Goal: Task Accomplishment & Management: Use online tool/utility

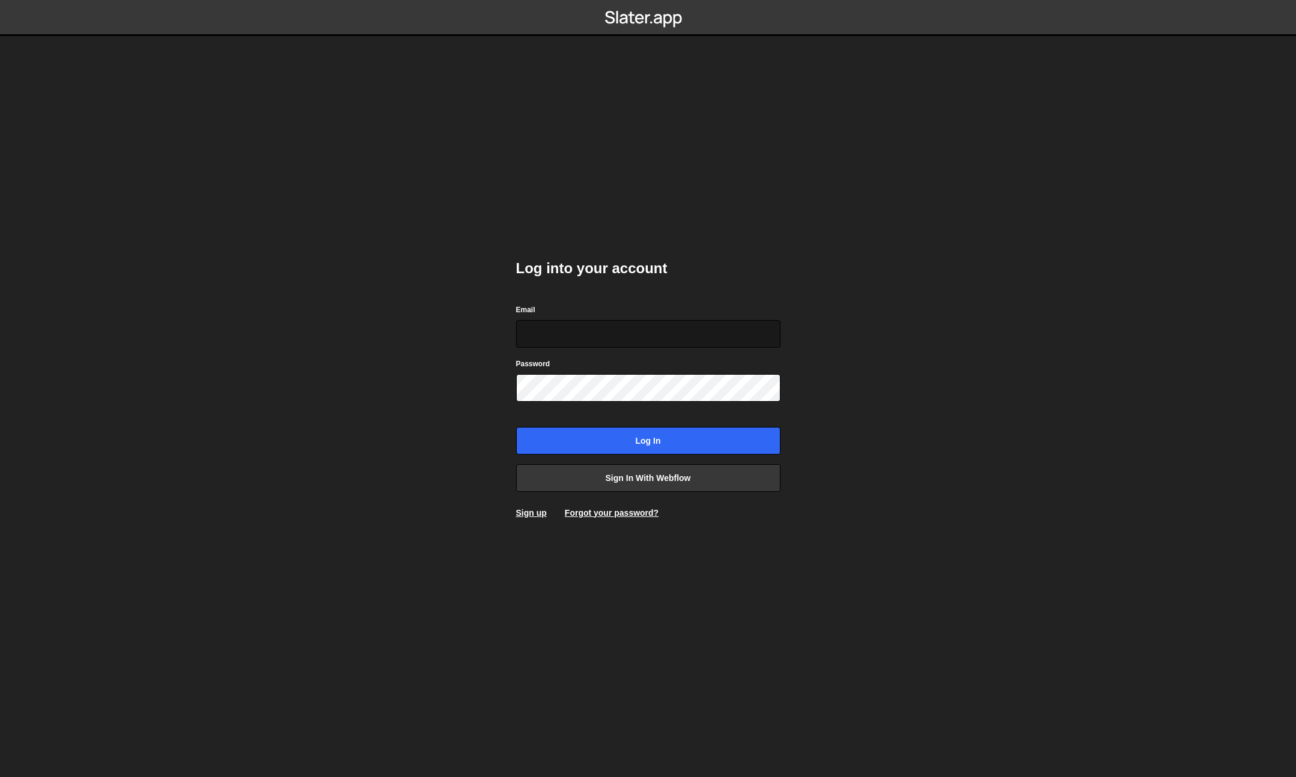
click at [649, 324] on input "Email" at bounding box center [648, 334] width 264 height 28
drag, startPoint x: 623, startPoint y: 335, endPoint x: 701, endPoint y: 323, distance: 78.9
click at [623, 335] on input "info@reclamefabriek.nl LWiatLE!Kbe9@rs" at bounding box center [648, 334] width 264 height 28
type input "info@reclamefabriek.nl"
click at [516, 427] on input "Log in" at bounding box center [648, 441] width 264 height 28
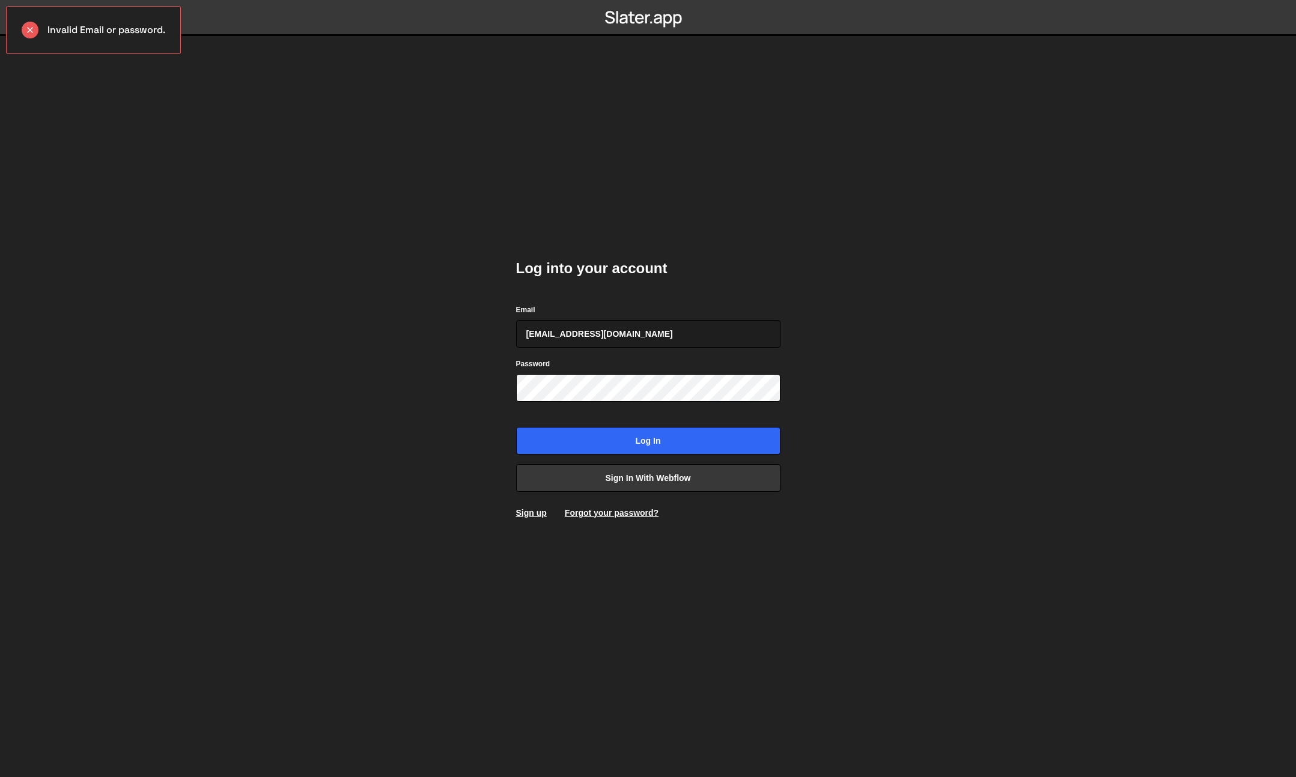
drag, startPoint x: 440, startPoint y: 425, endPoint x: 471, endPoint y: 421, distance: 31.4
click at [443, 425] on body "Invalid Email or password. Log into your account Email info@reclamefabriek.nl P…" at bounding box center [648, 388] width 1296 height 777
drag, startPoint x: 551, startPoint y: 422, endPoint x: 574, endPoint y: 434, distance: 25.6
click at [552, 422] on form "Email info@reclamefabriek.nl Password Log in" at bounding box center [648, 378] width 264 height 151
click at [574, 434] on input "Log in" at bounding box center [648, 441] width 264 height 28
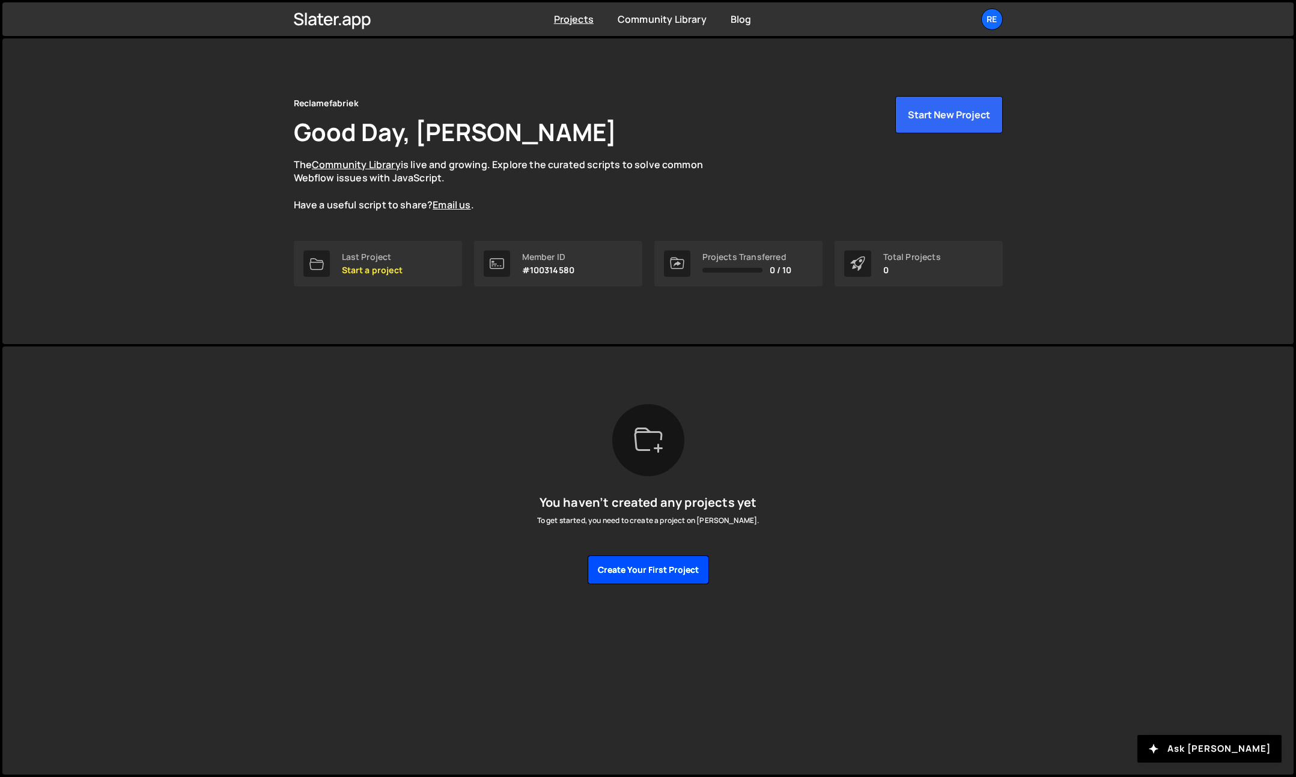
click at [661, 574] on button "Create your first project" at bounding box center [647, 570] width 121 height 29
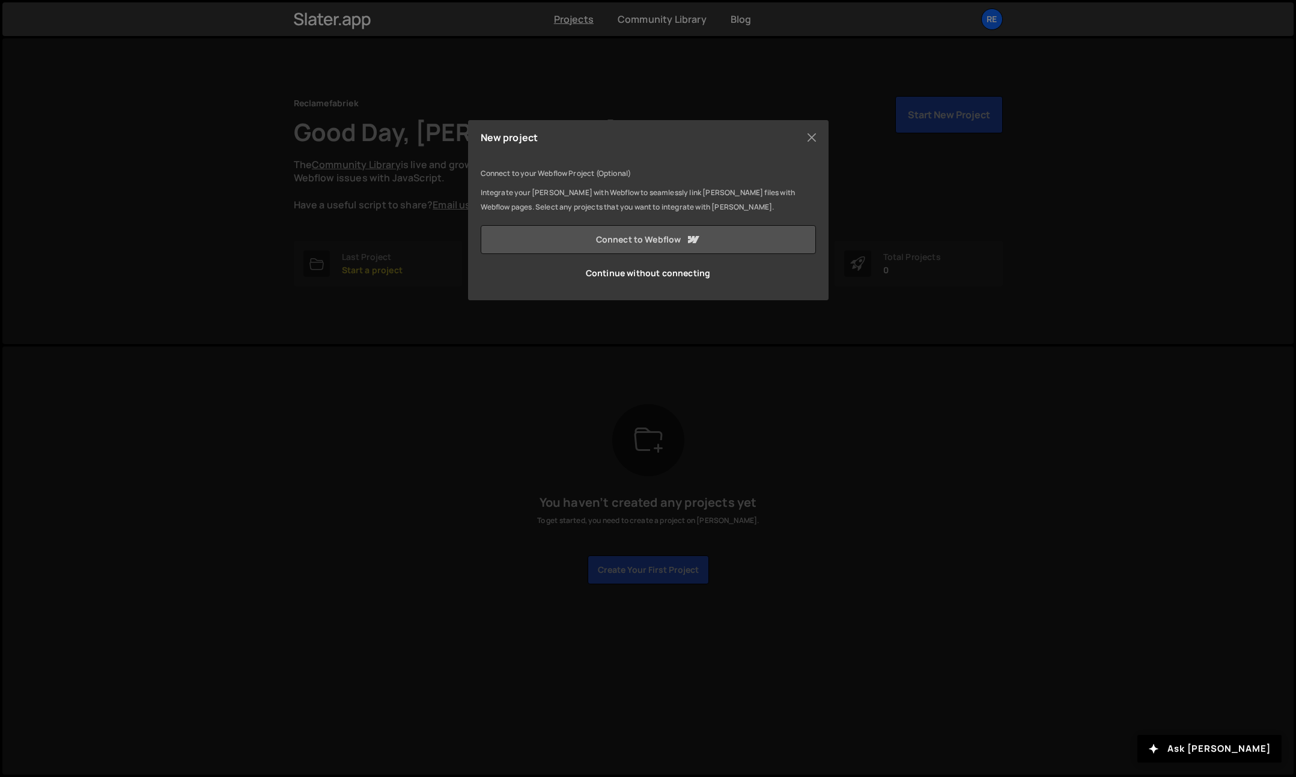
click at [637, 234] on link "Connect to Webflow" at bounding box center [648, 239] width 335 height 29
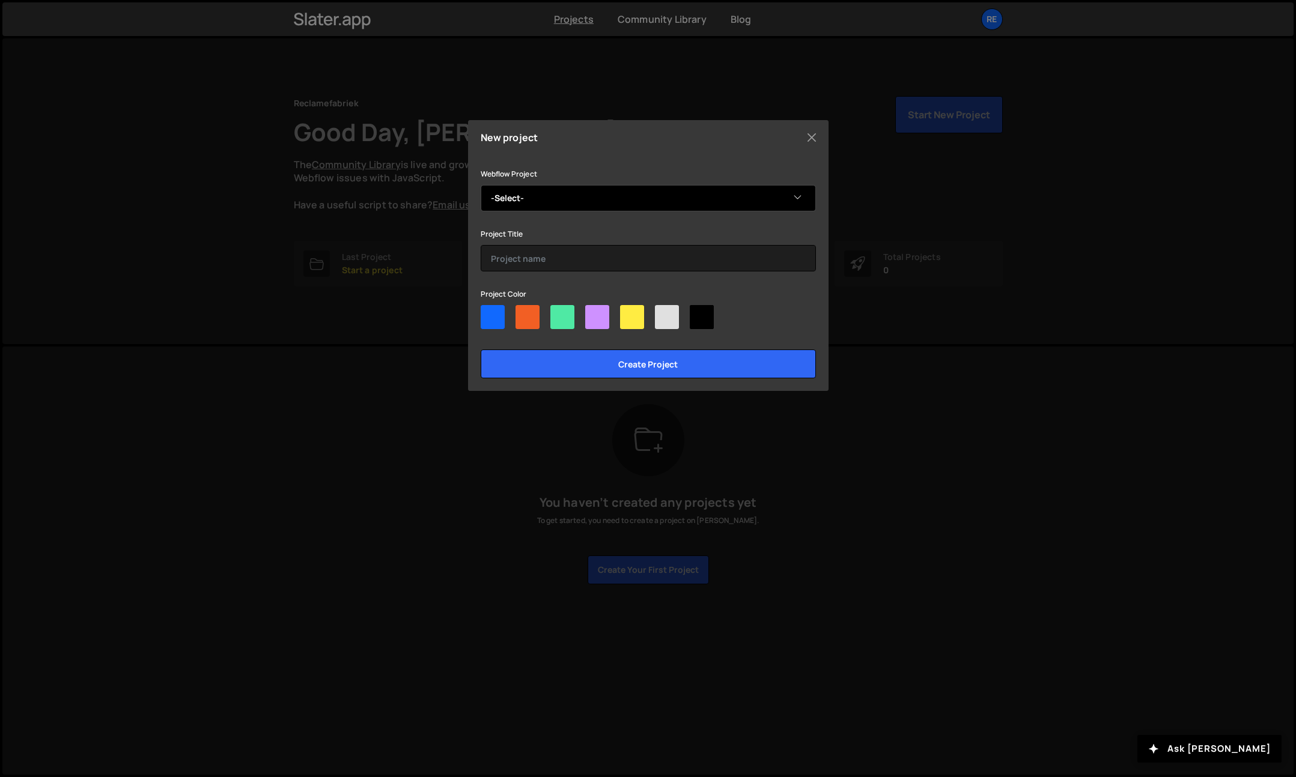
click at [554, 189] on select "-Select- Deep Drill" at bounding box center [648, 198] width 335 height 26
select select "68d0f86c0c906685585c2499"
click at [481, 185] on select "-Select- Deep Drill" at bounding box center [648, 198] width 335 height 26
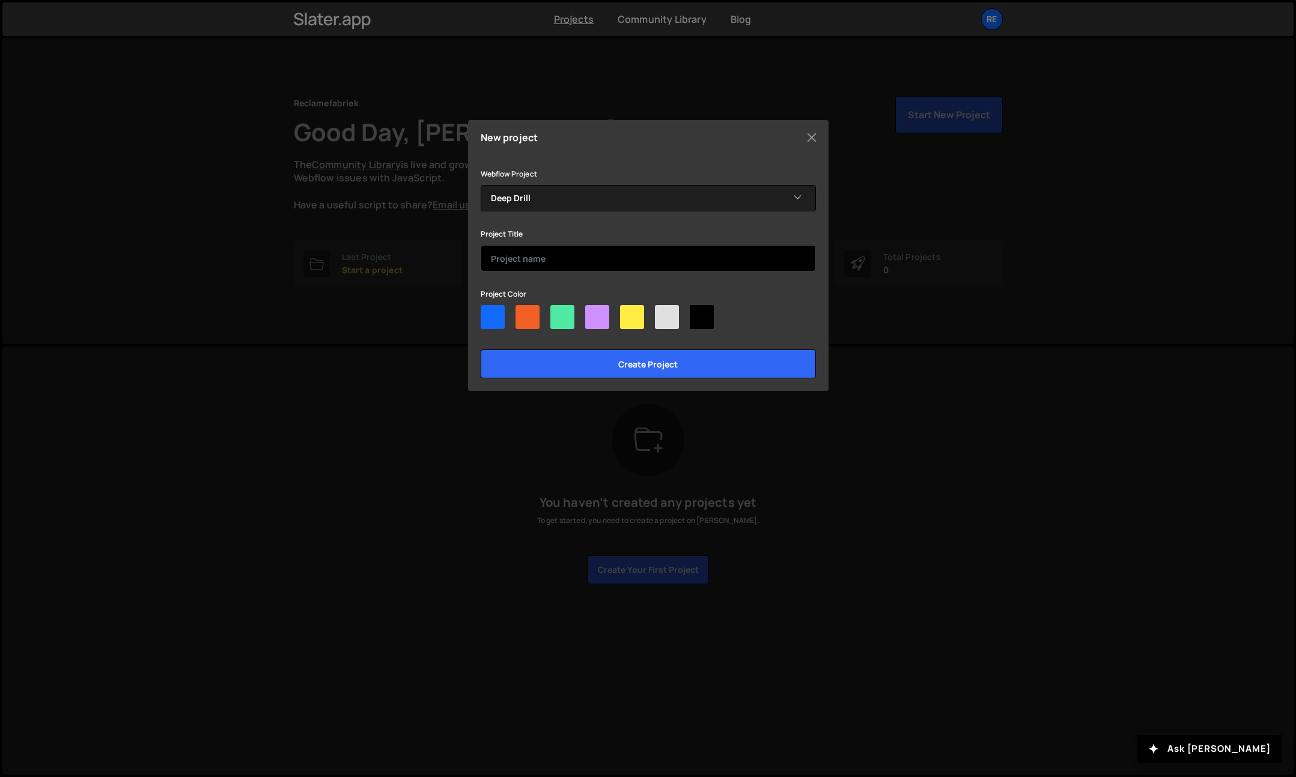
drag, startPoint x: 570, startPoint y: 259, endPoint x: 580, endPoint y: 257, distance: 10.4
click at [570, 259] on input "text" at bounding box center [648, 258] width 335 height 26
type input "Deep Drill"
click at [528, 319] on div at bounding box center [527, 317] width 24 height 24
click at [523, 313] on input"] "radio" at bounding box center [519, 309] width 8 height 8
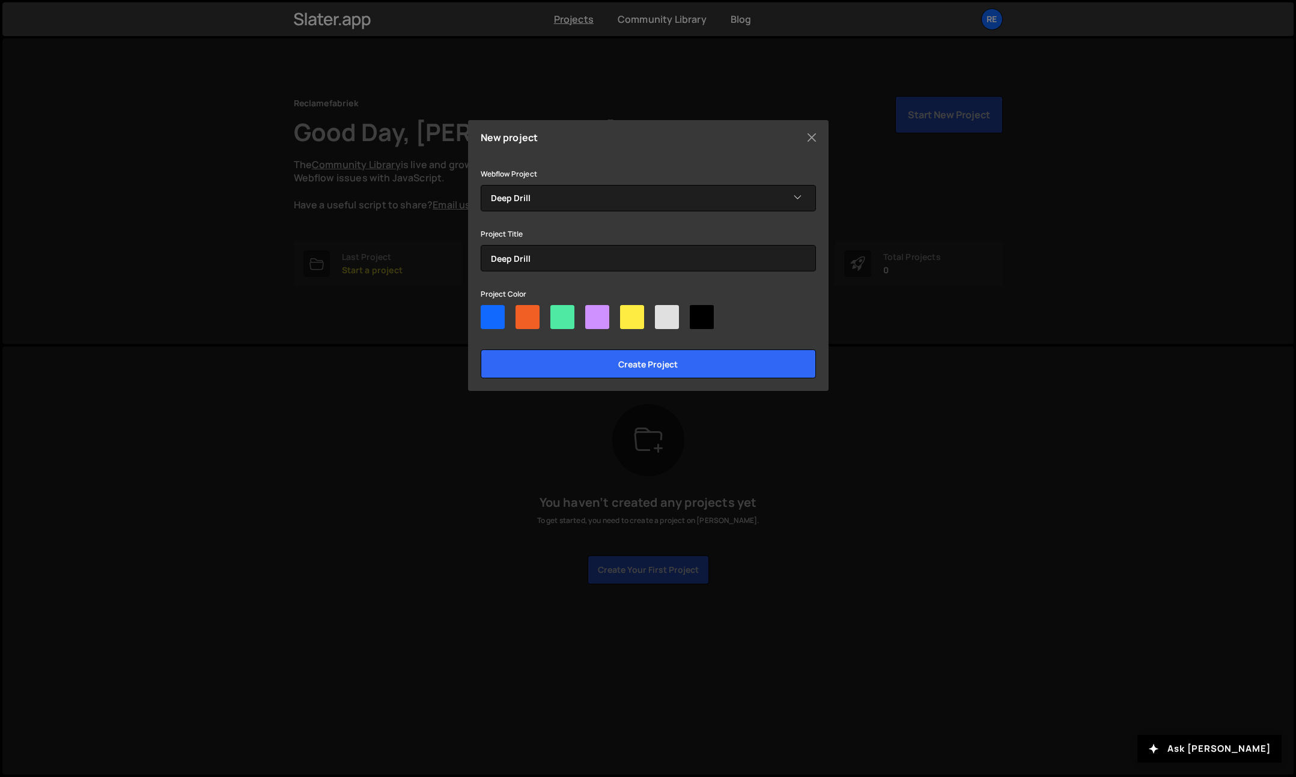
radio input"] "true"
click at [580, 378] on div "New project Connect to your Webflow Project (Optional) Integrate your Slater wi…" at bounding box center [648, 255] width 360 height 271
drag, startPoint x: 589, startPoint y: 364, endPoint x: 602, endPoint y: 375, distance: 17.9
click at [589, 364] on input "Create project" at bounding box center [648, 364] width 335 height 29
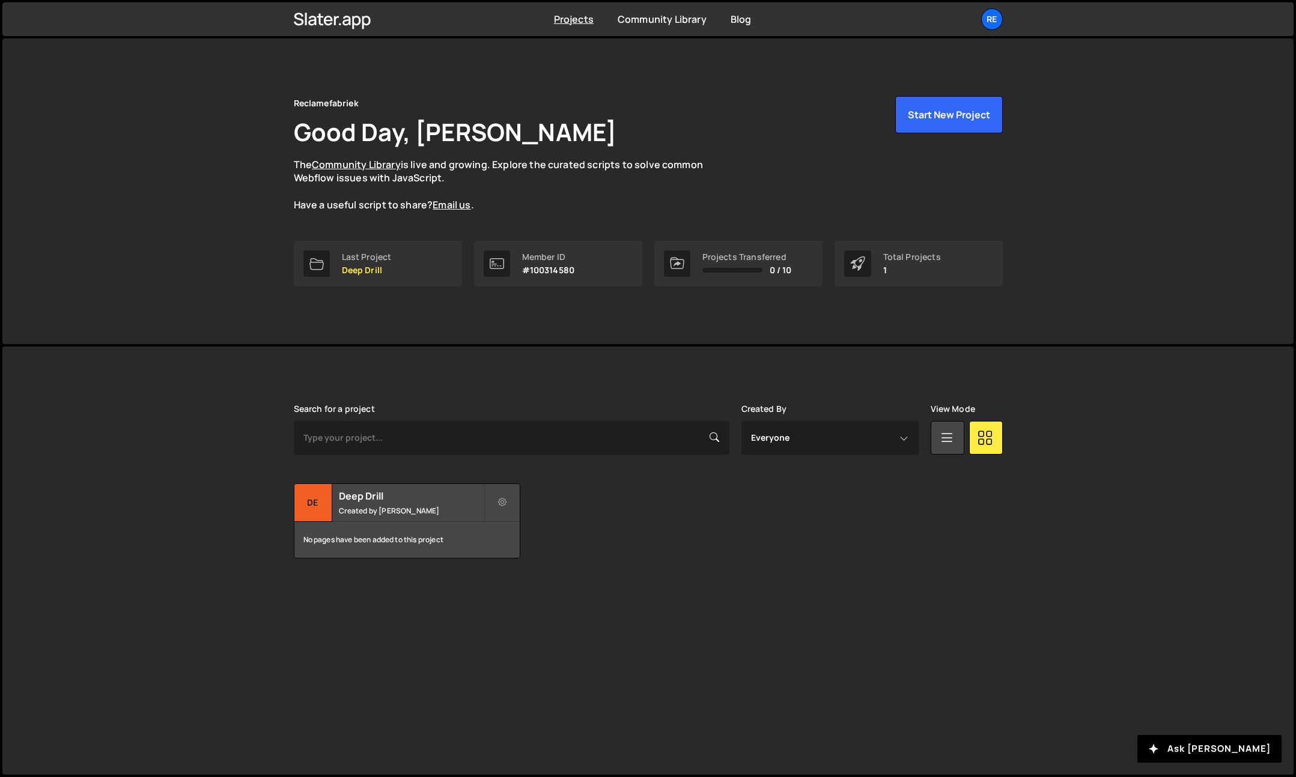
click at [1001, 23] on link "Re" at bounding box center [992, 19] width 22 height 22
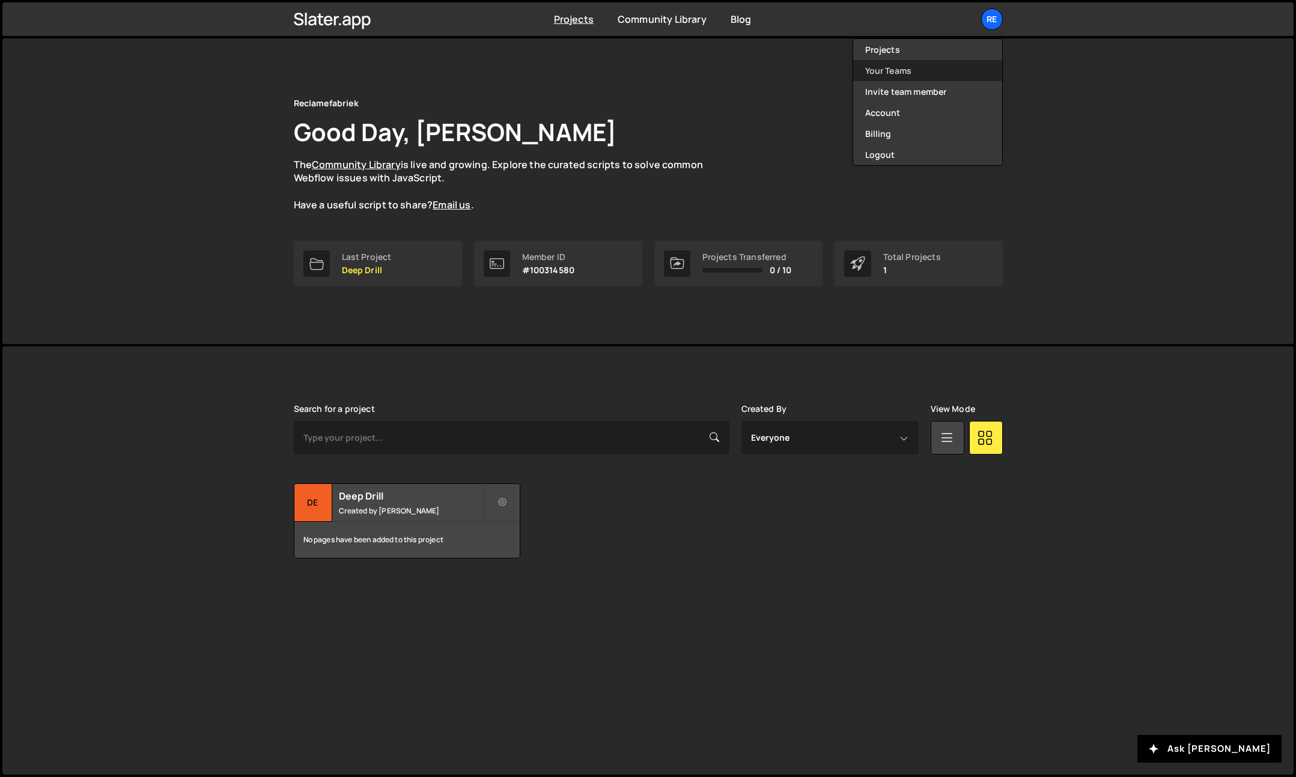
click at [963, 61] on link "Your Teams" at bounding box center [927, 70] width 149 height 21
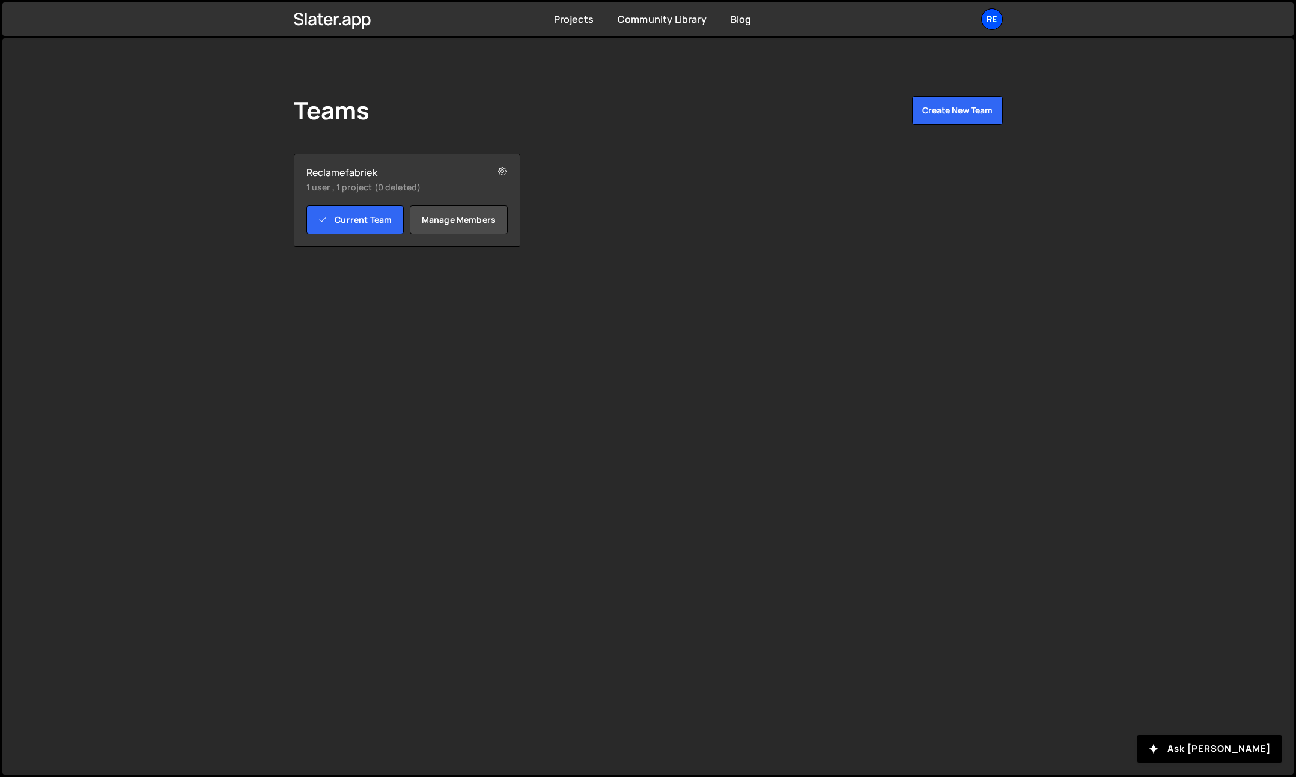
click at [989, 19] on div "Re" at bounding box center [992, 19] width 22 height 22
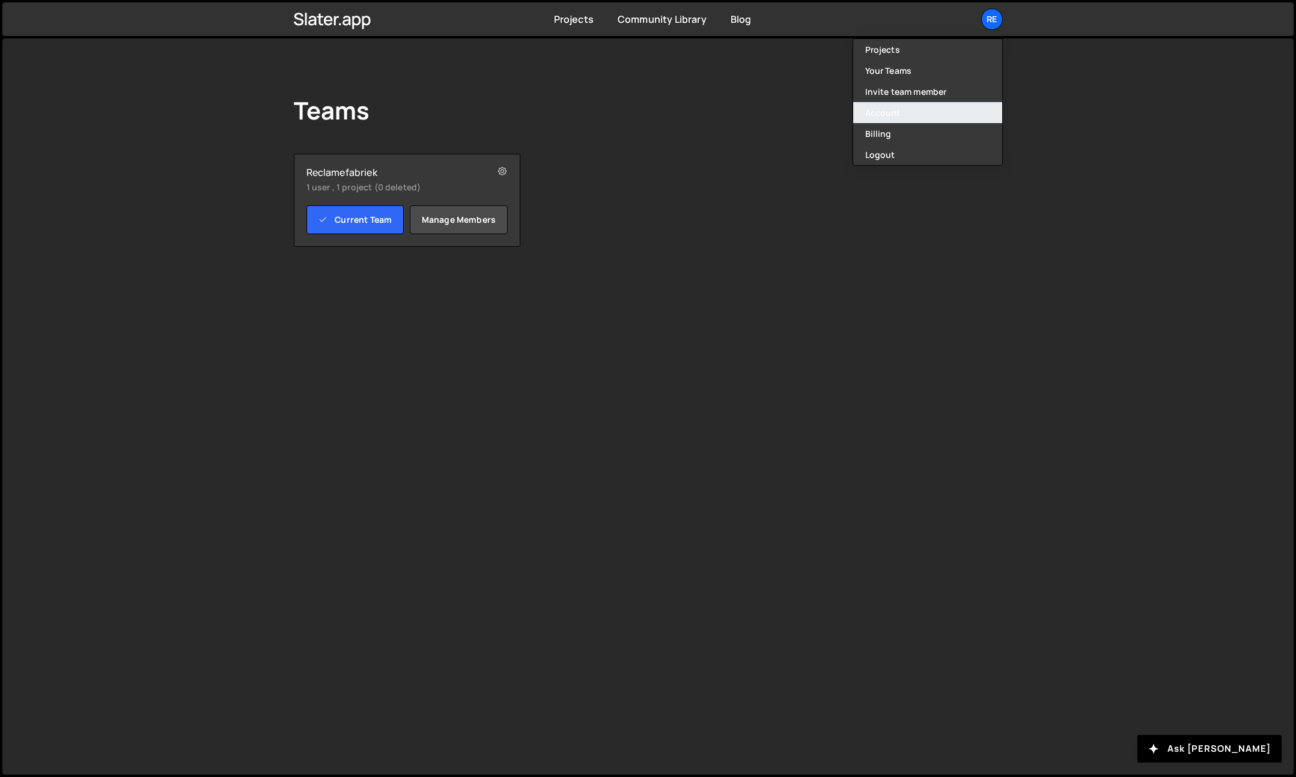
click at [935, 110] on link "Account" at bounding box center [927, 112] width 149 height 21
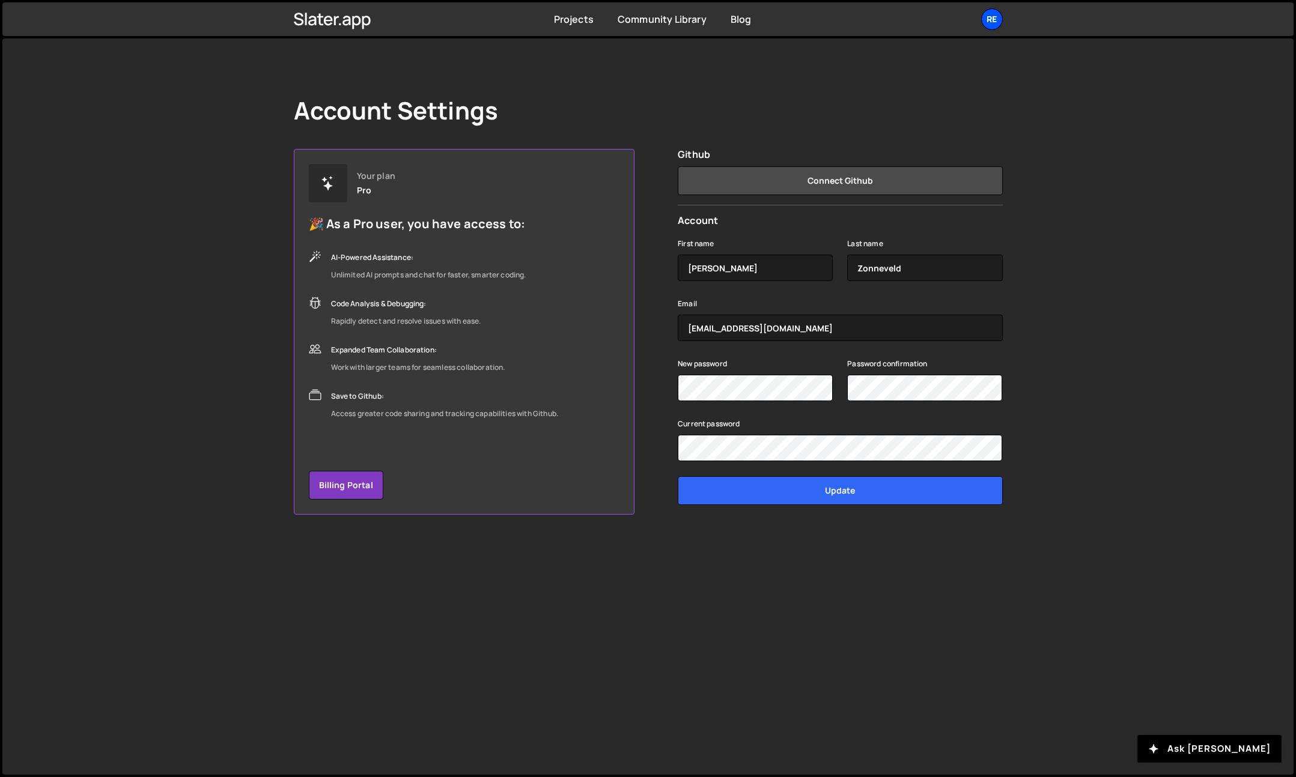
click at [990, 21] on div "Re" at bounding box center [992, 19] width 22 height 22
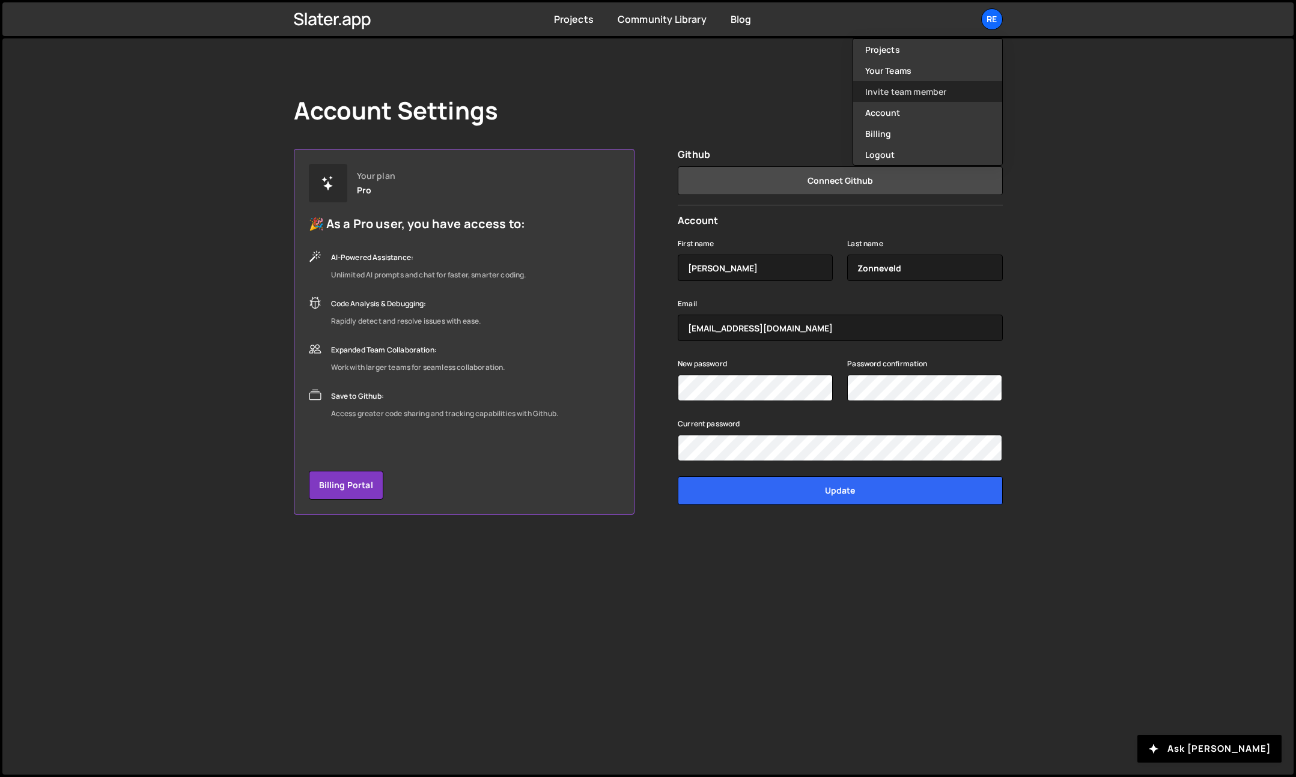
click at [908, 97] on link "Invite team member" at bounding box center [927, 91] width 149 height 21
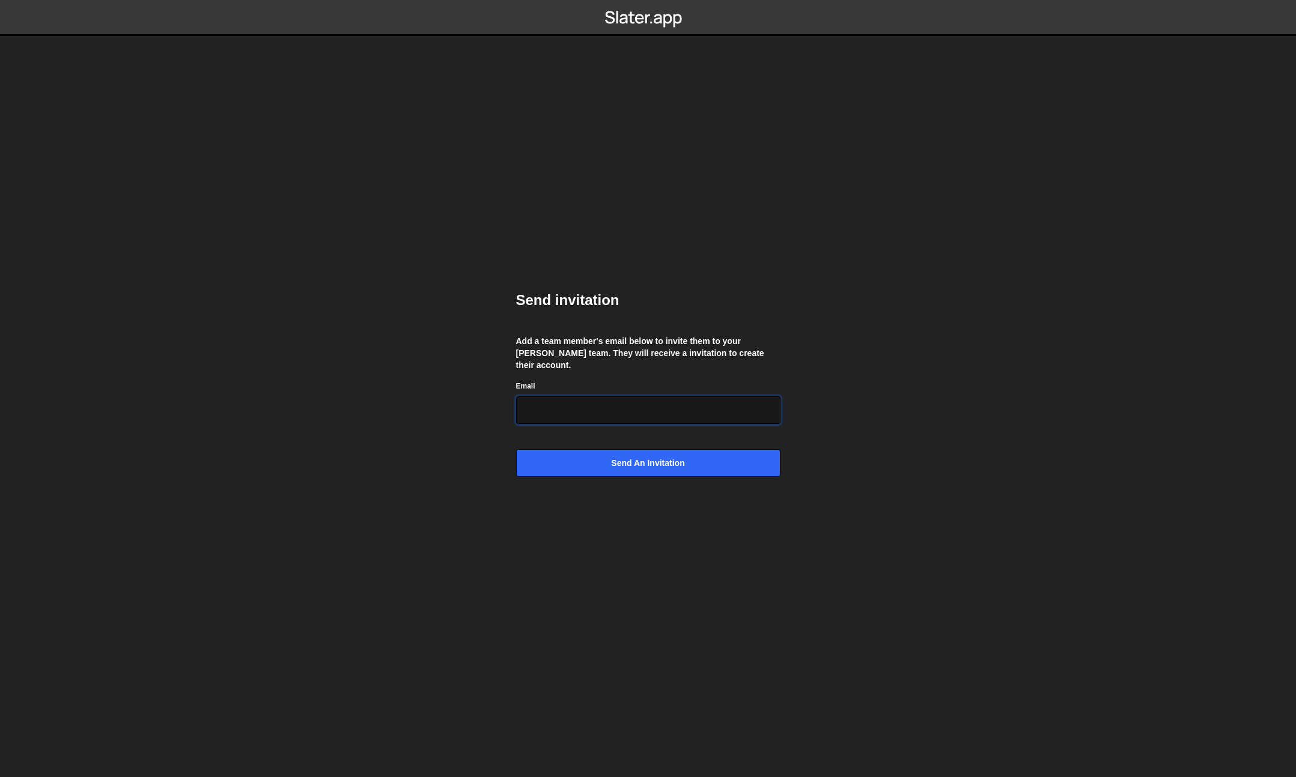
click at [600, 409] on input "Email" at bounding box center [648, 410] width 264 height 28
drag, startPoint x: 958, startPoint y: 200, endPoint x: 935, endPoint y: 174, distance: 34.9
click at [958, 199] on body "Send invitation Add a team member's email below to invite them to your [PERSON_…" at bounding box center [648, 388] width 1296 height 777
click at [625, 428] on form "Email Send an invitation" at bounding box center [648, 428] width 264 height 97
drag, startPoint x: 645, startPoint y: 404, endPoint x: 654, endPoint y: 404, distance: 9.0
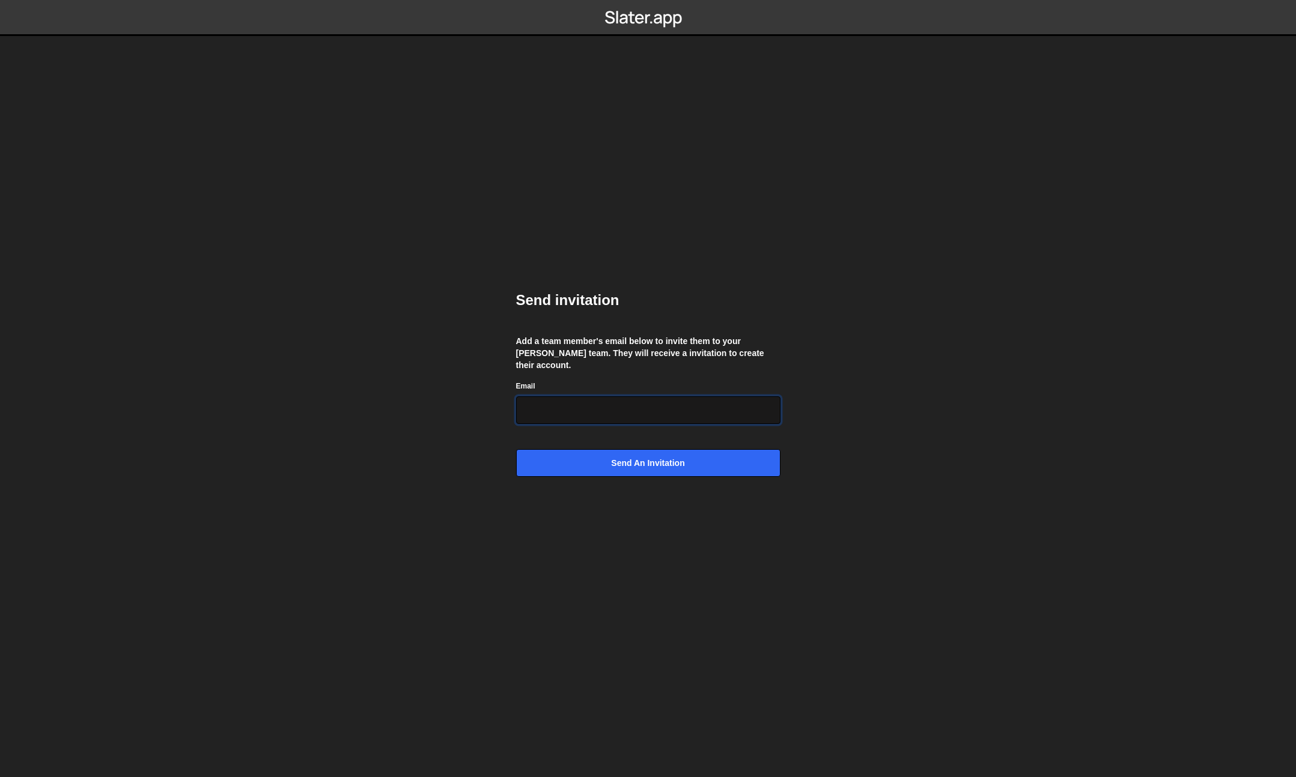
click at [645, 404] on input "Email" at bounding box center [648, 410] width 264 height 28
type input "[PERSON_NAME][EMAIL_ADDRESS][DOMAIN_NAME]"
click at [656, 409] on input "[PERSON_NAME][EMAIL_ADDRESS][DOMAIN_NAME]" at bounding box center [648, 410] width 264 height 28
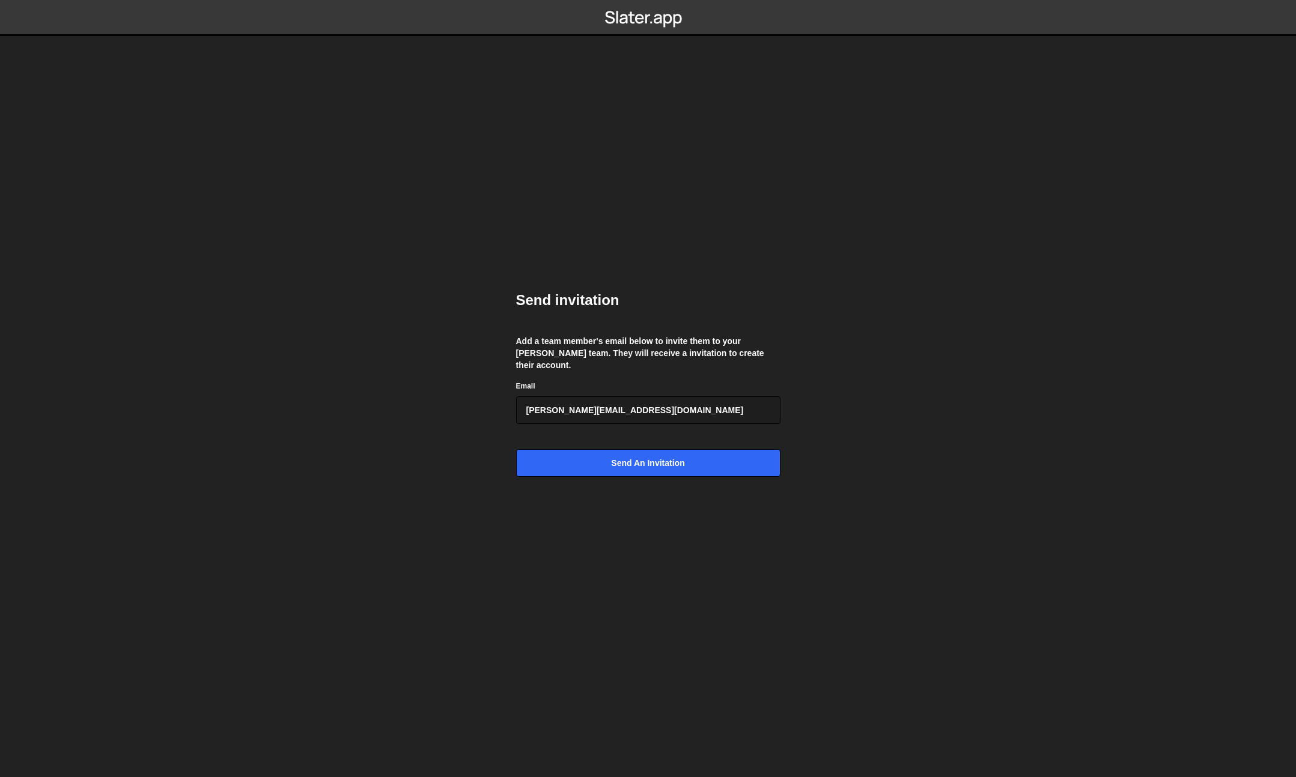
click at [891, 412] on body "Send invitation Add a team member's email below to invite them to your [PERSON_…" at bounding box center [648, 388] width 1296 height 777
click at [736, 454] on input "Send an invitation" at bounding box center [648, 463] width 264 height 28
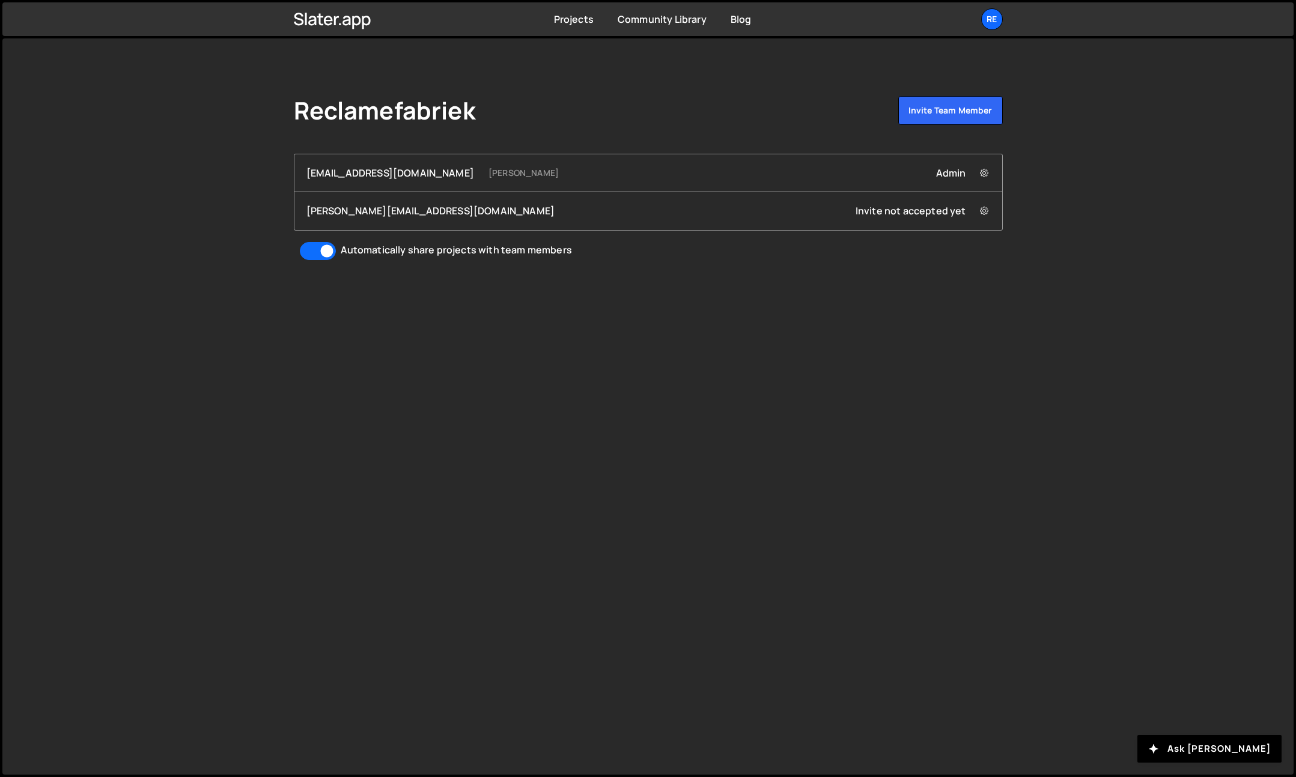
click at [677, 117] on div "Reclamefabriek Invite team member" at bounding box center [648, 113] width 709 height 34
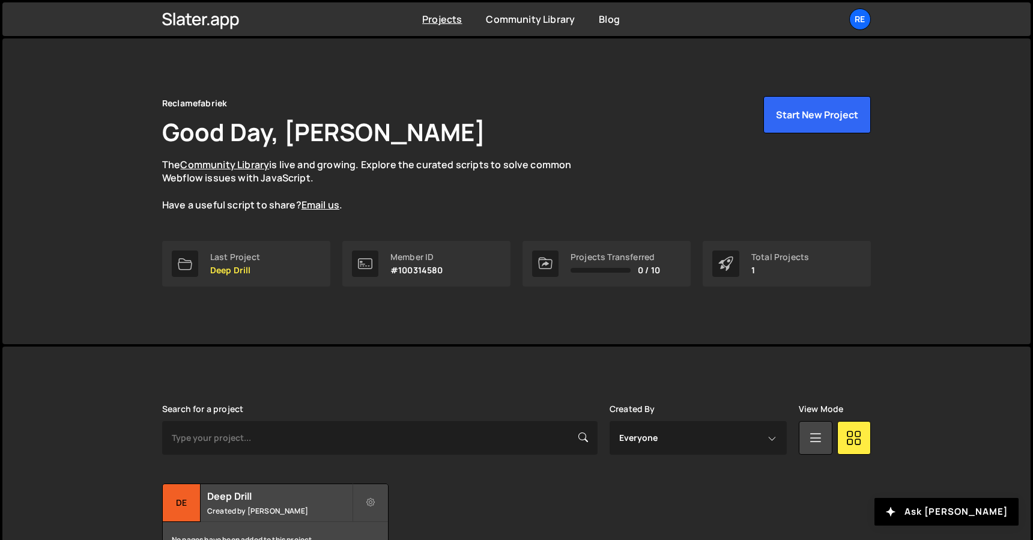
click at [857, 28] on div "Re" at bounding box center [860, 19] width 22 height 22
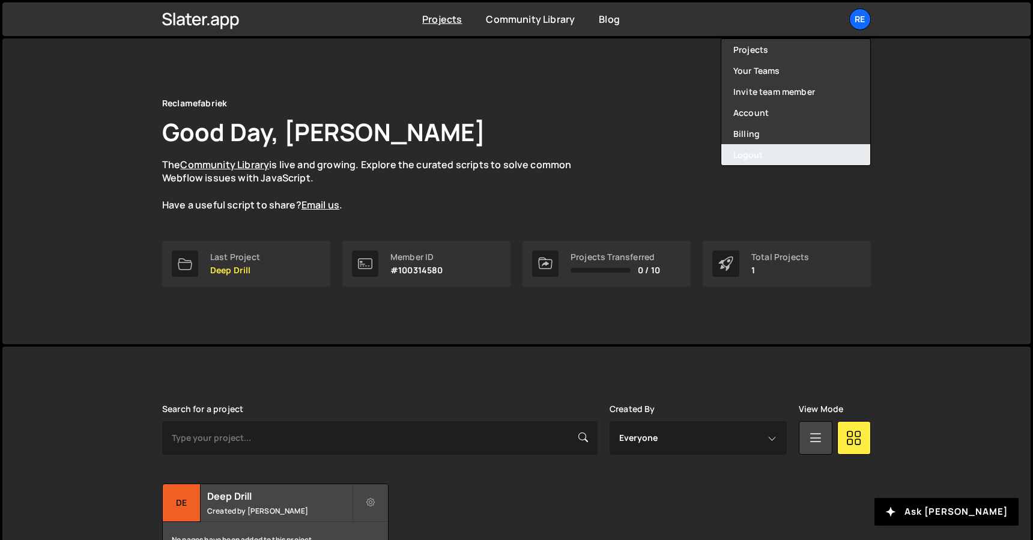
click at [775, 149] on button "Logout" at bounding box center [795, 154] width 149 height 21
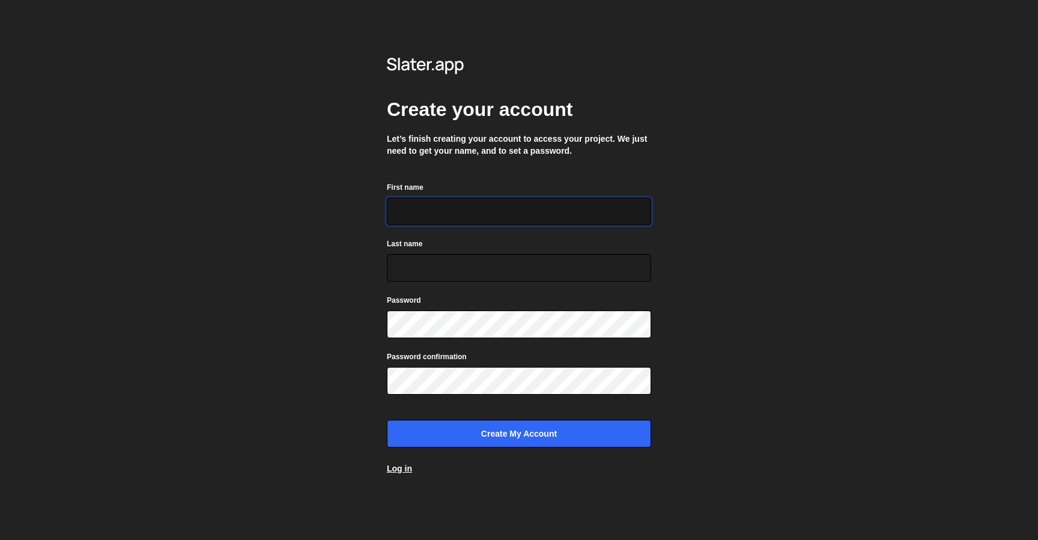
drag, startPoint x: 490, startPoint y: 211, endPoint x: 494, endPoint y: 224, distance: 13.7
click at [490, 211] on input "First name" at bounding box center [519, 212] width 264 height 28
type input "[PERSON_NAME]"
drag, startPoint x: 463, startPoint y: 271, endPoint x: 507, endPoint y: 272, distance: 43.9
click at [464, 271] on input "Last name" at bounding box center [519, 268] width 264 height 28
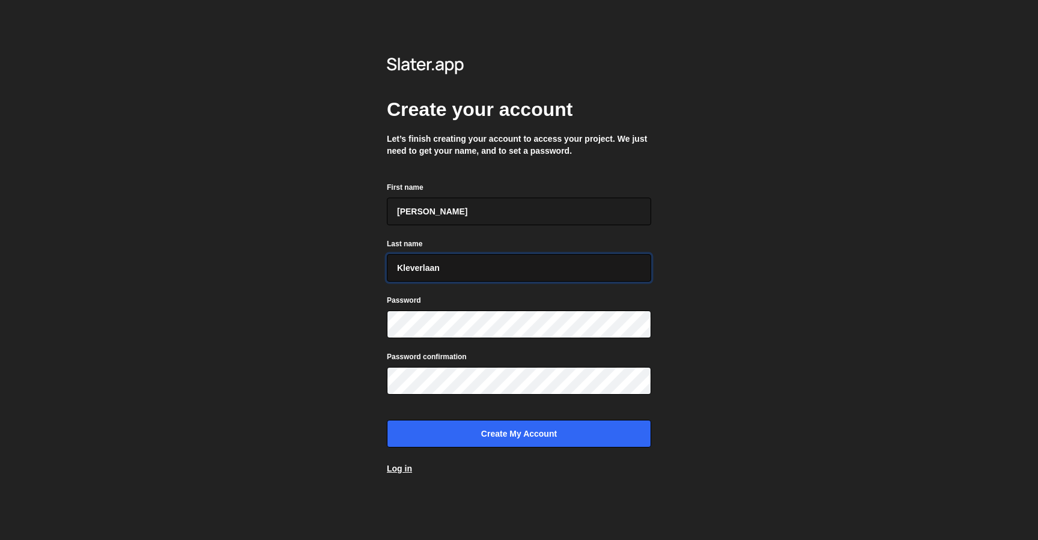
type input "Kleverlaan"
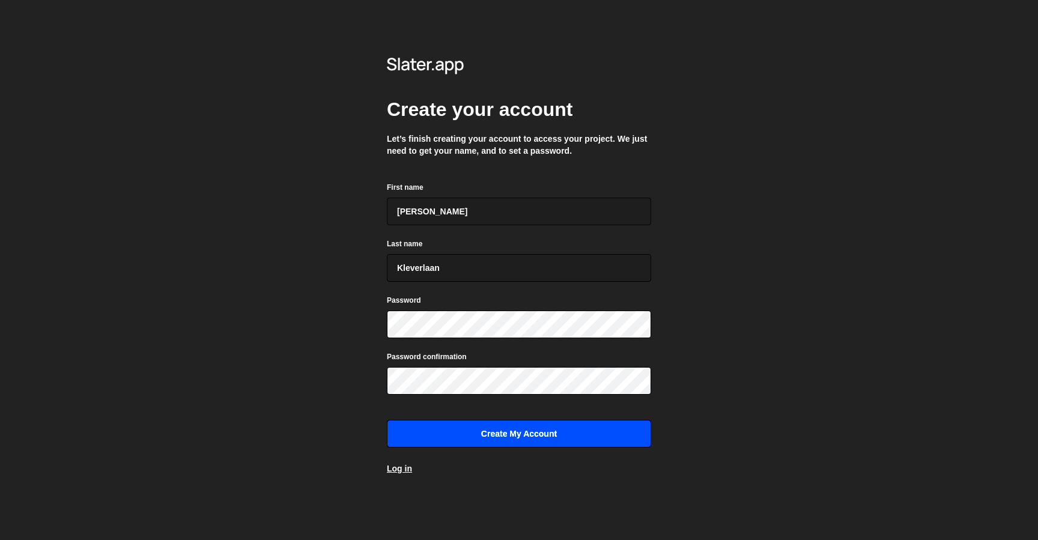
click at [499, 434] on input "Create my account" at bounding box center [519, 434] width 264 height 28
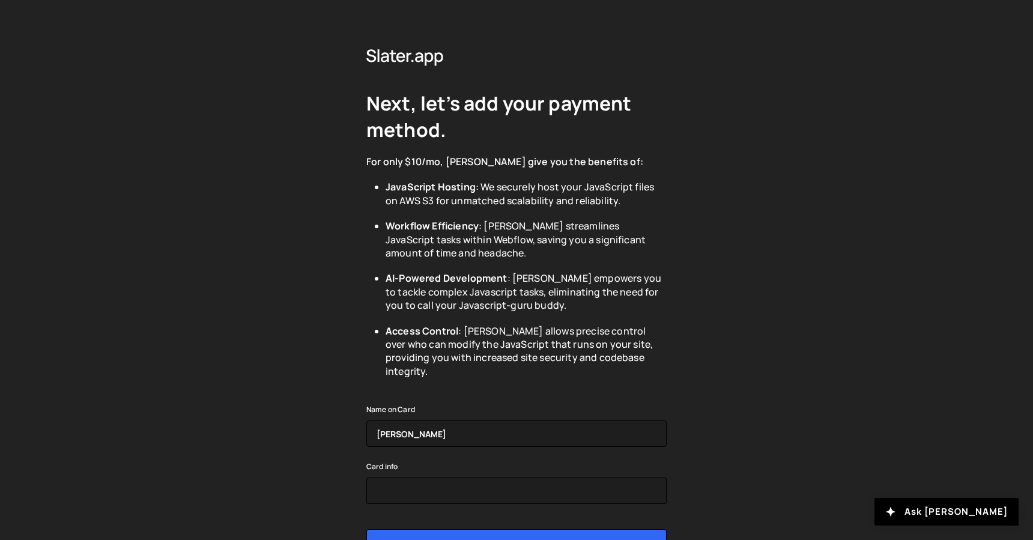
click at [506, 107] on h2 "Next, let’s add your payment method." at bounding box center [516, 116] width 300 height 53
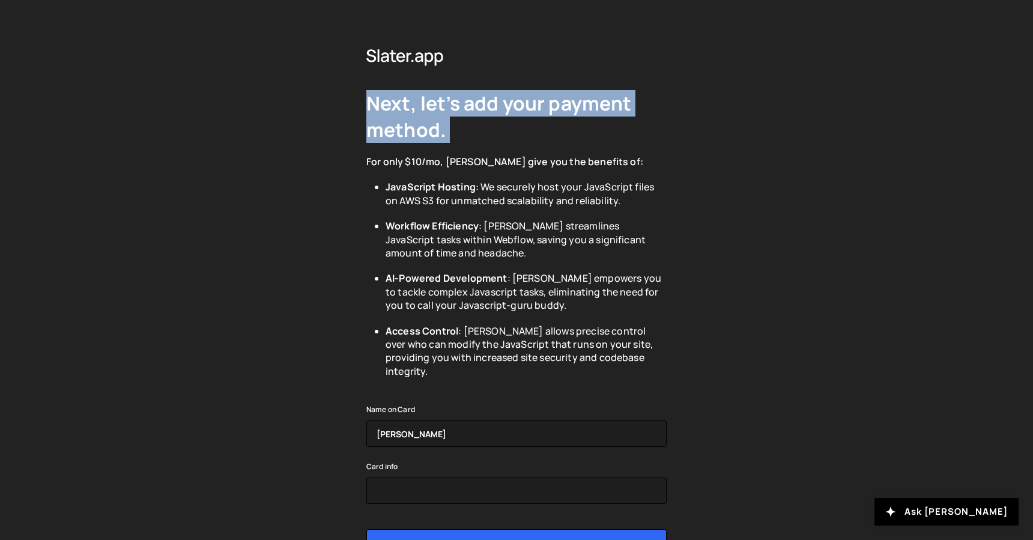
click at [506, 107] on h2 "Next, let’s add your payment method." at bounding box center [516, 116] width 300 height 53
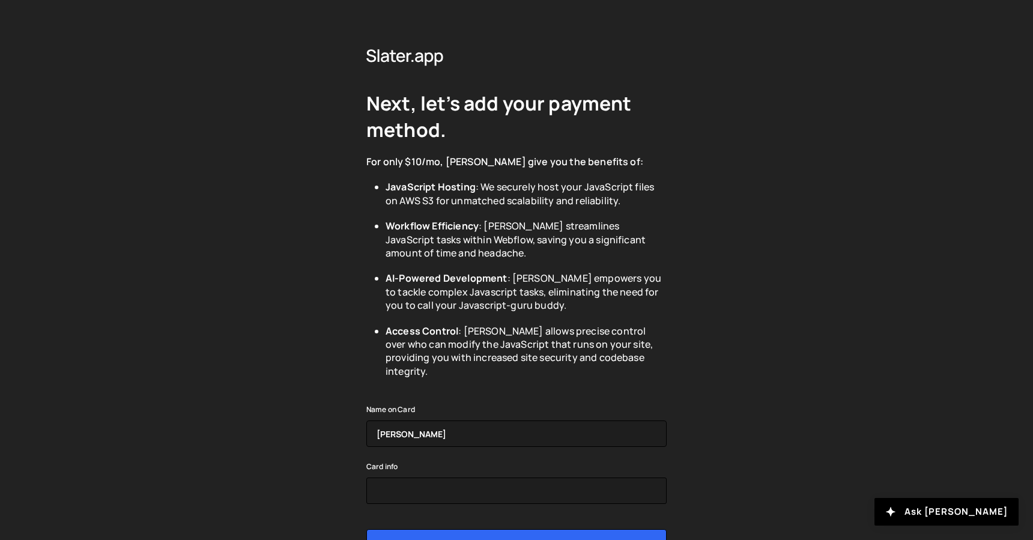
click at [414, 162] on div "For only $10/mo, [PERSON_NAME] give you the benefits of:" at bounding box center [516, 161] width 300 height 13
drag, startPoint x: 414, startPoint y: 162, endPoint x: 473, endPoint y: 172, distance: 59.8
click at [417, 162] on div "For only $10/mo, [PERSON_NAME] give you the benefits of:" at bounding box center [516, 161] width 300 height 13
click at [454, 190] on b "JavaScript Hosting" at bounding box center [431, 186] width 90 height 13
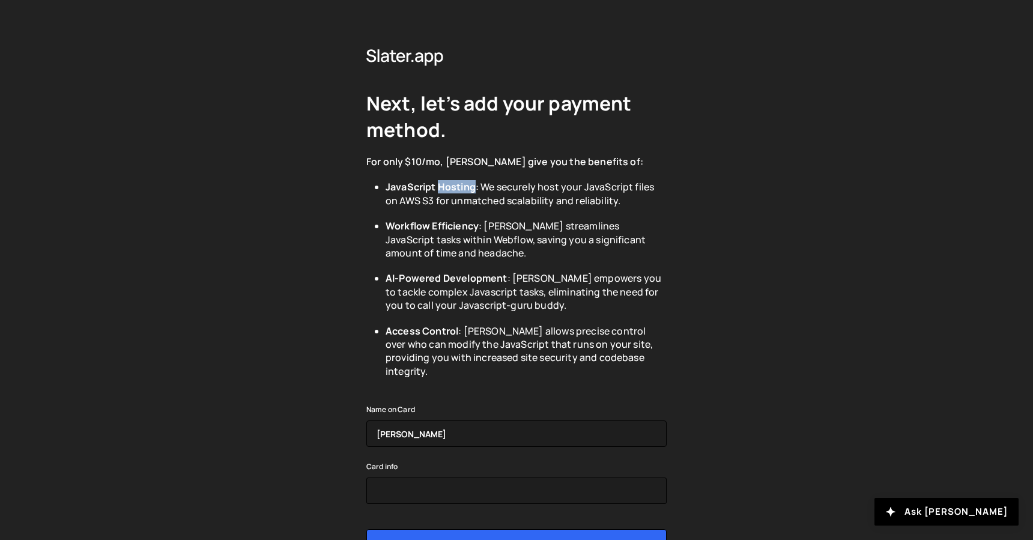
click at [454, 190] on b "JavaScript Hosting" at bounding box center [431, 186] width 90 height 13
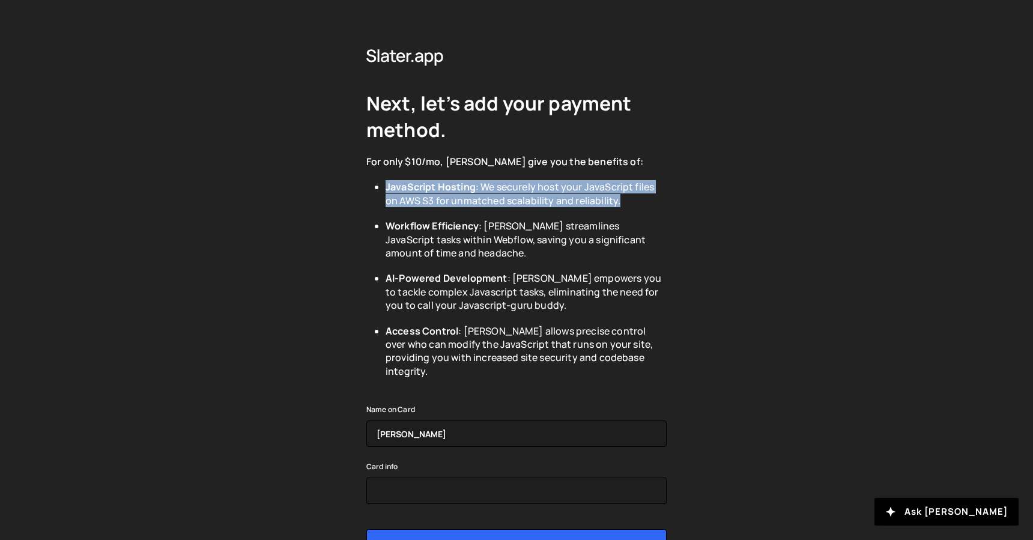
drag, startPoint x: 454, startPoint y: 190, endPoint x: 460, endPoint y: 191, distance: 6.0
click at [454, 190] on b "JavaScript Hosting" at bounding box center [431, 186] width 90 height 13
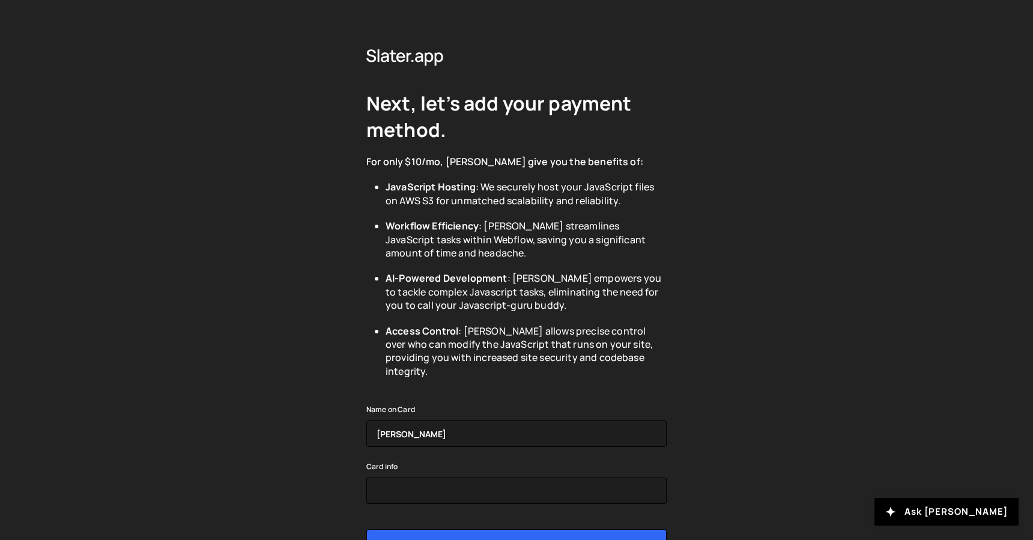
click at [405, 76] on div "Next, let’s add your payment method. For only $10/mo, Slater give you the benef…" at bounding box center [516, 308] width 300 height 524
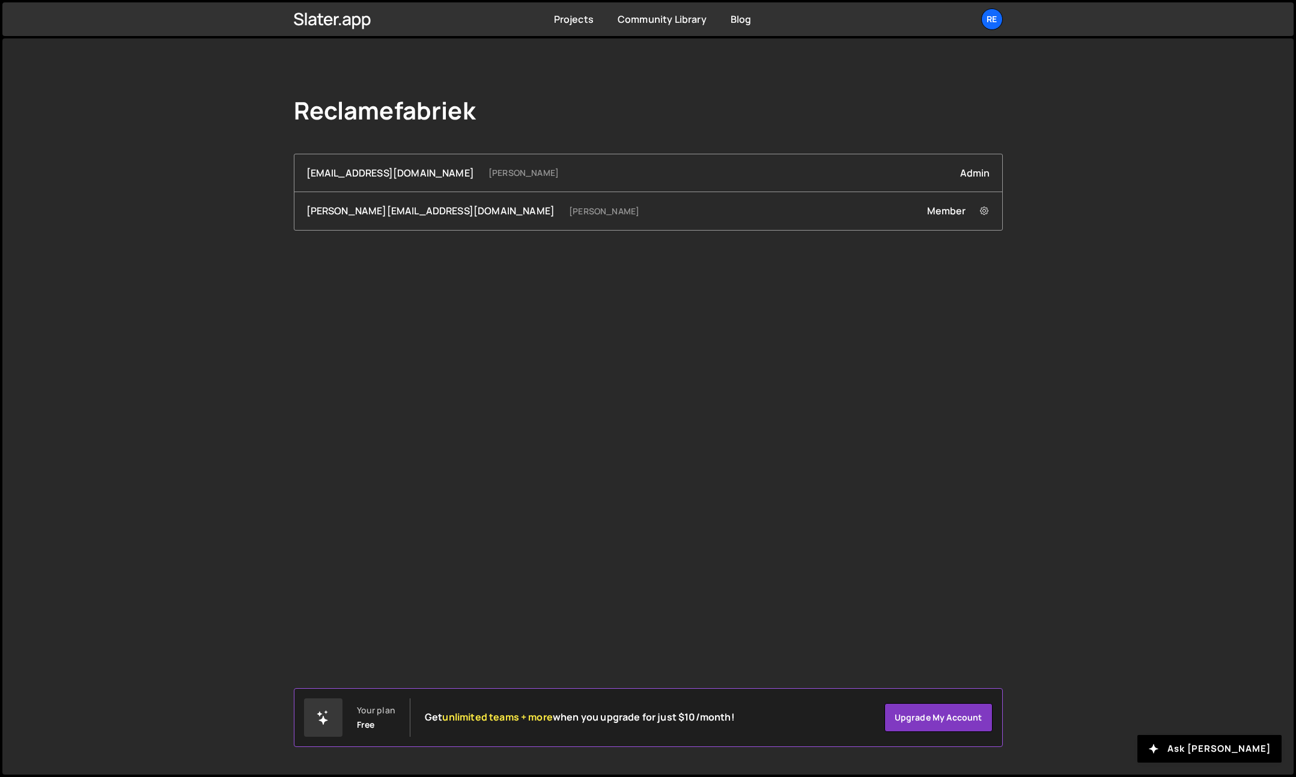
click at [461, 720] on span "unlimited teams + more" at bounding box center [497, 717] width 111 height 13
click at [986, 202] on button at bounding box center [984, 211] width 24 height 24
click at [1049, 229] on link "Remove [PERSON_NAME][EMAIL_ADDRESS][DOMAIN_NAME] from Team" at bounding box center [1129, 233] width 315 height 17
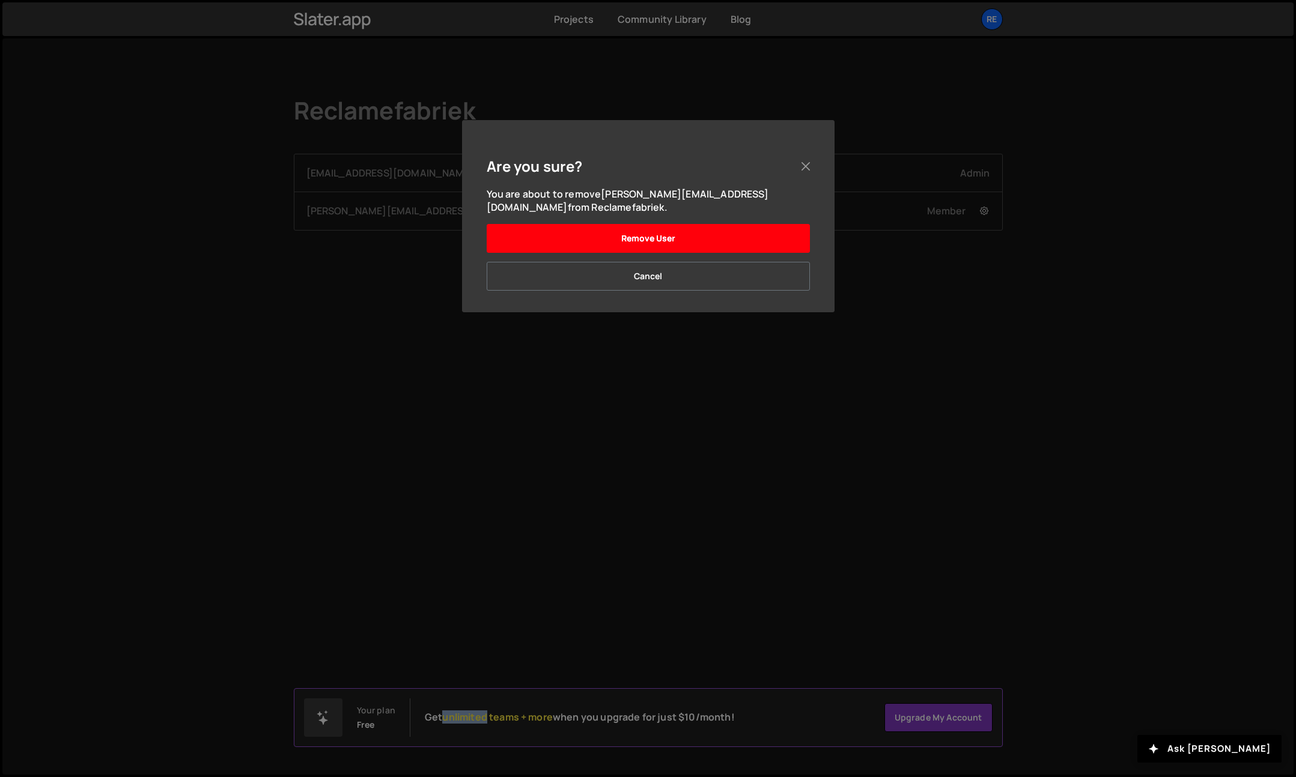
click at [748, 237] on button "Remove User" at bounding box center [648, 238] width 323 height 29
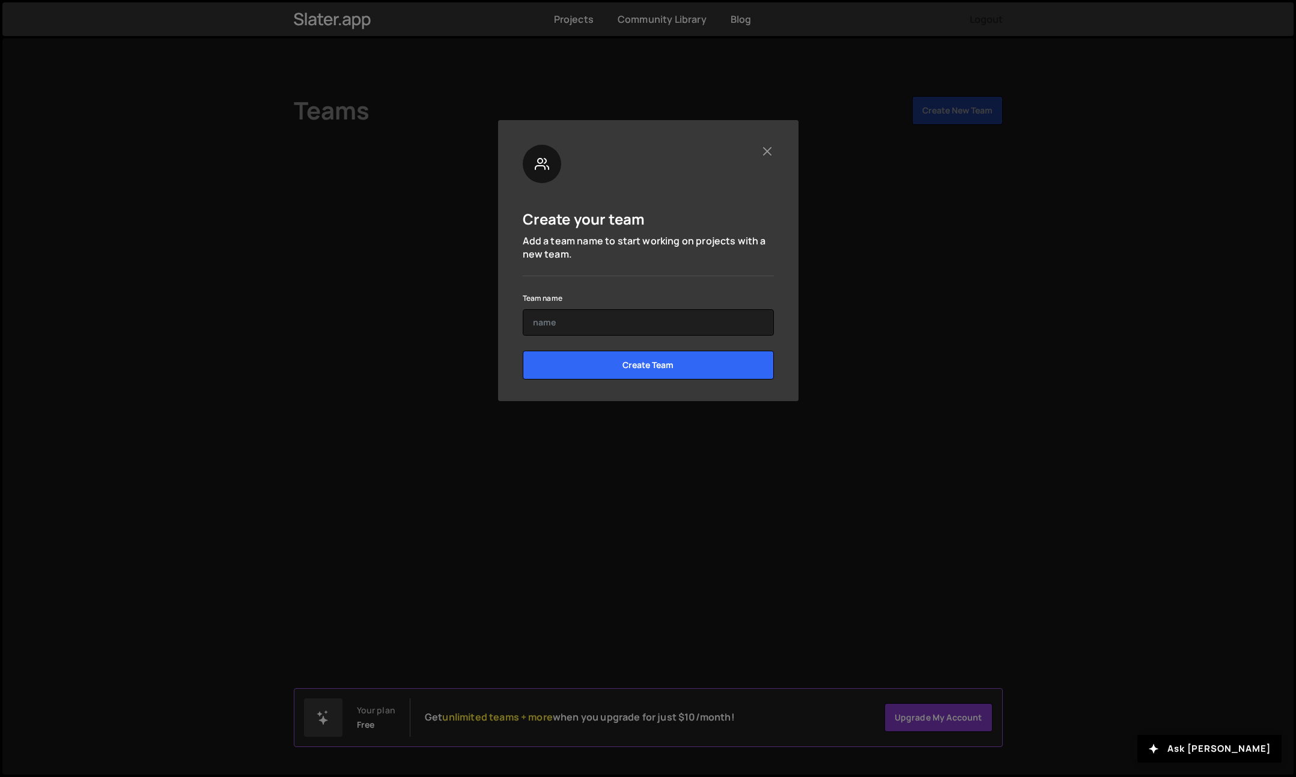
click at [599, 306] on div "Team name" at bounding box center [648, 313] width 251 height 45
click at [767, 150] on button "Close" at bounding box center [767, 151] width 13 height 13
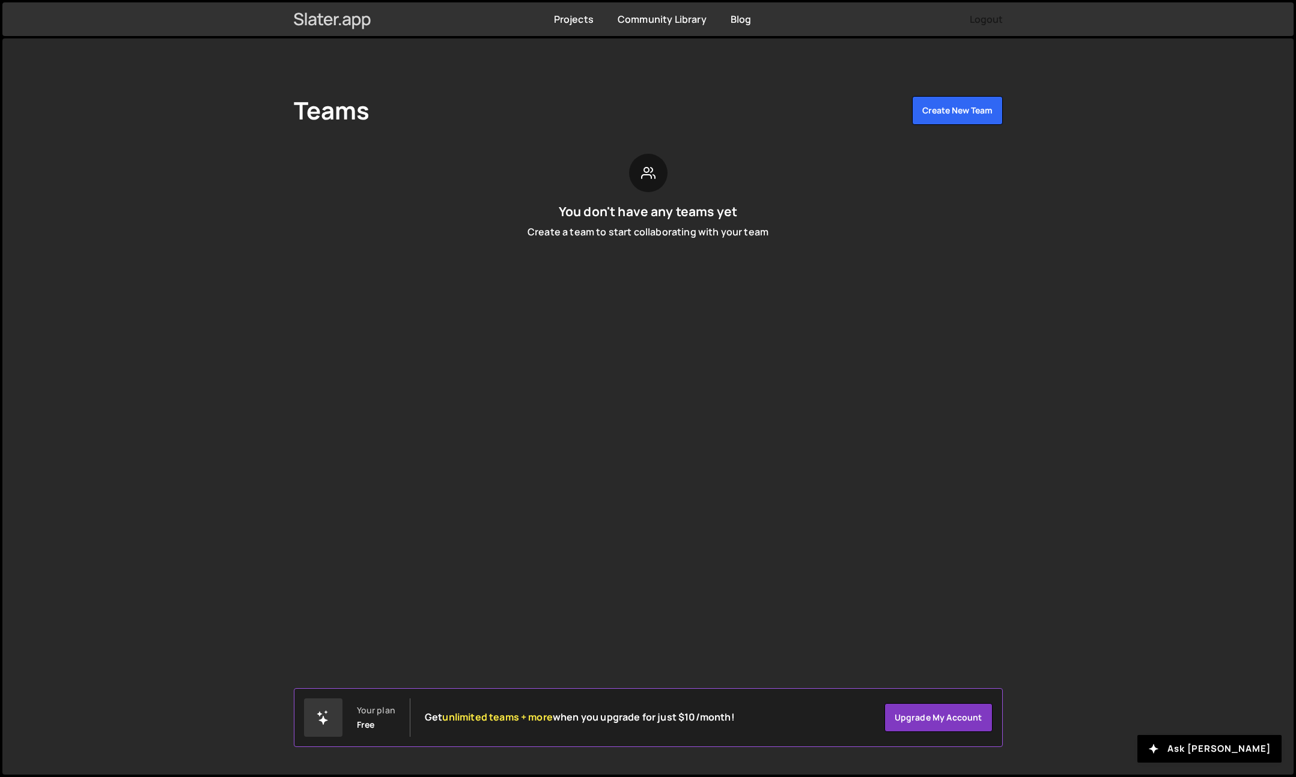
click at [357, 24] on icon at bounding box center [356, 23] width 8 height 14
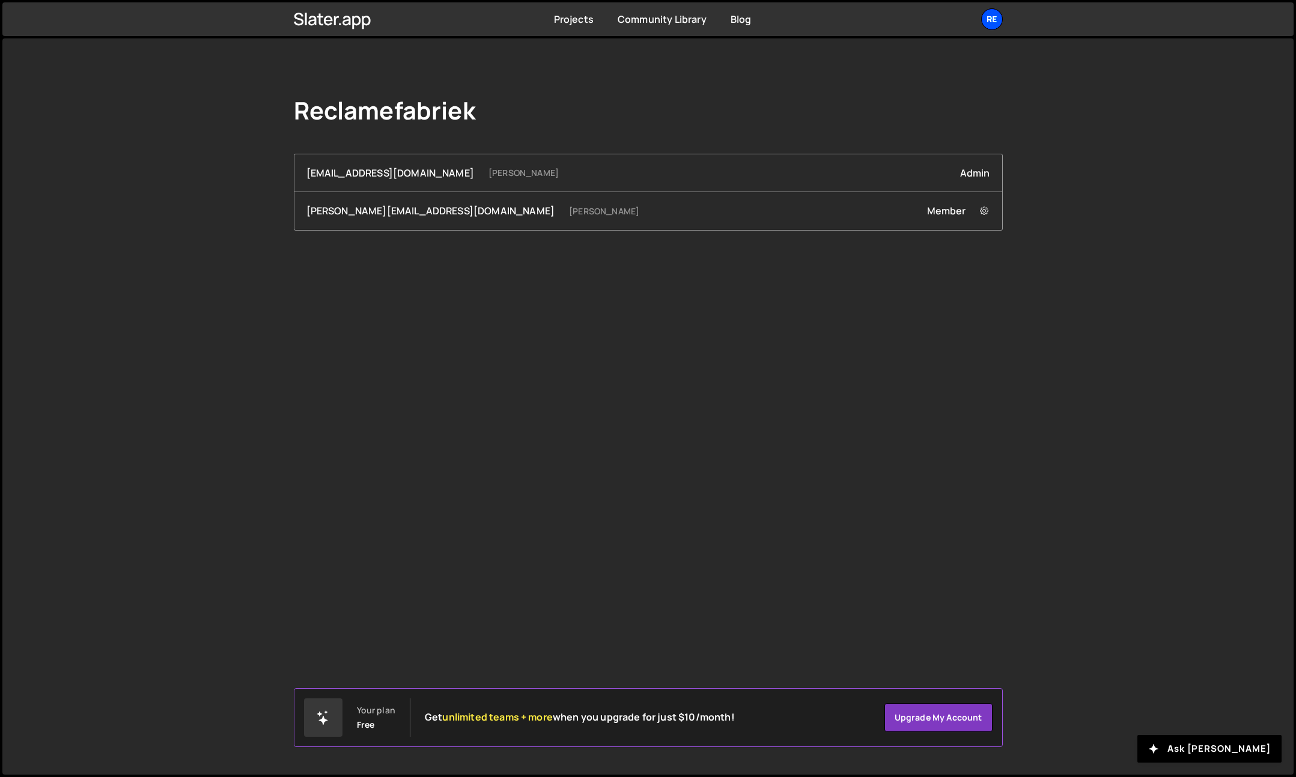
click at [992, 19] on div "Re" at bounding box center [992, 19] width 22 height 22
click at [917, 129] on button "Logout" at bounding box center [927, 133] width 149 height 21
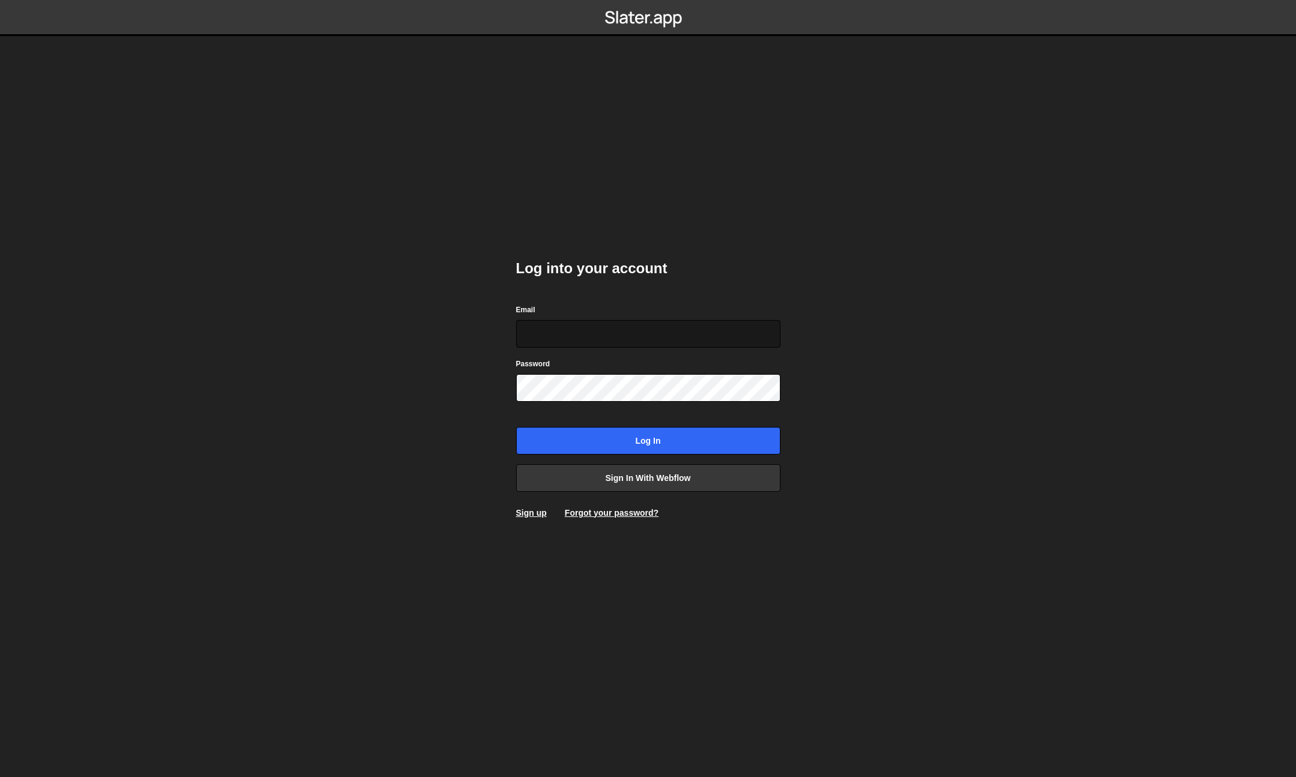
type input "[EMAIL_ADDRESS][DOMAIN_NAME]"
click at [516, 427] on input "Log in" at bounding box center [648, 441] width 264 height 28
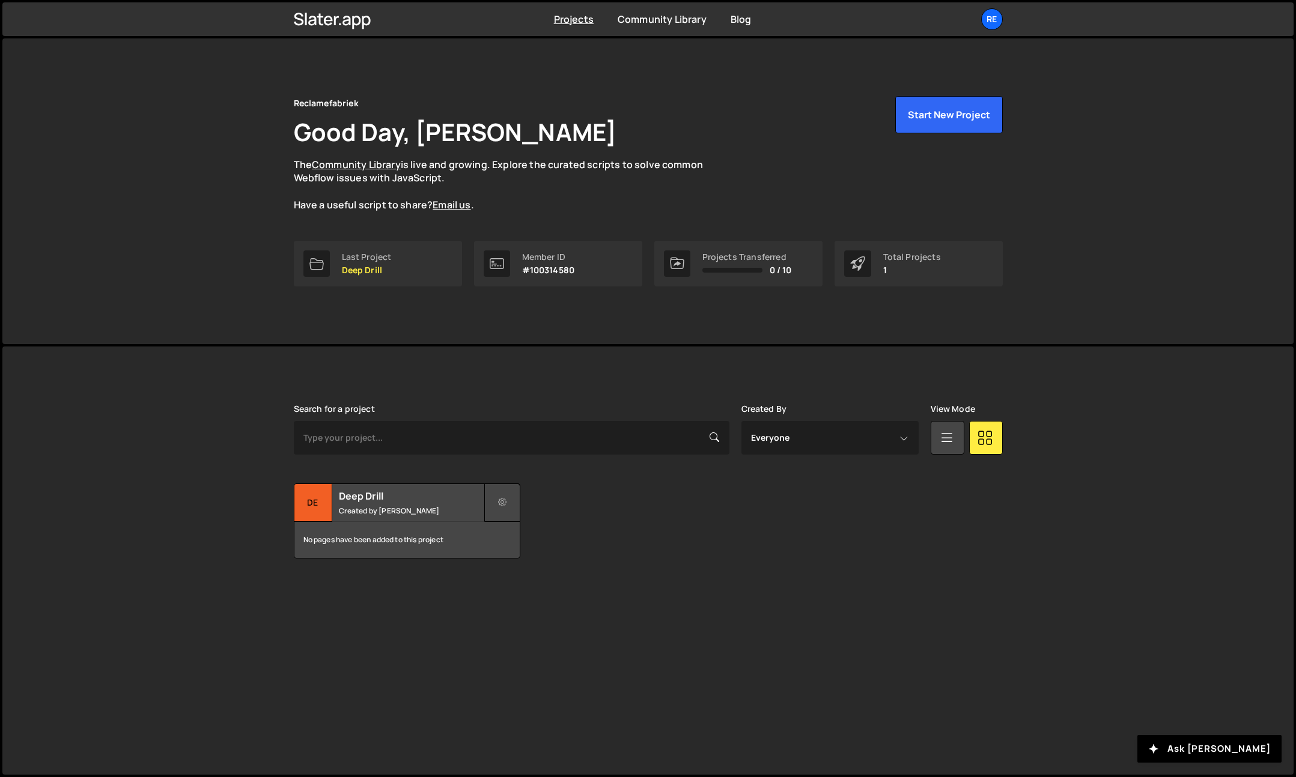
drag, startPoint x: 500, startPoint y: 499, endPoint x: 511, endPoint y: 500, distance: 11.0
click at [501, 499] on icon at bounding box center [502, 503] width 8 height 12
drag, startPoint x: 757, startPoint y: 593, endPoint x: 745, endPoint y: 590, distance: 12.4
click at [753, 592] on div "[PERSON_NAME] is designed for desktop use. Please use a larger screen to access…" at bounding box center [648, 482] width 745 height 270
click at [411, 499] on h2 "Deep Drill" at bounding box center [411, 496] width 145 height 13
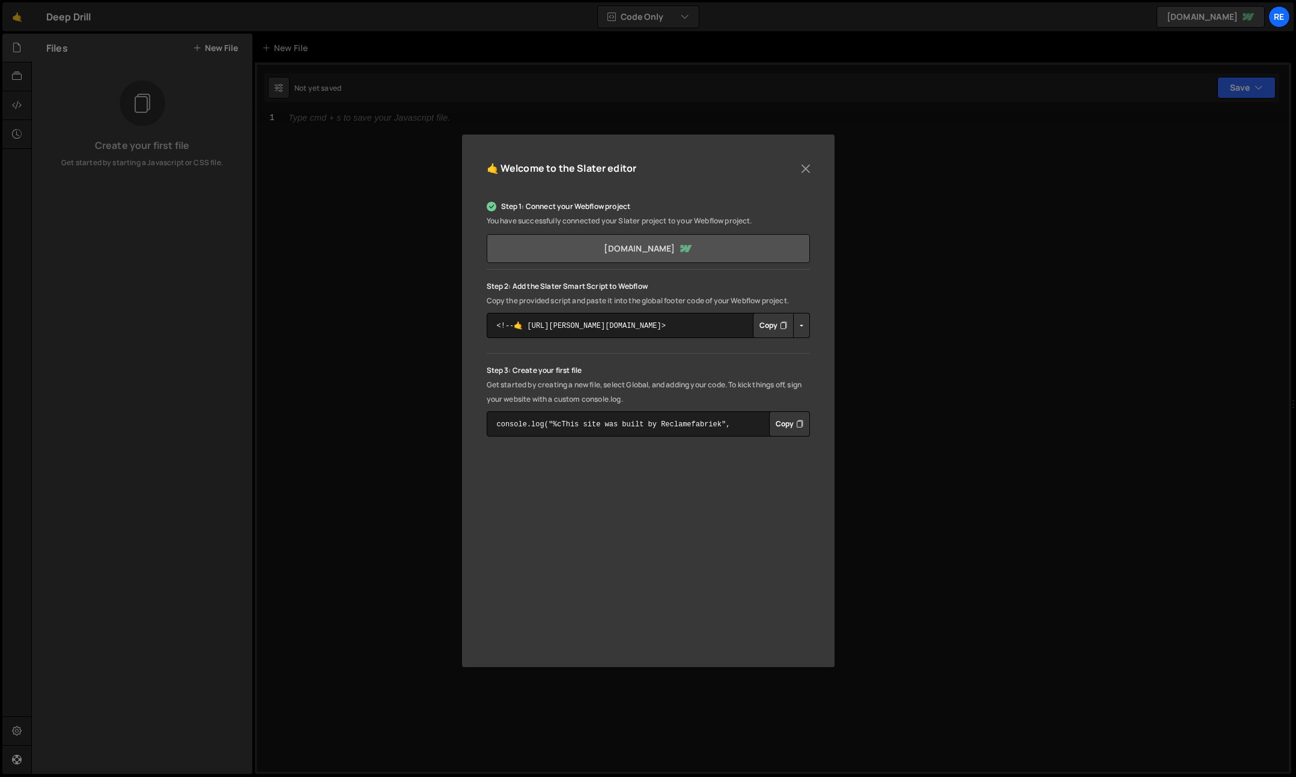
click at [676, 253] on link "[DOMAIN_NAME]" at bounding box center [648, 248] width 323 height 29
click at [590, 289] on p "Step 2: Add the Slater Smart Script to Webflow" at bounding box center [648, 286] width 323 height 14
click at [577, 300] on p "Copy the provided script and paste it into the global footer code of your Webfl…" at bounding box center [648, 301] width 323 height 14
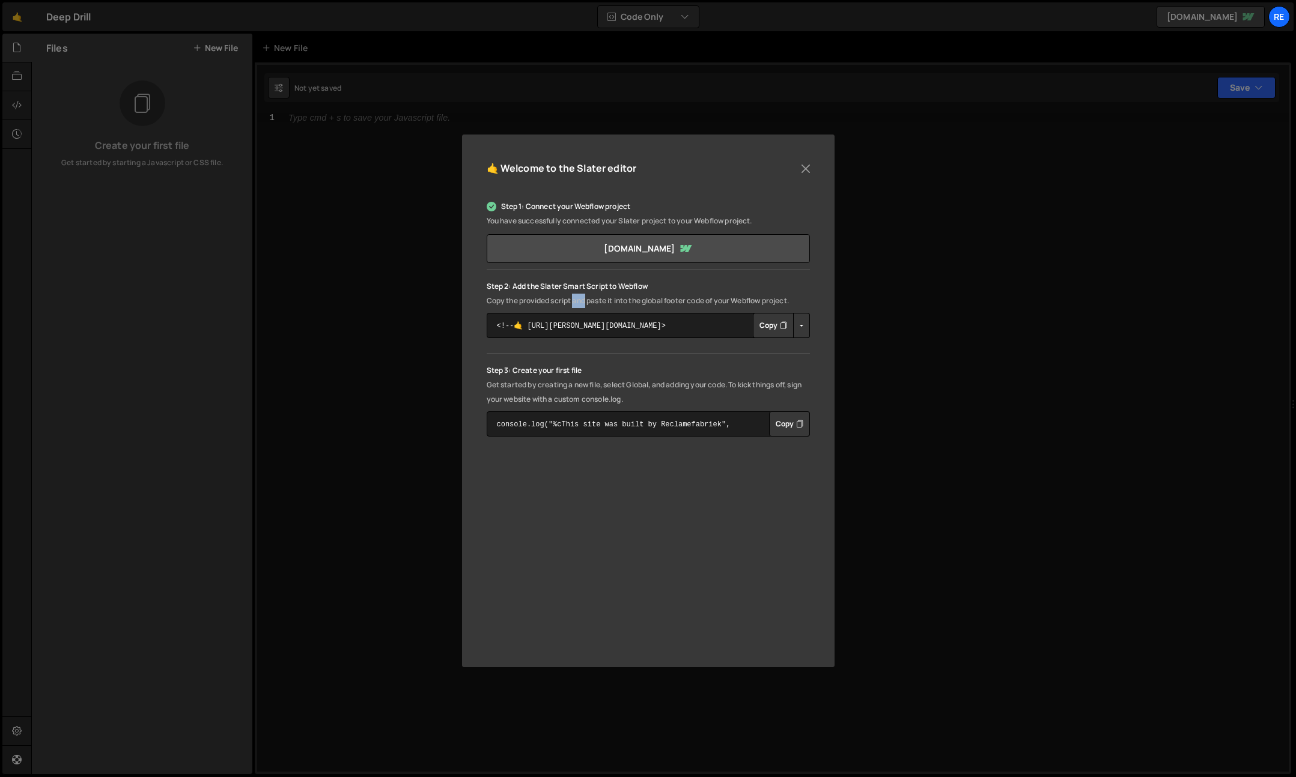
click at [577, 300] on p "Copy the provided script and paste it into the global footer code of your Webfl…" at bounding box center [648, 301] width 323 height 14
drag, startPoint x: 769, startPoint y: 324, endPoint x: 747, endPoint y: 326, distance: 22.3
click at [768, 324] on button "Copy" at bounding box center [773, 325] width 41 height 25
click at [759, 323] on button "Copy" at bounding box center [773, 325] width 41 height 25
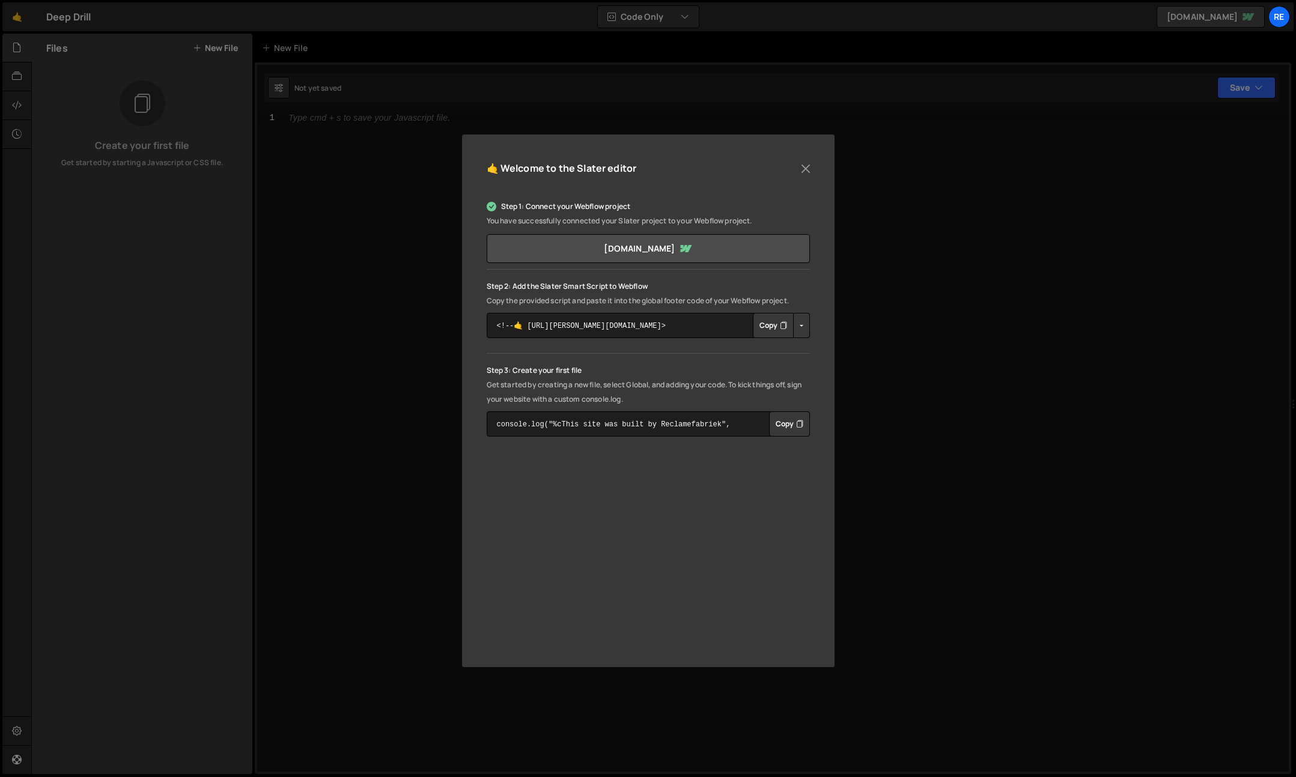
click at [768, 327] on button "Copy" at bounding box center [773, 325] width 41 height 25
click at [804, 169] on button "Close" at bounding box center [805, 169] width 18 height 18
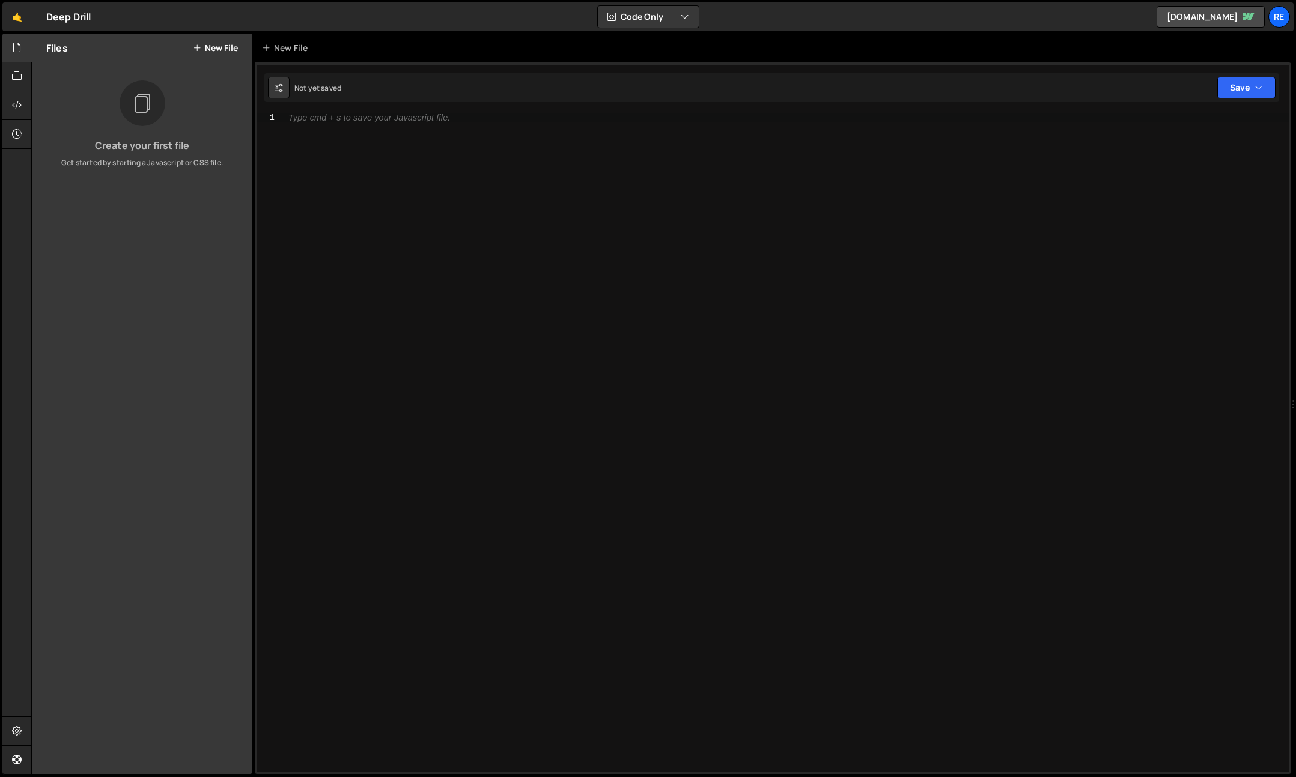
click at [375, 135] on div "Type cmd + s to save your Javascript file." at bounding box center [785, 452] width 1006 height 678
click at [28, 71] on div at bounding box center [16, 76] width 29 height 29
click at [20, 47] on icon at bounding box center [17, 47] width 10 height 13
click at [640, 17] on button "Code Only" at bounding box center [648, 17] width 101 height 22
click at [669, 64] on button "Code + Tools" at bounding box center [648, 65] width 101 height 22
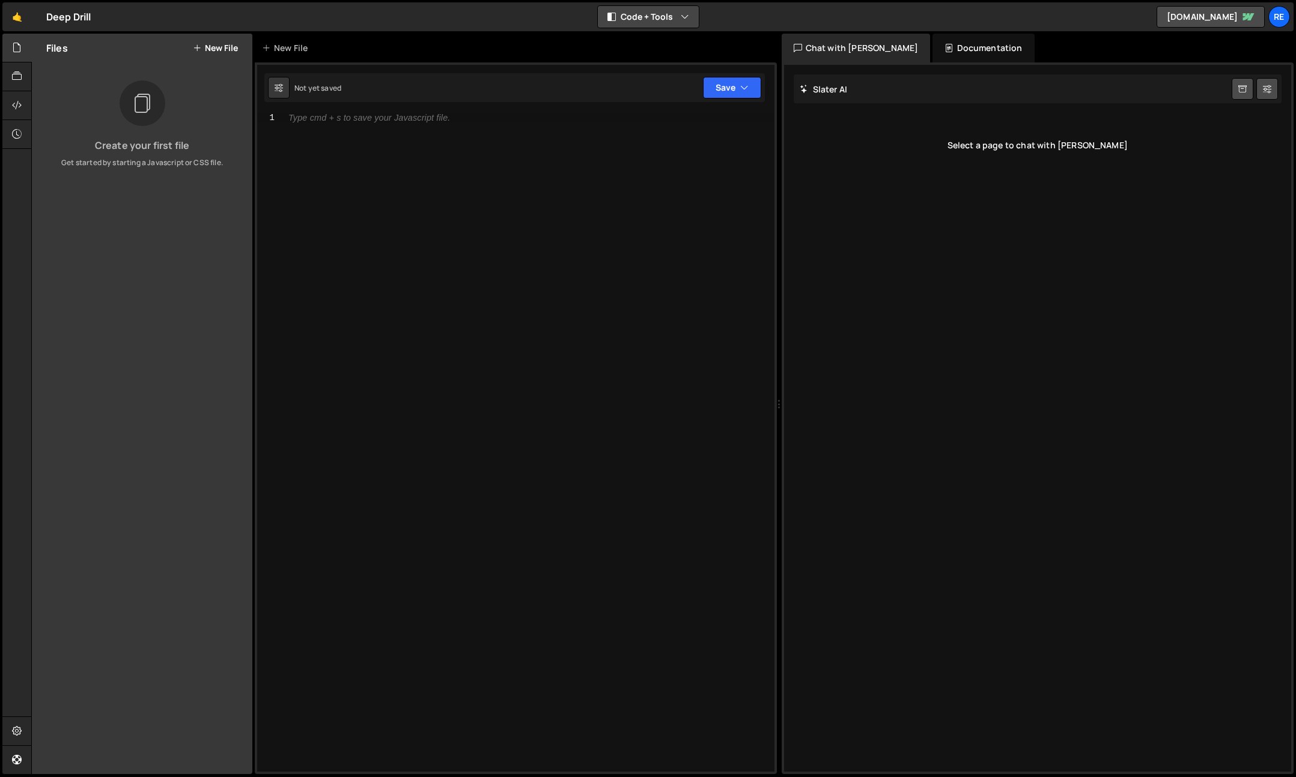
click at [649, 22] on button "Code + Tools" at bounding box center [648, 17] width 101 height 22
click at [659, 41] on button "Code Only" at bounding box center [648, 43] width 101 height 22
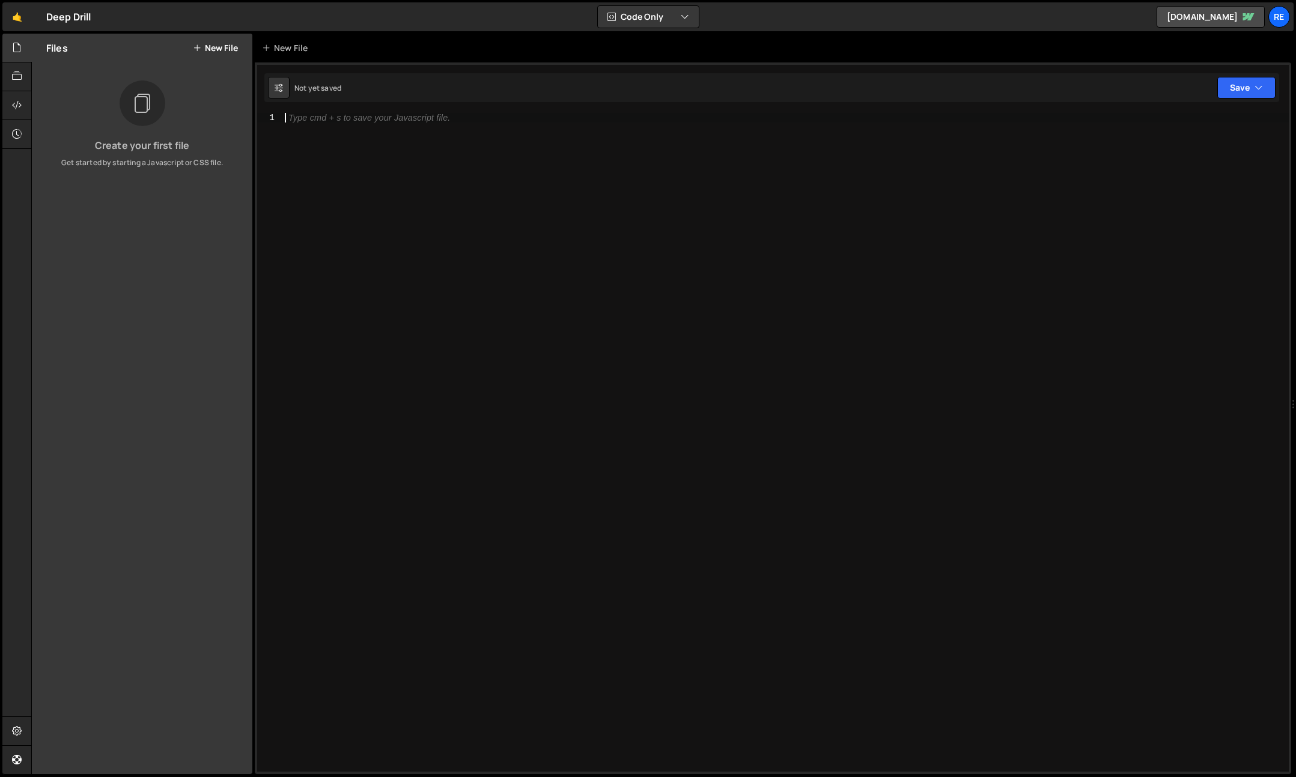
drag, startPoint x: 649, startPoint y: 138, endPoint x: 679, endPoint y: 142, distance: 30.3
click at [652, 139] on div "Type cmd + s to save your Javascript file." at bounding box center [785, 452] width 1006 height 678
click at [1181, 25] on link "[DOMAIN_NAME]" at bounding box center [1210, 17] width 108 height 22
click at [550, 217] on div "Type cmd + s to save your Javascript file." at bounding box center [785, 452] width 1006 height 678
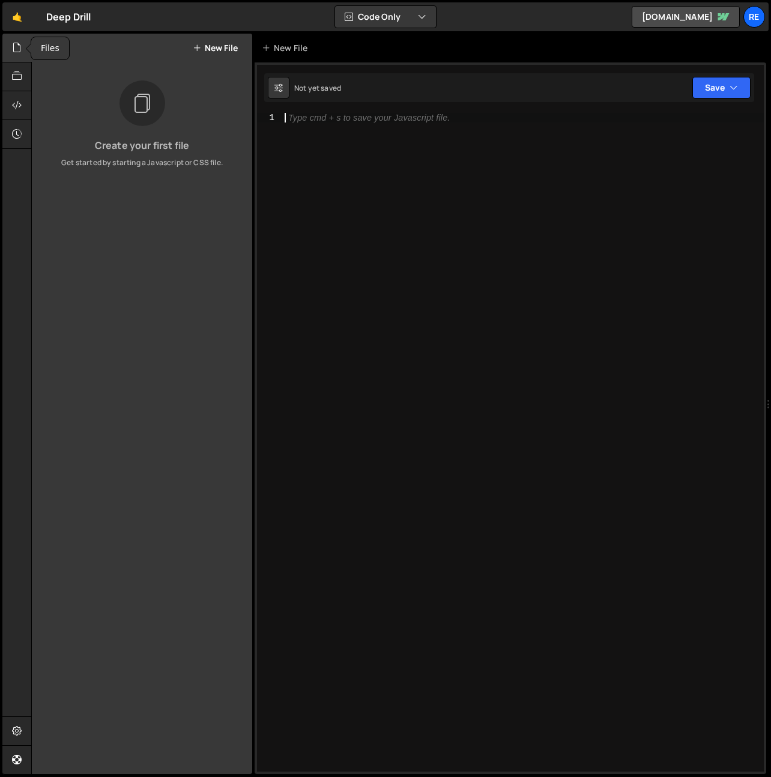
drag, startPoint x: 16, startPoint y: 56, endPoint x: 52, endPoint y: 54, distance: 36.1
click at [17, 56] on div at bounding box center [16, 48] width 29 height 29
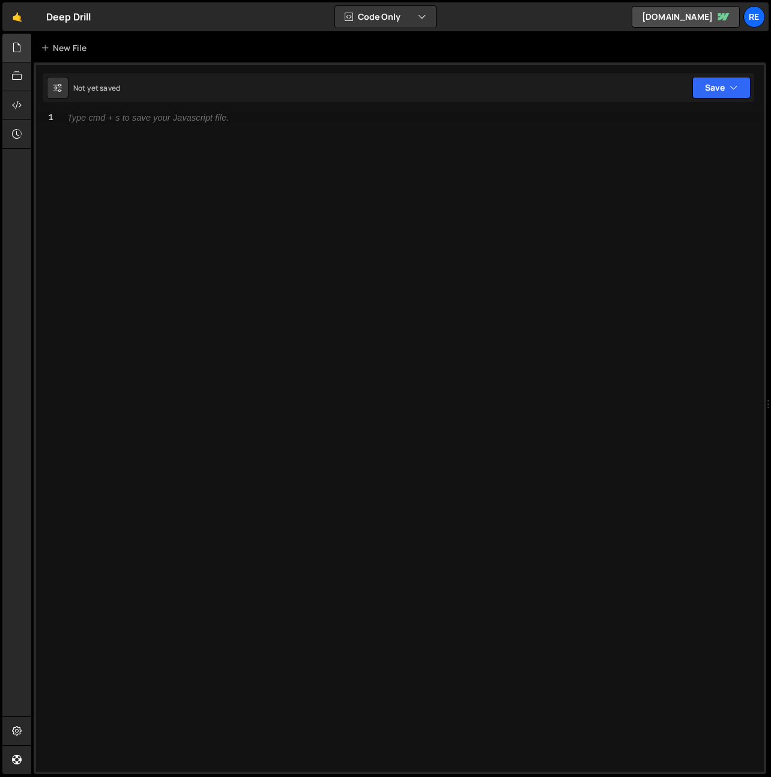
click at [30, 46] on div "Hold on a sec... Are you certain you wish to leave this page? Any changes you'v…" at bounding box center [385, 388] width 771 height 777
click at [29, 56] on div at bounding box center [16, 48] width 29 height 29
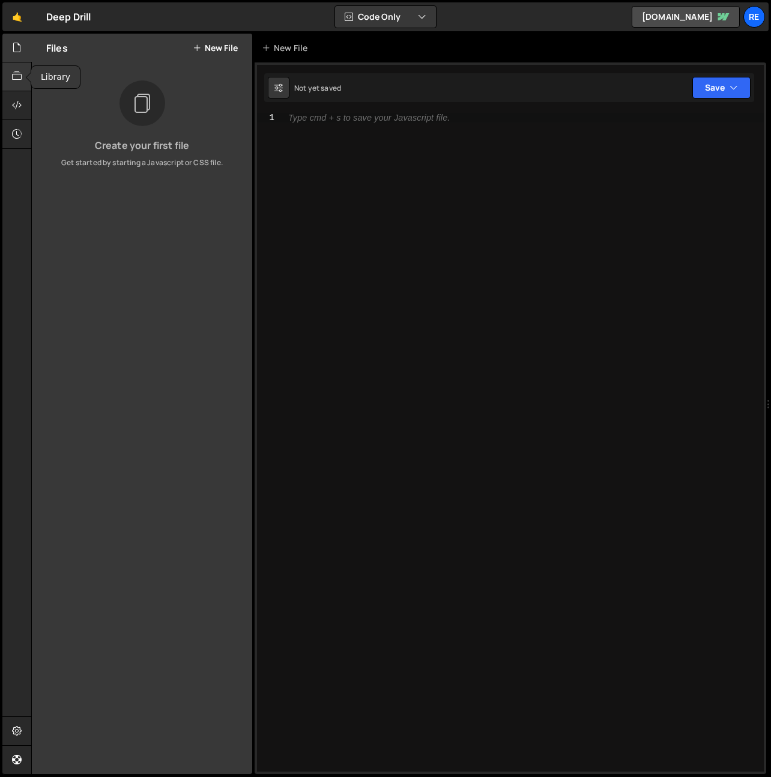
click at [17, 77] on icon at bounding box center [17, 76] width 10 height 13
drag, startPoint x: 26, startPoint y: 55, endPoint x: 65, endPoint y: 77, distance: 44.9
click at [26, 55] on div at bounding box center [16, 48] width 29 height 29
click at [15, 107] on icon at bounding box center [17, 105] width 10 height 13
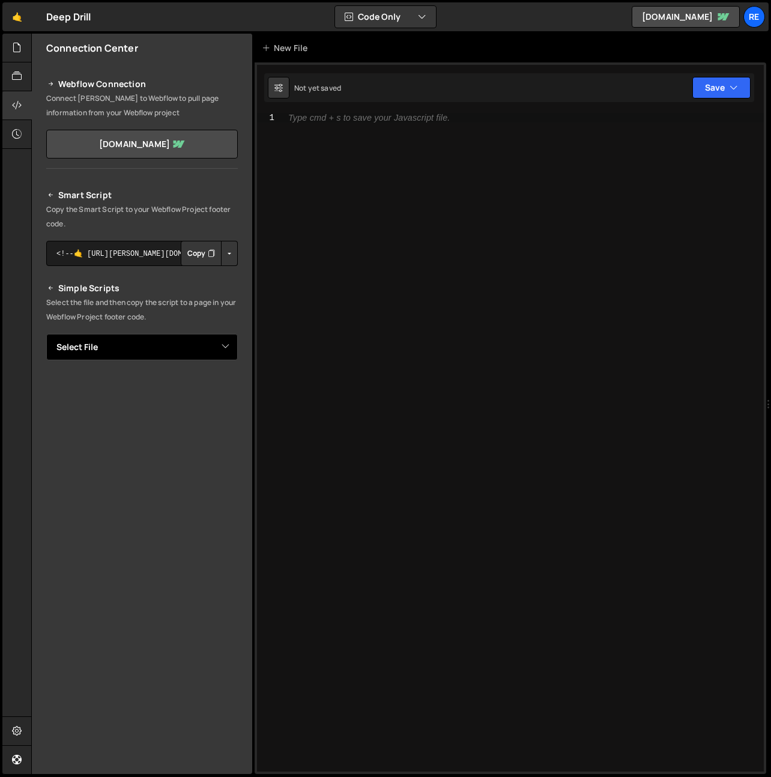
click at [121, 347] on select "Select File" at bounding box center [142, 347] width 192 height 26
click at [46, 334] on select "Select File" at bounding box center [142, 347] width 192 height 26
click at [91, 315] on p "Select the file and then copy the script to a page in your Webflow Project foot…" at bounding box center [142, 310] width 192 height 29
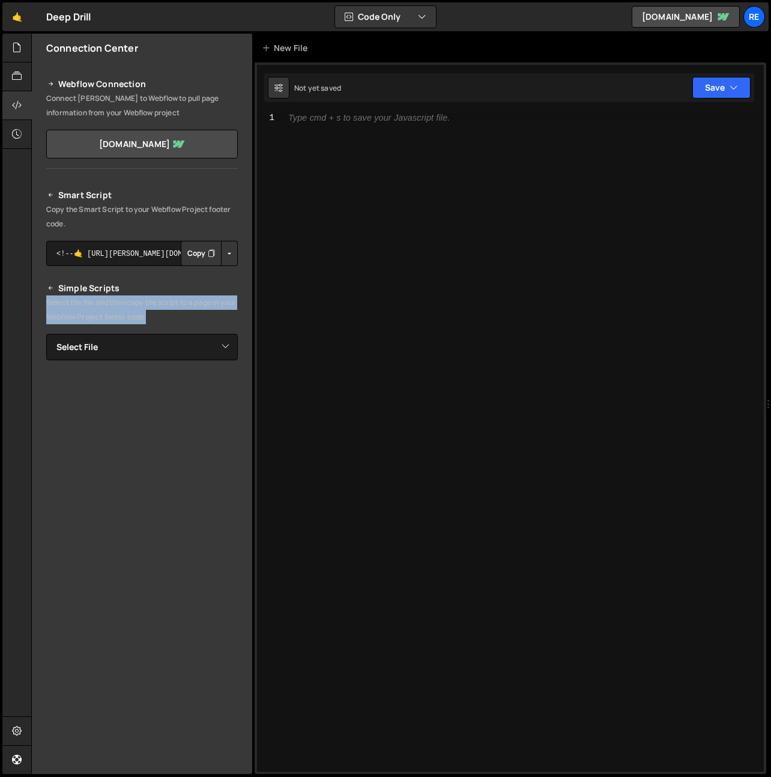
click at [91, 315] on p "Select the file and then copy the script to a page in your Webflow Project foot…" at bounding box center [142, 310] width 192 height 29
click at [104, 302] on p "Select the file and then copy the script to a page in your Webflow Project foot…" at bounding box center [142, 310] width 192 height 29
drag, startPoint x: 6, startPoint y: 62, endPoint x: 13, endPoint y: 61, distance: 6.6
click at [6, 62] on div at bounding box center [16, 76] width 29 height 29
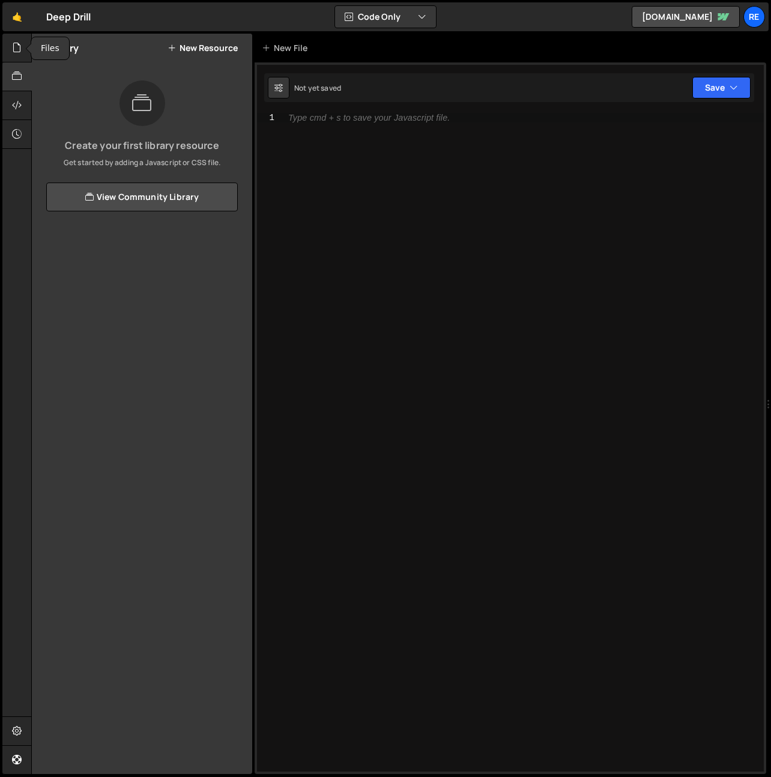
drag, startPoint x: 17, startPoint y: 52, endPoint x: 62, endPoint y: 96, distance: 62.9
click at [17, 53] on icon at bounding box center [17, 47] width 10 height 13
click at [206, 52] on button "New File" at bounding box center [215, 48] width 45 height 10
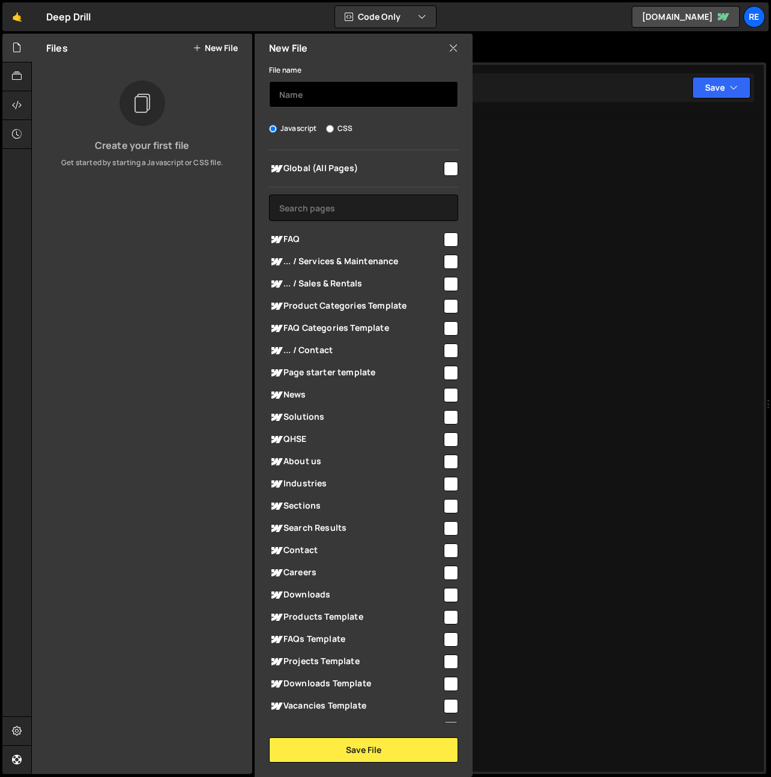
click at [359, 106] on input "text" at bounding box center [363, 94] width 189 height 26
type input "current-year"
drag, startPoint x: 438, startPoint y: 169, endPoint x: 419, endPoint y: 231, distance: 64.4
click at [442, 170] on div at bounding box center [450, 168] width 16 height 16
click at [444, 163] on input "checkbox" at bounding box center [451, 169] width 14 height 14
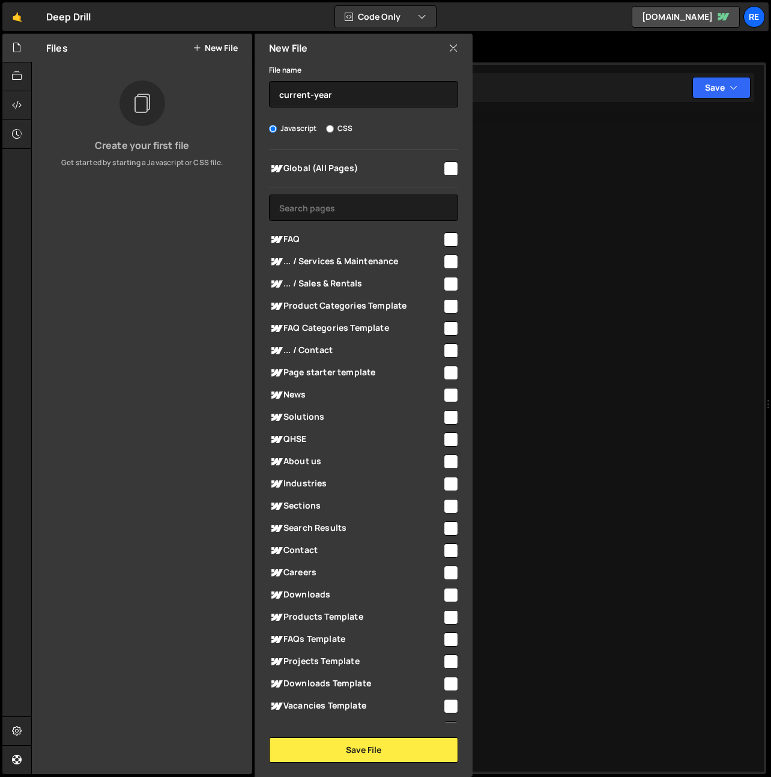
checkbox input "true"
click at [367, 747] on button "Save File" at bounding box center [363, 750] width 189 height 25
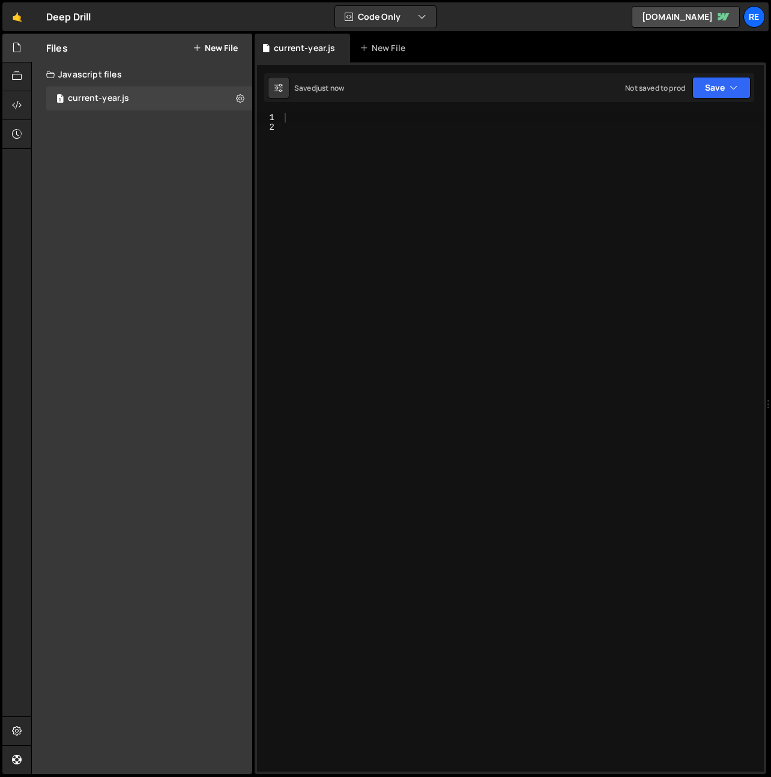
click at [391, 386] on div at bounding box center [523, 452] width 482 height 678
paste textarea "</script>"
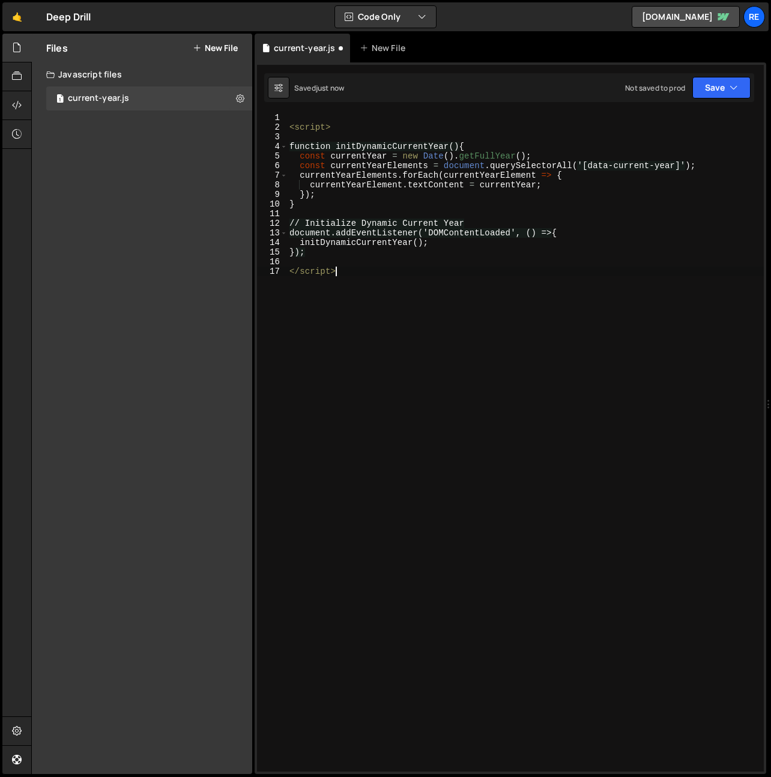
click at [343, 127] on div "< script > function initDynamicCurrentYear() { const currentYear = new Date ( )…" at bounding box center [525, 452] width 477 height 678
type textarea "<script>"
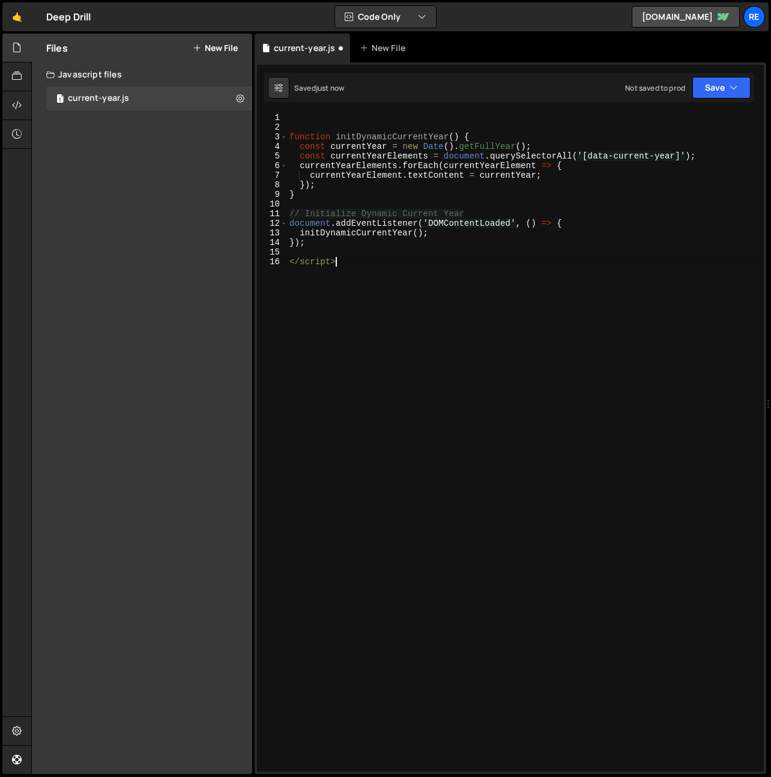
click at [361, 264] on div "function initDynamicCurrentYear ( ) { const currentYear = new Date ( ) . getFul…" at bounding box center [525, 452] width 477 height 678
type textarea "</script>"
click at [361, 264] on div "function initDynamicCurrentYear ( ) { const currentYear = new Date ( ) . getFul…" at bounding box center [525, 452] width 477 height 678
click at [362, 264] on div "function initDynamicCurrentYear ( ) { const currentYear = new Date ( ) . getFul…" at bounding box center [525, 452] width 477 height 678
type textarea "});"
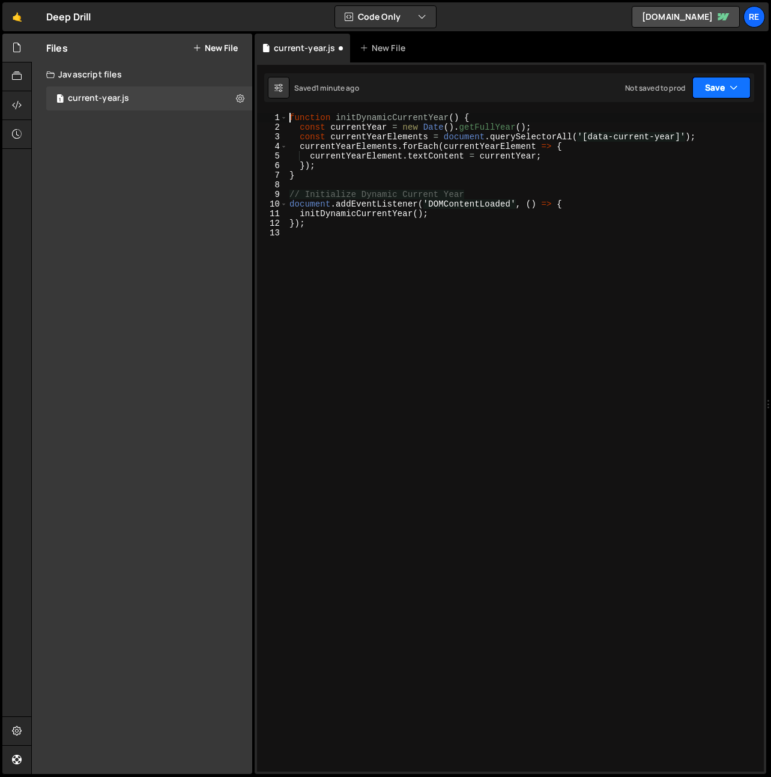
drag, startPoint x: 736, startPoint y: 86, endPoint x: 730, endPoint y: 102, distance: 16.4
click at [735, 86] on icon "button" at bounding box center [734, 88] width 8 height 12
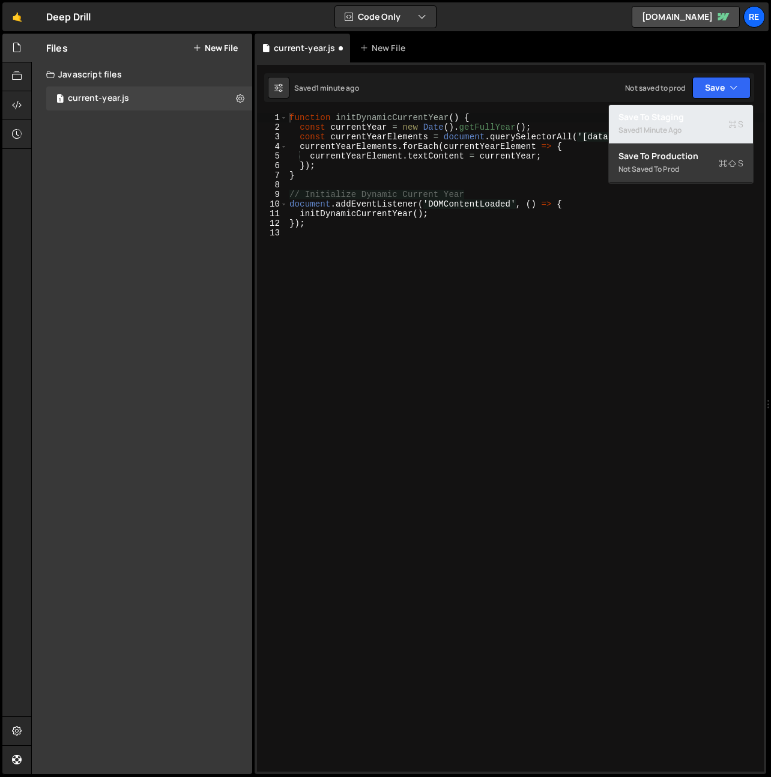
click at [703, 127] on div "Saved 1 minute ago" at bounding box center [681, 130] width 125 height 14
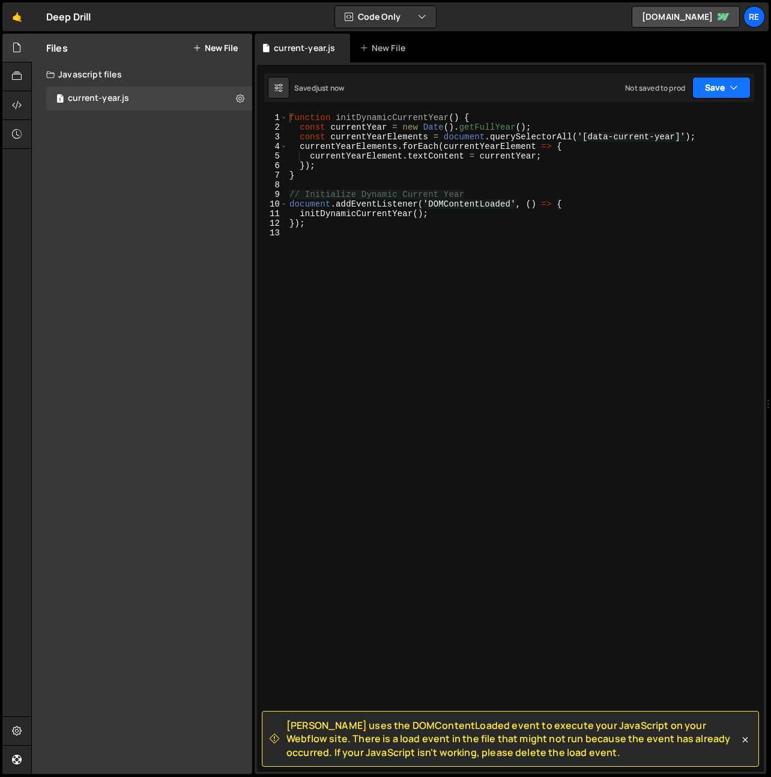
click at [726, 83] on button "Save" at bounding box center [722, 88] width 58 height 22
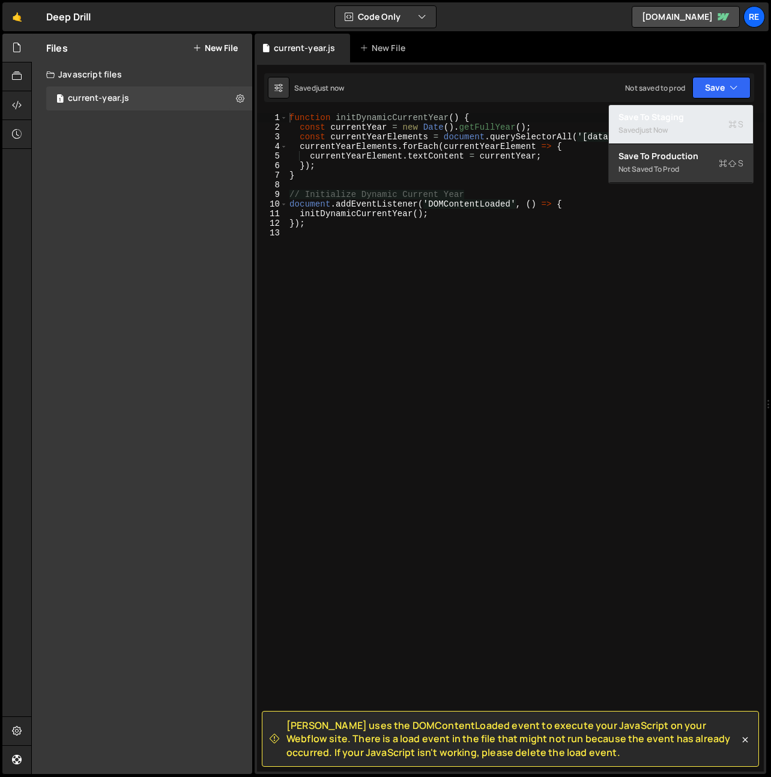
click at [698, 110] on button "Save to Staging S Saved just now" at bounding box center [681, 124] width 144 height 39
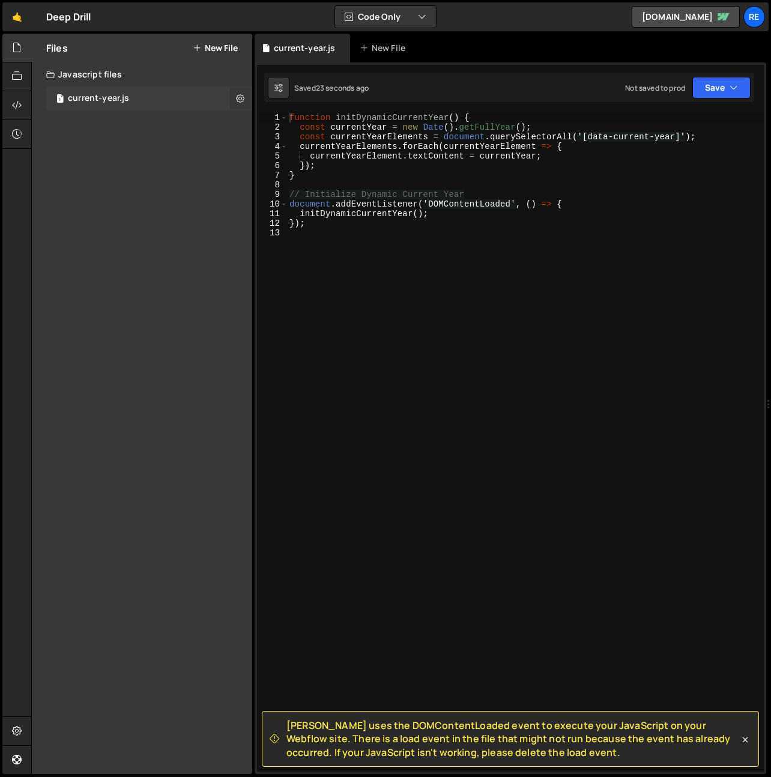
click at [248, 94] on button at bounding box center [240, 99] width 22 height 22
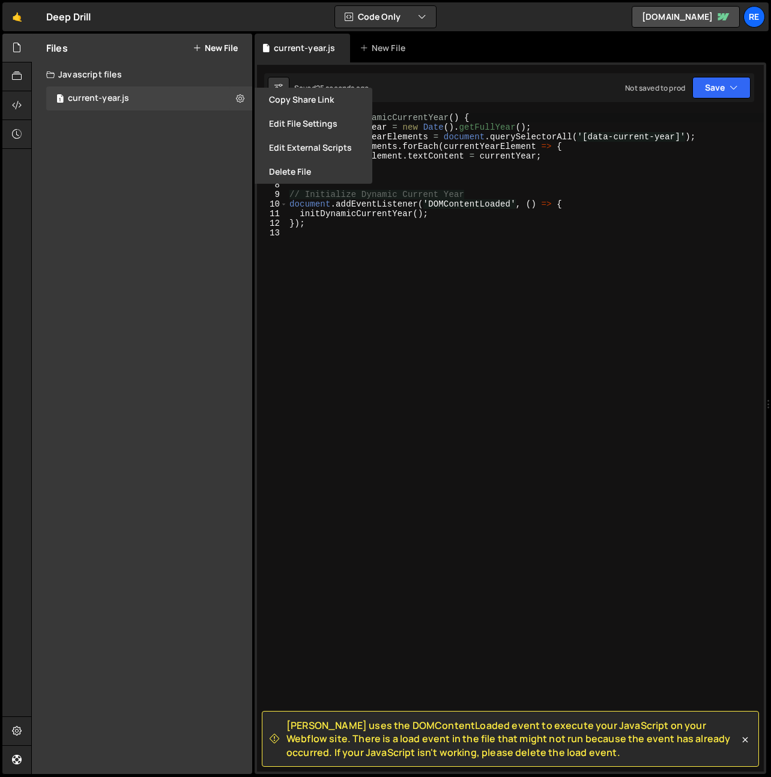
click at [287, 130] on button "Edit File Settings" at bounding box center [314, 124] width 118 height 24
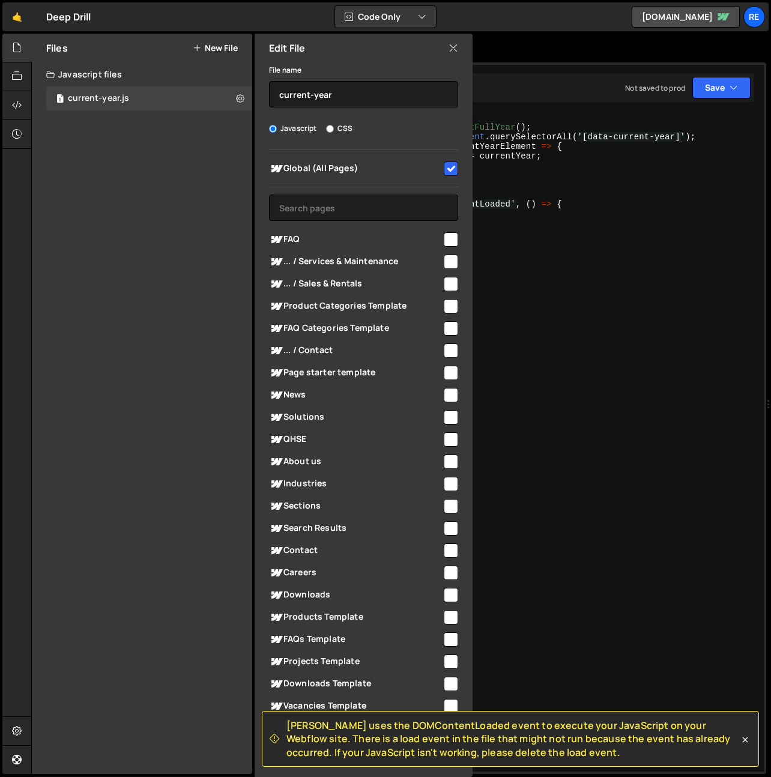
type textarea "});"
drag, startPoint x: 514, startPoint y: 228, endPoint x: 493, endPoint y: 227, distance: 21.6
click at [514, 228] on div "function initDynamicCurrentYear ( ) { const currentYear = new Date ( ) . getFul…" at bounding box center [525, 452] width 477 height 678
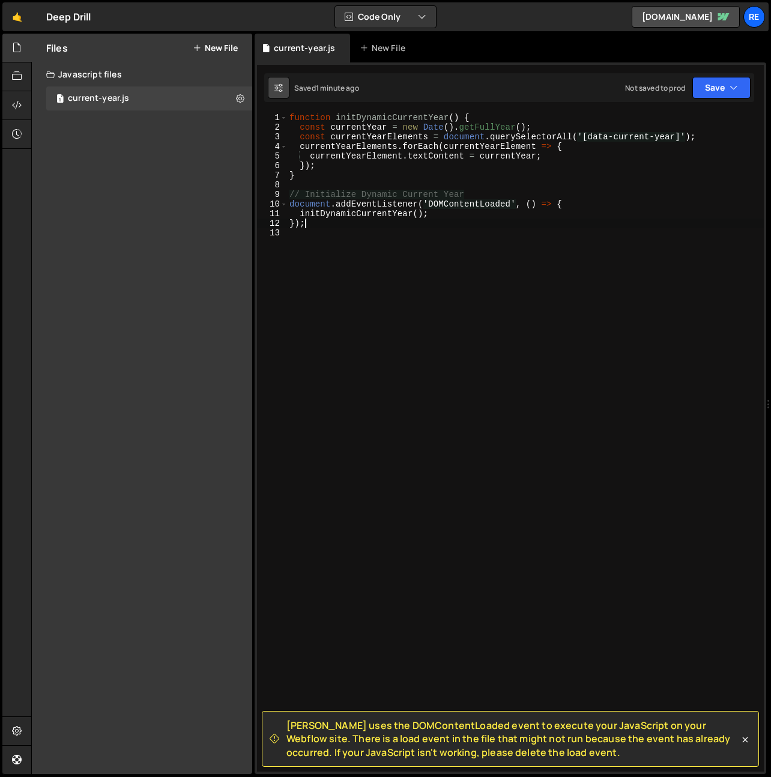
click at [273, 83] on button at bounding box center [279, 88] width 22 height 22
select select "editor"
select select "ace/theme/mono_industrial"
type input "14"
checkbox input "true"
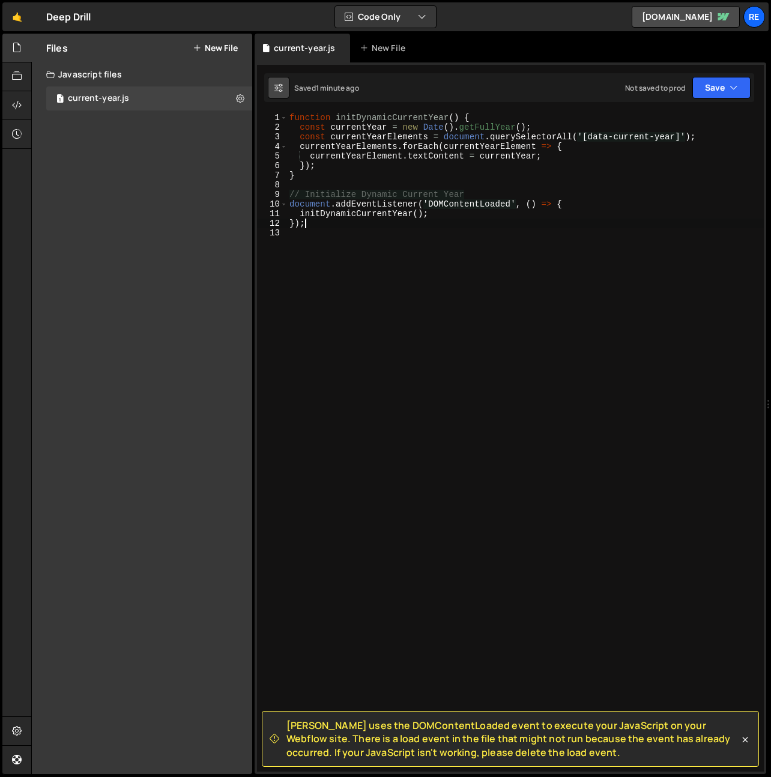
checkbox input "true"
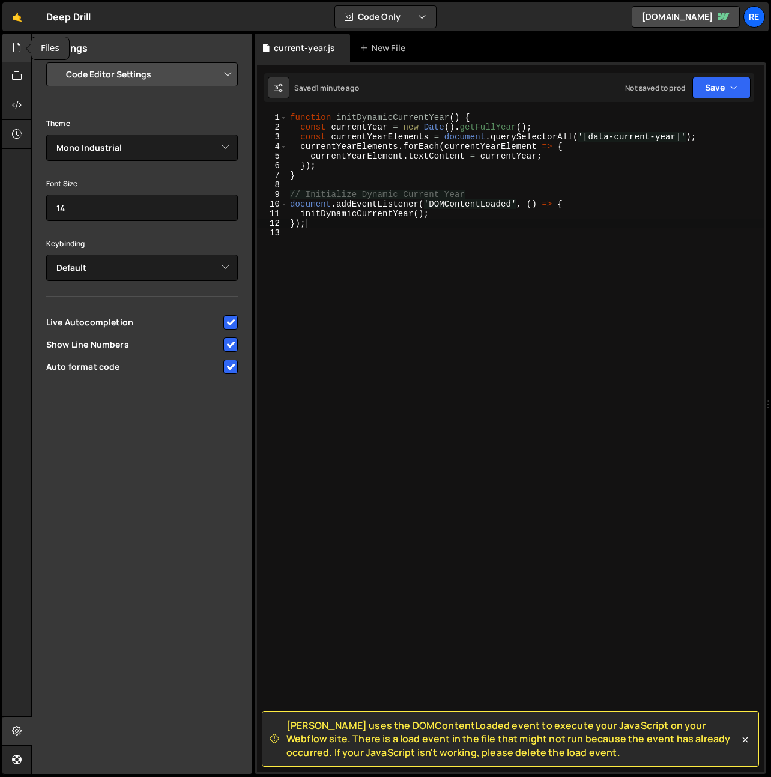
click at [14, 44] on icon at bounding box center [17, 47] width 10 height 13
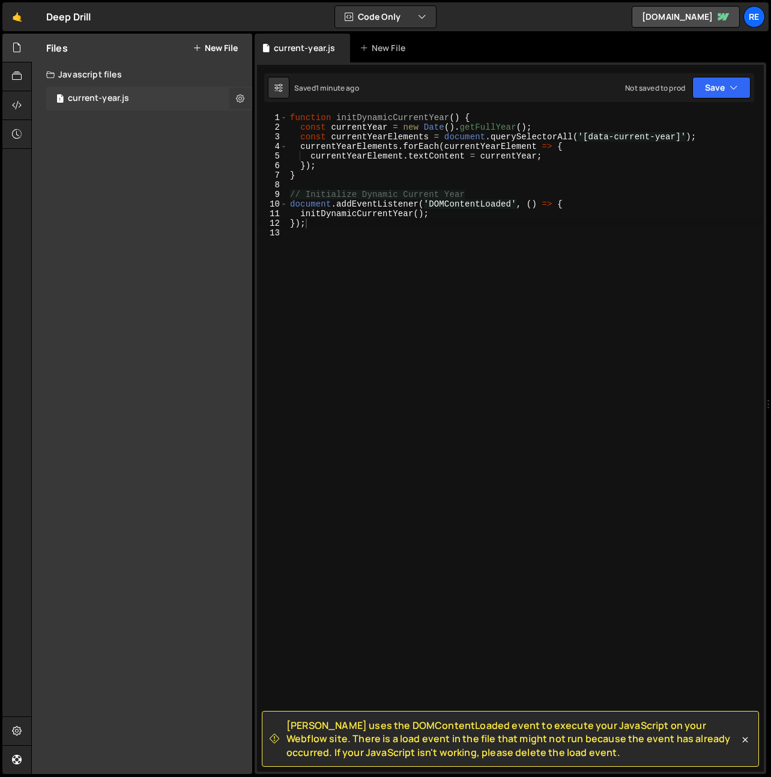
click at [239, 94] on icon at bounding box center [240, 98] width 8 height 11
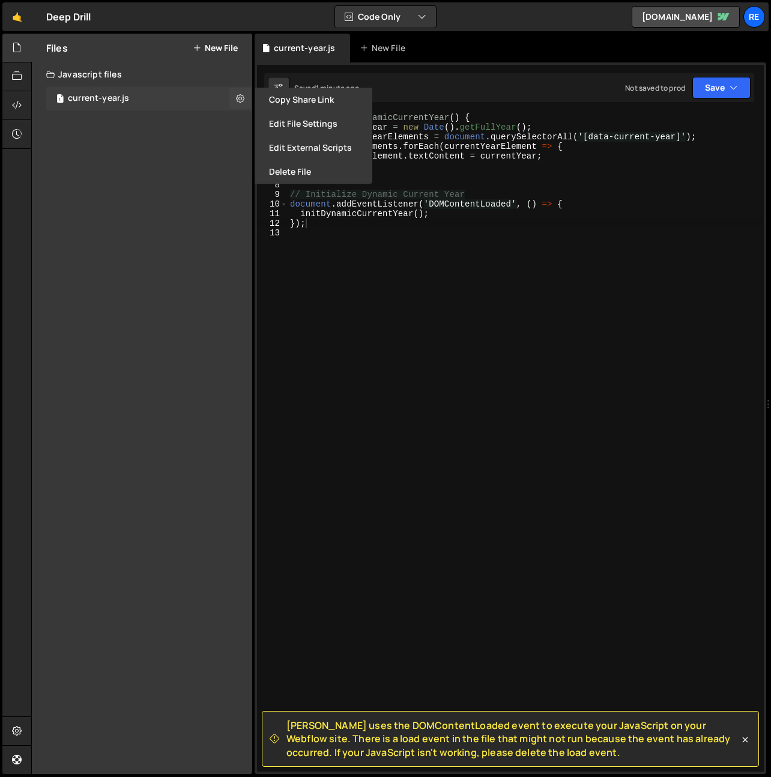
click at [199, 101] on div "1 current-year.js 0" at bounding box center [149, 98] width 206 height 24
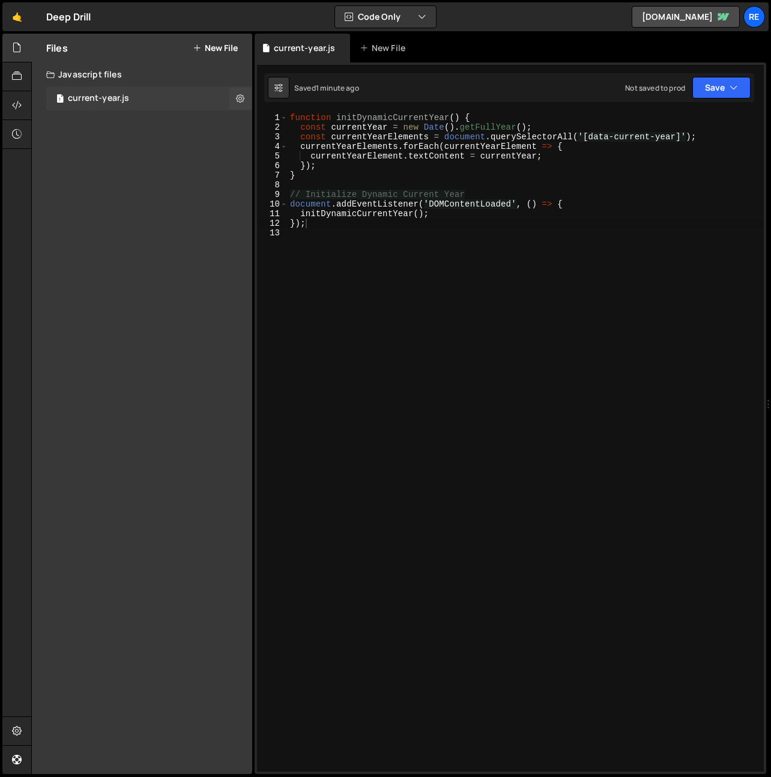
click at [165, 103] on div "1 current-year.js 0" at bounding box center [149, 98] width 206 height 24
click at [17, 106] on icon at bounding box center [17, 105] width 10 height 13
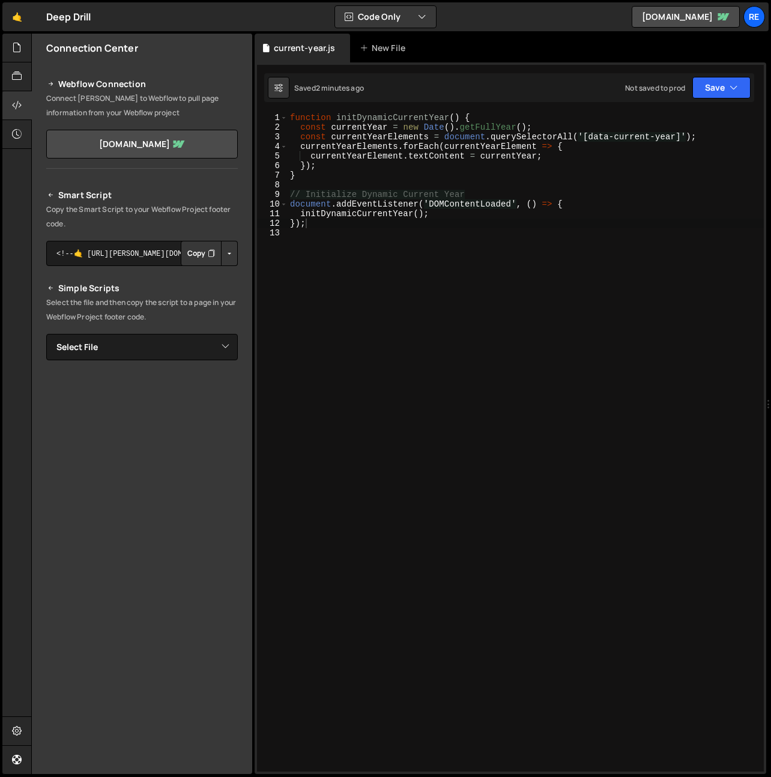
click at [232, 250] on button "Button group with nested dropdown" at bounding box center [229, 253] width 17 height 25
click at [172, 255] on textarea "<!--🤙 [URL][PERSON_NAME][DOMAIN_NAME]> <script>document.addEventListener("DOMCo…" at bounding box center [142, 253] width 192 height 25
click at [210, 253] on icon "Button group with nested dropdown" at bounding box center [211, 253] width 7 height 12
click at [397, 309] on div "function initDynamicCurrentYear ( ) { const currentYear = new Date ( ) . getFul…" at bounding box center [526, 452] width 476 height 678
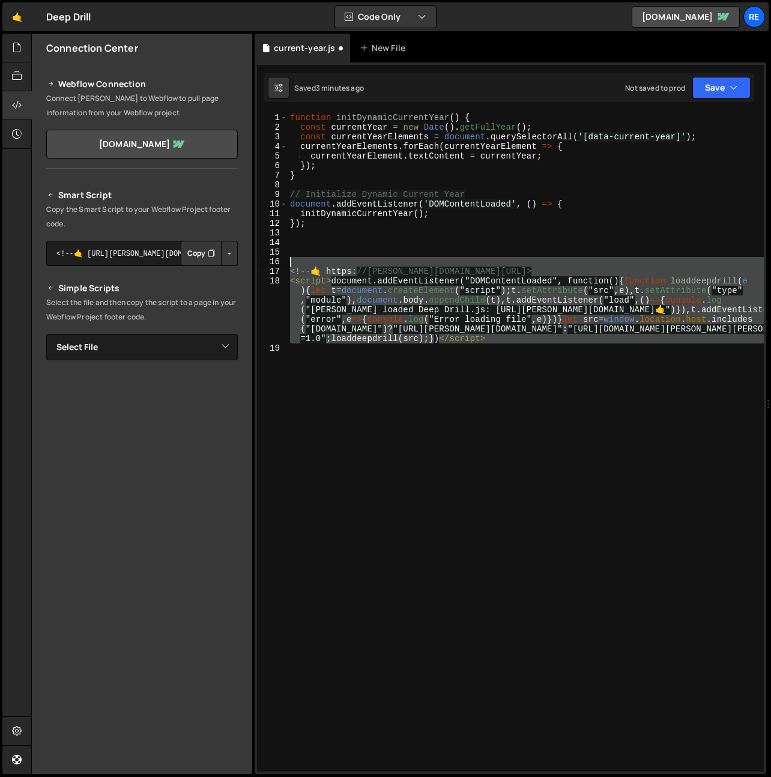
drag, startPoint x: 302, startPoint y: 342, endPoint x: 250, endPoint y: 265, distance: 93.0
click at [250, 265] on div "Files New File Create your first file Get started by starting a Javascript or C…" at bounding box center [401, 404] width 740 height 741
type textarea "<!--🤙 [URL][PERSON_NAME][DOMAIN_NAME]>"
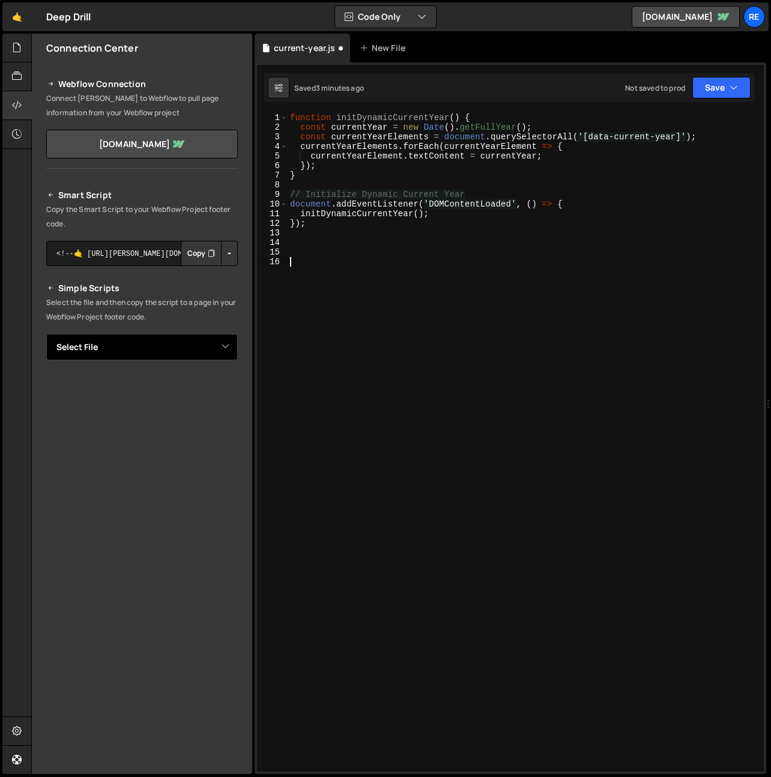
click at [186, 345] on select "Select File current-year.js" at bounding box center [142, 347] width 192 height 26
select select "47875"
click at [46, 334] on select "Select File current-year.js" at bounding box center [142, 347] width 192 height 26
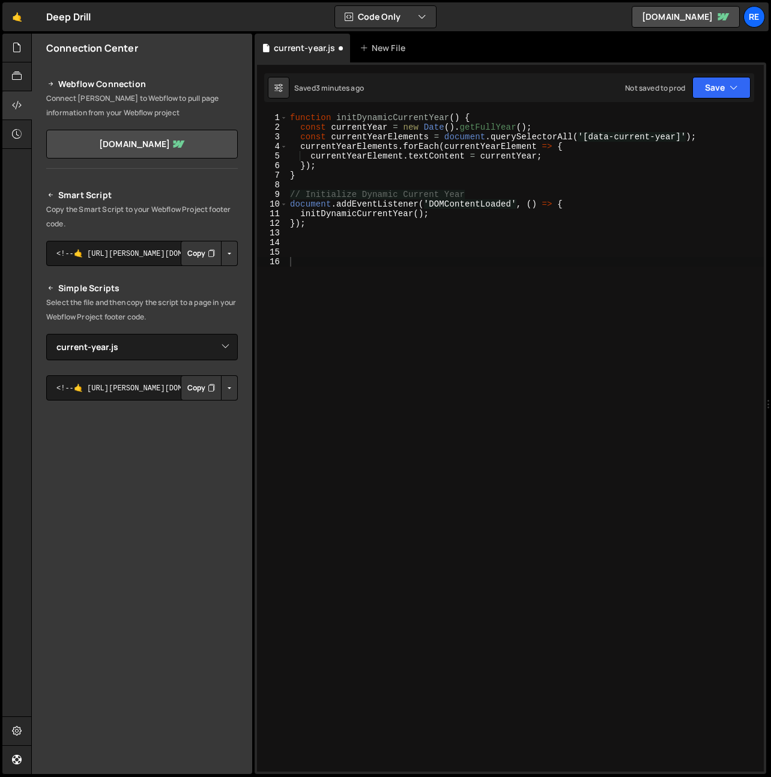
click at [105, 302] on p "Select the file and then copy the script to a page in your Webflow Project foot…" at bounding box center [142, 310] width 192 height 29
click at [89, 214] on p "Copy the Smart Script to your Webflow Project footer code." at bounding box center [142, 216] width 192 height 29
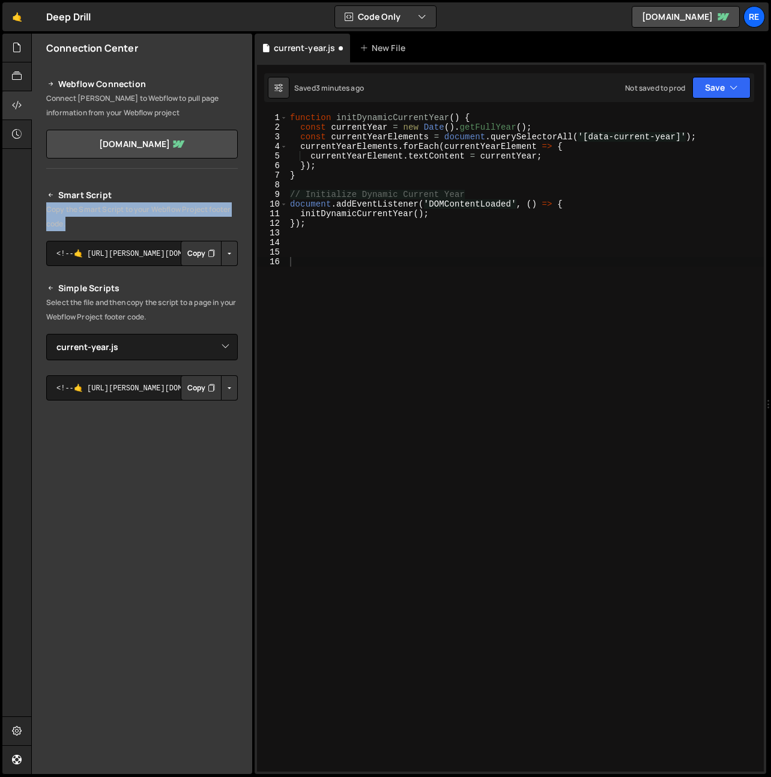
drag, startPoint x: 89, startPoint y: 214, endPoint x: 210, endPoint y: 233, distance: 122.8
click at [89, 214] on p "Copy the Smart Script to your Webflow Project footer code." at bounding box center [142, 216] width 192 height 29
click at [417, 125] on div "function initDynamicCurrentYear ( ) { const currentYear = new Date ( ) . getFul…" at bounding box center [526, 452] width 476 height 678
type textarea "const currentYear = new Date().getFullYear();"
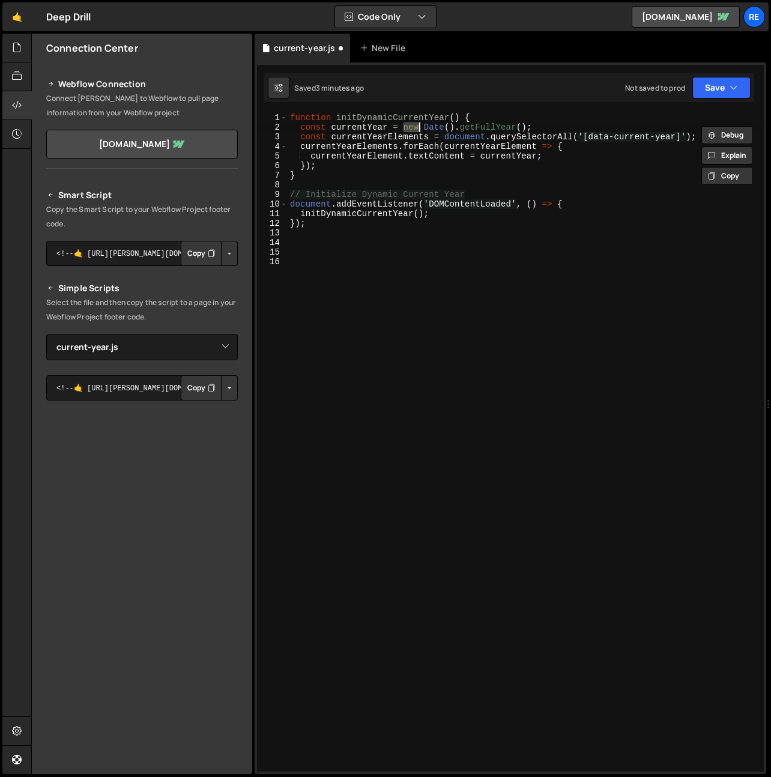
click at [417, 125] on div "function initDynamicCurrentYear ( ) { const currentYear = new Date ( ) . getFul…" at bounding box center [526, 452] width 476 height 678
click at [359, 291] on div "function initDynamicCurrentYear ( ) { const currentYear = new Date ( ) . getFul…" at bounding box center [526, 452] width 476 height 678
click at [724, 92] on button "Save" at bounding box center [722, 88] width 58 height 22
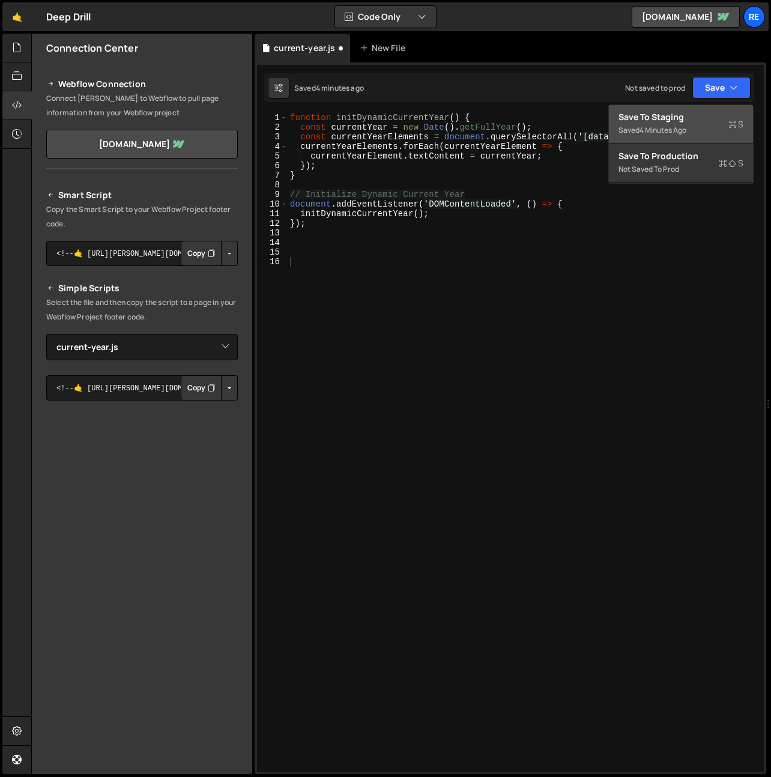
click at [700, 115] on div "Save to Staging S" at bounding box center [681, 117] width 125 height 12
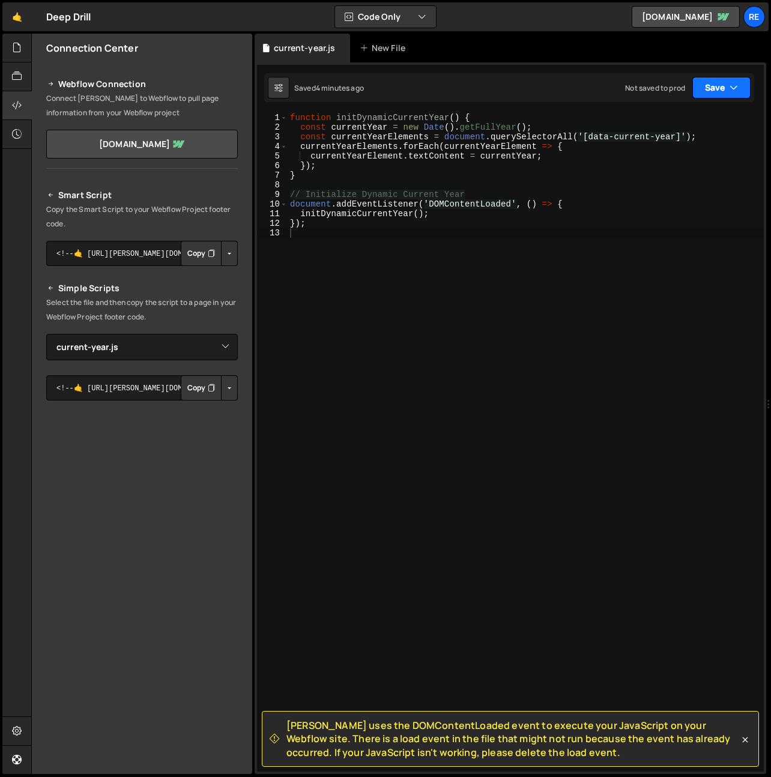
click at [709, 88] on button "Save" at bounding box center [722, 88] width 58 height 22
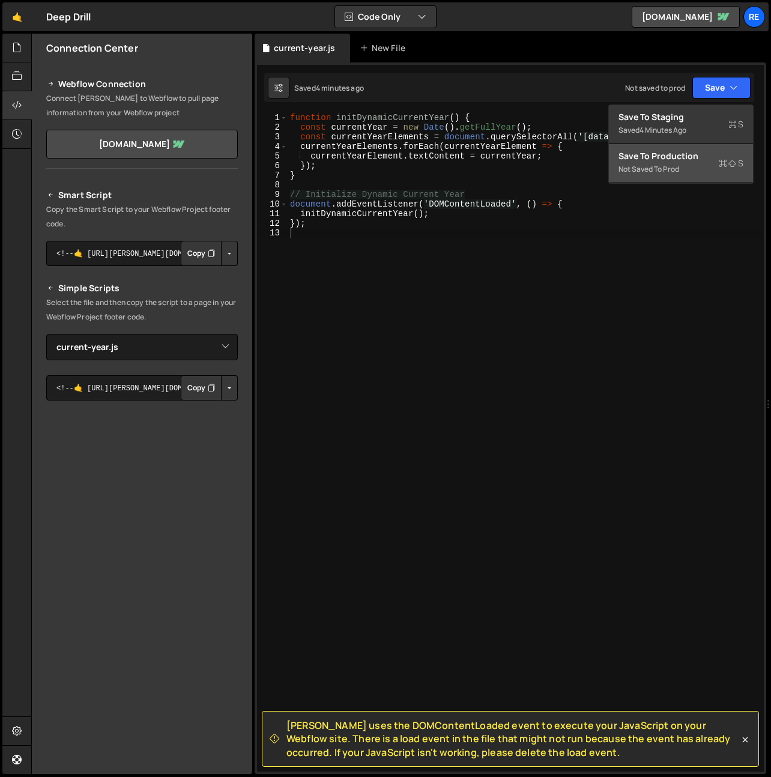
click at [697, 163] on div "Not saved to prod" at bounding box center [681, 169] width 125 height 14
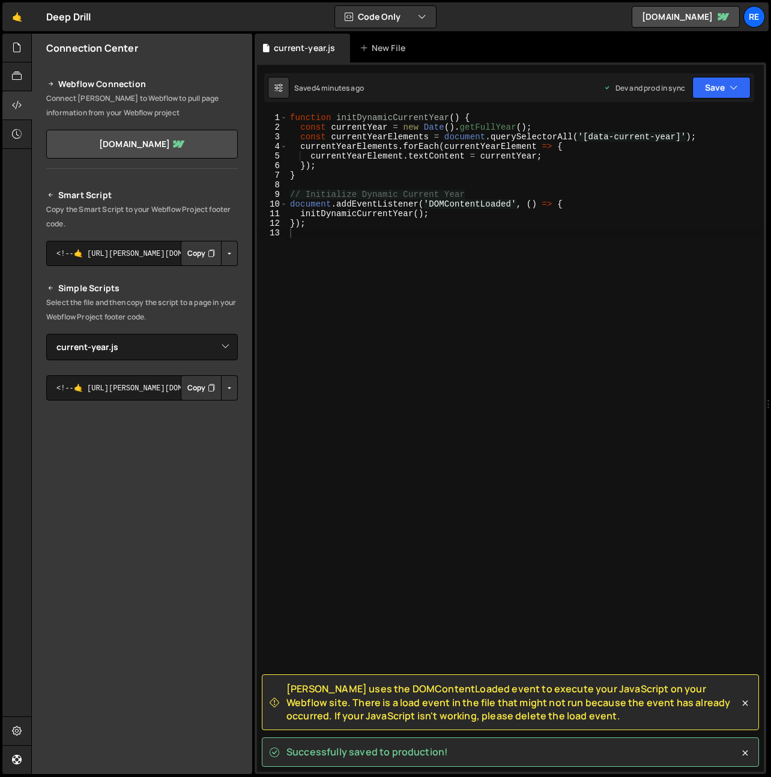
click at [506, 716] on span "[PERSON_NAME] uses the DOMContentLoaded event to execute your JavaScript on you…" at bounding box center [513, 702] width 453 height 40
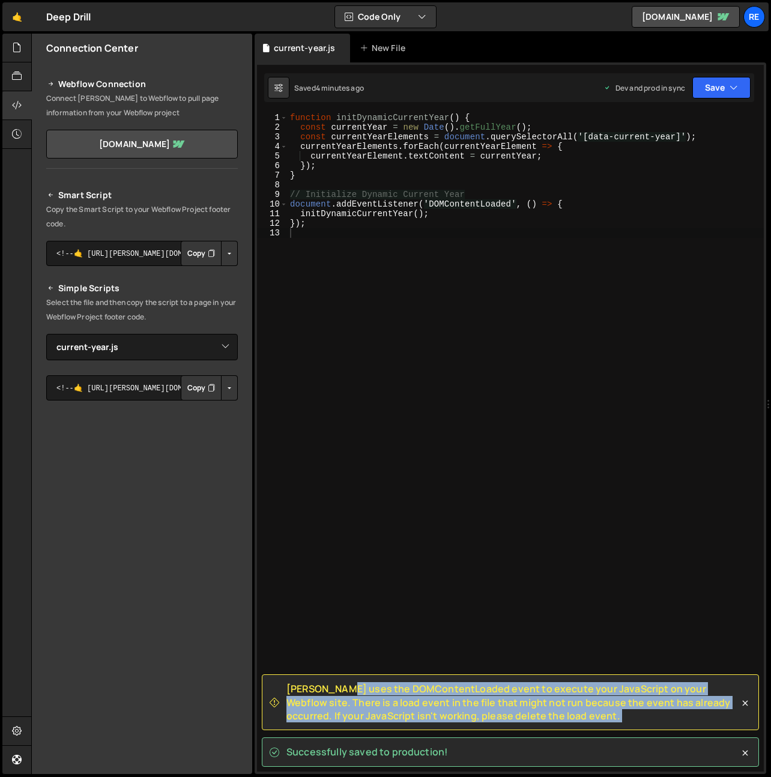
click at [506, 716] on span "[PERSON_NAME] uses the DOMContentLoaded event to execute your JavaScript on you…" at bounding box center [513, 702] width 453 height 40
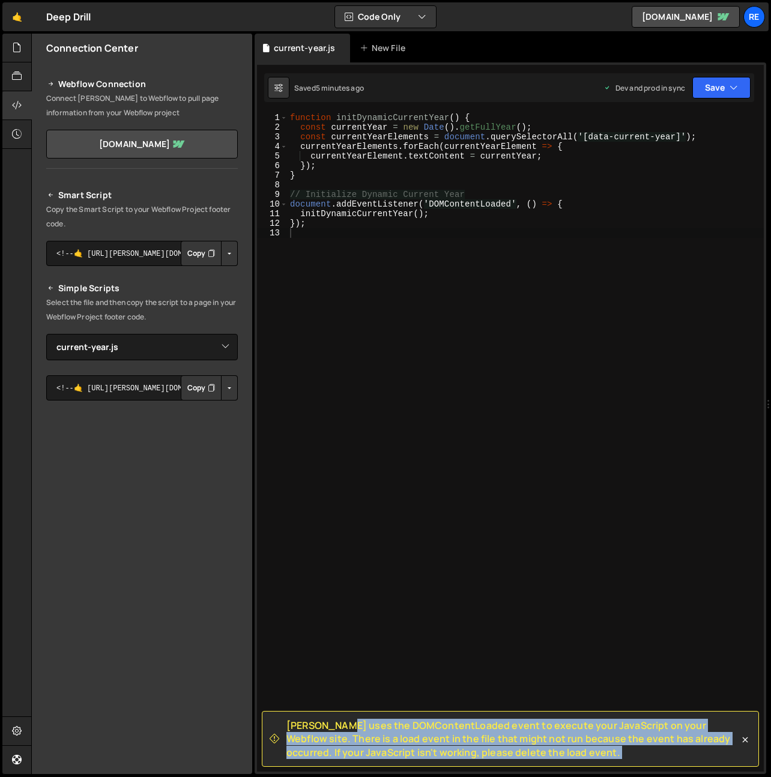
drag, startPoint x: 202, startPoint y: 388, endPoint x: 207, endPoint y: 392, distance: 6.4
click at [201, 388] on button "Copy" at bounding box center [201, 387] width 41 height 25
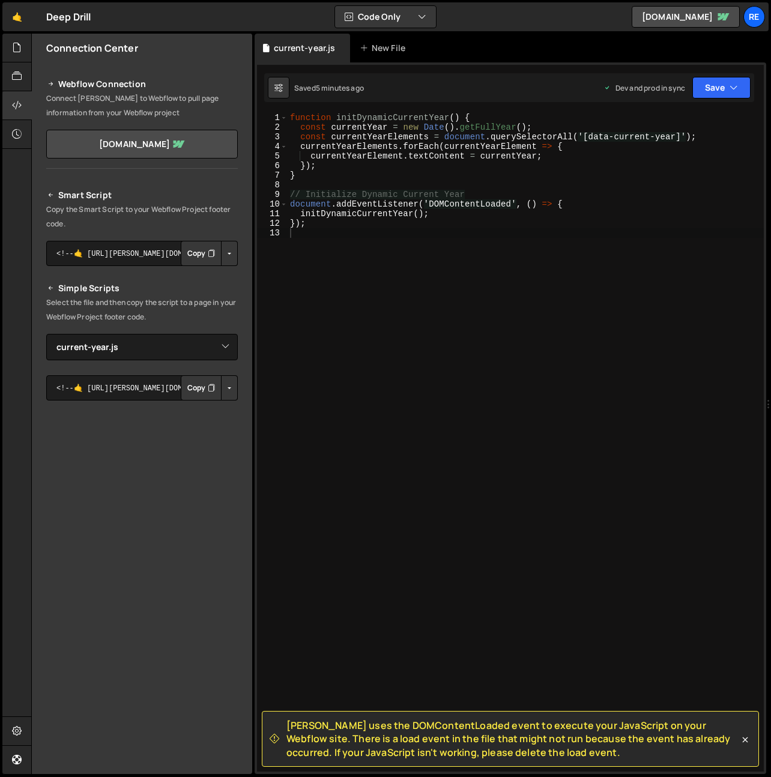
click at [120, 213] on p "Copy the Smart Script to your Webflow Project footer code." at bounding box center [142, 216] width 192 height 29
click at [132, 309] on p "Select the file and then copy the script to a page in your Webflow Project foot…" at bounding box center [142, 310] width 192 height 29
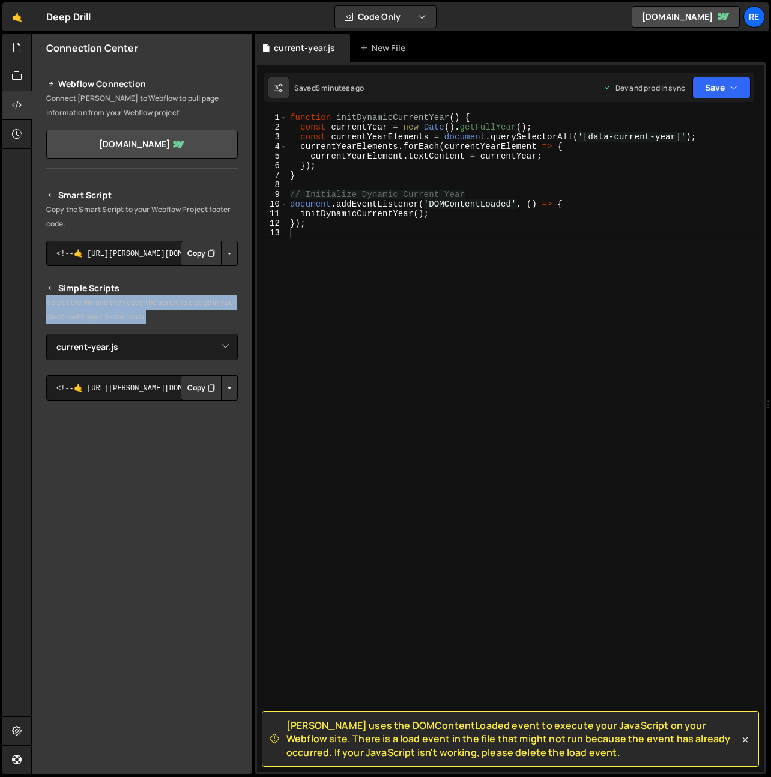
drag, startPoint x: 132, startPoint y: 309, endPoint x: 147, endPoint y: 312, distance: 14.7
click at [136, 309] on p "Select the file and then copy the script to a page in your Webflow Project foot…" at bounding box center [142, 310] width 192 height 29
click at [139, 346] on select "Select File current-year.js" at bounding box center [142, 347] width 192 height 26
select select
click at [46, 334] on select "Select File current-year.js" at bounding box center [142, 347] width 192 height 26
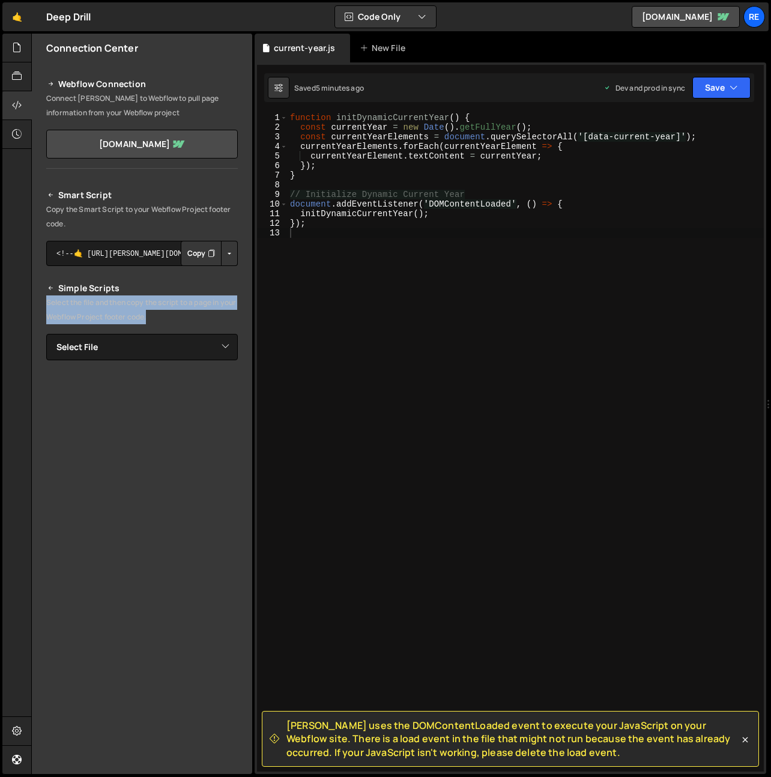
click at [227, 254] on button "Button group with nested dropdown" at bounding box center [229, 253] width 17 height 25
click at [194, 281] on link "Copy Staging Script" at bounding box center [179, 276] width 118 height 17
copy p "Select the file and then copy the script to a page in your Webflow Project foot…"
click at [726, 90] on button "Save" at bounding box center [722, 88] width 58 height 22
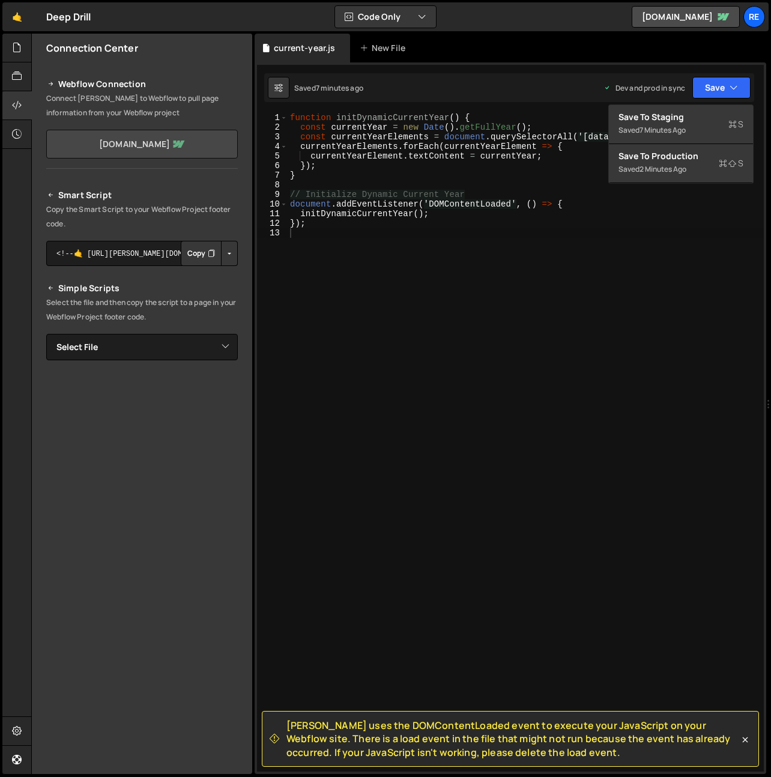
click at [124, 148] on link "[DOMAIN_NAME]" at bounding box center [142, 144] width 192 height 29
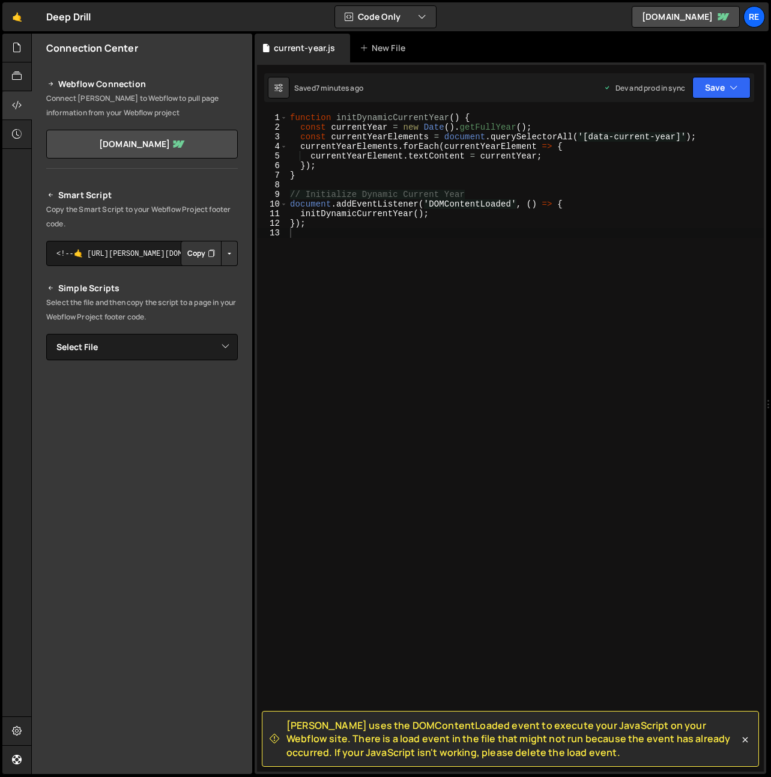
click at [214, 255] on icon "Button group with nested dropdown" at bounding box center [211, 253] width 7 height 12
click at [231, 255] on button "Button group with nested dropdown" at bounding box center [229, 253] width 17 height 25
click at [2, 121] on div at bounding box center [16, 134] width 29 height 29
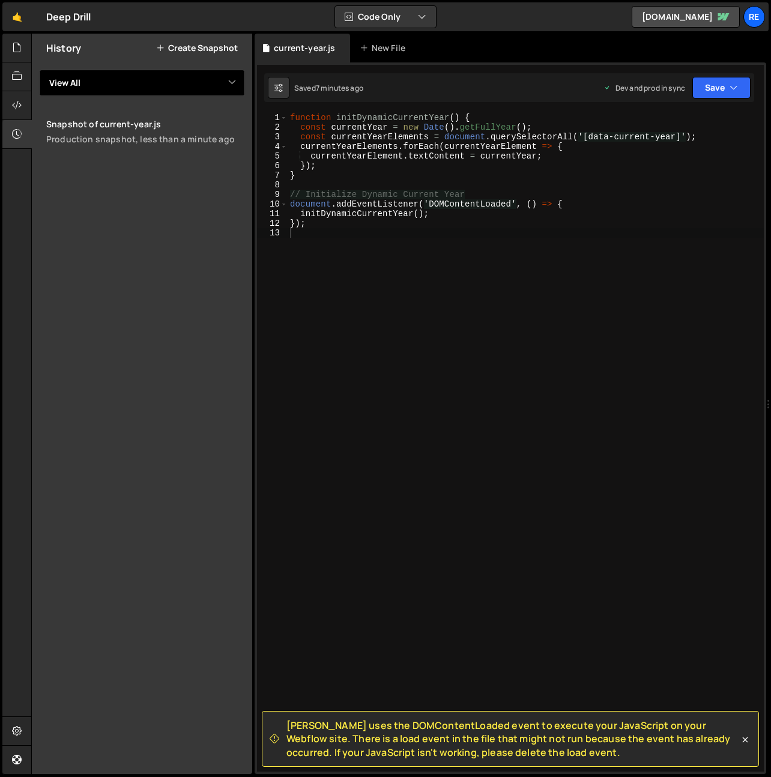
click at [44, 91] on select "View All" at bounding box center [142, 83] width 206 height 26
click at [13, 72] on icon at bounding box center [17, 76] width 10 height 13
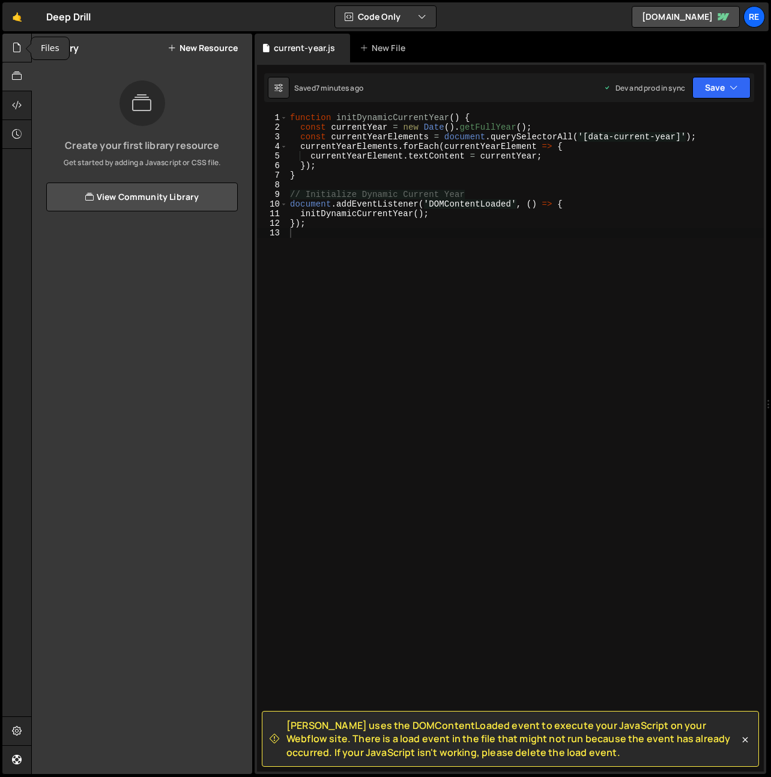
click at [15, 52] on icon at bounding box center [17, 47] width 10 height 13
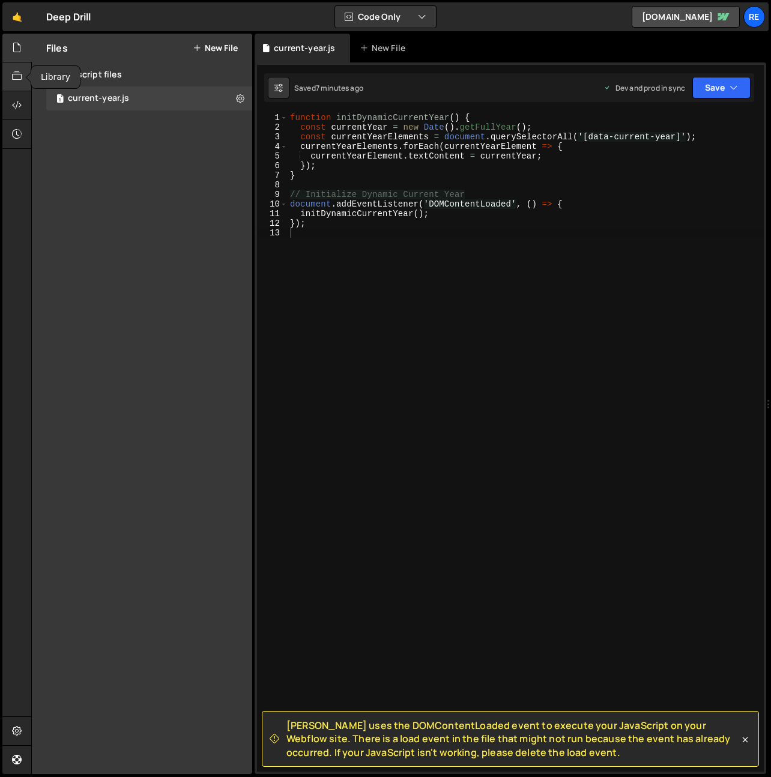
click at [13, 87] on div at bounding box center [16, 76] width 29 height 29
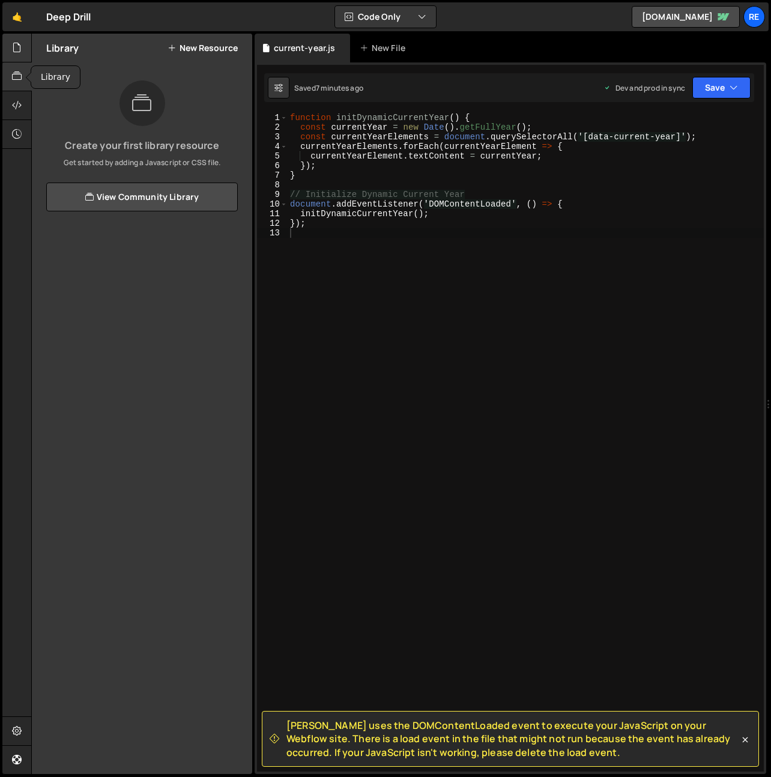
click at [20, 35] on div at bounding box center [16, 48] width 29 height 29
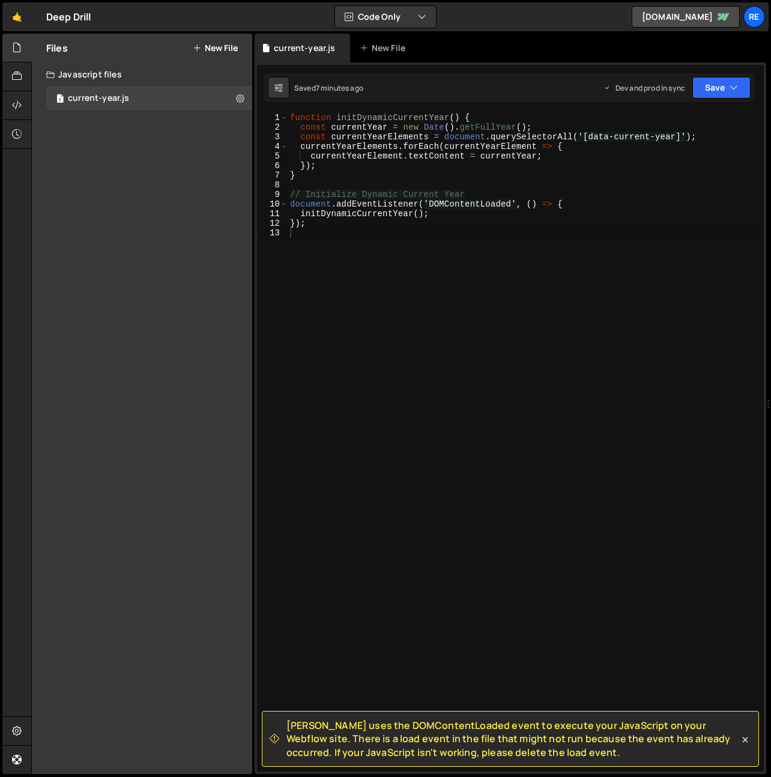
click at [748, 736] on icon at bounding box center [745, 740] width 12 height 12
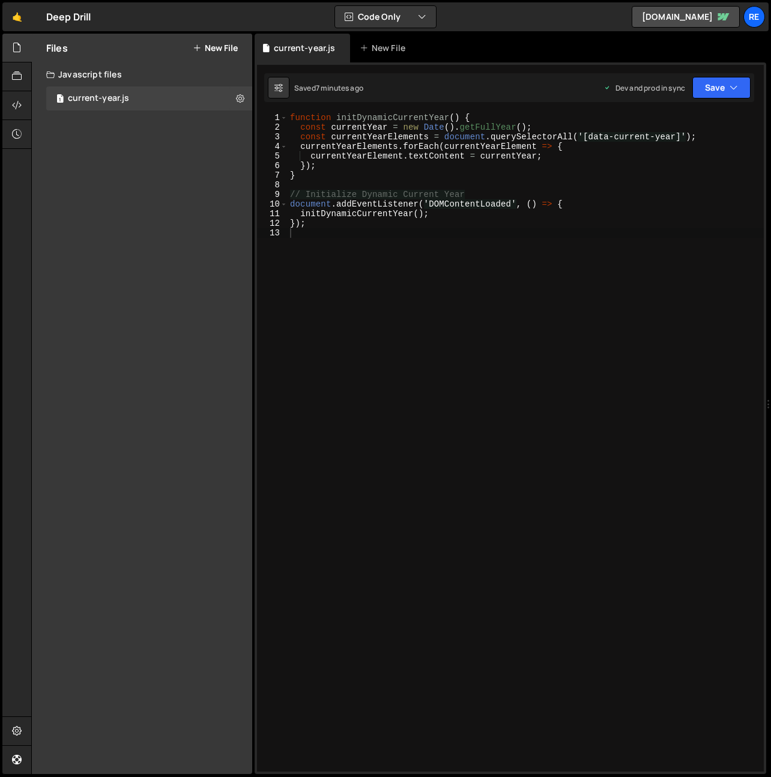
click at [599, 494] on div "function initDynamicCurrentYear ( ) { const currentYear = new Date ( ) . getFul…" at bounding box center [526, 452] width 476 height 678
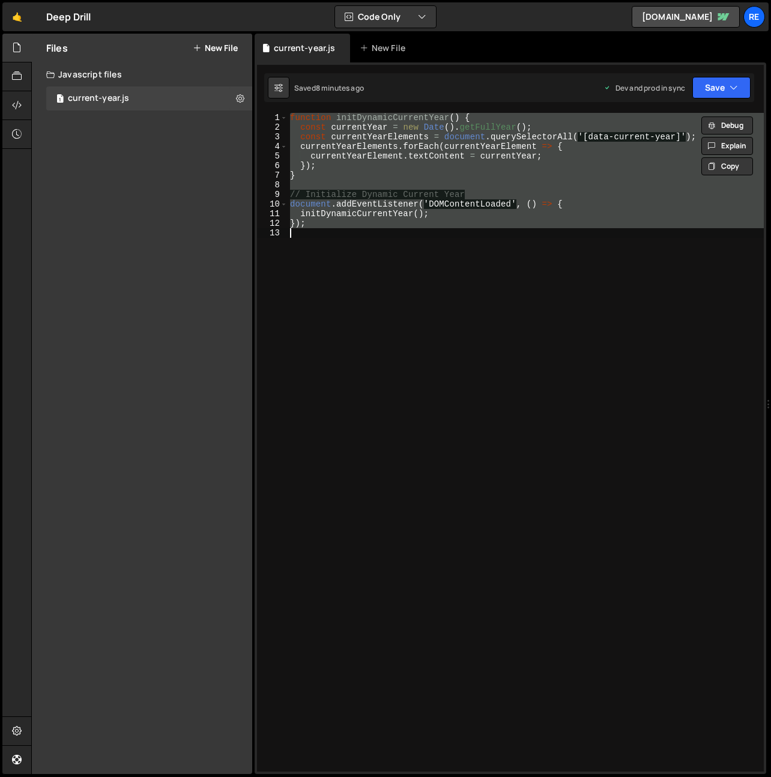
drag, startPoint x: 326, startPoint y: 85, endPoint x: 291, endPoint y: 86, distance: 34.2
click at [324, 85] on div "8 minutes ago" at bounding box center [340, 88] width 48 height 10
click at [278, 86] on icon at bounding box center [278, 88] width 8 height 12
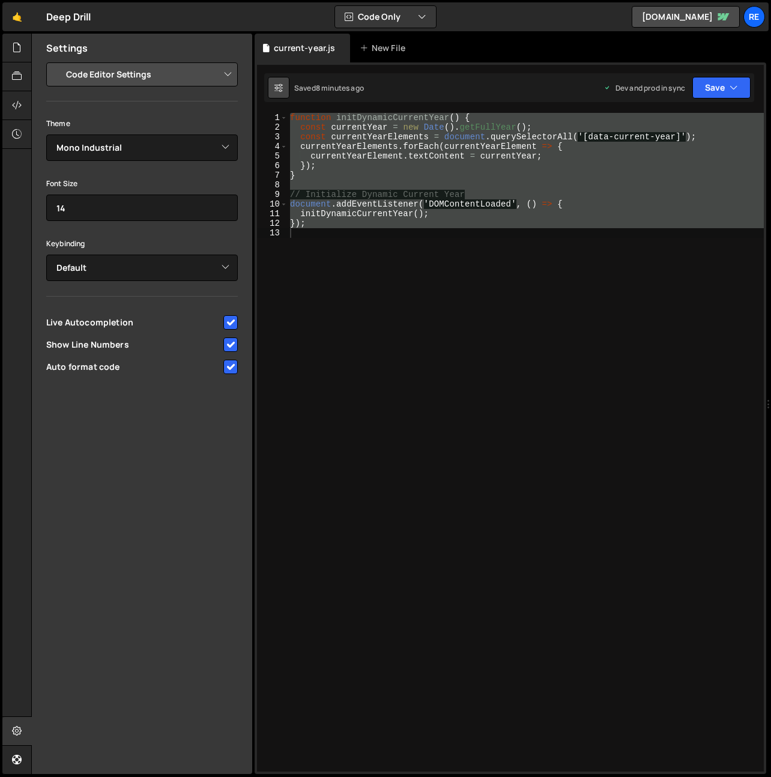
drag, startPoint x: 278, startPoint y: 86, endPoint x: 324, endPoint y: 124, distance: 60.6
click at [278, 86] on icon at bounding box center [278, 88] width 8 height 12
click at [357, 150] on div "function initDynamicCurrentYear ( ) { const currentYear = new Date ( ) . getFul…" at bounding box center [526, 442] width 476 height 659
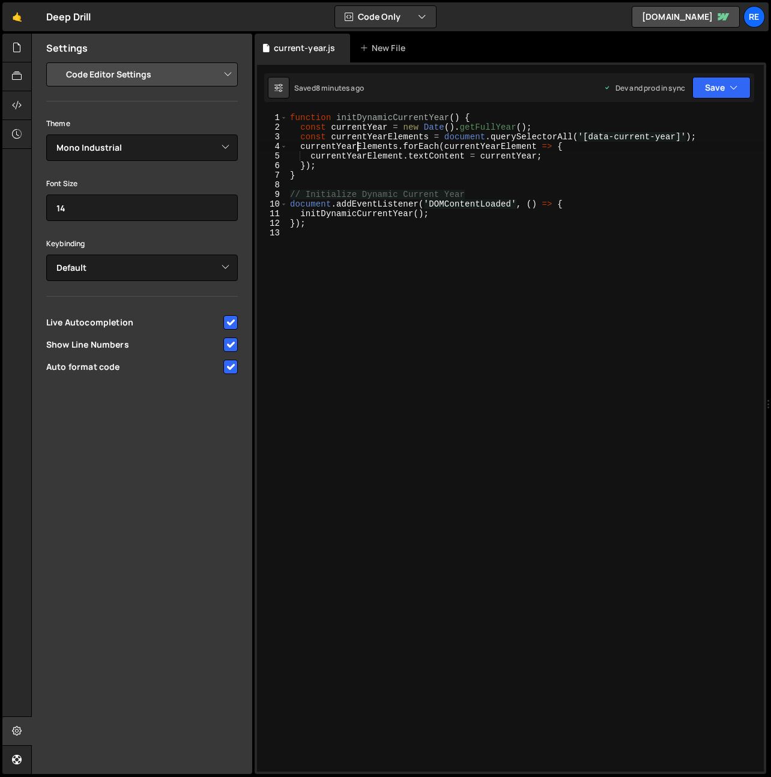
click at [368, 217] on div "function initDynamicCurrentYear ( ) { const currentYear = new Date ( ) . getFul…" at bounding box center [526, 452] width 476 height 678
type textarea "initDynamicCurrentYear();"
click at [230, 367] on input "checkbox" at bounding box center [230, 367] width 14 height 14
checkbox input "true"
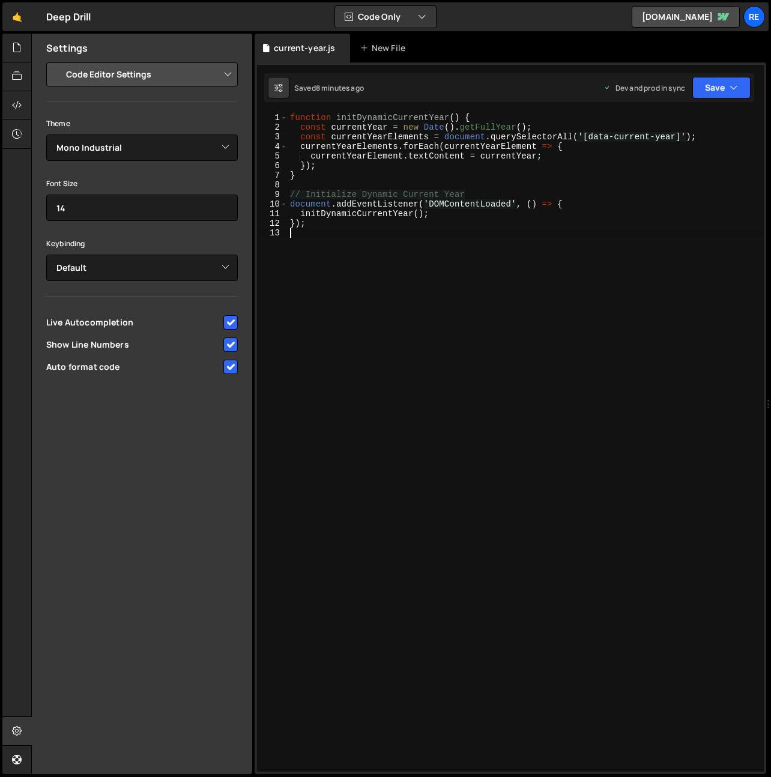
click at [358, 267] on div "function initDynamicCurrentYear ( ) { const currentYear = new Date ( ) . getFul…" at bounding box center [526, 452] width 476 height 678
type textarea "function initDynamicCurrentYear() {"
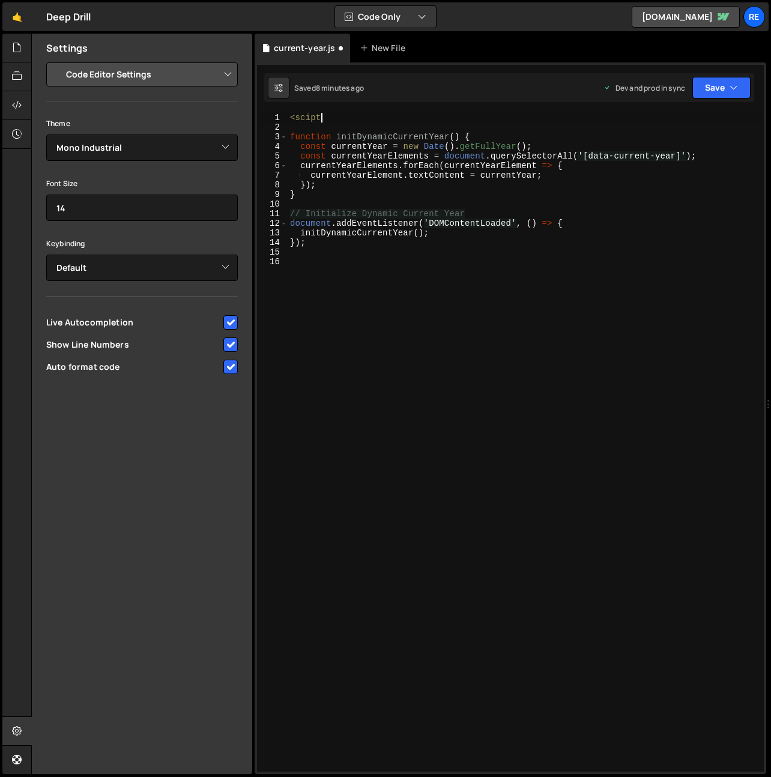
scroll to position [0, 2]
type textarea "<script>"
click at [715, 84] on button "Save" at bounding box center [722, 88] width 58 height 22
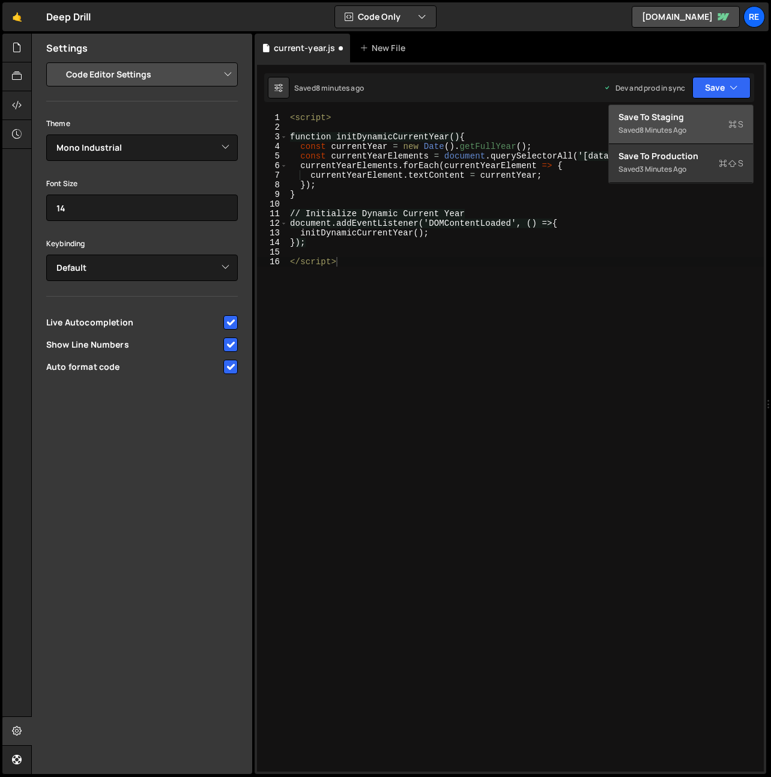
click at [713, 119] on div "Save to Staging S" at bounding box center [681, 117] width 125 height 12
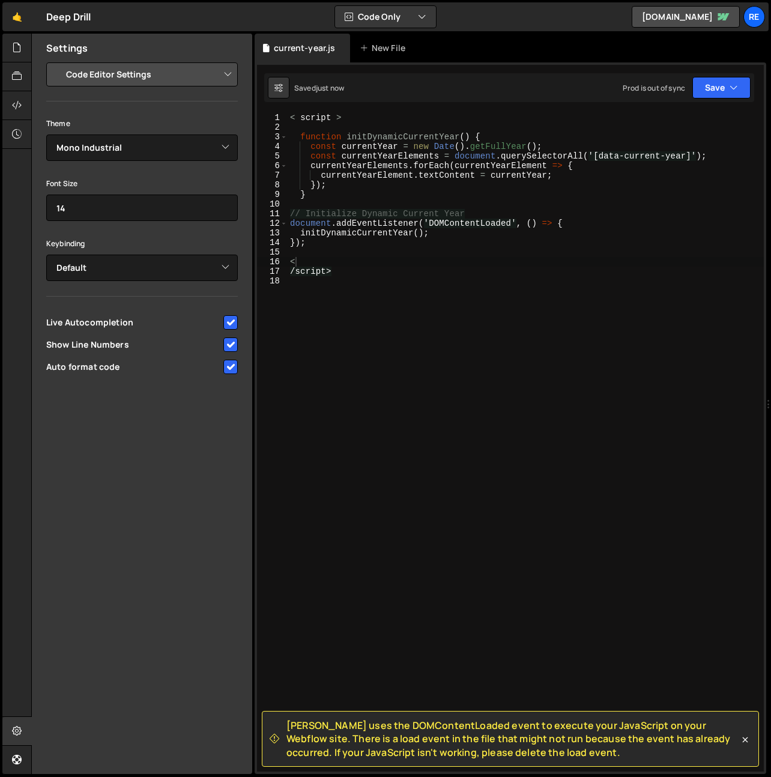
click at [403, 732] on span "[PERSON_NAME] uses the DOMContentLoaded event to execute your JavaScript on you…" at bounding box center [513, 739] width 453 height 40
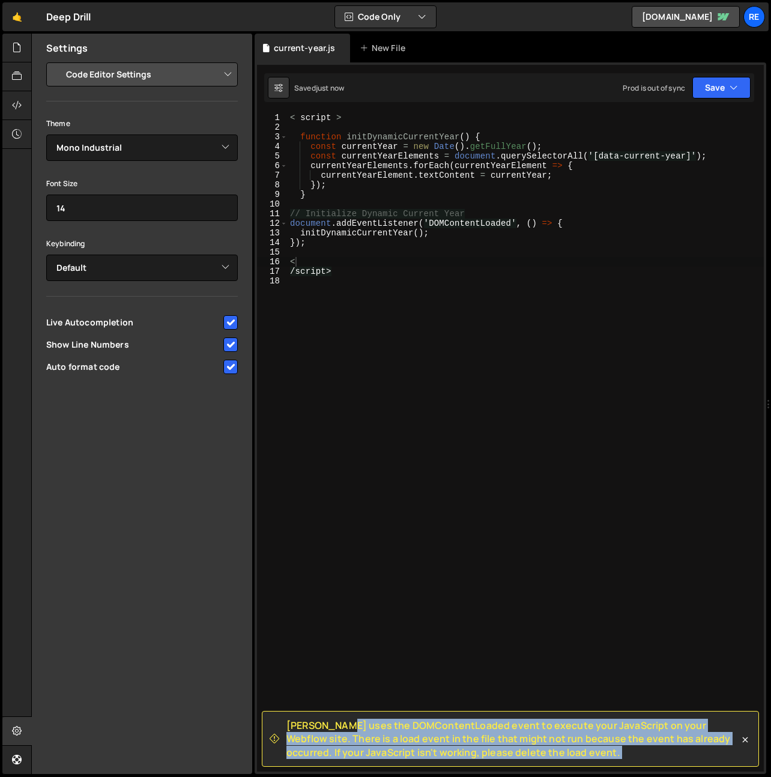
click at [403, 732] on span "[PERSON_NAME] uses the DOMContentLoaded event to execute your JavaScript on you…" at bounding box center [513, 739] width 453 height 40
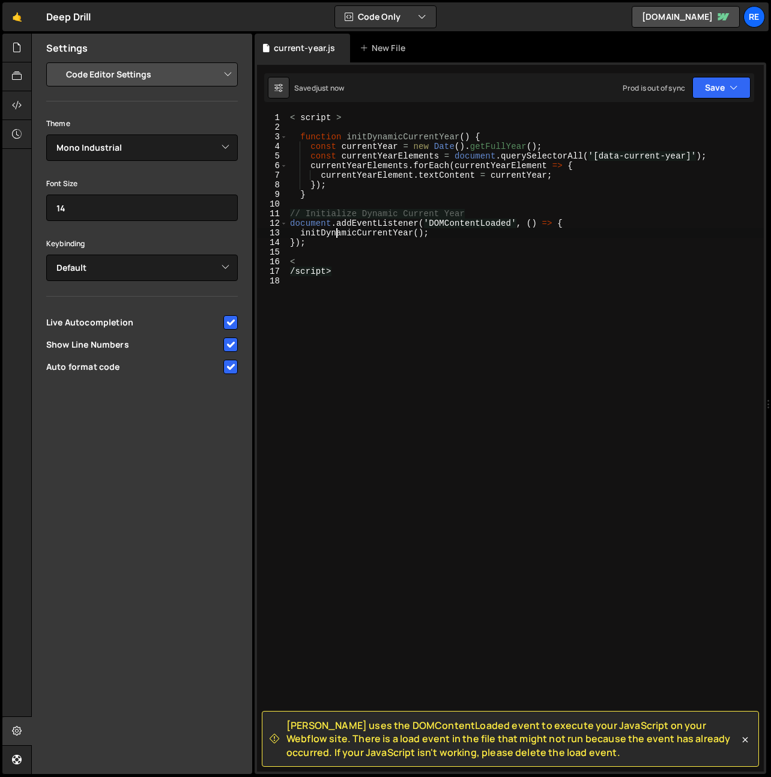
click at [337, 234] on div "< script > function initDynamicCurrentYear ( ) { const currentYear = new Date (…" at bounding box center [526, 452] width 476 height 678
click at [324, 220] on div "< script > function initDynamicCurrentYear ( ) { const currentYear = new Date (…" at bounding box center [526, 452] width 476 height 678
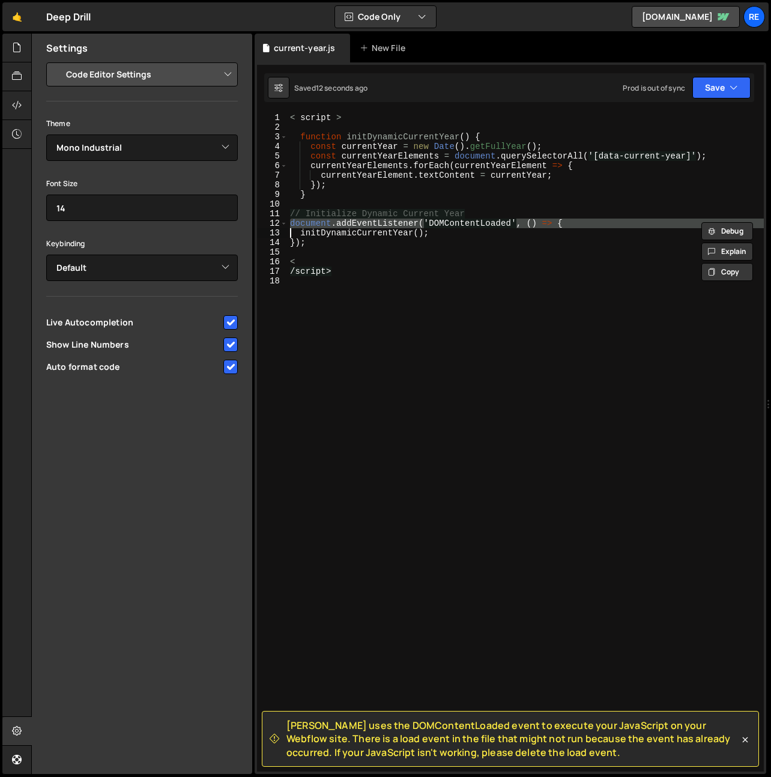
click at [424, 150] on div "< script > function initDynamicCurrentYear ( ) { const currentYear = new Date (…" at bounding box center [526, 452] width 476 height 678
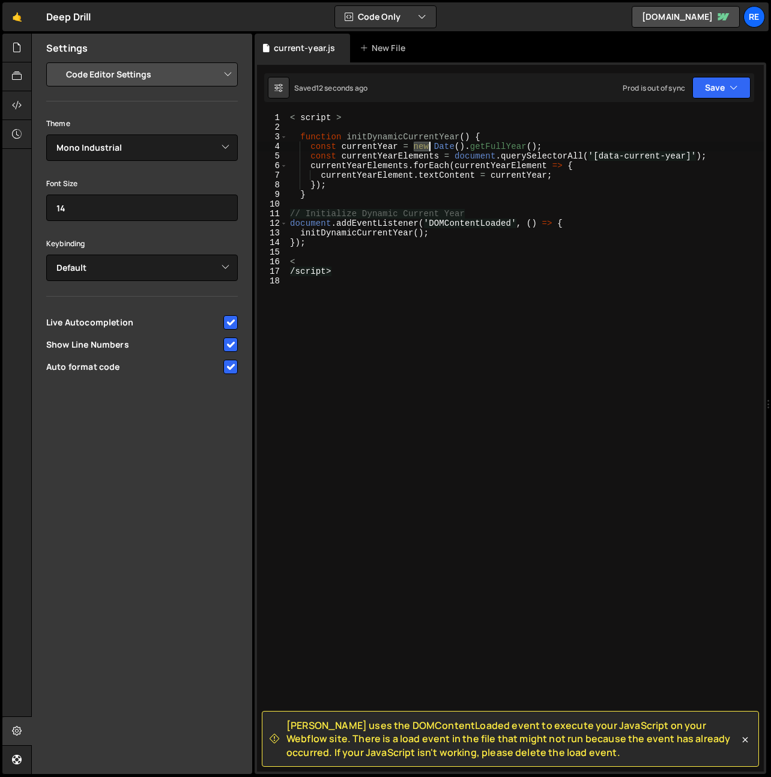
click at [424, 150] on div "< script > function initDynamicCurrentYear ( ) { const currentYear = new Date (…" at bounding box center [526, 452] width 476 height 678
type textarea "const currentYear = new Date().getFullYear(); const currentYearElements = docum…"
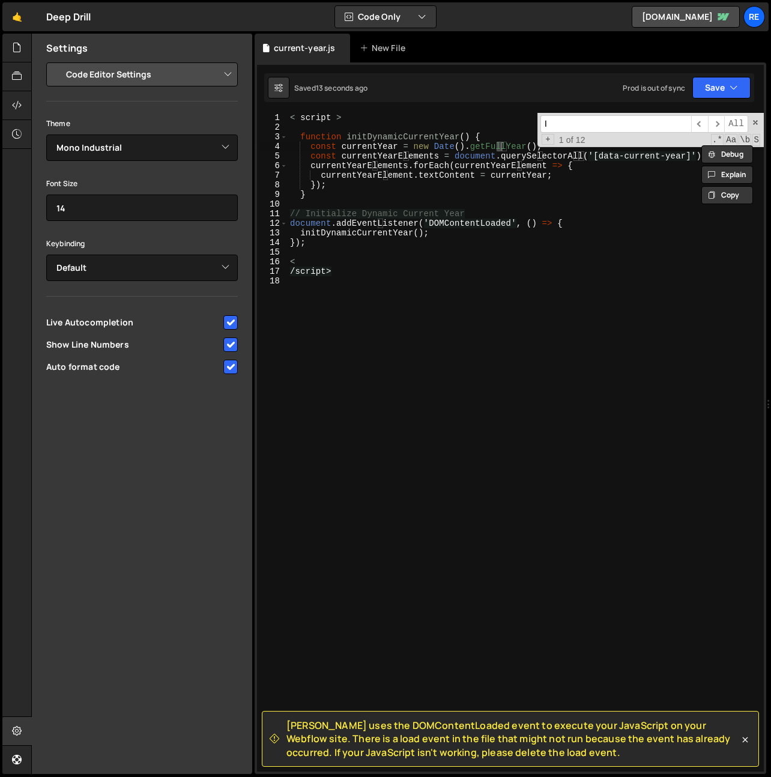
scroll to position [0, 0]
type input "load"
type textarea "document.addEventListener('DOMContentLoaded', () => {"
click at [628, 225] on div "< script > function initDynamicCurrentYear ( ) { const currentYear = new Date (…" at bounding box center [526, 452] width 476 height 678
click at [623, 121] on input "load" at bounding box center [616, 123] width 151 height 17
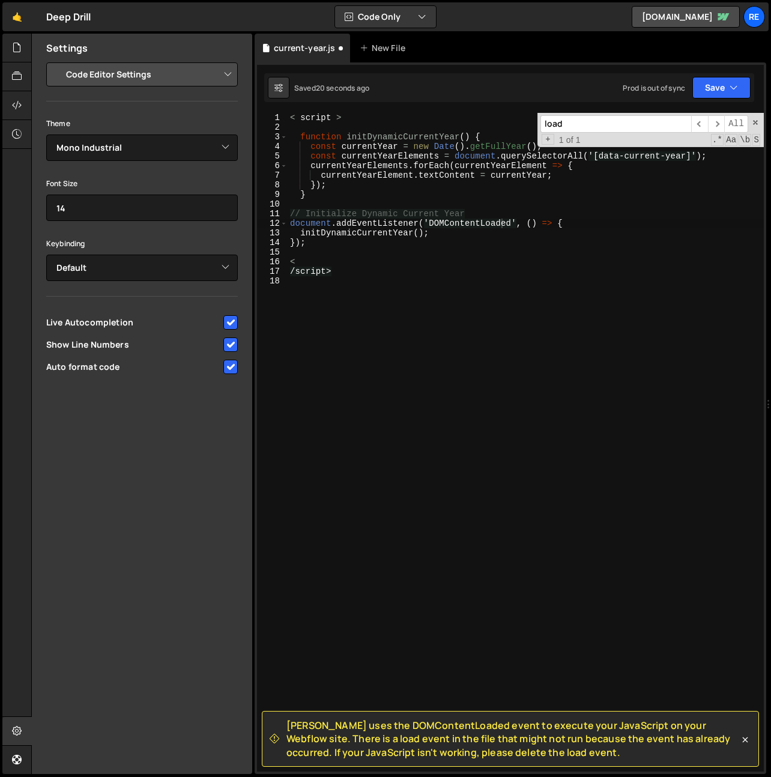
click at [614, 184] on div "< script > function initDynamicCurrentYear ( ) { const currentYear = new Date (…" at bounding box center [526, 452] width 476 height 678
click at [530, 165] on div "< script > function initDynamicCurrentYear ( ) { const currentYear = new Date (…" at bounding box center [526, 452] width 476 height 678
type textarea "currentYearElements.forEach(currentYearElement => { currentYearElement.textCont…"
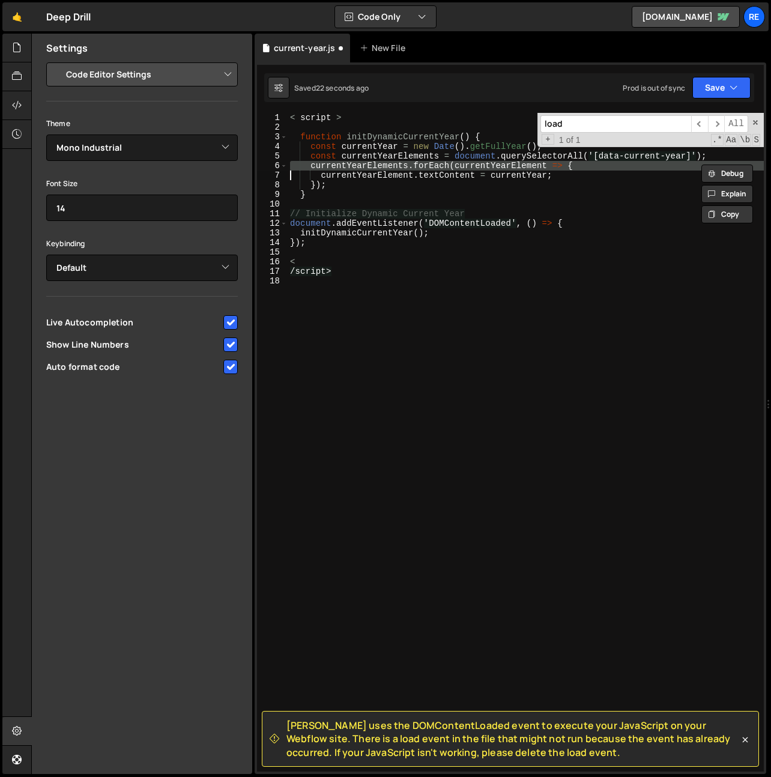
click at [759, 125] on div "load ​ ​ All Replace All + 1 of 1 .* Aa \b S" at bounding box center [651, 130] width 226 height 34
click at [754, 122] on span at bounding box center [755, 122] width 8 height 8
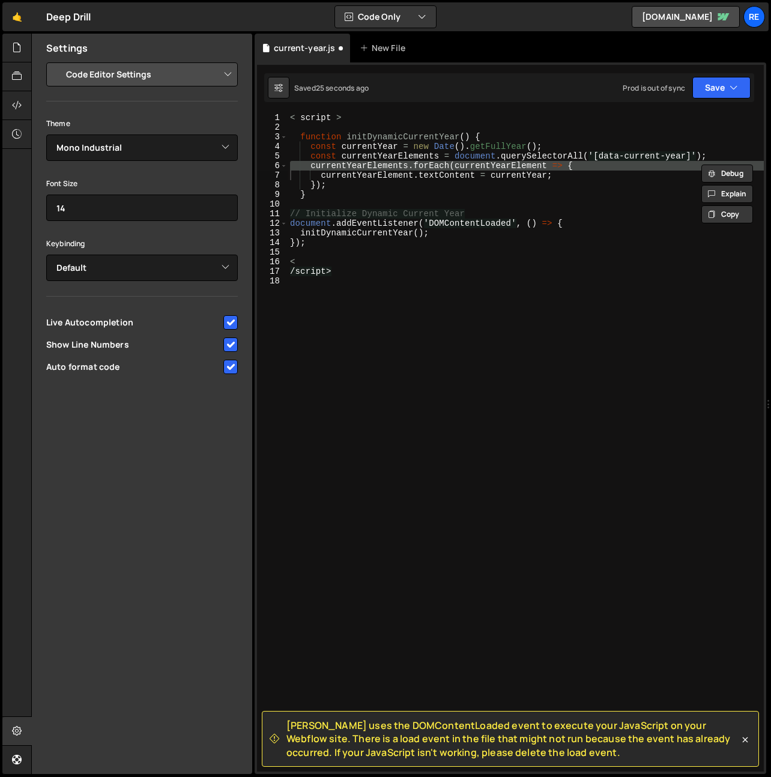
drag, startPoint x: 560, startPoint y: 751, endPoint x: 297, endPoint y: 133, distance: 671.5
click at [297, 65] on div "[PERSON_NAME] uses the DOMContentLoaded event to execute your JavaScript on you…" at bounding box center [510, 65] width 507 height 0
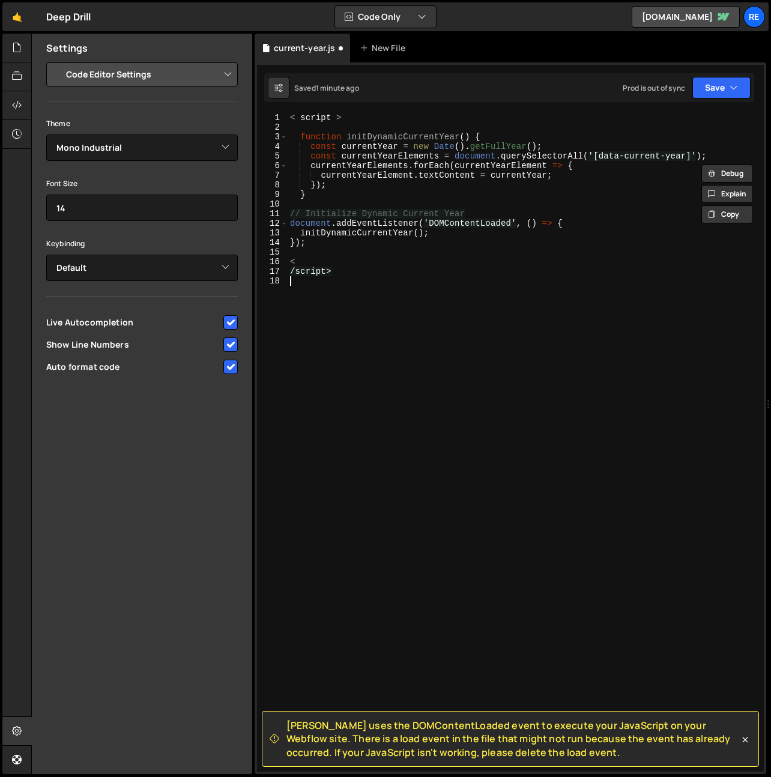
click at [508, 380] on div "< script > function initDynamicCurrentYear ( ) { const currentYear = new Date (…" at bounding box center [526, 452] width 476 height 678
type textarea "/script>"
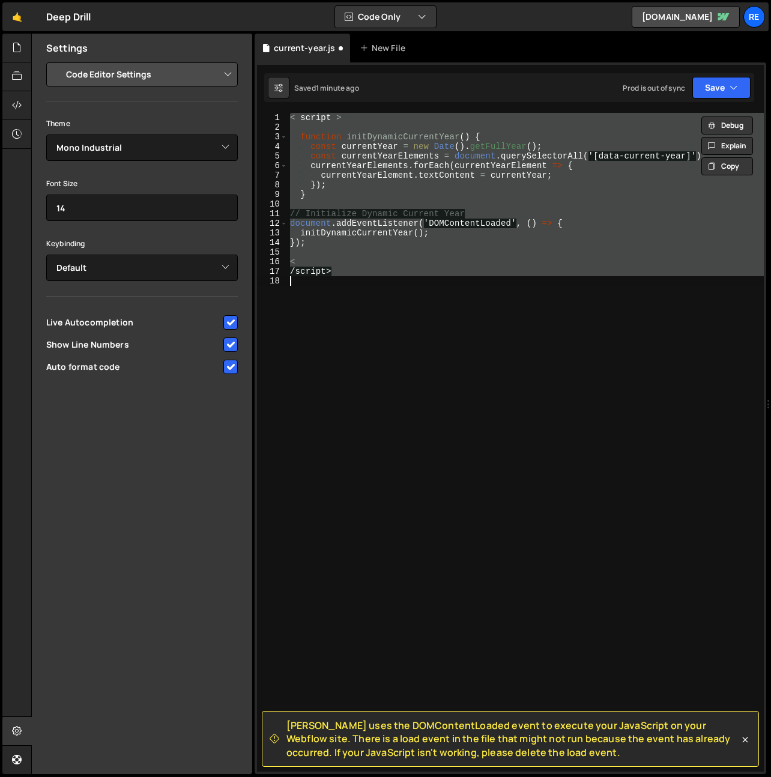
drag, startPoint x: 359, startPoint y: 291, endPoint x: 371, endPoint y: 273, distance: 21.3
click at [359, 290] on div "< script > function initDynamicCurrentYear ( ) { const currentYear = new Date (…" at bounding box center [526, 442] width 476 height 659
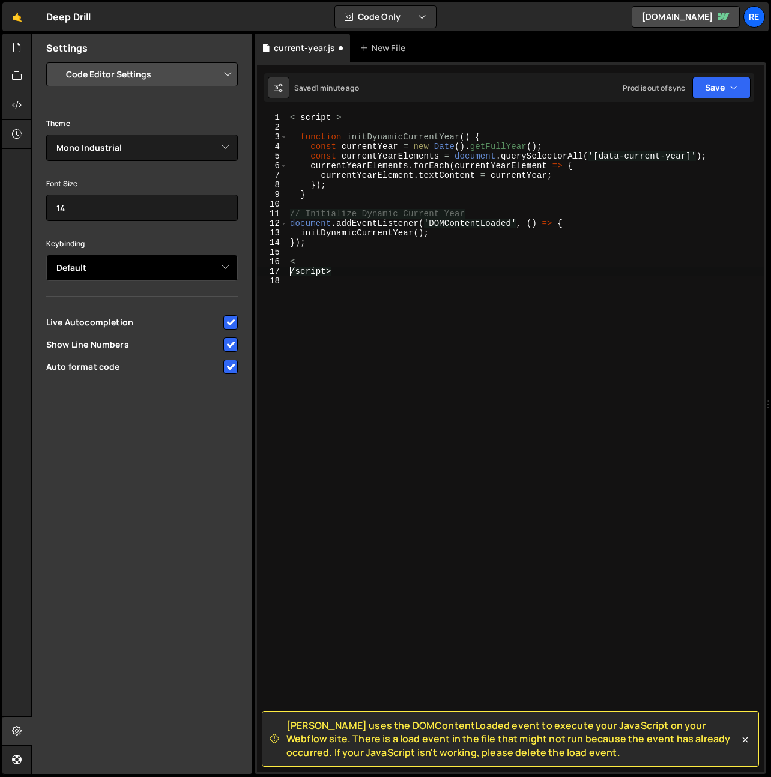
drag, startPoint x: 271, startPoint y: 274, endPoint x: 217, endPoint y: 274, distance: 53.5
click at [217, 274] on div "Files New File Create your first file Get started by starting a Javascript or C…" at bounding box center [401, 404] width 740 height 741
type textarea "/script>"
click at [296, 260] on div "< script > function initDynamicCurrentYear ( ) { const currentYear = new Date (…" at bounding box center [526, 452] width 476 height 678
type textarea "<"
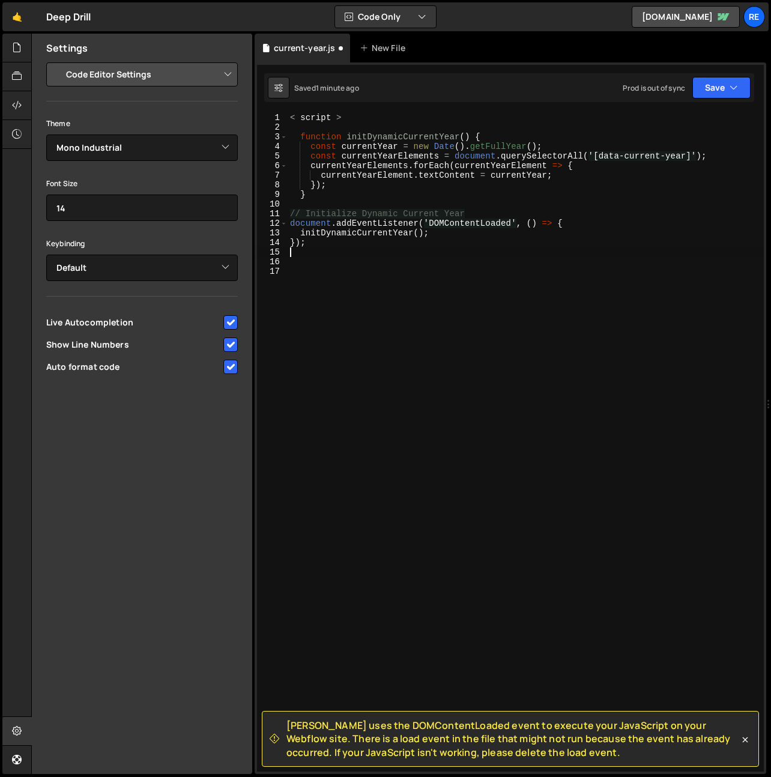
click at [368, 124] on div "< script > function initDynamicCurrentYear ( ) { const currentYear = new Date (…" at bounding box center [526, 452] width 476 height 678
type textarea "< script >"
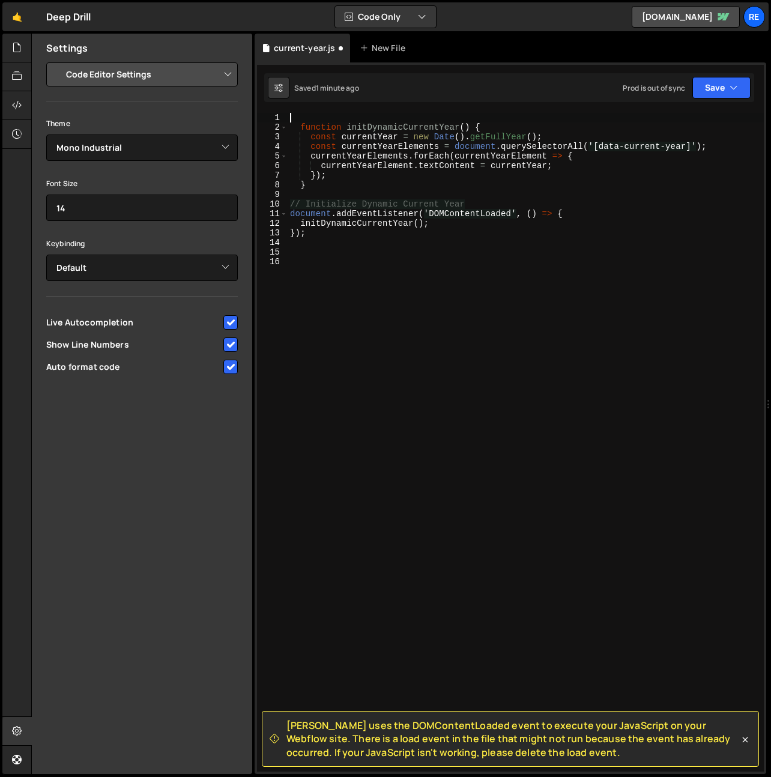
type textarea "function initDynamicCurrentYear() {"
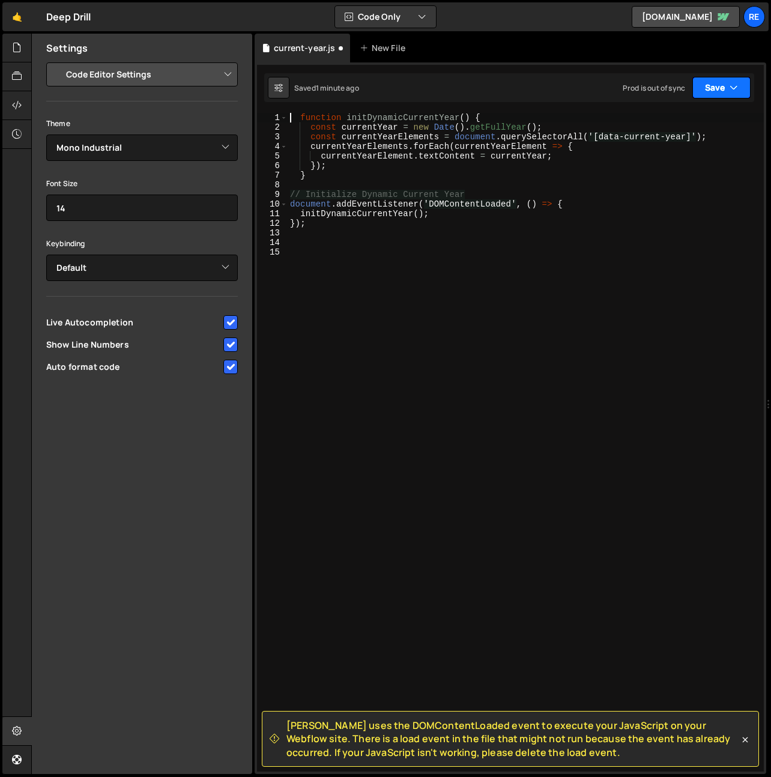
click at [708, 83] on button "Save" at bounding box center [722, 88] width 58 height 22
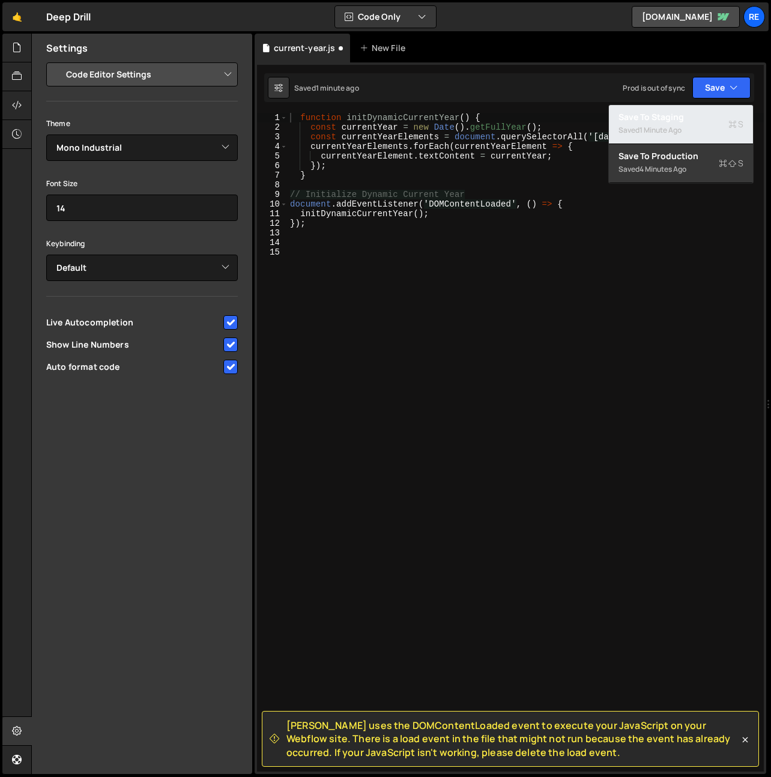
click at [693, 118] on div "Save to Staging S" at bounding box center [681, 117] width 125 height 12
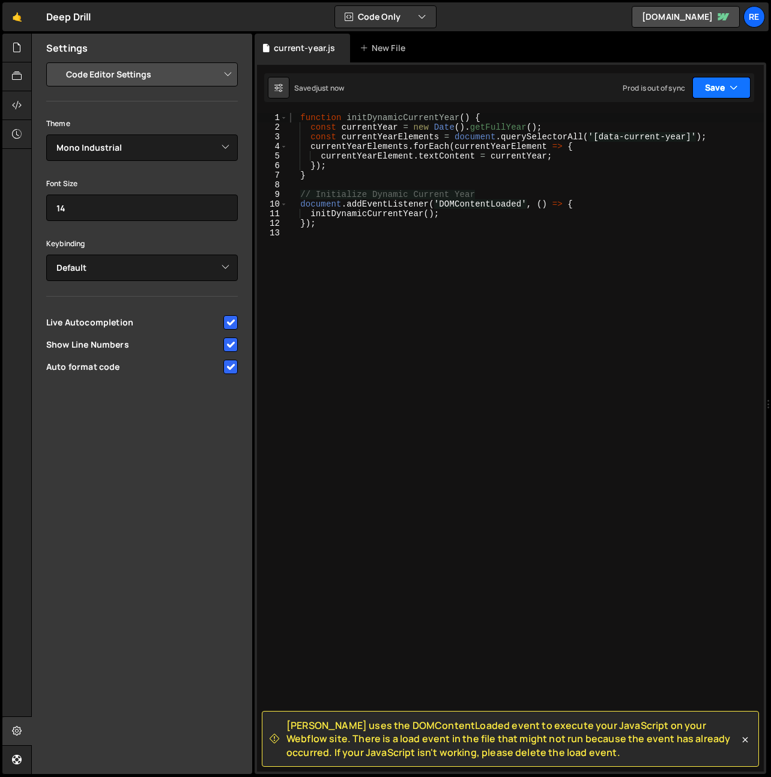
click at [700, 93] on button "Save" at bounding box center [722, 88] width 58 height 22
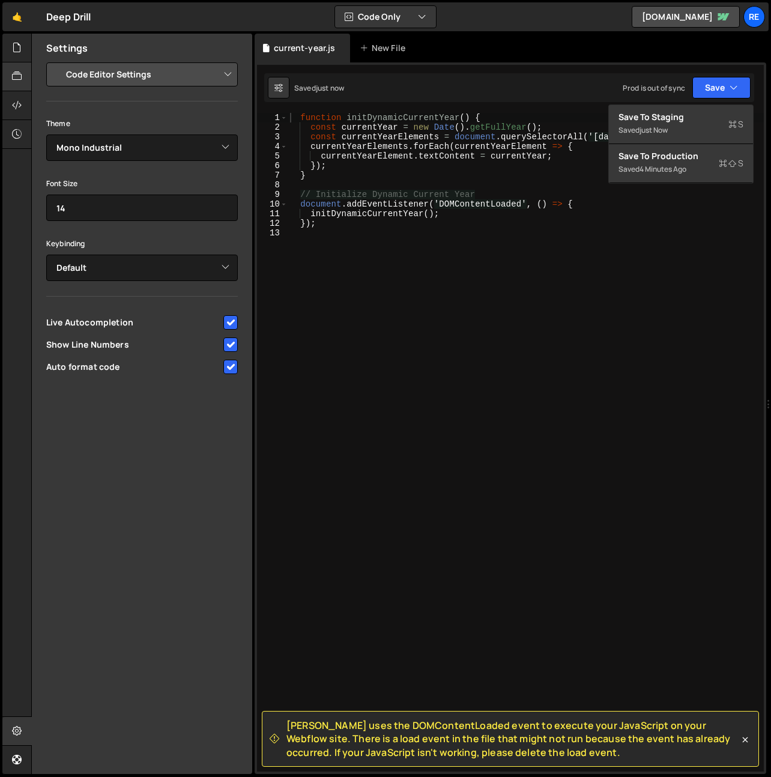
click at [11, 67] on div at bounding box center [16, 76] width 29 height 29
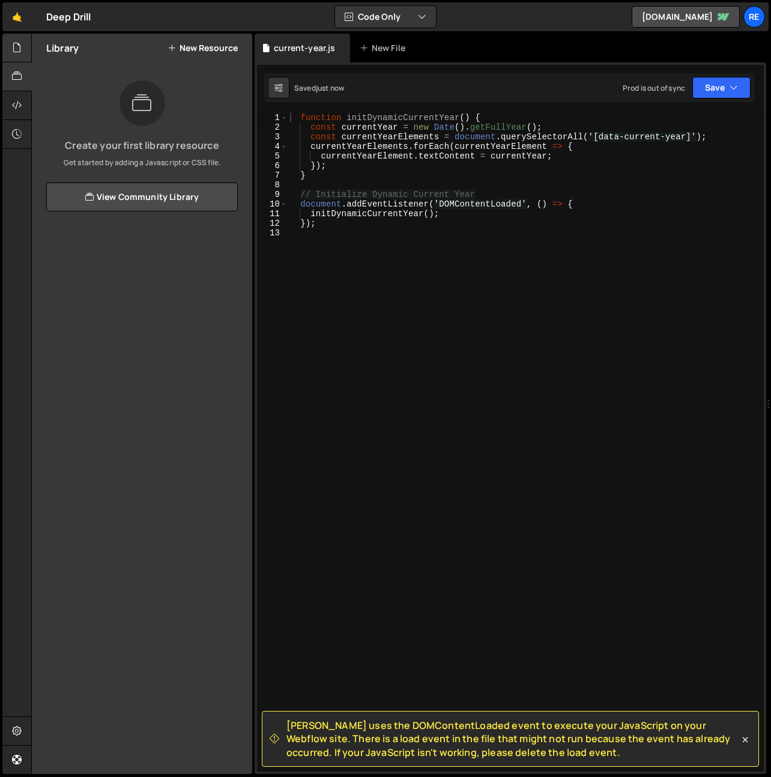
click at [12, 46] on icon at bounding box center [17, 47] width 10 height 13
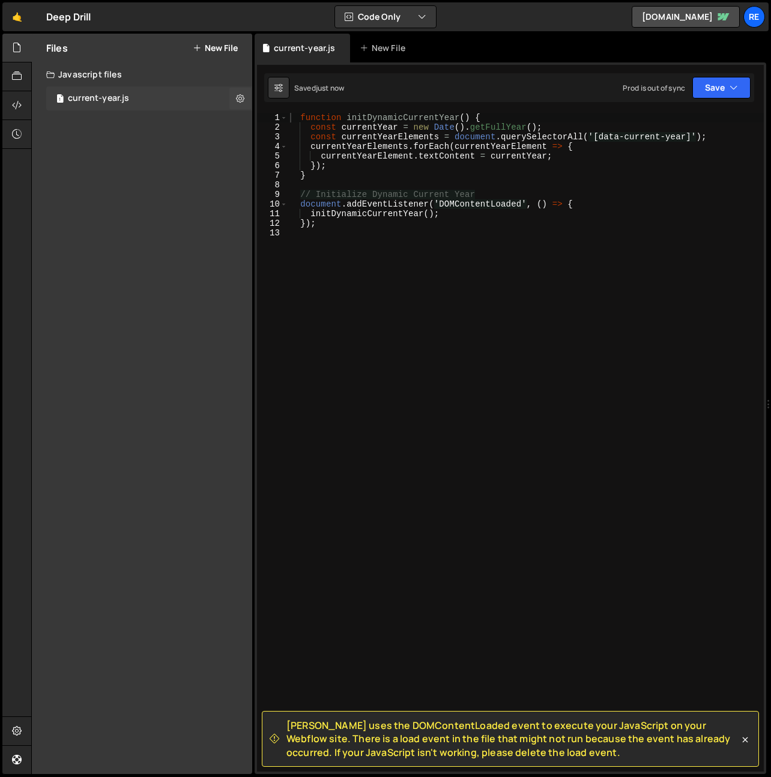
click at [130, 108] on div "1 current-year.js 0" at bounding box center [149, 98] width 206 height 24
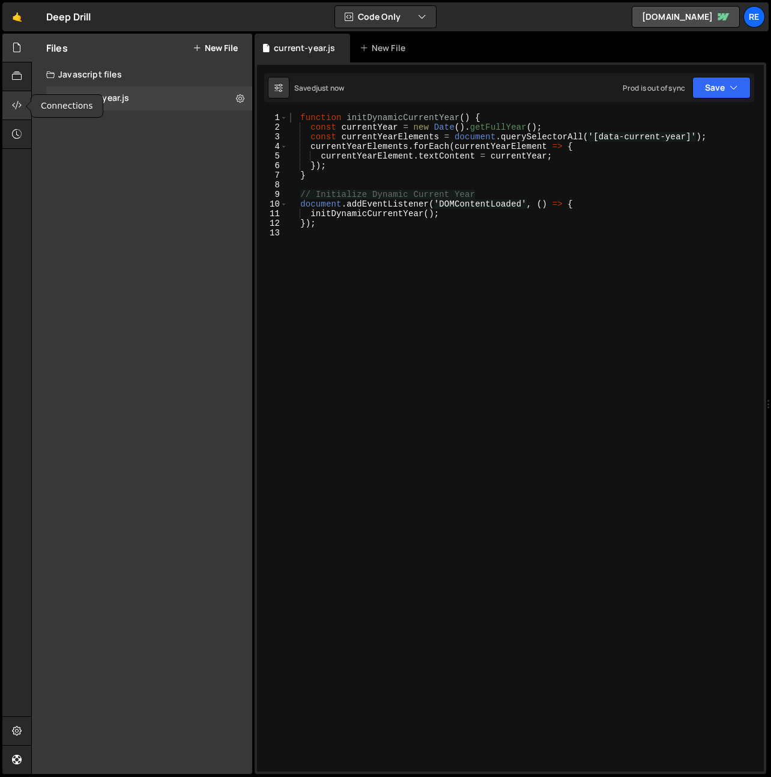
click at [18, 103] on icon at bounding box center [17, 105] width 10 height 13
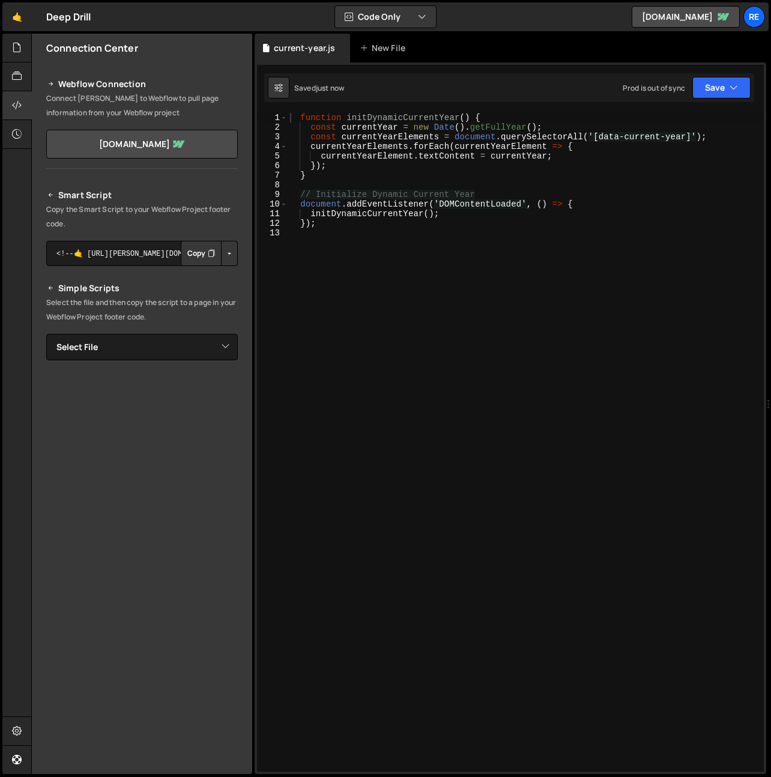
click at [202, 255] on button "Copy" at bounding box center [201, 253] width 41 height 25
click at [151, 255] on textarea "<!--🤙 [URL][PERSON_NAME][DOMAIN_NAME]> <script>document.addEventListener("DOMCo…" at bounding box center [142, 253] width 192 height 25
click at [232, 255] on button "Button group with nested dropdown" at bounding box center [229, 253] width 17 height 25
click at [210, 293] on link "Copy Production Script" at bounding box center [179, 293] width 118 height 17
click at [131, 249] on textarea "<!--🤙 [URL][PERSON_NAME][DOMAIN_NAME]> <script>document.addEventListener("DOMCo…" at bounding box center [142, 253] width 192 height 25
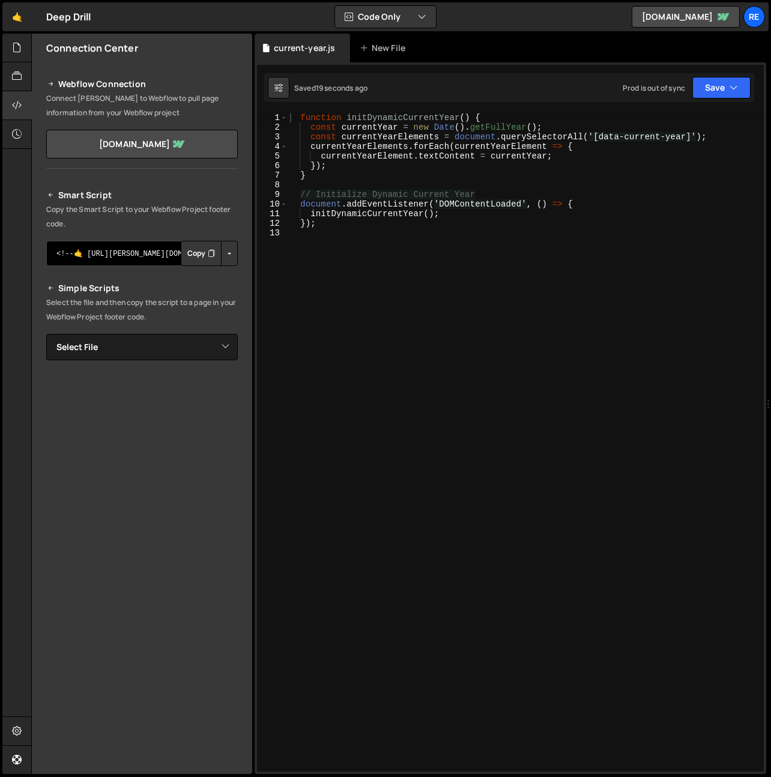
click at [131, 249] on textarea "<!--🤙 [URL][PERSON_NAME][DOMAIN_NAME]> <script>document.addEventListener("DOMCo…" at bounding box center [142, 253] width 192 height 25
drag, startPoint x: 131, startPoint y: 249, endPoint x: 30, endPoint y: 270, distance: 103.1
click at [131, 249] on textarea "<!--🤙 [URL][PERSON_NAME][DOMAIN_NAME]> <script>document.addEventListener("DOMCo…" at bounding box center [142, 253] width 192 height 25
click at [192, 253] on button "Copy" at bounding box center [201, 253] width 41 height 25
click at [225, 249] on button "Button group with nested dropdown" at bounding box center [229, 253] width 17 height 25
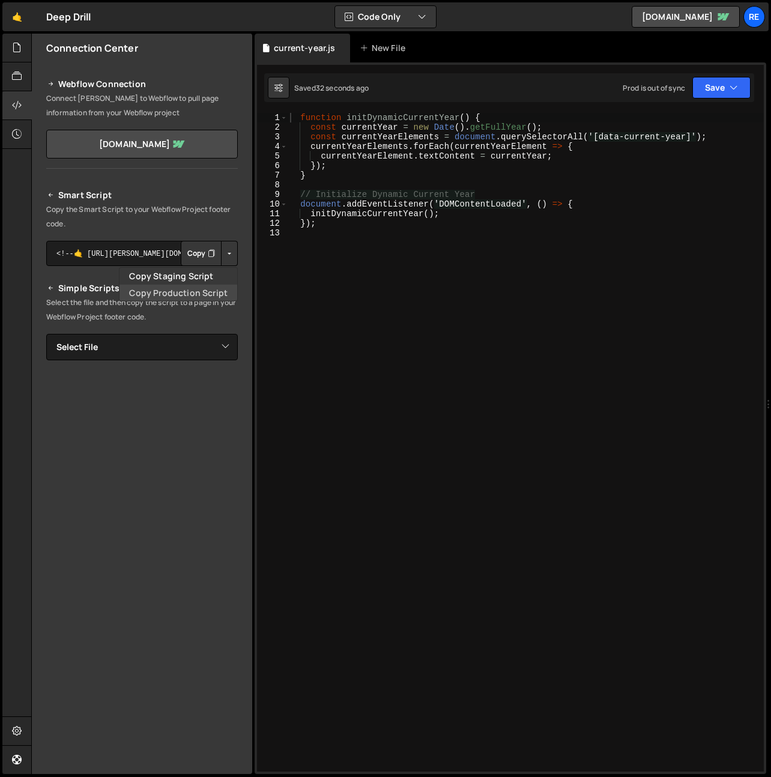
click at [197, 291] on link "Copy Production Script" at bounding box center [179, 293] width 118 height 17
click at [150, 249] on textarea "<!--🤙 [URL][PERSON_NAME][DOMAIN_NAME]> <script>document.addEventListener("DOMCo…" at bounding box center [142, 253] width 192 height 25
click at [200, 250] on button "Copy" at bounding box center [201, 253] width 41 height 25
click at [211, 249] on icon "Button group with nested dropdown" at bounding box center [211, 253] width 7 height 12
click at [227, 251] on button "Button group with nested dropdown" at bounding box center [229, 253] width 17 height 25
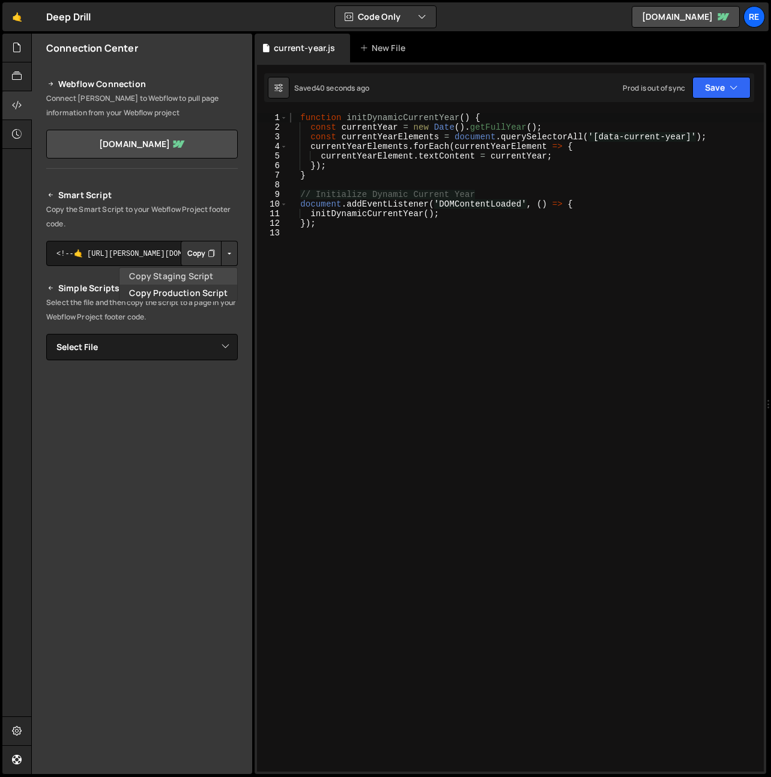
click at [193, 278] on link "Copy Staging Script" at bounding box center [179, 276] width 118 height 17
click at [195, 253] on button "Copy" at bounding box center [201, 253] width 41 height 25
click at [90, 307] on p "Select the file and then copy the script to a page in your Webflow Project foot…" at bounding box center [142, 310] width 192 height 29
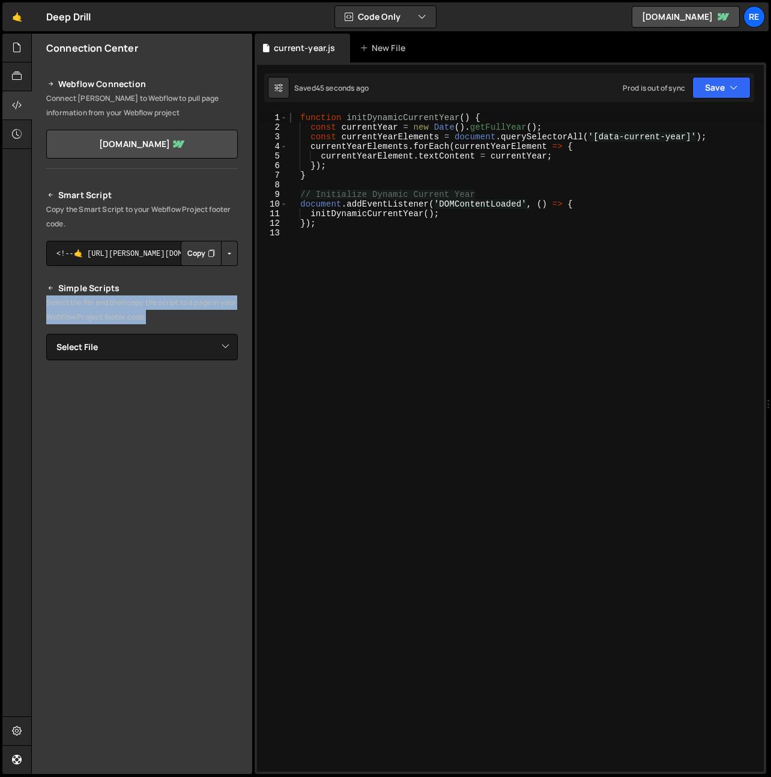
click at [90, 307] on p "Select the file and then copy the script to a page in your Webflow Project foot…" at bounding box center [142, 310] width 192 height 29
click at [91, 213] on p "Copy the Smart Script to your Webflow Project footer code." at bounding box center [142, 216] width 192 height 29
drag, startPoint x: 91, startPoint y: 213, endPoint x: 159, endPoint y: 206, distance: 68.2
click at [96, 211] on p "Copy the Smart Script to your Webflow Project footer code." at bounding box center [142, 216] width 192 height 29
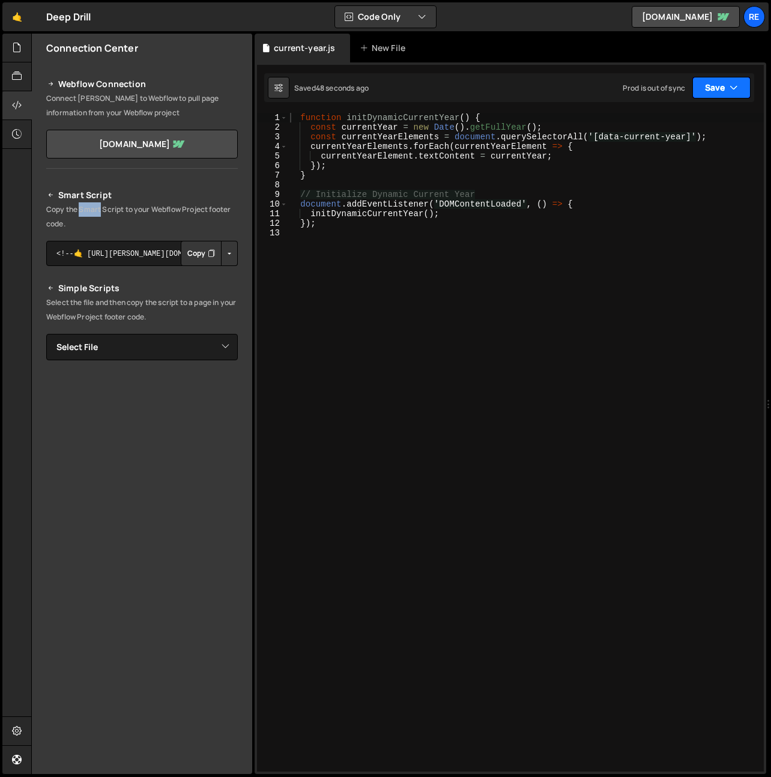
click at [725, 93] on button "Save" at bounding box center [722, 88] width 58 height 22
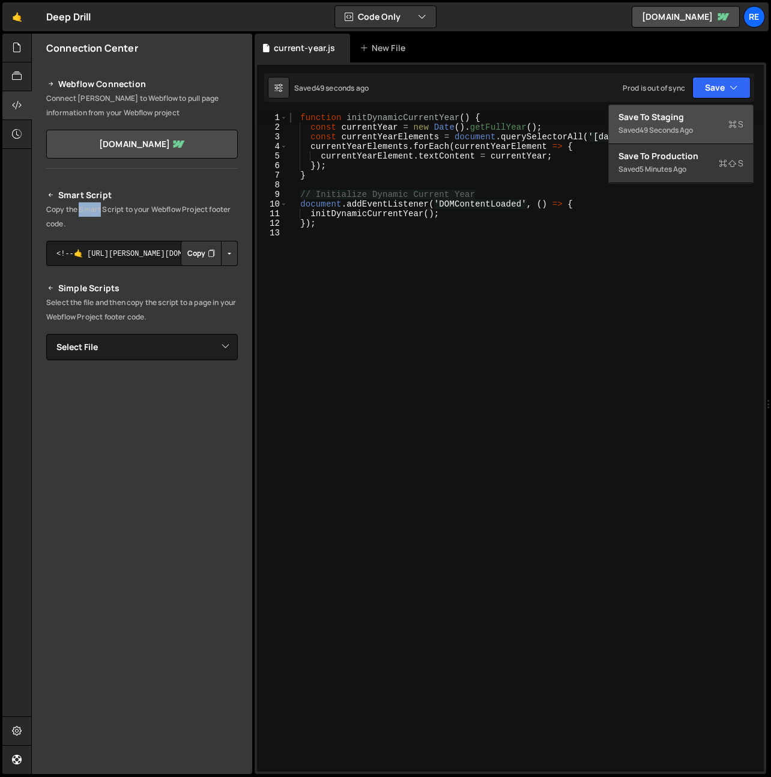
click at [697, 124] on div "Saved 49 seconds ago" at bounding box center [681, 130] width 125 height 14
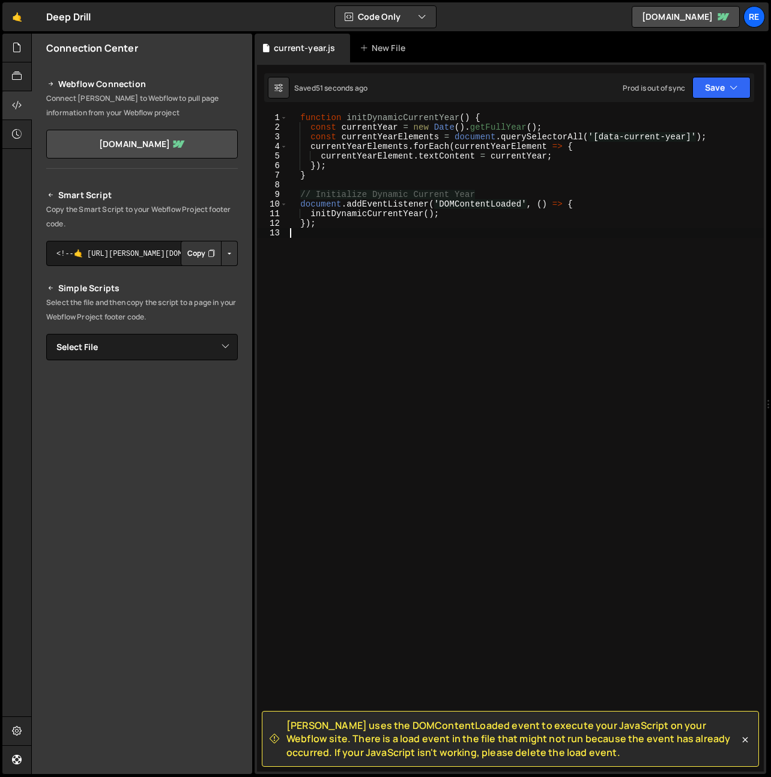
drag, startPoint x: 423, startPoint y: 454, endPoint x: 428, endPoint y: 465, distance: 11.8
click at [424, 455] on div "function initDynamicCurrentYear ( ) { const currentYear = new Date ( ) . getFul…" at bounding box center [526, 452] width 476 height 678
drag, startPoint x: 551, startPoint y: 757, endPoint x: 319, endPoint y: 131, distance: 668.0
click at [302, 65] on div "[PERSON_NAME] uses the DOMContentLoaded event to execute your JavaScript on you…" at bounding box center [510, 65] width 507 height 0
click at [354, 144] on div "function initDynamicCurrentYear ( ) { const currentYear = new Date ( ) . getFul…" at bounding box center [526, 452] width 476 height 678
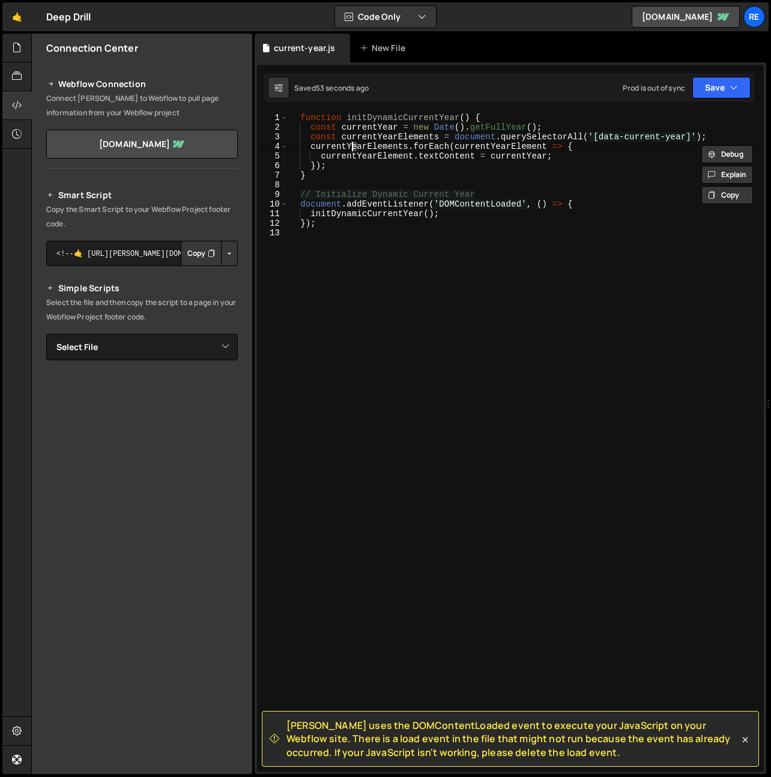
drag, startPoint x: 354, startPoint y: 144, endPoint x: 357, endPoint y: 169, distance: 25.4
click at [354, 144] on div "function initDynamicCurrentYear ( ) { const currentYear = new Date ( ) . getFul…" at bounding box center [526, 452] width 476 height 678
type textarea "});"
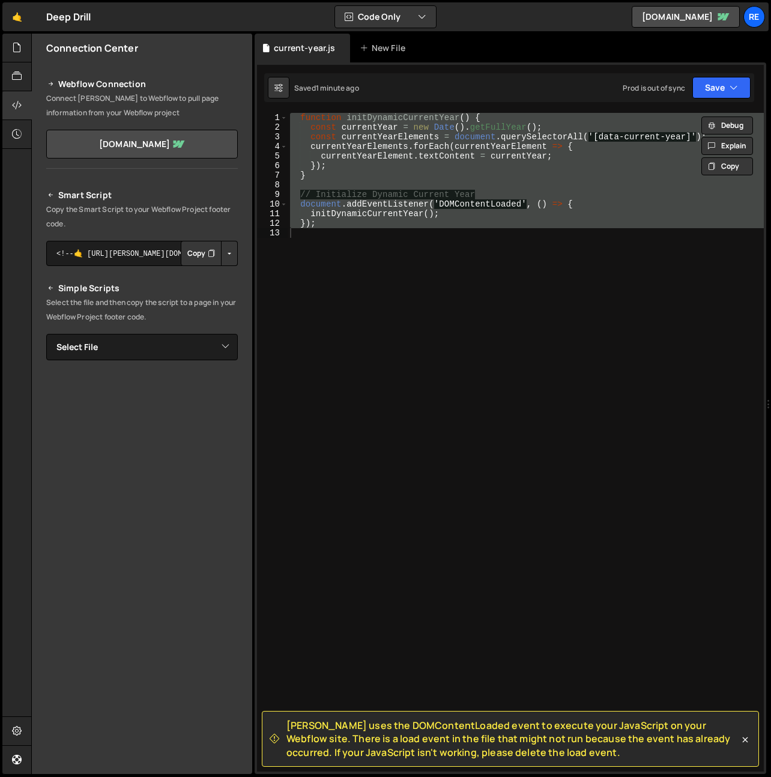
drag, startPoint x: 440, startPoint y: 738, endPoint x: 260, endPoint y: 715, distance: 181.6
click at [274, 714] on div "[PERSON_NAME] uses the DOMContentLoaded event to execute your JavaScript on you…" at bounding box center [510, 739] width 497 height 56
copy span "[PERSON_NAME] uses the DOMContentLoaded event to execute your JavaScript on you…"
click at [452, 338] on div "function initDynamicCurrentYear ( ) { const currentYear = new Date ( ) . getFul…" at bounding box center [526, 442] width 476 height 659
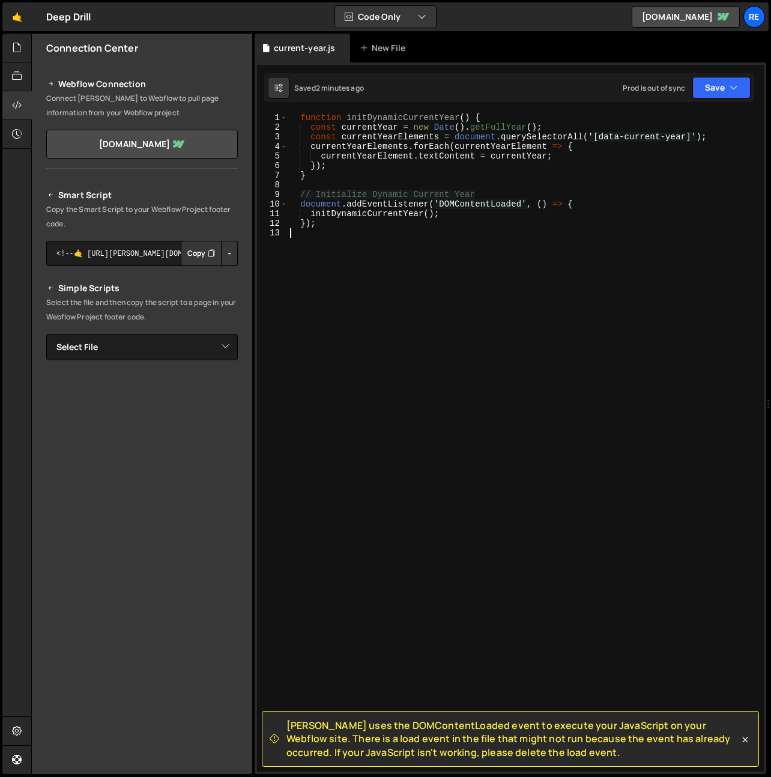
type textarea "});"
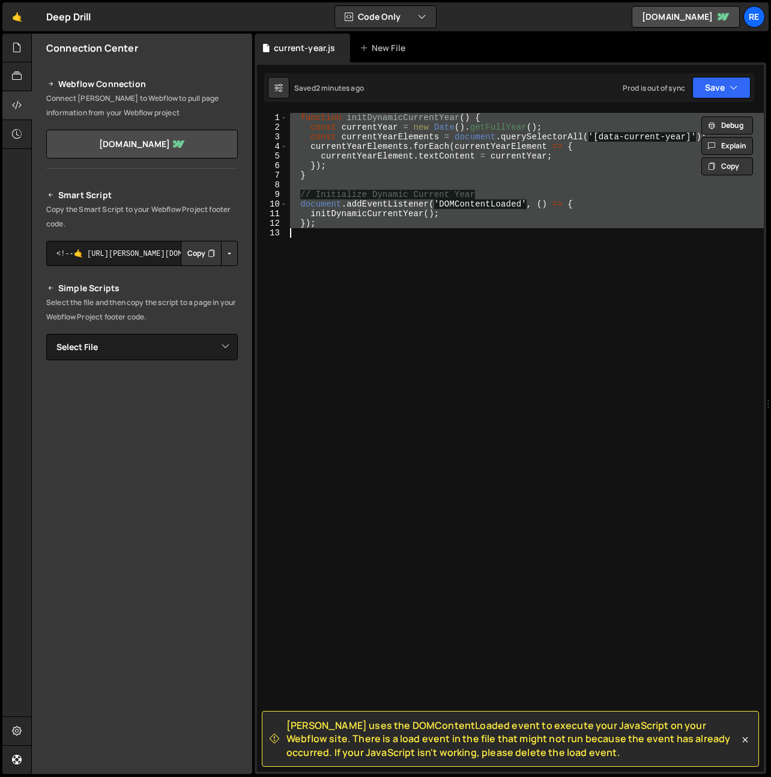
paste textarea
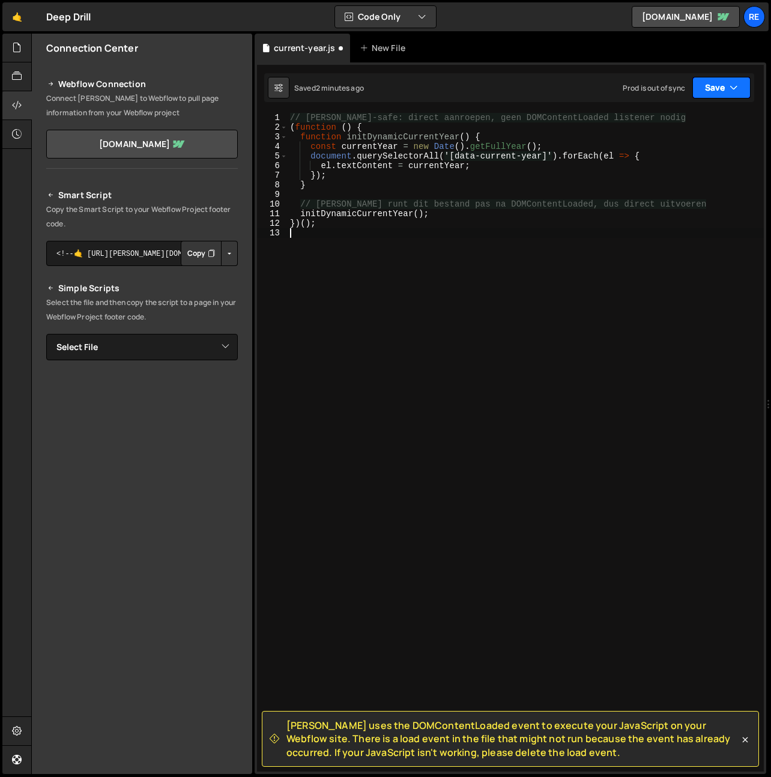
click at [724, 88] on button "Save" at bounding box center [722, 88] width 58 height 22
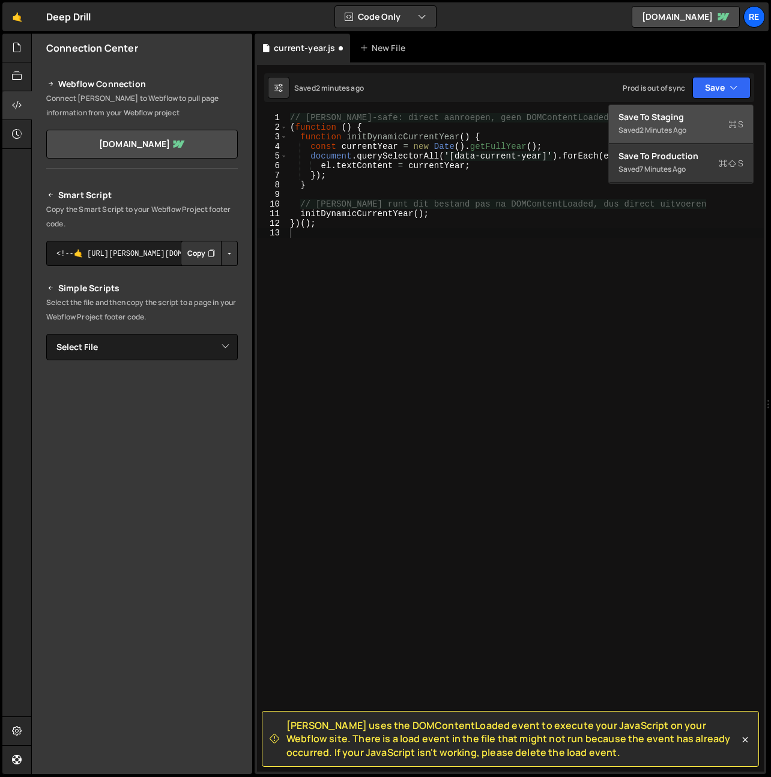
click at [692, 128] on div "Saved 2 minutes ago" at bounding box center [681, 130] width 125 height 14
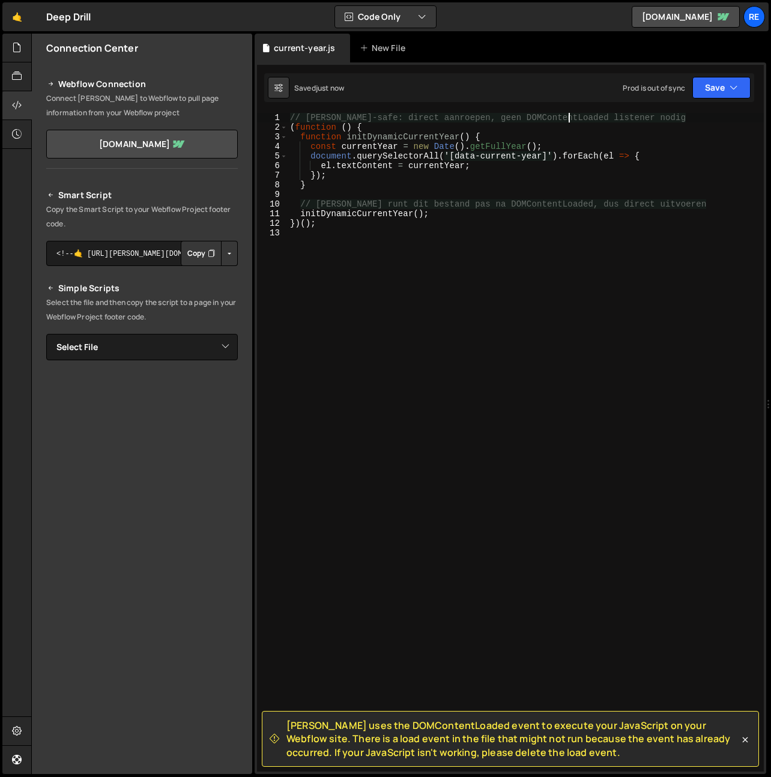
click at [571, 121] on div "// [PERSON_NAME]-safe: direct aanroepen, geen DOMContentLoaded listener nodig (…" at bounding box center [526, 452] width 476 height 678
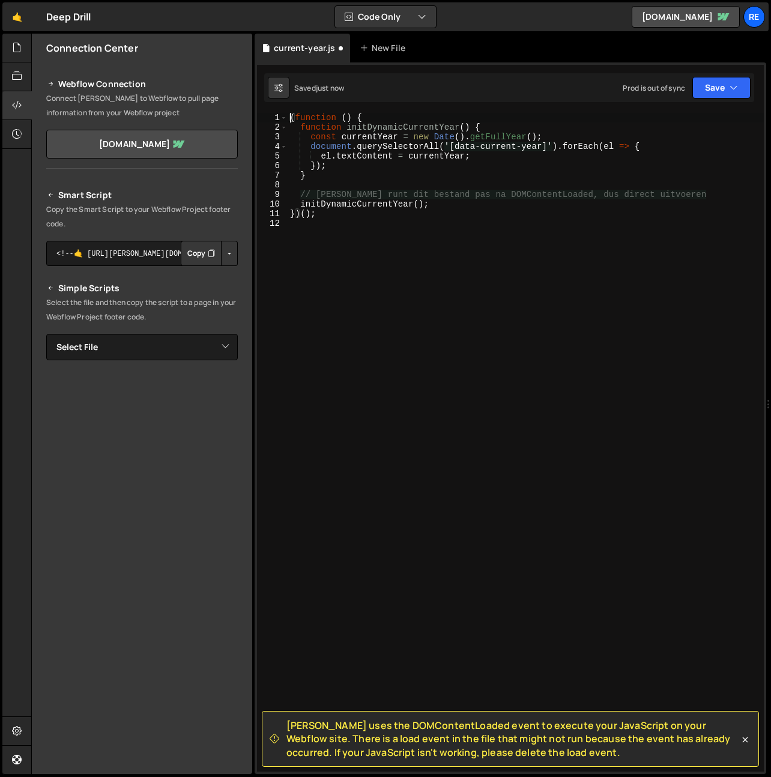
click at [453, 194] on div "( function ( ) { function initDynamicCurrentYear ( ) { const currentYear = new …" at bounding box center [526, 452] width 476 height 678
click at [697, 90] on button "Save" at bounding box center [722, 88] width 58 height 22
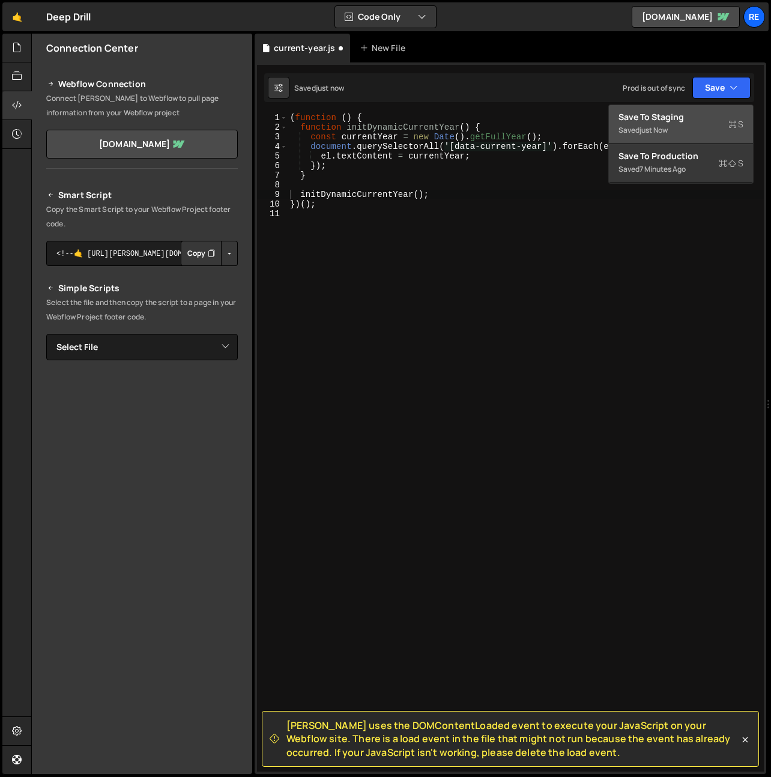
click at [643, 130] on div "just now" at bounding box center [654, 130] width 28 height 10
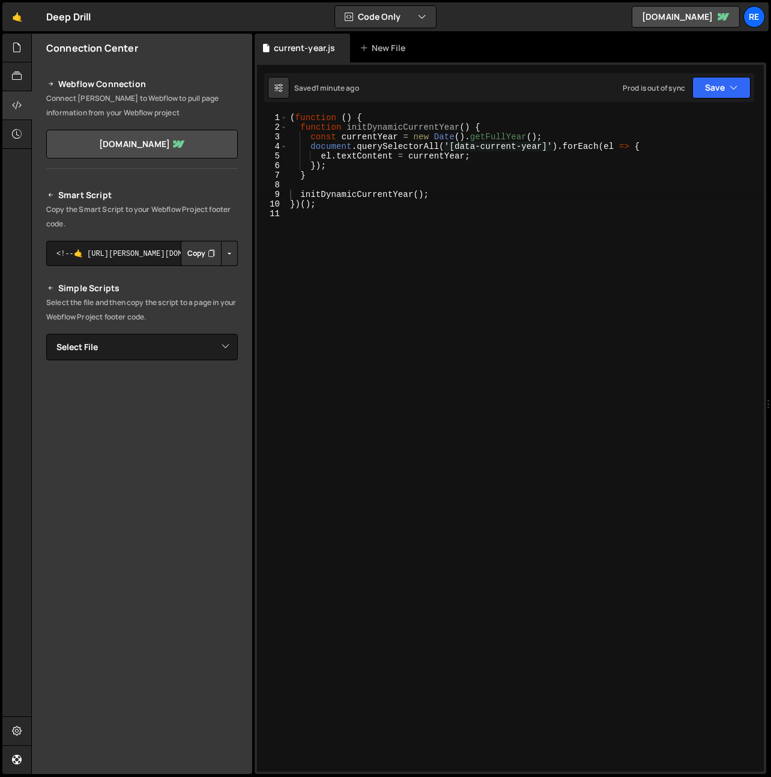
type textarea "document.querySelectorAll('[data-current-year]').forEach(el => {"
drag, startPoint x: 450, startPoint y: 147, endPoint x: 537, endPoint y: 151, distance: 86.6
click at [546, 146] on div "( function ( ) { function initDynamicCurrentYear ( ) { const currentYear = new …" at bounding box center [526, 452] width 476 height 678
click at [33, 42] on div "Connection Center" at bounding box center [142, 48] width 220 height 29
click at [9, 49] on div at bounding box center [16, 48] width 29 height 29
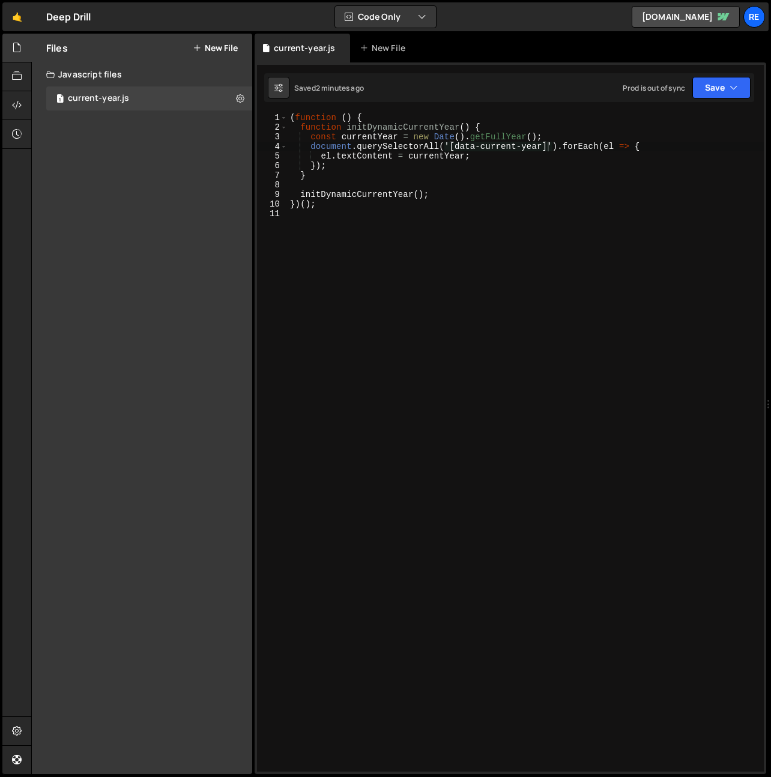
click at [229, 40] on div "Files New File" at bounding box center [142, 48] width 220 height 29
click at [226, 44] on button "New File" at bounding box center [215, 48] width 45 height 10
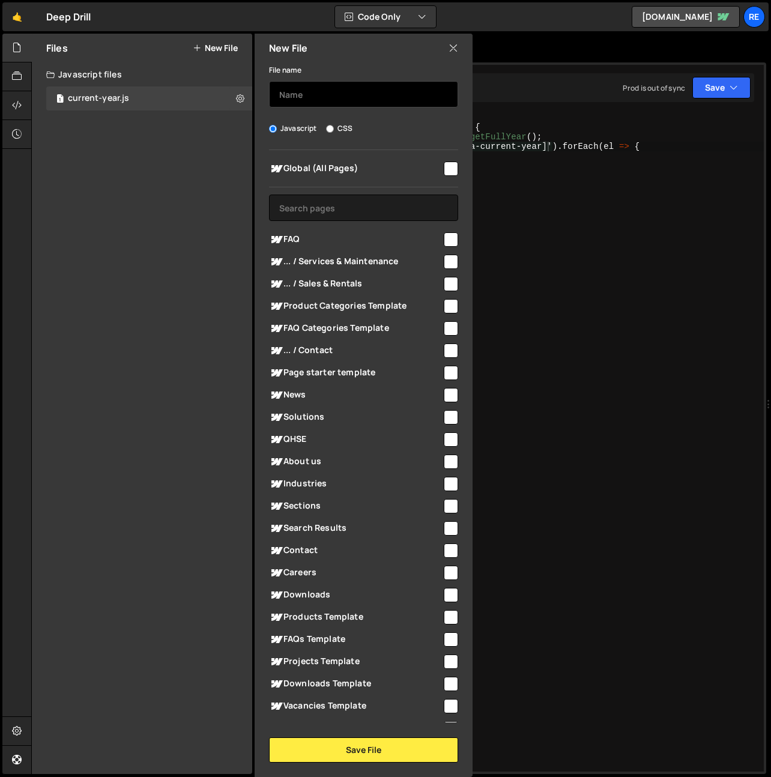
click at [298, 91] on input "text" at bounding box center [363, 94] width 189 height 26
type input "j"
type input "FAQ accordion"
click at [435, 162] on span "Global (All Pages)" at bounding box center [355, 169] width 173 height 14
checkbox input "true"
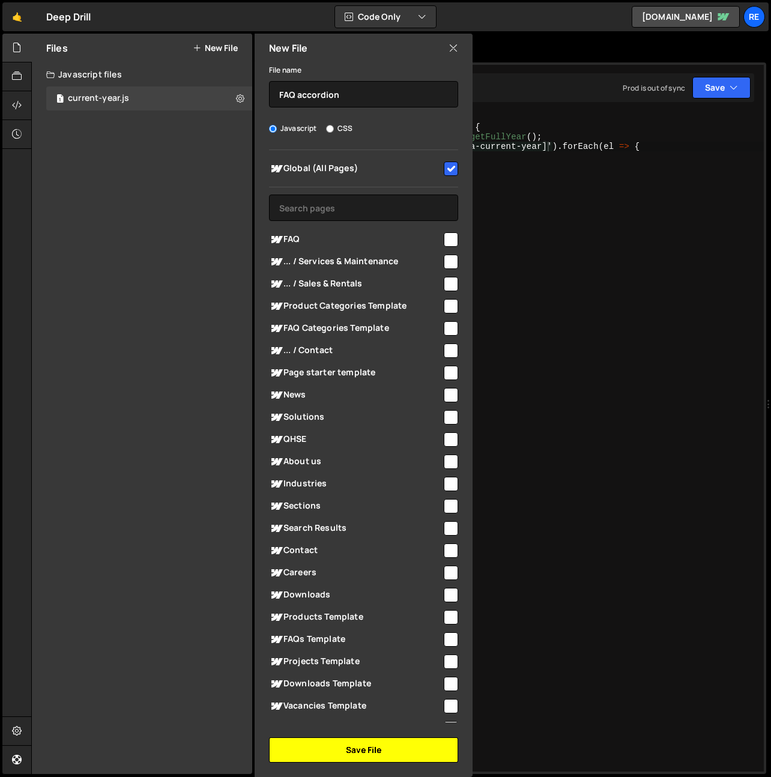
click at [372, 746] on button "Save File" at bounding box center [363, 750] width 189 height 25
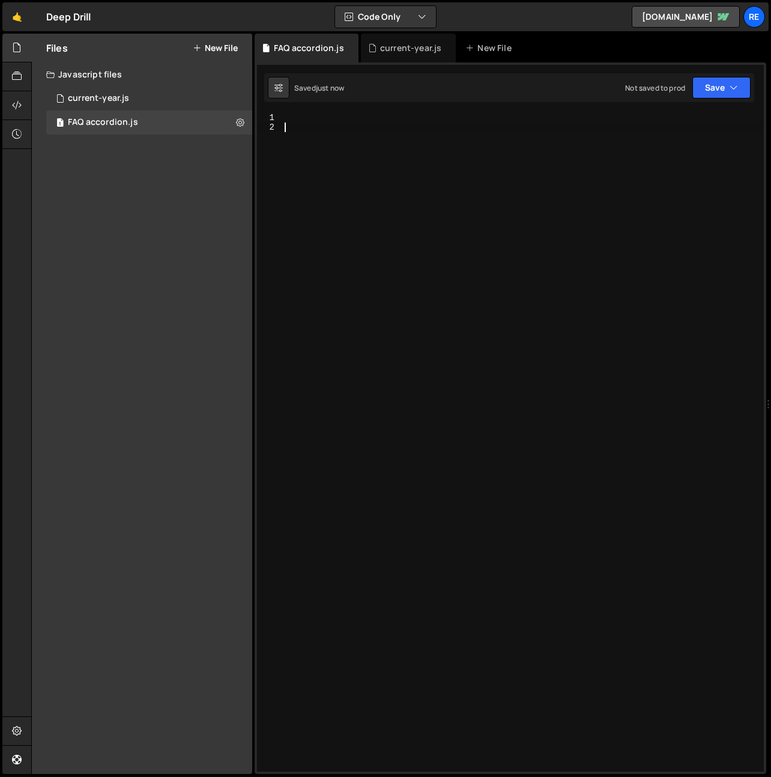
click at [381, 284] on div at bounding box center [523, 452] width 482 height 678
paste textarea "<script>"
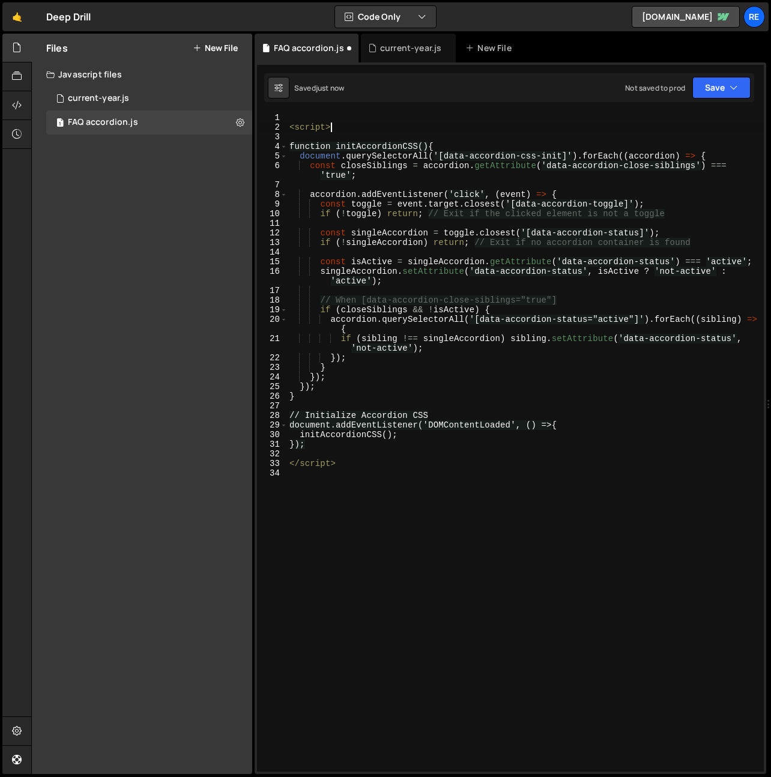
click at [348, 126] on div "< script > function initAccordionCSS() { document . querySelectorAll ( '[data-a…" at bounding box center [525, 452] width 477 height 678
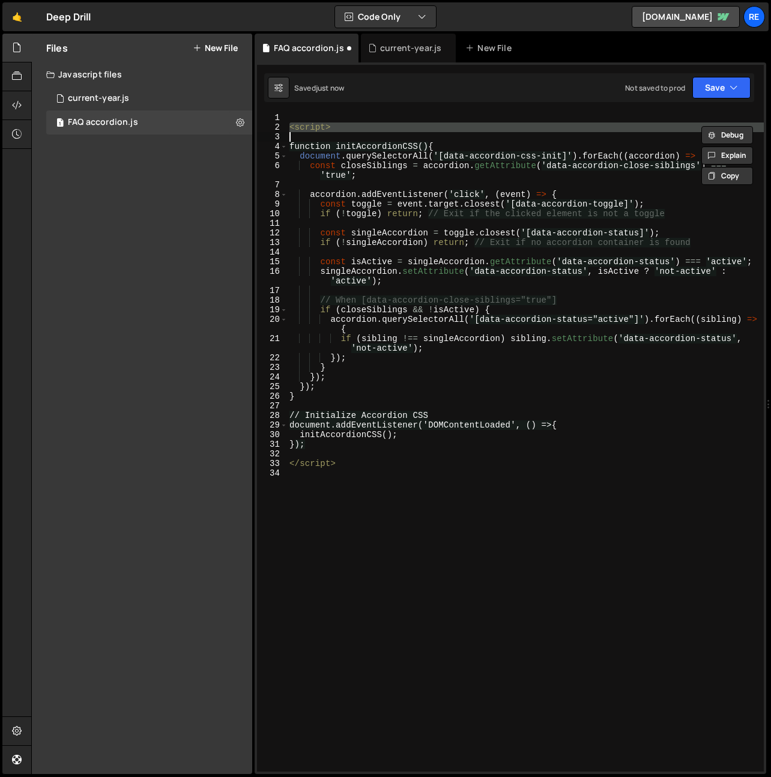
click at [348, 126] on div "< script > function initAccordionCSS() { document . querySelectorAll ( '[data-a…" at bounding box center [525, 452] width 477 height 678
type textarea "<script>"
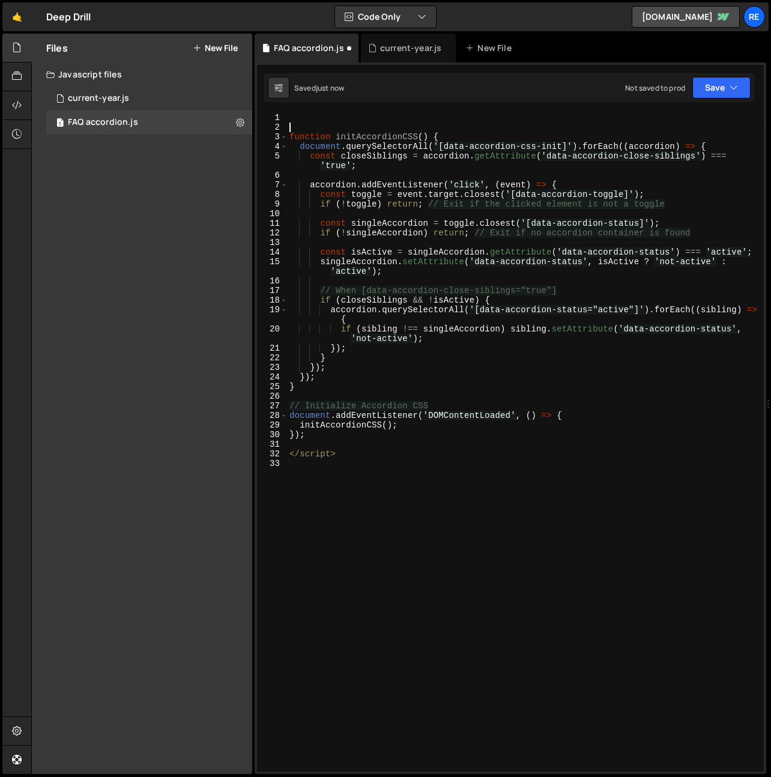
type textarea "function initAccordionCSS() {"
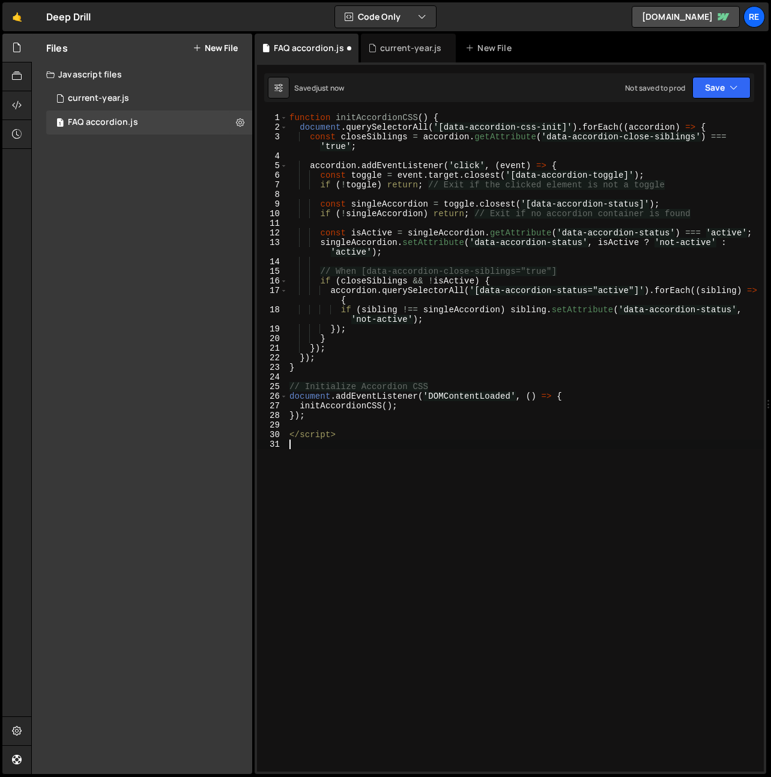
type textarea "</script>"
type textarea "});"
click at [723, 94] on button "Save" at bounding box center [722, 88] width 58 height 22
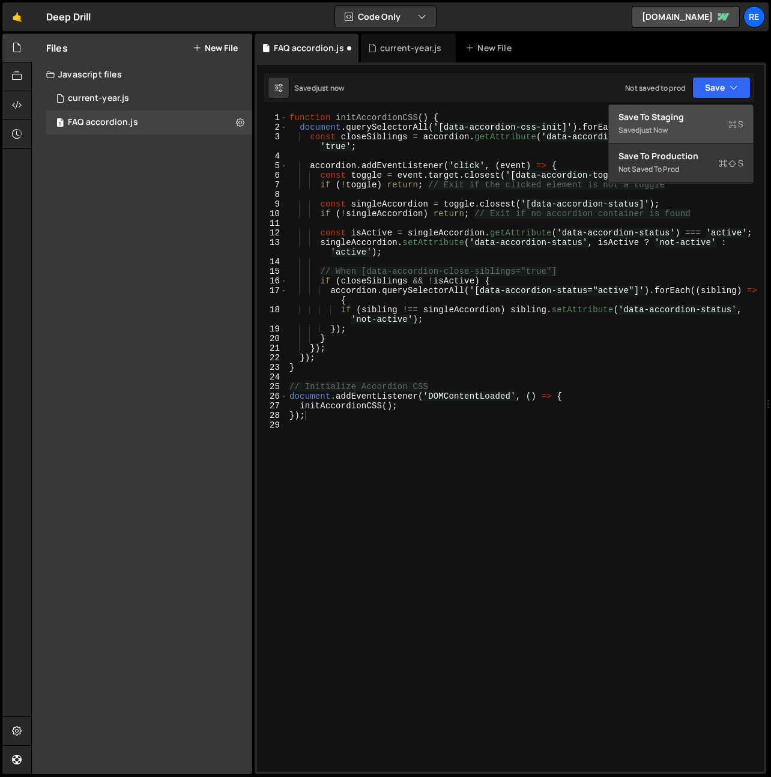
drag, startPoint x: 666, startPoint y: 121, endPoint x: 676, endPoint y: 179, distance: 59.3
click at [666, 121] on div "Save to Staging S" at bounding box center [681, 117] width 125 height 12
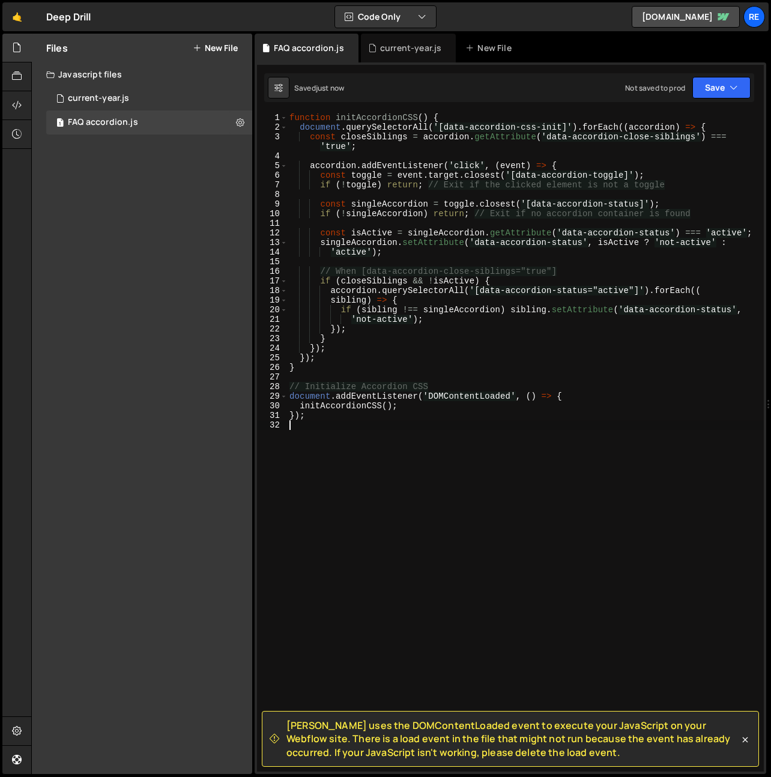
drag, startPoint x: 543, startPoint y: 768, endPoint x: 413, endPoint y: 740, distance: 132.8
click at [349, 507] on div "function initAccordionCSS ( ) { document . querySelectorAll ( '[data-accordion-…" at bounding box center [525, 452] width 477 height 678
click at [539, 450] on div "function initAccordionCSS ( ) { document . querySelectorAll ( '[data-accordion-…" at bounding box center [525, 452] width 477 height 678
type textarea "});"
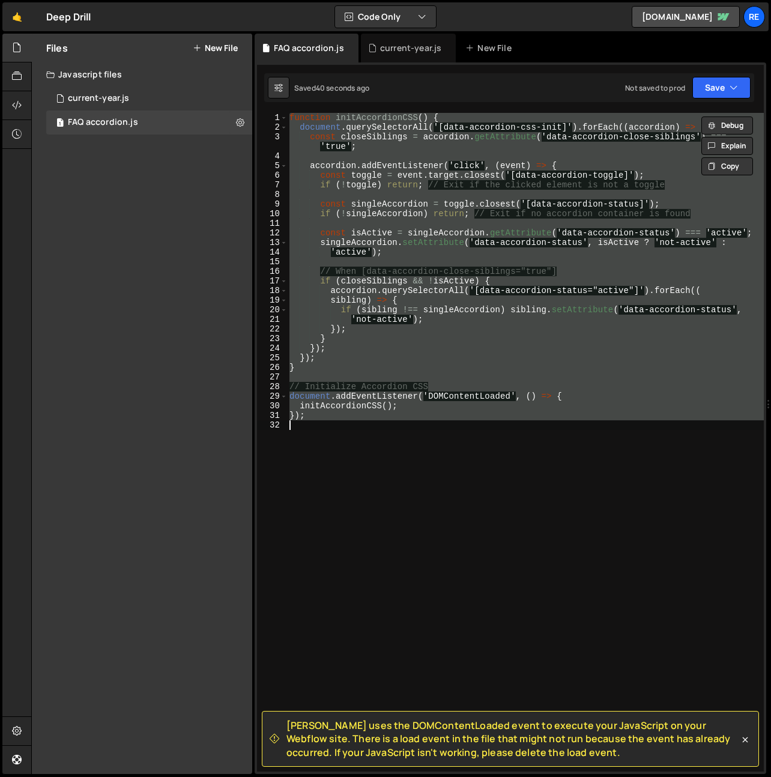
drag, startPoint x: 570, startPoint y: 429, endPoint x: 564, endPoint y: 438, distance: 10.8
click at [570, 429] on div "function initAccordionCSS ( ) { document . querySelectorAll ( '[data-accordion-…" at bounding box center [525, 442] width 477 height 659
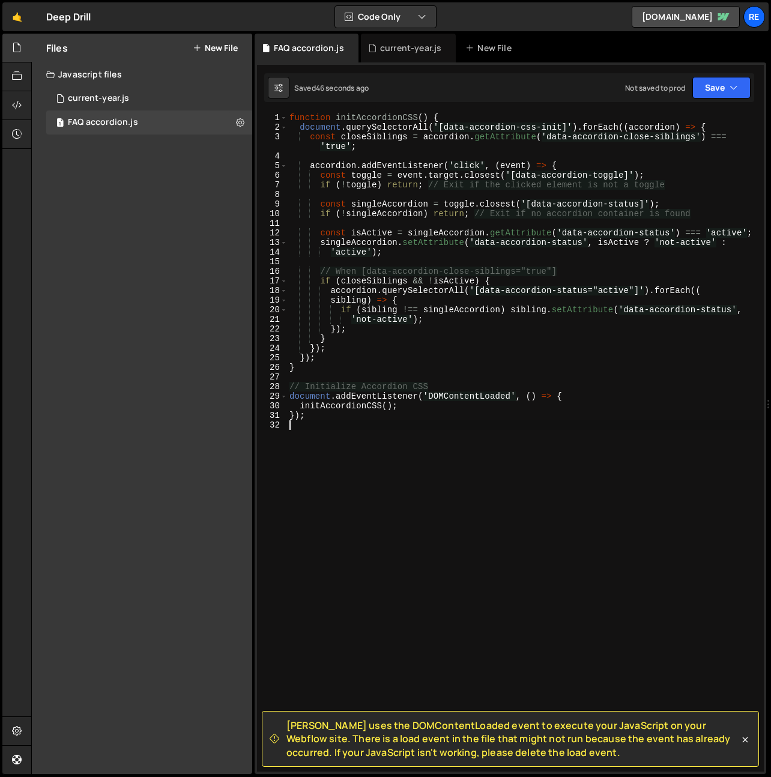
click at [582, 599] on div "function initAccordionCSS ( ) { document . querySelectorAll ( '[data-accordion-…" at bounding box center [525, 452] width 477 height 678
type textarea "});"
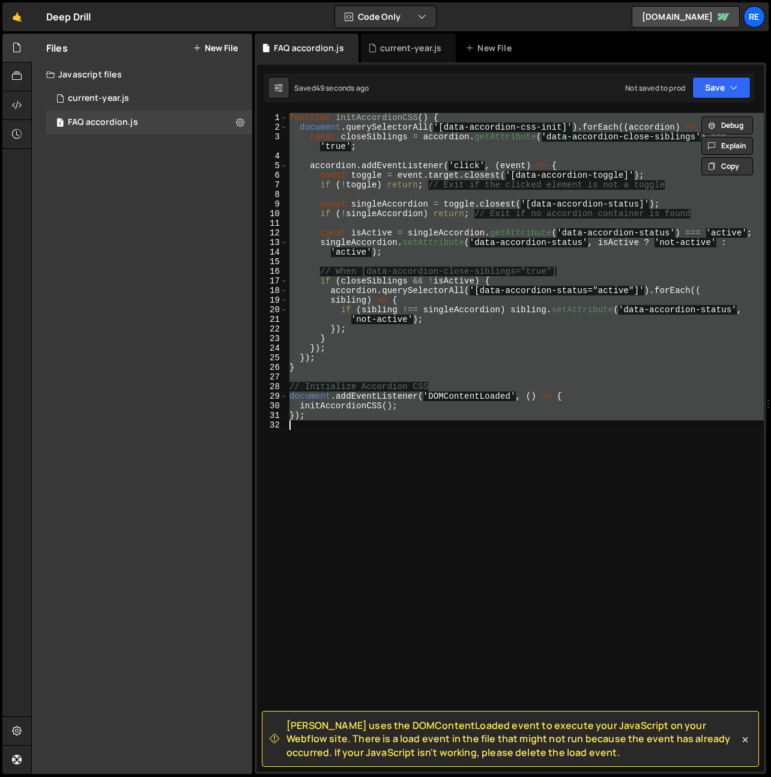
paste textarea
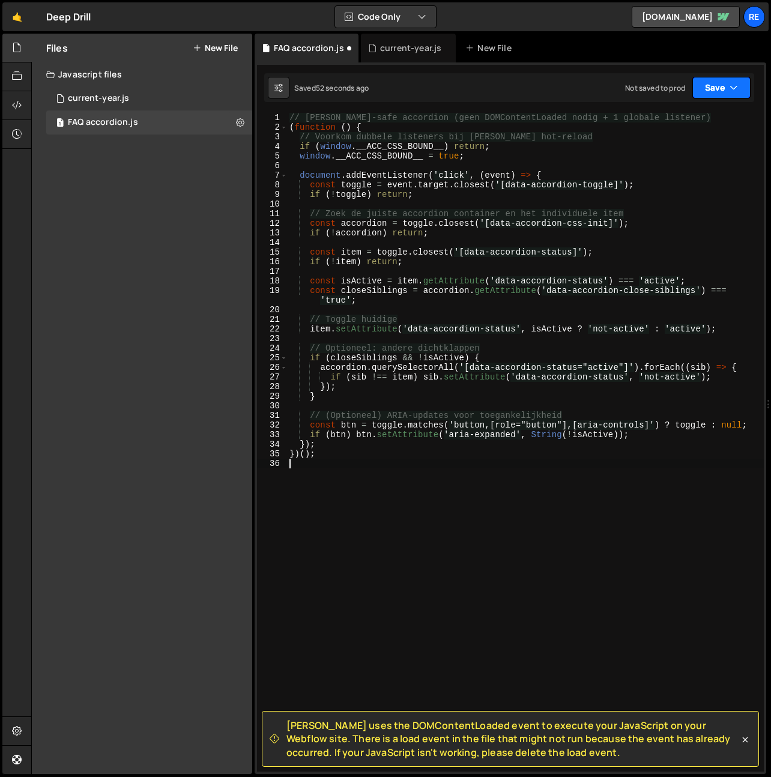
drag, startPoint x: 720, startPoint y: 81, endPoint x: 712, endPoint y: 128, distance: 47.4
click at [720, 82] on button "Save" at bounding box center [722, 88] width 58 height 22
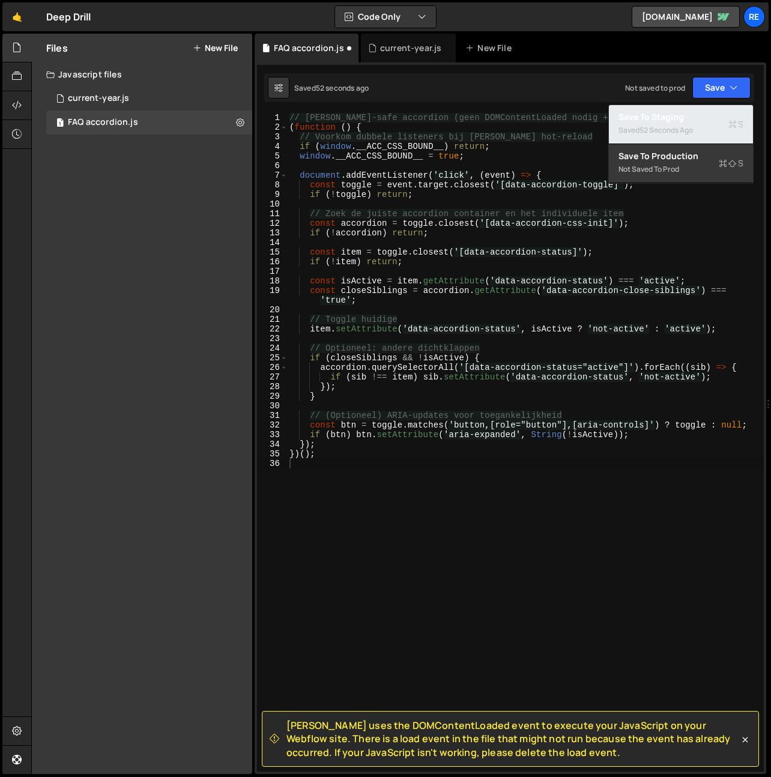
click at [675, 125] on div "52 seconds ago" at bounding box center [666, 130] width 53 height 10
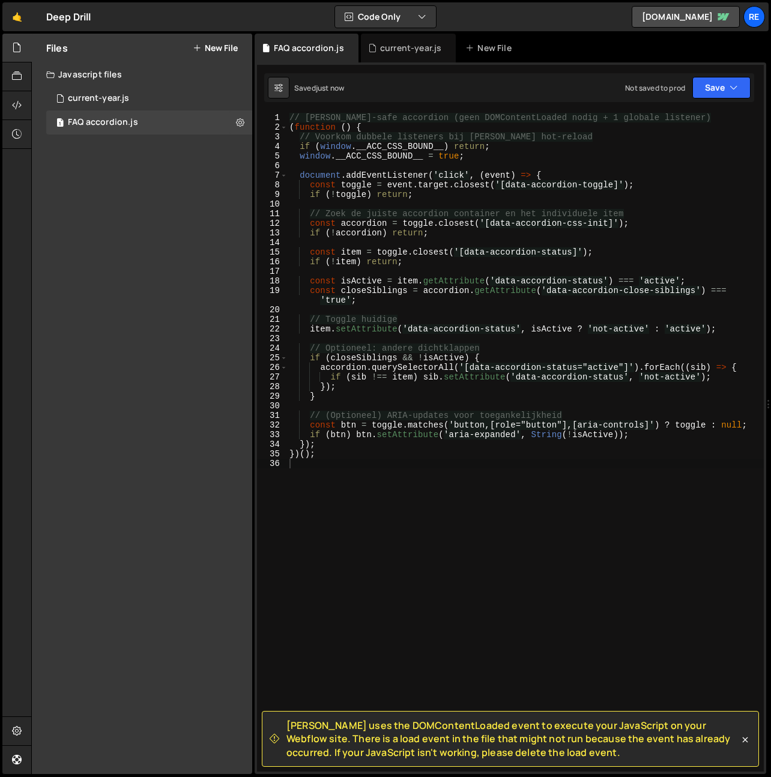
drag, startPoint x: 747, startPoint y: 736, endPoint x: 687, endPoint y: 690, distance: 76.2
click at [747, 736] on icon at bounding box center [745, 740] width 12 height 12
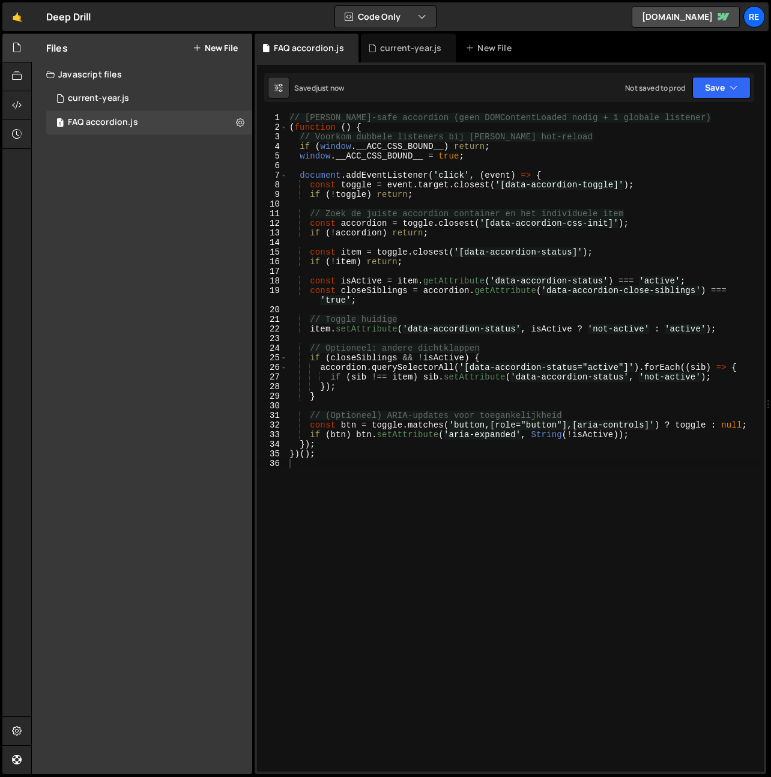
drag, startPoint x: 586, startPoint y: 580, endPoint x: 582, endPoint y: 535, distance: 45.2
click at [585, 573] on div "// [PERSON_NAME]-safe accordion (geen DOMContentLoaded nodig + 1 globale listen…" at bounding box center [525, 452] width 477 height 678
drag, startPoint x: 714, startPoint y: 76, endPoint x: 717, endPoint y: 84, distance: 8.4
click at [715, 77] on div "Saved just now Not saved to prod Upgrade to Edit Save Save to Staging S Saved j…" at bounding box center [509, 87] width 490 height 29
click at [715, 91] on button "Save" at bounding box center [722, 88] width 58 height 22
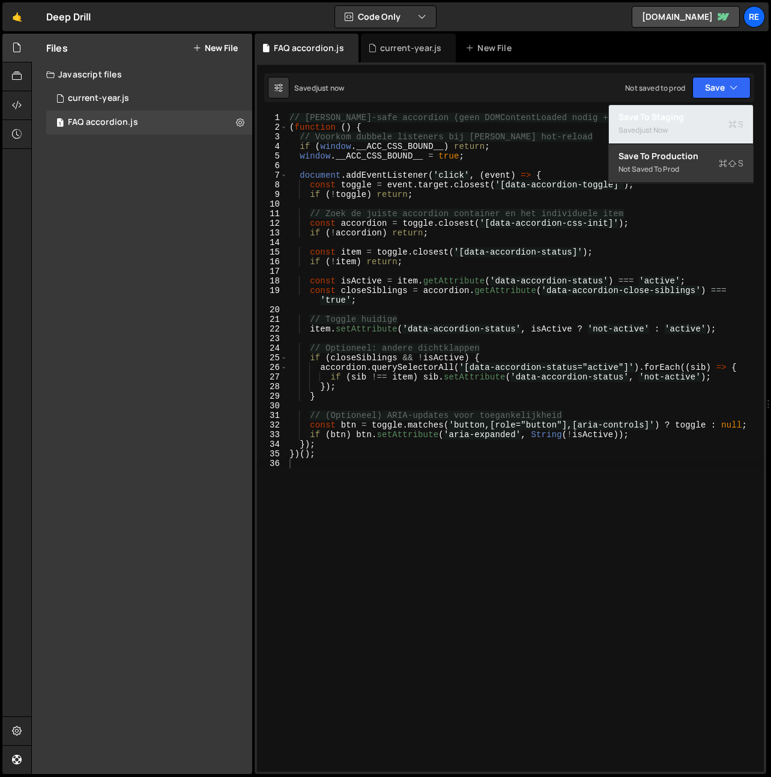
click at [675, 126] on div "Saved just now" at bounding box center [681, 130] width 125 height 14
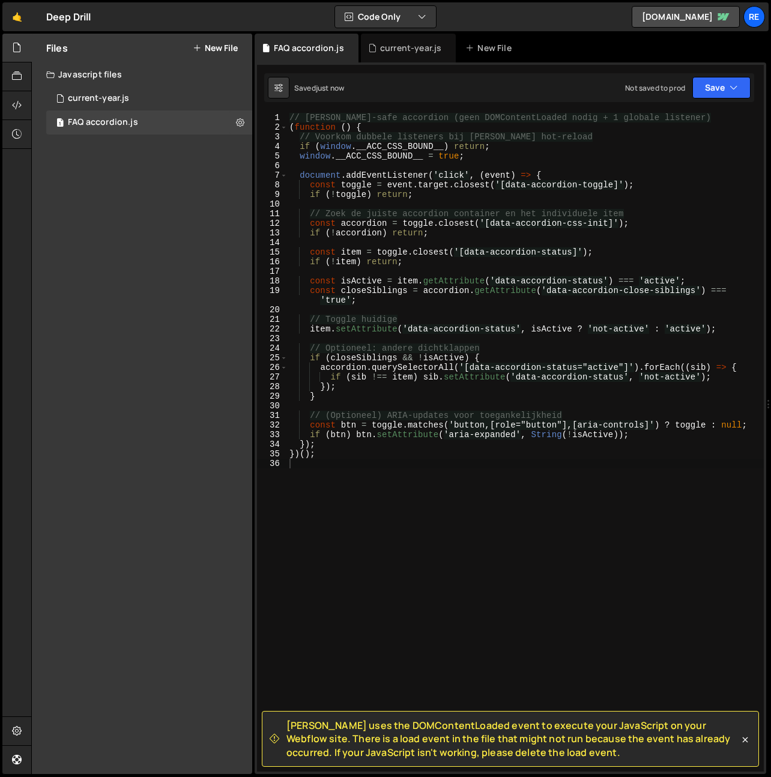
click at [484, 581] on div "// [PERSON_NAME]-safe accordion (geen DOMContentLoaded nodig + 1 globale listen…" at bounding box center [525, 452] width 477 height 678
click at [414, 369] on div "// [PERSON_NAME]-safe accordion (geen DOMContentLoaded nodig + 1 globale listen…" at bounding box center [525, 452] width 477 height 678
type textarea "})();"
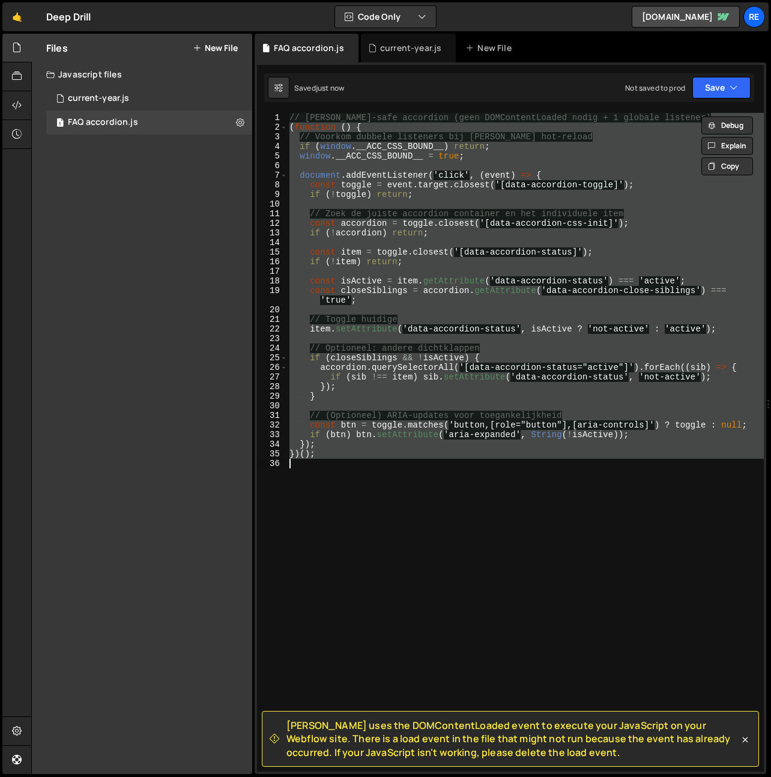
paste textarea
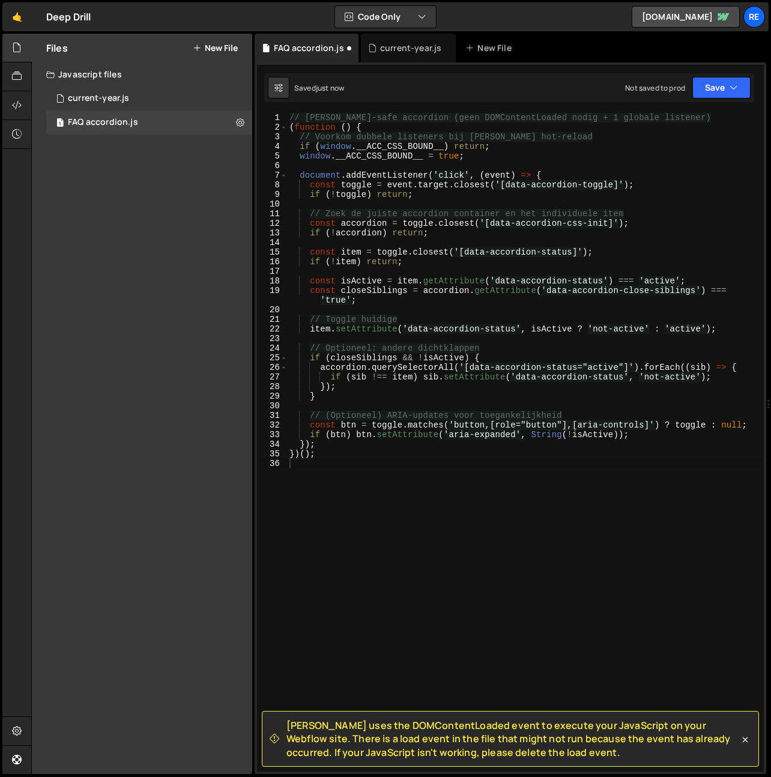
drag, startPoint x: 546, startPoint y: 754, endPoint x: 511, endPoint y: 743, distance: 37.1
click at [546, 754] on span "[PERSON_NAME] uses the DOMContentLoaded event to execute your JavaScript on you…" at bounding box center [513, 739] width 453 height 40
click at [491, 736] on span "[PERSON_NAME] uses the DOMContentLoaded event to execute your JavaScript on you…" at bounding box center [513, 739] width 453 height 40
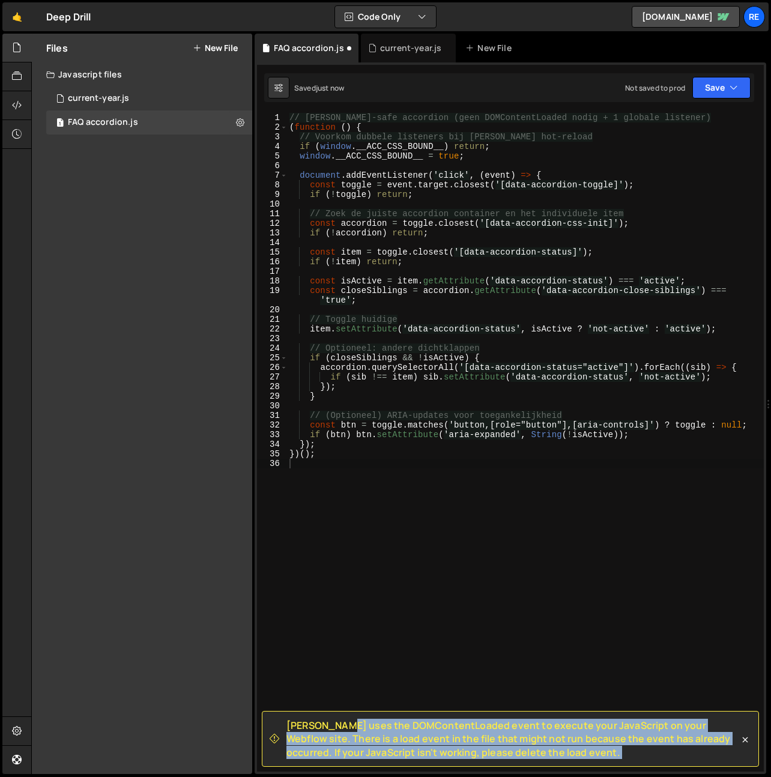
click at [491, 736] on span "[PERSON_NAME] uses the DOMContentLoaded event to execute your JavaScript on you…" at bounding box center [513, 739] width 453 height 40
copy div "Loremi dolo sit AMETconsecTetura elits do eiusmod temp InciDidunt ut labo Etdol…"
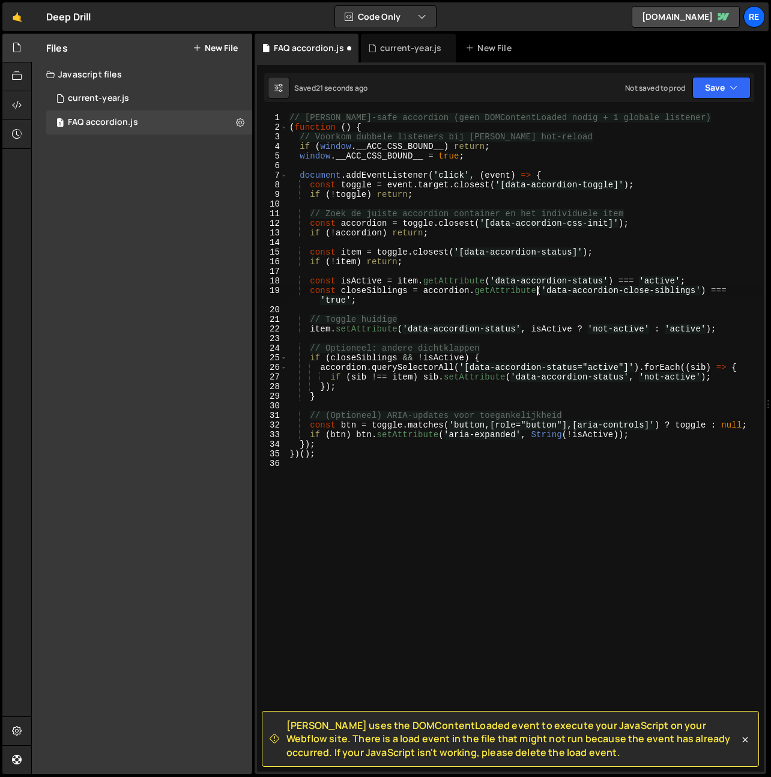
click at [536, 294] on div "// [PERSON_NAME]-safe accordion (geen DOMContentLoaded nodig + 1 globale listen…" at bounding box center [525, 452] width 477 height 678
type textarea "})();"
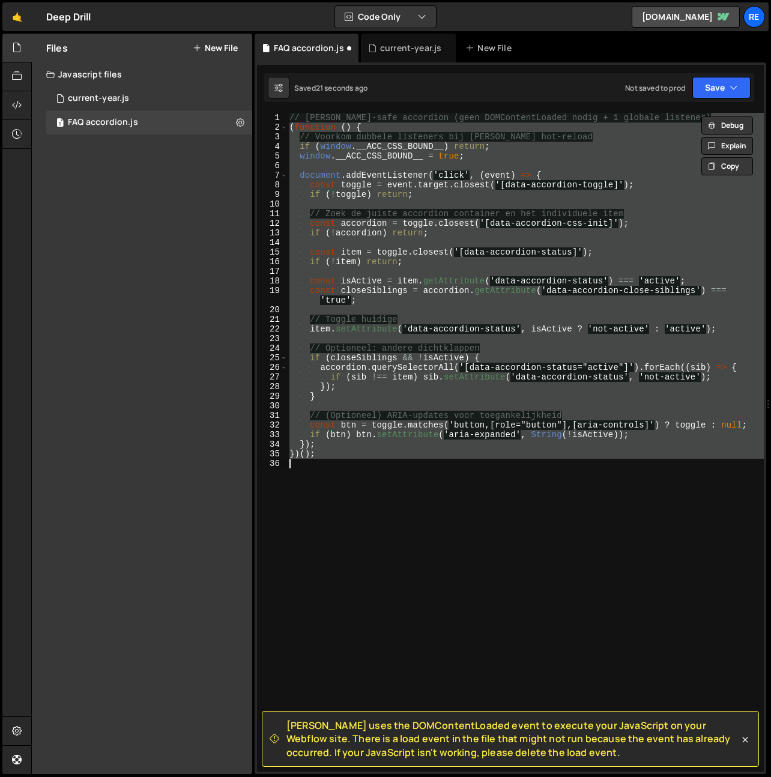
paste textarea
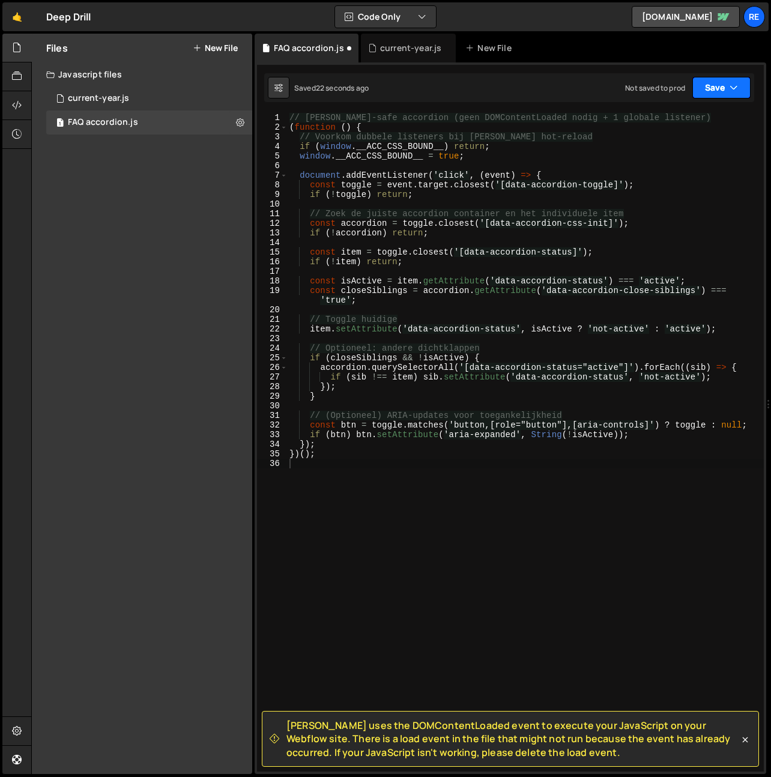
drag, startPoint x: 702, startPoint y: 79, endPoint x: 711, endPoint y: 92, distance: 16.0
click at [703, 79] on button "Save" at bounding box center [722, 88] width 58 height 22
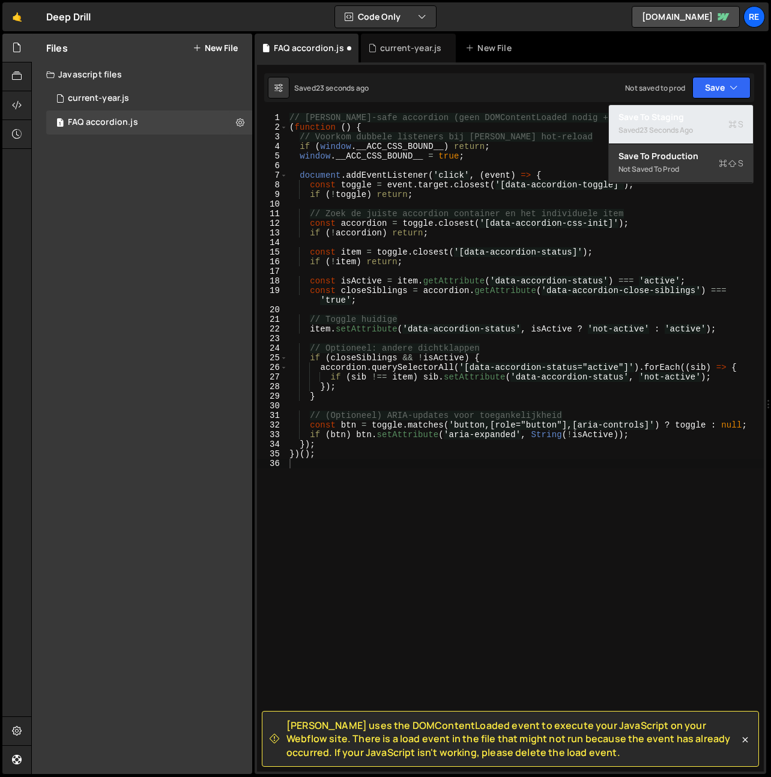
click at [692, 119] on div "Save to Staging S" at bounding box center [681, 117] width 125 height 12
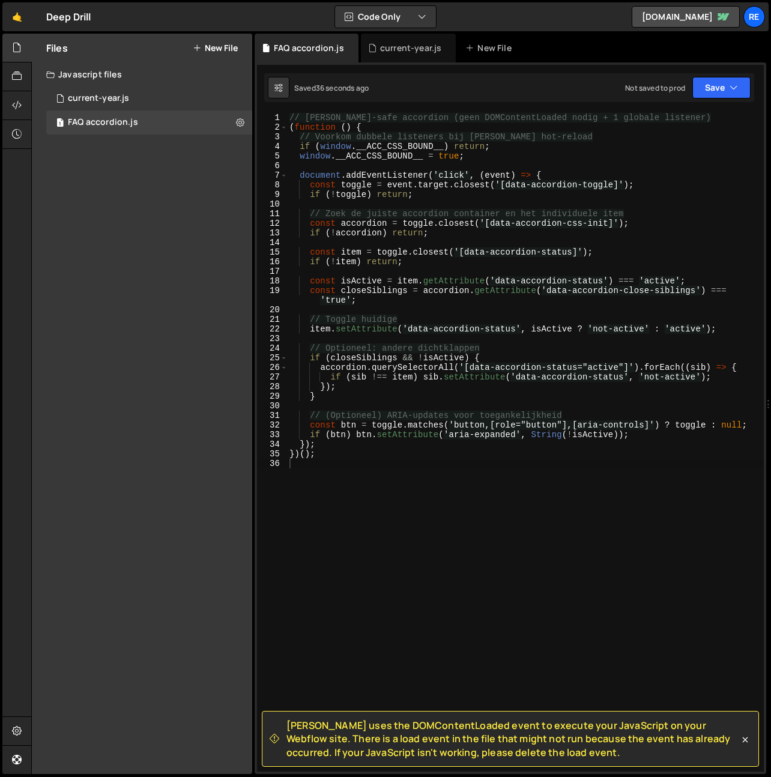
click at [664, 92] on div "Not saved to prod" at bounding box center [655, 88] width 60 height 10
drag, startPoint x: 664, startPoint y: 92, endPoint x: 667, endPoint y: 120, distance: 28.4
click at [664, 92] on div "Not saved to prod" at bounding box center [655, 88] width 60 height 10
copy div "Not saved to prod Upgrade to Edit Save Save to Staging S Saved 36 seconds ago S…"
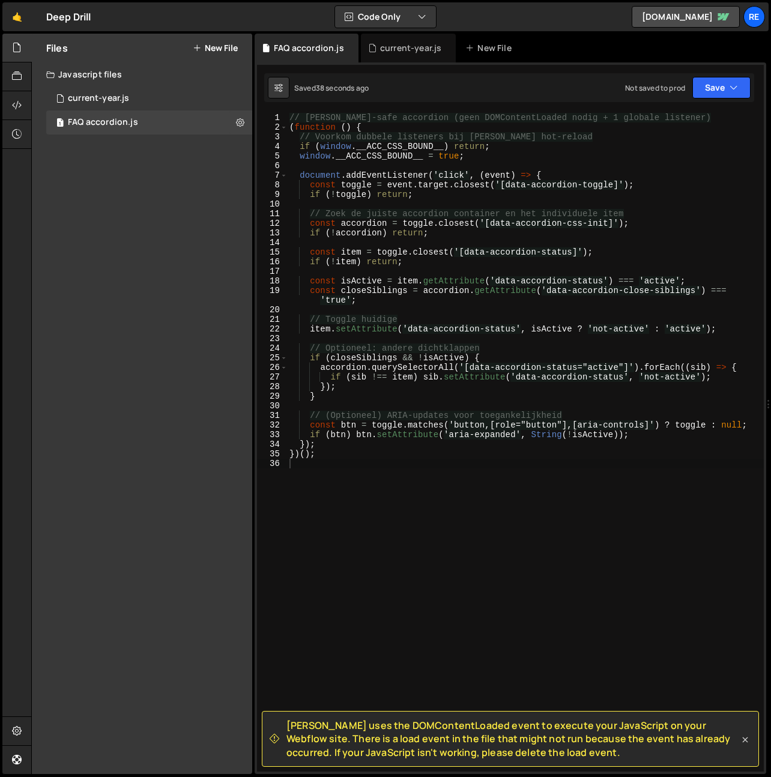
click at [740, 745] on div "[PERSON_NAME] uses the DOMContentLoaded event to execute your JavaScript on you…" at bounding box center [510, 739] width 497 height 56
drag, startPoint x: 744, startPoint y: 742, endPoint x: 733, endPoint y: 740, distance: 11.0
click at [744, 742] on icon at bounding box center [745, 740] width 12 height 12
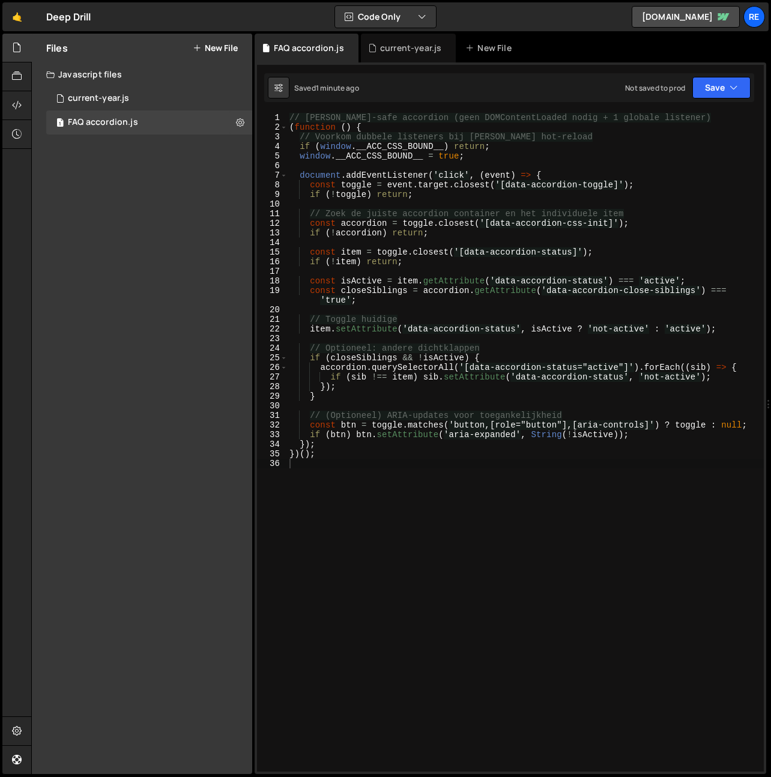
click at [427, 542] on div "// [PERSON_NAME]-safe accordion (geen DOMContentLoaded nodig + 1 globale listen…" at bounding box center [525, 452] width 477 height 678
type textarea "})();"
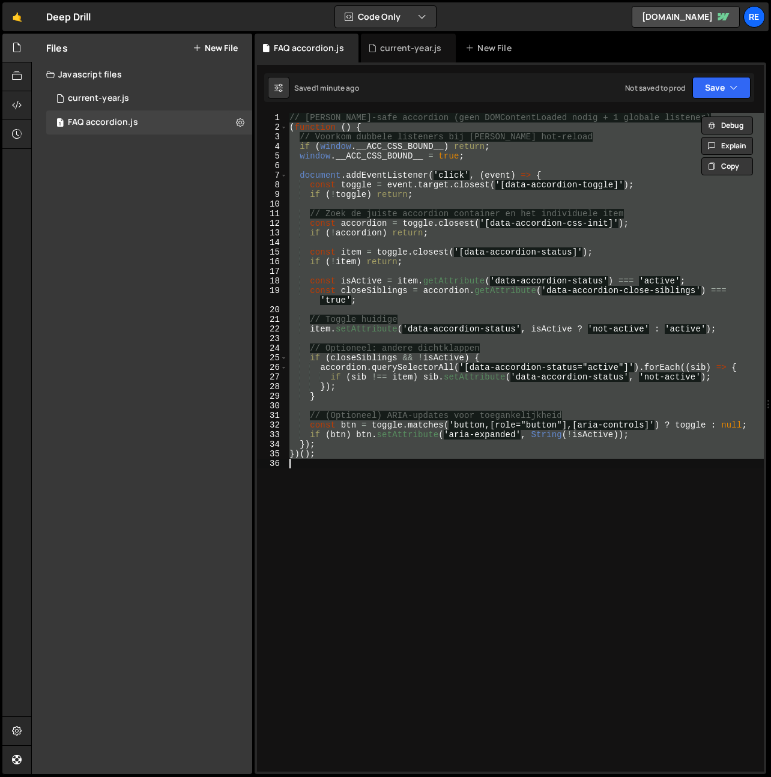
paste textarea
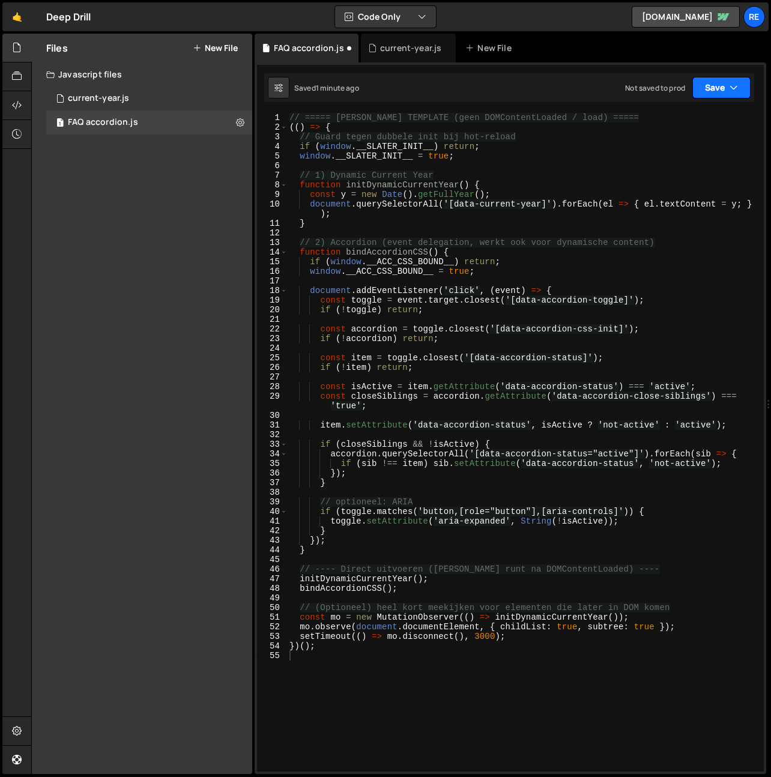
click at [716, 83] on button "Save" at bounding box center [722, 88] width 58 height 22
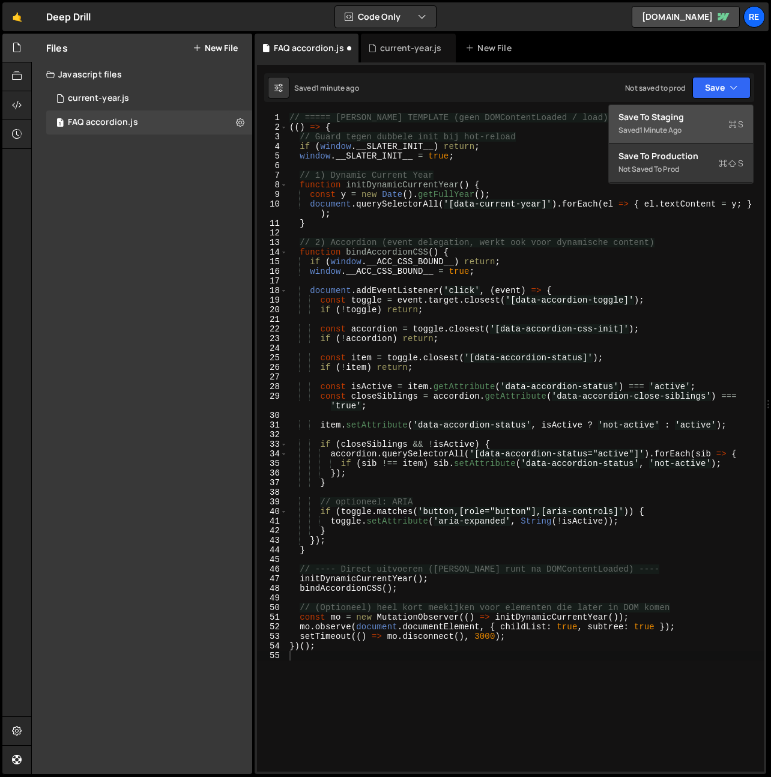
click at [684, 121] on div "Save to Staging S" at bounding box center [681, 117] width 125 height 12
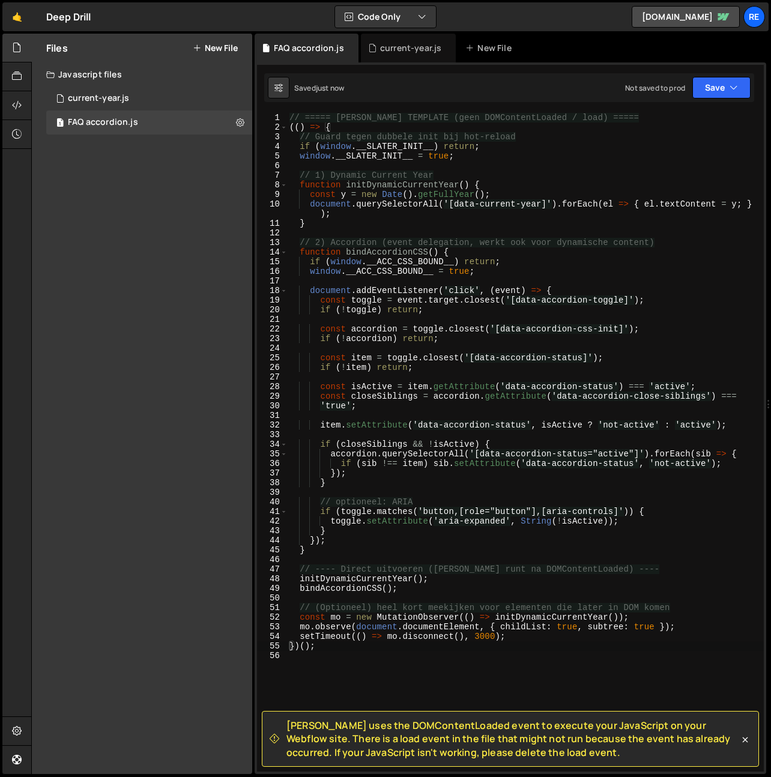
click at [403, 638] on div "// ===== [PERSON_NAME] TEMPLATE (geen DOMContentLoaded / load) ===== (( ) => { …" at bounding box center [525, 452] width 477 height 678
drag, startPoint x: 387, startPoint y: 648, endPoint x: 374, endPoint y: 649, distance: 12.6
click at [387, 648] on div "// ===== [PERSON_NAME] TEMPLATE (geen DOMContentLoaded / load) ===== (( ) => { …" at bounding box center [525, 452] width 477 height 678
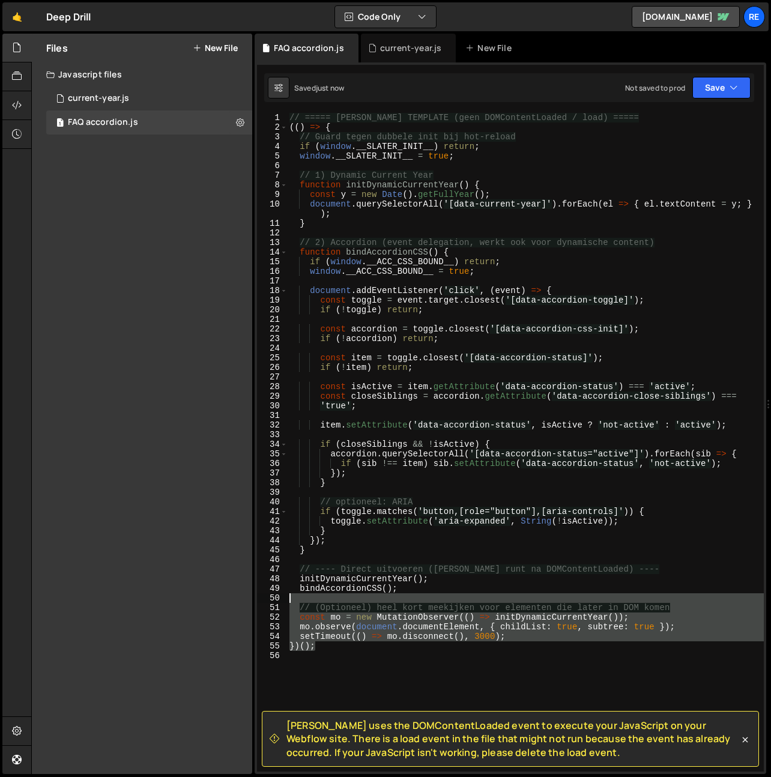
drag, startPoint x: 326, startPoint y: 644, endPoint x: 240, endPoint y: 590, distance: 101.0
click at [240, 590] on div "Files New File Create your first file Get started by starting a Javascript or C…" at bounding box center [401, 404] width 740 height 741
type textarea "bindAccordionCSS();"
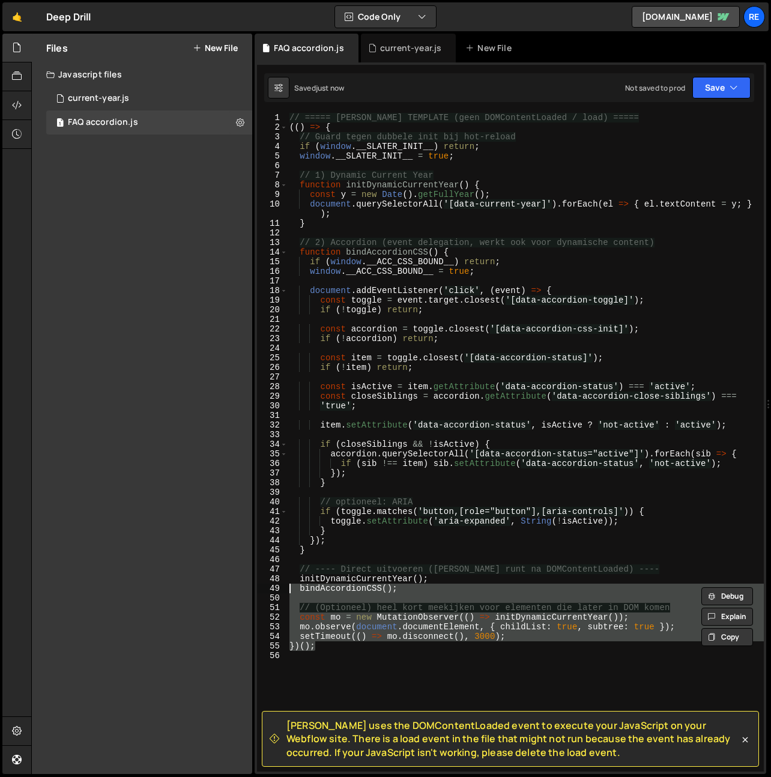
click at [346, 659] on div "// ===== [PERSON_NAME] TEMPLATE (geen DOMContentLoaded / load) ===== (( ) => { …" at bounding box center [525, 452] width 477 height 678
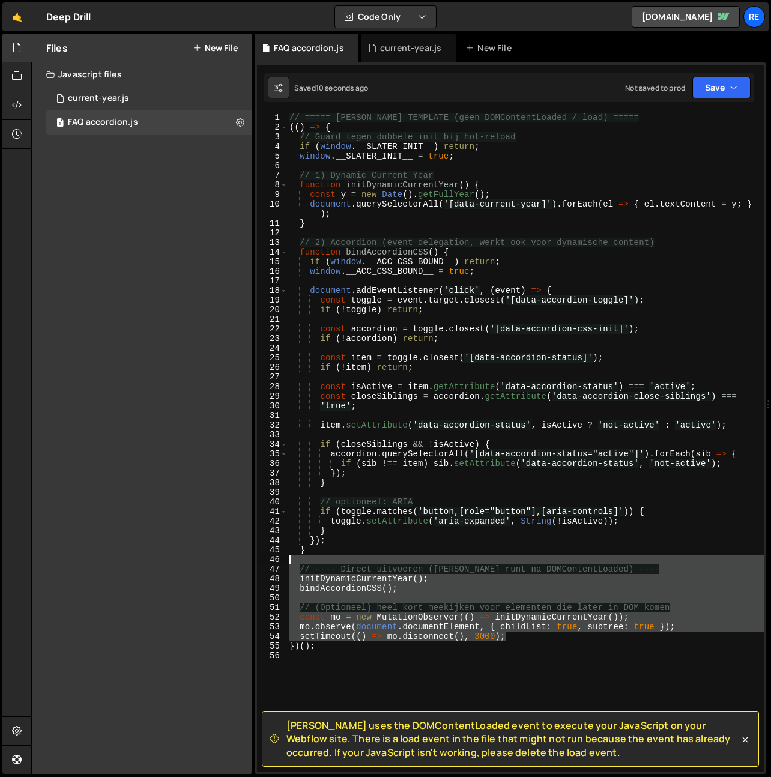
drag, startPoint x: 520, startPoint y: 635, endPoint x: 268, endPoint y: 562, distance: 262.1
click at [268, 562] on div "1 2 3 4 5 6 7 8 9 10 11 12 13 14 15 16 17 18 19 20 21 22 23 24 25 26 27 28 29 3…" at bounding box center [510, 442] width 507 height 659
type textarea "// ---- Direct uitvoeren ([PERSON_NAME] runt na DOMContentLoaded) ----"
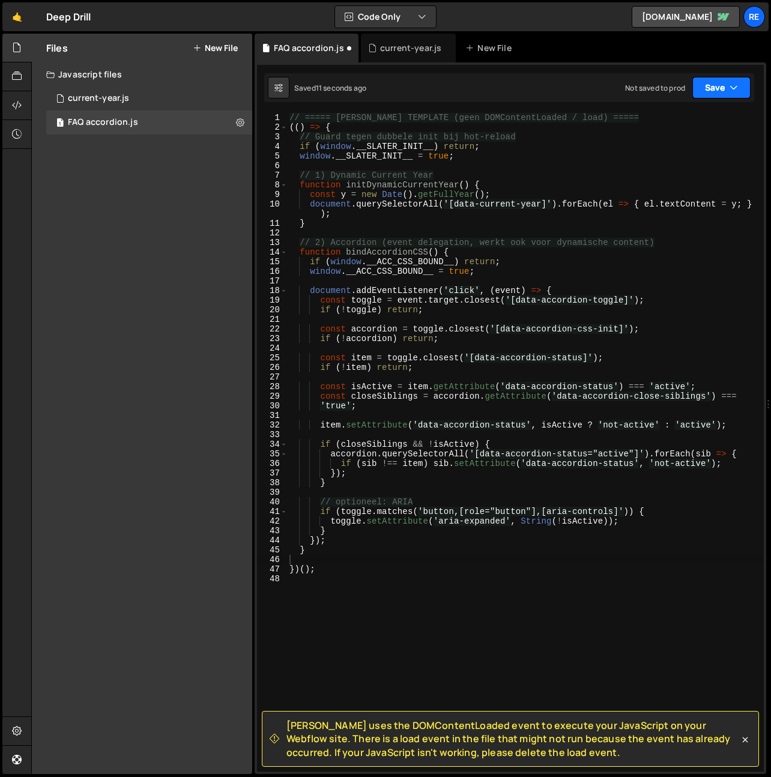
drag, startPoint x: 717, startPoint y: 83, endPoint x: 700, endPoint y: 137, distance: 55.9
click at [715, 86] on button "Save" at bounding box center [722, 88] width 58 height 22
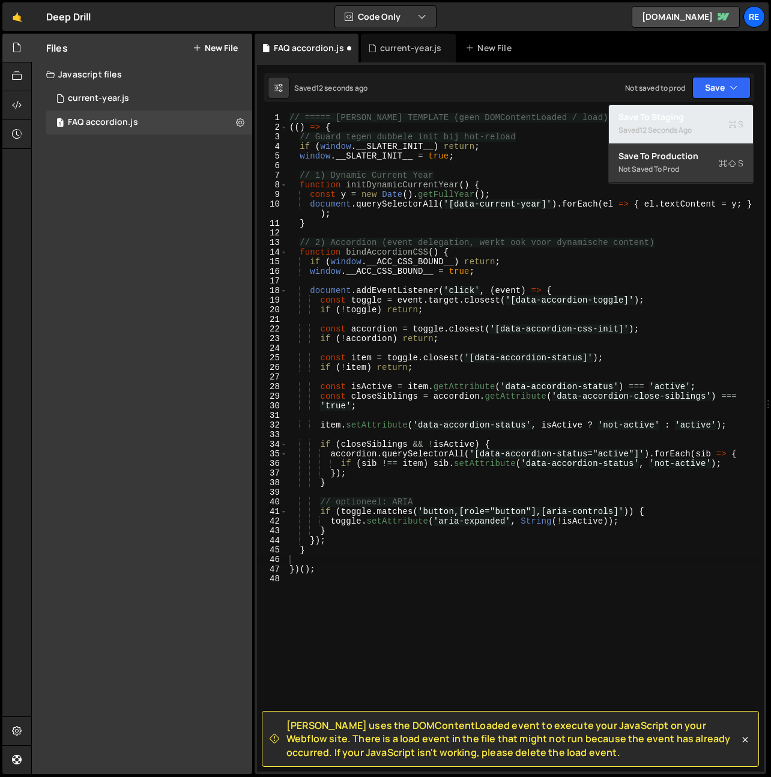
click at [696, 130] on div "Saved 12 seconds ago" at bounding box center [681, 130] width 125 height 14
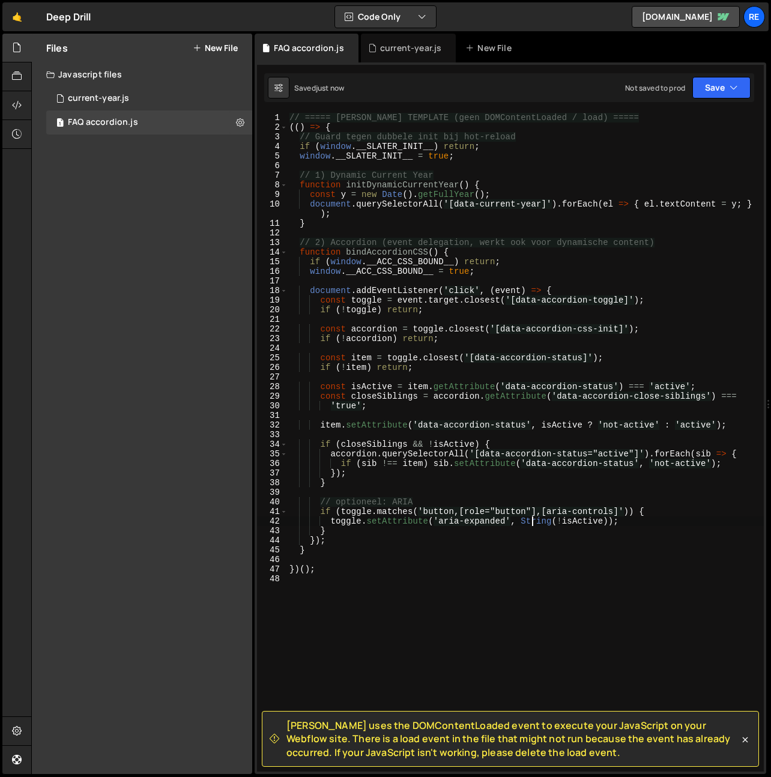
click at [533, 523] on div "// ===== [PERSON_NAME] TEMPLATE (geen DOMContentLoaded / load) ===== (( ) => { …" at bounding box center [525, 452] width 477 height 678
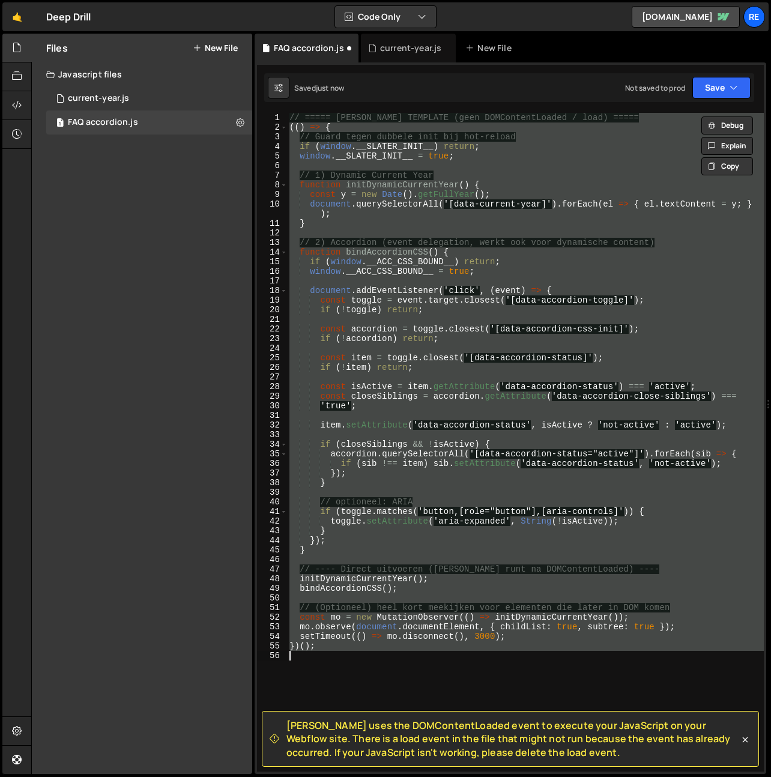
click at [395, 724] on span "[PERSON_NAME] uses the DOMContentLoaded event to execute your JavaScript on you…" at bounding box center [513, 739] width 453 height 40
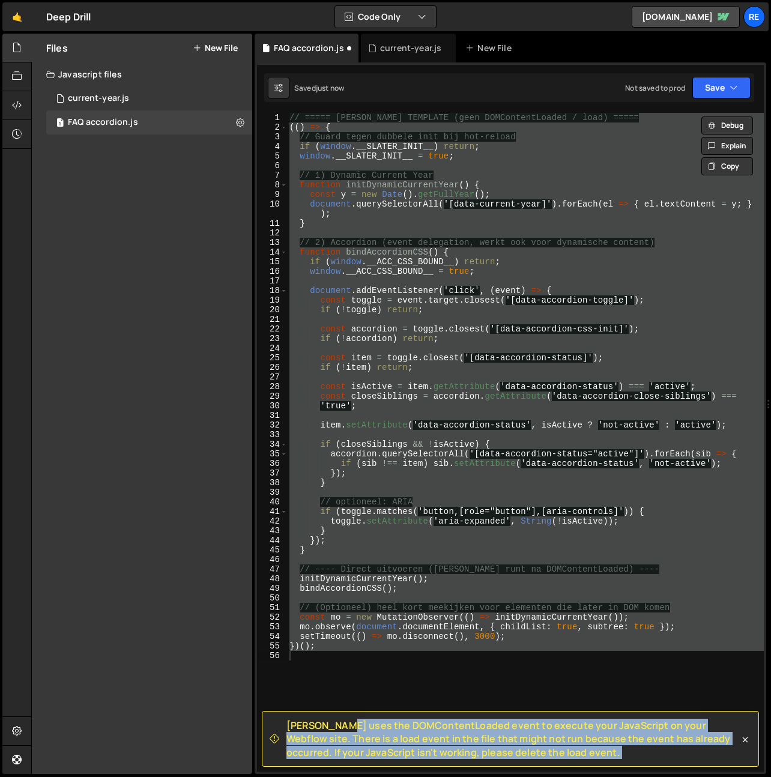
click at [395, 724] on span "[PERSON_NAME] uses the DOMContentLoaded event to execute your JavaScript on you…" at bounding box center [513, 739] width 453 height 40
copy div "Loremi dolo sit AMETconsecTetura elits do eiusmod temp InciDidunt ut labo Etdol…"
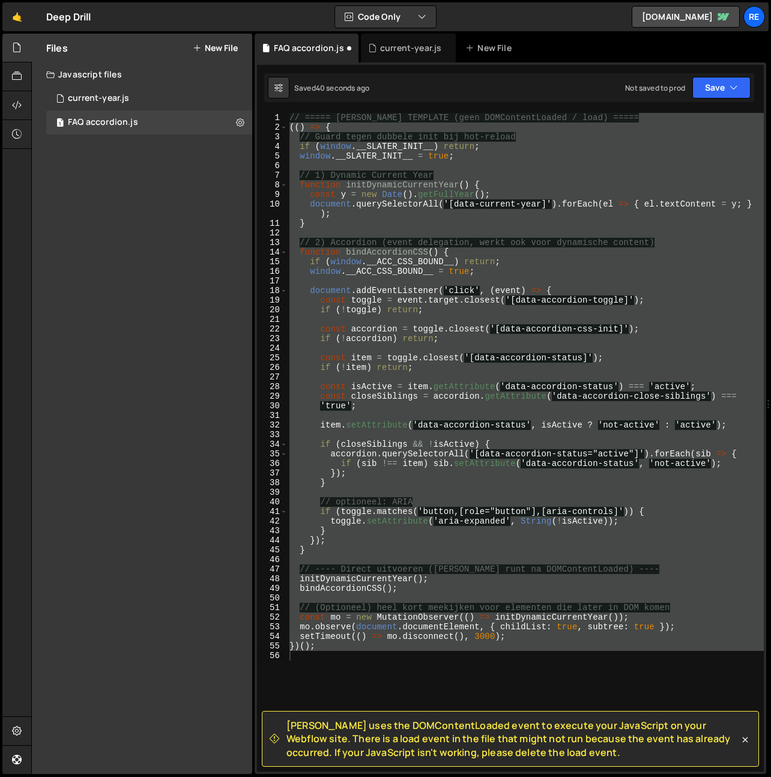
click at [632, 410] on div "// ===== [PERSON_NAME] TEMPLATE (geen DOMContentLoaded / load) ===== (( ) => { …" at bounding box center [525, 442] width 477 height 659
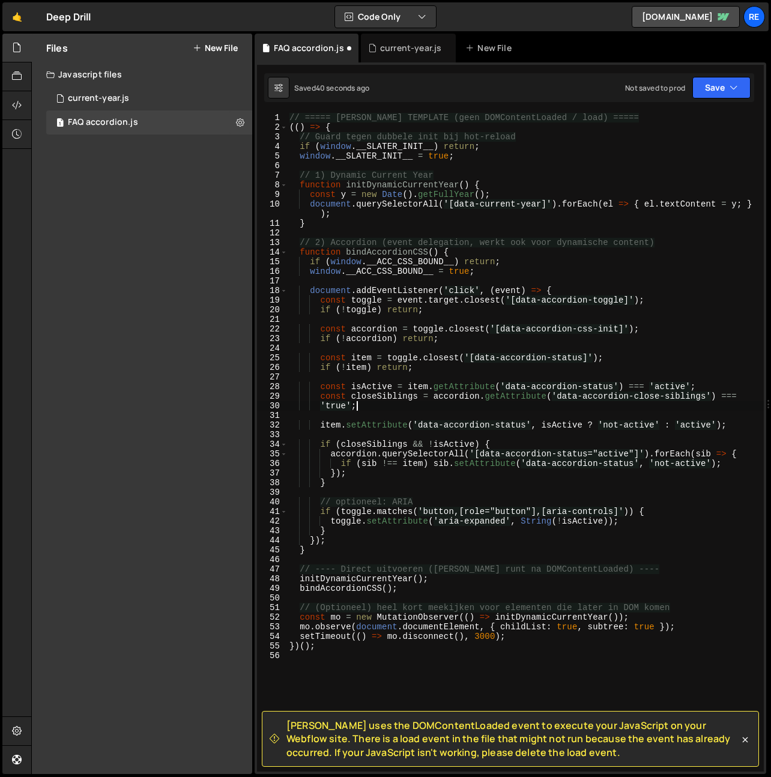
type textarea "})();"
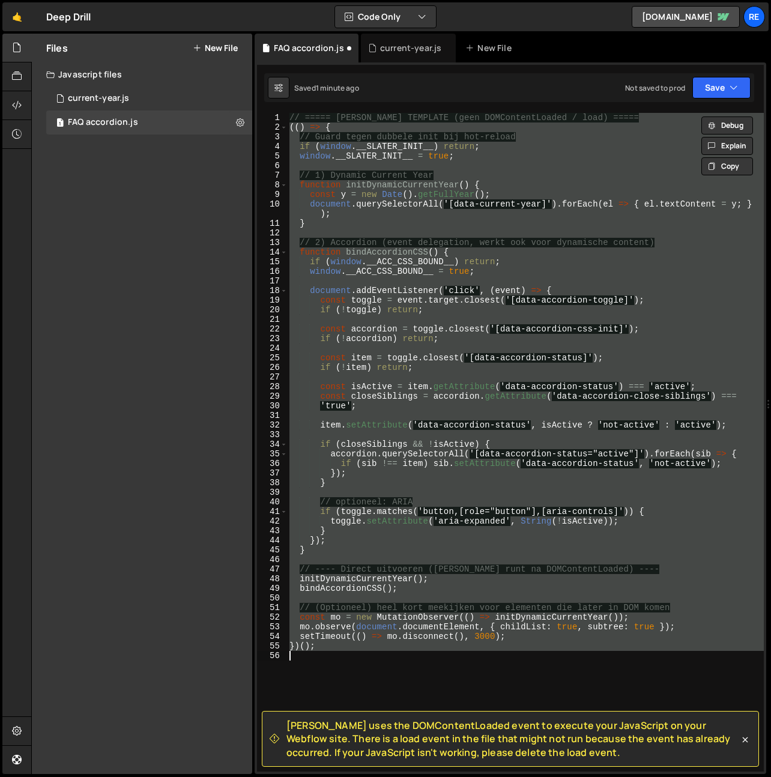
paste textarea
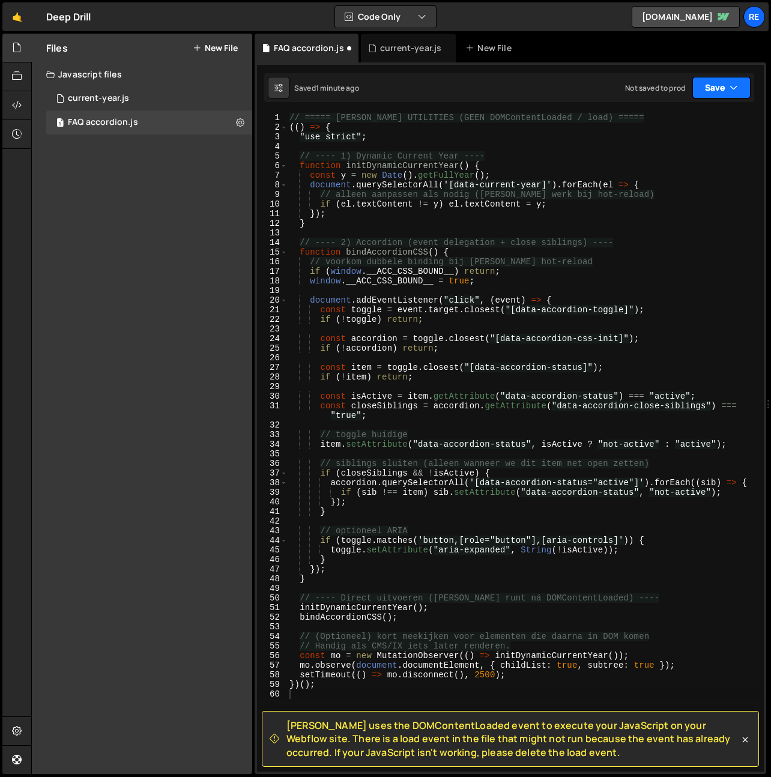
drag, startPoint x: 723, startPoint y: 92, endPoint x: 714, endPoint y: 118, distance: 27.9
click at [723, 92] on button "Save" at bounding box center [722, 88] width 58 height 22
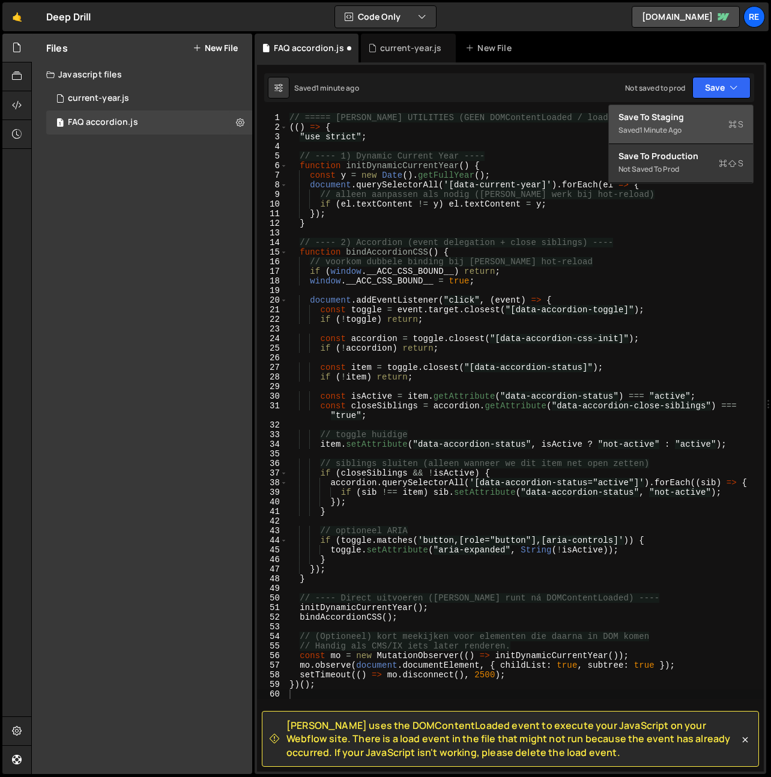
click at [688, 116] on div "Save to Staging S" at bounding box center [681, 117] width 125 height 12
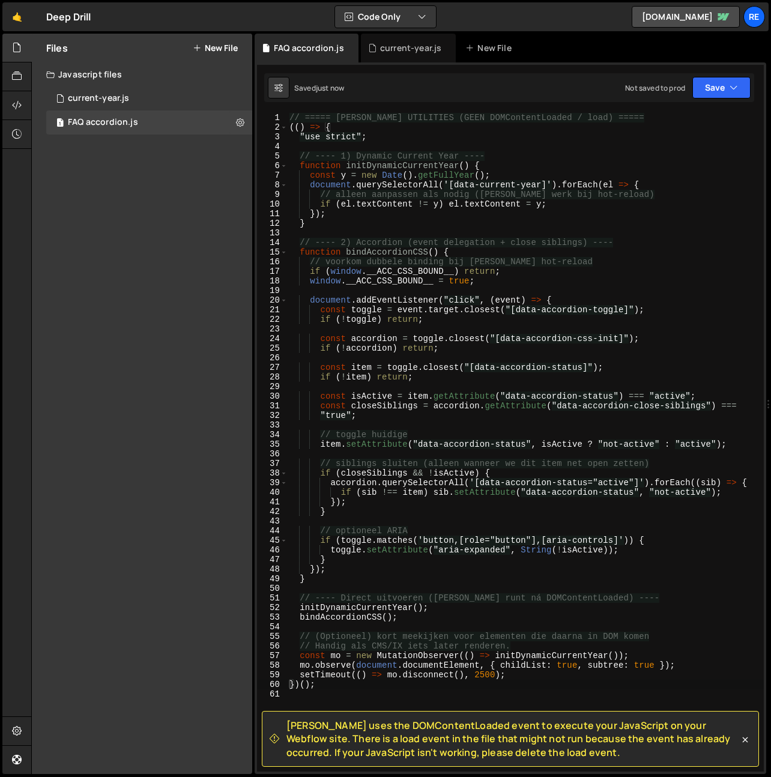
click at [751, 736] on div "[PERSON_NAME] uses the DOMContentLoaded event to execute your JavaScript on you…" at bounding box center [510, 739] width 497 height 56
drag, startPoint x: 744, startPoint y: 735, endPoint x: 728, endPoint y: 678, distance: 59.9
click at [745, 735] on icon at bounding box center [745, 740] width 12 height 12
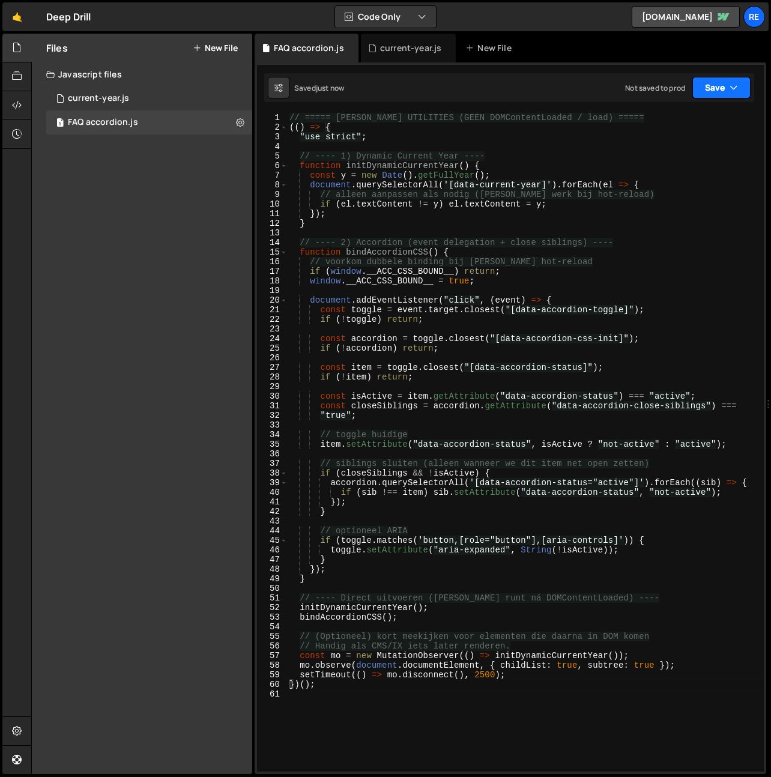
drag, startPoint x: 718, startPoint y: 85, endPoint x: 719, endPoint y: 144, distance: 58.3
click at [717, 86] on button "Save" at bounding box center [722, 88] width 58 height 22
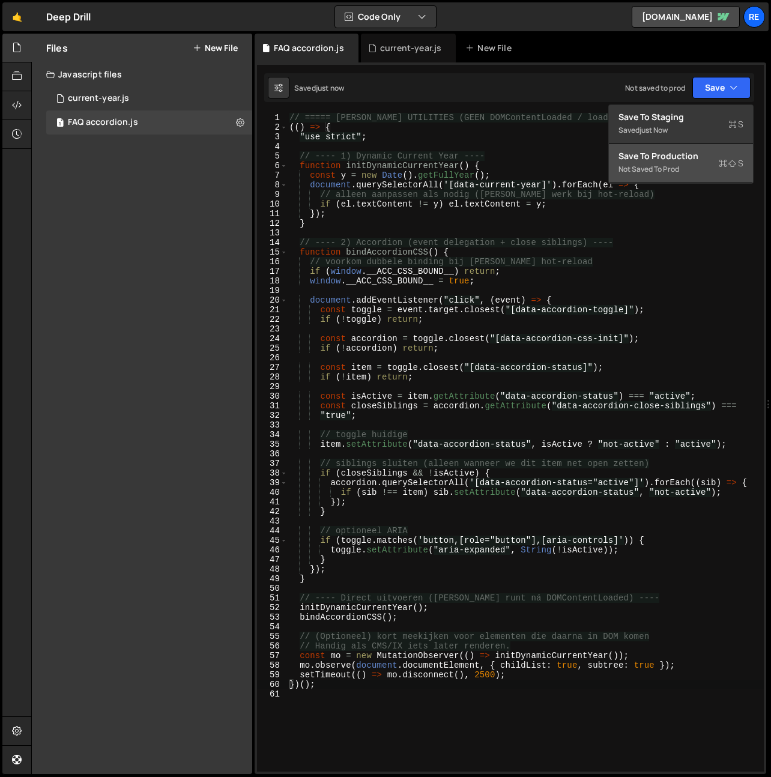
click at [704, 159] on div "Save to Production S" at bounding box center [681, 156] width 125 height 12
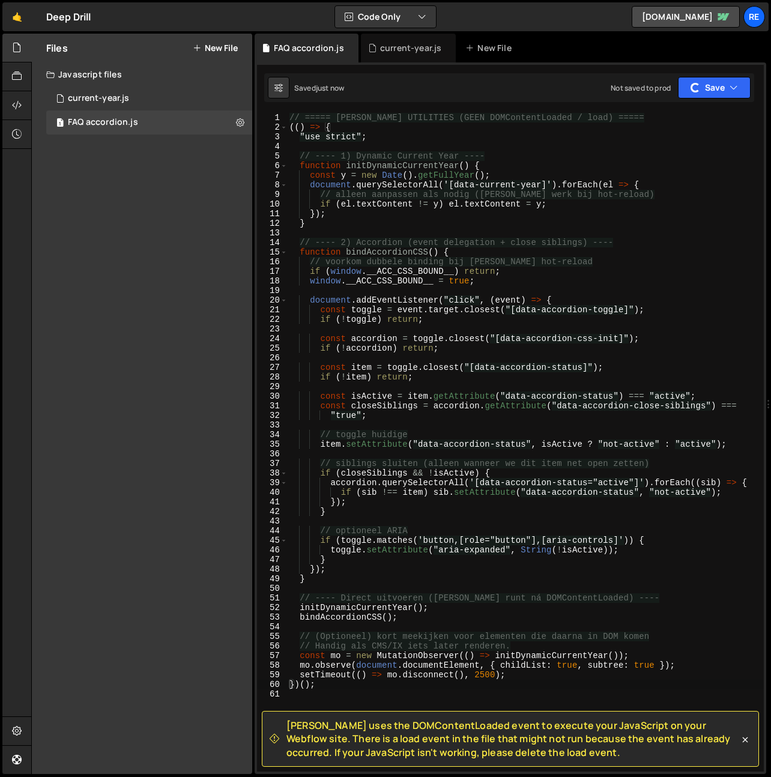
click at [699, 115] on div "// ===== [PERSON_NAME] UTILITIES (GEEN DOMContentLoaded / load) ===== (( ) => {…" at bounding box center [525, 452] width 477 height 678
click at [707, 95] on button "Save" at bounding box center [714, 88] width 73 height 22
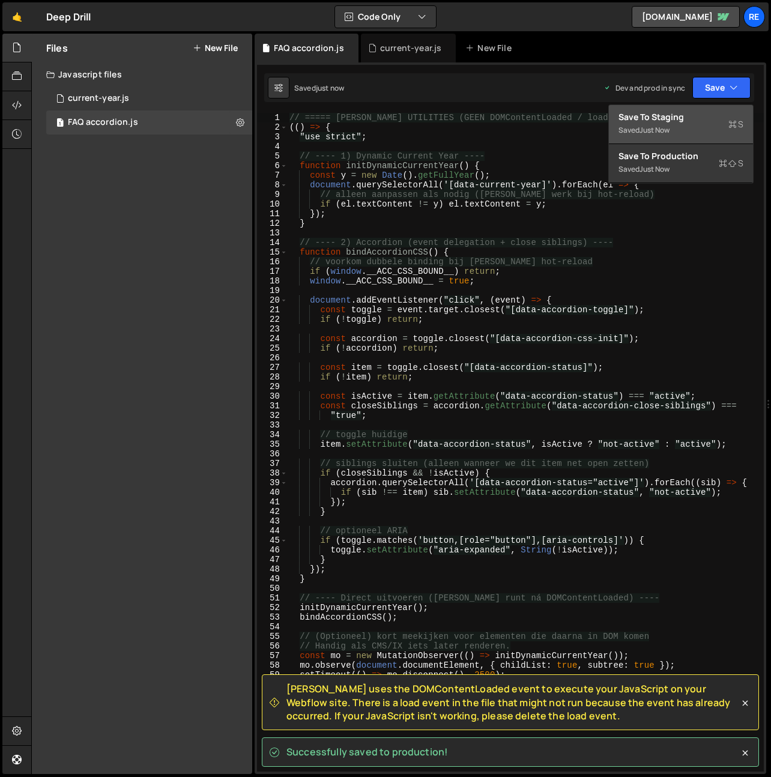
click at [694, 123] on div "Saved just now" at bounding box center [681, 130] width 125 height 14
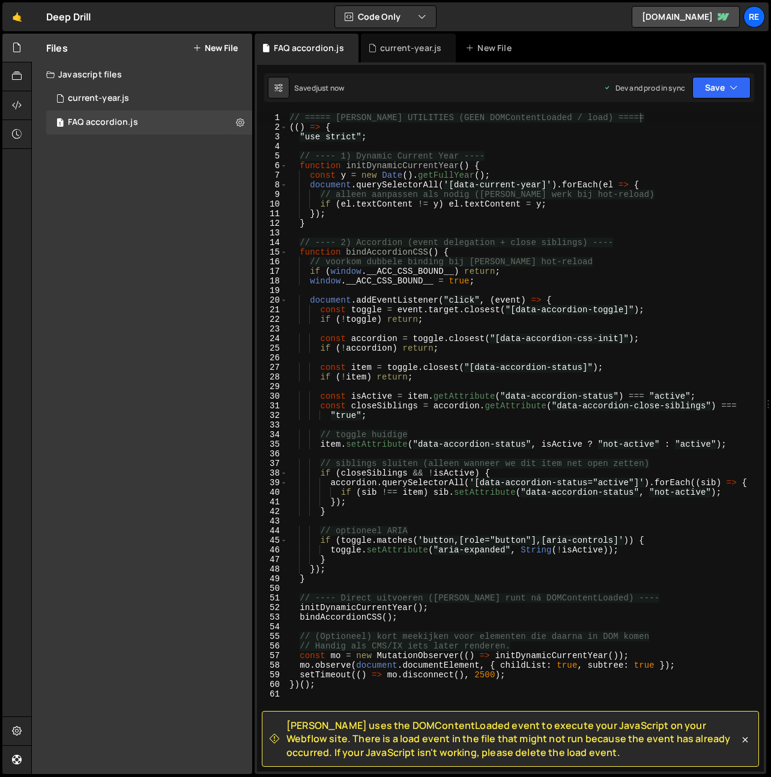
click at [569, 604] on div "// ===== [PERSON_NAME] UTILITIES (GEEN DOMContentLoaded / load) ===== (( ) => {…" at bounding box center [525, 452] width 477 height 678
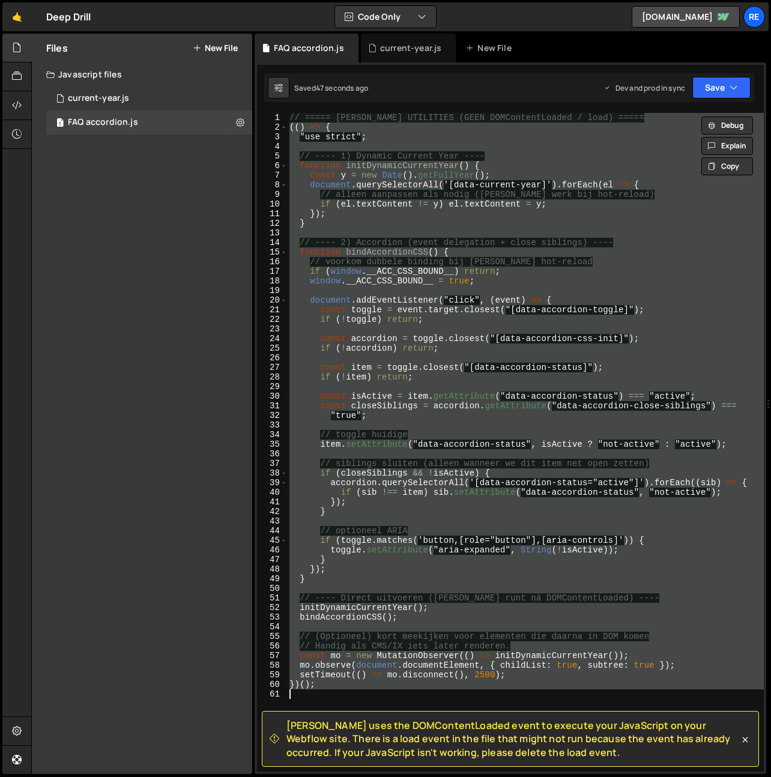
click at [443, 398] on div "// ===== [PERSON_NAME] UTILITIES (GEEN DOMContentLoaded / load) ===== (( ) => {…" at bounding box center [525, 442] width 477 height 659
type textarea "})();"
paste textarea
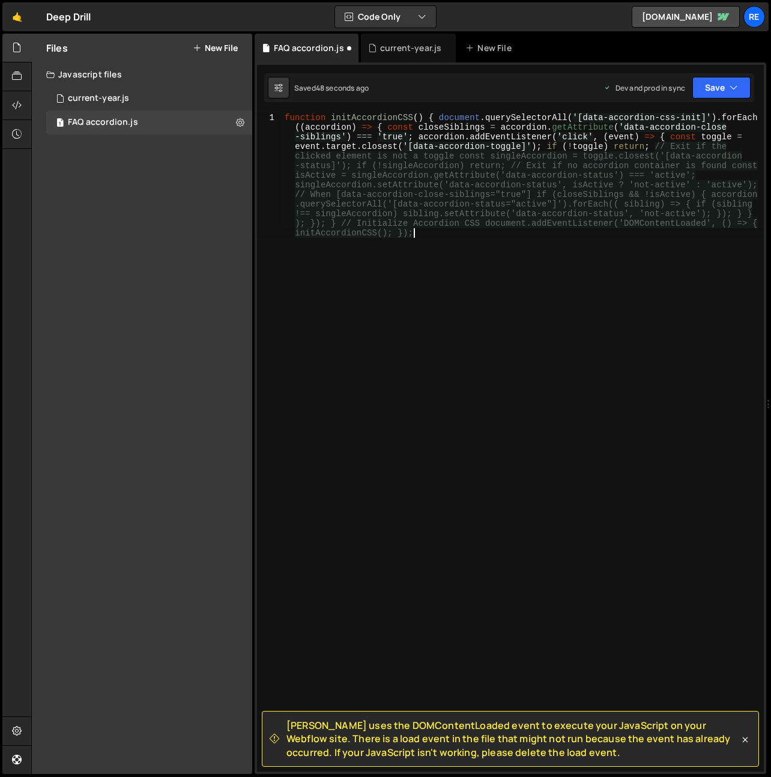
type textarea "})();"
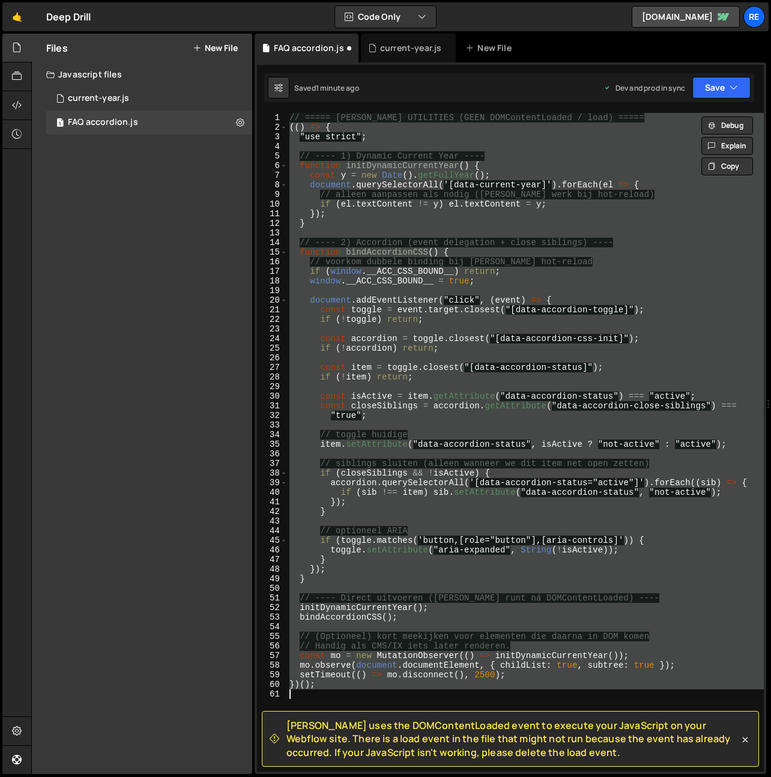
paste textarea
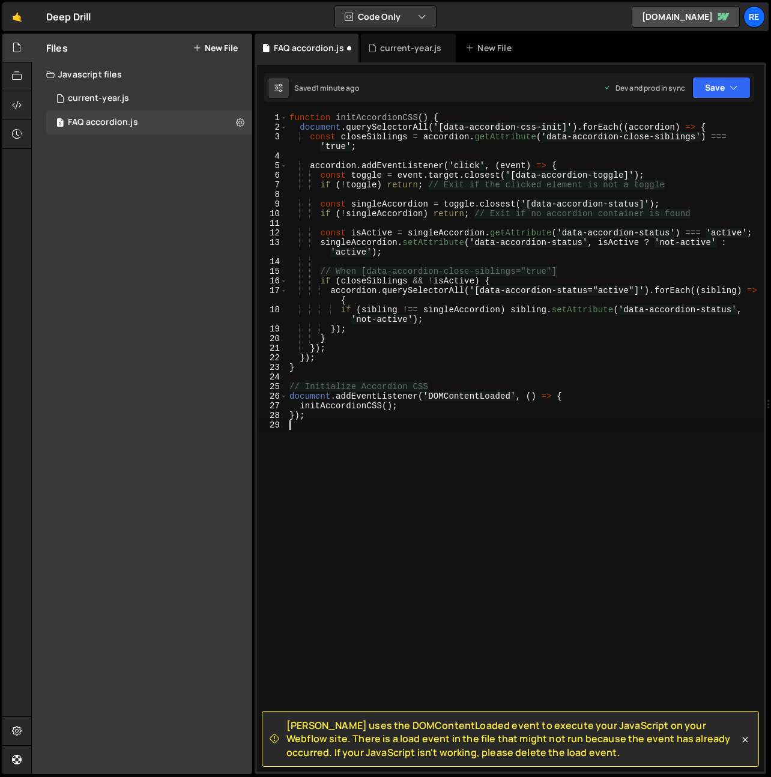
type textarea "})();"
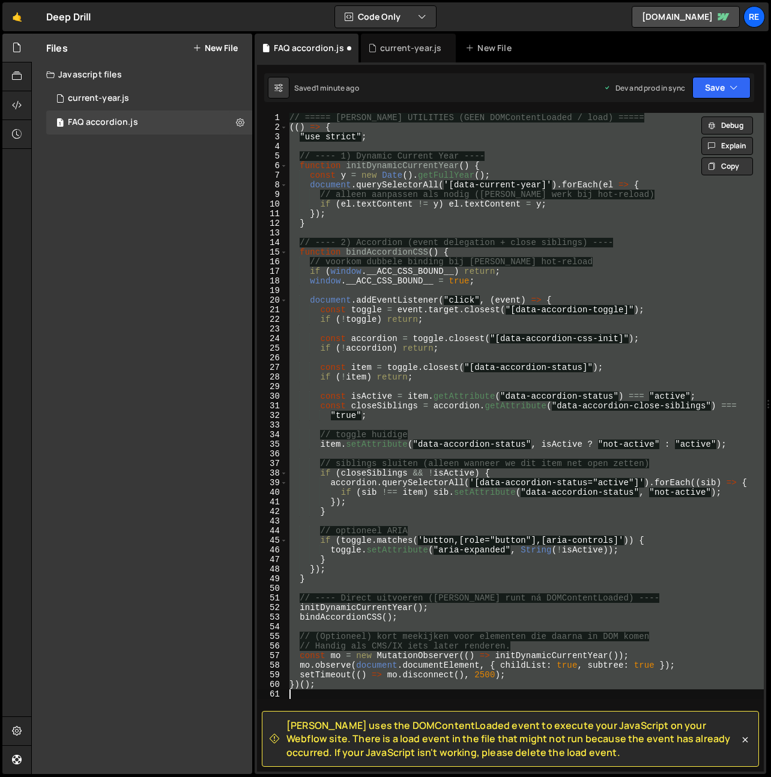
paste textarea
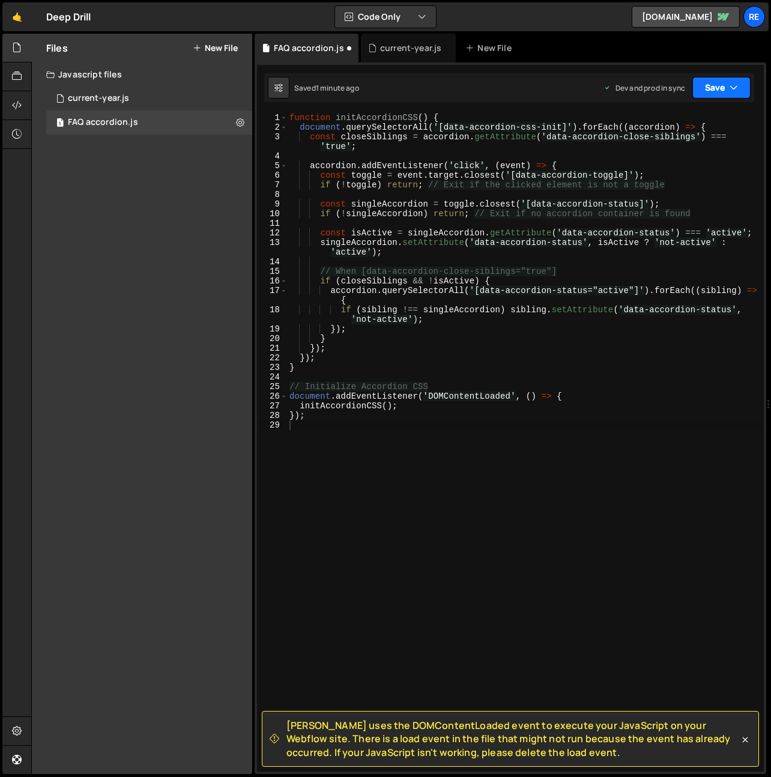
click at [708, 89] on button "Save" at bounding box center [722, 88] width 58 height 22
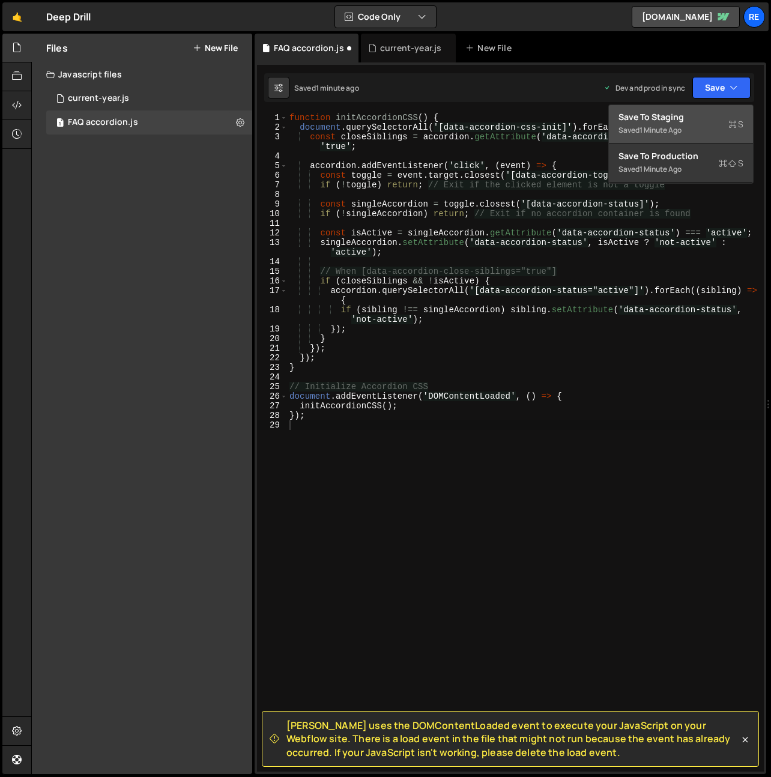
click at [666, 130] on div "1 minute ago" at bounding box center [661, 130] width 42 height 10
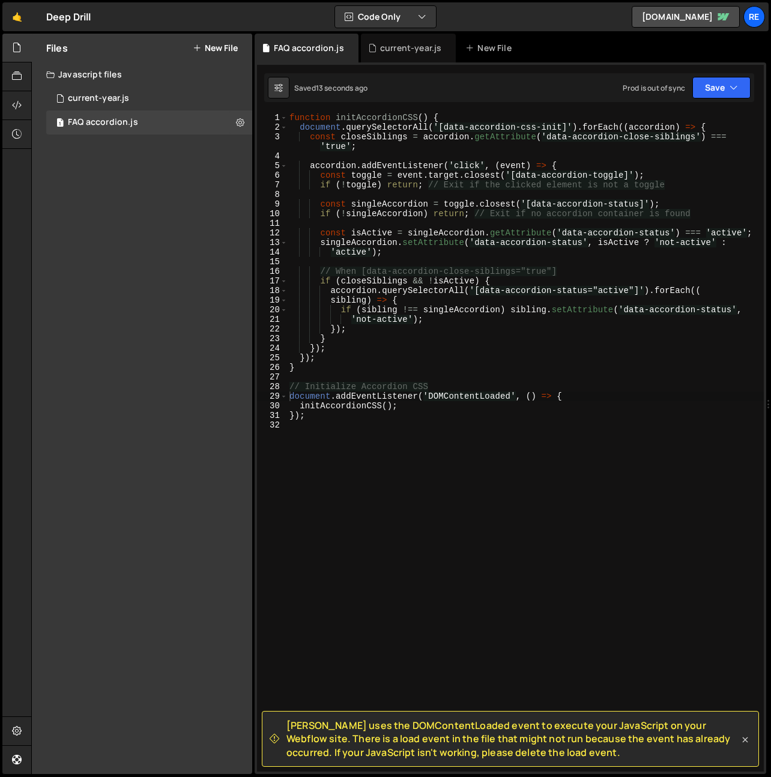
click at [745, 739] on icon at bounding box center [745, 740] width 12 height 12
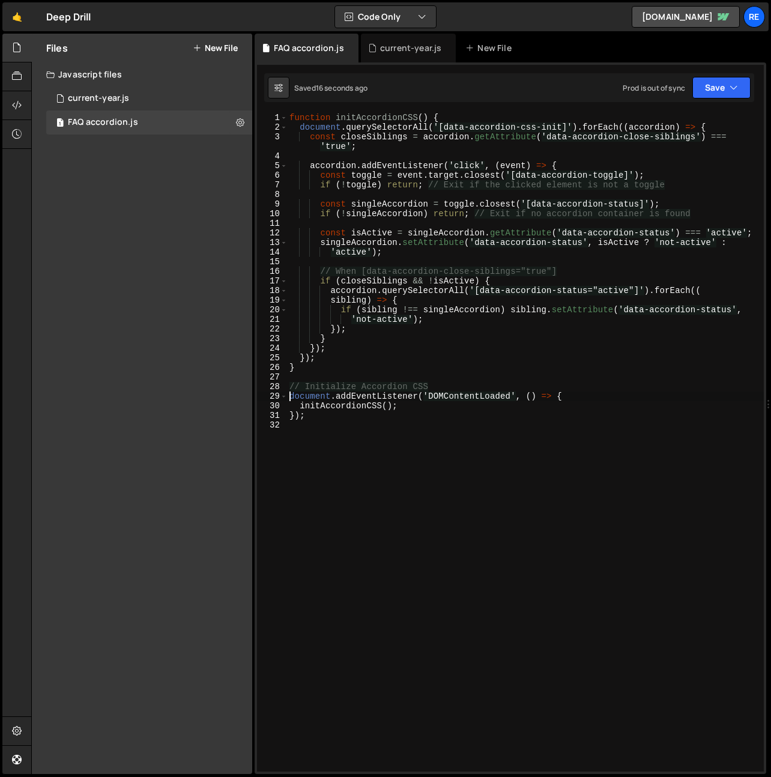
click at [271, 282] on div "17" at bounding box center [272, 281] width 31 height 10
click at [405, 362] on div "function initAccordionCSS ( ) { document . querySelectorAll ( '[data-accordion-…" at bounding box center [525, 452] width 477 height 678
type textarea "});"
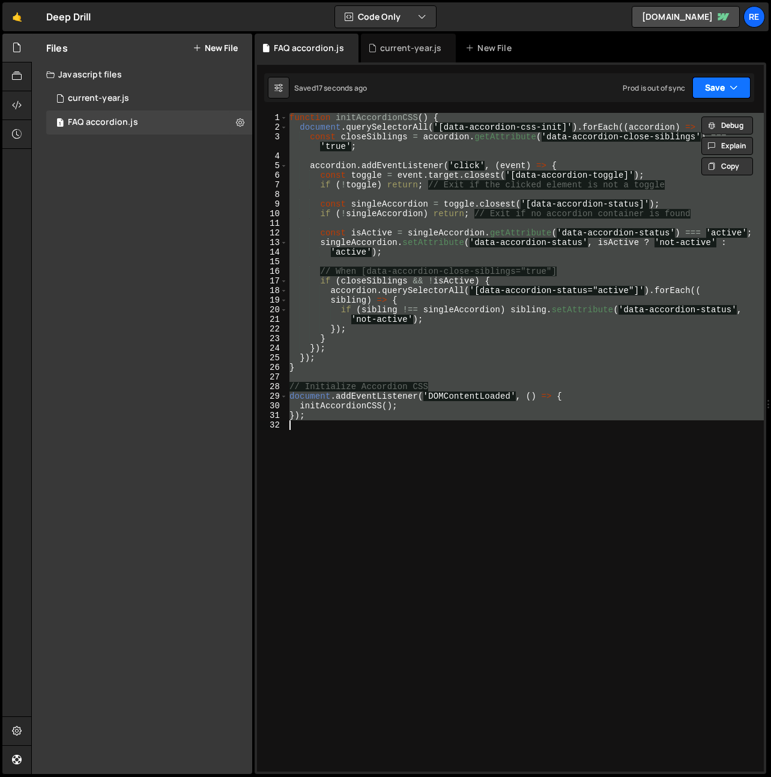
click at [706, 91] on button "Save" at bounding box center [722, 88] width 58 height 22
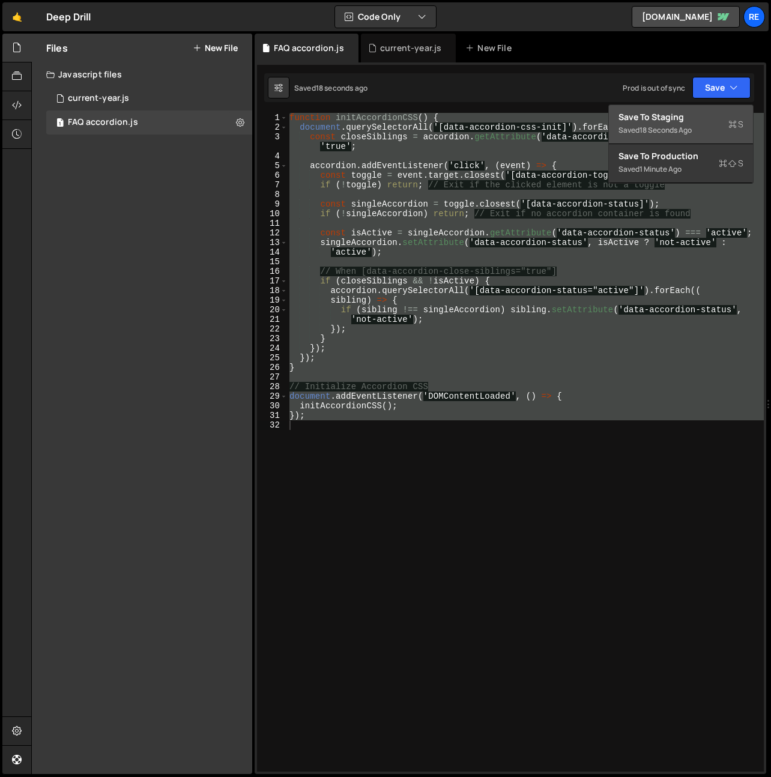
click at [702, 114] on div "Save to Staging S" at bounding box center [681, 117] width 125 height 12
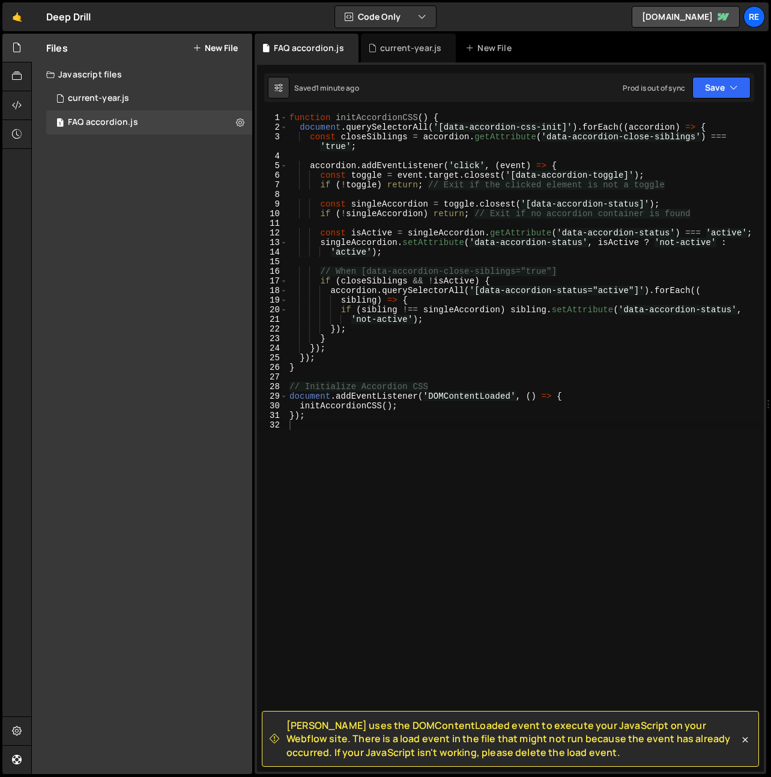
click at [205, 46] on button "New File" at bounding box center [215, 48] width 45 height 10
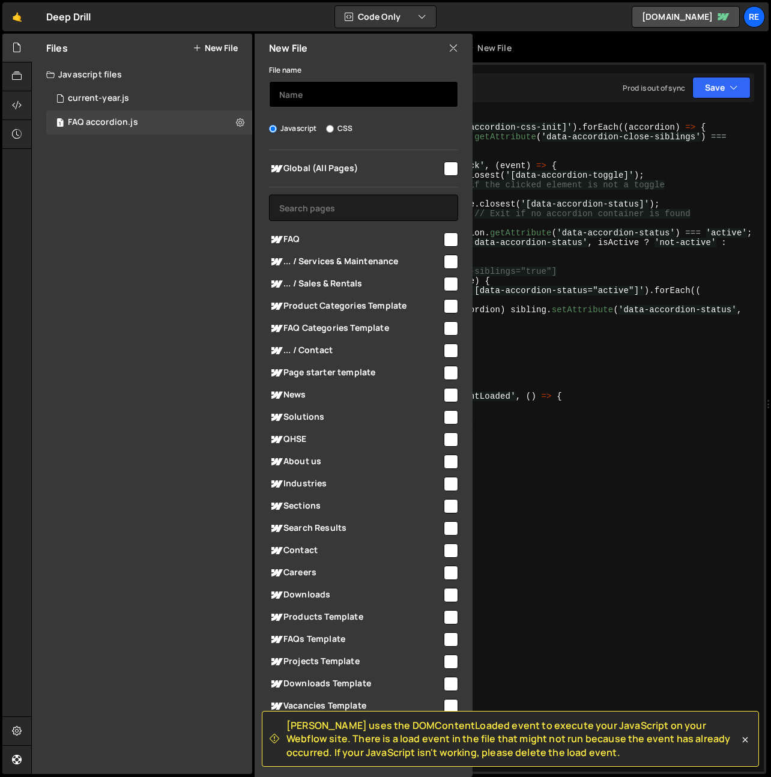
click at [320, 93] on input "text" at bounding box center [363, 94] width 189 height 26
type input "Search"
drag, startPoint x: 457, startPoint y: 156, endPoint x: 452, endPoint y: 162, distance: 7.7
click at [457, 156] on div "Global (All Pages) FAQ" at bounding box center [364, 436] width 218 height 572
click at [450, 163] on input "checkbox" at bounding box center [451, 169] width 14 height 14
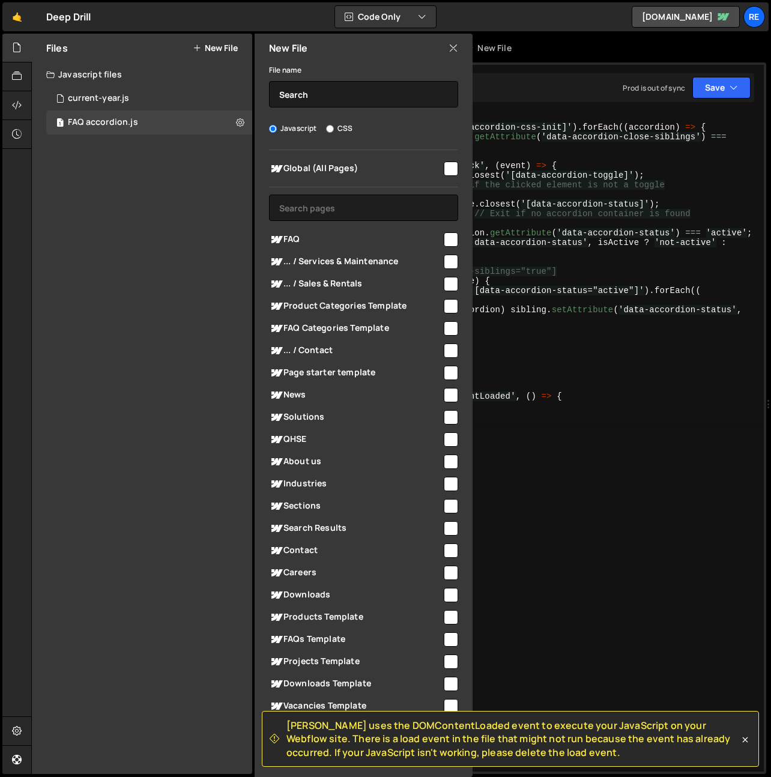
checkbox input "true"
click at [315, 96] on input "Search" at bounding box center [363, 94] width 189 height 26
type input "on page search"
click at [742, 736] on icon at bounding box center [745, 740] width 12 height 12
checkbox input "false"
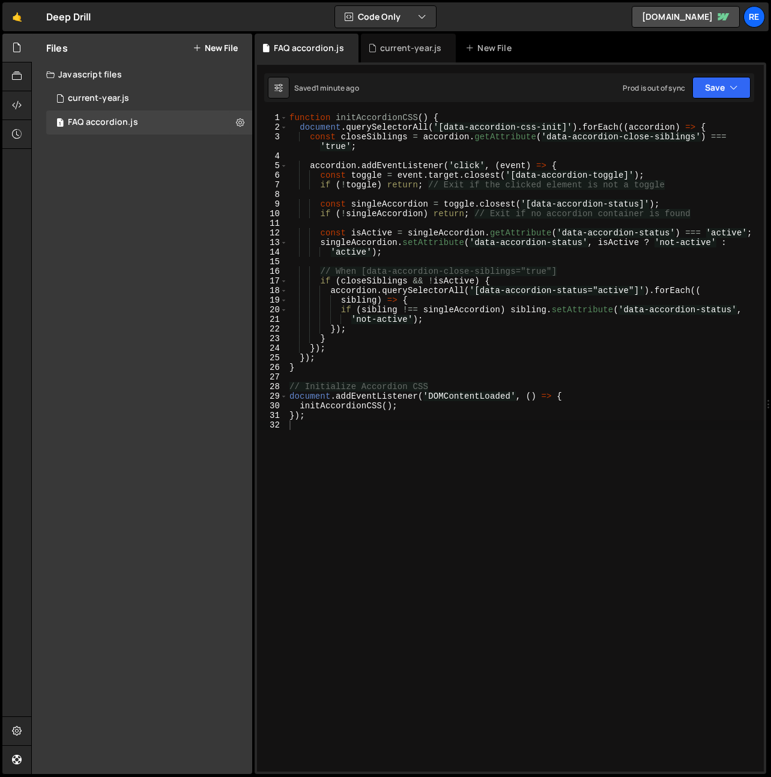
click at [219, 44] on button "New File" at bounding box center [215, 48] width 45 height 10
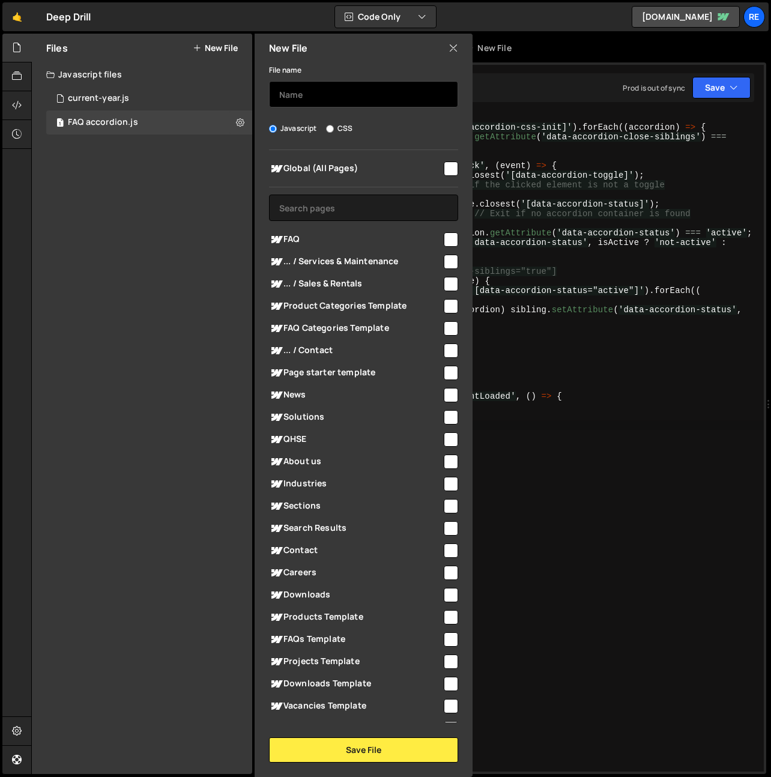
click at [346, 109] on div "File name Javascript CSS Global (All Pages) Save File" at bounding box center [364, 412] width 218 height 700
click at [351, 100] on input "text" at bounding box center [363, 94] width 189 height 26
type input "on-page-search"
drag, startPoint x: 441, startPoint y: 171, endPoint x: 444, endPoint y: 179, distance: 8.2
click at [444, 172] on input "checkbox" at bounding box center [451, 169] width 14 height 14
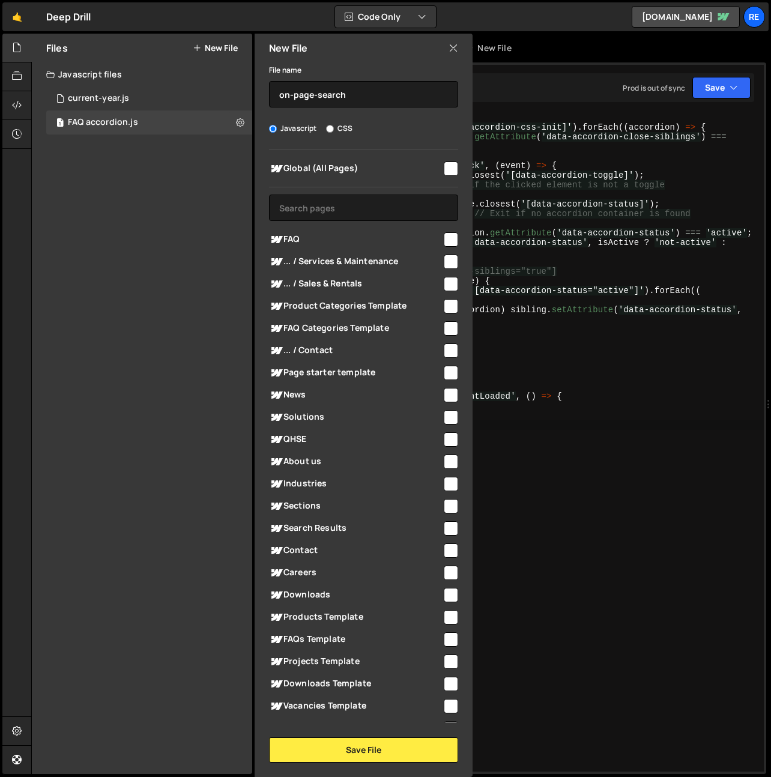
checkbox input "true"
click at [388, 748] on button "Save File" at bounding box center [363, 750] width 189 height 25
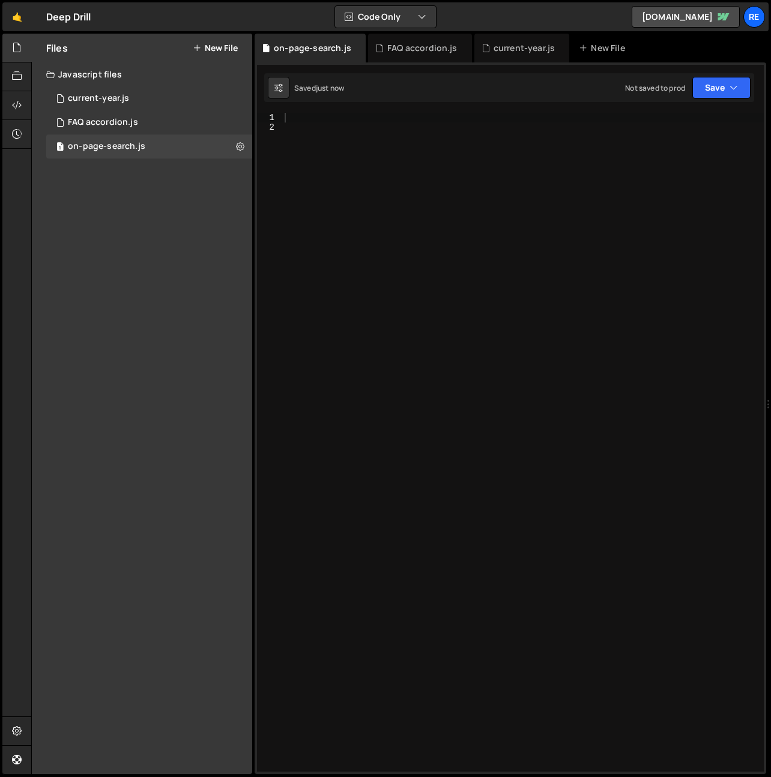
click at [513, 623] on div at bounding box center [523, 452] width 482 height 678
paste textarea "</script>"
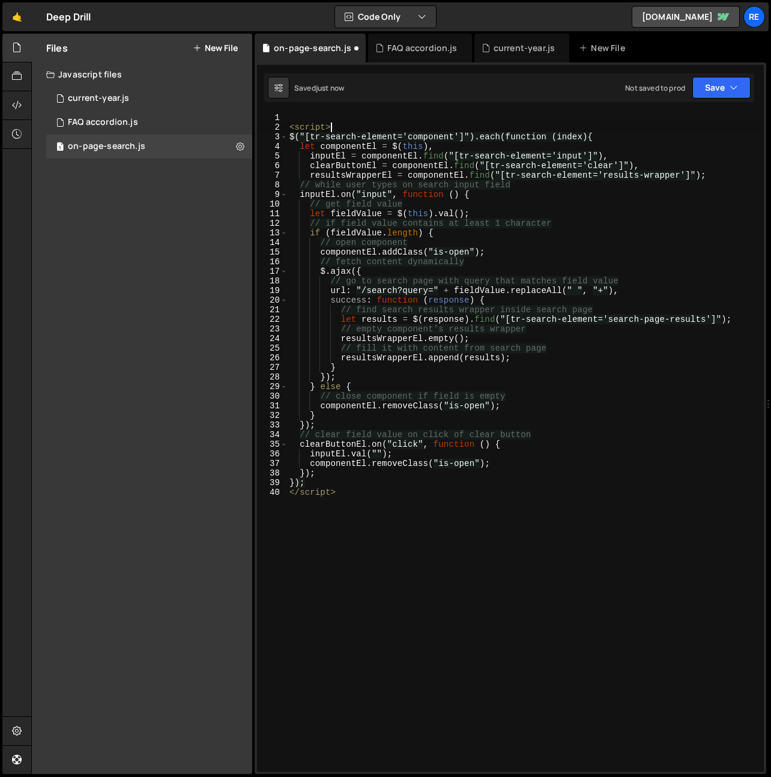
click at [375, 129] on div "< script > $("[tr-search-element='component']").each(function (index) { let com…" at bounding box center [525, 452] width 477 height 678
type textarea "<script>"
type textarea "</script>"
type textarea "});"
type textarea "$("[tr-search-element='component']").each(function (index) {"
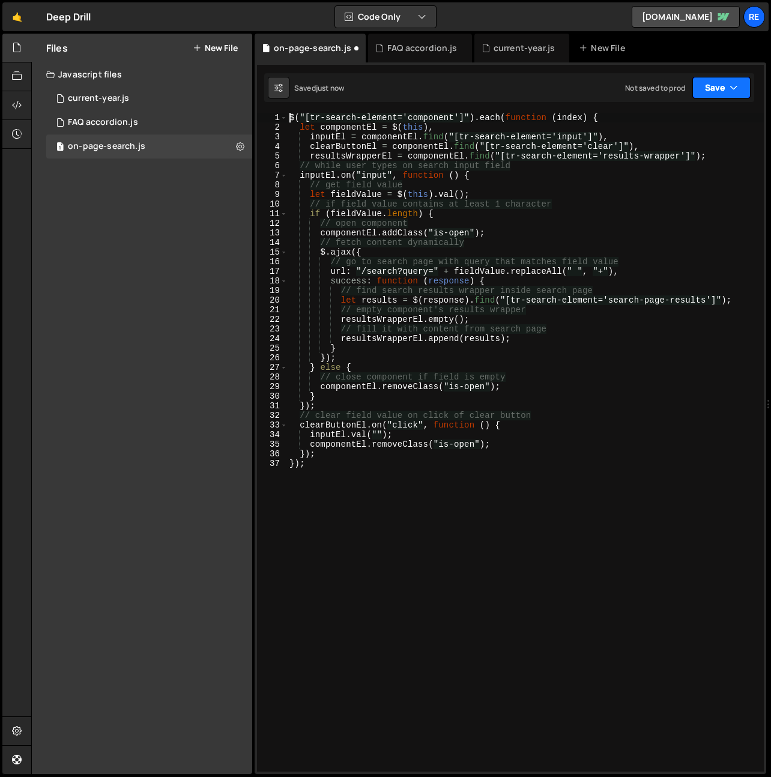
drag, startPoint x: 721, startPoint y: 84, endPoint x: 712, endPoint y: 139, distance: 56.0
click at [721, 84] on button "Save" at bounding box center [722, 88] width 58 height 22
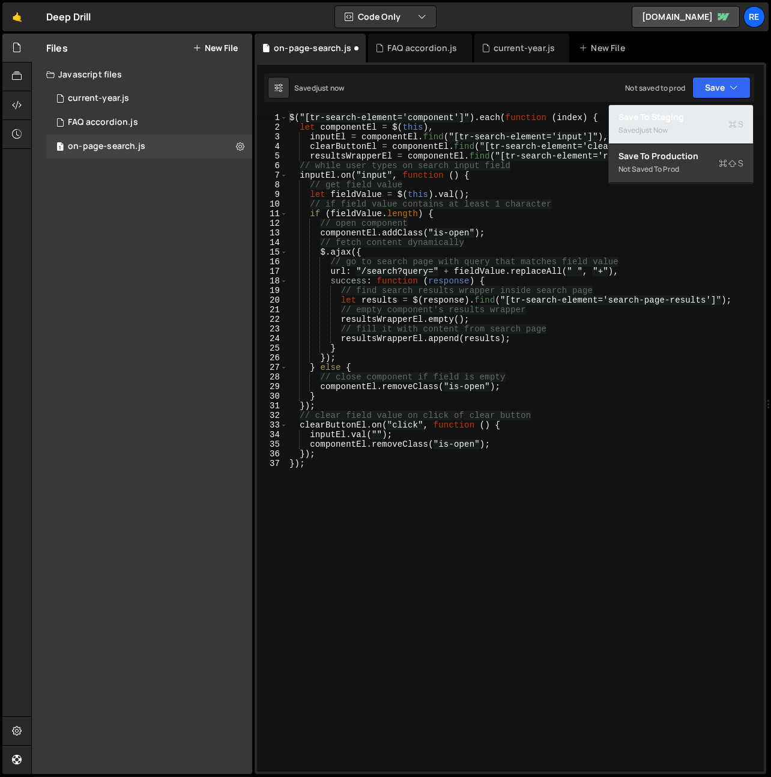
click at [701, 127] on div "Saved just now" at bounding box center [681, 130] width 125 height 14
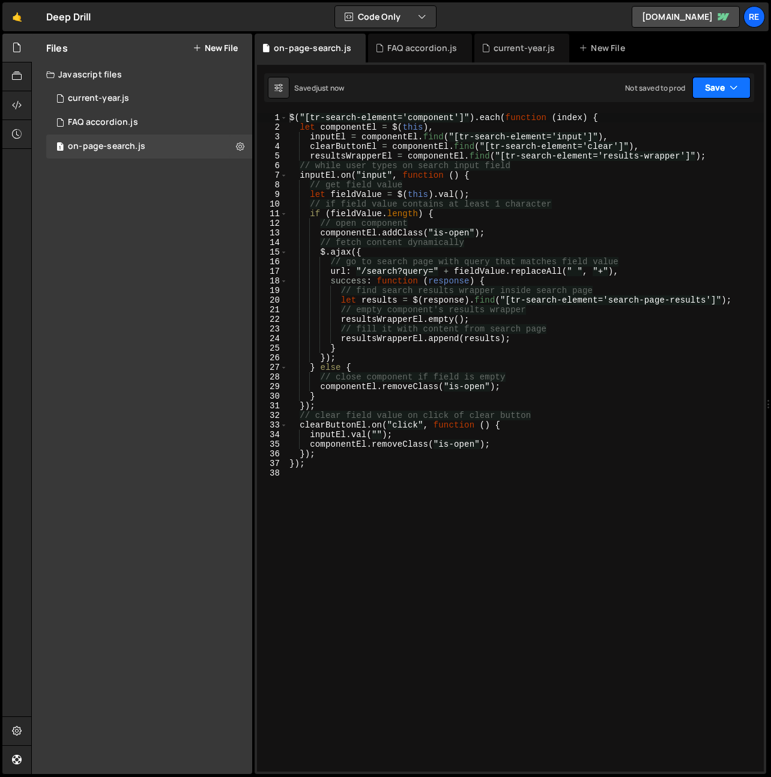
click at [723, 86] on button "Save" at bounding box center [722, 88] width 58 height 22
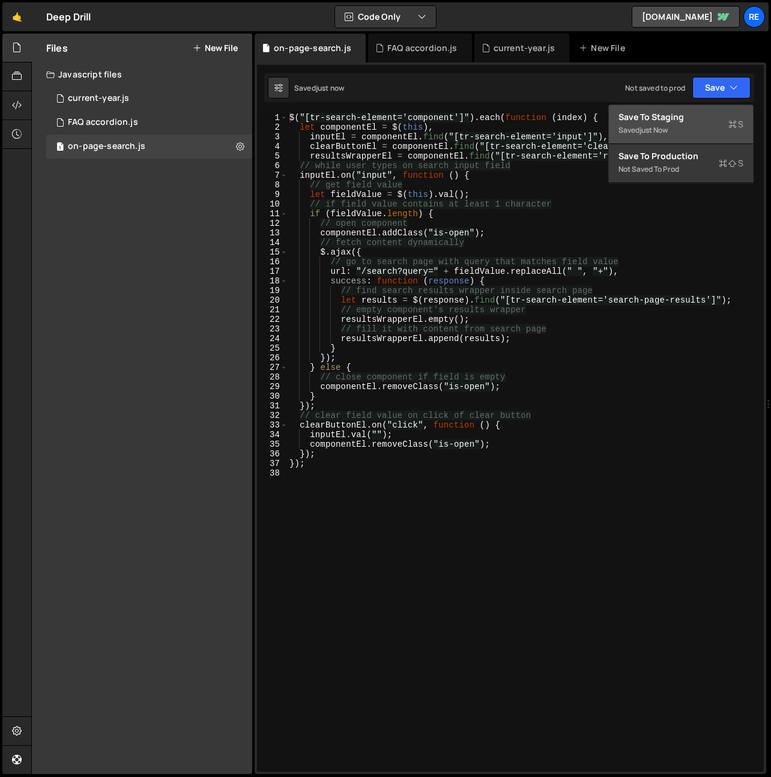
click at [694, 137] on div "Saved just now" at bounding box center [681, 130] width 125 height 14
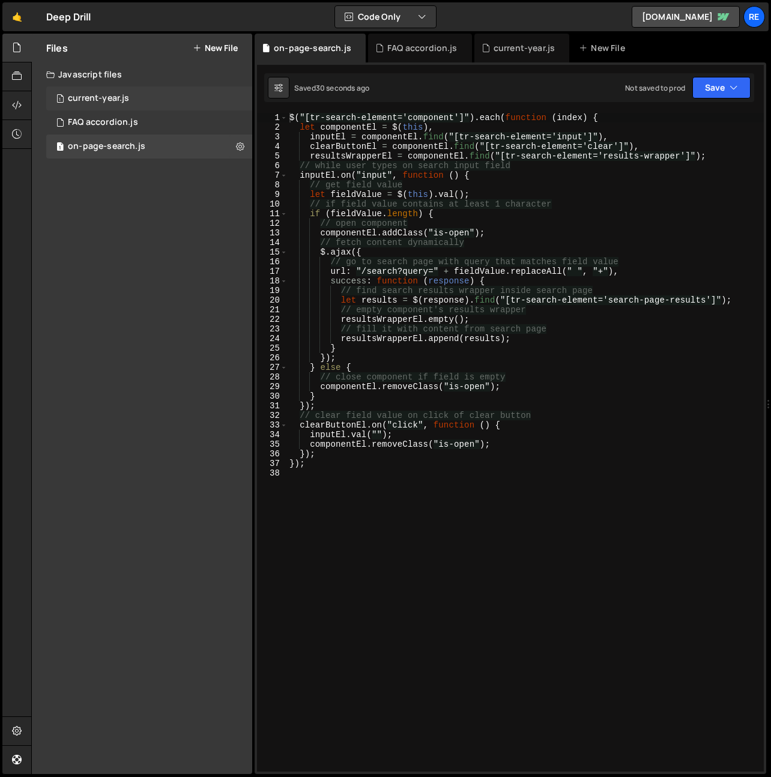
drag, startPoint x: 100, startPoint y: 186, endPoint x: 211, endPoint y: 93, distance: 145.0
click at [101, 186] on div "Files New File Create your first file Get started by starting a Javascript or C…" at bounding box center [142, 404] width 220 height 741
click at [212, 51] on button "New File" at bounding box center [215, 48] width 45 height 10
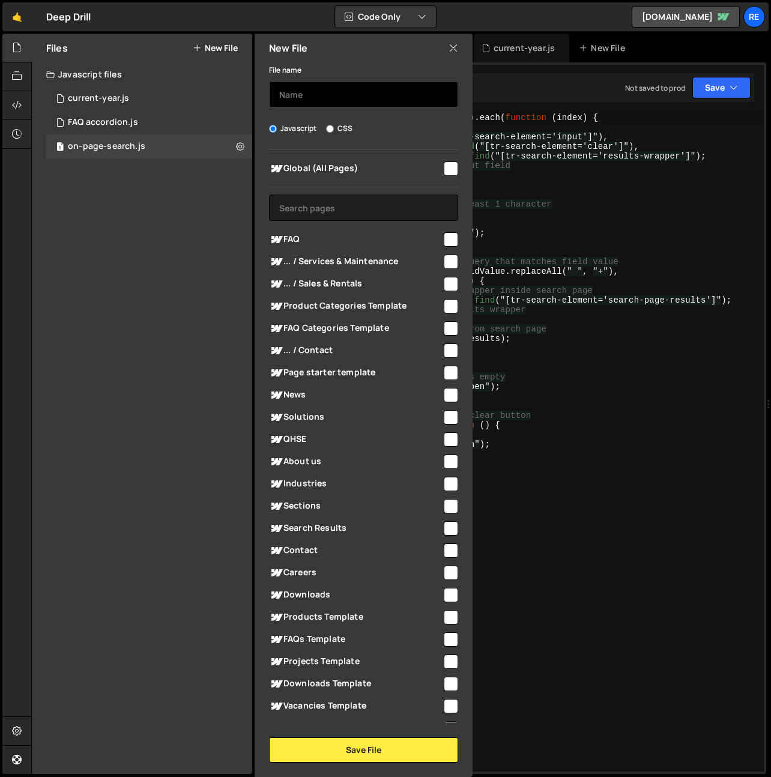
click at [332, 101] on input "text" at bounding box center [363, 94] width 189 height 26
click at [217, 41] on div "Files New File" at bounding box center [142, 48] width 220 height 29
click at [232, 50] on button "New File" at bounding box center [215, 48] width 45 height 10
click at [303, 95] on input "text" at bounding box center [363, 94] width 189 height 26
type input "Nav-animation"
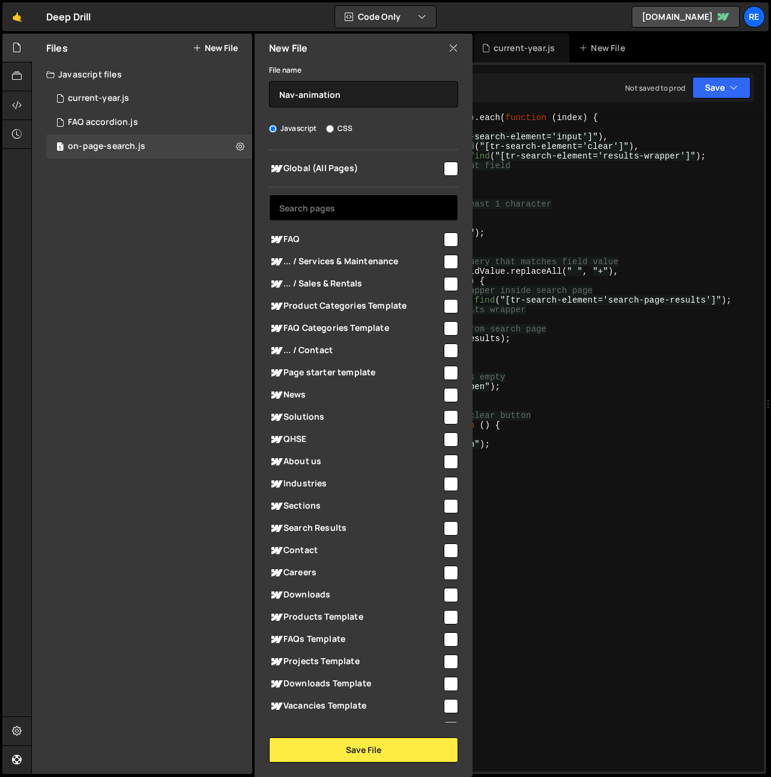
click at [446, 171] on input "checkbox" at bounding box center [451, 169] width 14 height 14
checkbox input "true"
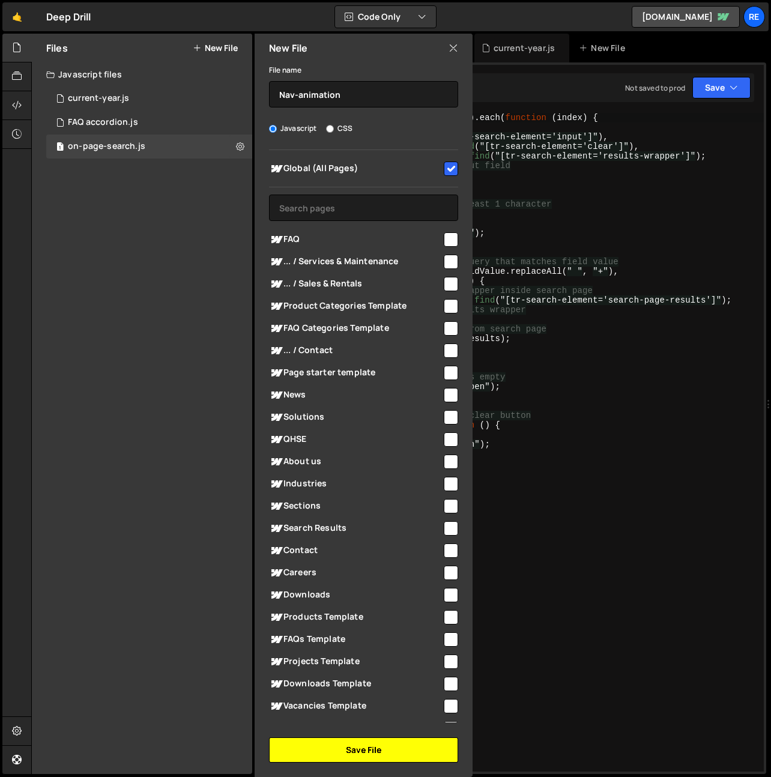
drag, startPoint x: 385, startPoint y: 756, endPoint x: 392, endPoint y: 747, distance: 10.7
click at [385, 756] on button "Save File" at bounding box center [363, 750] width 189 height 25
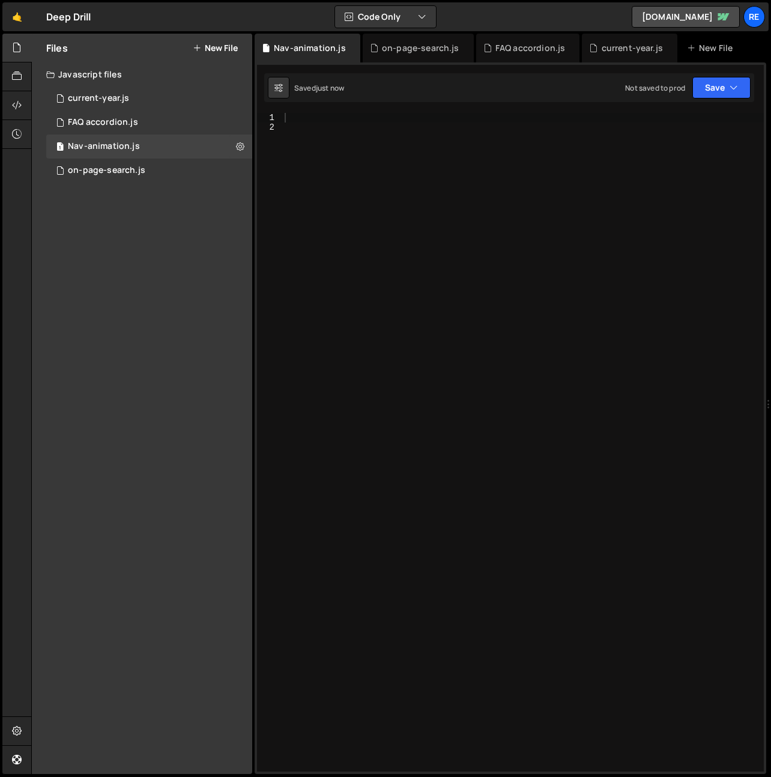
click at [432, 350] on div at bounding box center [523, 452] width 482 height 678
paste textarea "});"
type textarea "});"
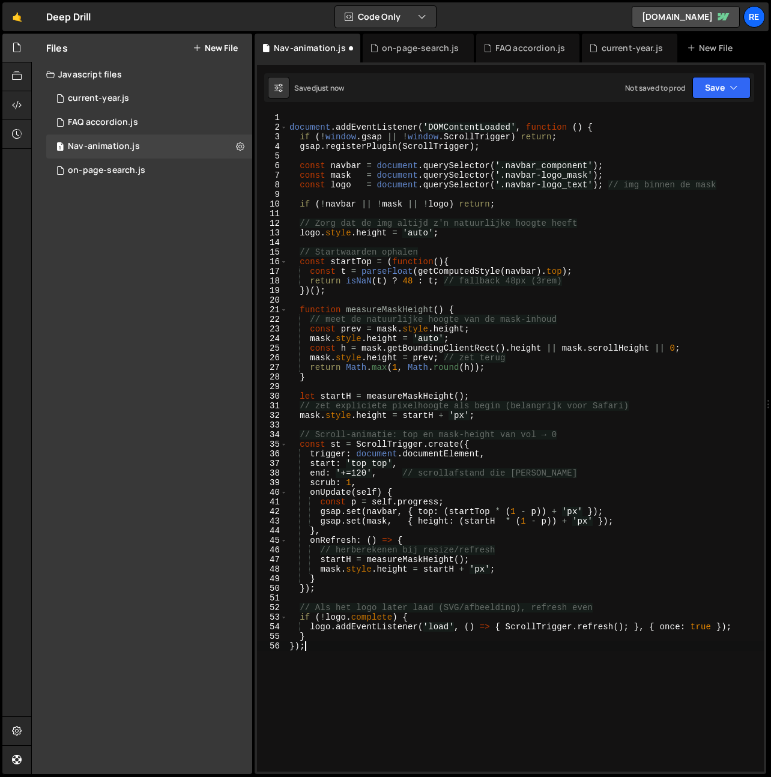
click at [293, 120] on div "document . addEventListener ( 'DOMContentLoaded' , function ( ) { if ( ! window…" at bounding box center [525, 452] width 477 height 678
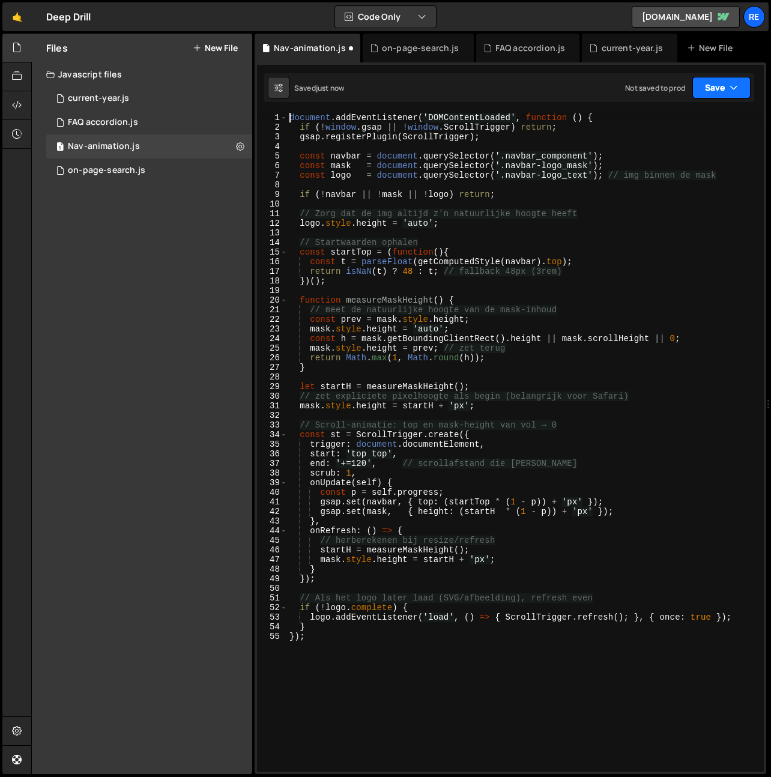
click at [725, 80] on button "Save" at bounding box center [722, 88] width 58 height 22
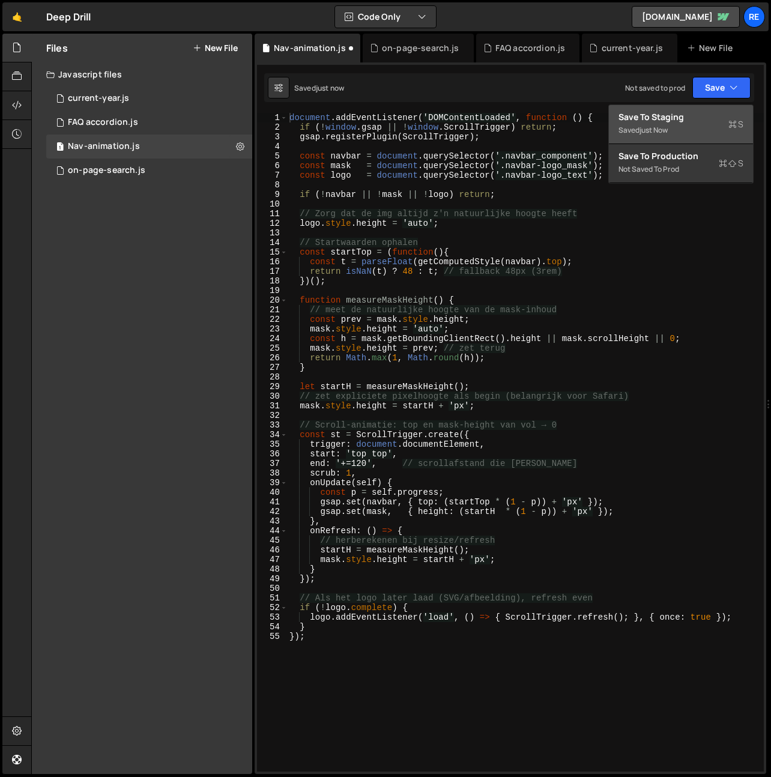
click at [668, 132] on div "just now" at bounding box center [654, 130] width 28 height 10
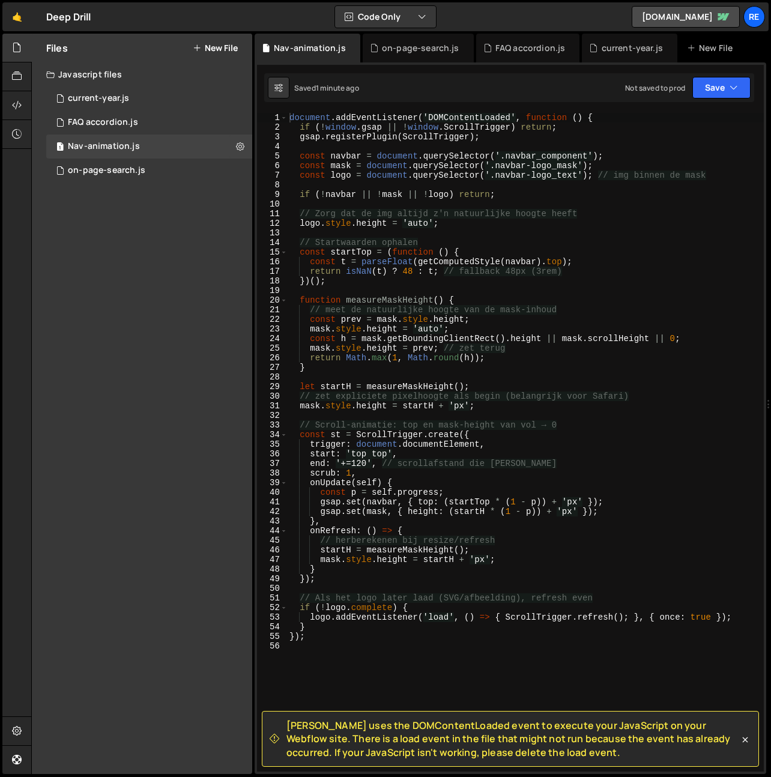
drag, startPoint x: 442, startPoint y: 356, endPoint x: 434, endPoint y: 345, distance: 13.7
click at [442, 356] on div "document . addEventListener ( 'DOMContentLoaded' , function ( ) { if ( ! window…" at bounding box center [525, 452] width 477 height 678
type textarea "});"
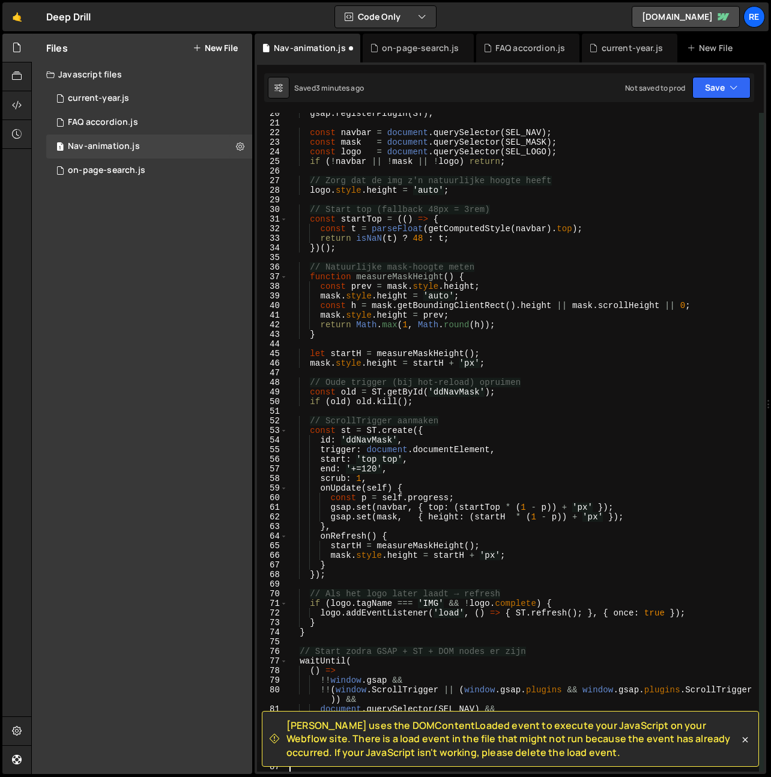
scroll to position [187, 0]
drag, startPoint x: 715, startPoint y: 93, endPoint x: 710, endPoint y: 108, distance: 16.3
click at [714, 93] on button "Save" at bounding box center [722, 88] width 58 height 22
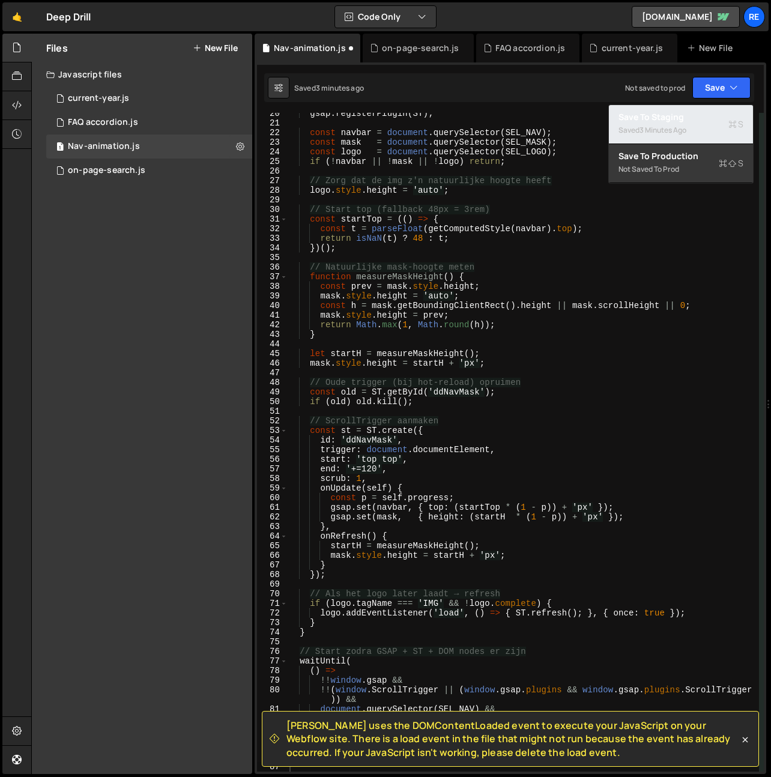
click at [696, 132] on div "Saved 3 minutes ago" at bounding box center [681, 130] width 125 height 14
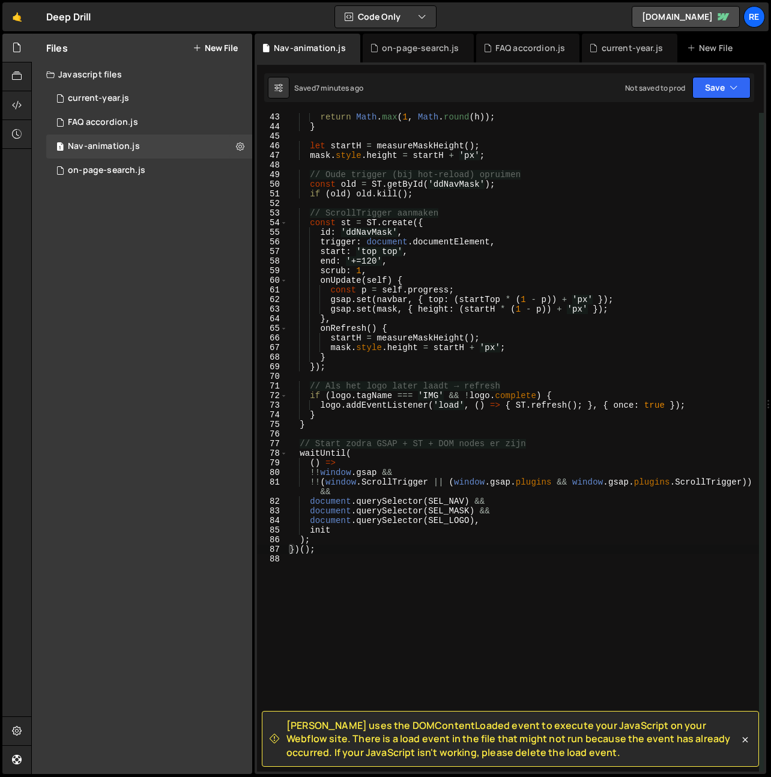
scroll to position [404, 0]
click at [732, 96] on button "Save" at bounding box center [722, 88] width 58 height 22
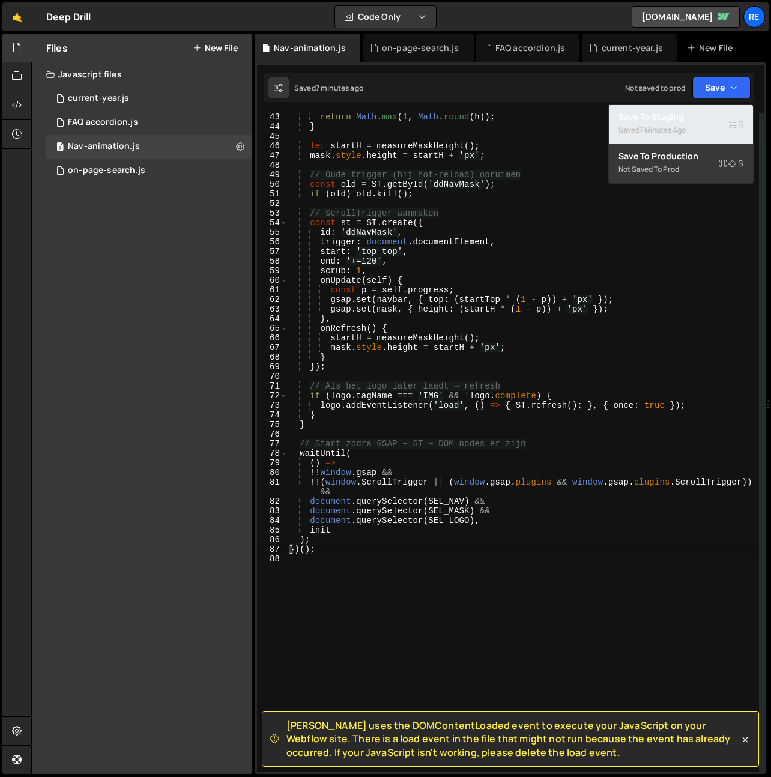
click at [674, 122] on div "Save to Staging S" at bounding box center [681, 117] width 125 height 12
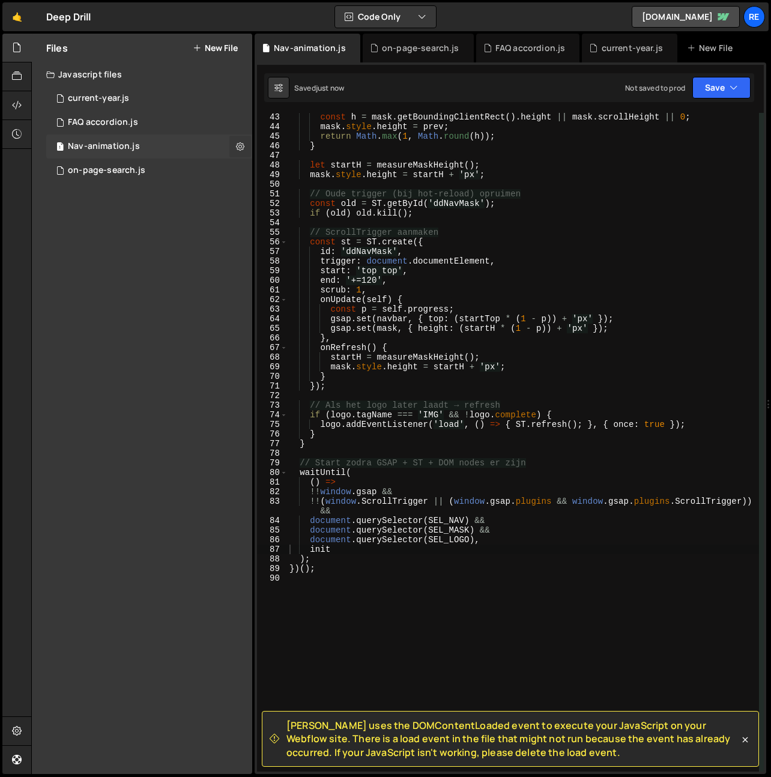
click at [244, 145] on button at bounding box center [240, 147] width 22 height 22
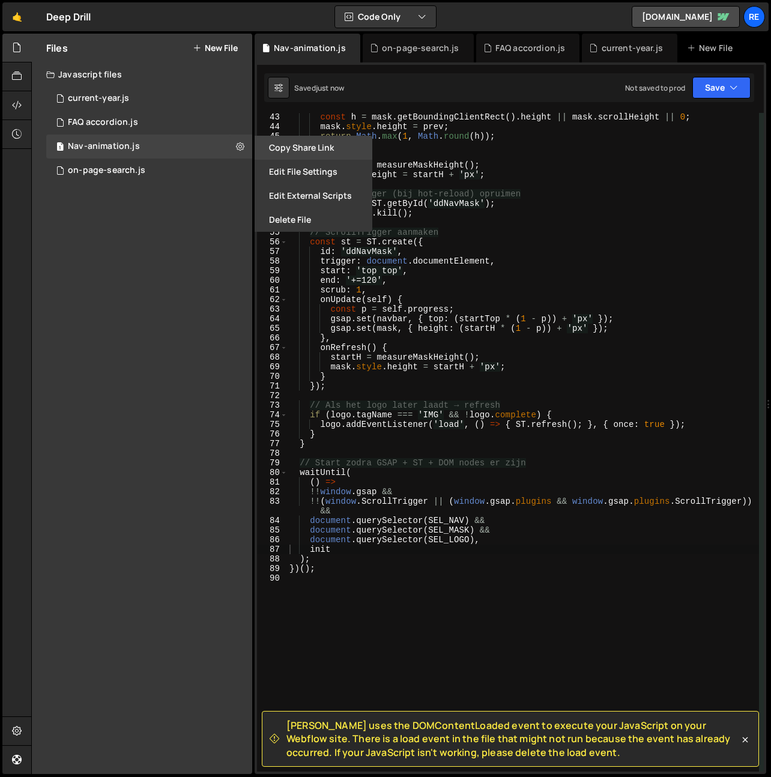
click at [282, 145] on button "Copy share link" at bounding box center [314, 148] width 118 height 24
drag, startPoint x: 220, startPoint y: 40, endPoint x: 227, endPoint y: 79, distance: 39.7
click at [220, 40] on div "Files New File" at bounding box center [142, 48] width 220 height 29
drag, startPoint x: 234, startPoint y: 42, endPoint x: 234, endPoint y: 50, distance: 8.4
click at [234, 43] on button "New File" at bounding box center [215, 48] width 45 height 10
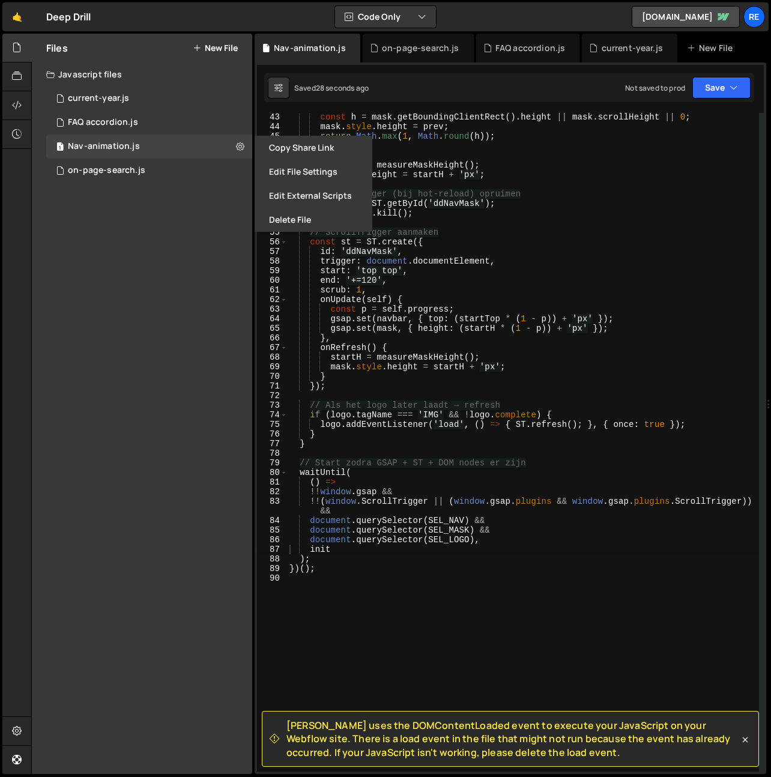
checkbox input "false"
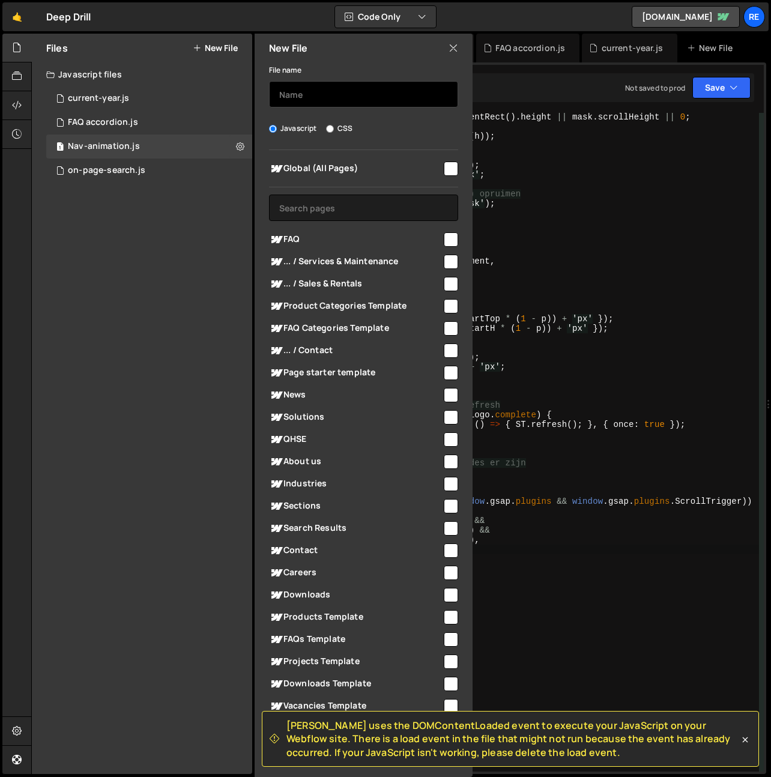
click at [334, 93] on input "text" at bounding box center [363, 94] width 189 height 26
type input "Mobi"
type input "M"
type input "Repson"
type input "Mobile nav"
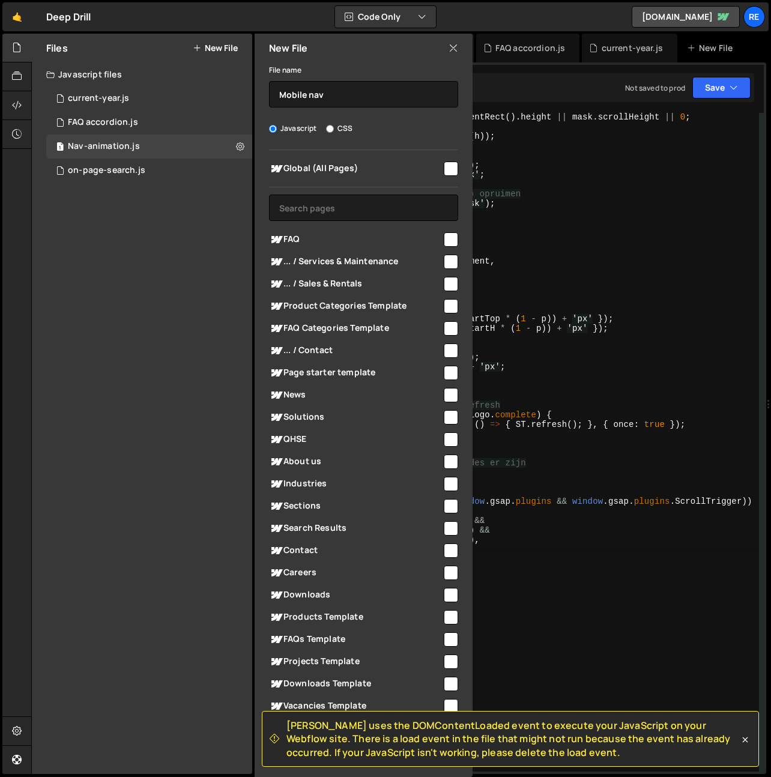
drag, startPoint x: 438, startPoint y: 166, endPoint x: 461, endPoint y: 232, distance: 69.5
click at [442, 166] on div at bounding box center [450, 168] width 16 height 16
click at [448, 172] on input "checkbox" at bounding box center [451, 169] width 14 height 14
checkbox input "true"
click at [306, 93] on input "Mobile nav" at bounding box center [363, 94] width 189 height 26
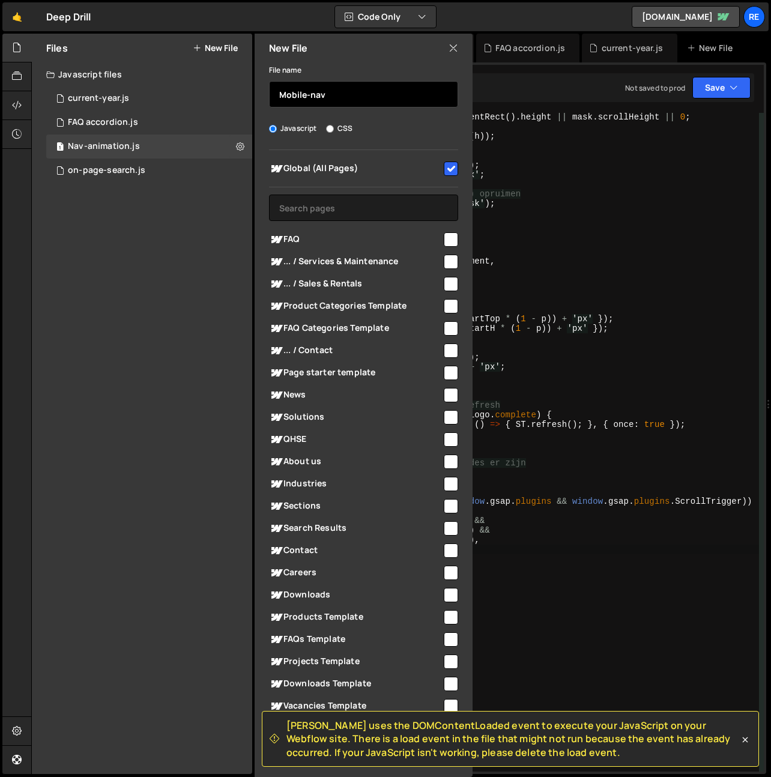
type input "Mobile-nav"
click at [380, 750] on span "[PERSON_NAME] uses the DOMContentLoaded event to execute your JavaScript on you…" at bounding box center [513, 739] width 453 height 40
checkbox input "false"
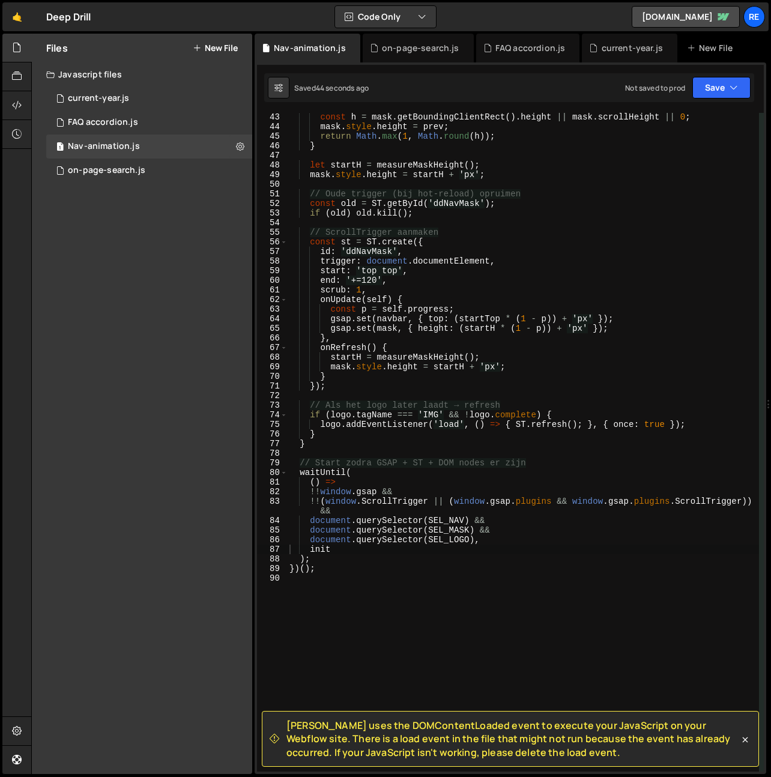
drag, startPoint x: 745, startPoint y: 744, endPoint x: 743, endPoint y: 738, distance: 6.3
click at [745, 744] on icon at bounding box center [745, 740] width 12 height 12
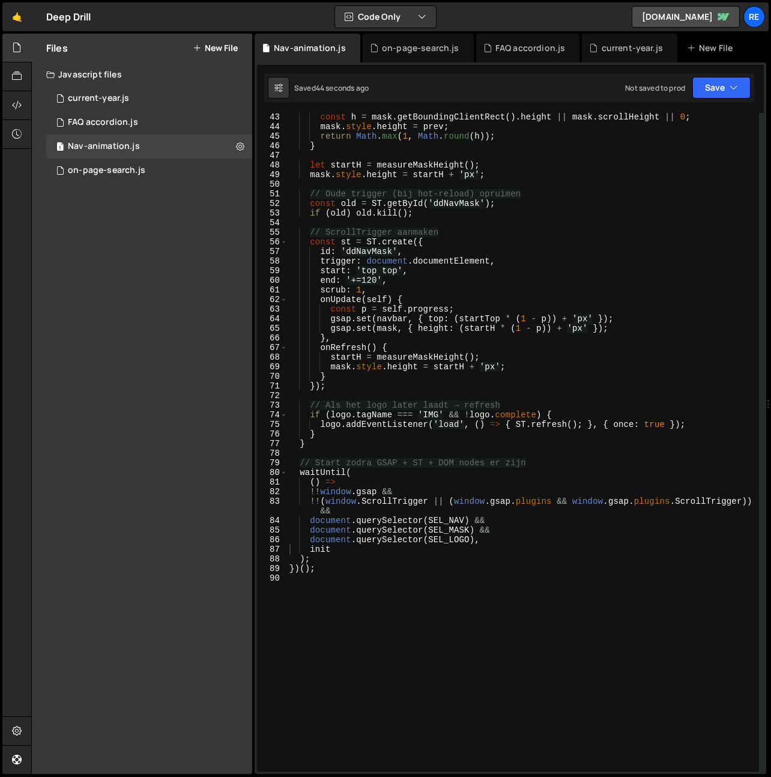
click at [214, 9] on div "🤙 Deep Drill ⚠️ Code is being edited in another browser Code Only Code Only Cod…" at bounding box center [385, 16] width 766 height 29
click at [211, 45] on button "New File" at bounding box center [215, 48] width 45 height 10
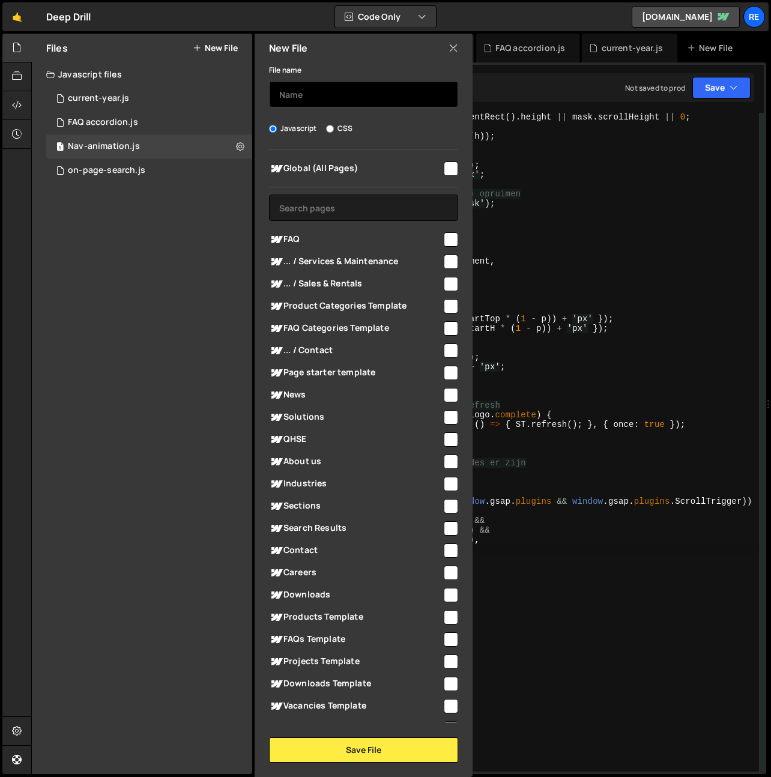
click at [372, 86] on input "text" at bounding box center [363, 94] width 189 height 26
type input "mobile-nav-animation"
click at [445, 173] on input "checkbox" at bounding box center [451, 169] width 14 height 14
checkbox input "true"
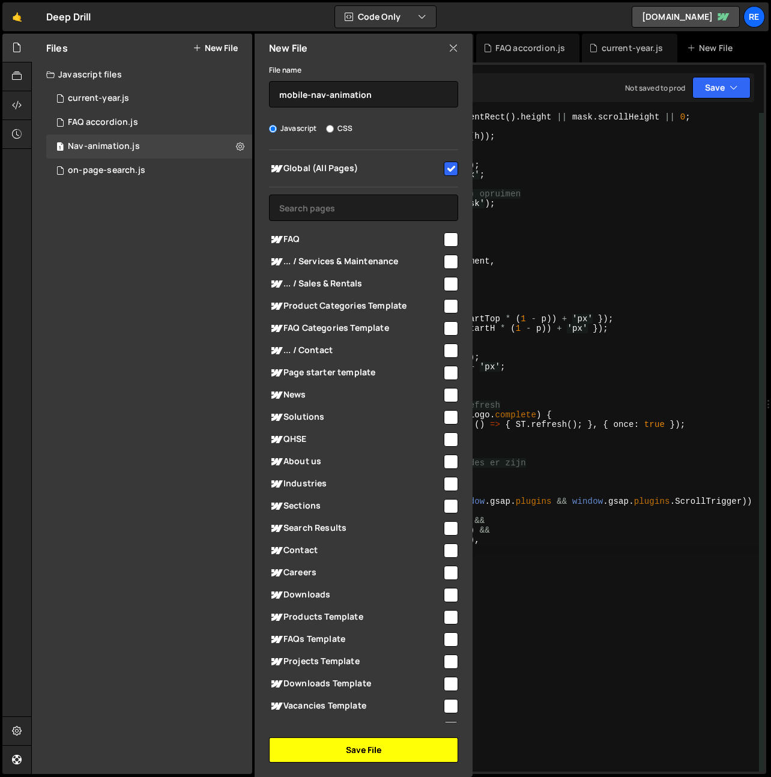
click at [368, 748] on button "Save File" at bounding box center [363, 750] width 189 height 25
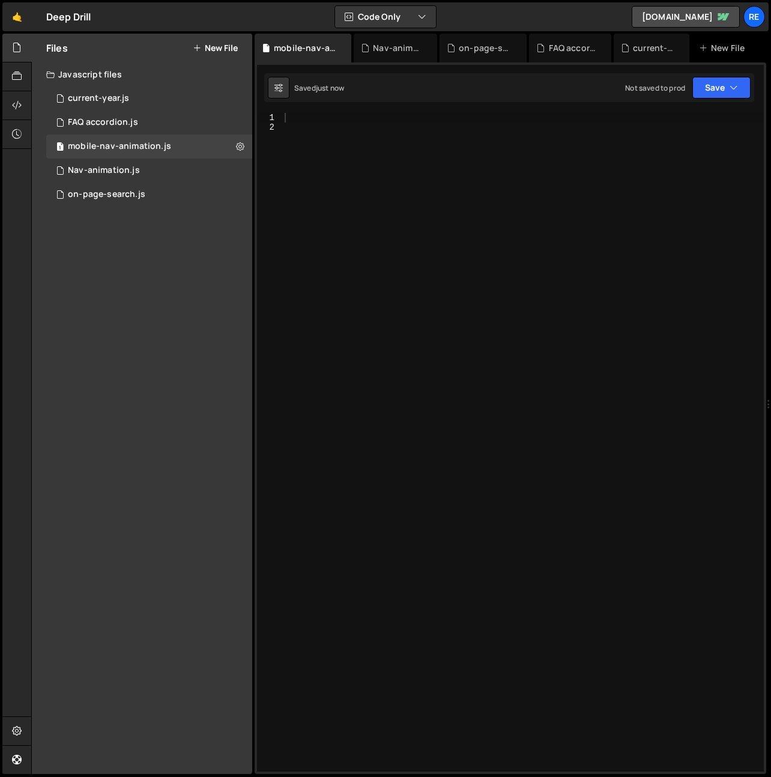
click at [418, 345] on div at bounding box center [523, 452] width 482 height 678
paste textarea "</script>"
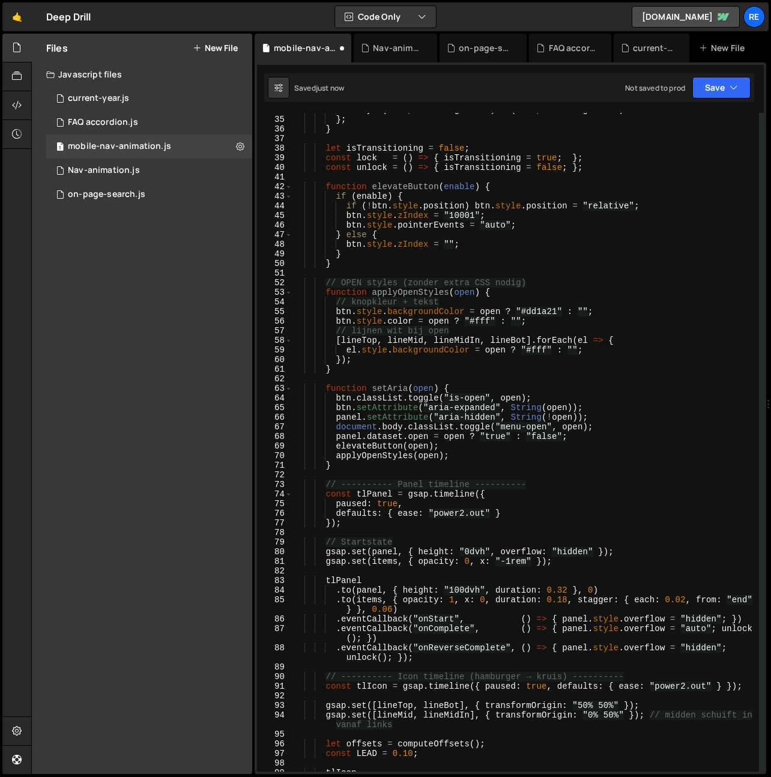
scroll to position [0, 0]
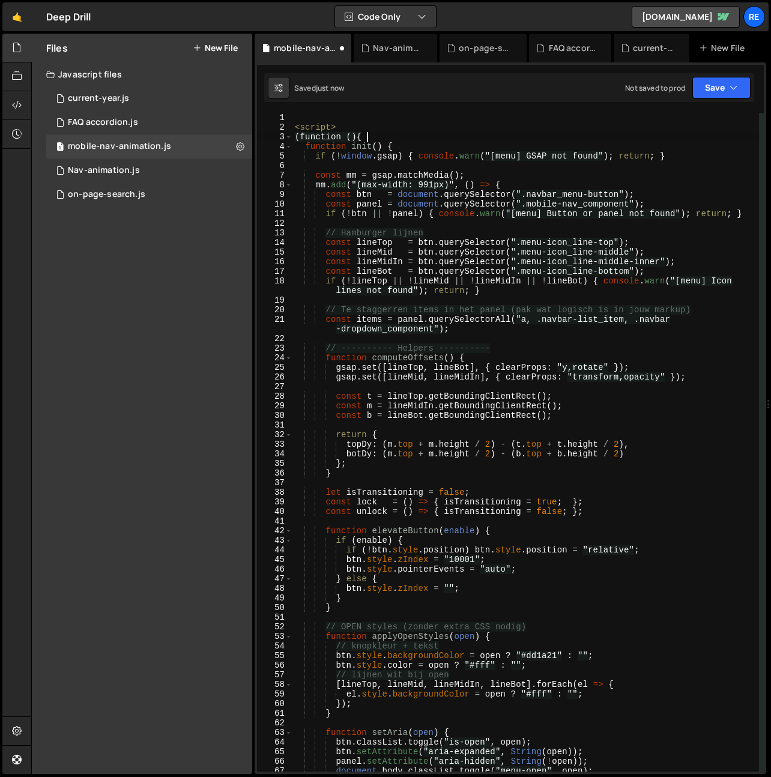
click at [375, 135] on div "< script > (function () { function init ( ) { if ( ! window . gsap ) { console …" at bounding box center [526, 452] width 467 height 678
click at [380, 124] on div "< script > (function () { function init ( ) { if ( ! window . gsap ) { console …" at bounding box center [526, 452] width 467 height 678
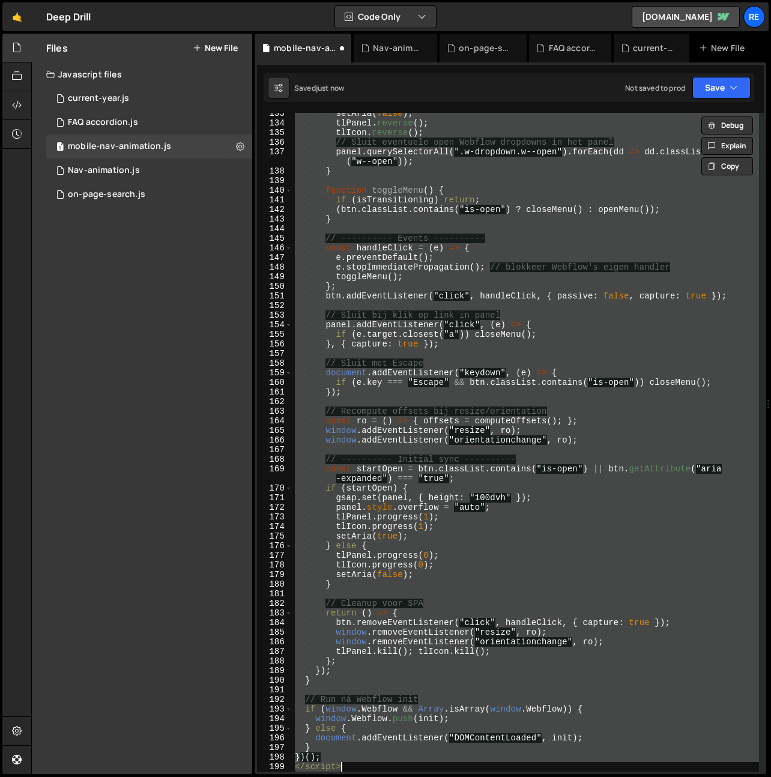
type textarea "<script>"
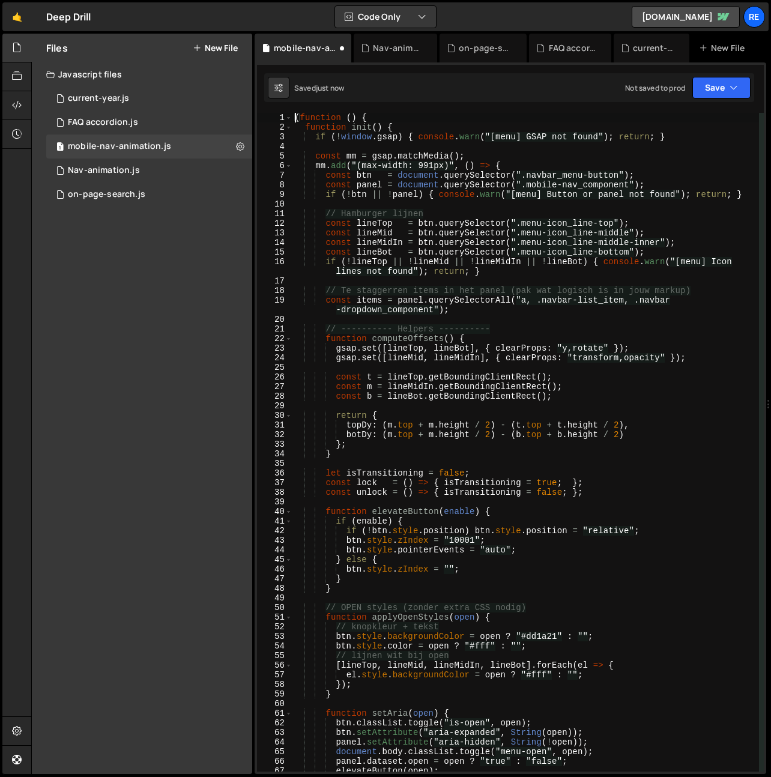
type textarea "</script>"
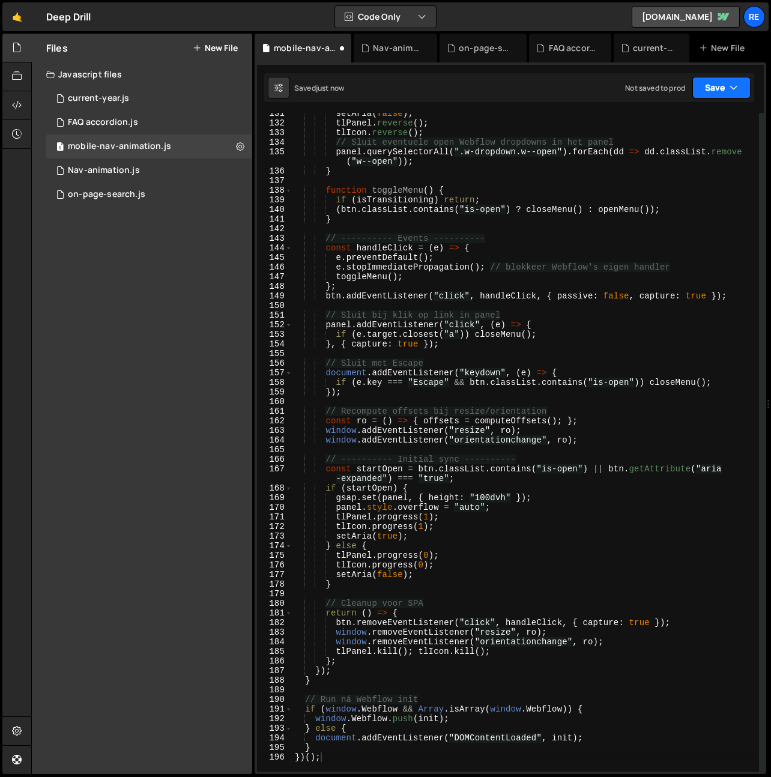
drag, startPoint x: 721, startPoint y: 89, endPoint x: 691, endPoint y: 167, distance: 82.9
click at [721, 91] on button "Save" at bounding box center [722, 88] width 58 height 22
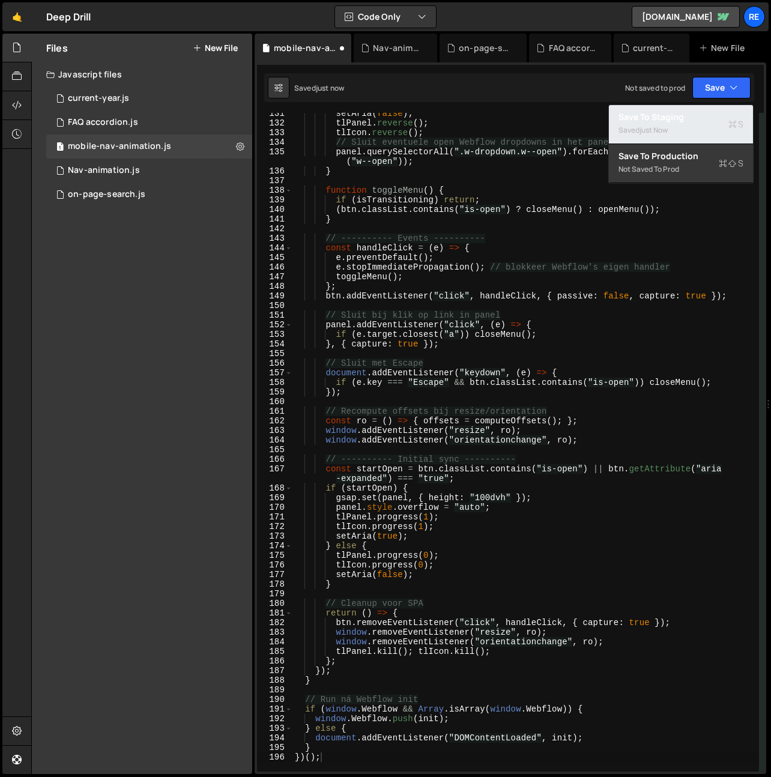
click at [700, 127] on div "Saved just now" at bounding box center [681, 130] width 125 height 14
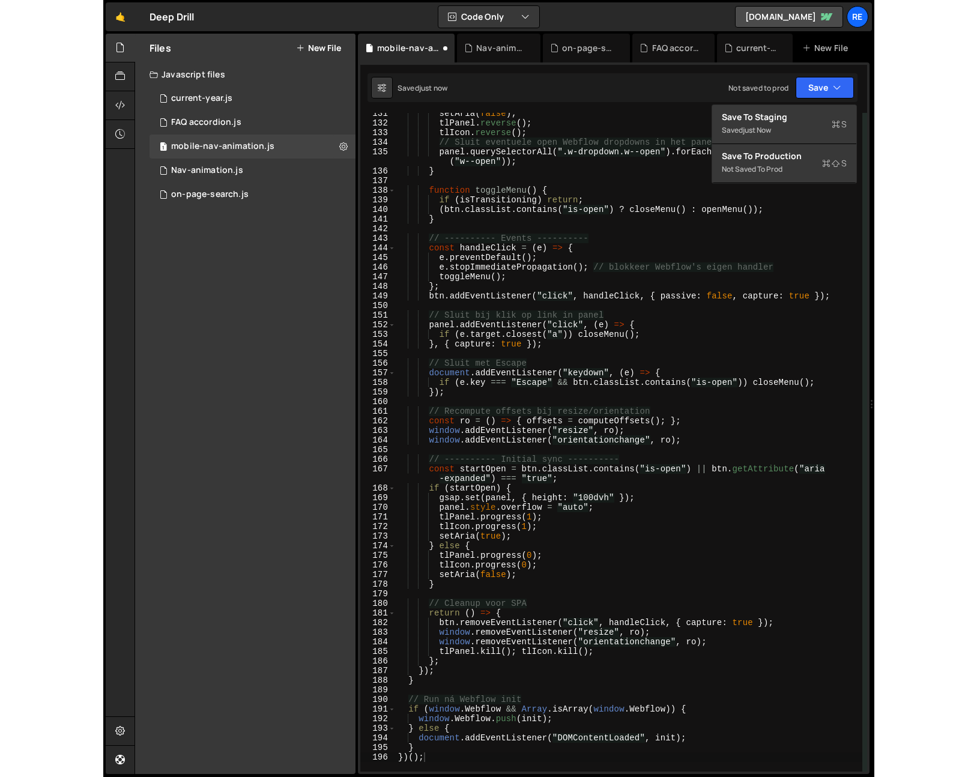
scroll to position [1263, 0]
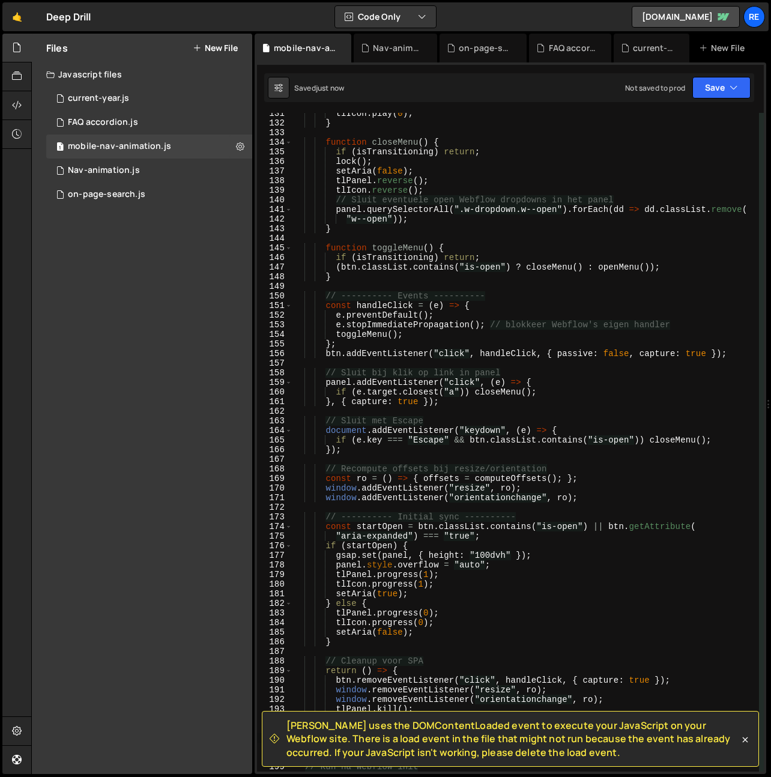
drag, startPoint x: 747, startPoint y: 739, endPoint x: 739, endPoint y: 740, distance: 7.2
click at [747, 739] on icon at bounding box center [745, 740] width 12 height 12
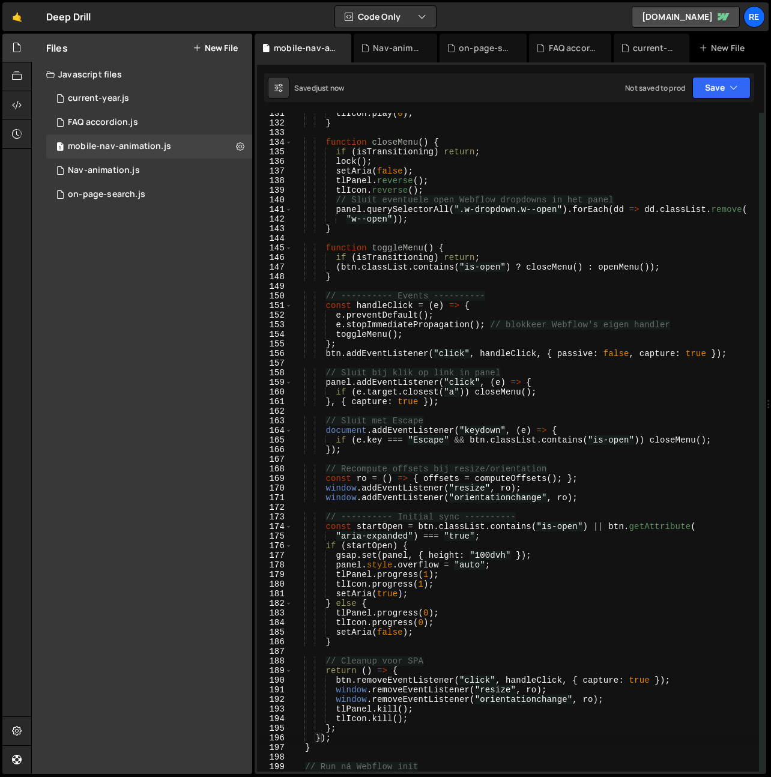
click at [712, 70] on div "1 Type cmd + s to save your Javascript file. הההההההההההההההההההההההההההההההההה…" at bounding box center [511, 418] width 512 height 712
drag, startPoint x: 721, startPoint y: 95, endPoint x: 721, endPoint y: 109, distance: 13.8
click at [721, 94] on button "Save" at bounding box center [722, 88] width 58 height 22
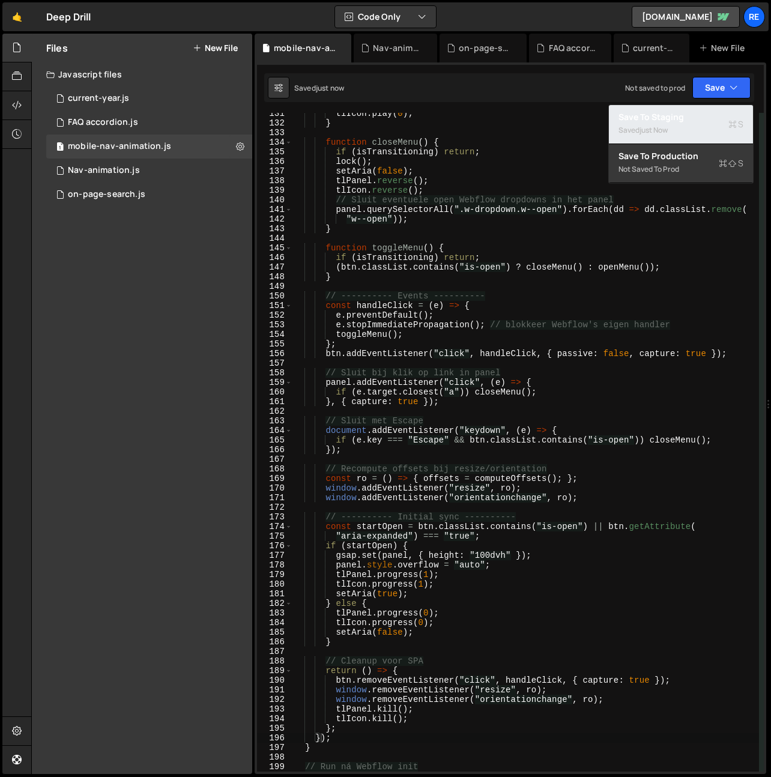
click at [682, 118] on div "Save to Staging S" at bounding box center [681, 117] width 125 height 12
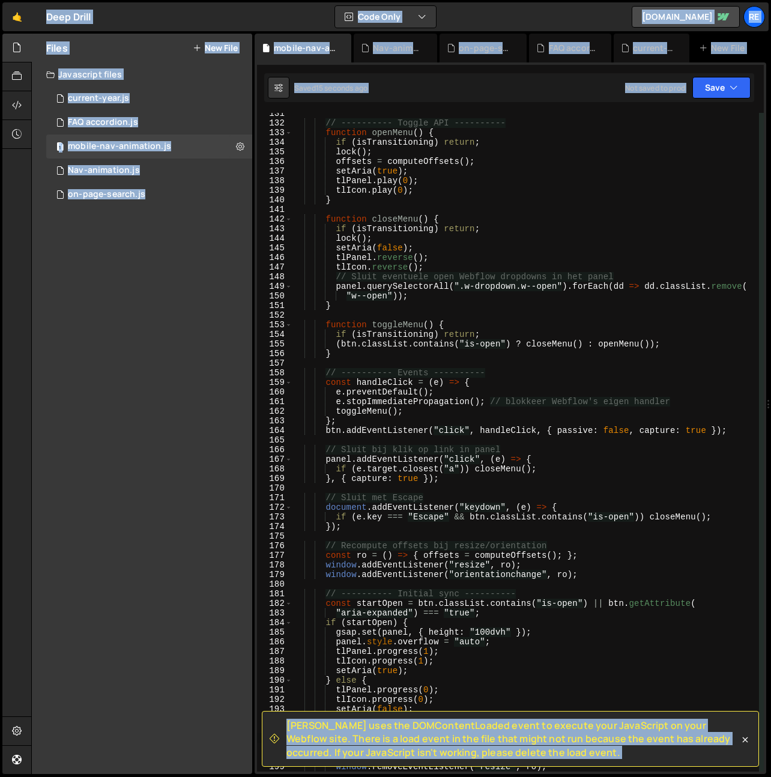
copy body "Lo Ipsumdol Sita Conse Adipis elit seddoe Tempori Utlabor Etdolo Magn al e adm.…"
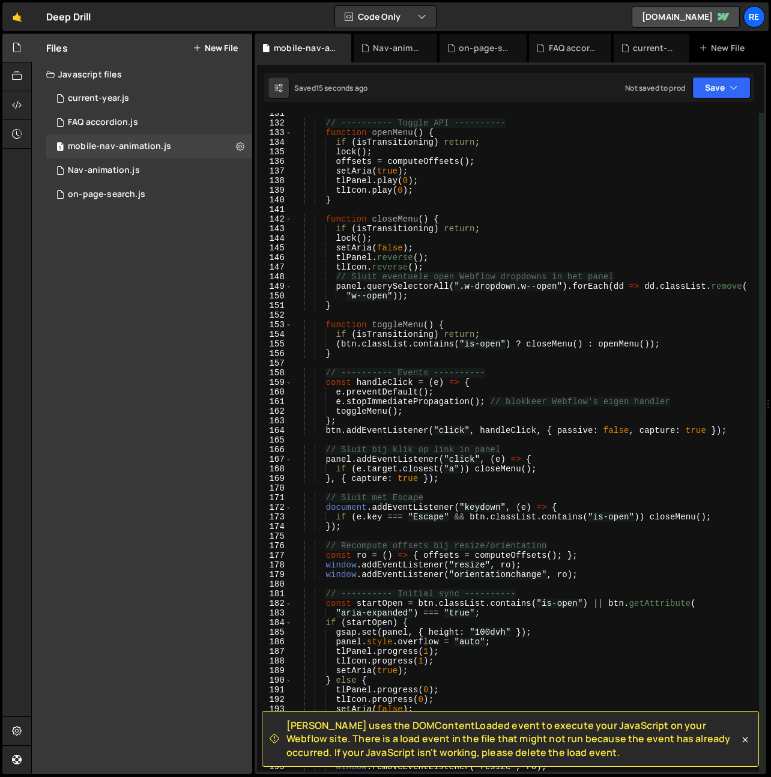
drag, startPoint x: 193, startPoint y: 460, endPoint x: 441, endPoint y: 451, distance: 247.6
click at [227, 463] on div "Files New File Create your first file Get started by starting a Javascript or C…" at bounding box center [142, 404] width 220 height 741
click at [472, 445] on div "// ---------- Toggle API ---------- function openMenu ( ) { if ( isTransitionin…" at bounding box center [526, 448] width 467 height 678
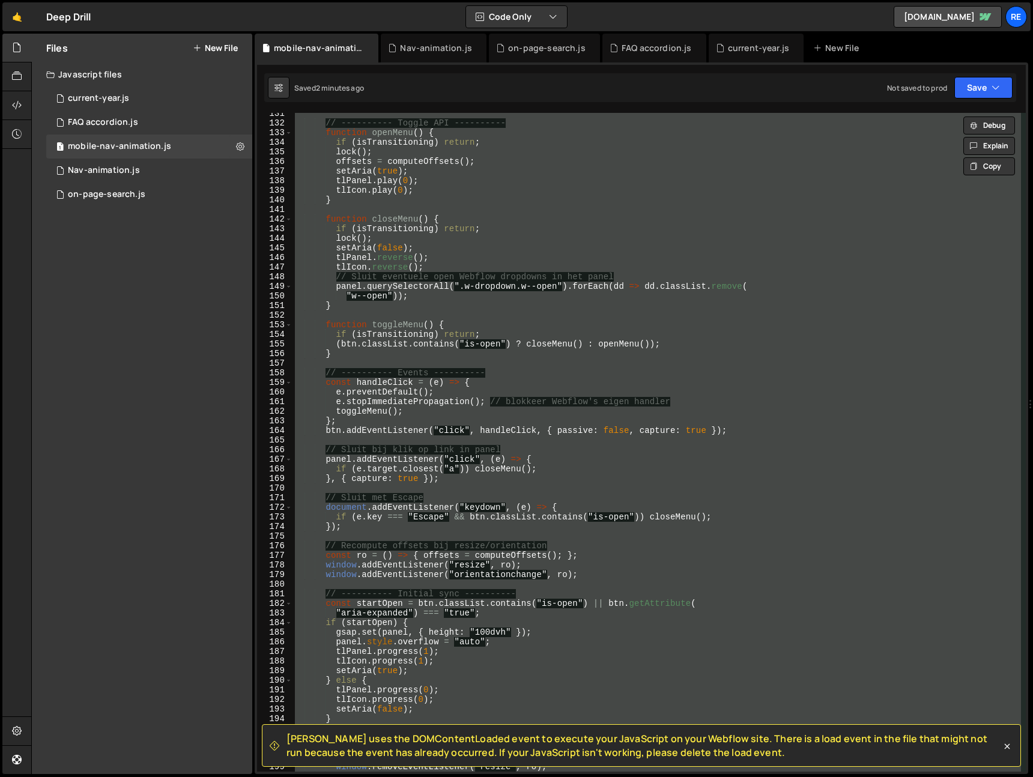
click at [765, 271] on div "// ---------- Toggle API ---------- function openMenu ( ) { if ( isTransitionin…" at bounding box center [657, 442] width 729 height 659
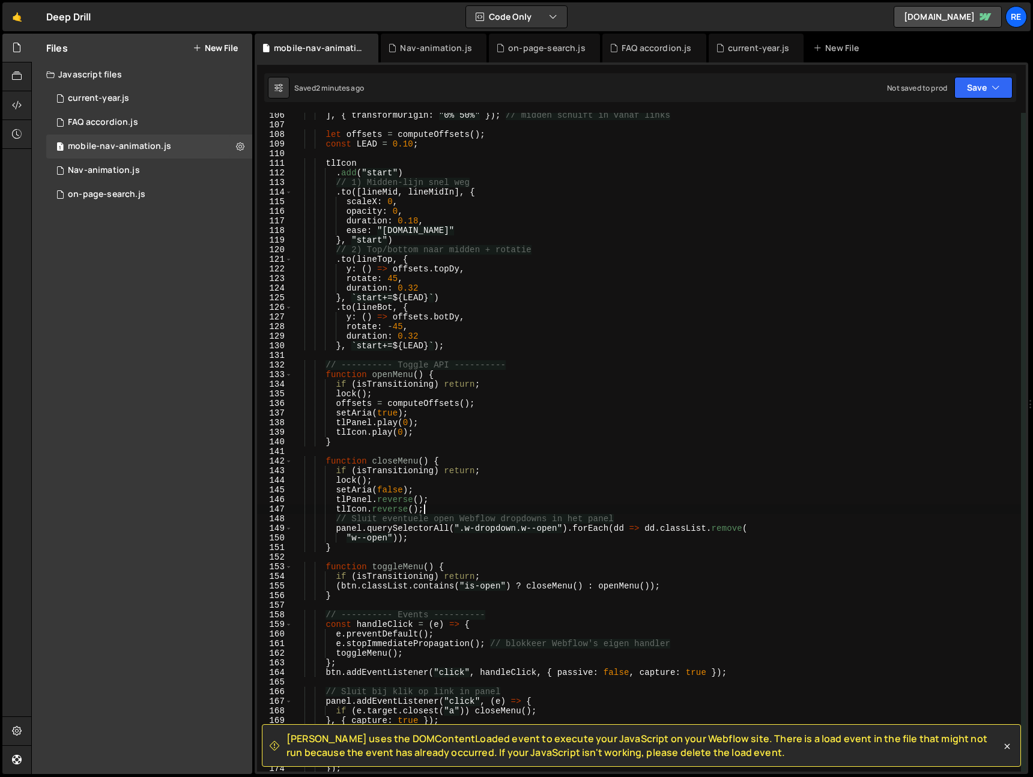
type textarea "})();"
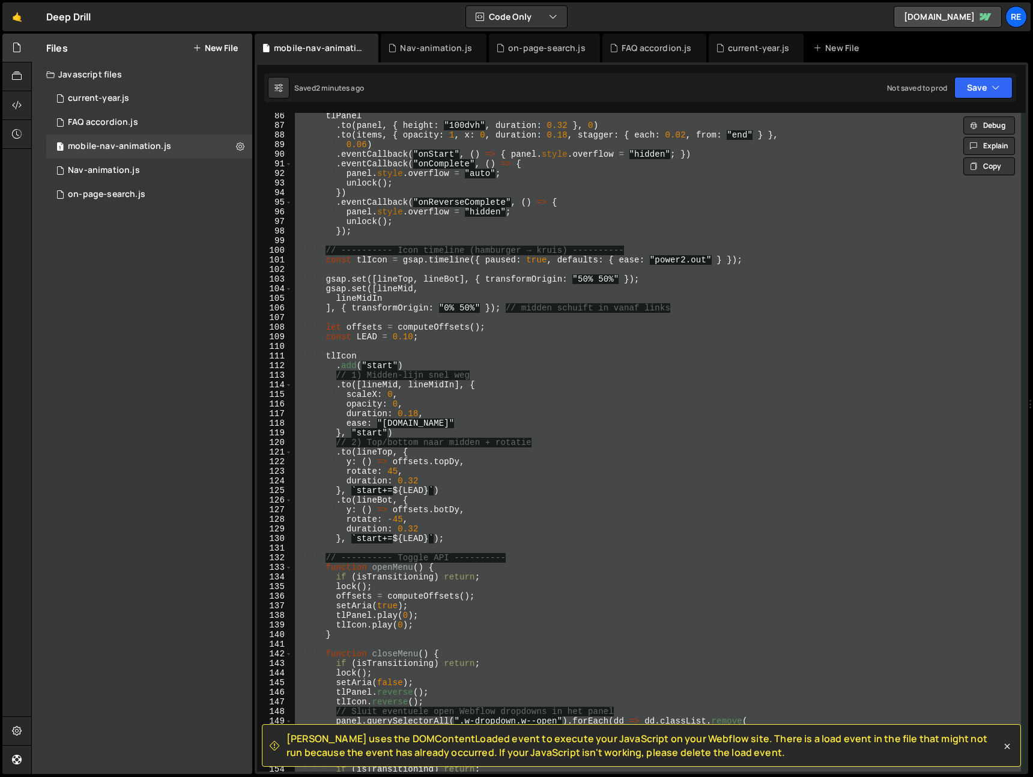
paste textarea
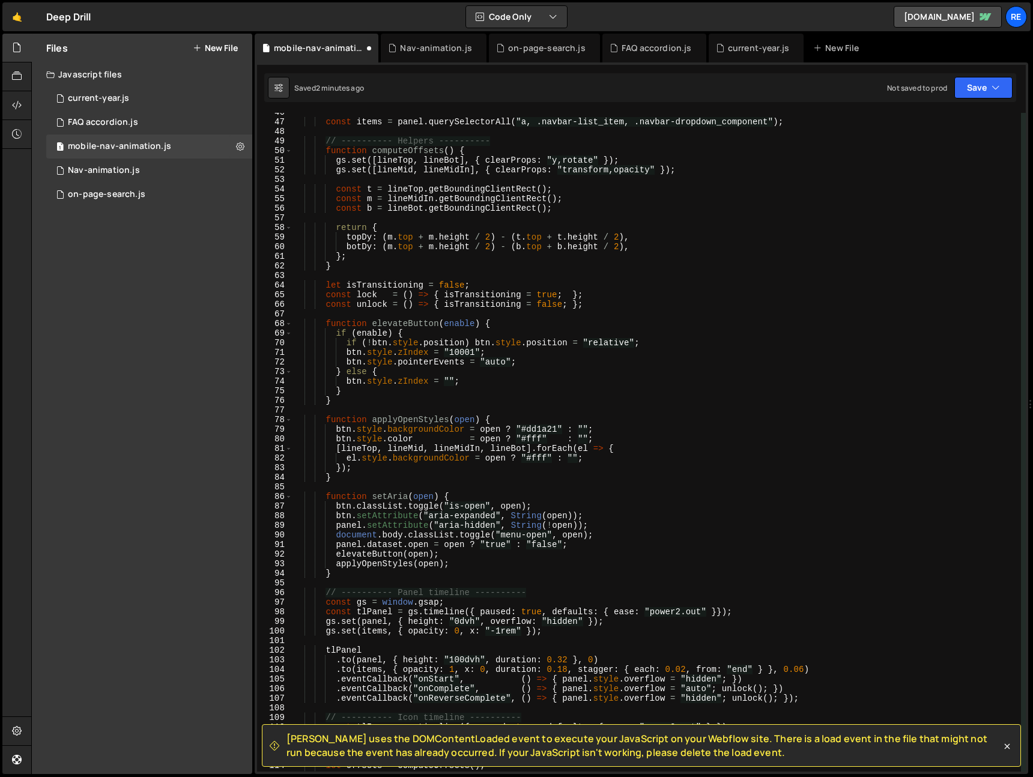
scroll to position [0, 0]
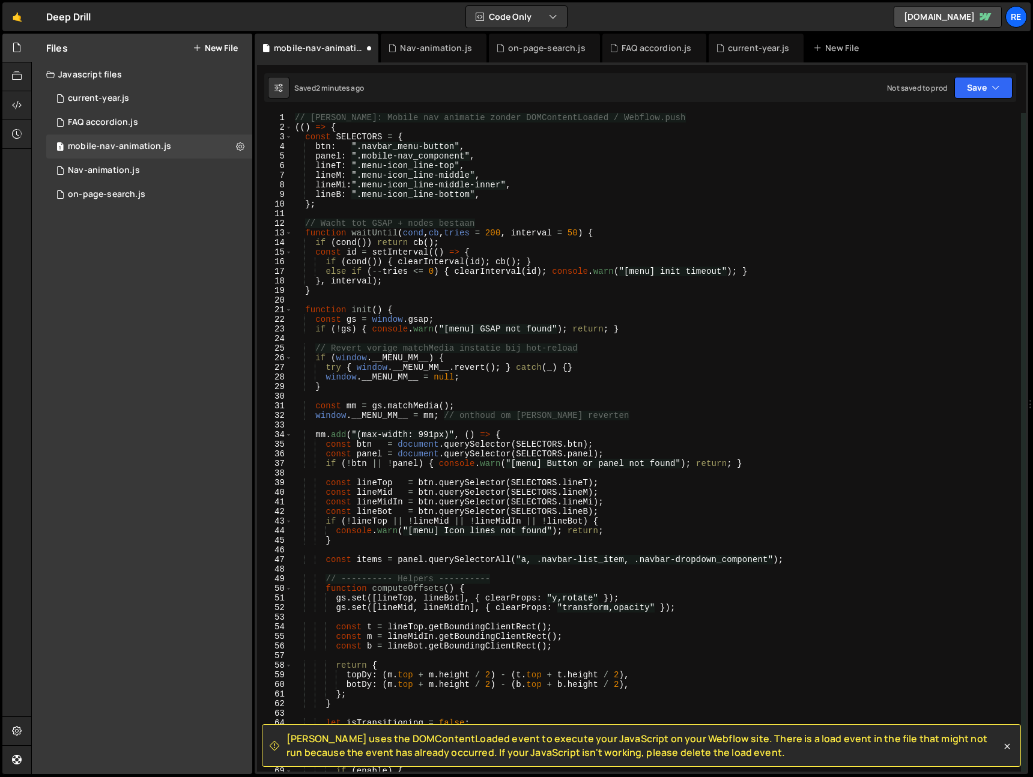
type textarea "});"
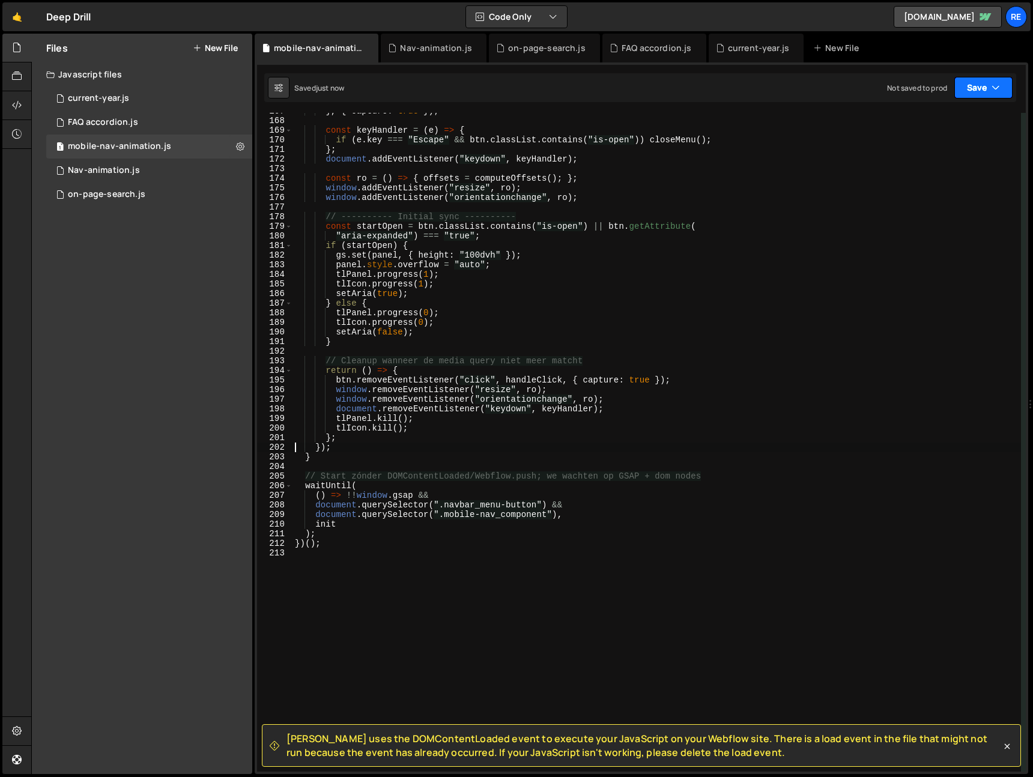
click at [980, 93] on button "Save" at bounding box center [983, 88] width 58 height 22
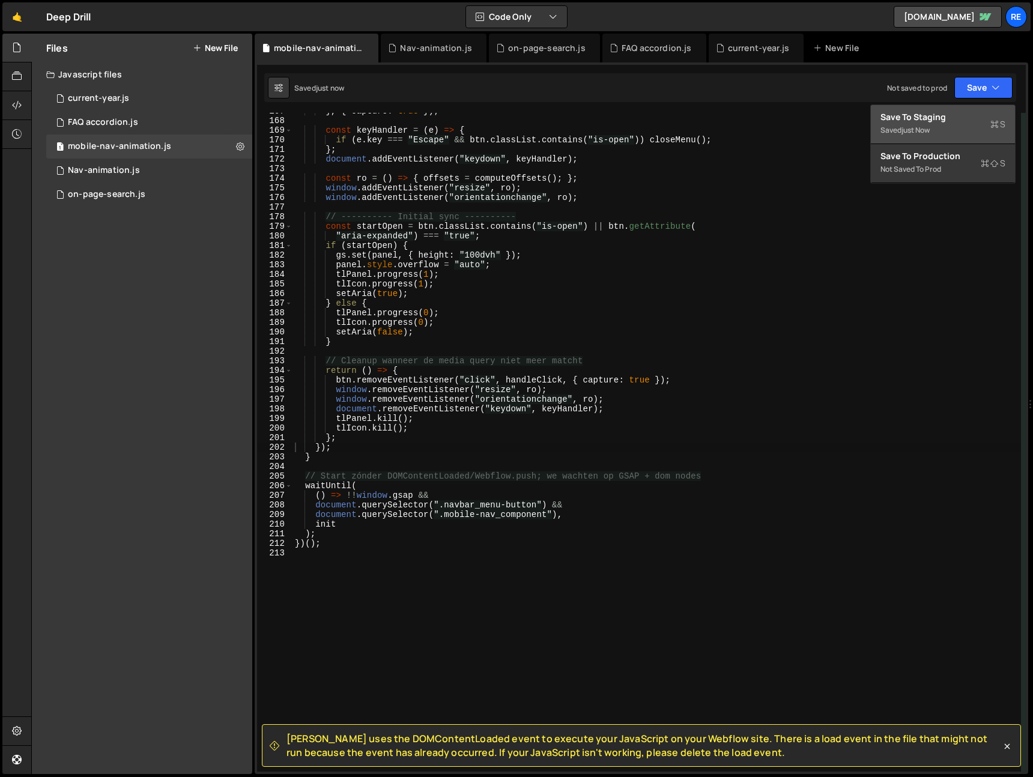
click at [963, 126] on div "Saved just now" at bounding box center [943, 130] width 125 height 14
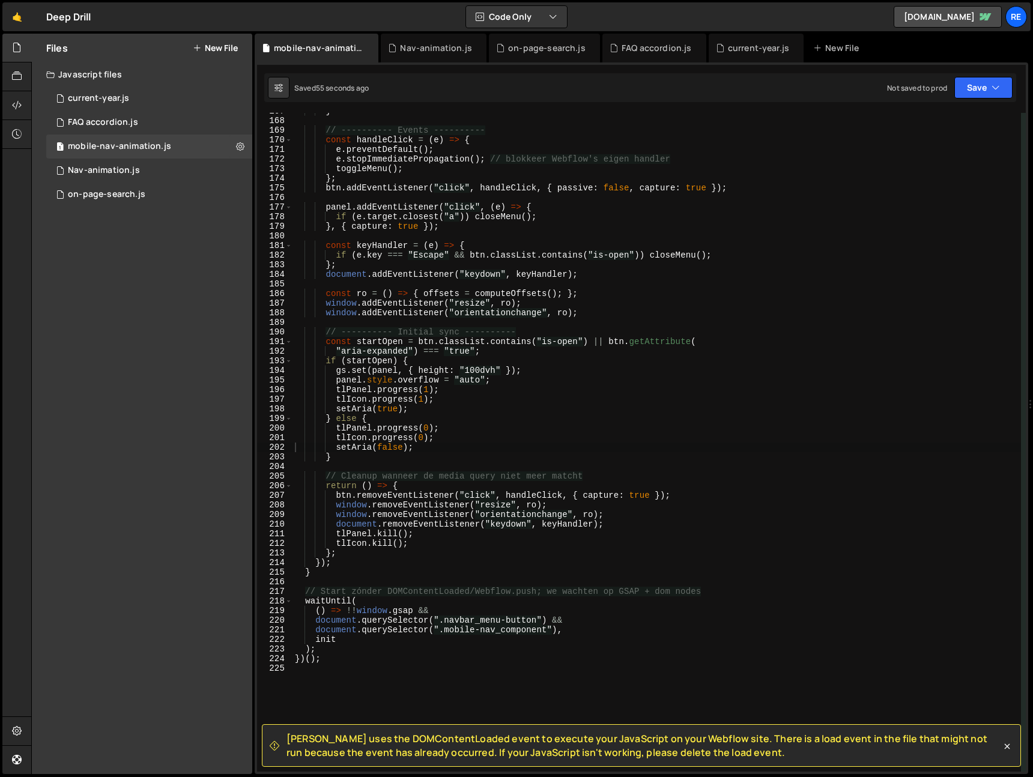
click at [226, 33] on div "Hold on a sec... Are you certain you wish to leave this page? Any changes you'v…" at bounding box center [516, 388] width 1033 height 777
click at [222, 40] on div "Files New File" at bounding box center [142, 48] width 220 height 29
click at [231, 49] on button "New File" at bounding box center [215, 48] width 45 height 10
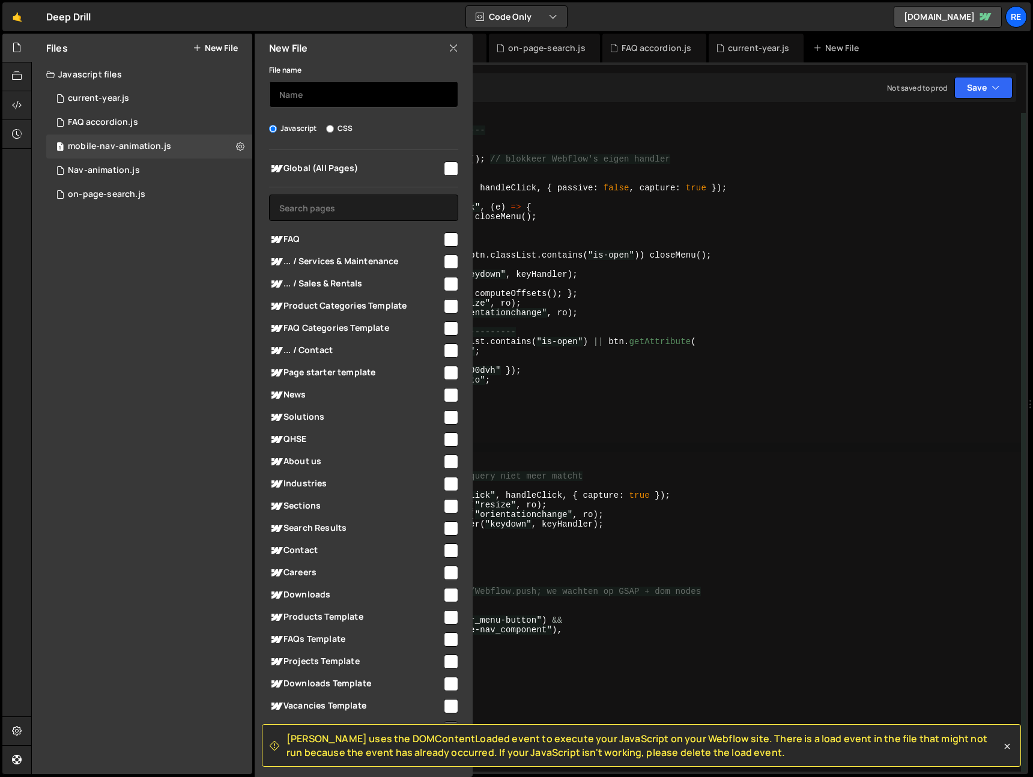
drag, startPoint x: 317, startPoint y: 97, endPoint x: 324, endPoint y: 96, distance: 7.2
click at [317, 97] on input "text" at bounding box center [363, 94] width 189 height 26
type input "news-card-hover"
click at [451, 166] on input "checkbox" at bounding box center [451, 169] width 14 height 14
checkbox input "true"
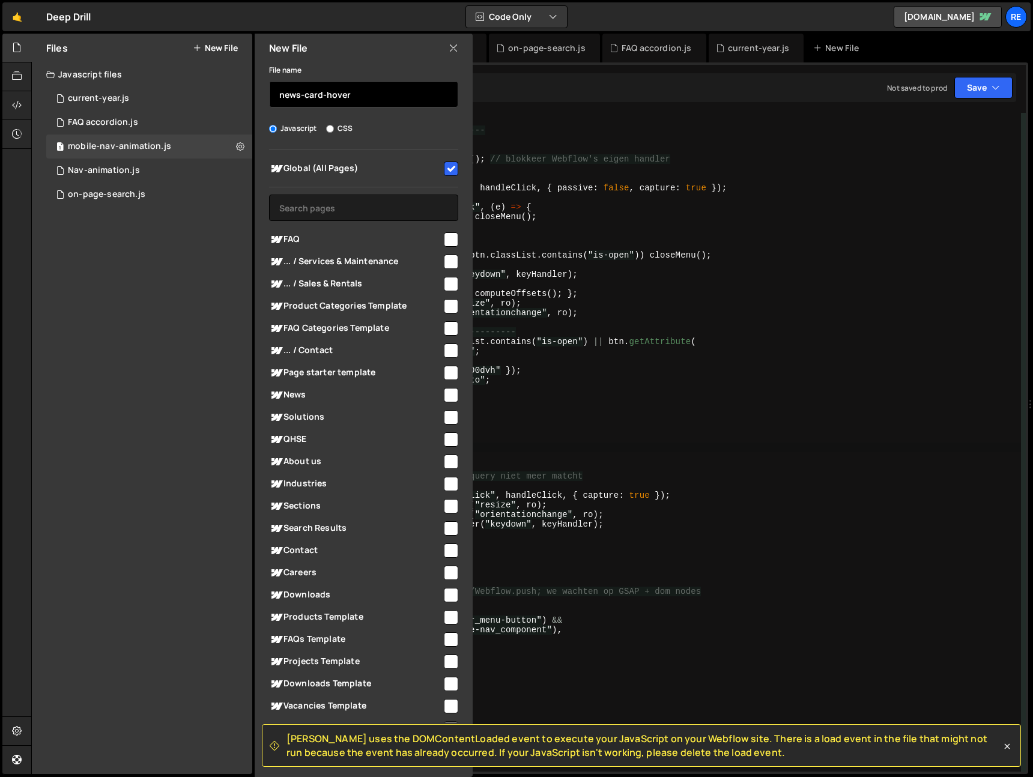
click at [383, 94] on input "news-card-hover" at bounding box center [363, 94] width 189 height 26
click at [987, 89] on button "Save" at bounding box center [983, 88] width 58 height 22
checkbox input "false"
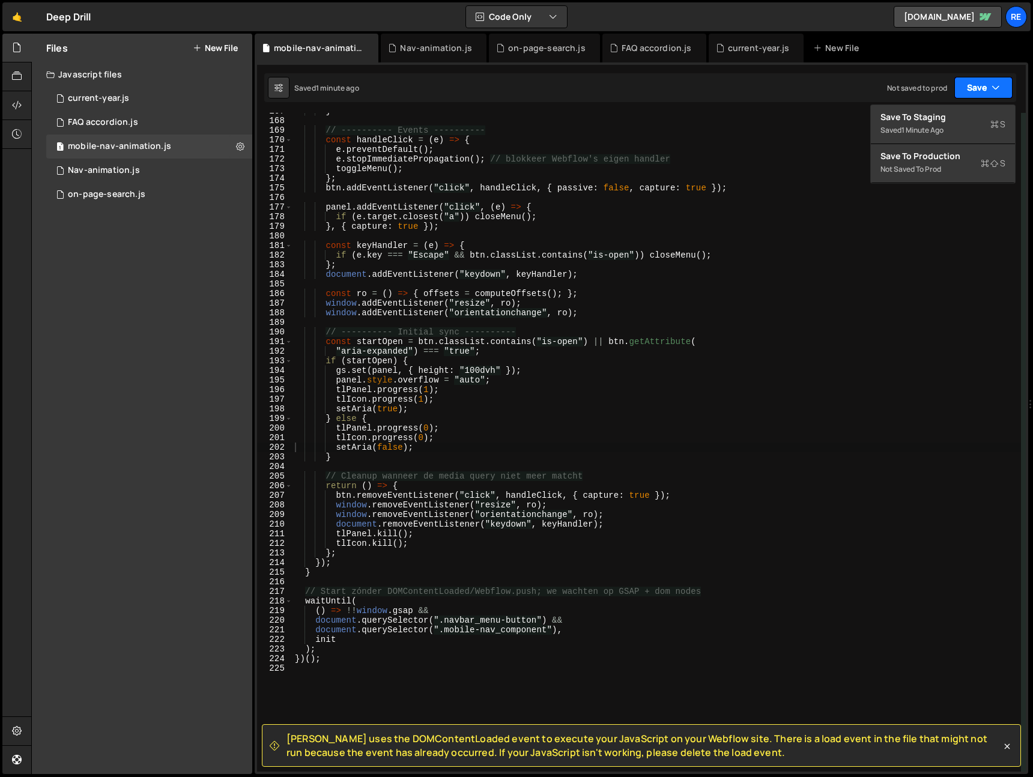
click at [976, 88] on button "Save" at bounding box center [983, 88] width 58 height 22
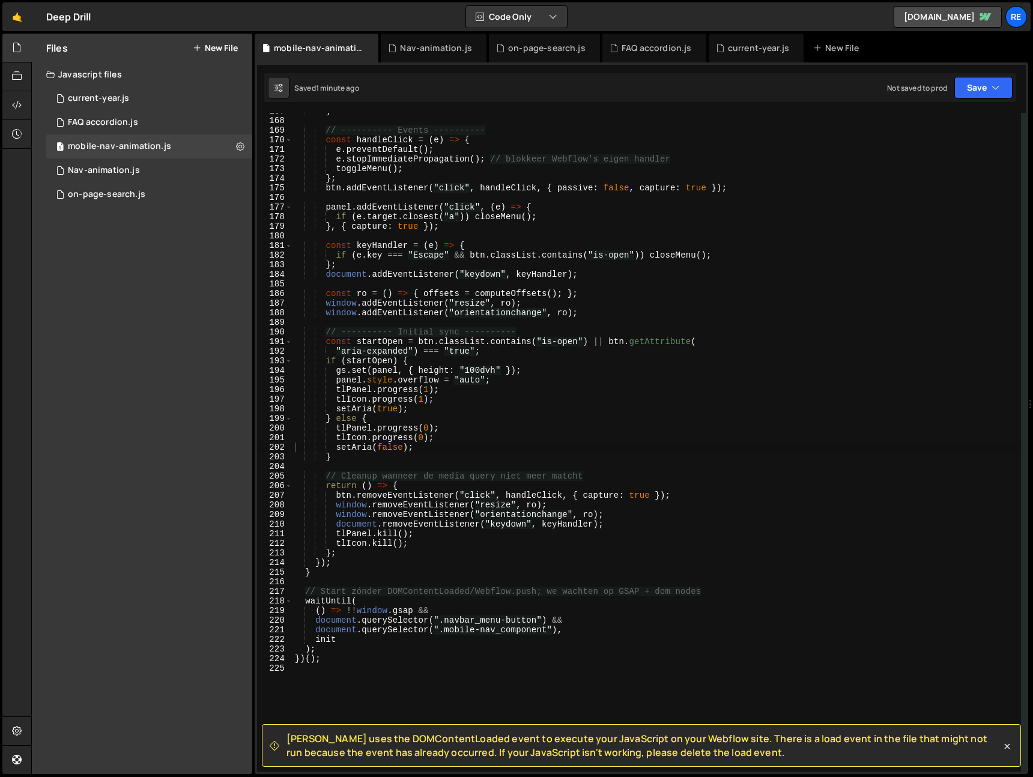
click at [219, 51] on button "New File" at bounding box center [215, 48] width 45 height 10
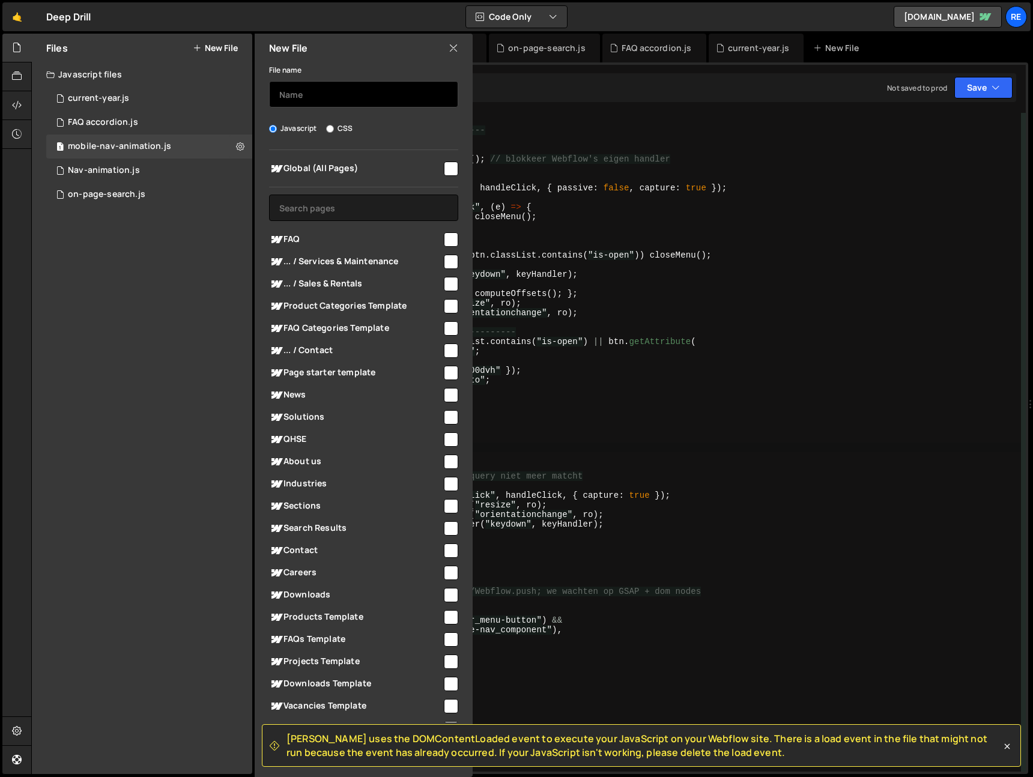
click at [323, 92] on input "text" at bounding box center [363, 94] width 189 height 26
type input "news-card-hover"
drag, startPoint x: 438, startPoint y: 169, endPoint x: 443, endPoint y: 180, distance: 11.8
click at [442, 169] on div at bounding box center [450, 168] width 16 height 16
click at [444, 161] on div at bounding box center [450, 168] width 16 height 16
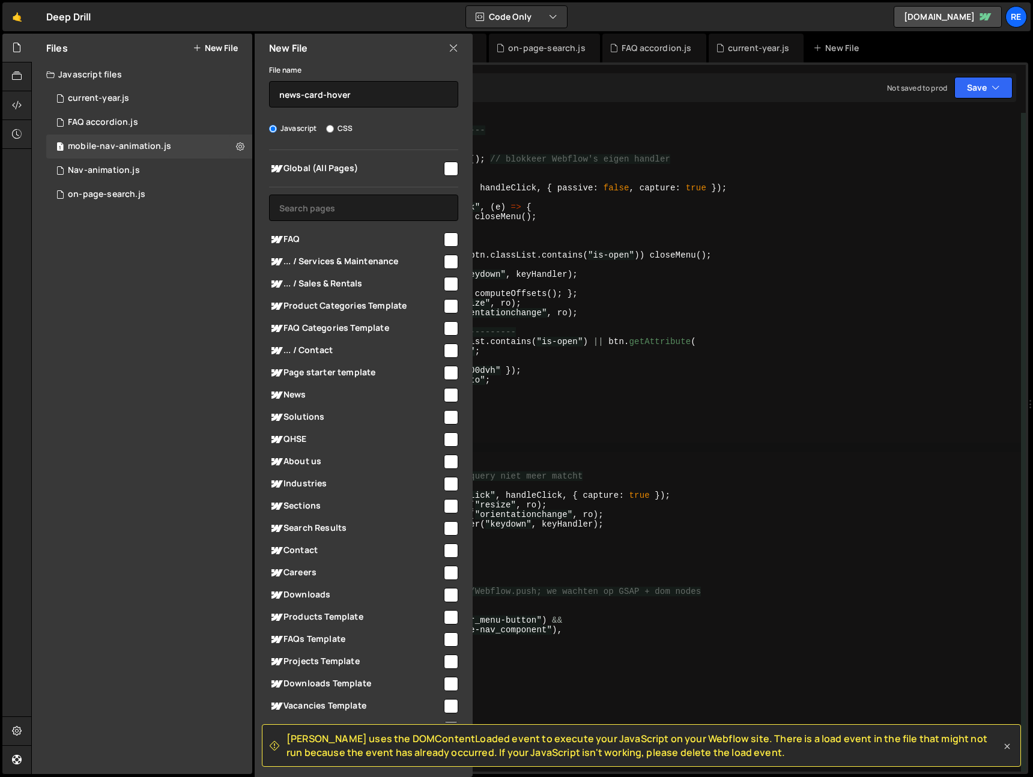
click at [1008, 746] on icon at bounding box center [1007, 747] width 12 height 12
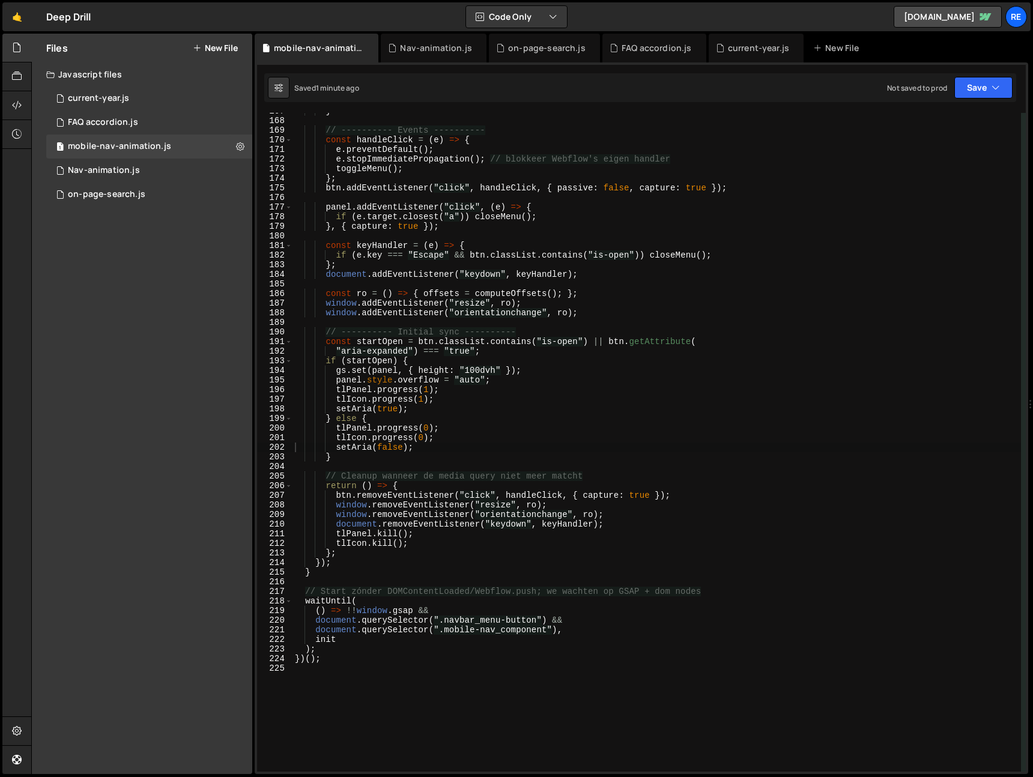
click at [204, 49] on button "New File" at bounding box center [215, 48] width 45 height 10
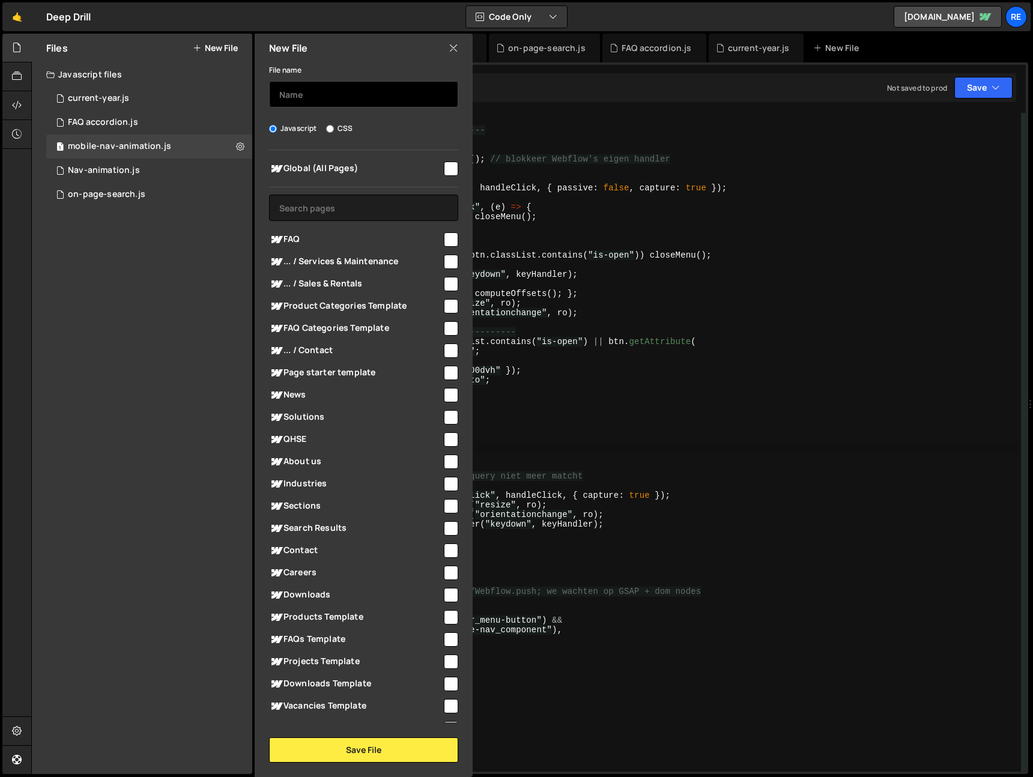
click at [312, 102] on input "text" at bounding box center [363, 94] width 189 height 26
type input "news-card-hover"
click at [436, 162] on span "Global (All Pages)" at bounding box center [355, 169] width 173 height 14
checkbox input "true"
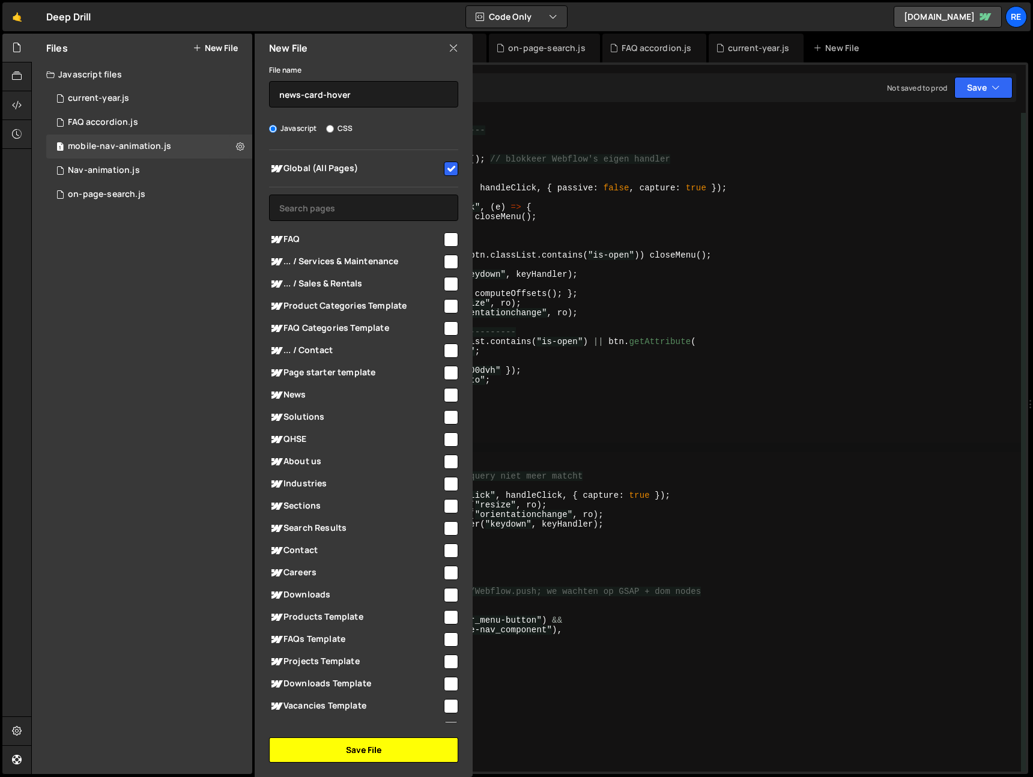
drag, startPoint x: 351, startPoint y: 755, endPoint x: 422, endPoint y: 721, distance: 78.7
click at [351, 754] on button "Save File" at bounding box center [363, 750] width 189 height 25
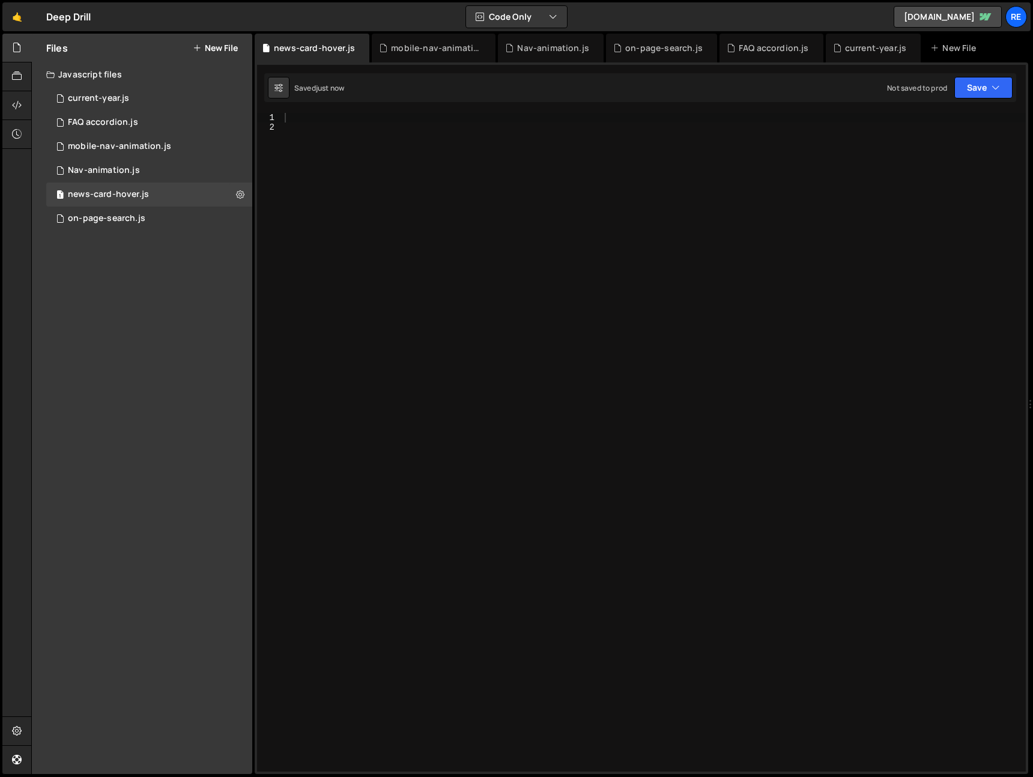
click at [496, 368] on div at bounding box center [654, 452] width 744 height 678
paste textarea "});"
type textarea "});"
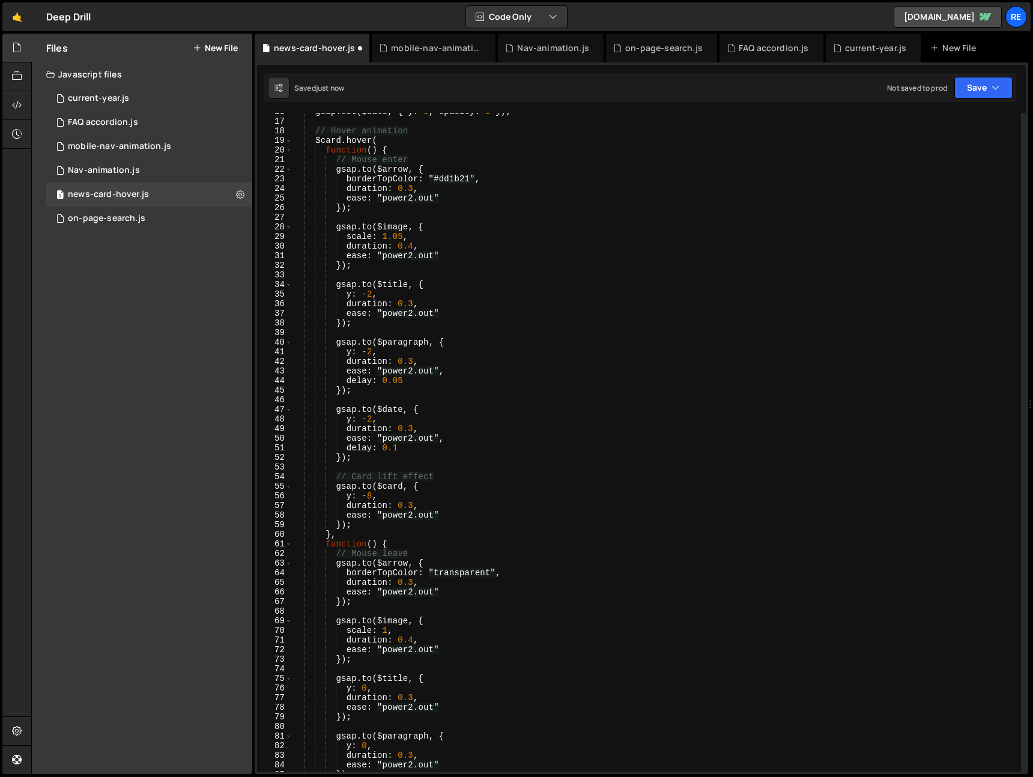
scroll to position [0, 0]
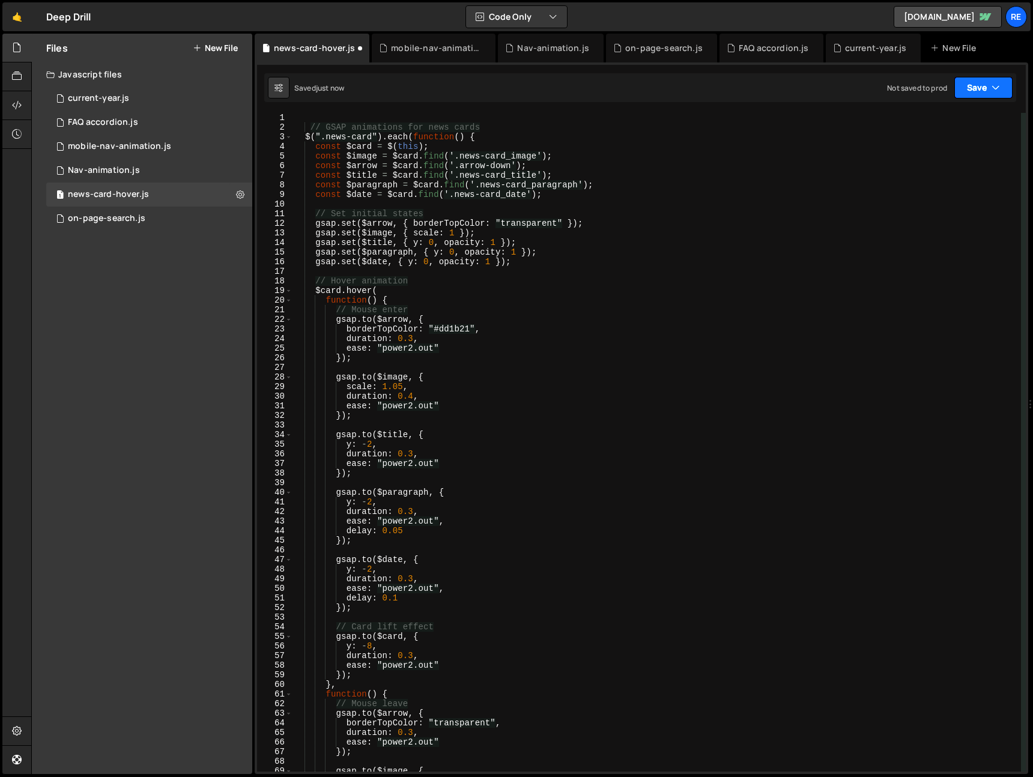
drag, startPoint x: 972, startPoint y: 74, endPoint x: 977, endPoint y: 86, distance: 12.4
click at [973, 75] on div "Saved just now Not saved to prod Upgrade to Edit Save Save to Staging S Saved j…" at bounding box center [640, 87] width 752 height 29
click at [977, 85] on button "Save" at bounding box center [983, 88] width 58 height 22
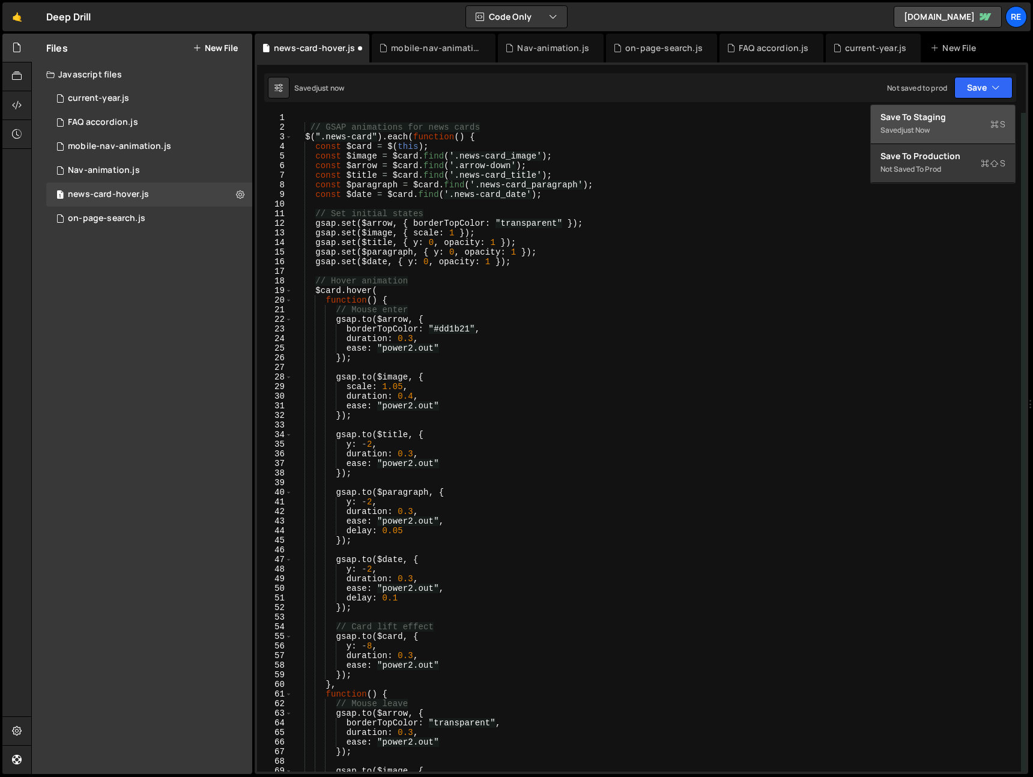
click at [967, 121] on div "Save to Staging S" at bounding box center [943, 117] width 125 height 12
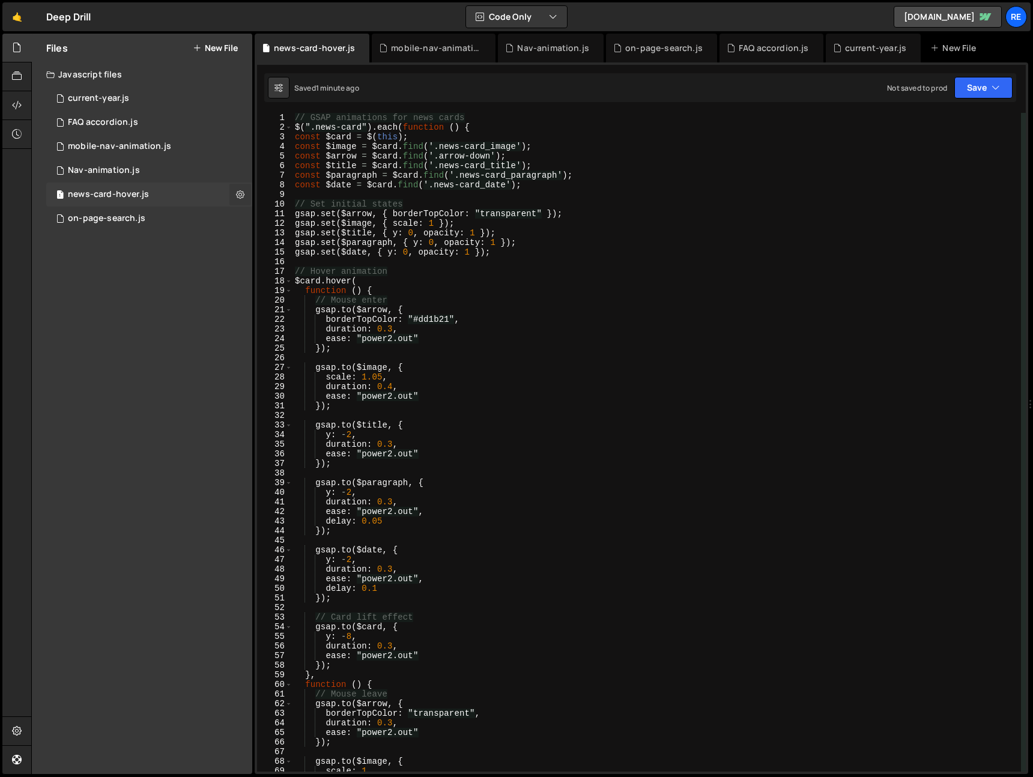
click at [247, 195] on button at bounding box center [240, 195] width 22 height 22
click at [298, 222] on button "Edit File Settings" at bounding box center [314, 220] width 118 height 24
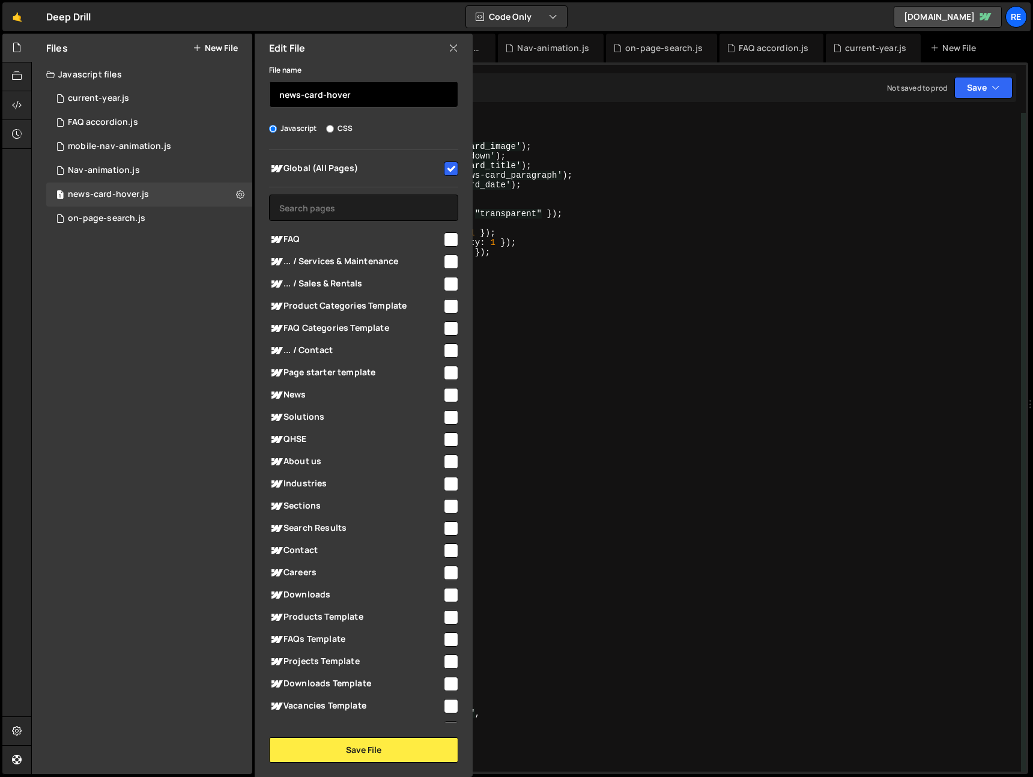
click at [317, 92] on input "news-card-hover" at bounding box center [363, 94] width 189 height 26
drag, startPoint x: 317, startPoint y: 92, endPoint x: 337, endPoint y: 92, distance: 19.8
click at [317, 91] on input "news-card-hover" at bounding box center [363, 94] width 189 height 26
click at [351, 93] on input "news-card-hover" at bounding box center [363, 94] width 189 height 26
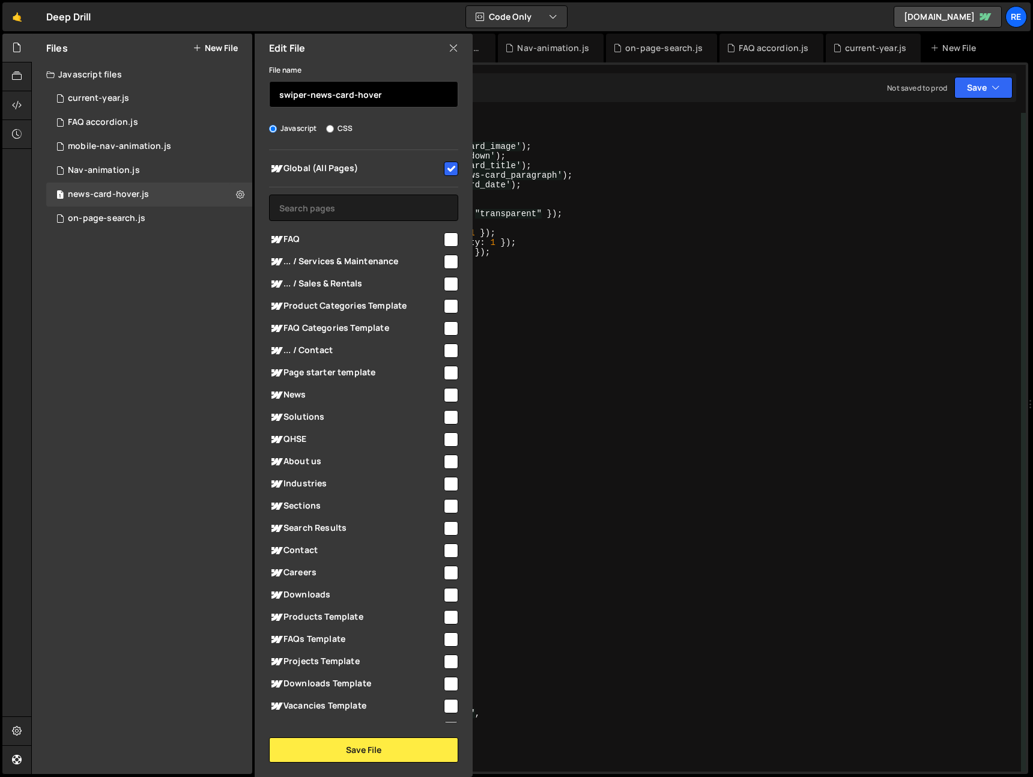
type input "swiper-news-card-hover"
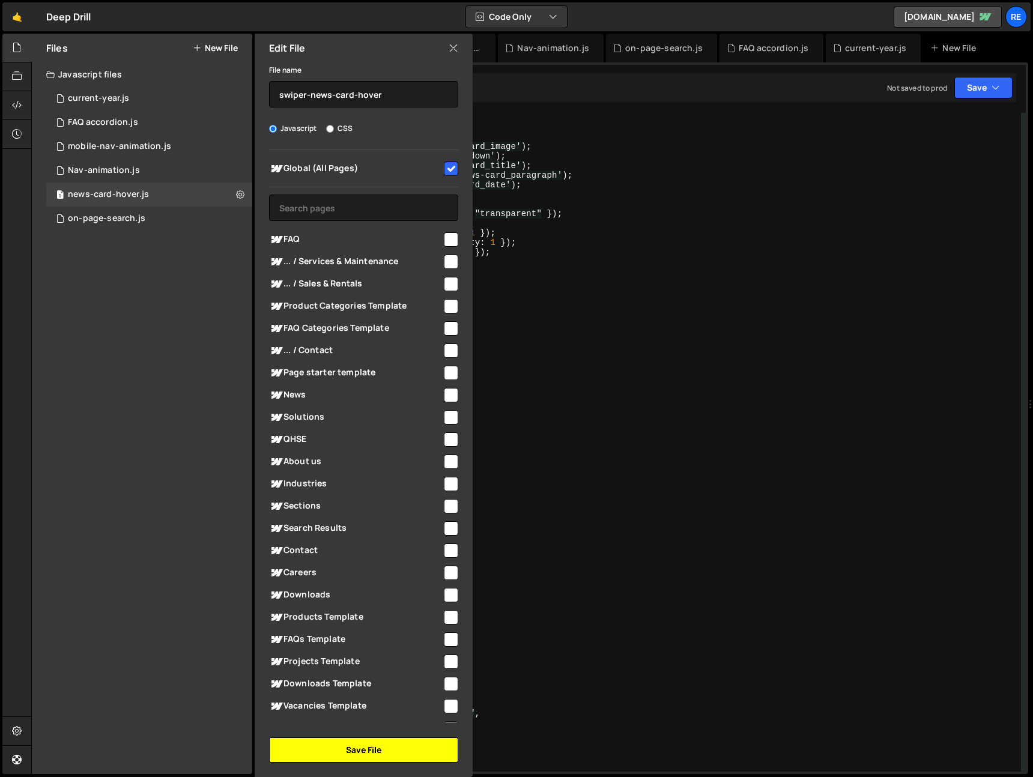
click at [345, 752] on button "Save File" at bounding box center [363, 750] width 189 height 25
checkbox input "false"
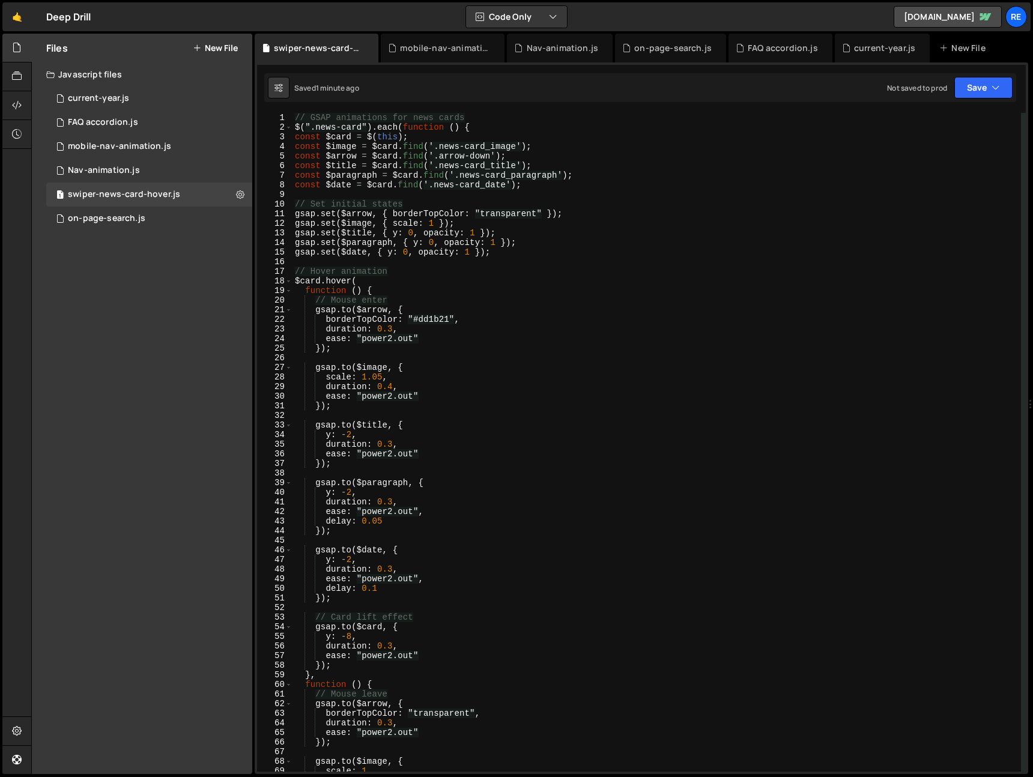
drag, startPoint x: 226, startPoint y: 48, endPoint x: 241, endPoint y: 74, distance: 30.4
click at [226, 49] on button "New File" at bounding box center [215, 48] width 45 height 10
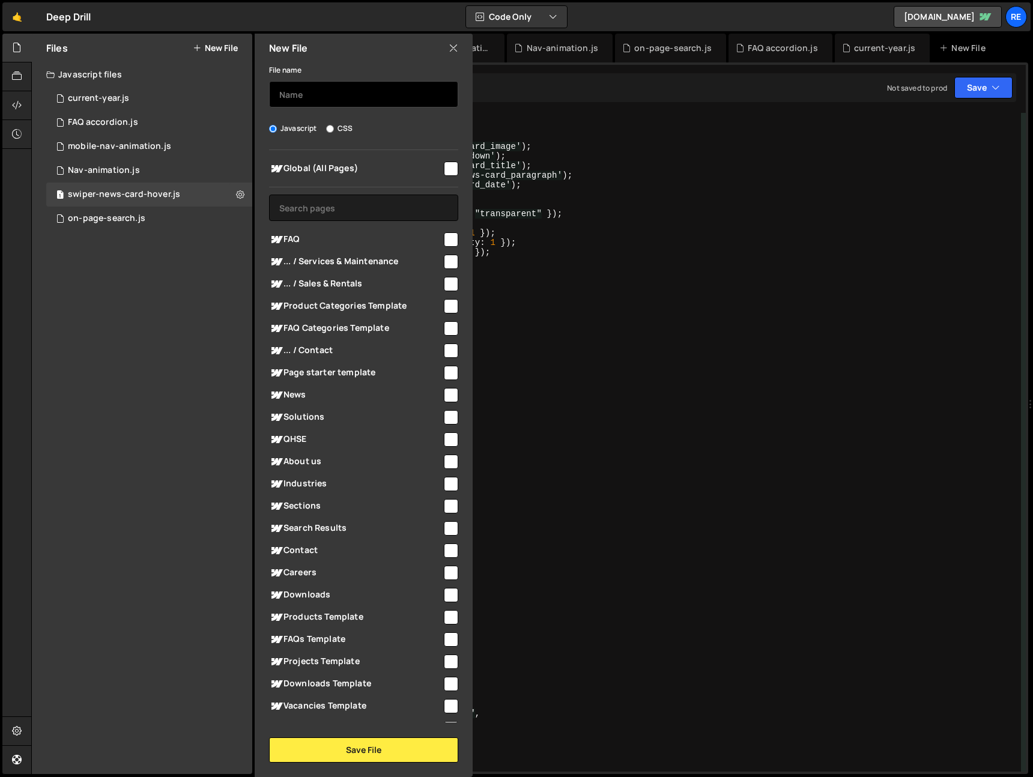
click at [320, 92] on input "text" at bounding box center [363, 94] width 189 height 26
type input "global-news-card-hover"
drag, startPoint x: 444, startPoint y: 163, endPoint x: 439, endPoint y: 190, distance: 27.5
click at [444, 164] on input "checkbox" at bounding box center [451, 169] width 14 height 14
checkbox input "true"
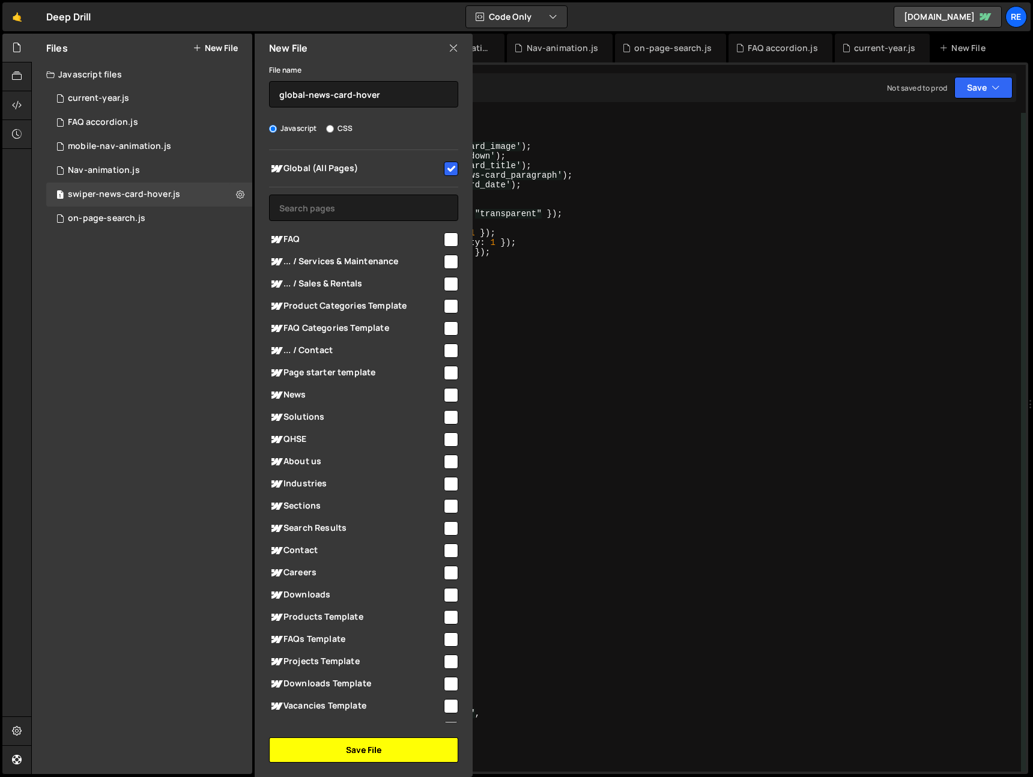
drag, startPoint x: 410, startPoint y: 750, endPoint x: 483, endPoint y: 691, distance: 93.9
click at [414, 748] on button "Save File" at bounding box center [363, 750] width 189 height 25
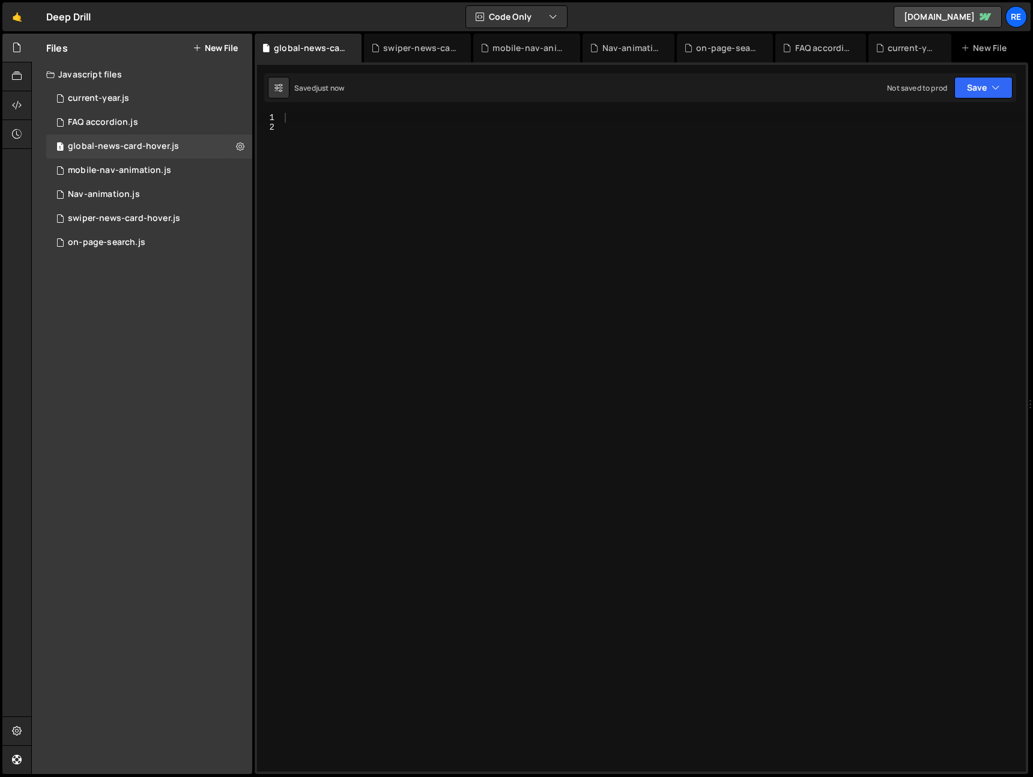
click at [668, 505] on div at bounding box center [654, 452] width 744 height 678
paste textarea "})();"
type textarea "})();"
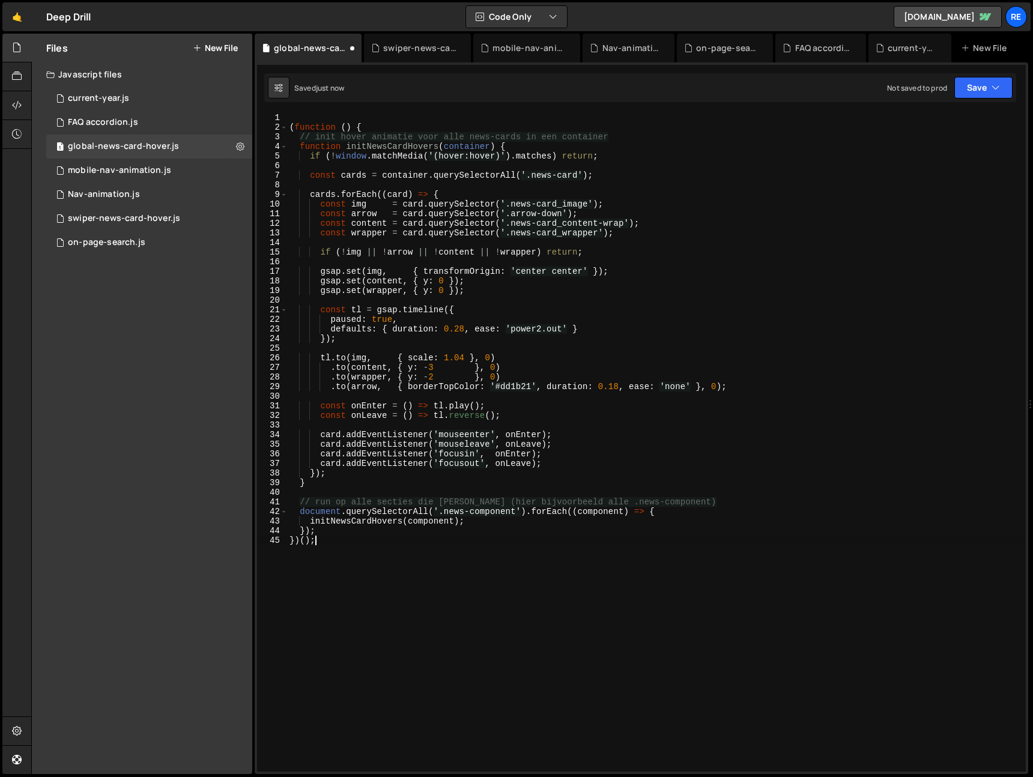
click at [407, 110] on div "1 Type cmd + s to save your Javascript file. הההההההההההההההההההההההההההההההההה…" at bounding box center [642, 418] width 774 height 712
click at [389, 122] on div "( function ( ) { // init hover animatie voor alle news-cards in een container f…" at bounding box center [656, 452] width 739 height 678
type textarea "(function () {"
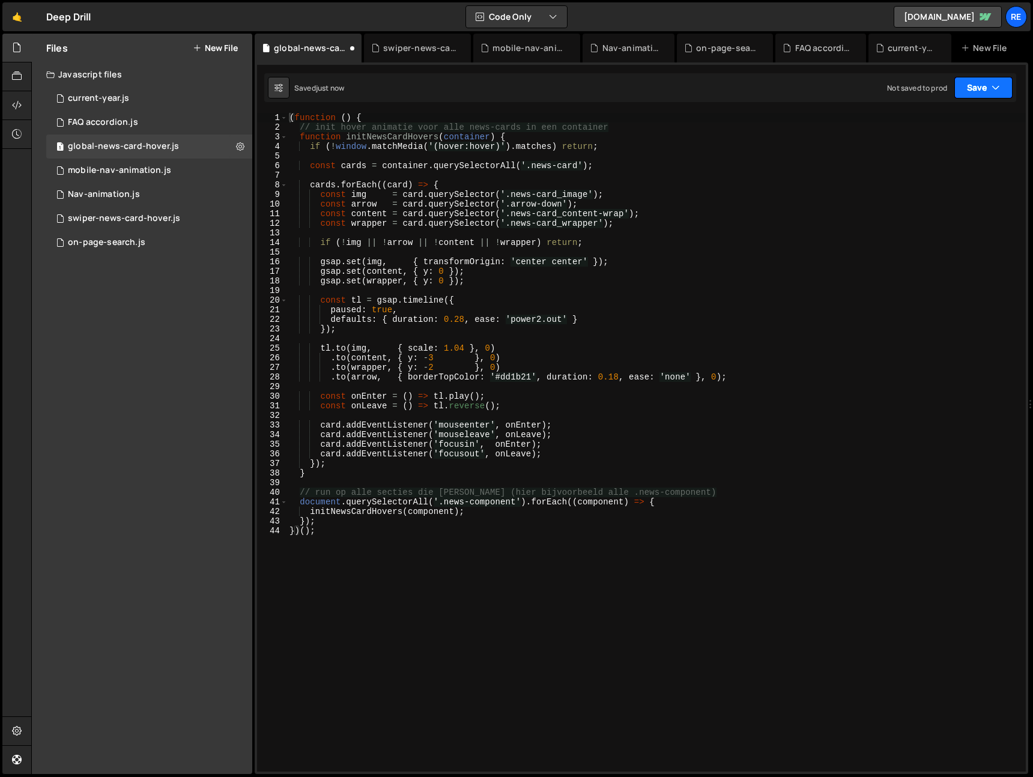
drag, startPoint x: 954, startPoint y: 79, endPoint x: 966, endPoint y: 87, distance: 14.3
click at [956, 81] on button "Save" at bounding box center [983, 88] width 58 height 22
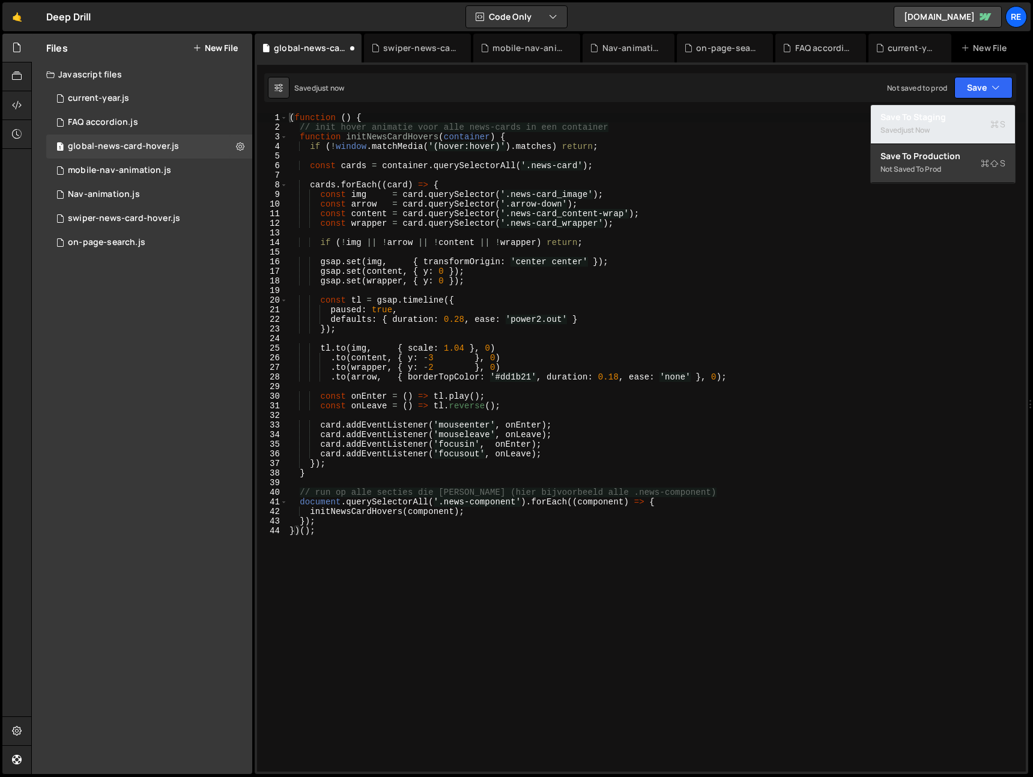
click at [953, 116] on div "Save to Staging S" at bounding box center [943, 117] width 125 height 12
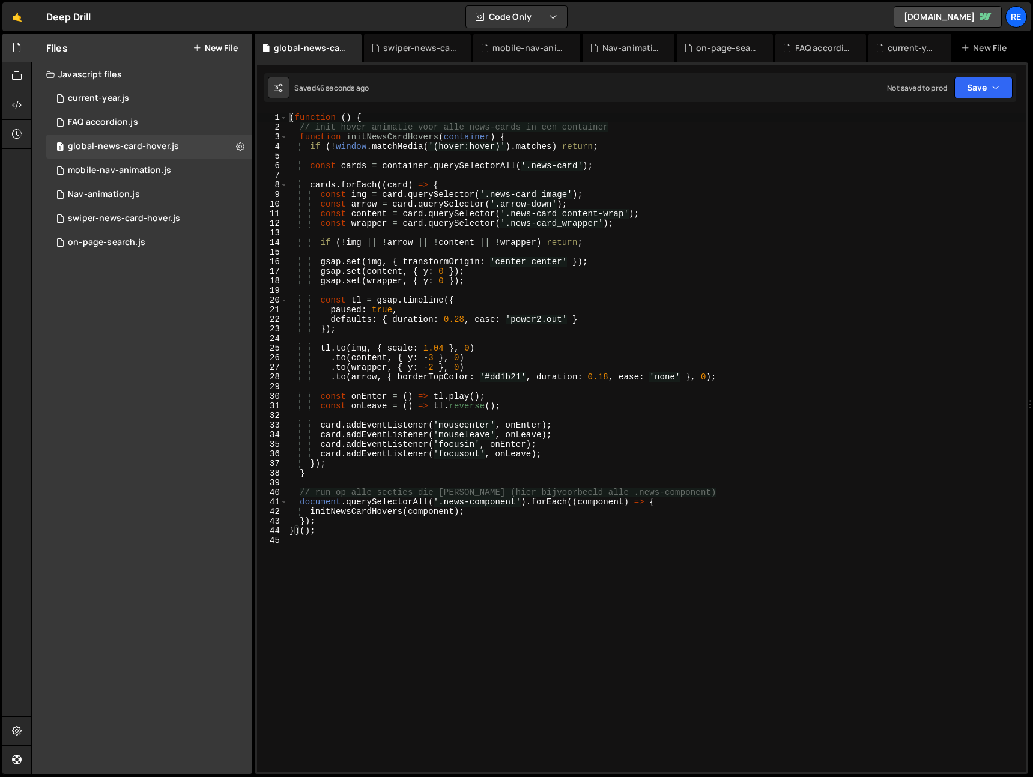
click at [212, 44] on button "New File" at bounding box center [215, 48] width 45 height 10
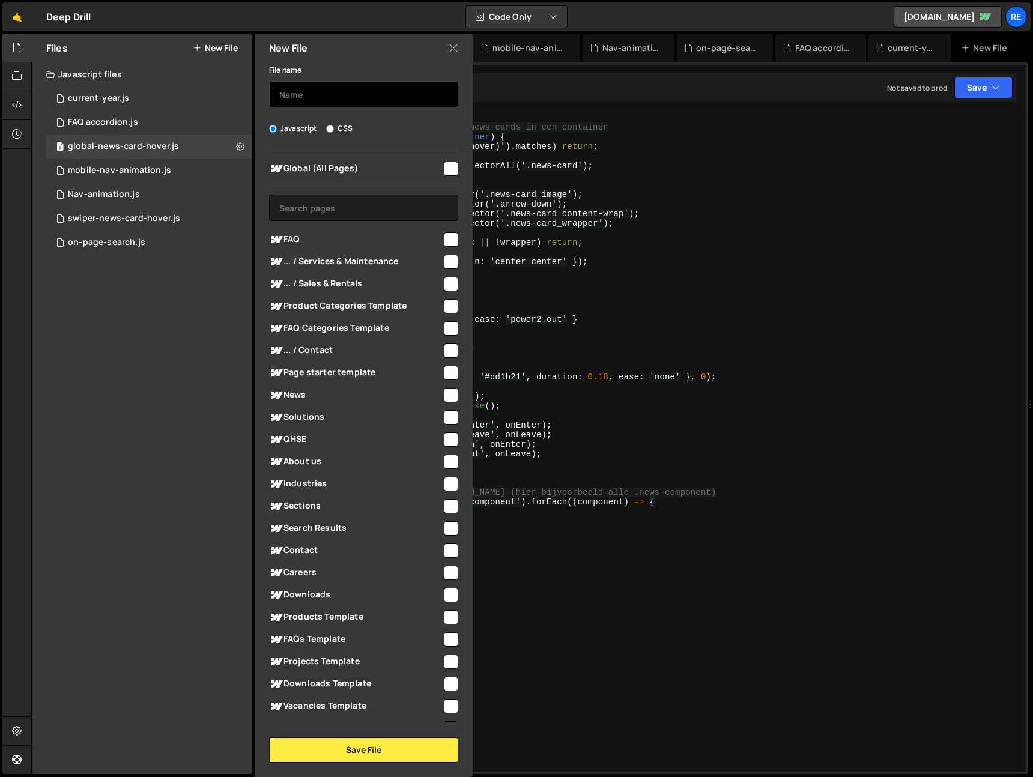
click at [324, 105] on input "text" at bounding box center [363, 94] width 189 height 26
click at [360, 97] on input "text" at bounding box center [363, 94] width 189 height 26
type input "h"
type input "Global hero animation"
drag, startPoint x: 442, startPoint y: 169, endPoint x: 404, endPoint y: 381, distance: 215.5
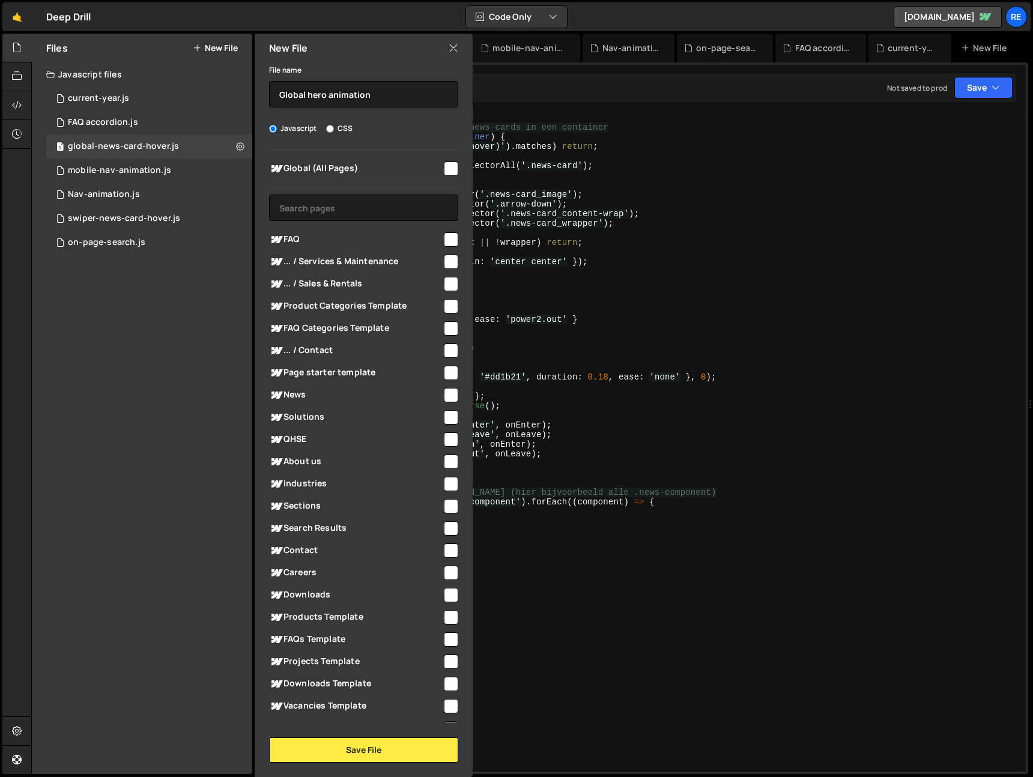
click at [444, 169] on input "checkbox" at bounding box center [451, 169] width 14 height 14
checkbox input "true"
click at [367, 756] on button "Save File" at bounding box center [363, 750] width 189 height 25
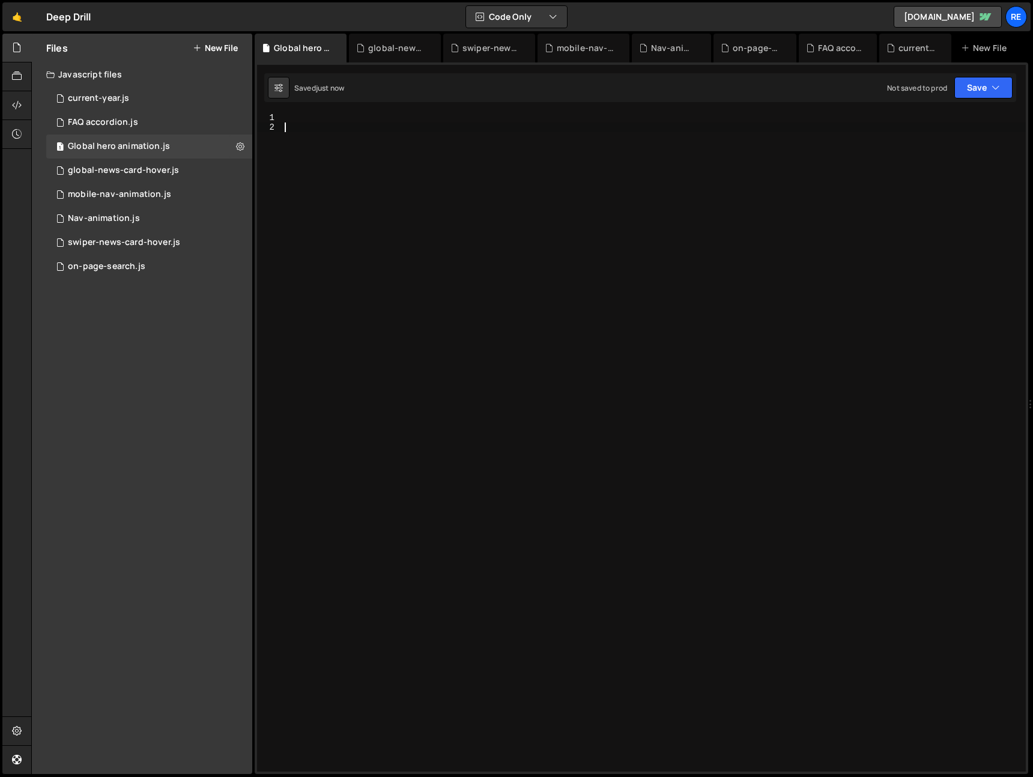
click at [605, 399] on div at bounding box center [654, 452] width 744 height 678
paste textarea "<script>"
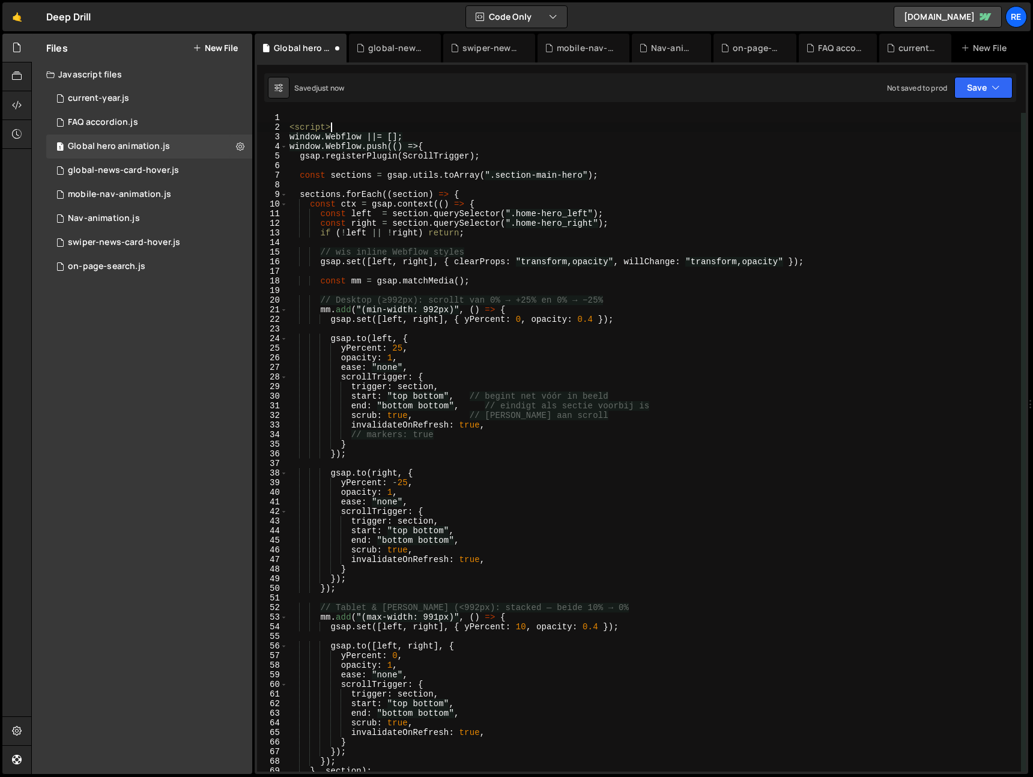
click at [377, 123] on div "< script > window.Webflow ||= []; window.Webflow.push(() => { gsap . registerPl…" at bounding box center [654, 452] width 734 height 678
type textarea "<script>"
type textarea "window.Webflow ||= [];"
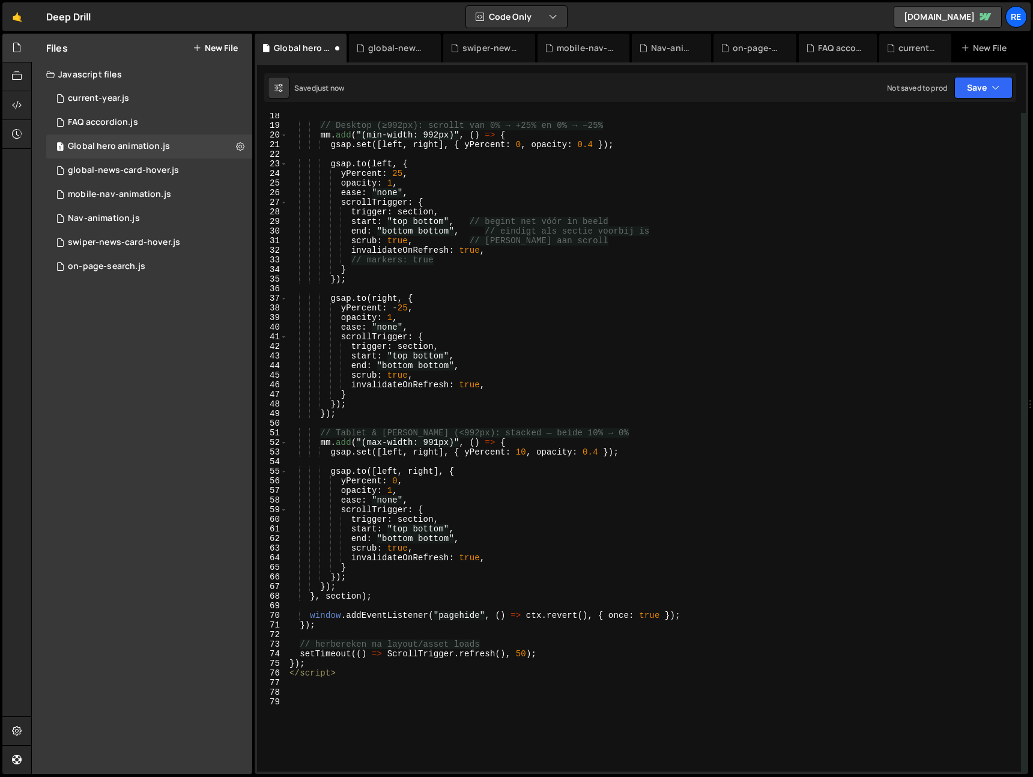
scroll to position [167, 0]
click at [376, 703] on div "// Desktop (≥992px): scrollt van 0% → +25% en 0% → −25% mm . add ( "(min-width:…" at bounding box center [654, 448] width 734 height 678
click at [391, 678] on div "// Desktop (≥992px): scrollt van 0% → +25% en 0% → −25% mm . add ( "(min-width:…" at bounding box center [654, 448] width 734 height 678
type textarea "</script"
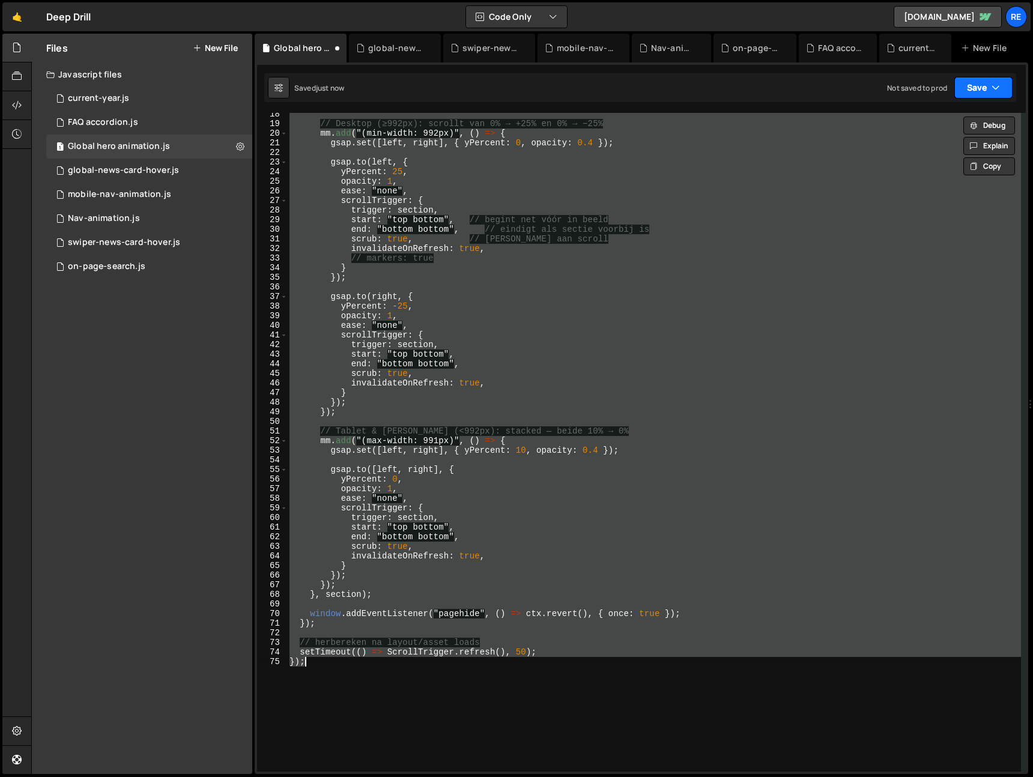
click at [975, 86] on button "Save" at bounding box center [983, 88] width 58 height 22
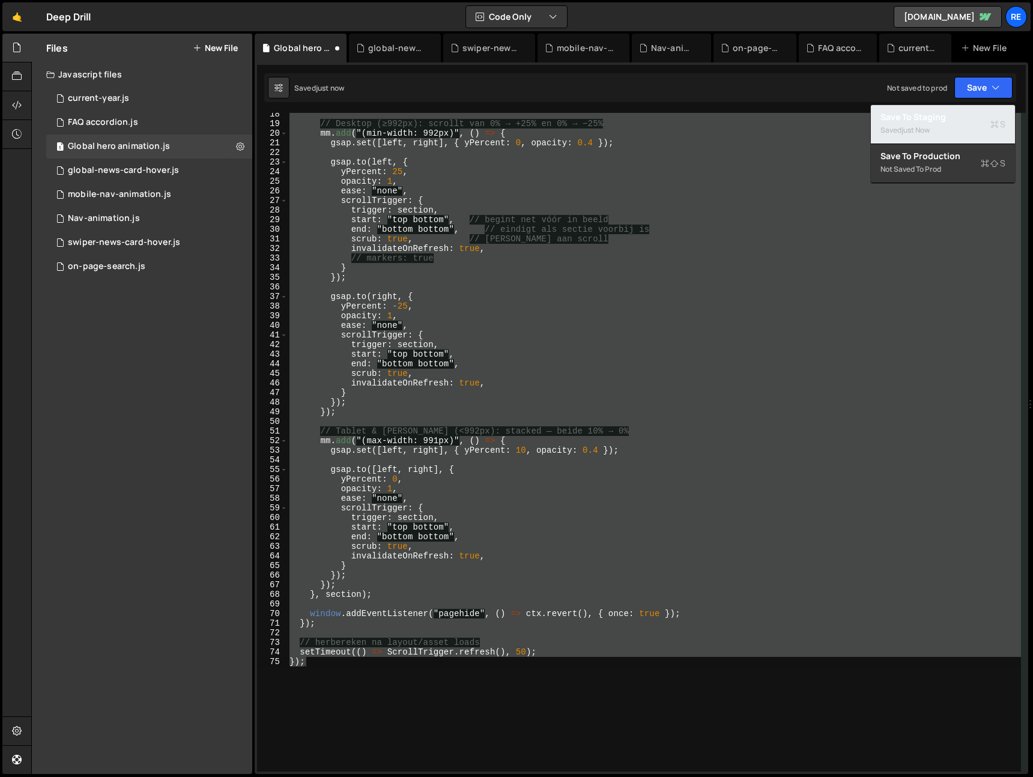
click at [971, 115] on div "Save to Staging S" at bounding box center [943, 117] width 125 height 12
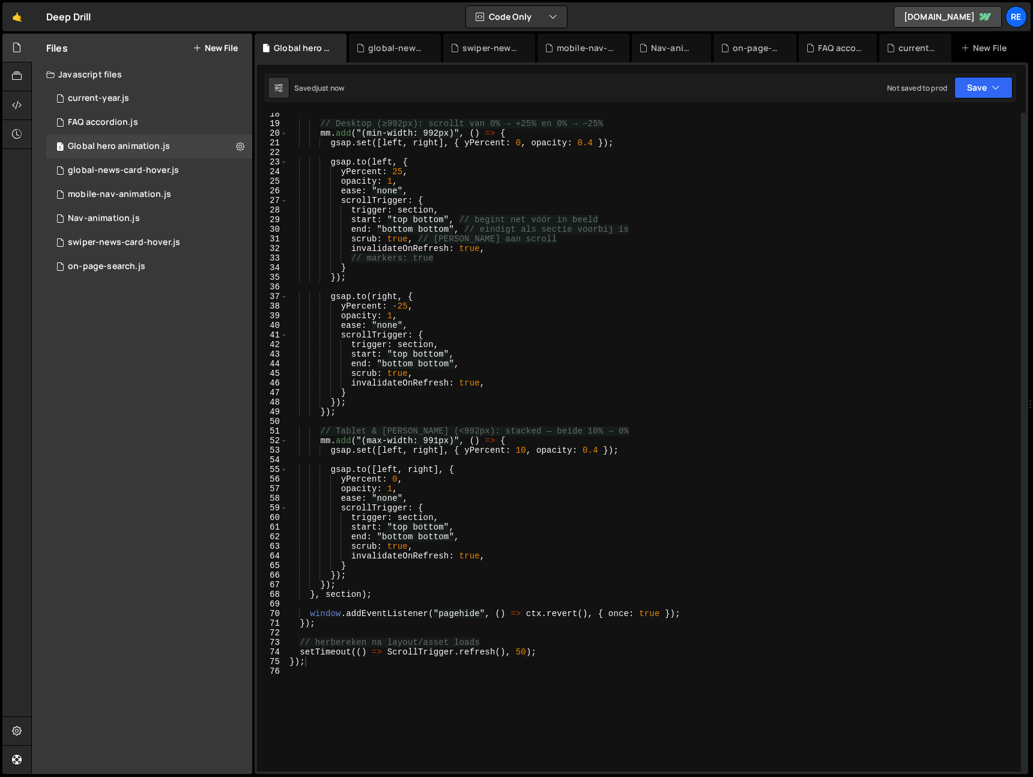
scroll to position [0, 0]
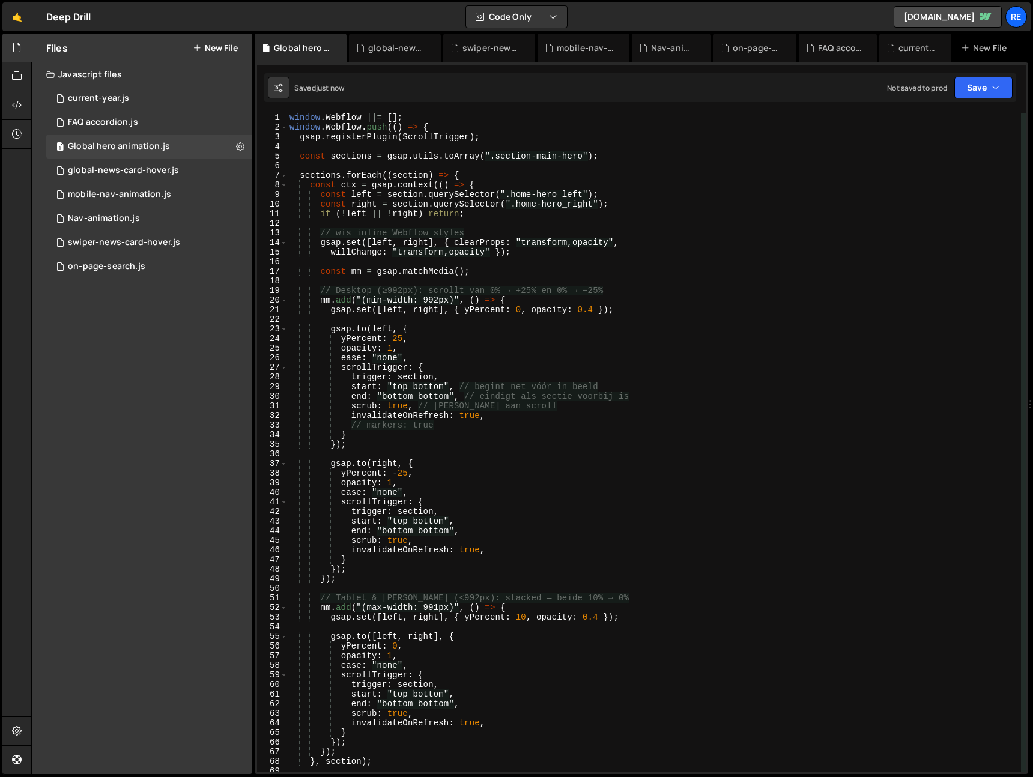
type textarea "[DOMAIN_NAME](left, {"
click at [820, 327] on div "window . Webflow ||= [ ] ; window . Webflow . push (( ) => { gsap . registerPlu…" at bounding box center [654, 452] width 734 height 678
click at [553, 7] on button "Code Only" at bounding box center [516, 17] width 101 height 22
click at [969, 89] on button "Save" at bounding box center [983, 88] width 58 height 22
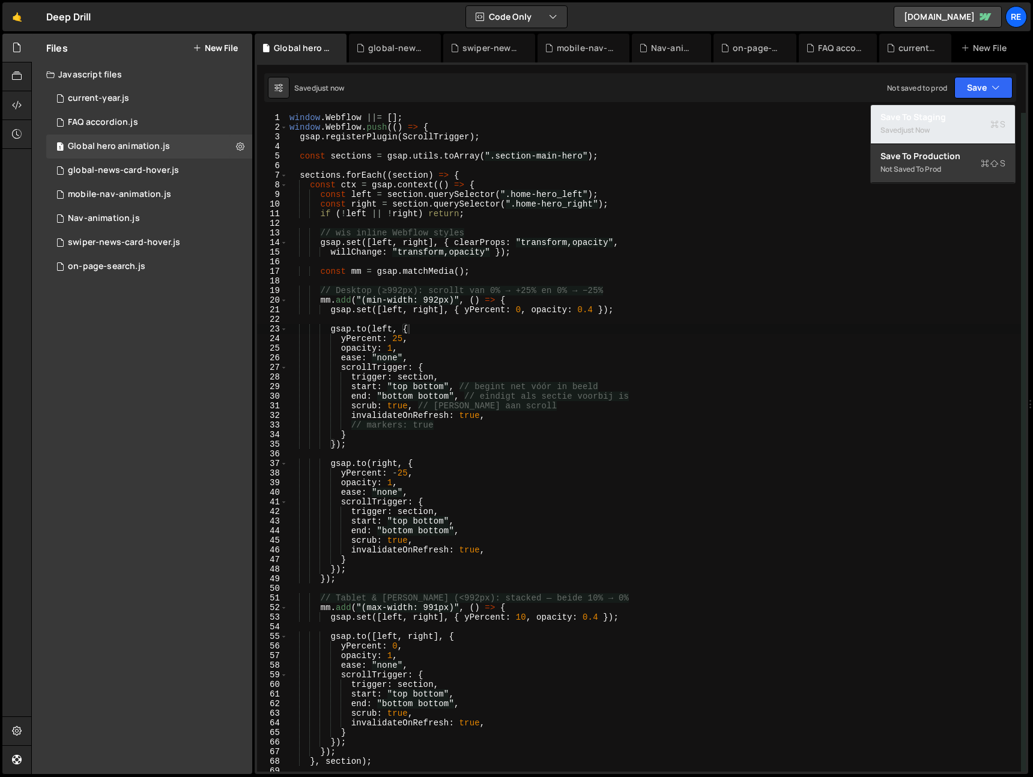
click at [977, 126] on div "Saved just now" at bounding box center [943, 130] width 125 height 14
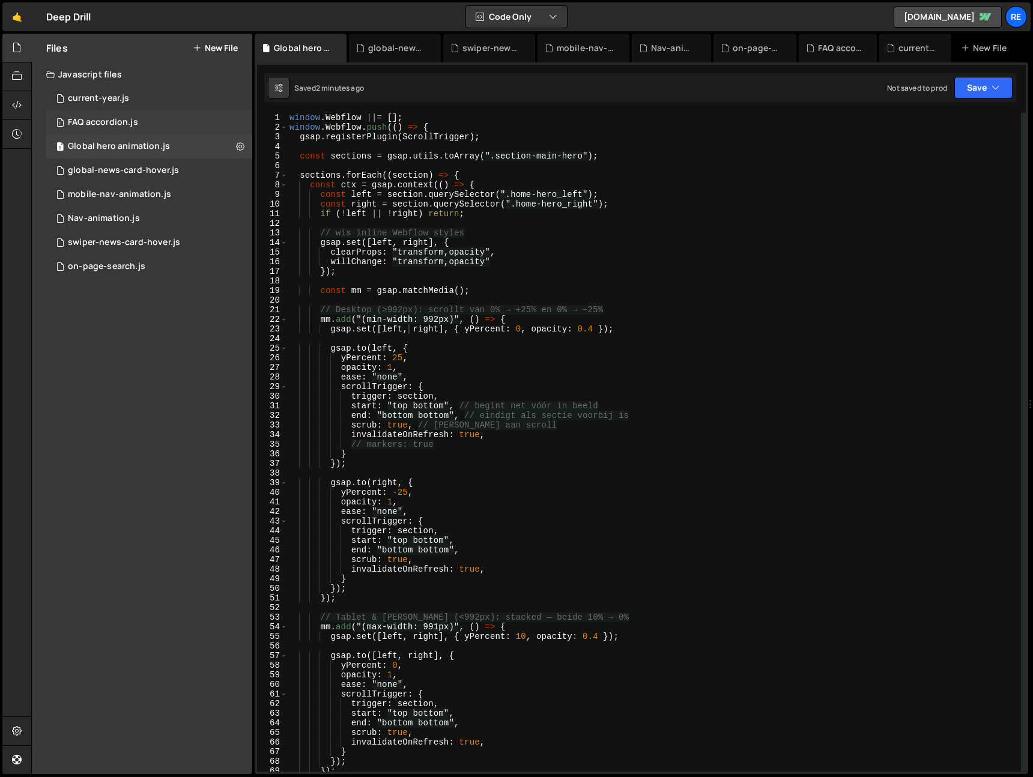
click at [117, 112] on div "1 FAQ accordion.js 0" at bounding box center [149, 123] width 206 height 24
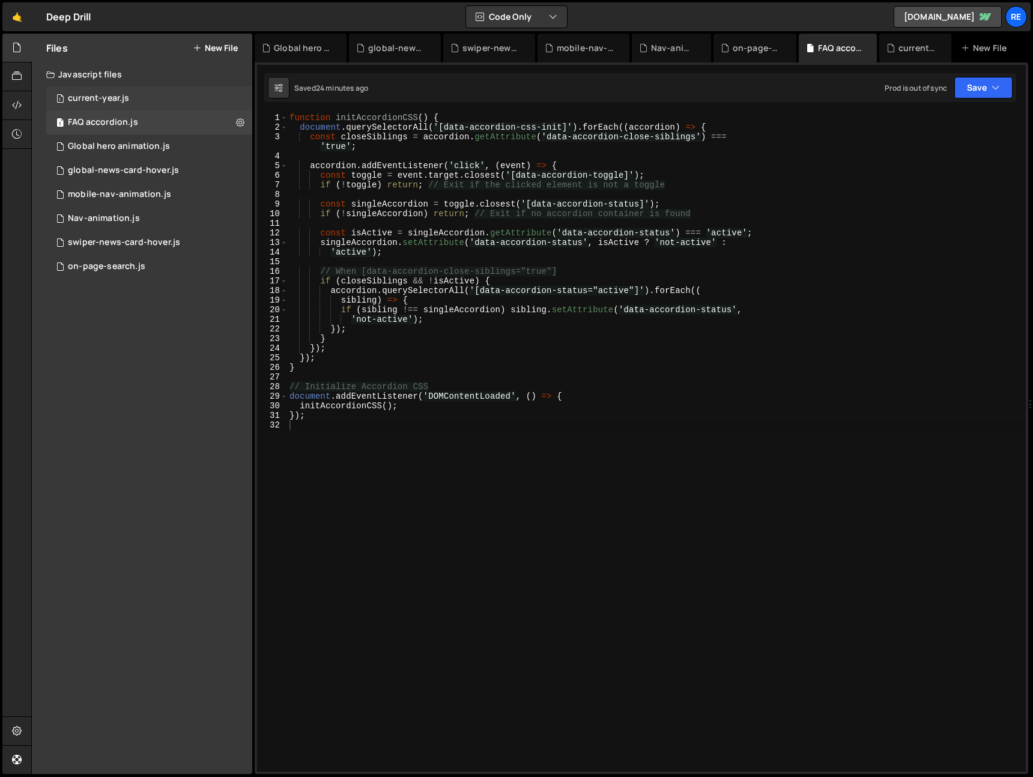
drag, startPoint x: 93, startPoint y: 89, endPoint x: 109, endPoint y: 104, distance: 21.3
click at [93, 90] on div "1 current-year.js 0" at bounding box center [149, 98] width 206 height 24
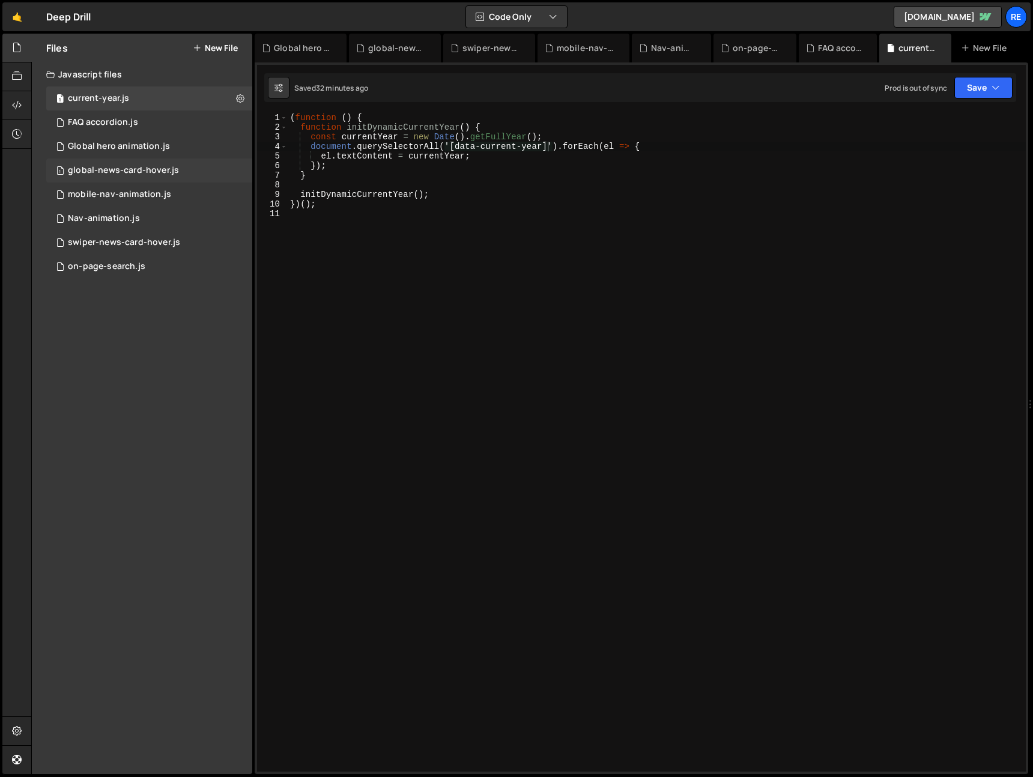
click at [135, 160] on div "1 global-news-card-hover.js 0" at bounding box center [149, 171] width 206 height 24
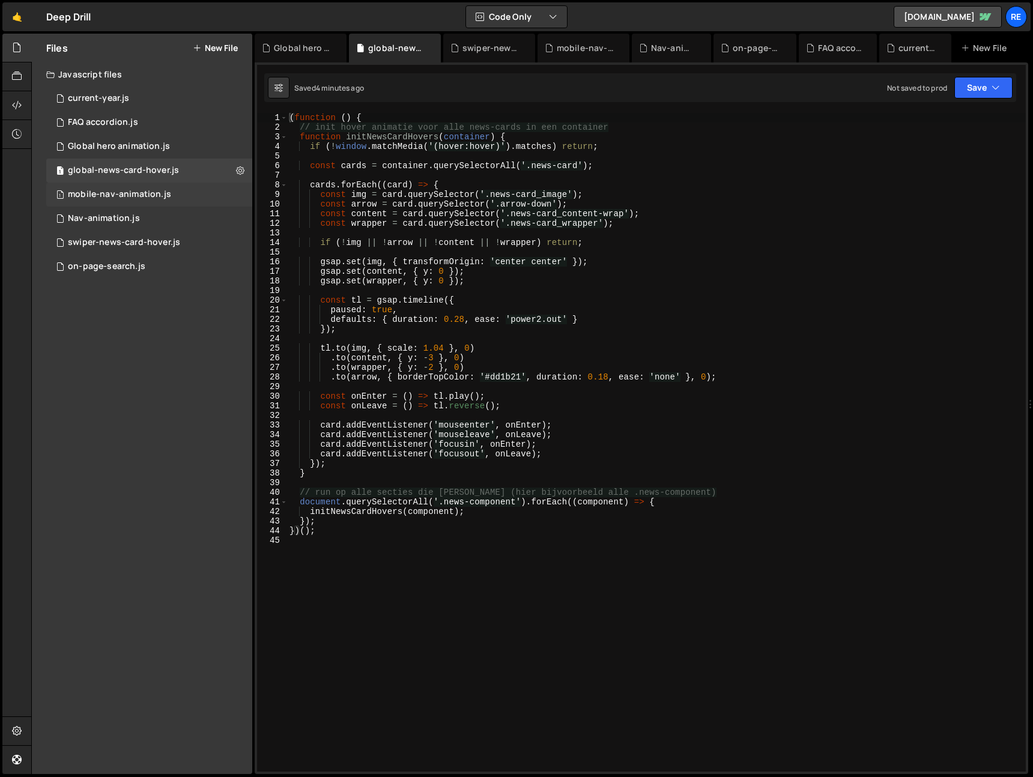
click at [138, 193] on div "mobile-nav-animation.js" at bounding box center [119, 194] width 103 height 11
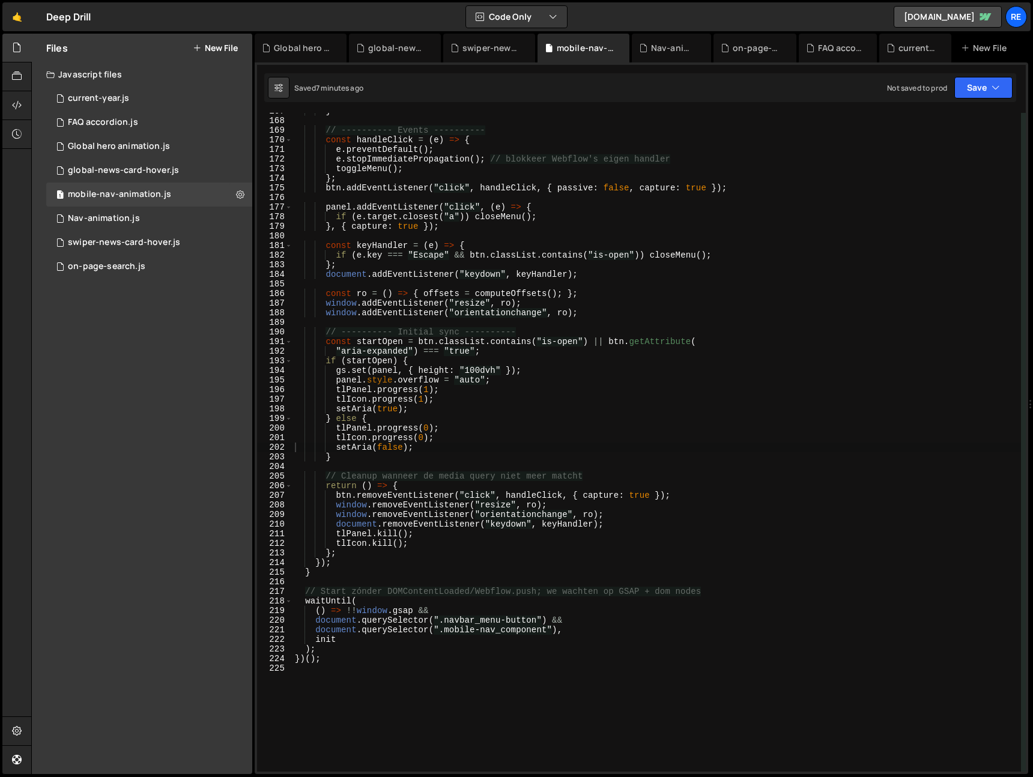
drag, startPoint x: 128, startPoint y: 224, endPoint x: 372, endPoint y: 262, distance: 246.9
click at [128, 223] on div "1 Nav-animation.js 0" at bounding box center [149, 219] width 206 height 24
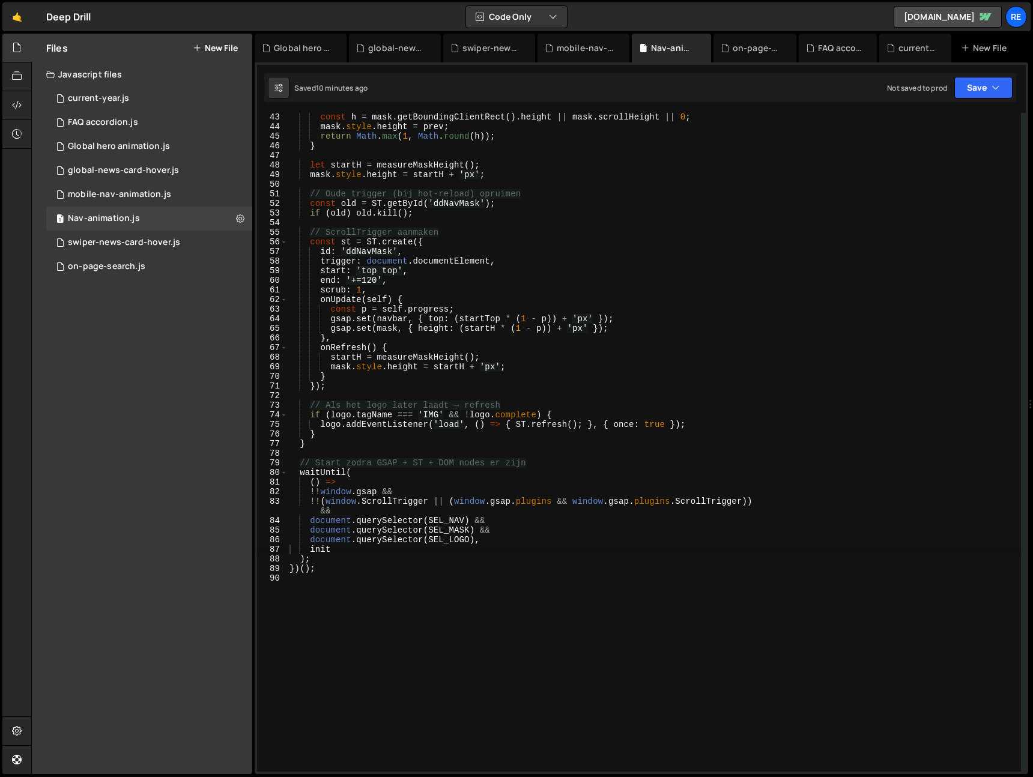
click at [466, 276] on div "const h = mask . getBoundingClientRect ( ) . height || mask . scrollHeight || 0…" at bounding box center [654, 451] width 734 height 678
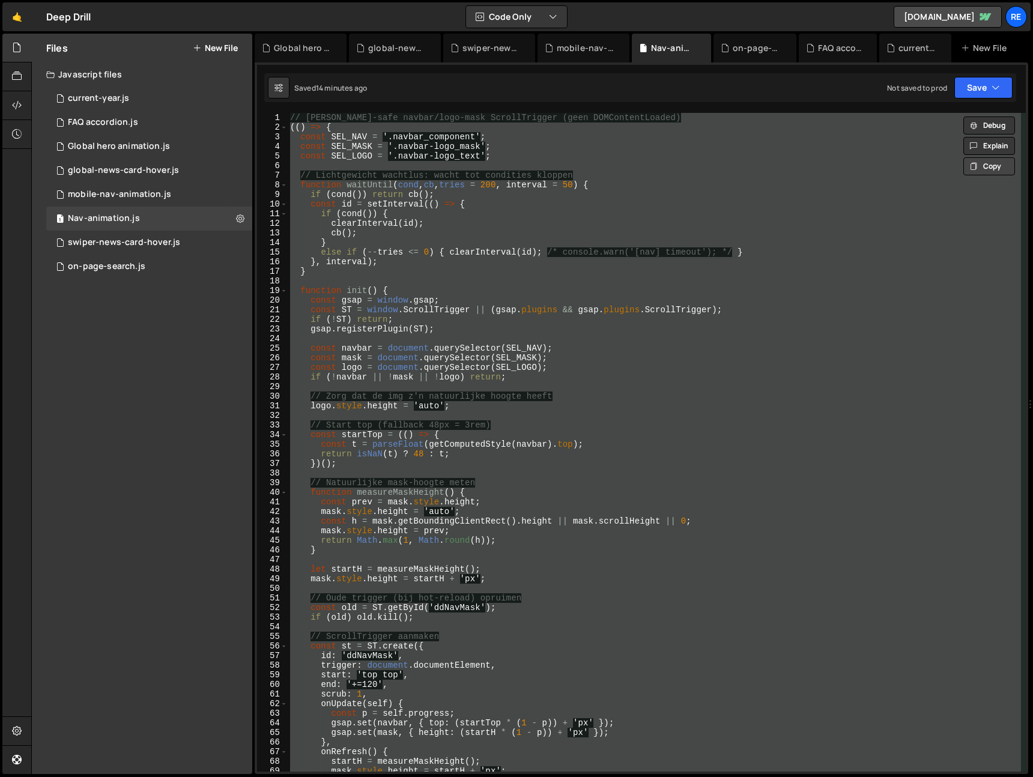
click at [983, 172] on button "Copy" at bounding box center [989, 166] width 52 height 18
click at [509, 426] on div "// [PERSON_NAME]-safe navbar/logo-mask ScrollTrigger (geen DOMContentLoaded) ((…" at bounding box center [654, 442] width 733 height 659
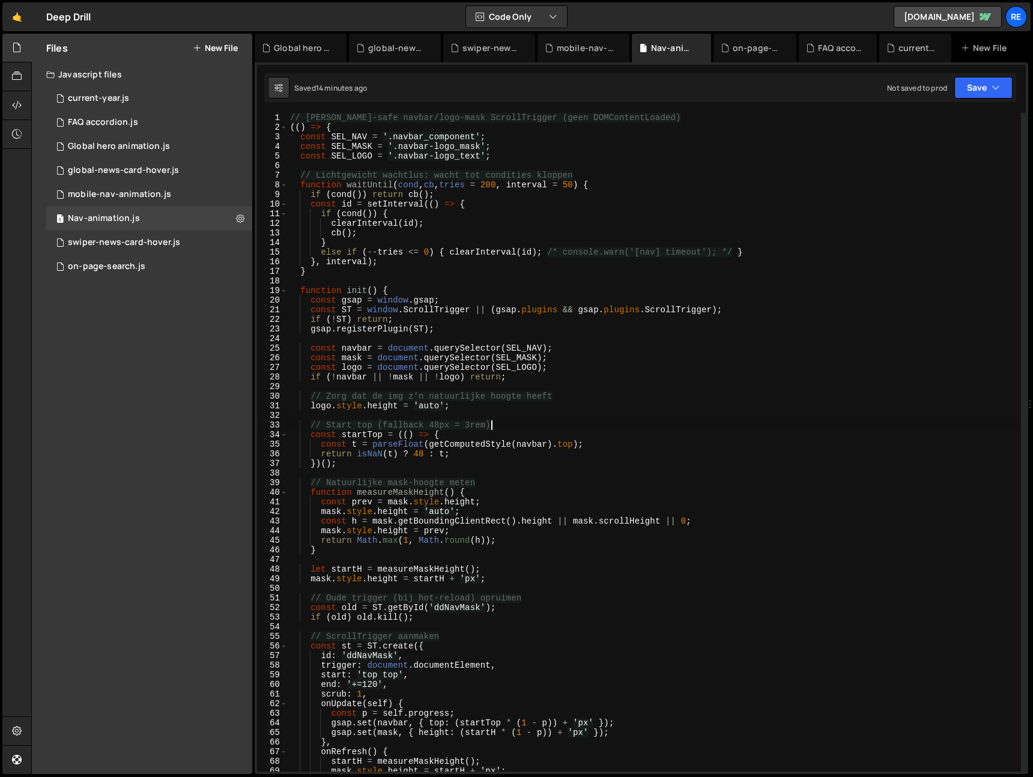
type textarea "})();"
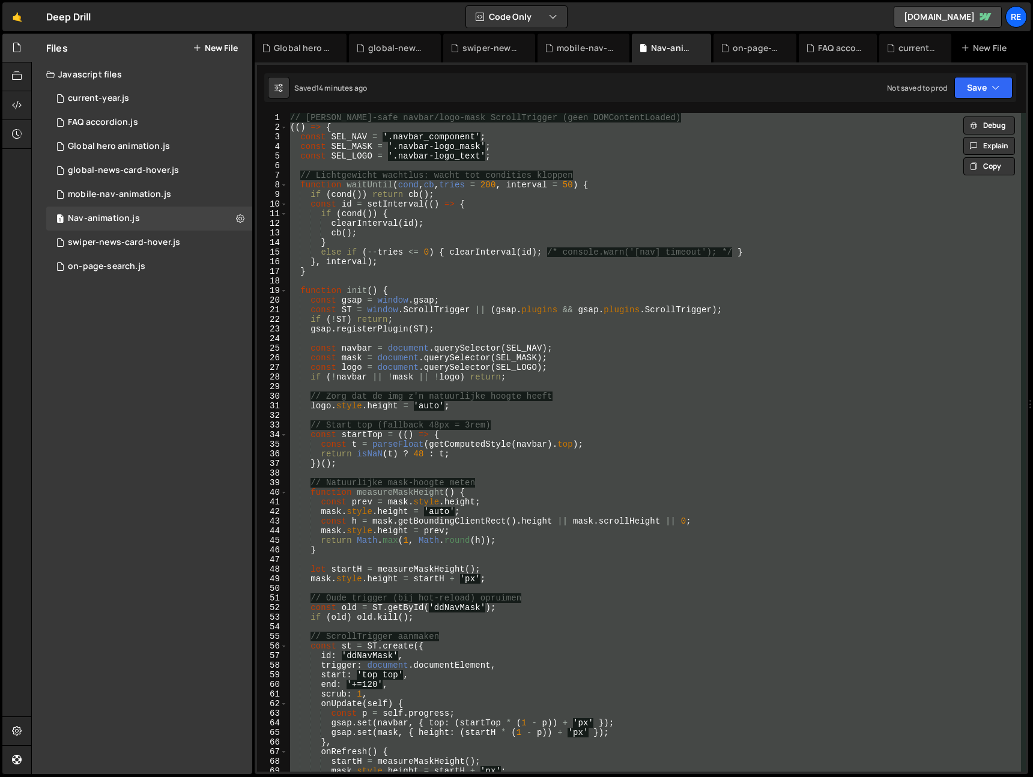
paste textarea
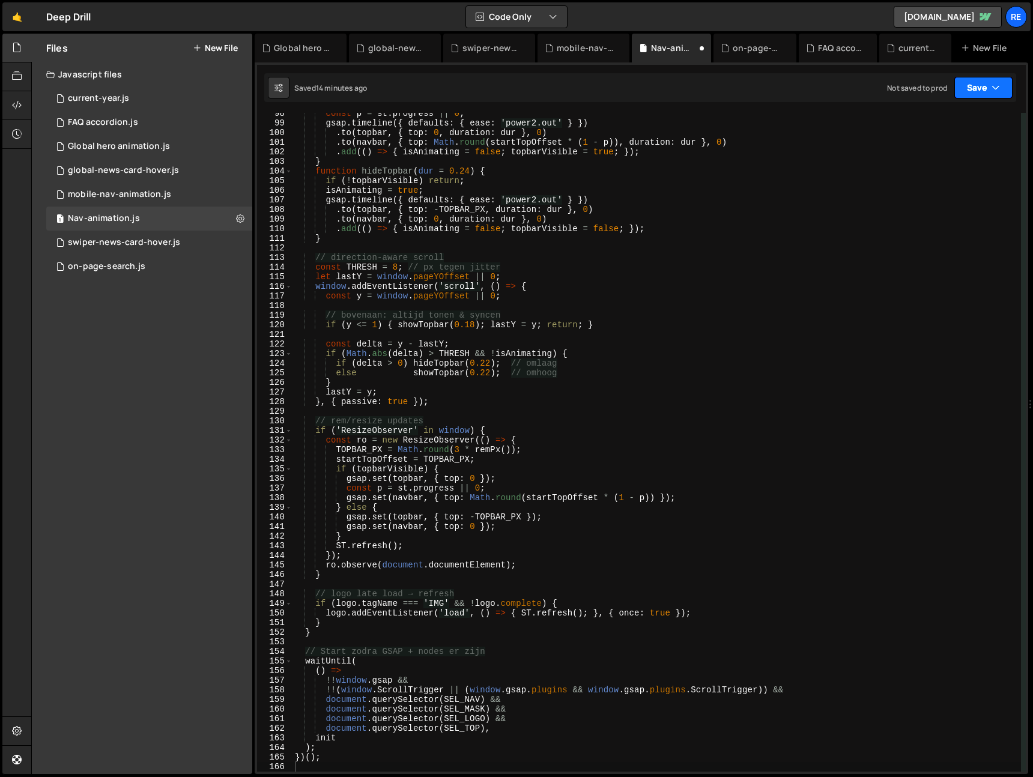
click at [987, 90] on button "Save" at bounding box center [983, 88] width 58 height 22
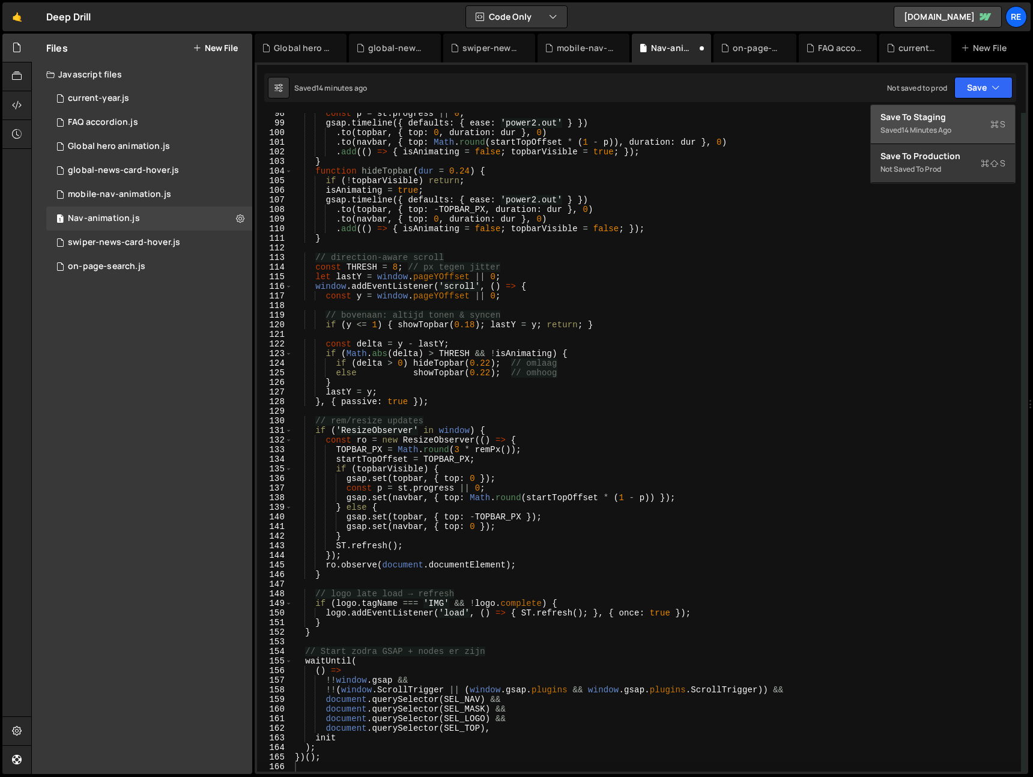
click at [945, 136] on div "Saved 14 minutes ago" at bounding box center [943, 130] width 125 height 14
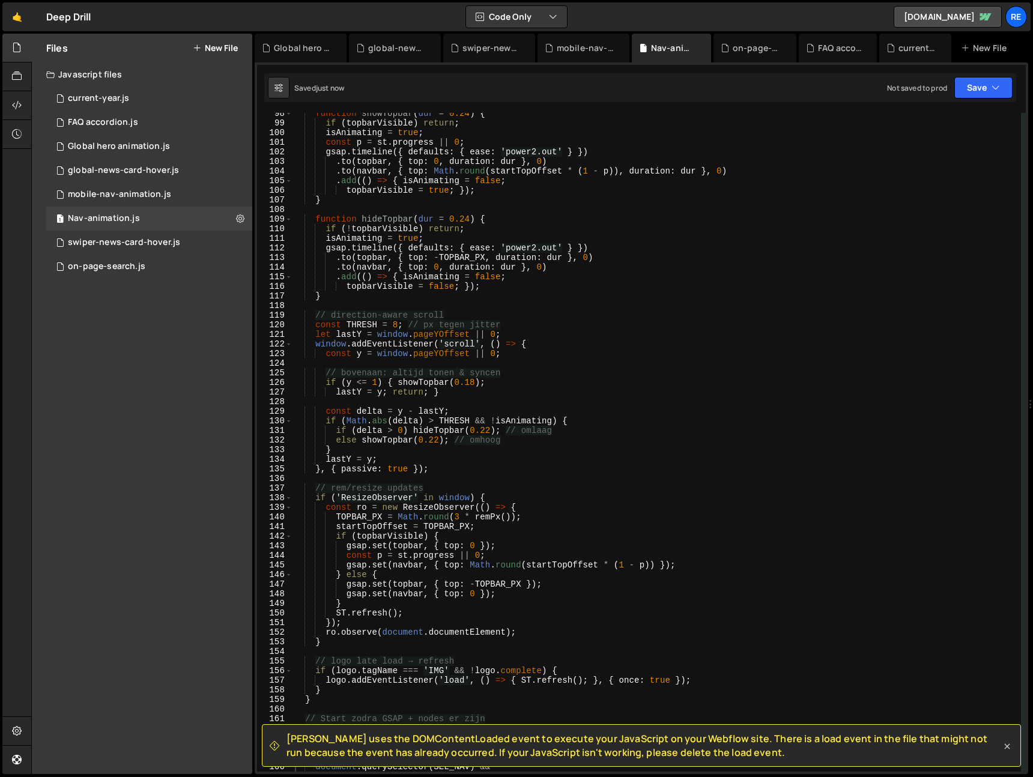
click at [1008, 749] on icon at bounding box center [1007, 747] width 12 height 12
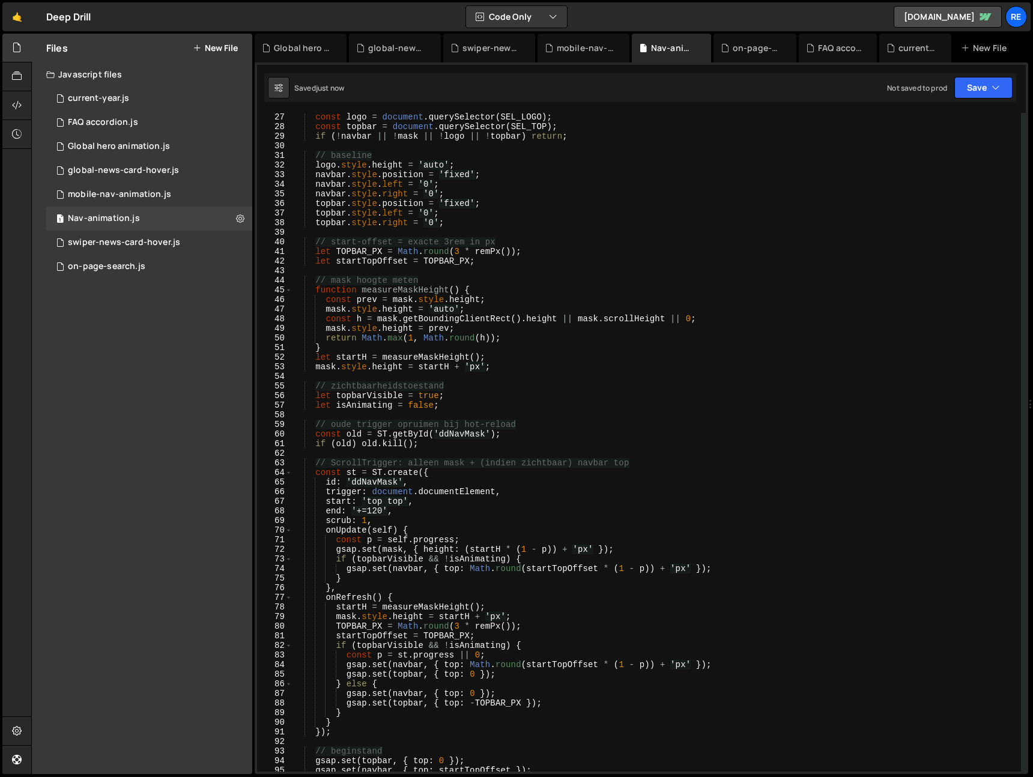
scroll to position [0, 0]
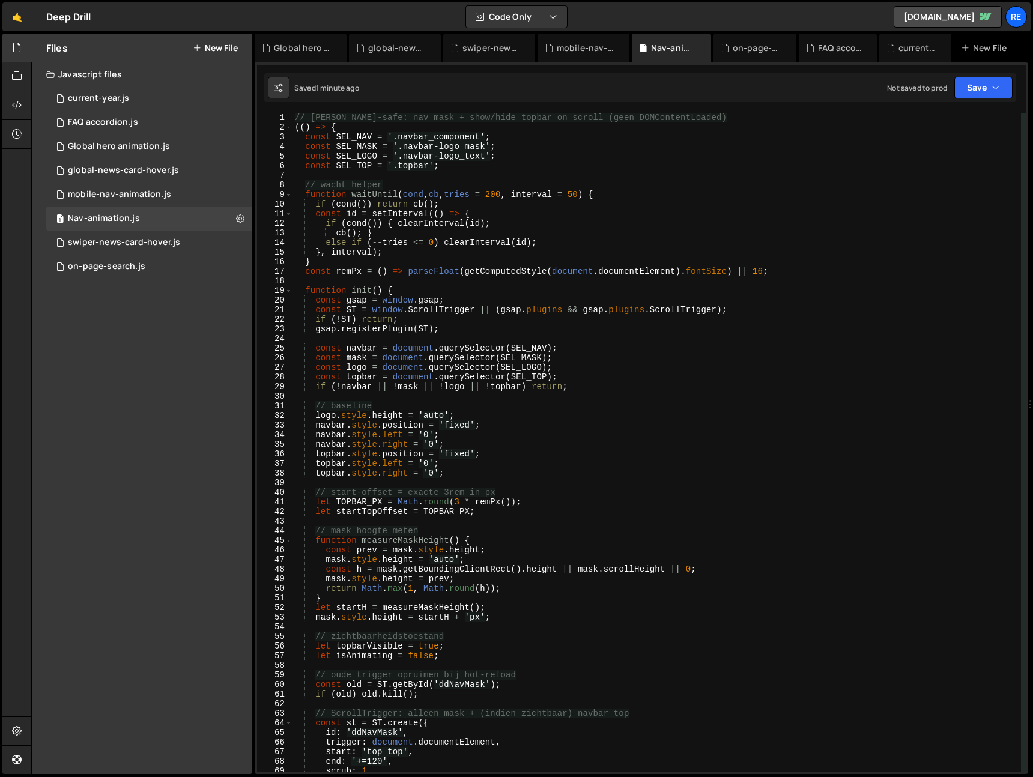
drag, startPoint x: 742, startPoint y: 368, endPoint x: 672, endPoint y: 367, distance: 70.3
click at [735, 368] on div "// [PERSON_NAME]-safe: nav mask + show/hide topbar on scroll (geen DOMContentLo…" at bounding box center [657, 452] width 729 height 678
type textarea "})();"
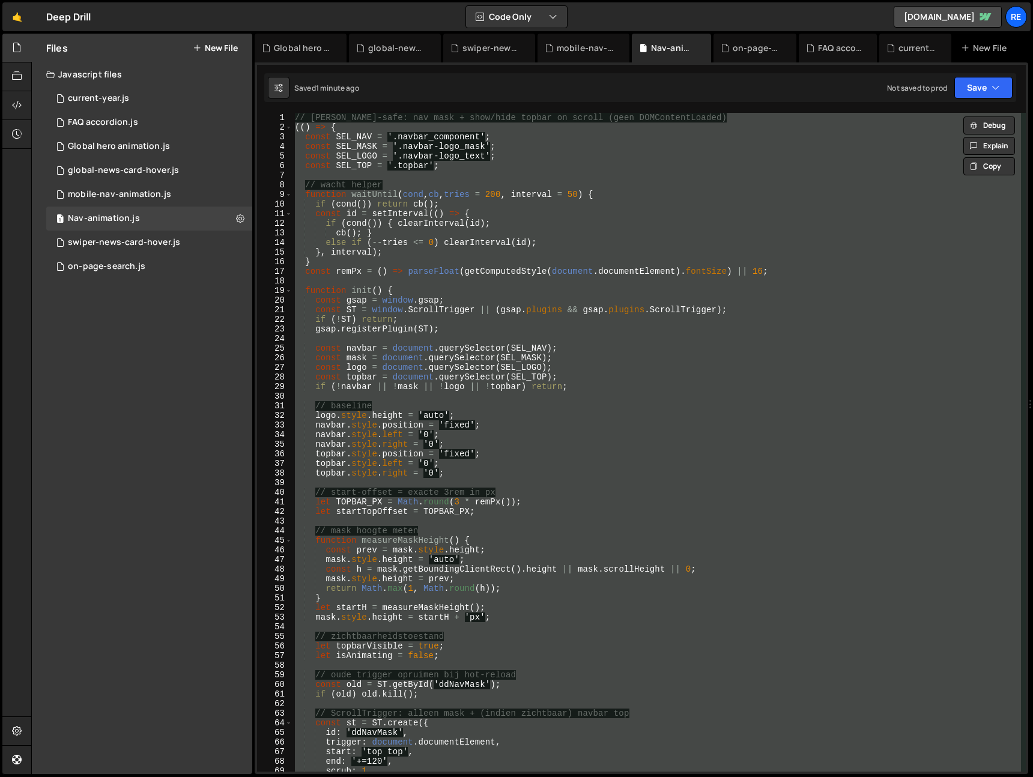
paste textarea
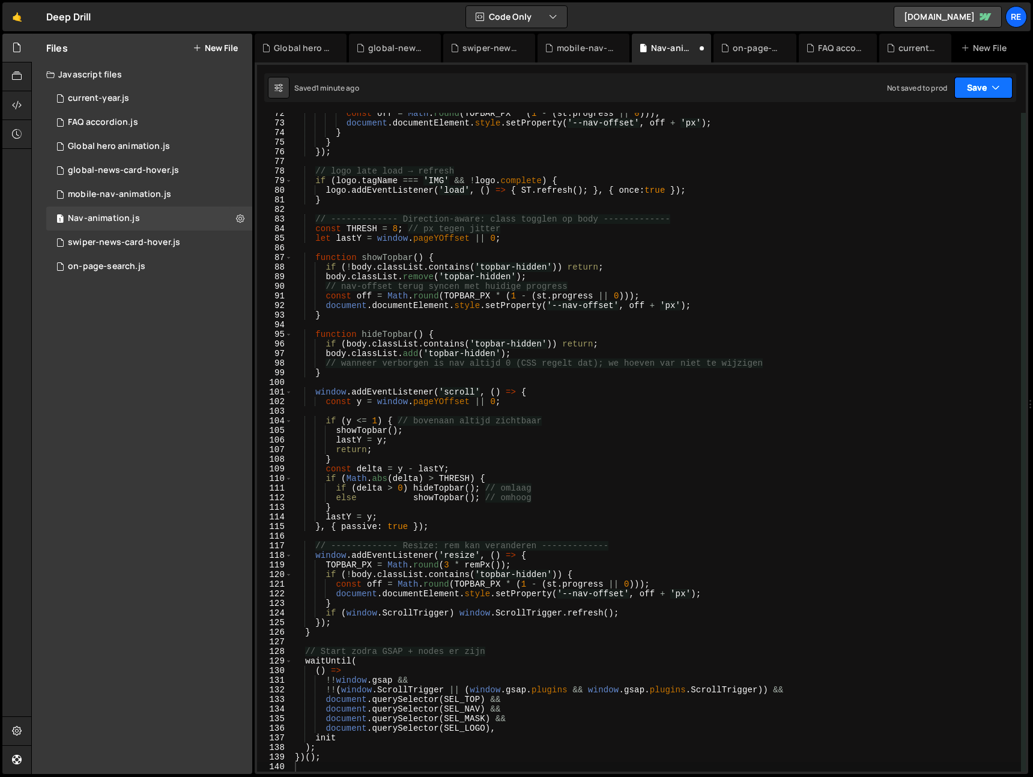
drag, startPoint x: 987, startPoint y: 82, endPoint x: 960, endPoint y: 114, distance: 41.8
click at [987, 83] on button "Save" at bounding box center [983, 88] width 58 height 22
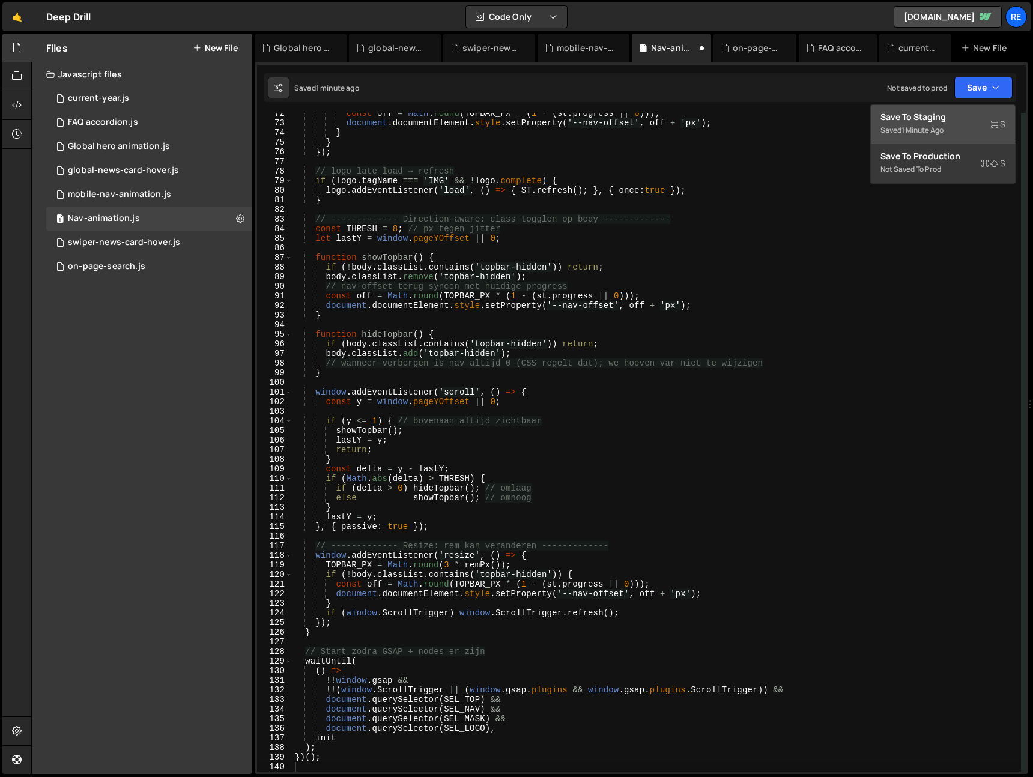
click at [944, 127] on div "1 minute ago" at bounding box center [923, 130] width 42 height 10
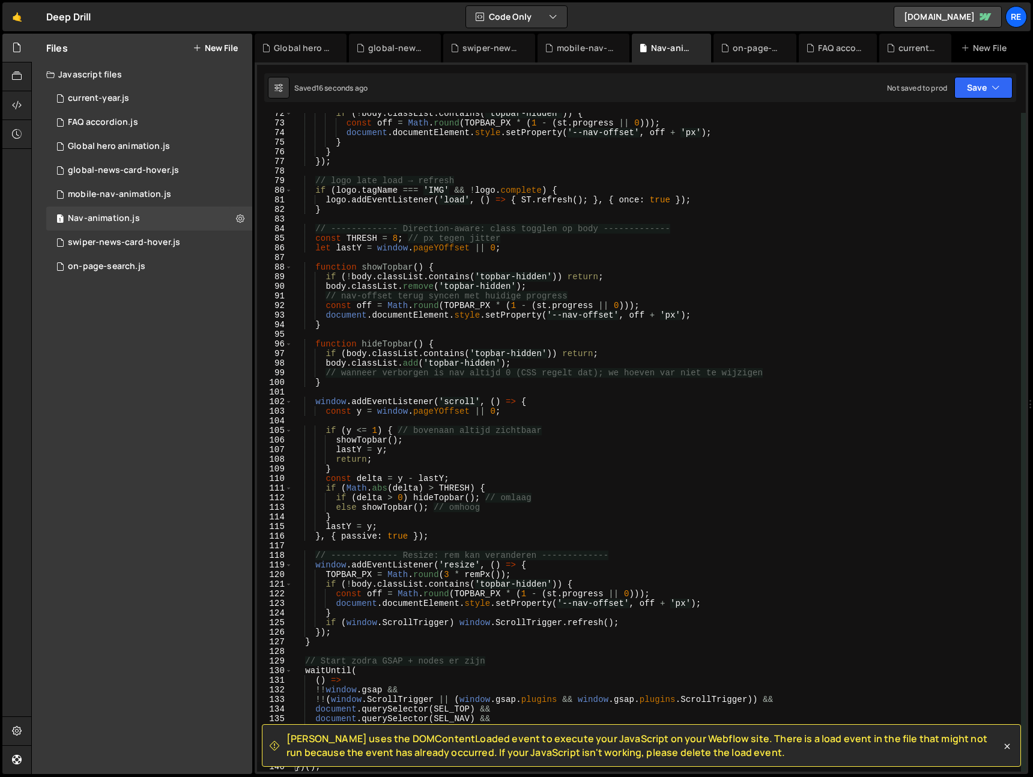
click at [568, 294] on div "if ( ! body . classList . contains ( 'topbar-hidden' )) { const off = Math . ro…" at bounding box center [657, 448] width 729 height 678
type textarea "})();"
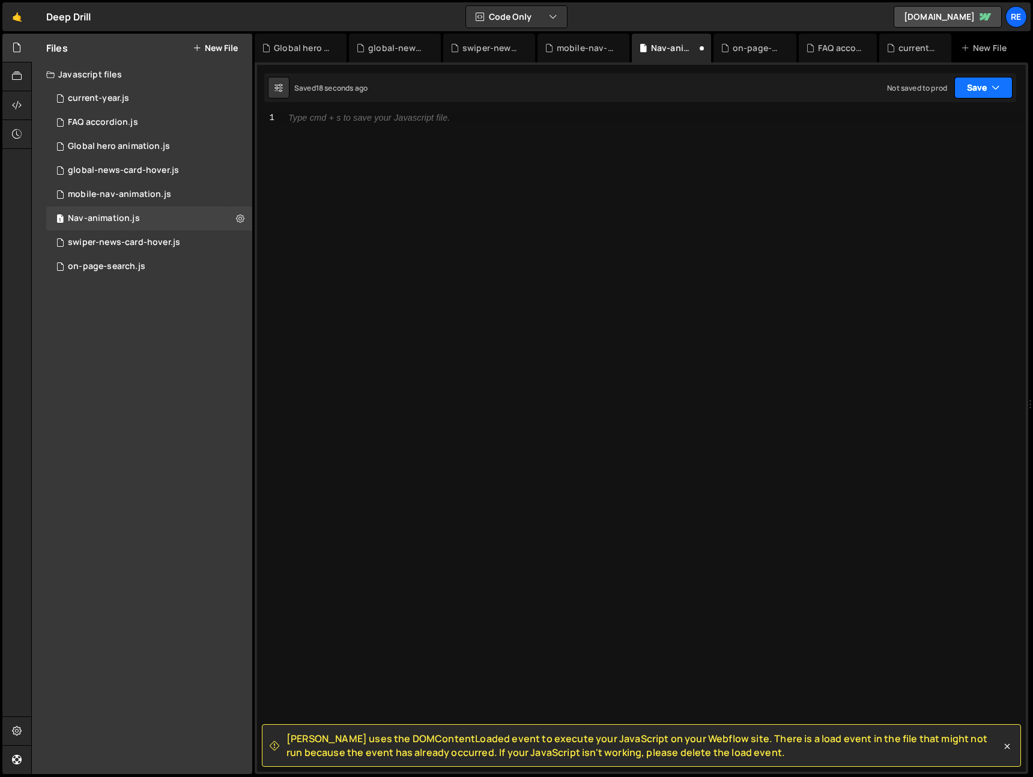
drag, startPoint x: 976, startPoint y: 83, endPoint x: 971, endPoint y: 99, distance: 16.9
click at [976, 83] on button "Save" at bounding box center [983, 88] width 58 height 22
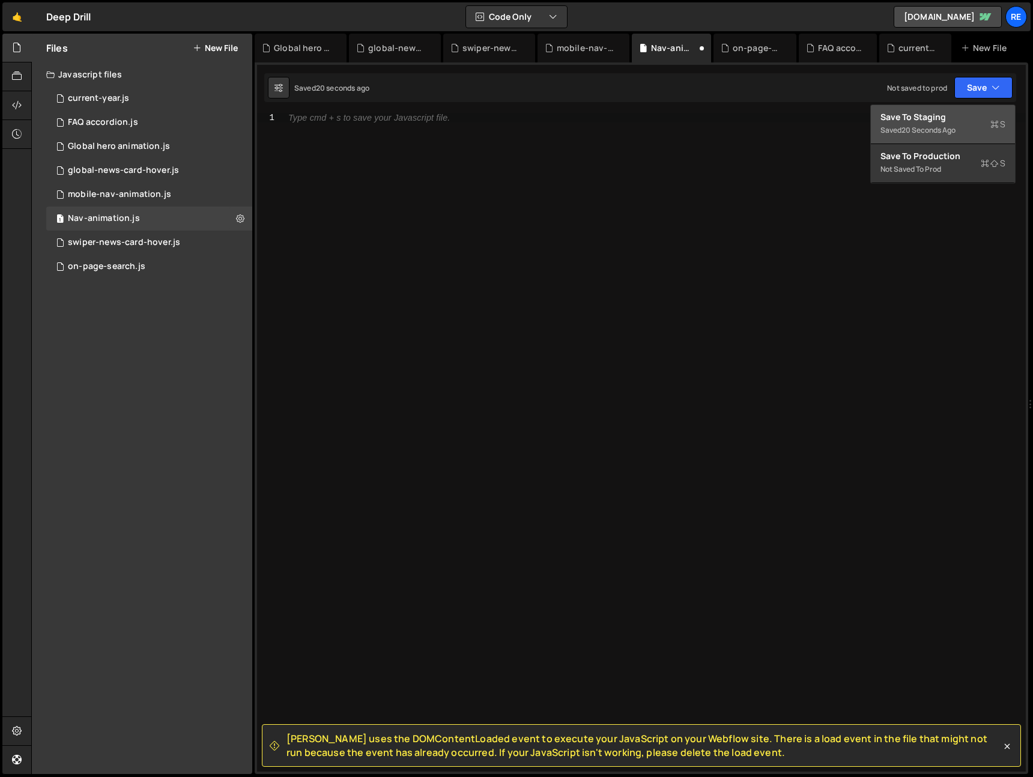
click at [957, 120] on div "Save to Staging S" at bounding box center [943, 117] width 125 height 12
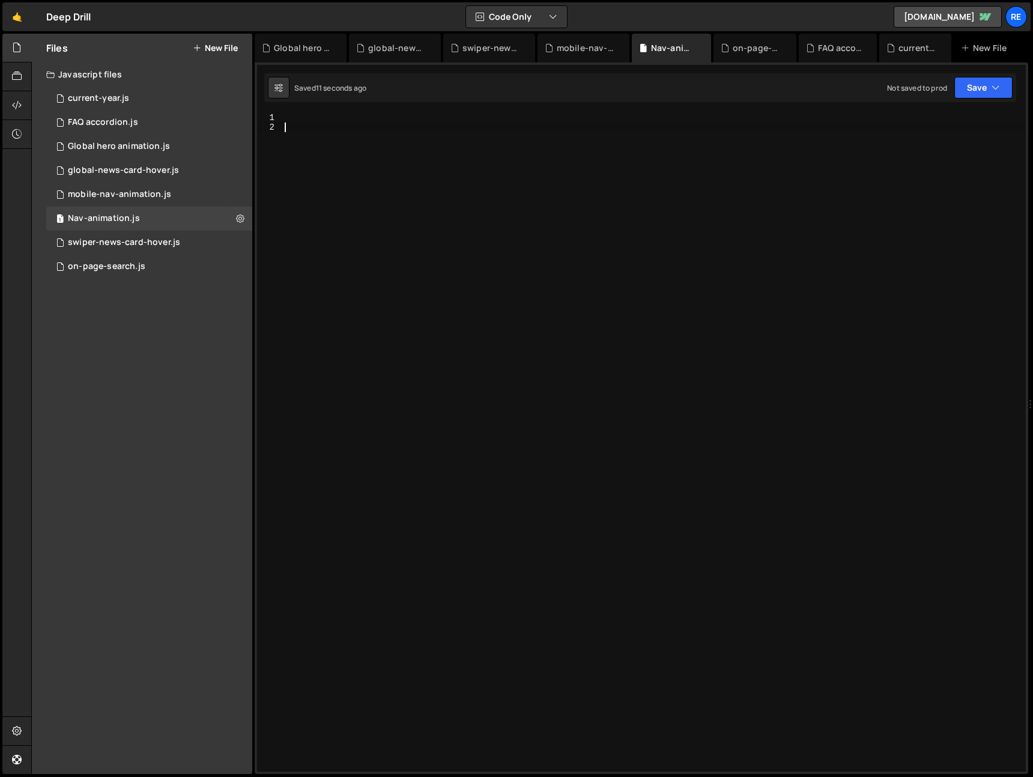
drag, startPoint x: 551, startPoint y: 349, endPoint x: 456, endPoint y: 312, distance: 101.7
click at [544, 346] on div at bounding box center [654, 452] width 744 height 678
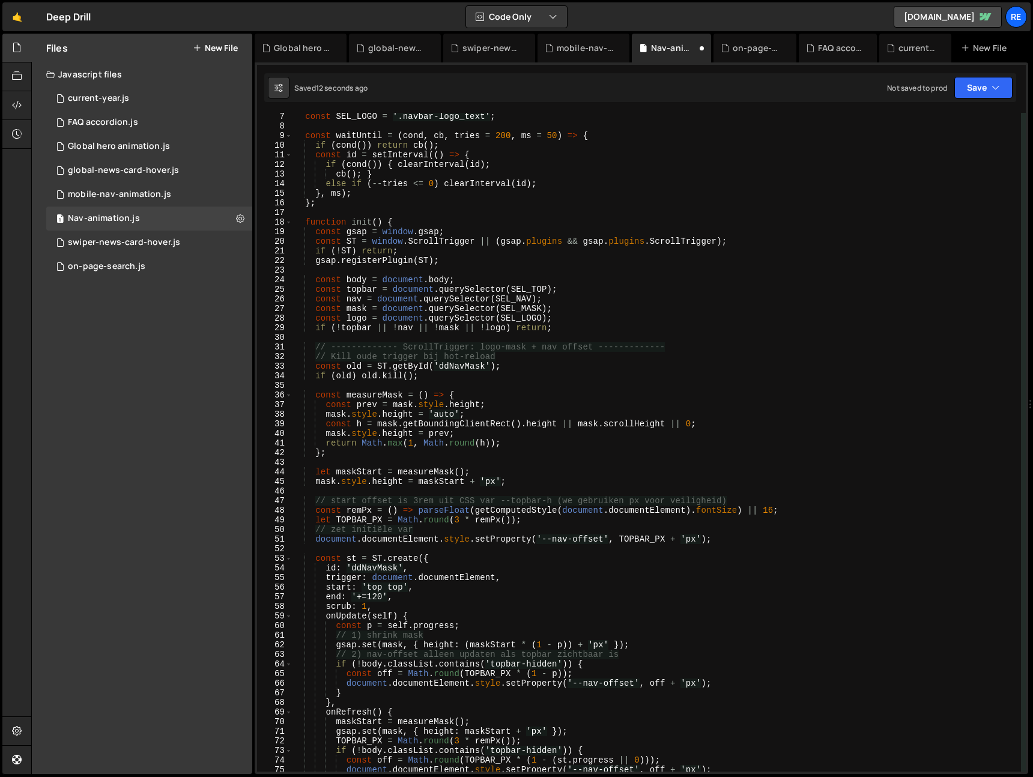
scroll to position [0, 0]
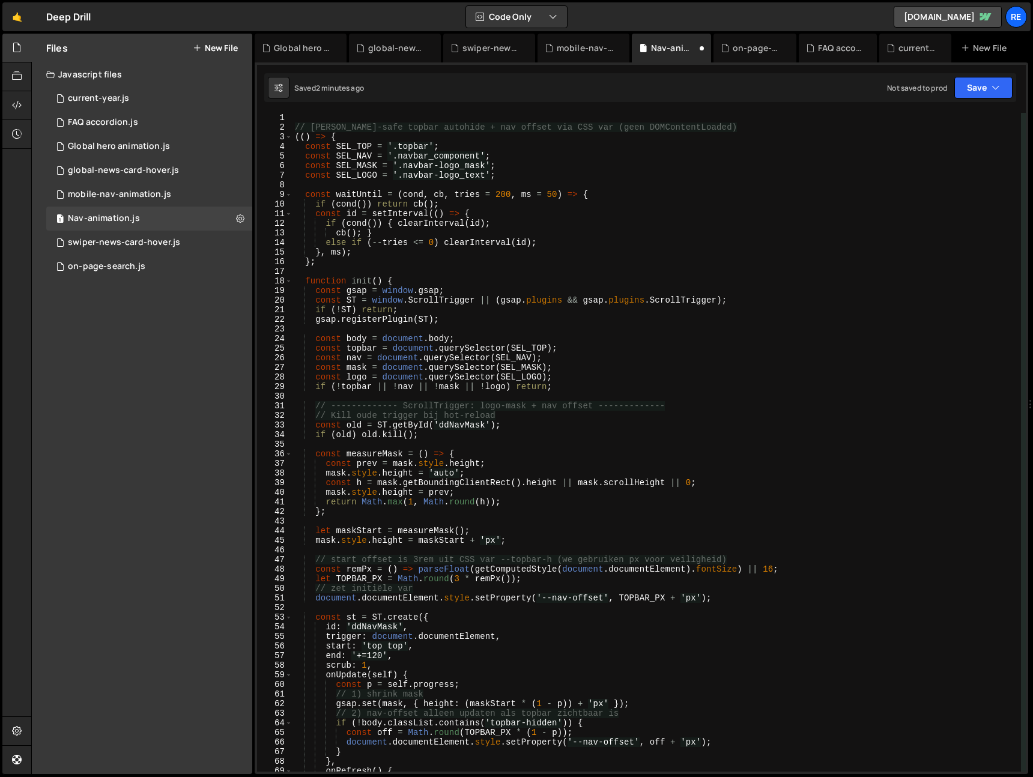
click at [839, 372] on div "// [PERSON_NAME]-safe topbar autohide + nav offset via CSS var (geen DOMContent…" at bounding box center [657, 452] width 729 height 678
type textarea "})();"
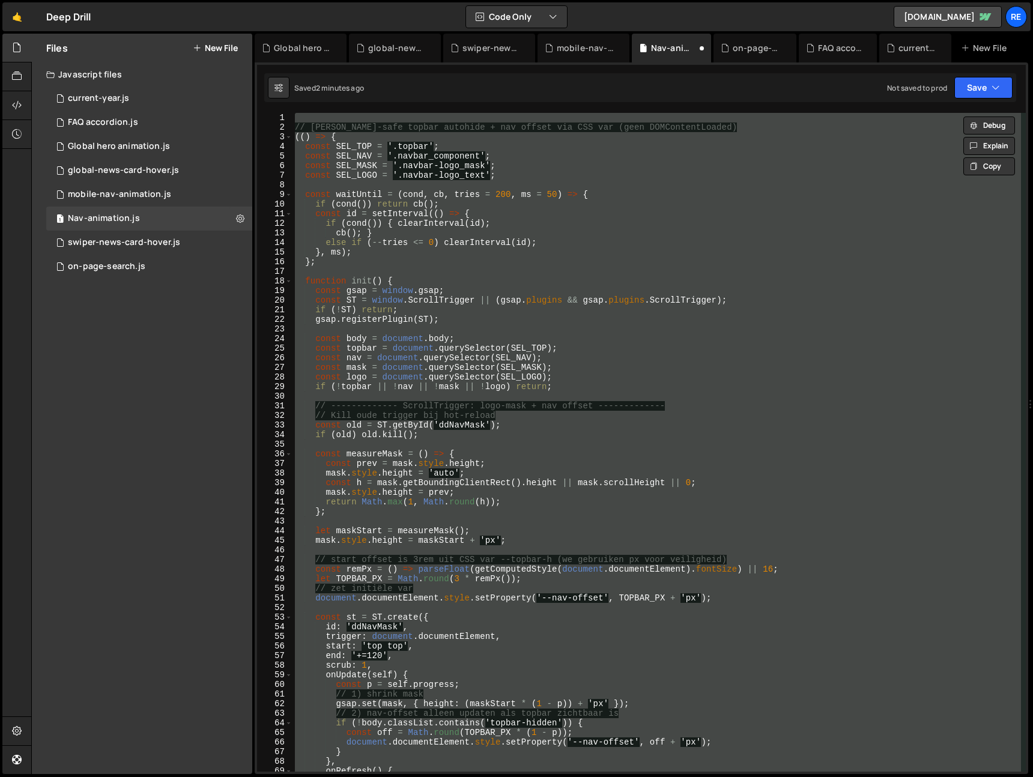
paste textarea
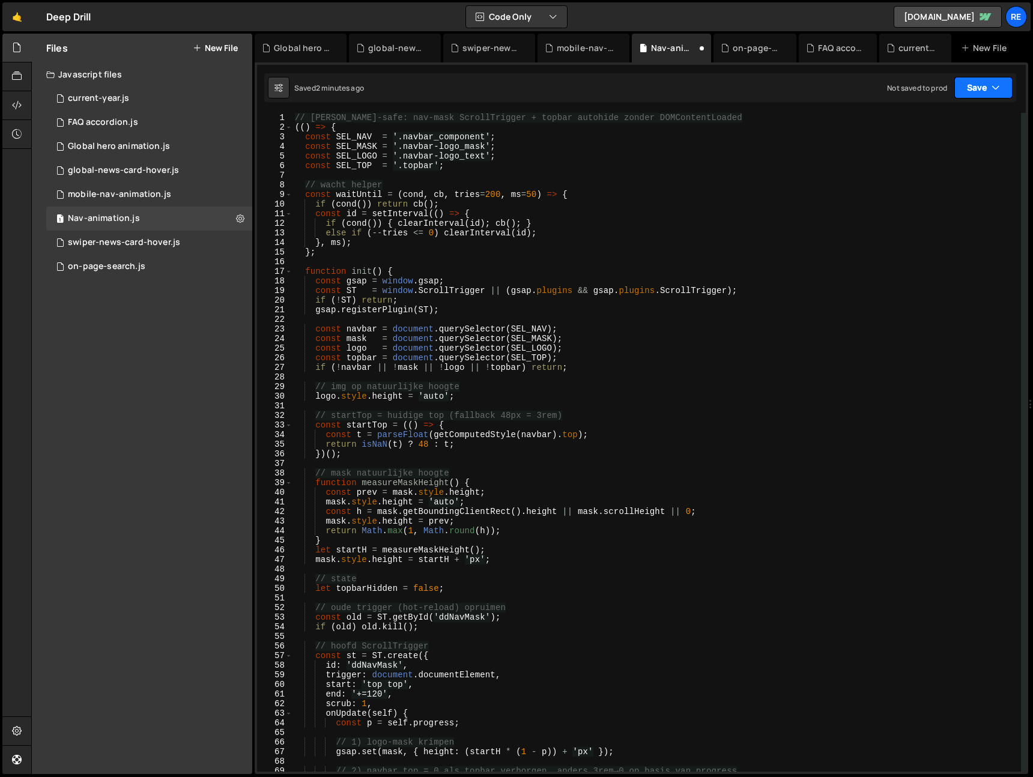
drag, startPoint x: 980, startPoint y: 94, endPoint x: 978, endPoint y: 117, distance: 22.9
click at [979, 95] on button "Save" at bounding box center [983, 88] width 58 height 22
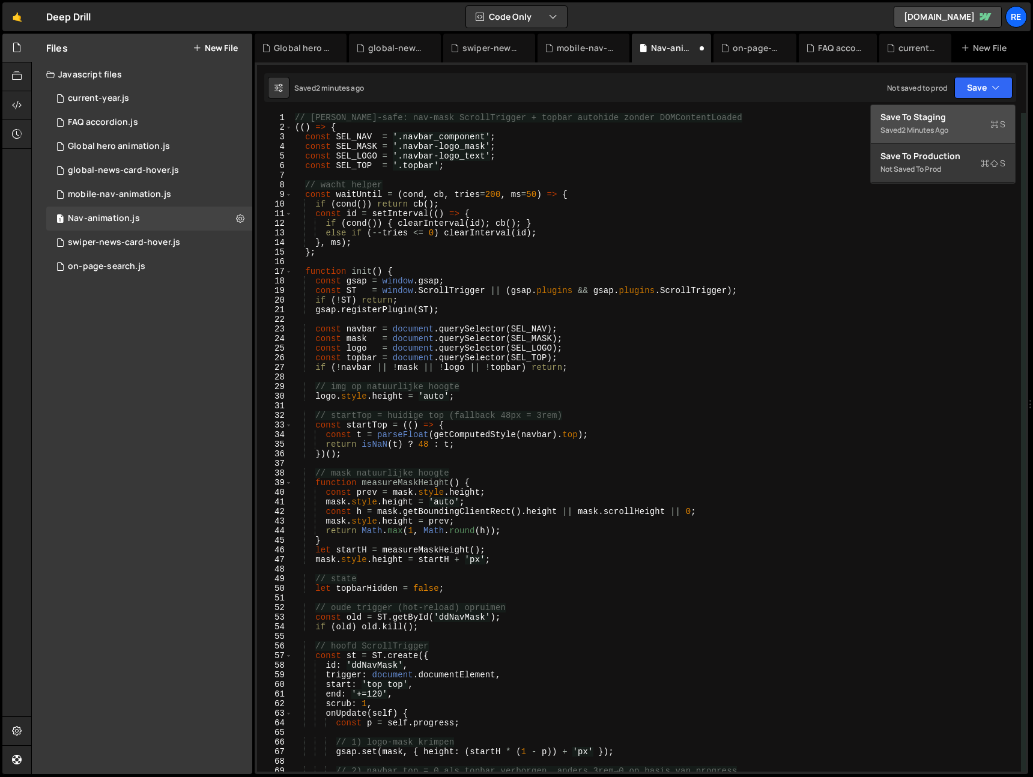
click at [972, 122] on div "Save to Staging S" at bounding box center [943, 117] width 125 height 12
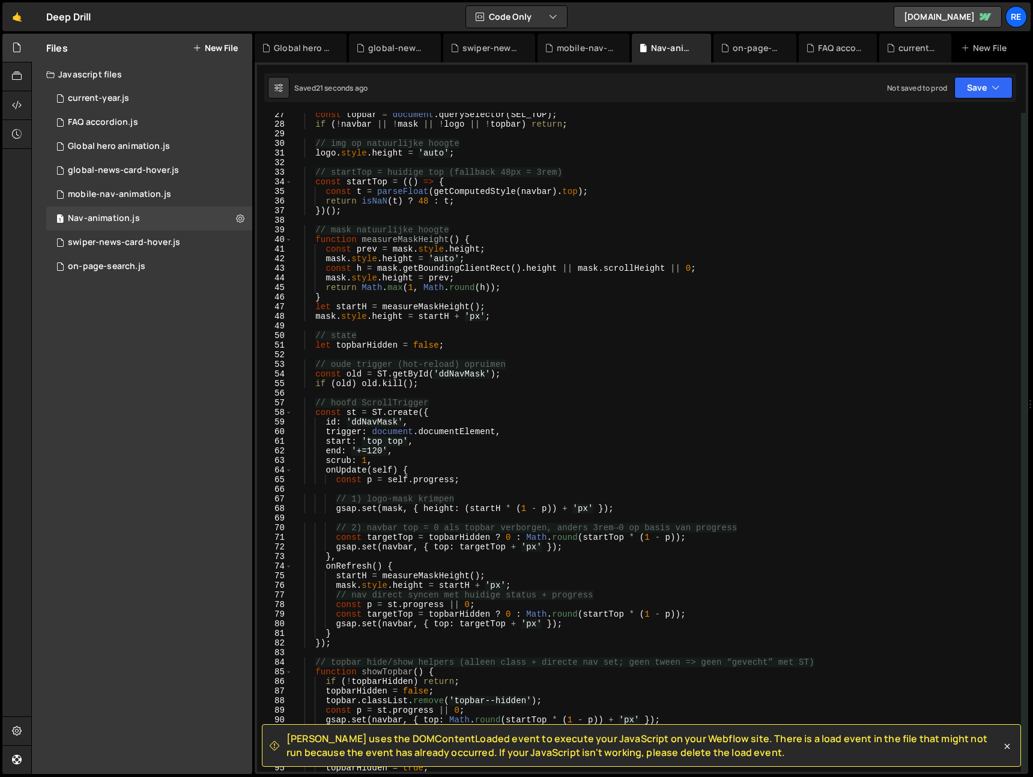
scroll to position [253, 0]
drag, startPoint x: 1004, startPoint y: 745, endPoint x: 796, endPoint y: 704, distance: 212.4
click at [1004, 745] on icon at bounding box center [1007, 747] width 12 height 12
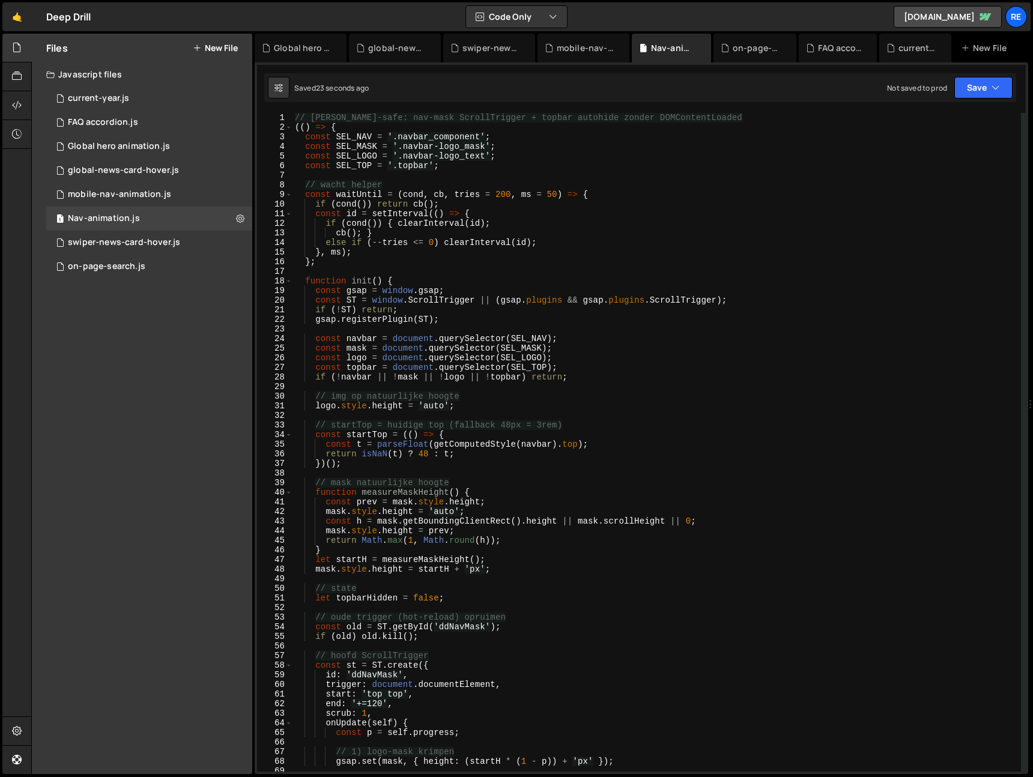
scroll to position [1, 0]
click at [455, 610] on div "// [PERSON_NAME]-safe: nav-mask ScrollTrigger + topbar autohide zonder DOMConte…" at bounding box center [657, 452] width 729 height 678
type textarea "})();"
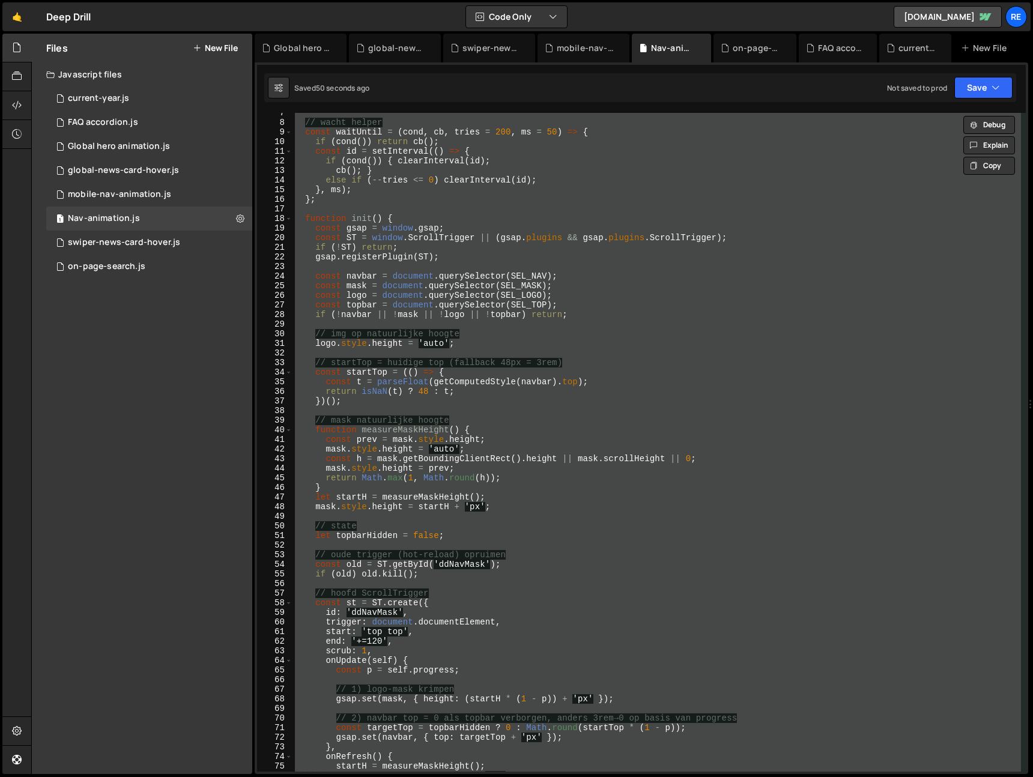
scroll to position [0, 0]
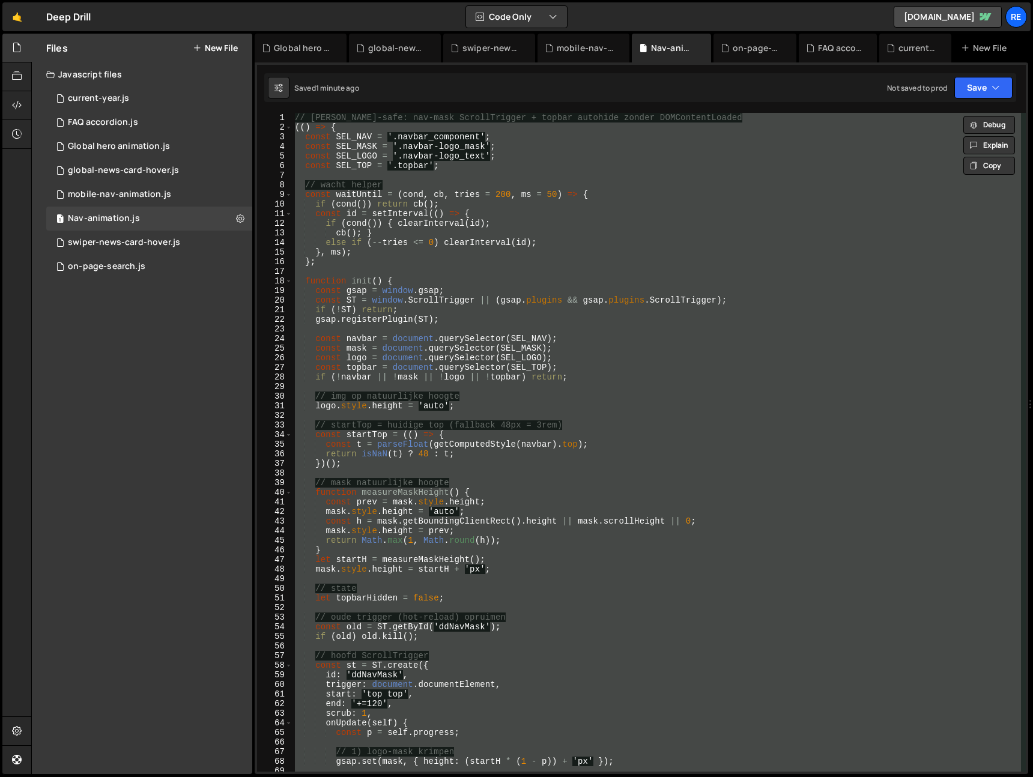
paste textarea
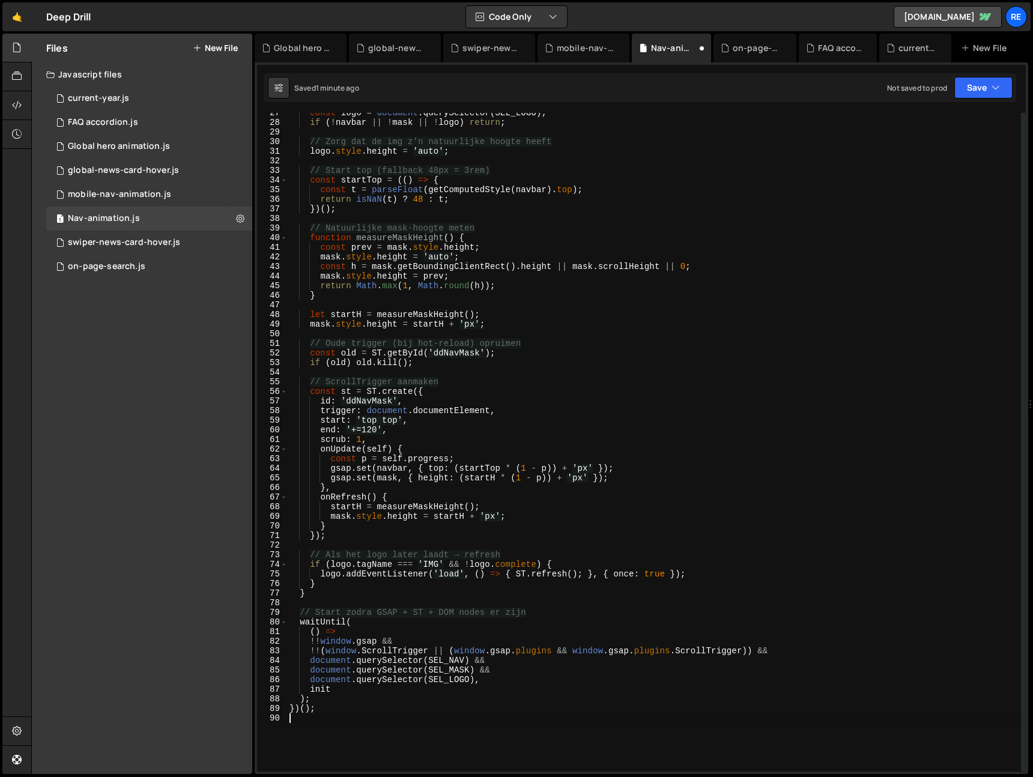
scroll to position [330, 0]
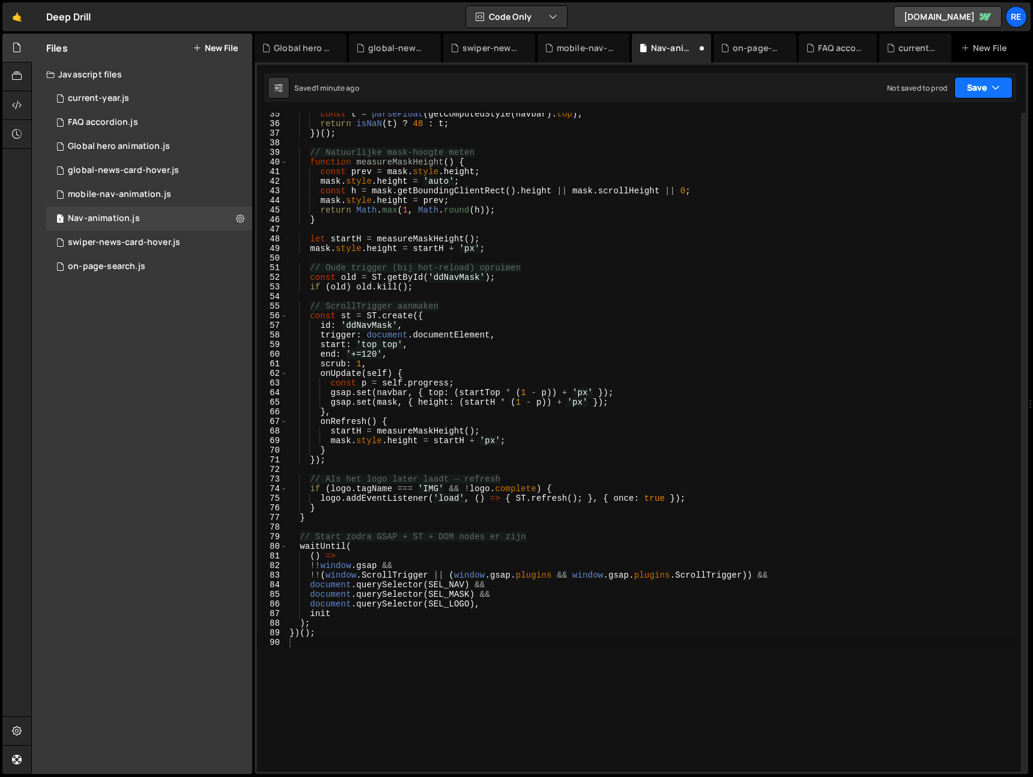
drag, startPoint x: 978, startPoint y: 93, endPoint x: 964, endPoint y: 121, distance: 31.7
click at [978, 93] on button "Save" at bounding box center [983, 88] width 58 height 22
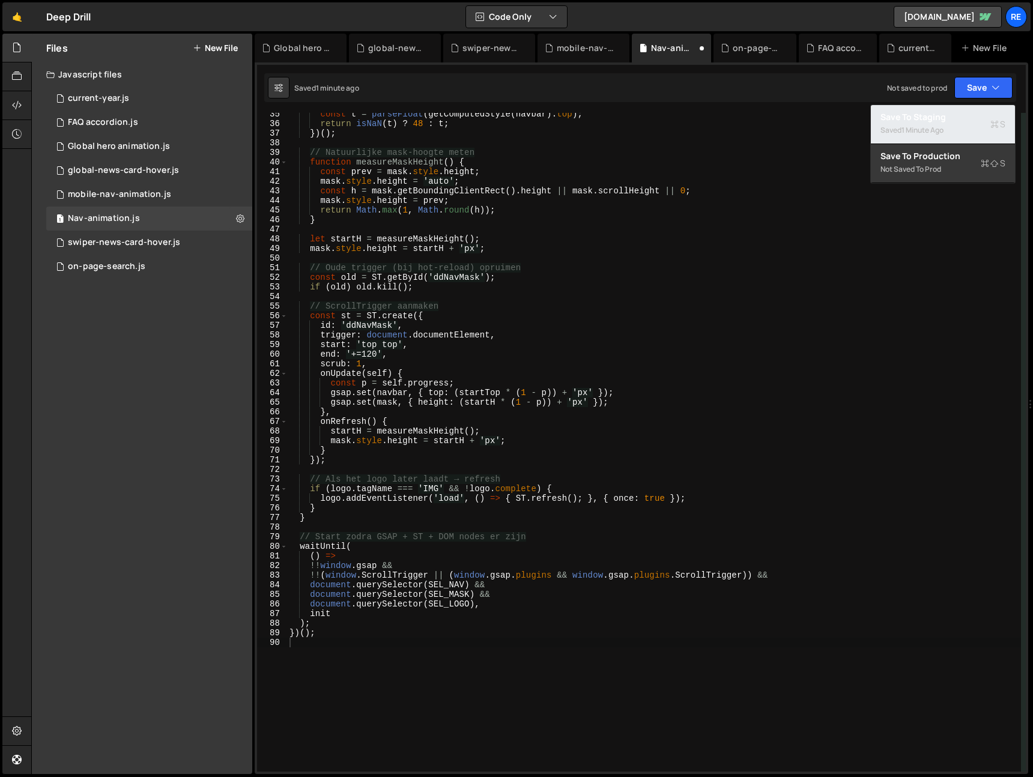
click at [958, 124] on div "Saved 1 minute ago" at bounding box center [943, 130] width 125 height 14
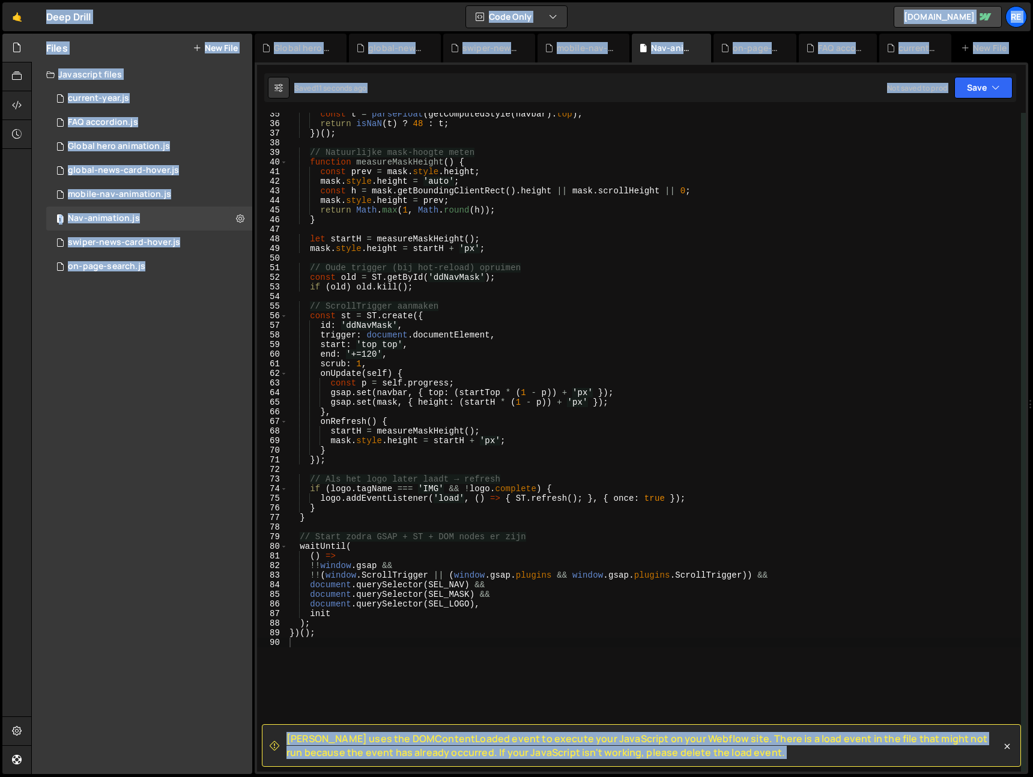
copy body "Lo Ipsumdol Sita Conse Adipis elit seddoe Tempori Utlabor Etdolo Magn al e adm.…"
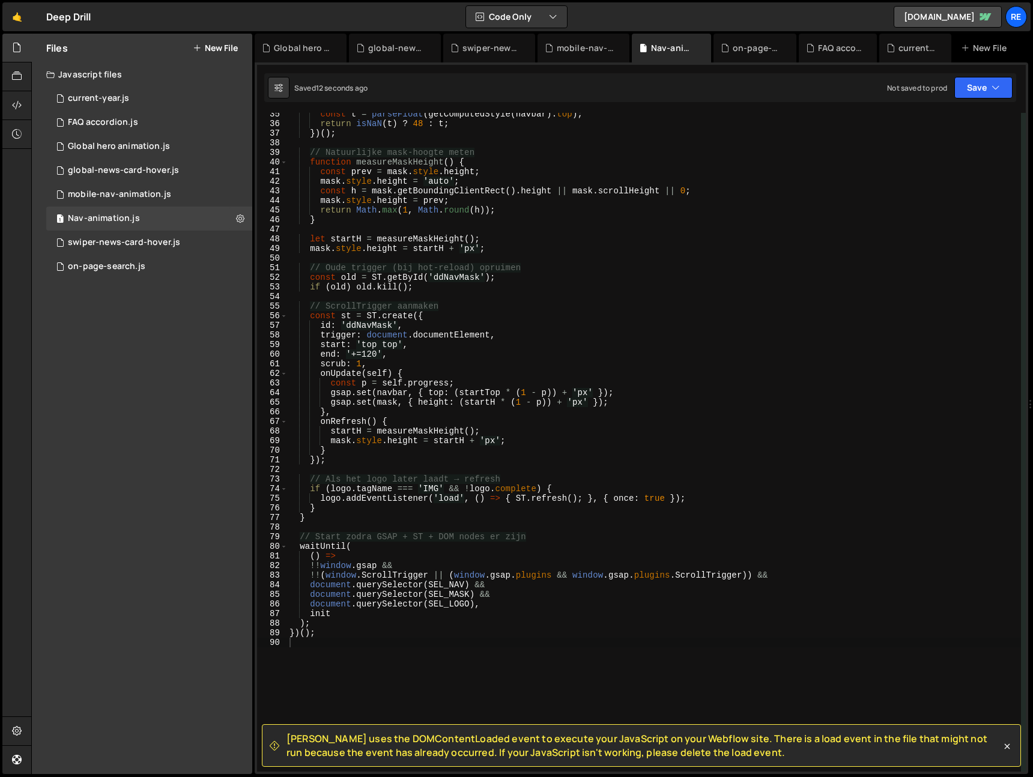
click at [452, 307] on div "const t = parseFloat ( getComputedStyle ( navbar ) . top ) ; return isNaN ( t )…" at bounding box center [654, 448] width 734 height 678
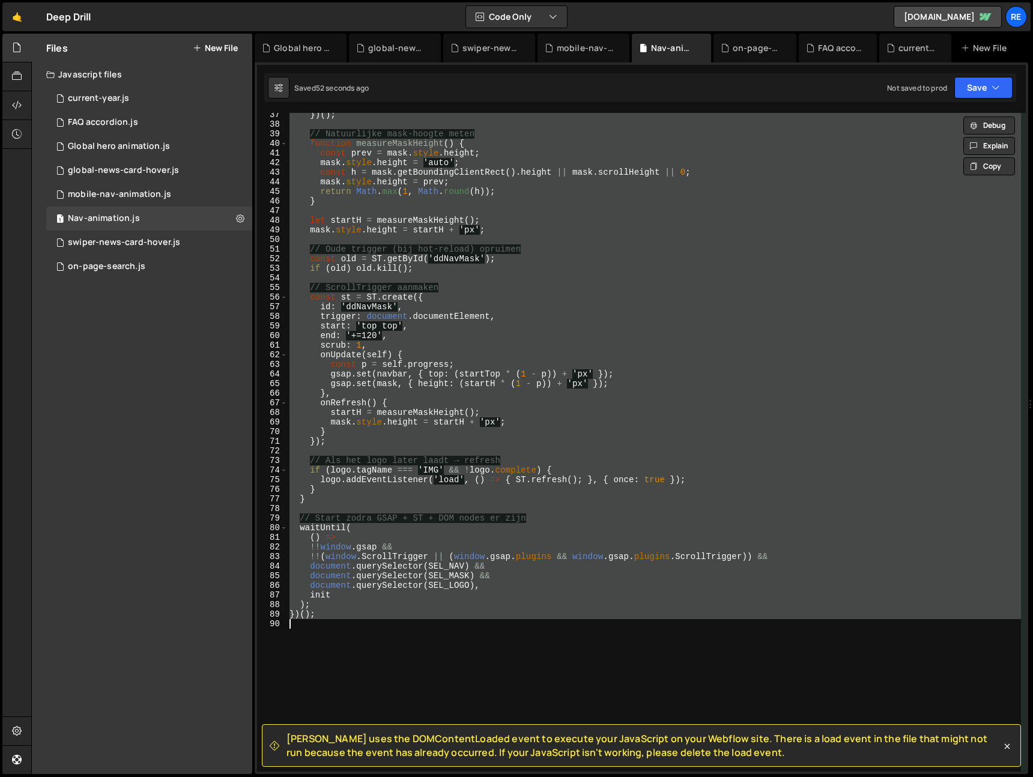
scroll to position [349, 0]
click at [454, 342] on div "}) ( ) ; // Natuurlijke mask-hoogte meten function measureMaskHeight ( ) { cons…" at bounding box center [654, 442] width 734 height 659
type textarea "scrub: 1,"
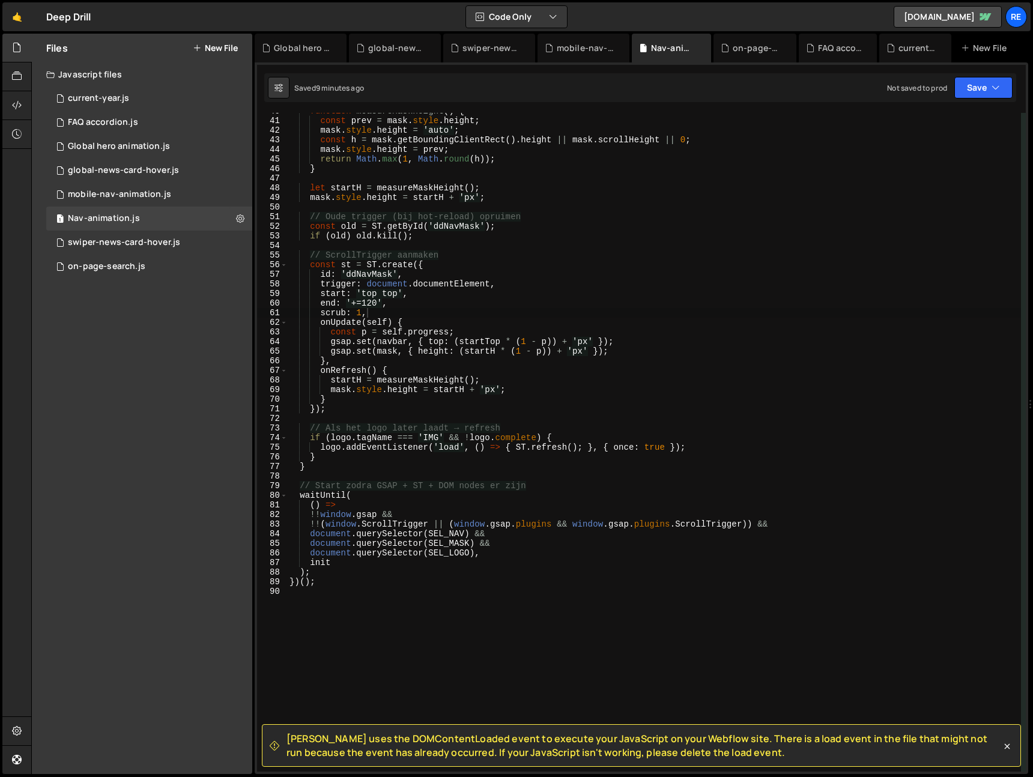
scroll to position [398, 0]
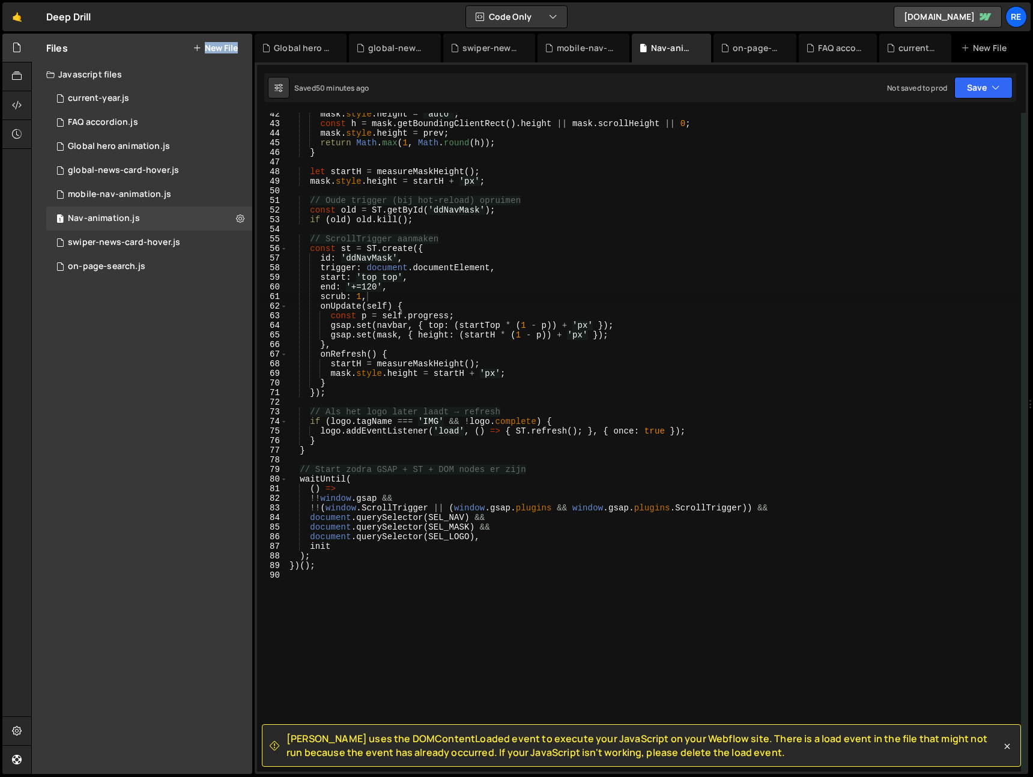
click at [234, 44] on div "Files New File" at bounding box center [142, 48] width 220 height 29
drag, startPoint x: 206, startPoint y: 49, endPoint x: 235, endPoint y: 55, distance: 29.3
click at [206, 49] on button "New File" at bounding box center [215, 48] width 45 height 10
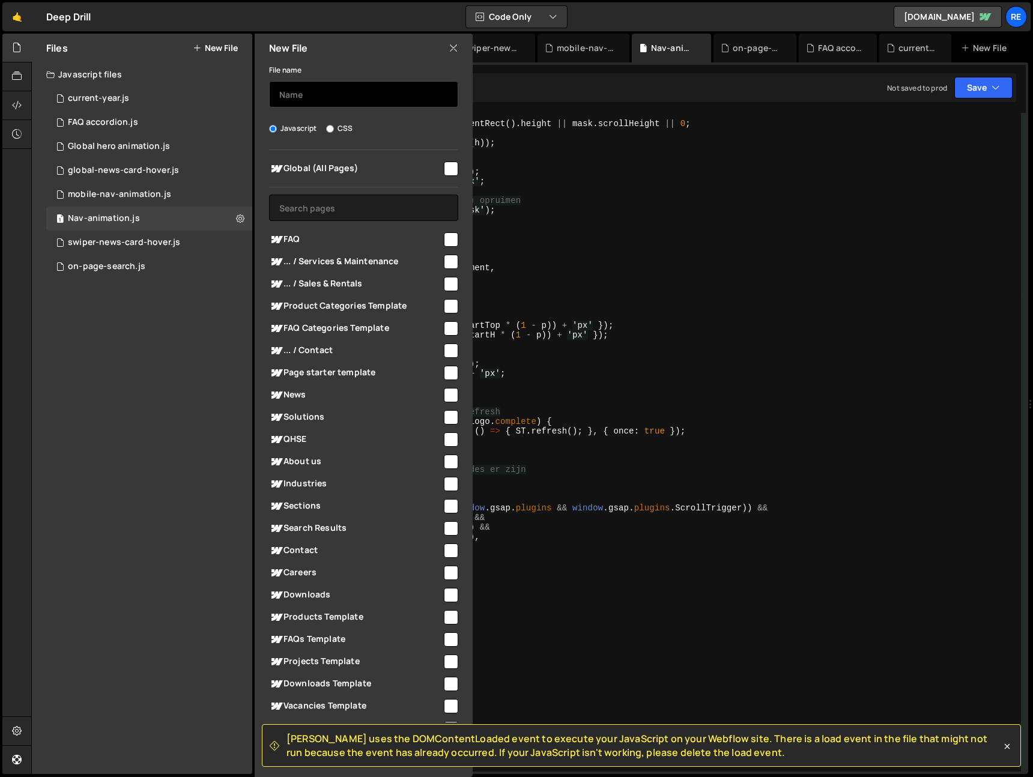
click at [374, 96] on input "text" at bounding box center [363, 94] width 189 height 26
click at [447, 183] on div "Global (All Pages) FAQ" at bounding box center [364, 436] width 218 height 572
drag, startPoint x: 444, startPoint y: 167, endPoint x: 311, endPoint y: 108, distance: 145.5
click at [444, 168] on input "checkbox" at bounding box center [451, 169] width 14 height 14
checkbox input "true"
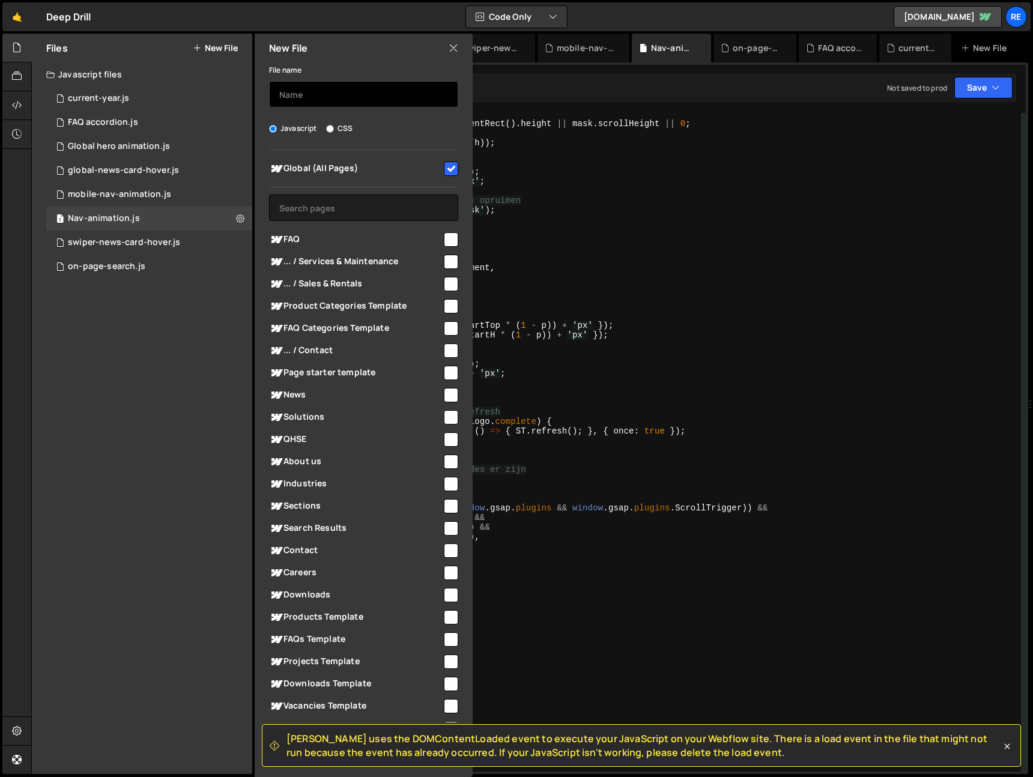
click at [312, 89] on input "text" at bounding box center [363, 94] width 189 height 26
click at [363, 88] on input "text" at bounding box center [363, 94] width 189 height 26
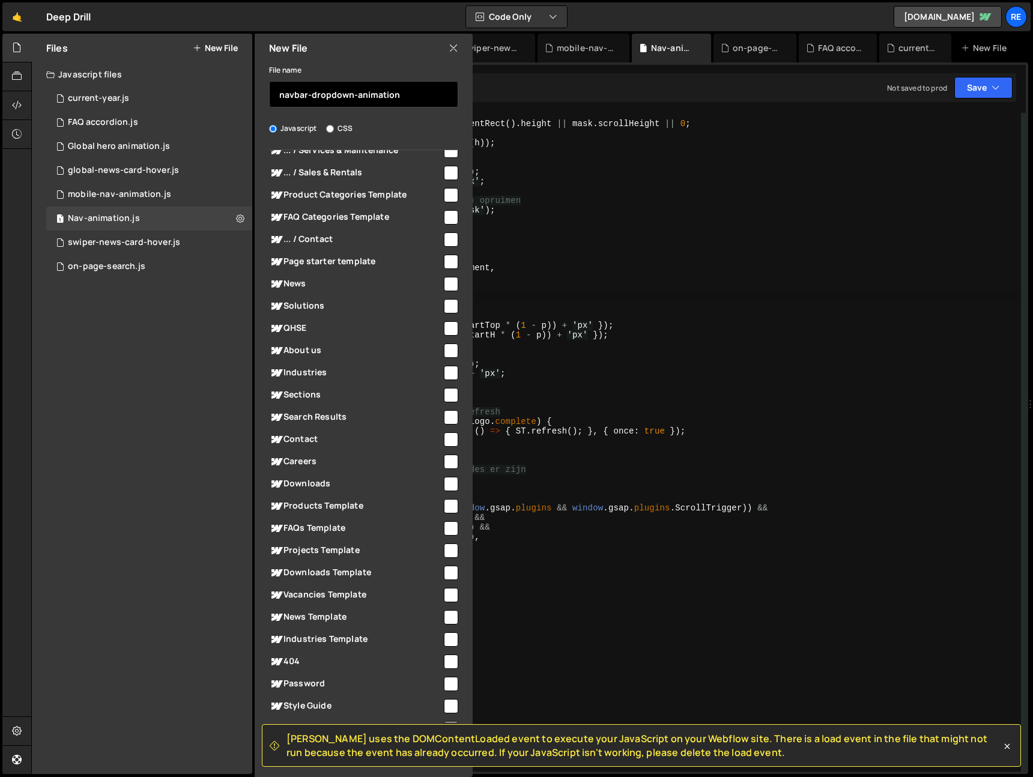
scroll to position [145, 0]
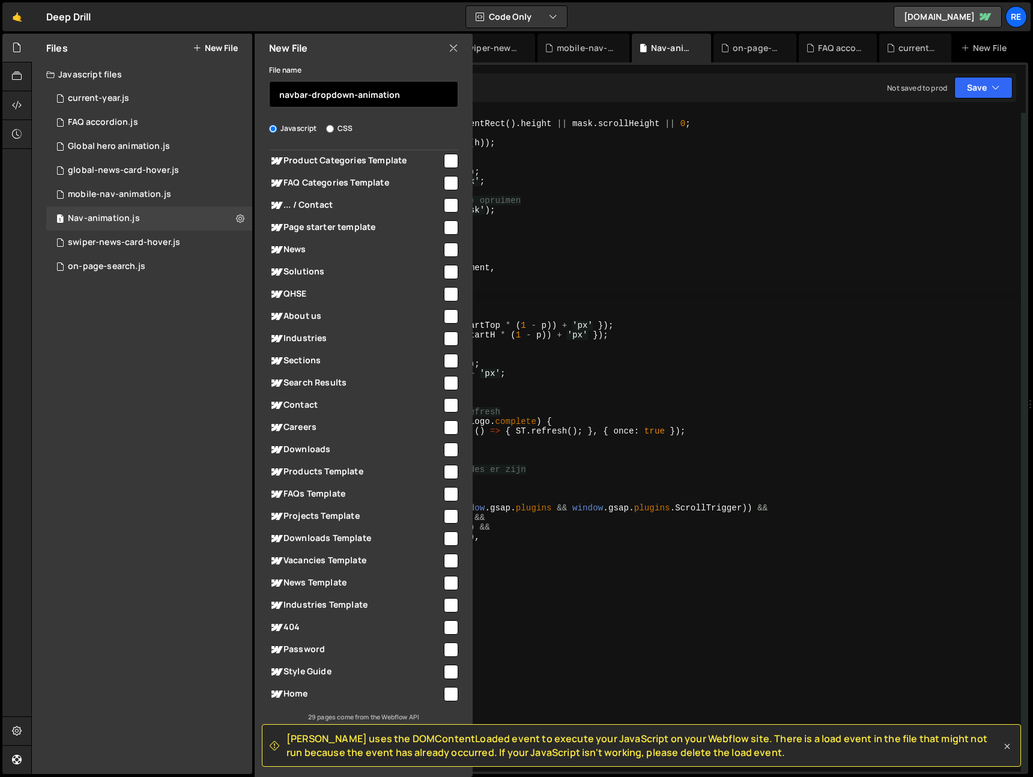
type input "navbar-dropdown-animation"
drag, startPoint x: 1005, startPoint y: 741, endPoint x: 745, endPoint y: 724, distance: 260.0
click at [1005, 741] on icon at bounding box center [1007, 747] width 12 height 12
checkbox input "false"
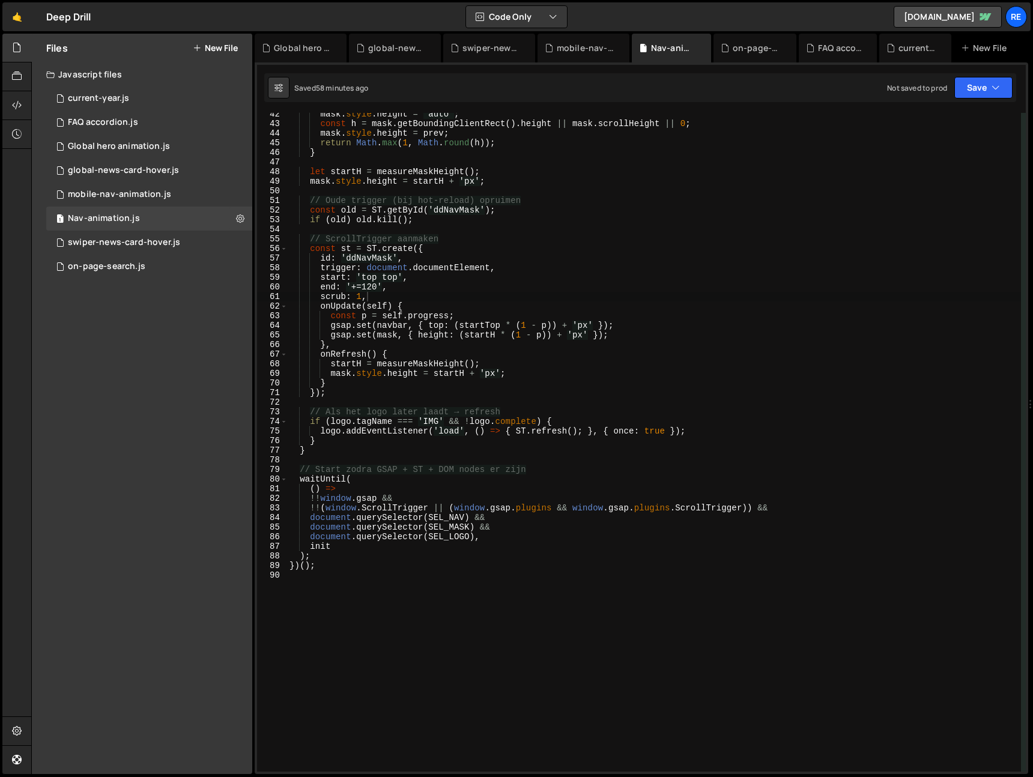
click at [204, 46] on button "New File" at bounding box center [215, 48] width 45 height 10
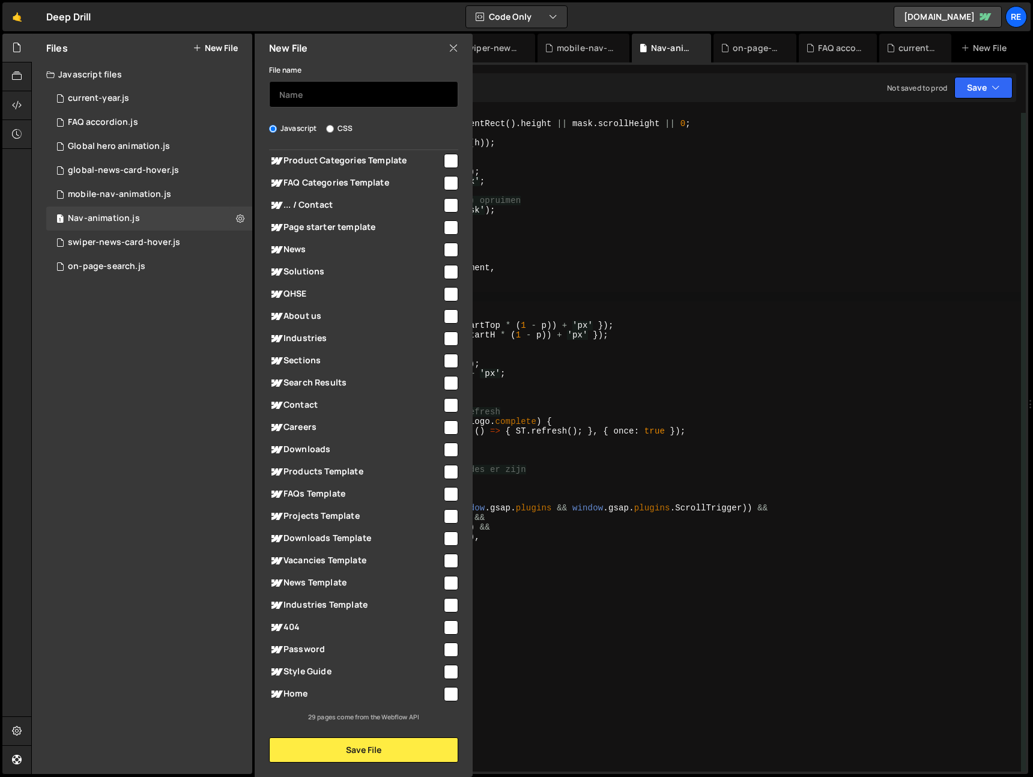
click at [403, 86] on input "text" at bounding box center [363, 94] width 189 height 26
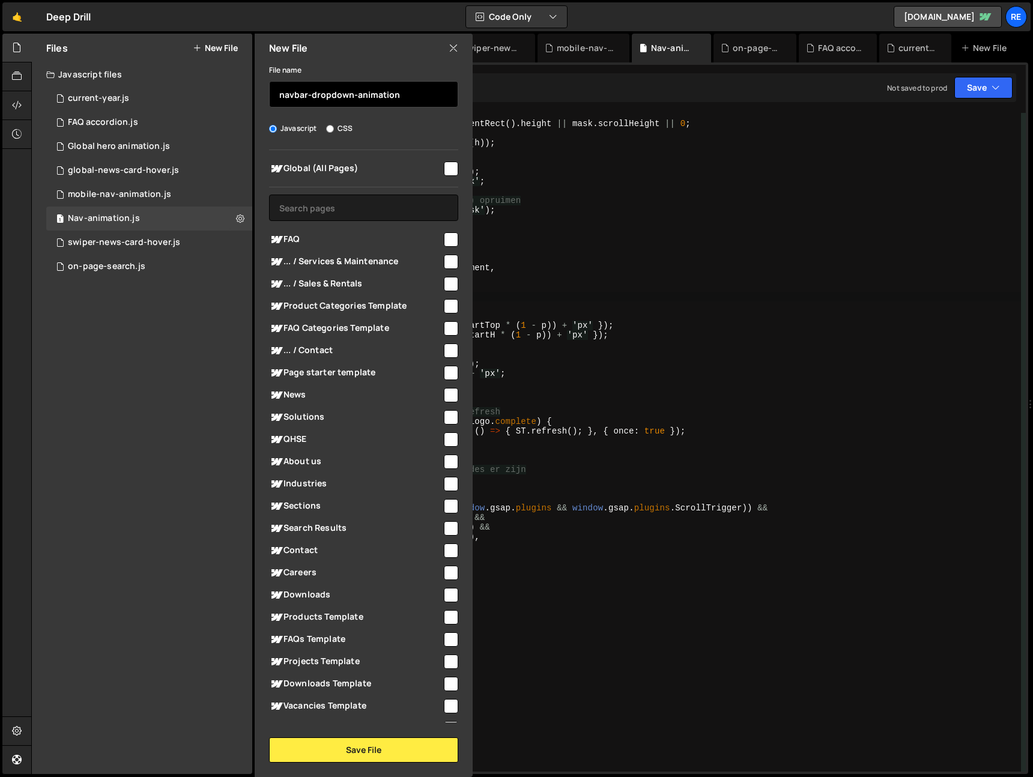
type input "navbar-dropdown-animation"
drag, startPoint x: 447, startPoint y: 170, endPoint x: 395, endPoint y: 387, distance: 223.5
click at [446, 170] on input "checkbox" at bounding box center [451, 169] width 14 height 14
checkbox input "true"
click at [400, 517] on div "Search Results" at bounding box center [363, 528] width 189 height 22
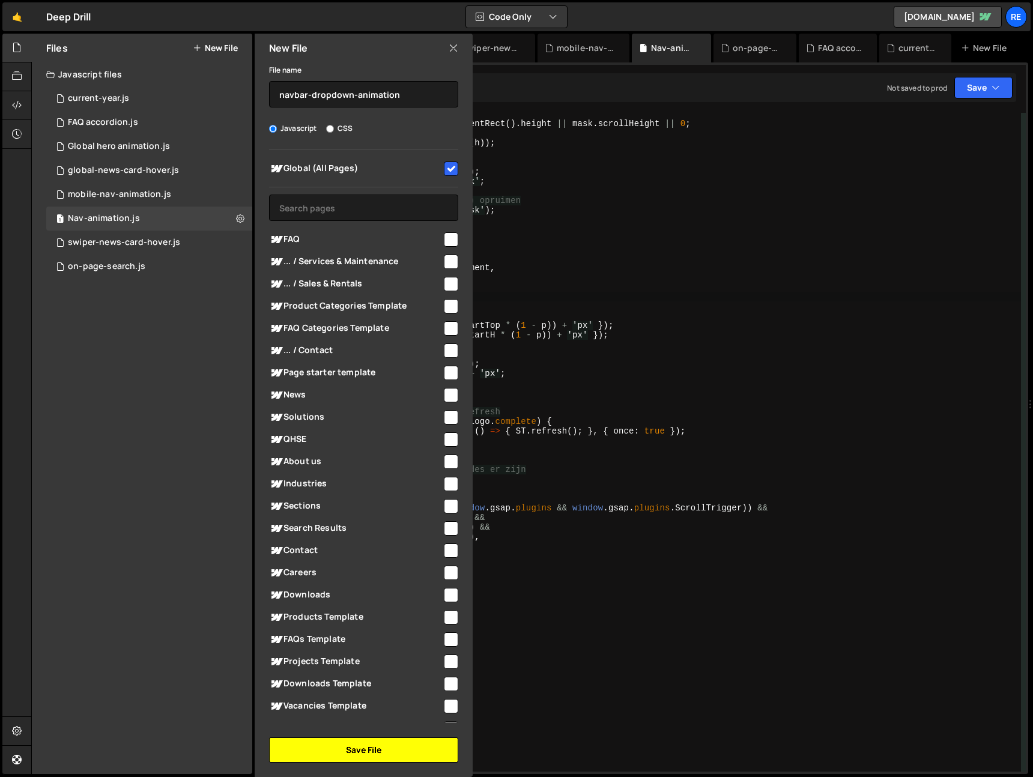
click at [378, 759] on button "Save File" at bounding box center [363, 750] width 189 height 25
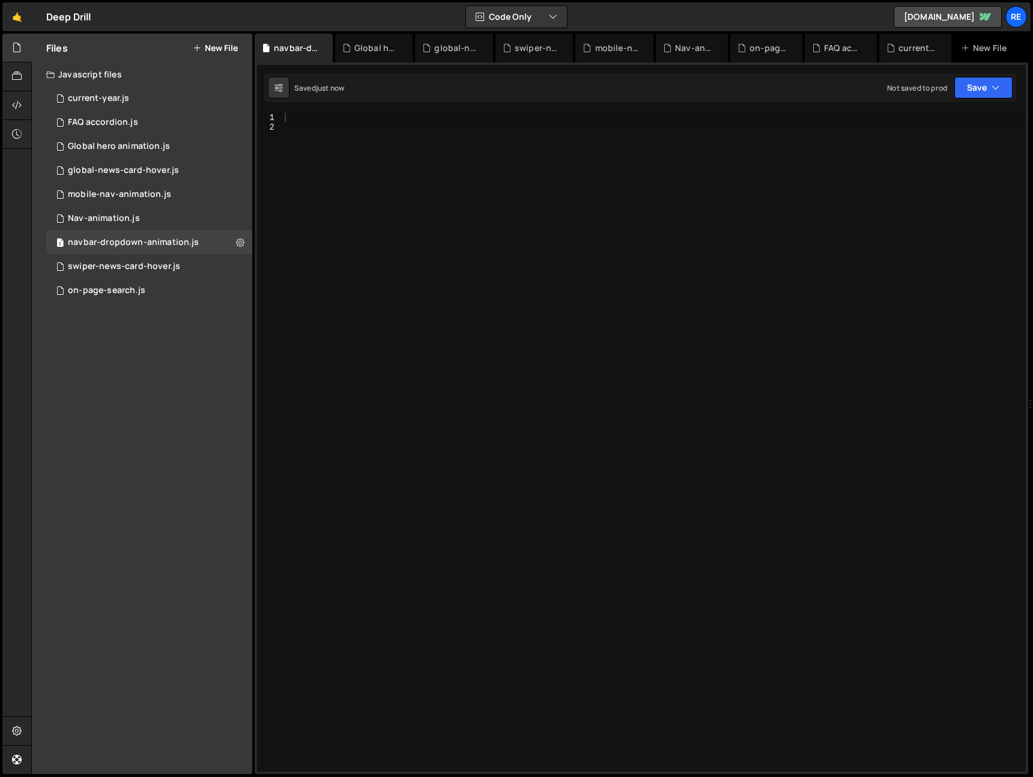
click at [512, 447] on div at bounding box center [654, 452] width 744 height 678
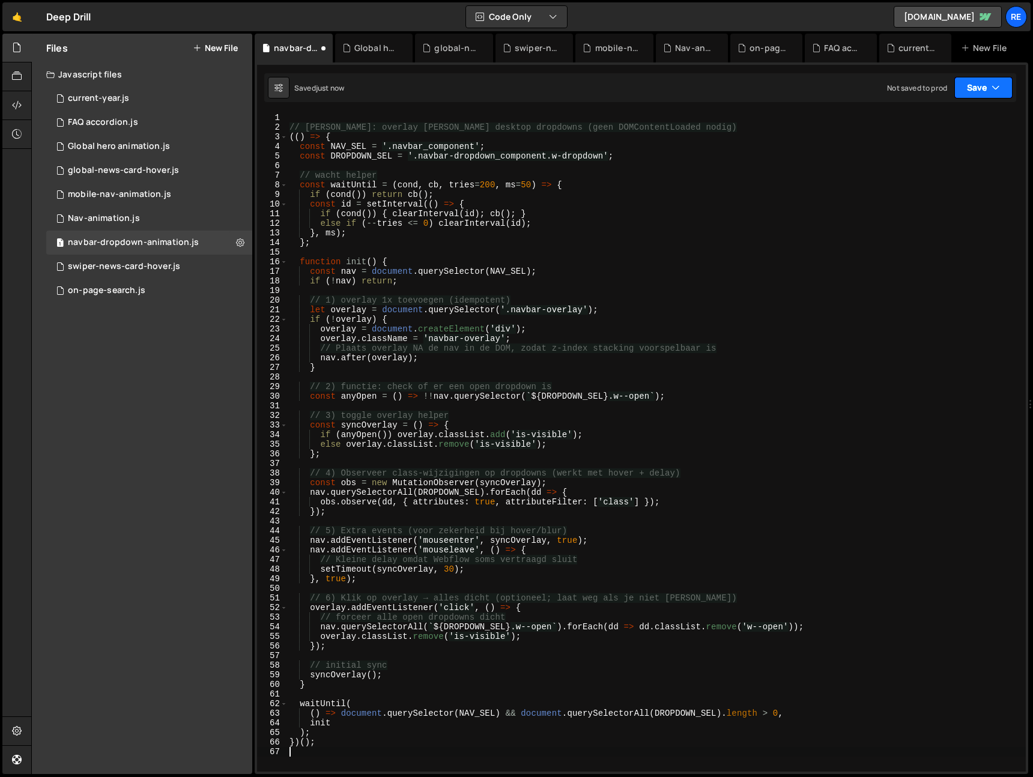
click at [981, 93] on button "Save" at bounding box center [983, 88] width 58 height 22
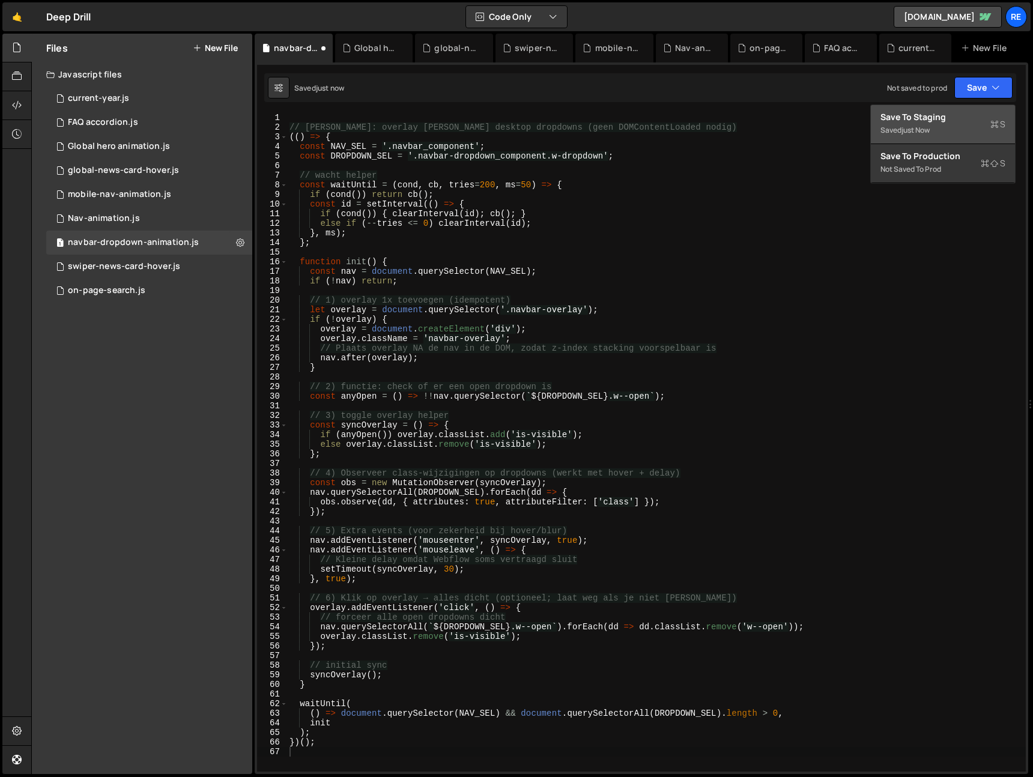
click at [941, 125] on div "Saved just now" at bounding box center [943, 130] width 125 height 14
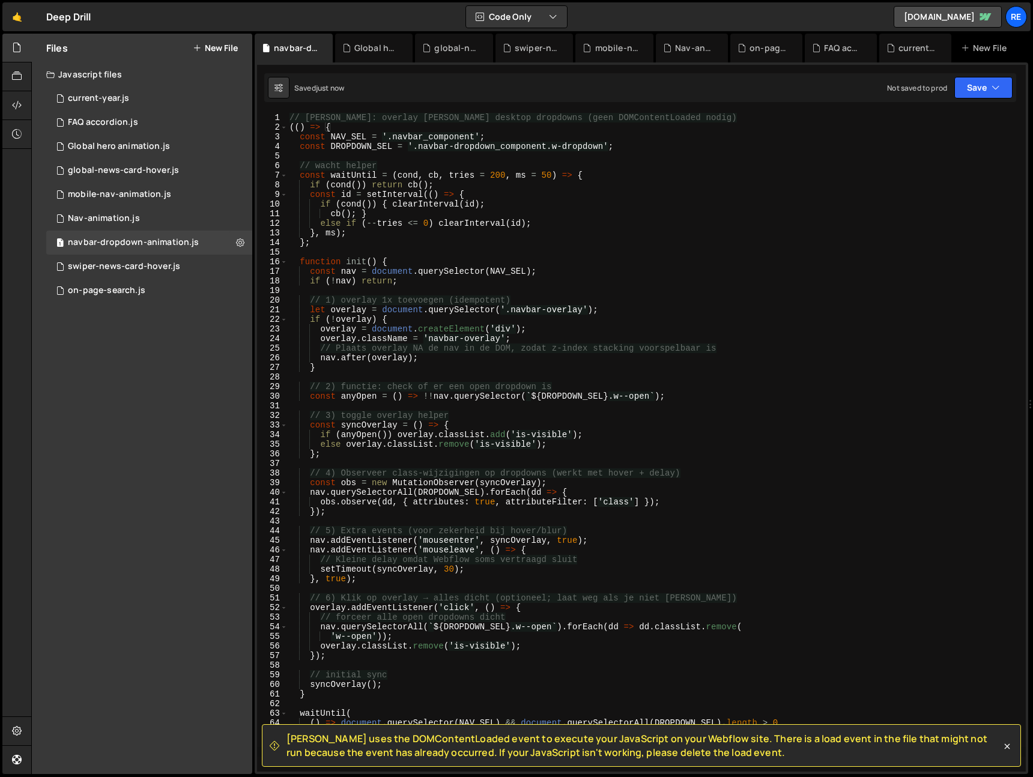
click at [1011, 746] on icon at bounding box center [1007, 747] width 12 height 12
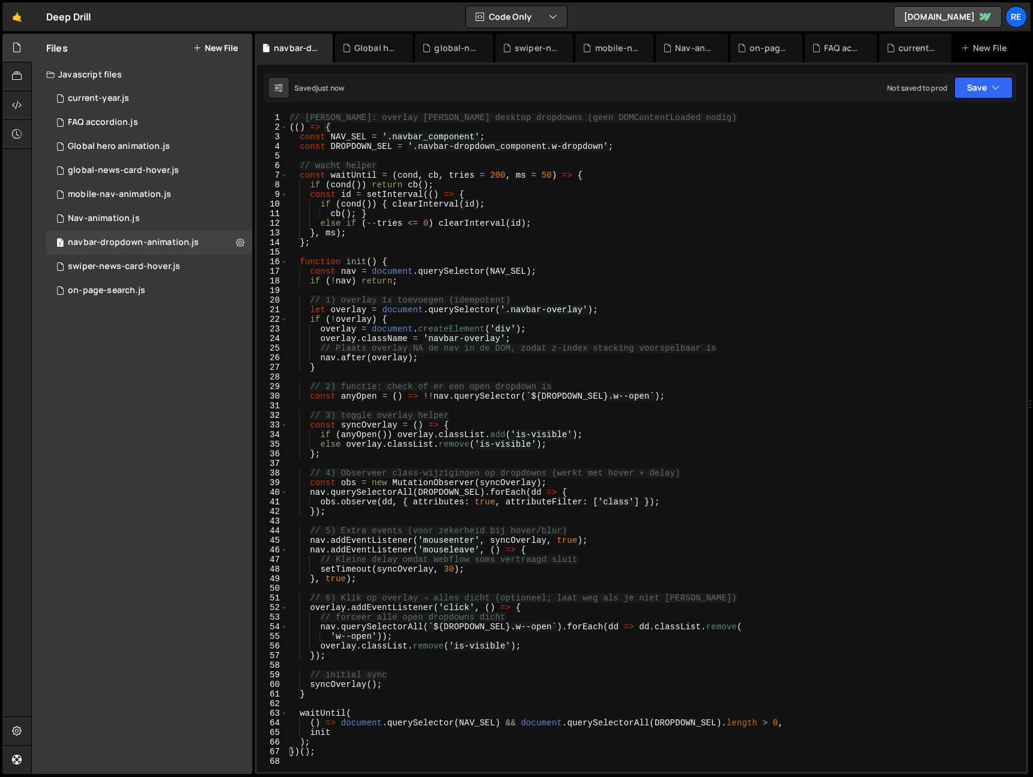
drag, startPoint x: 281, startPoint y: 106, endPoint x: 289, endPoint y: 114, distance: 11.0
click at [281, 106] on div "1 Type cmd + s to save your Javascript file. הההההההההההההההההההההההההההההההההה…" at bounding box center [642, 418] width 774 height 712
type textarea "// [PERSON_NAME]: overlay [PERSON_NAME] desktop dropdowns (geen DOMContentLoade…"
click at [289, 114] on div "// [PERSON_NAME]: overlay [PERSON_NAME] desktop dropdowns (geen DOMContentLoade…" at bounding box center [656, 452] width 739 height 678
click at [842, 463] on div "// [PERSON_NAME]: overlay [PERSON_NAME] desktop dropdowns (geen DOMContentLoade…" at bounding box center [656, 452] width 739 height 678
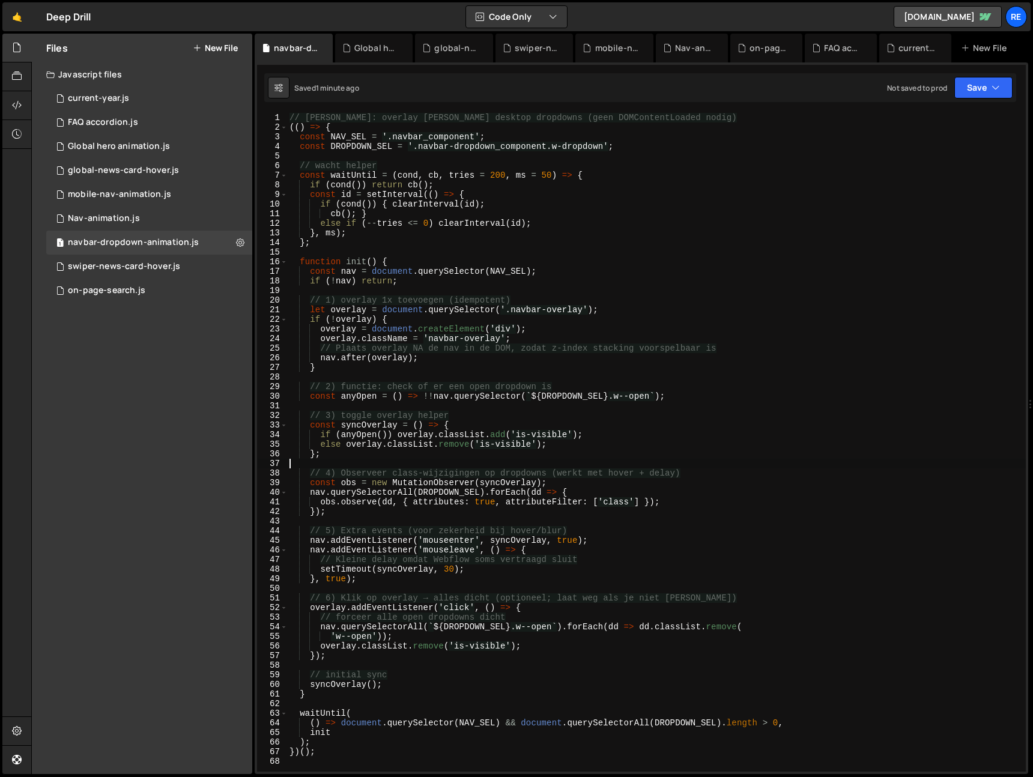
type textarea "})();"
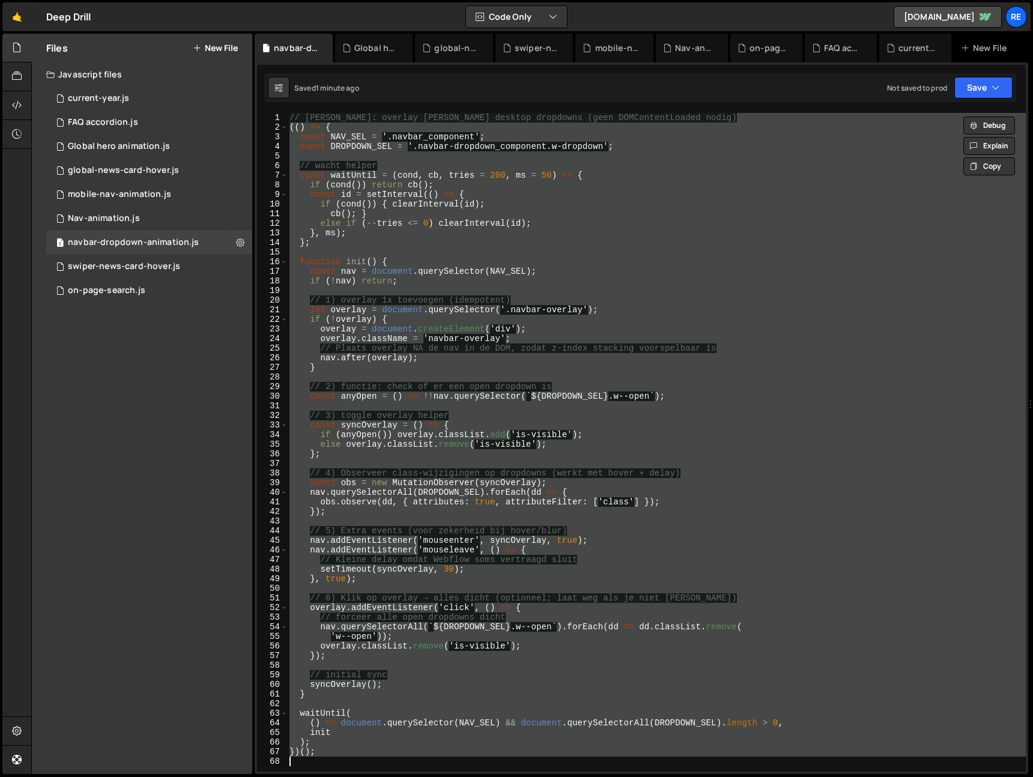
paste textarea
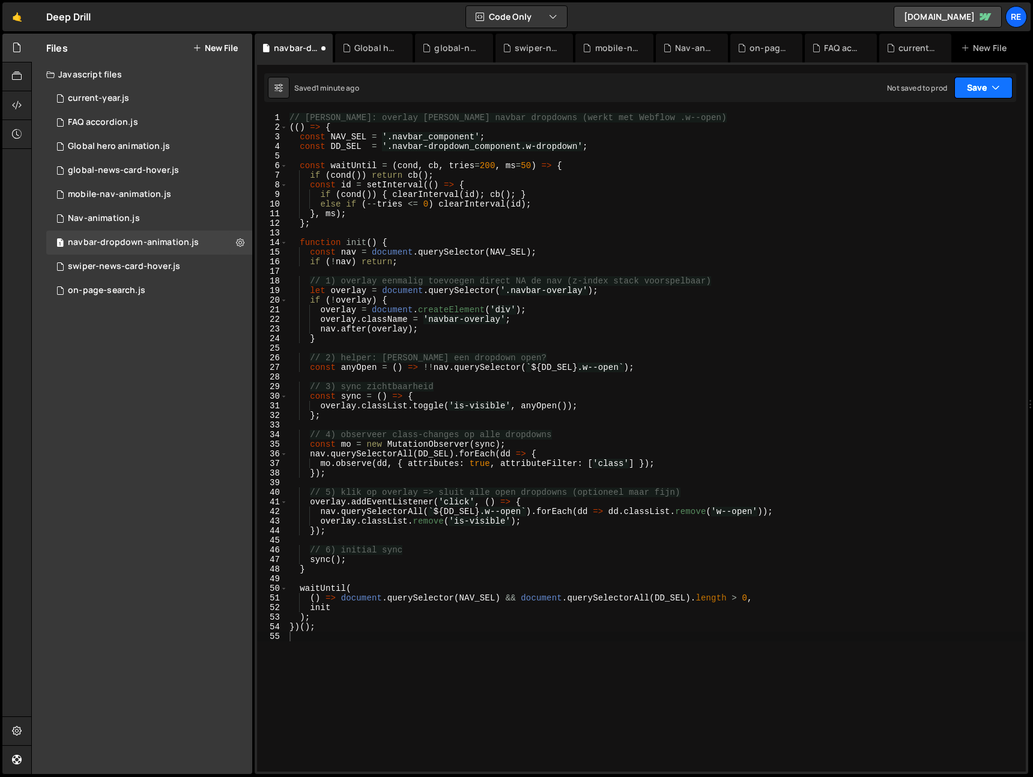
click at [980, 91] on button "Save" at bounding box center [983, 88] width 58 height 22
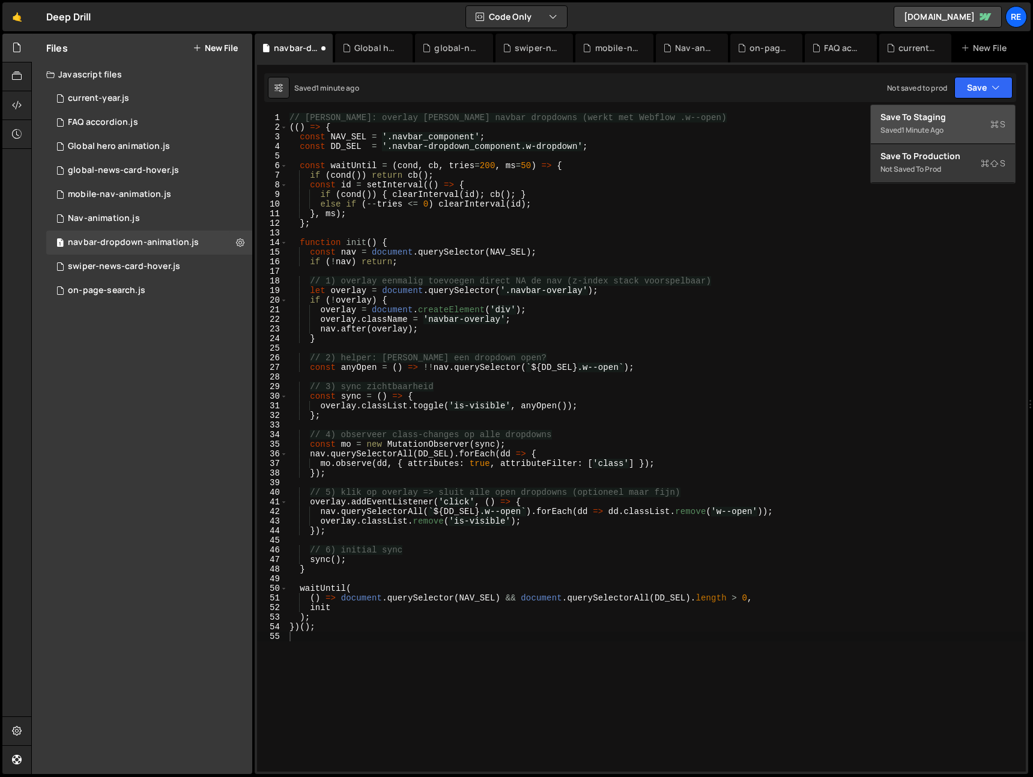
click at [964, 126] on div "Saved 1 minute ago" at bounding box center [943, 130] width 125 height 14
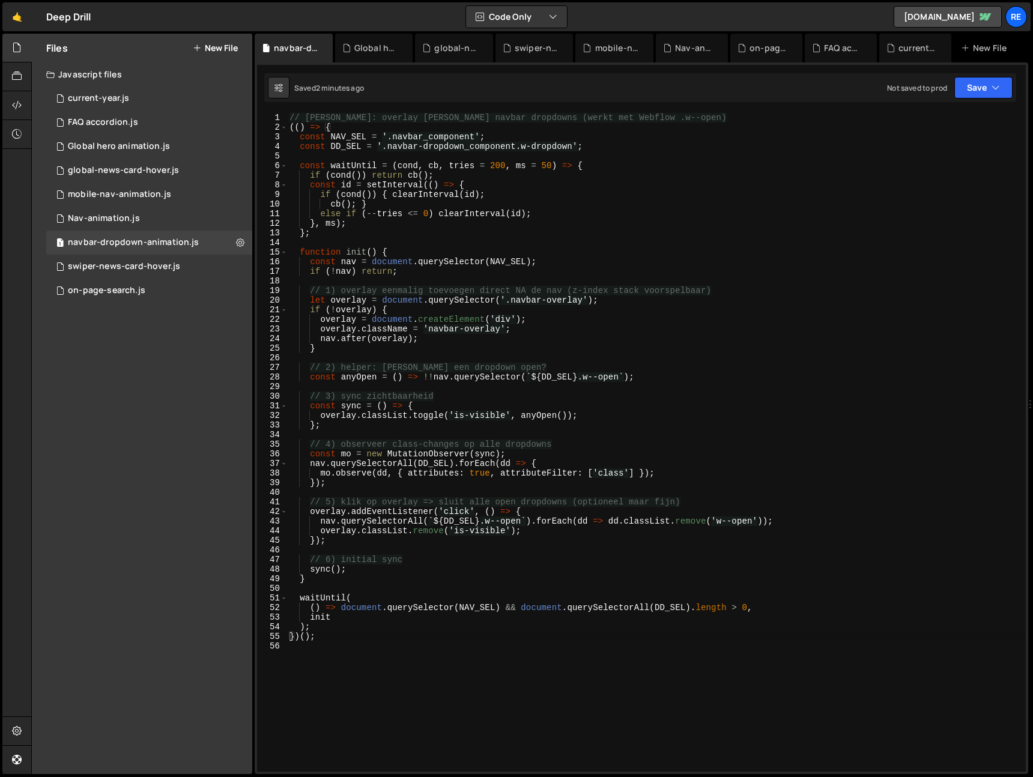
click at [726, 360] on div "// [PERSON_NAME]: overlay [PERSON_NAME] navbar dropdowns (werkt met Webflow .w-…" at bounding box center [656, 452] width 739 height 678
type textarea "})();"
paste textarea
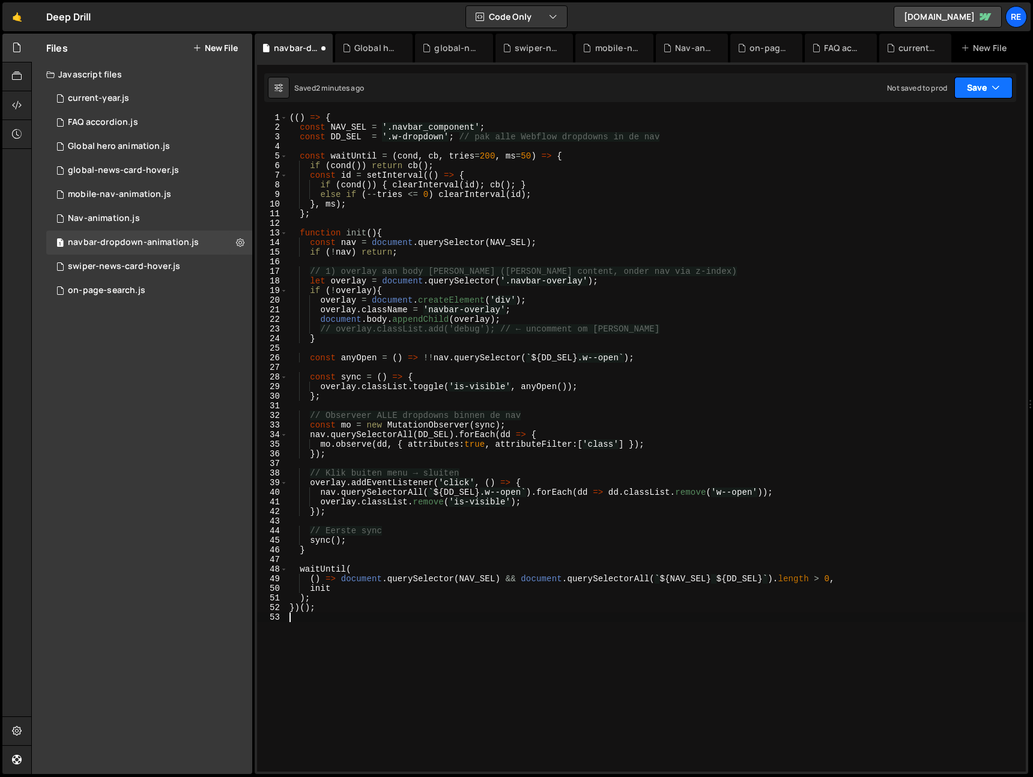
click at [974, 94] on button "Save" at bounding box center [983, 88] width 58 height 22
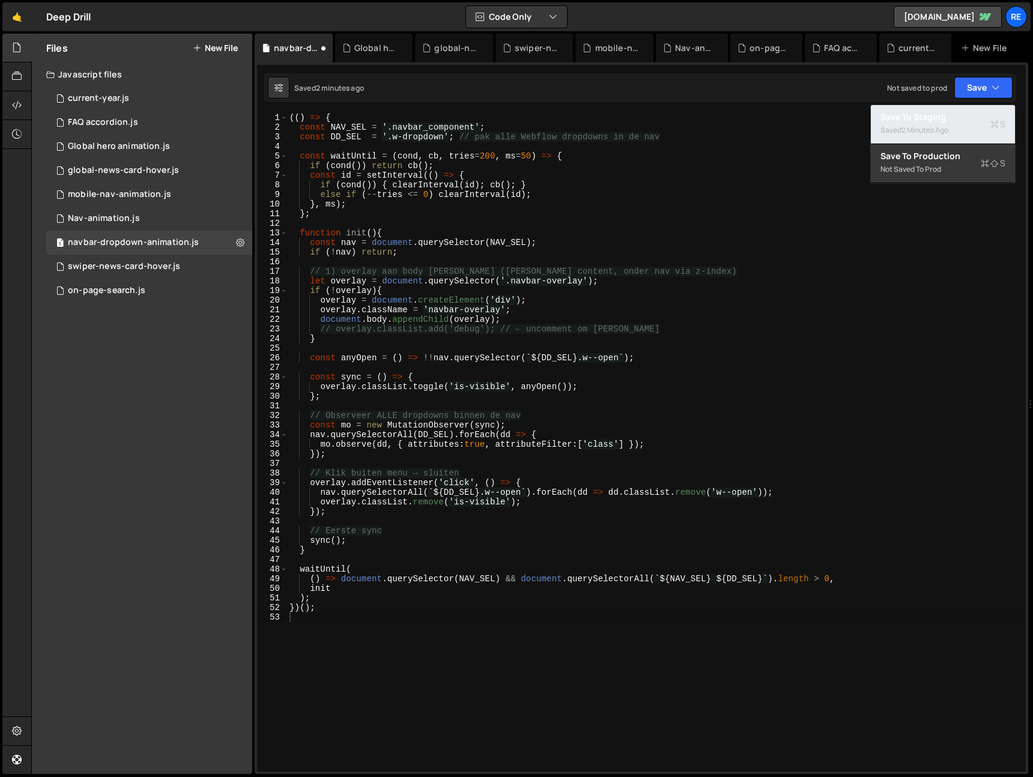
click at [974, 120] on div "Save to Staging S" at bounding box center [943, 117] width 125 height 12
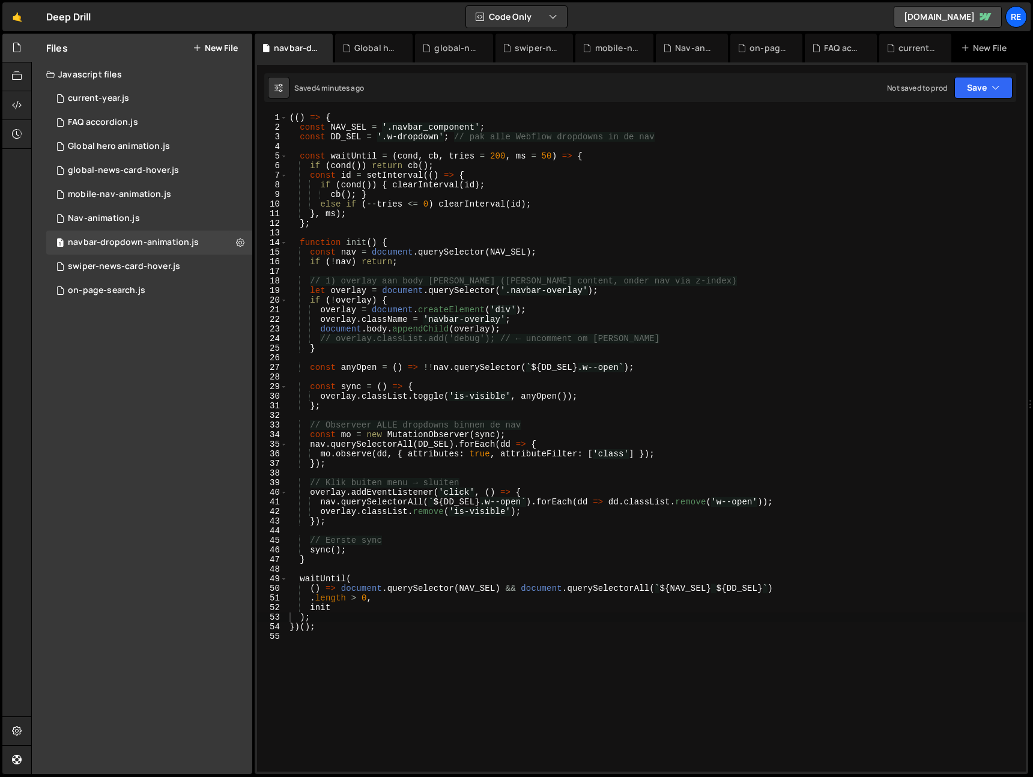
click at [897, 365] on div "(( ) => { const NAV_SEL = '.navbar_component' ; const DD_SEL = '.w-dropdown' ; …" at bounding box center [656, 452] width 739 height 678
type textarea "})();"
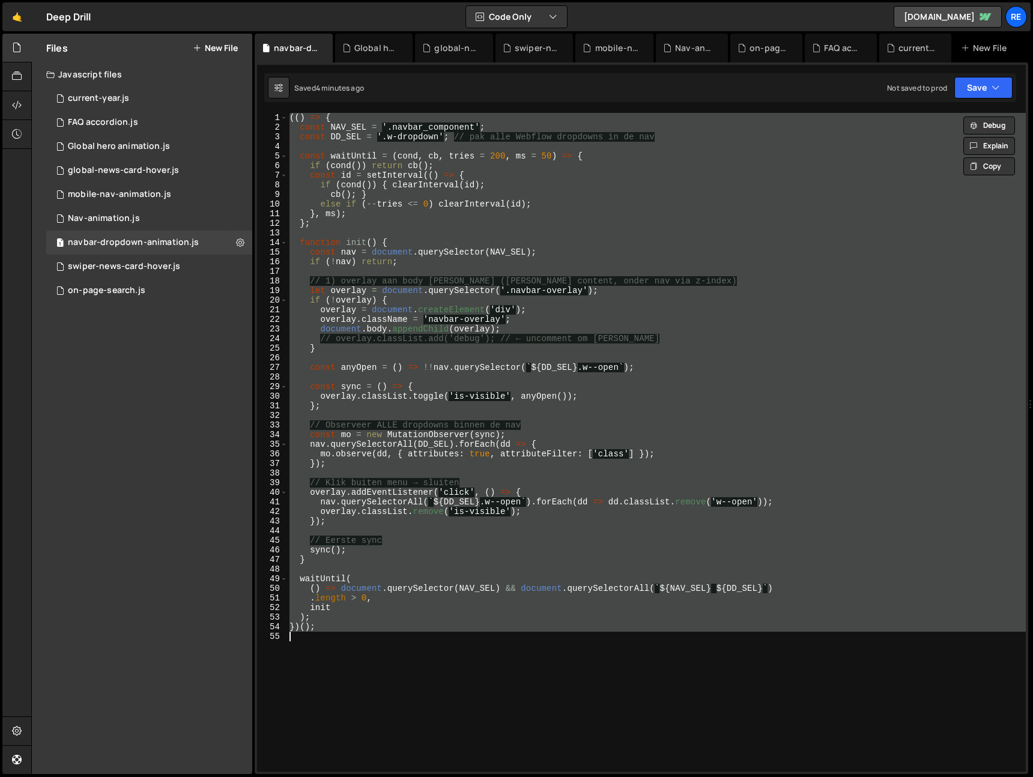
paste textarea
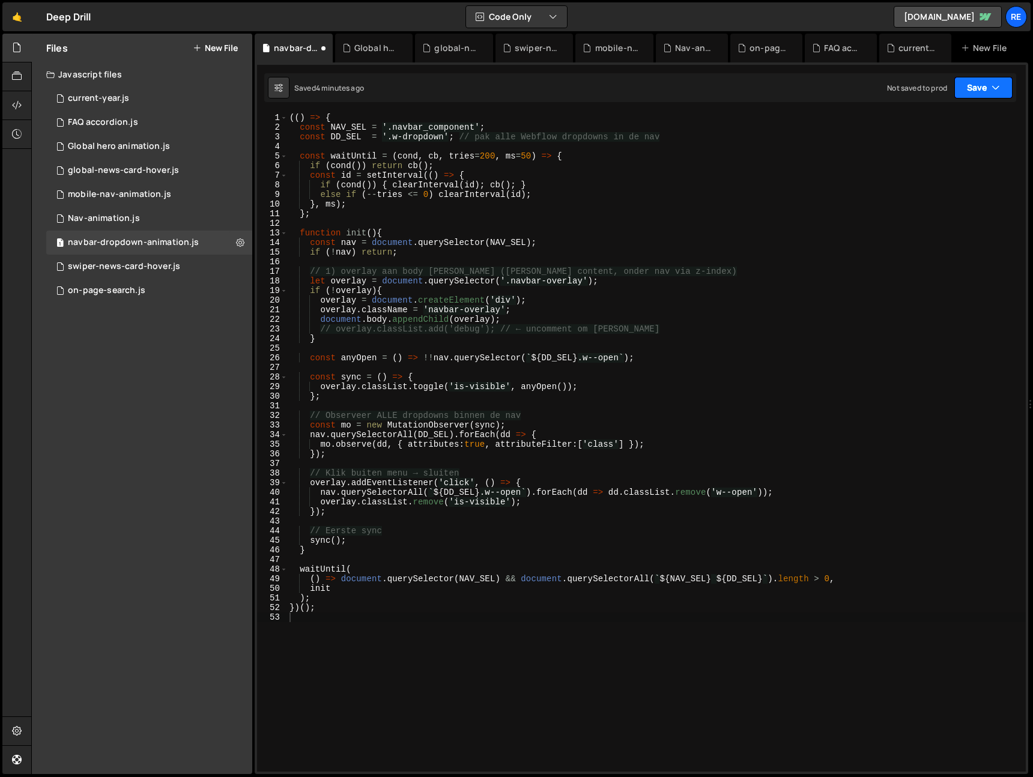
click at [966, 85] on button "Save" at bounding box center [983, 88] width 58 height 22
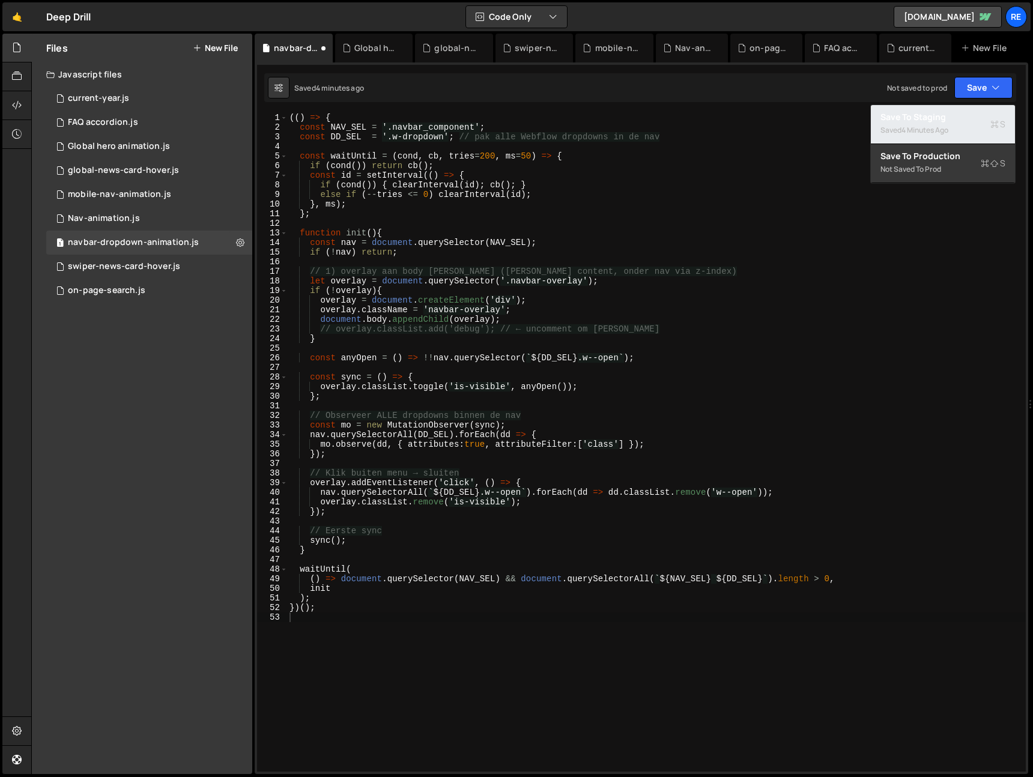
click at [951, 122] on div "Save to Staging S" at bounding box center [943, 117] width 125 height 12
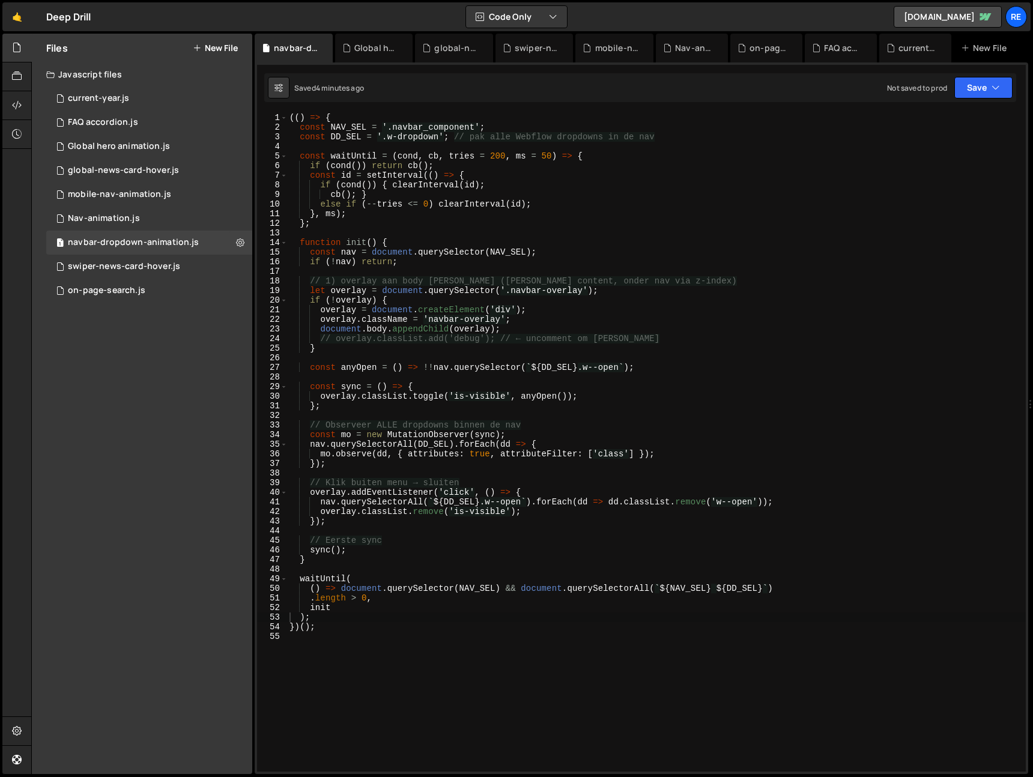
drag, startPoint x: 431, startPoint y: 689, endPoint x: 451, endPoint y: 693, distance: 20.9
click at [431, 689] on div "(( ) => { const NAV_SEL = '.navbar_component' ; const DD_SEL = '.w-dropdown' ; …" at bounding box center [656, 452] width 739 height 678
drag, startPoint x: 440, startPoint y: 646, endPoint x: 235, endPoint y: 78, distance: 603.4
click at [238, 79] on div "Files New File Create your first file Get started by starting a Javascript or C…" at bounding box center [532, 404] width 1002 height 741
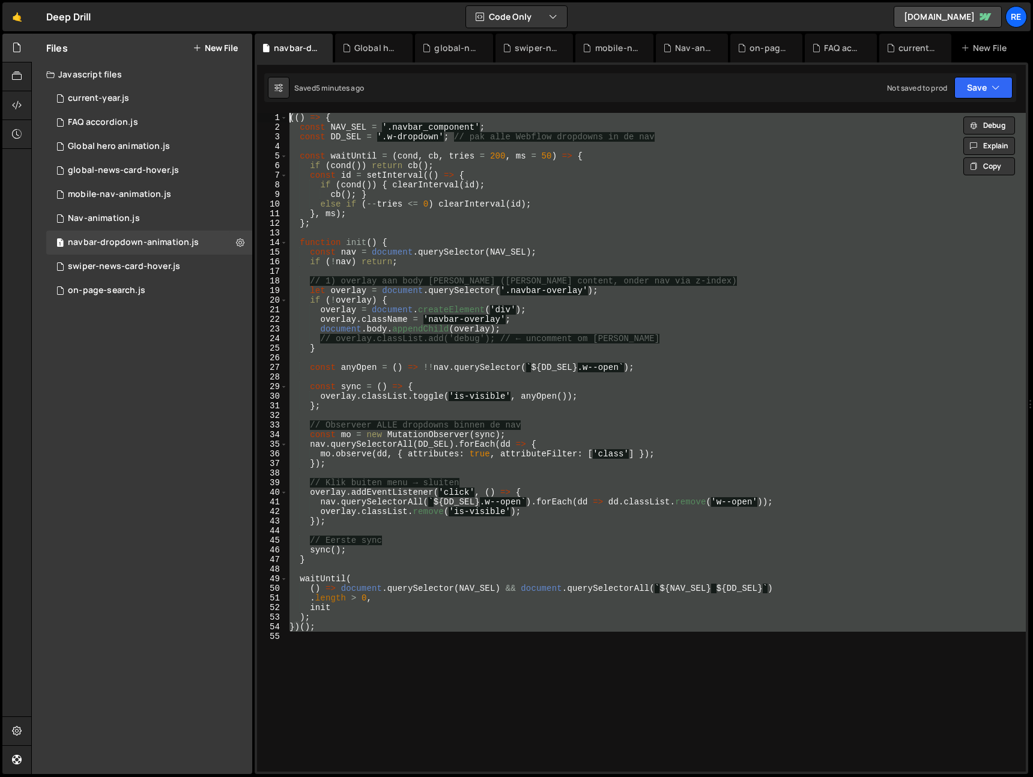
drag, startPoint x: 720, startPoint y: 242, endPoint x: 284, endPoint y: 209, distance: 437.9
click at [720, 242] on div "(( ) => { const NAV_SEL = '.navbar_component' ; const DD_SEL = '.w-dropdown' ; …" at bounding box center [656, 442] width 739 height 659
type textarea "function init() {"
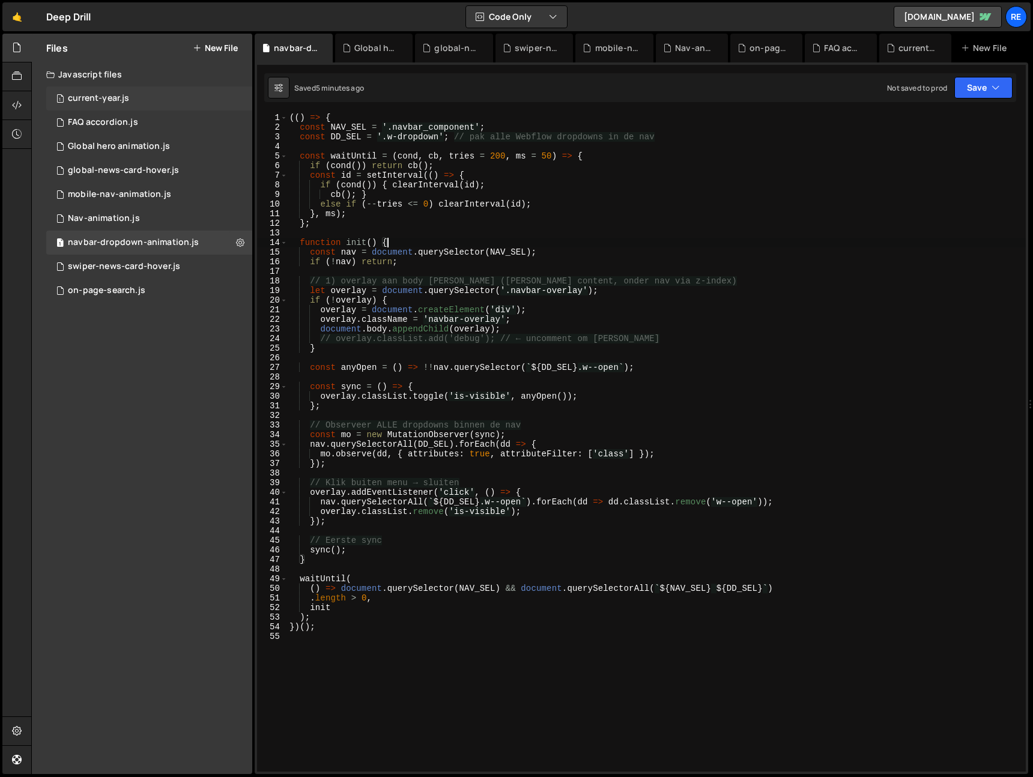
click at [123, 100] on div "current-year.js" at bounding box center [98, 98] width 61 height 11
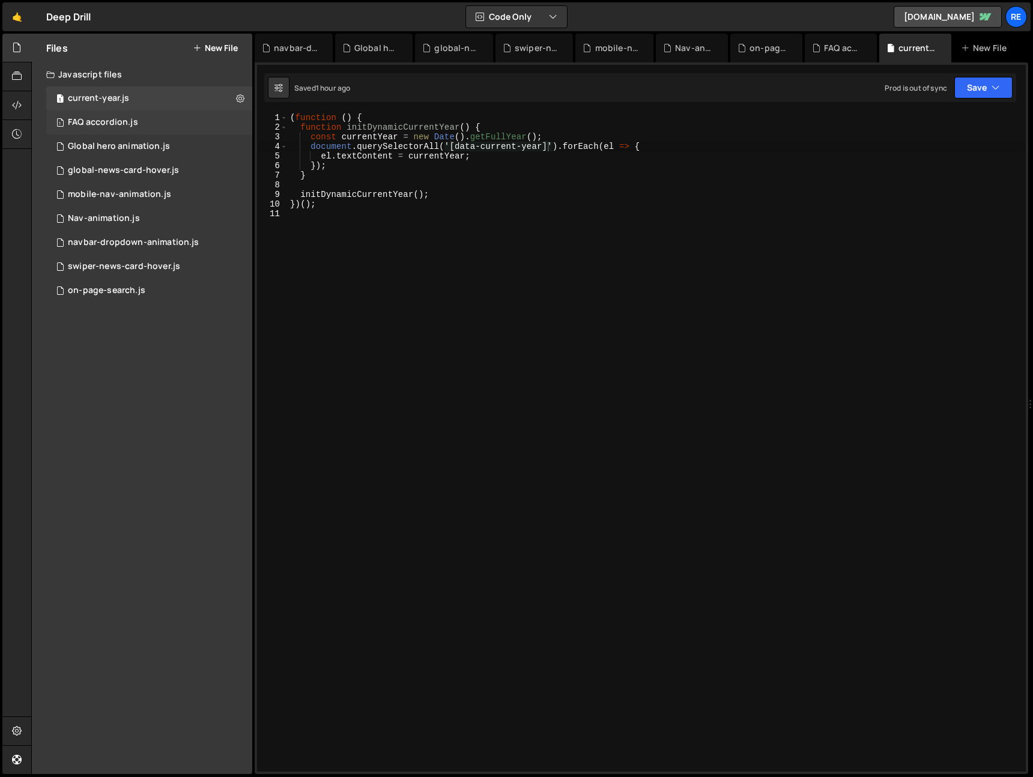
click at [129, 120] on div "FAQ accordion.js" at bounding box center [103, 122] width 70 height 11
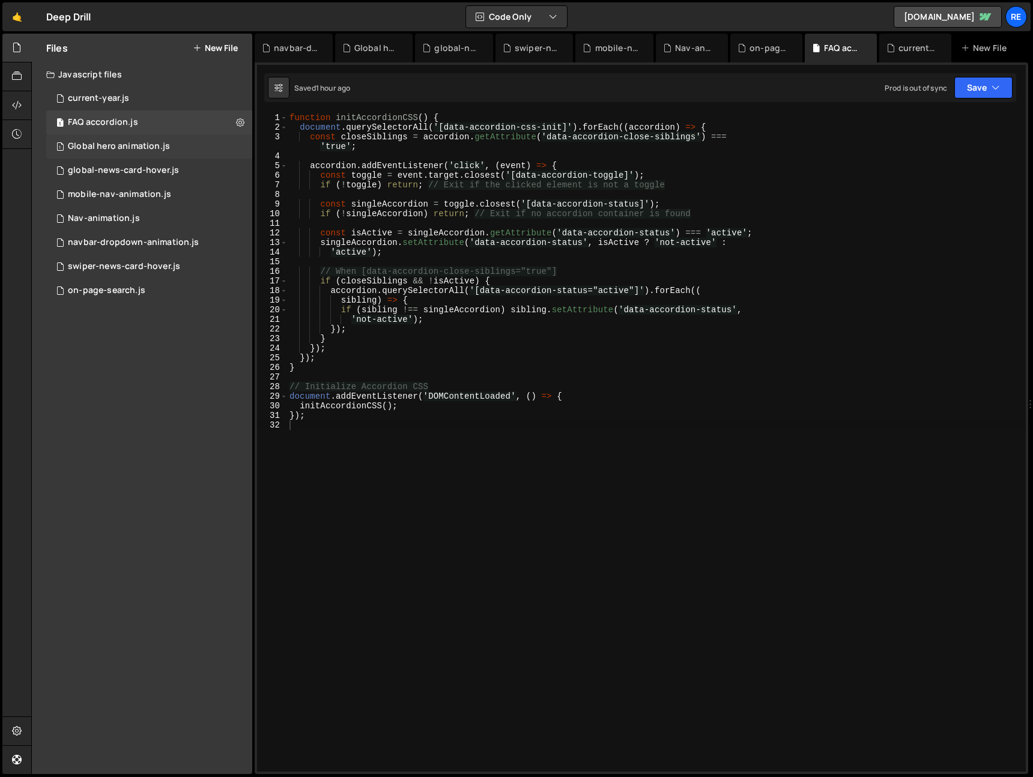
click at [143, 156] on div "1 Global hero animation.js 0" at bounding box center [149, 147] width 206 height 24
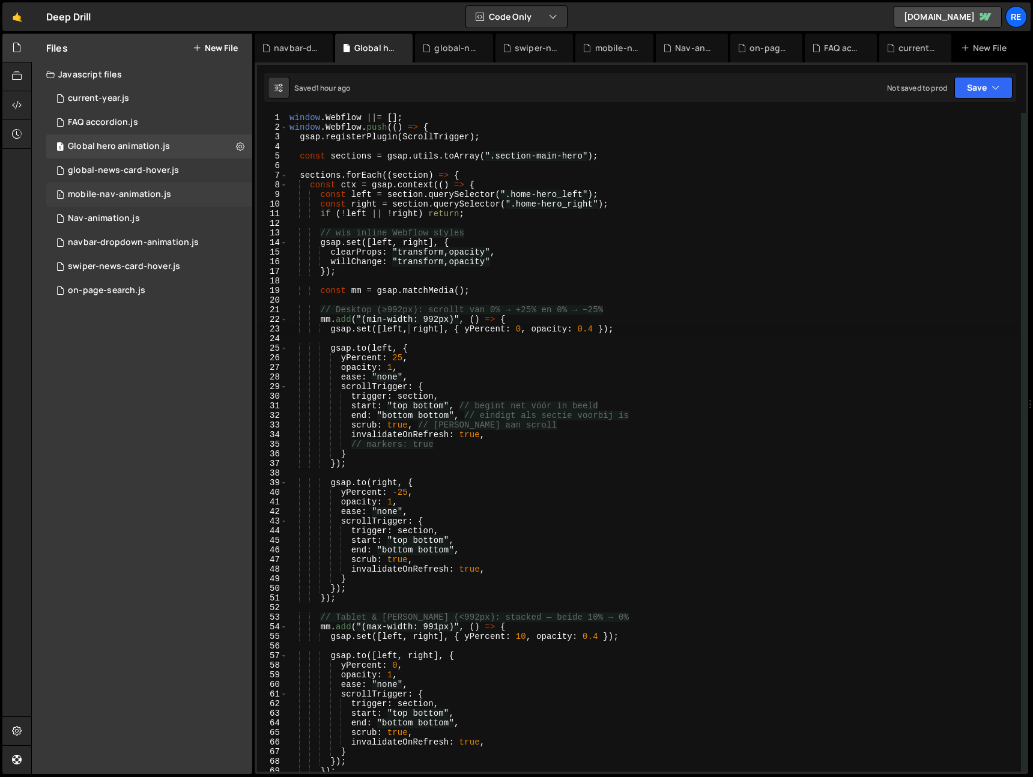
drag, startPoint x: 143, startPoint y: 184, endPoint x: 146, endPoint y: 193, distance: 10.1
click at [143, 184] on div "1 mobile-nav-animation.js 0" at bounding box center [149, 195] width 206 height 24
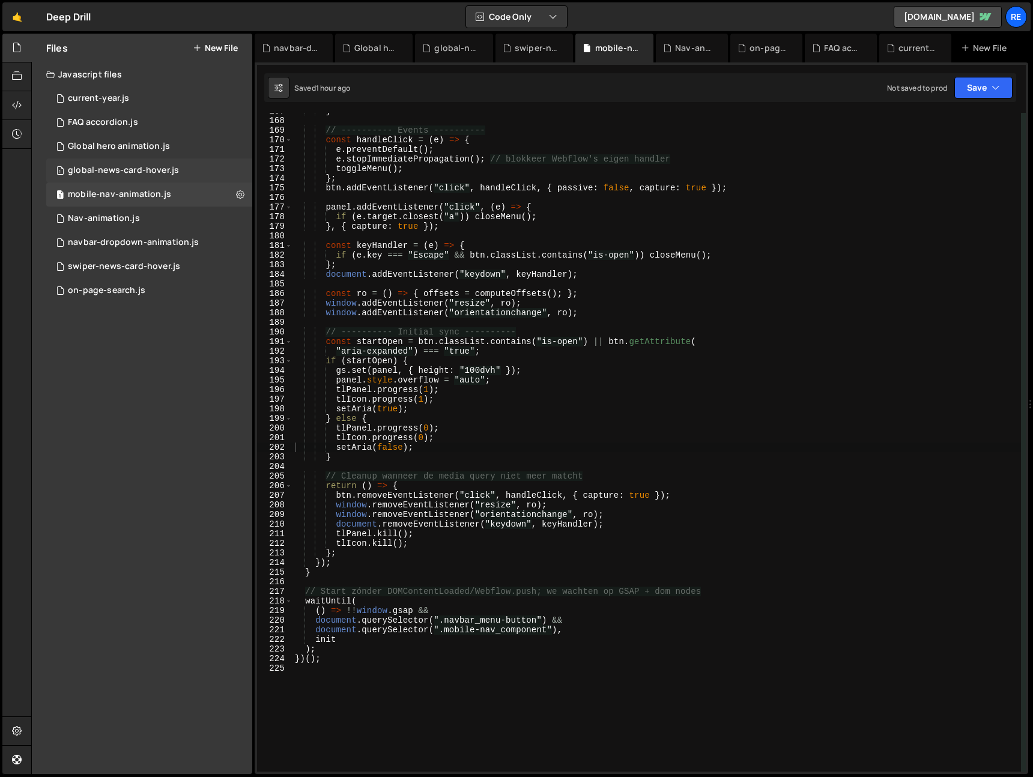
click at [134, 177] on div "1 global-news-card-hover.js 0" at bounding box center [149, 171] width 206 height 24
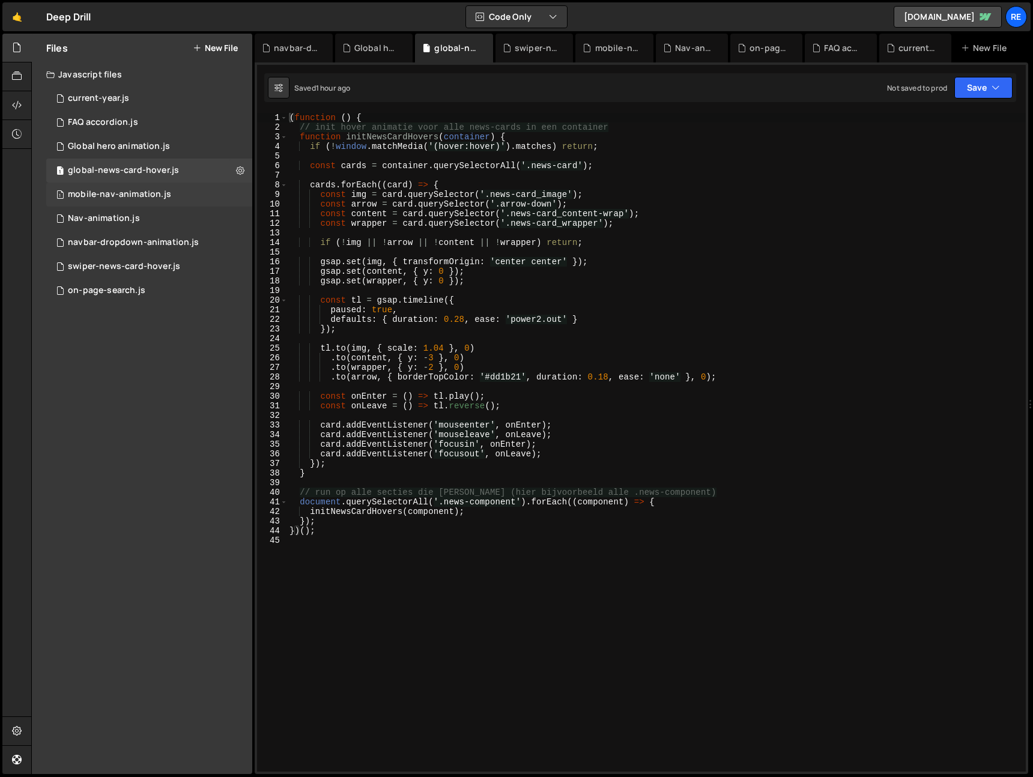
click at [126, 205] on div "1 mobile-nav-animation.js 0" at bounding box center [149, 195] width 206 height 24
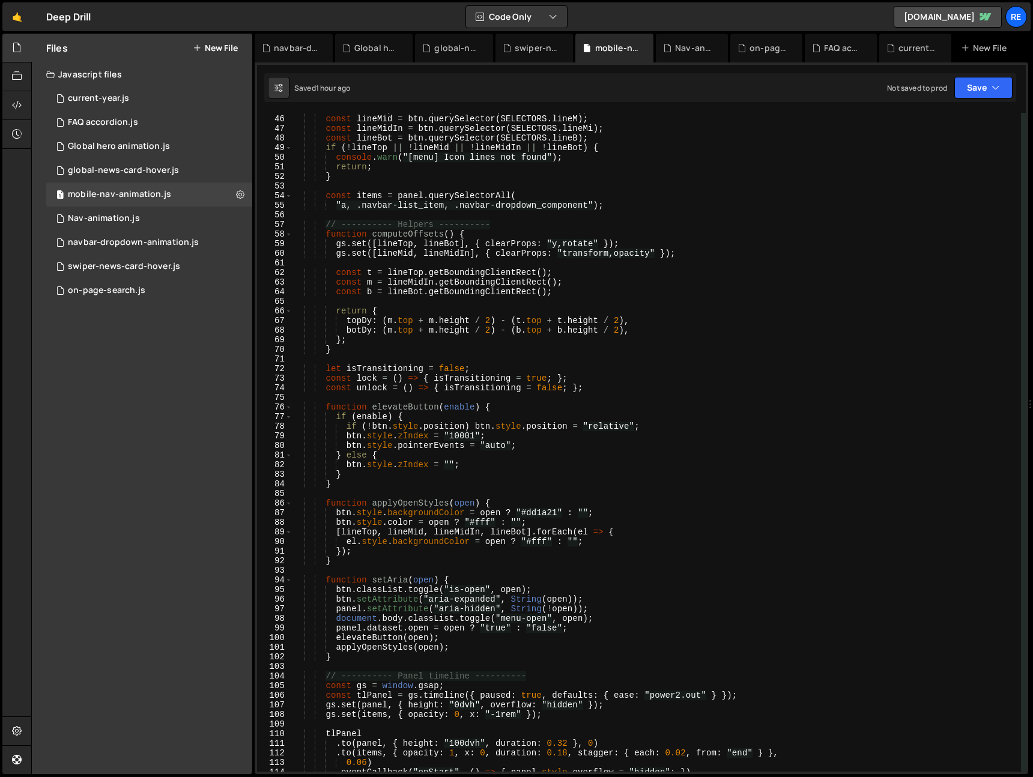
scroll to position [425, 0]
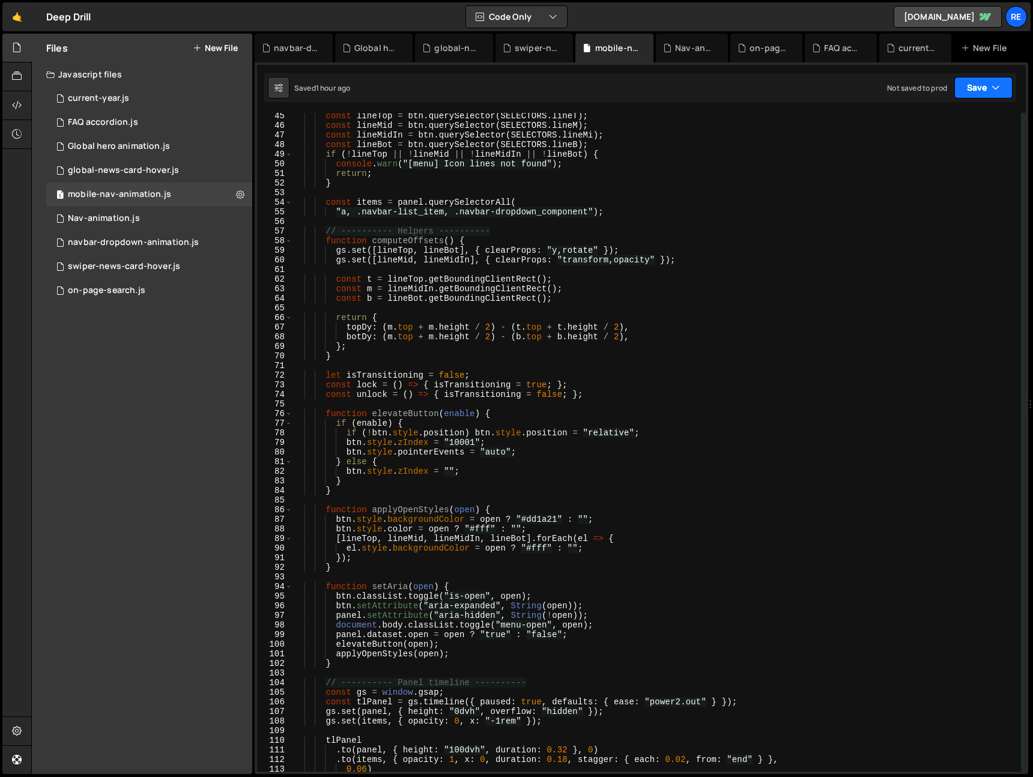
click at [993, 79] on button "Save" at bounding box center [983, 88] width 58 height 22
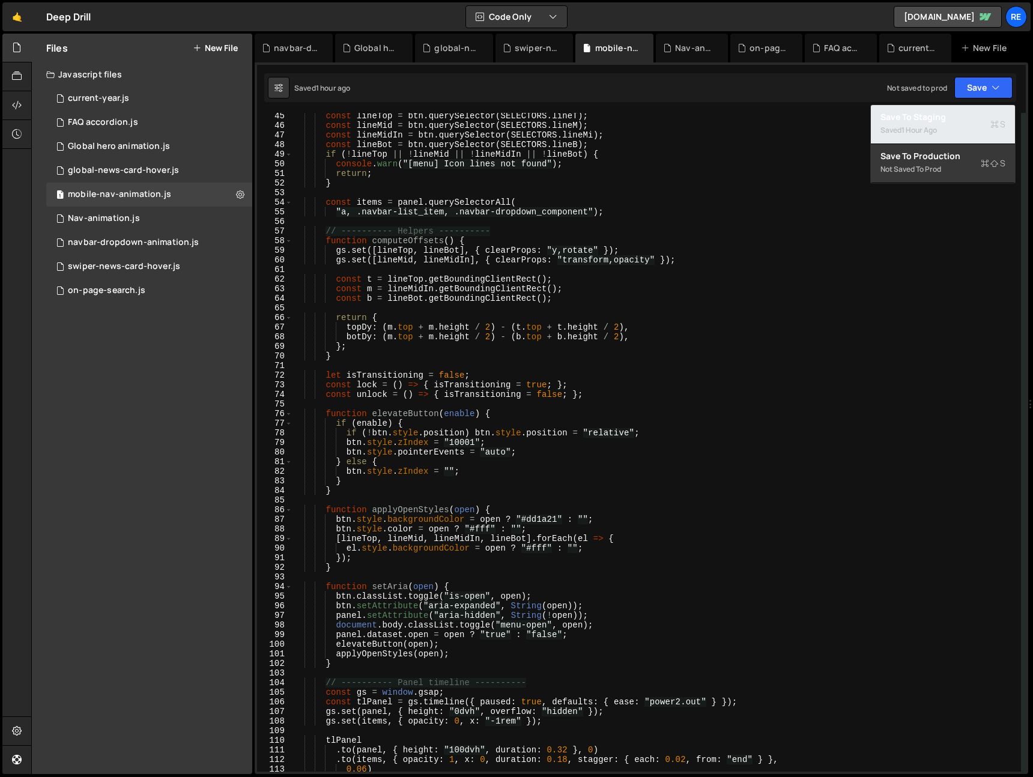
click at [898, 116] on div "Save to Staging S" at bounding box center [943, 117] width 125 height 12
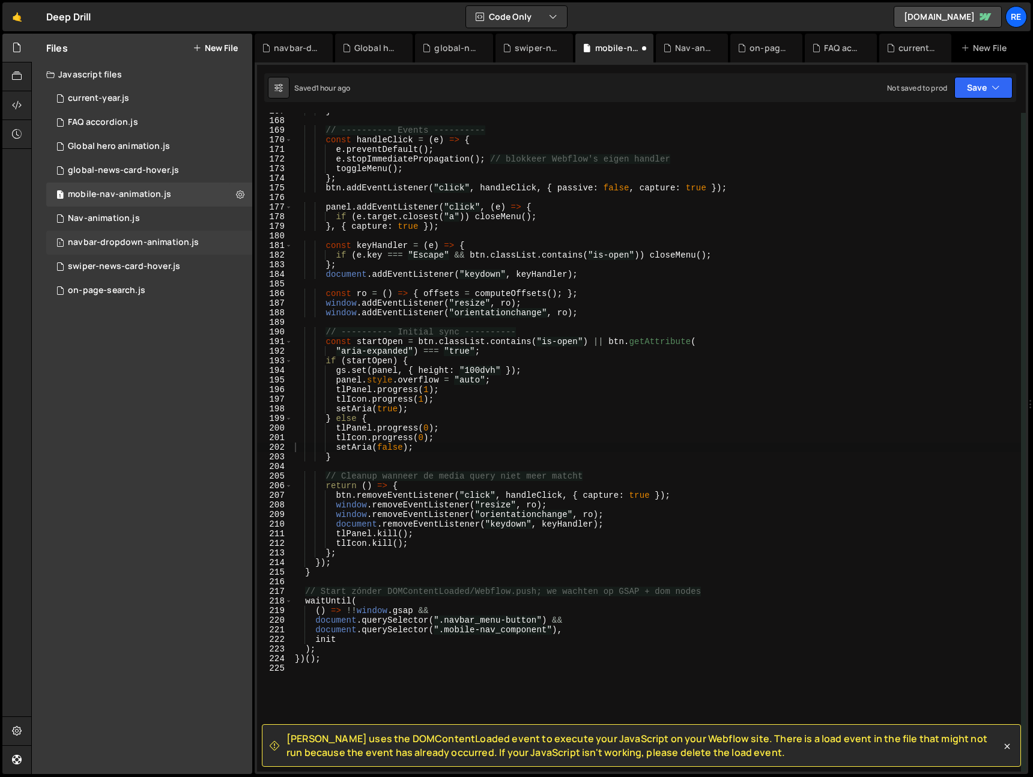
scroll to position [1603, 0]
click at [2, 264] on div at bounding box center [16, 404] width 29 height 741
click at [127, 175] on div "global-news-card-hover.js" at bounding box center [123, 170] width 111 height 11
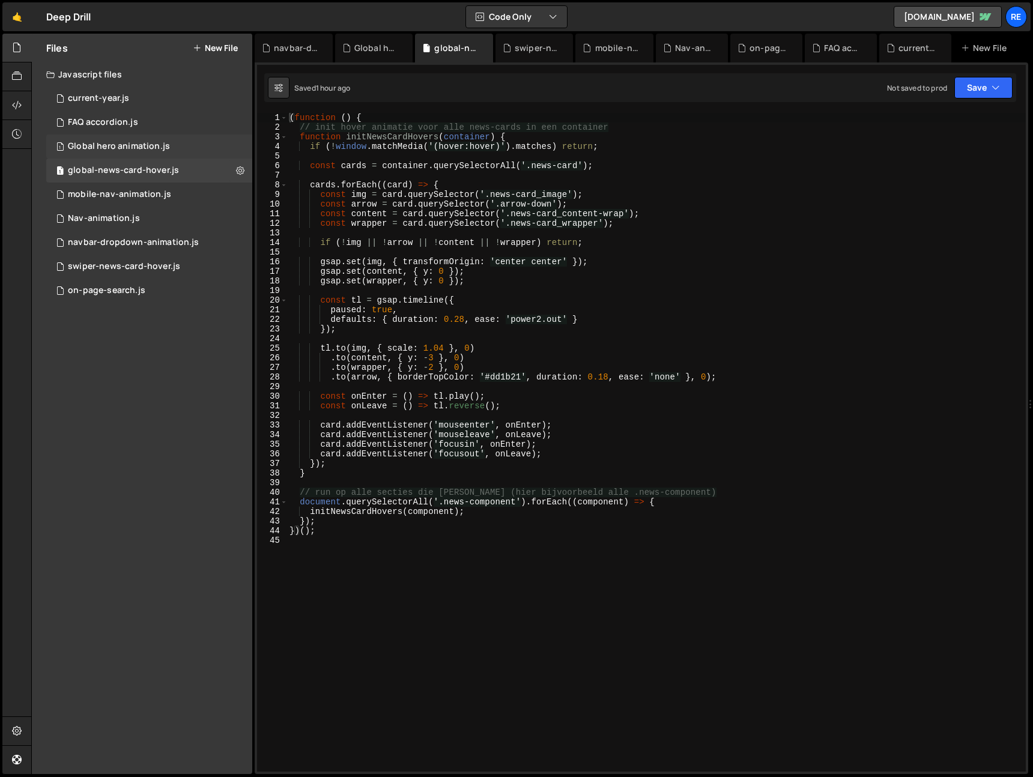
click at [115, 145] on div "Global hero animation.js" at bounding box center [119, 146] width 102 height 11
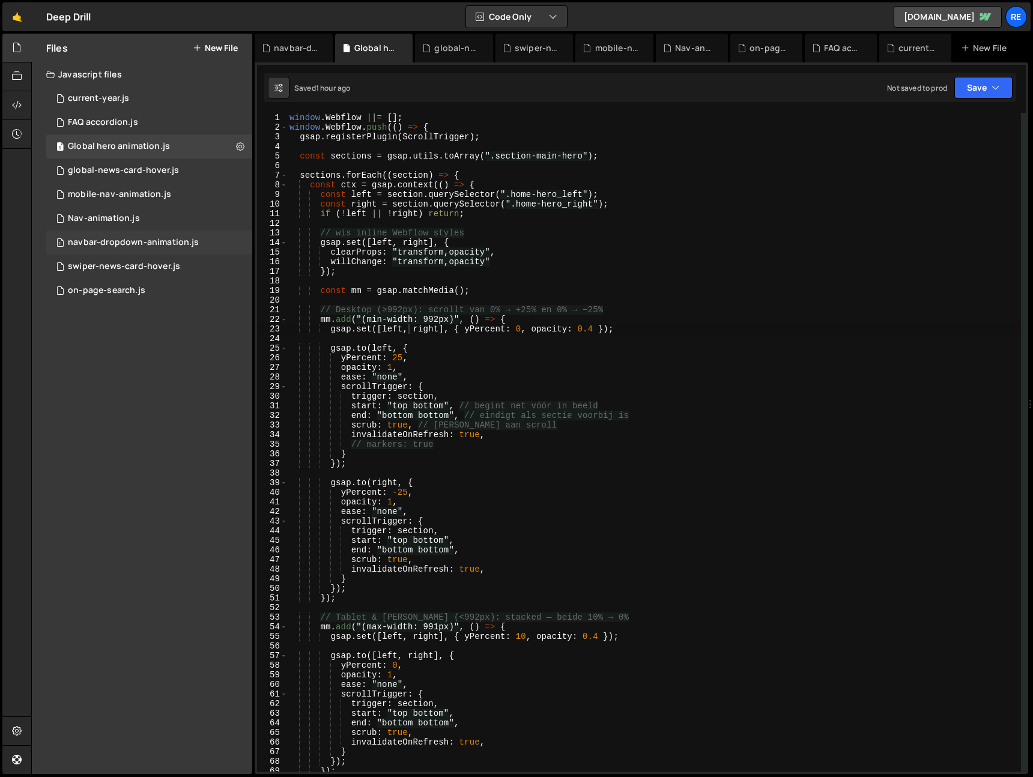
click at [152, 241] on div "navbar-dropdown-animation.js" at bounding box center [133, 242] width 131 height 11
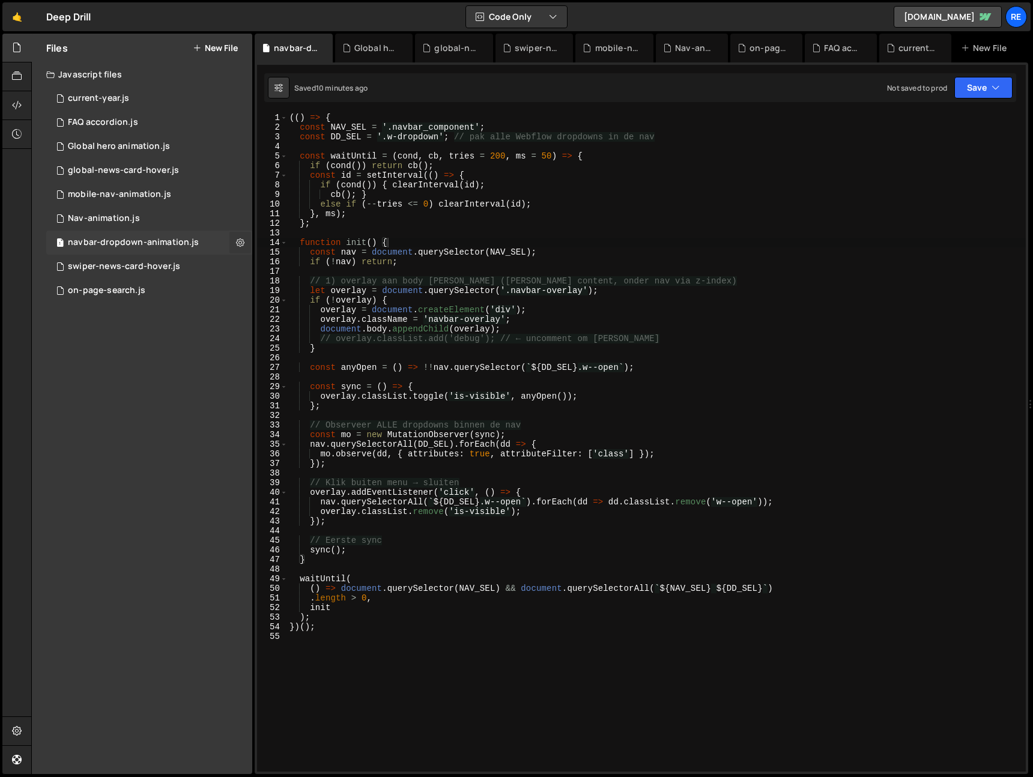
drag, startPoint x: 239, startPoint y: 238, endPoint x: 249, endPoint y: 252, distance: 17.3
click at [238, 238] on icon at bounding box center [240, 242] width 8 height 11
type input "navbar-dropdown-animation"
radio input "true"
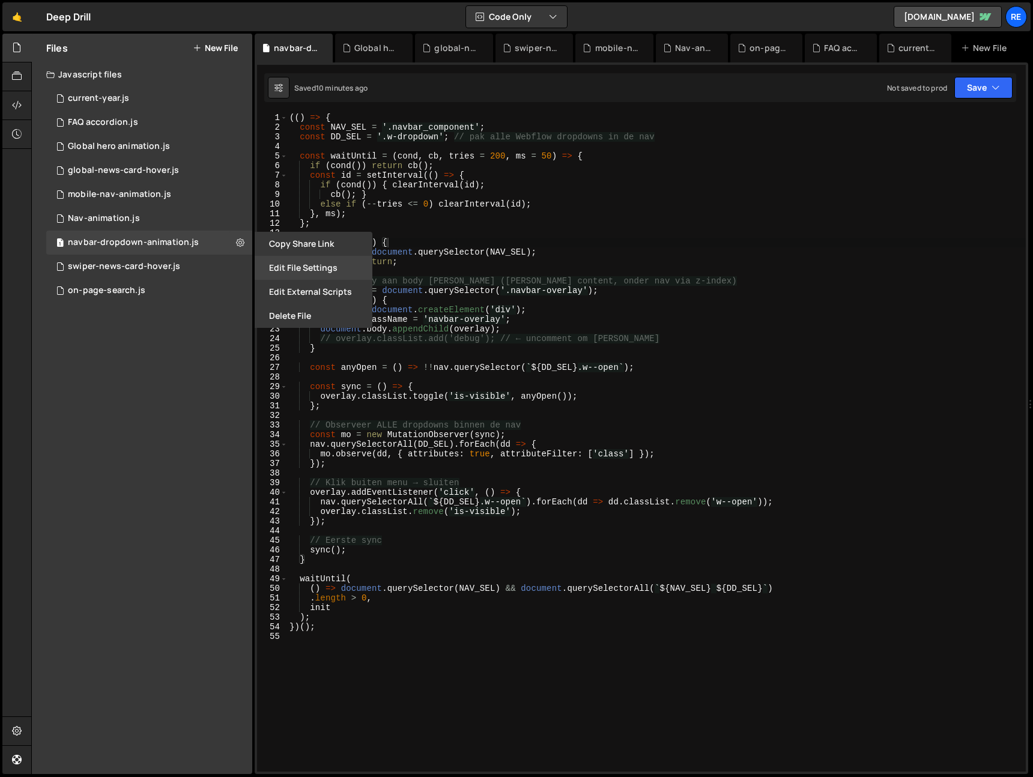
click at [330, 272] on button "Edit File Settings" at bounding box center [314, 268] width 118 height 24
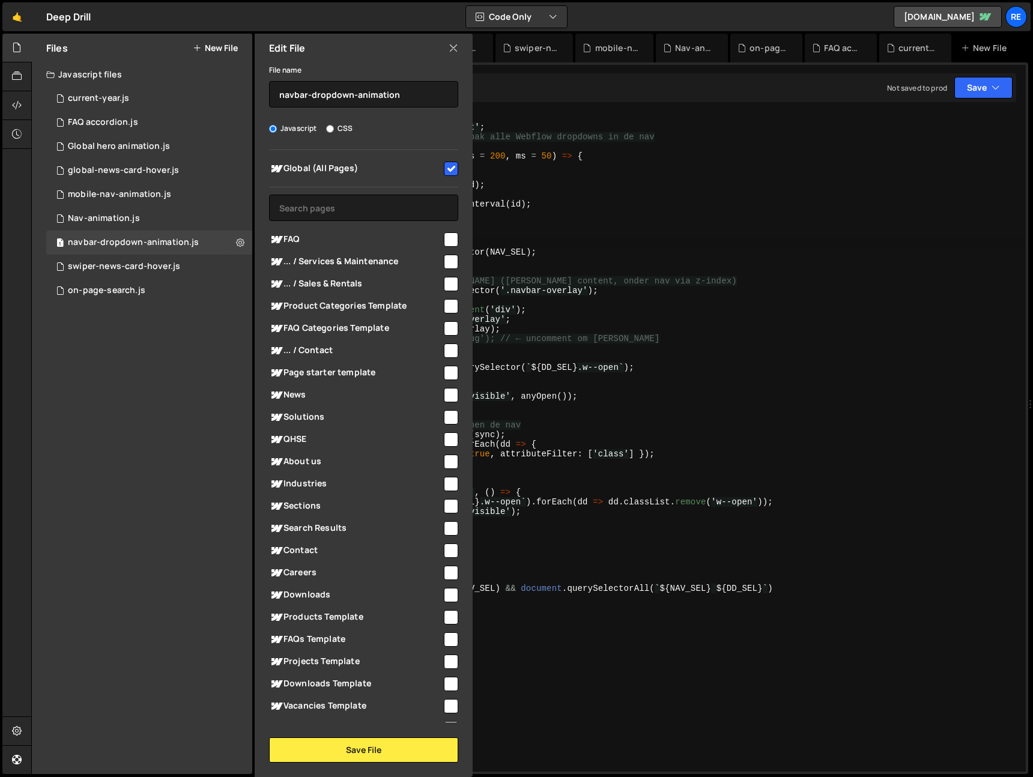
click at [445, 166] on input "checkbox" at bounding box center [451, 169] width 14 height 14
checkbox input "false"
click at [714, 279] on div "(( ) => { const NAV_SEL = '.navbar_component' ; const DD_SEL = '.w-dropdown' ; …" at bounding box center [656, 452] width 739 height 678
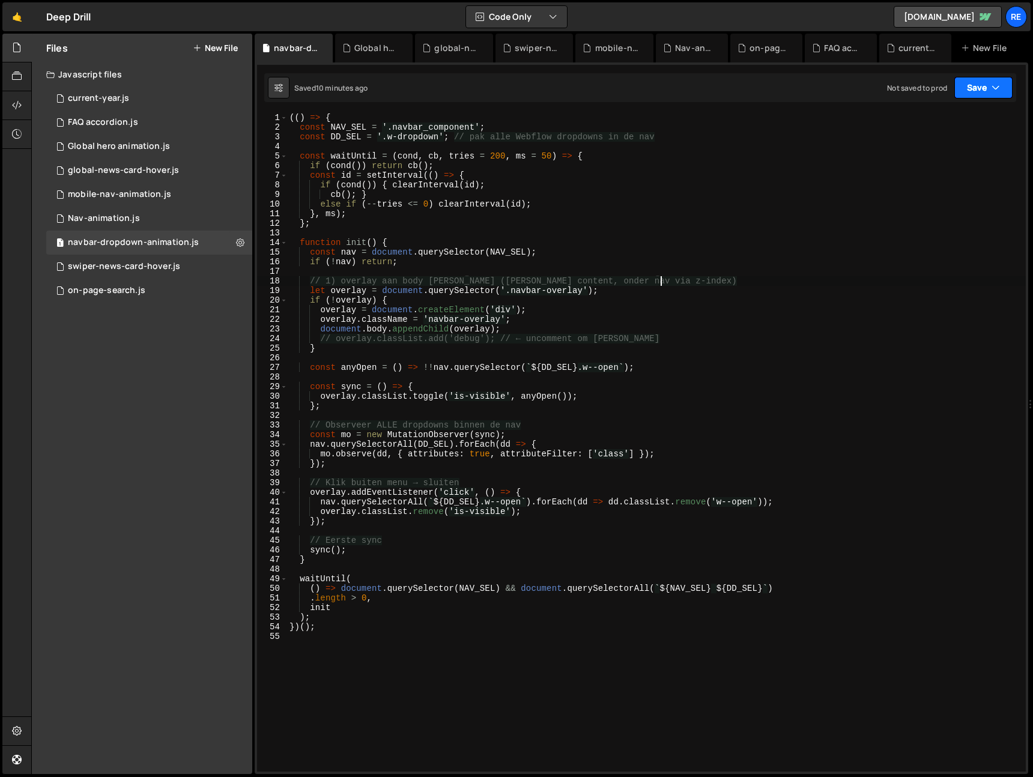
click at [977, 89] on button "Save" at bounding box center [983, 88] width 58 height 22
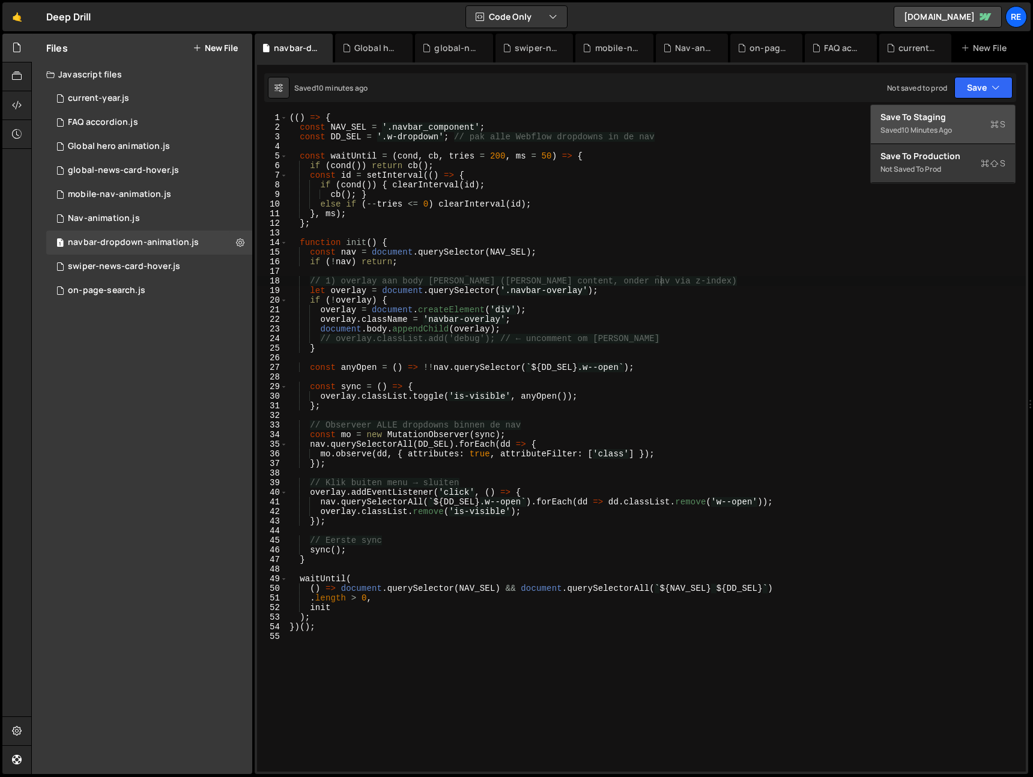
click at [965, 108] on button "Save to Staging S Saved 10 minutes ago" at bounding box center [943, 124] width 144 height 39
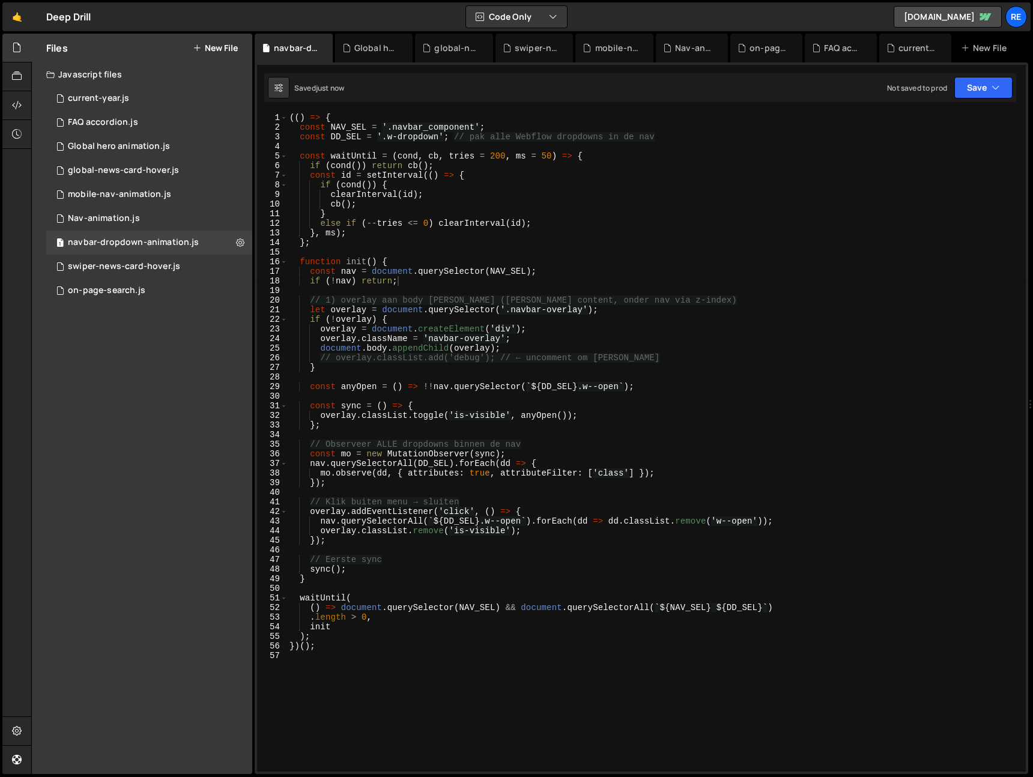
type textarea "}"
click at [866, 367] on div "(( ) => { const NAV_SEL = '.navbar_component' ; const DD_SEL = '.w-dropdown' ; …" at bounding box center [656, 452] width 739 height 678
click at [238, 240] on icon at bounding box center [240, 242] width 8 height 11
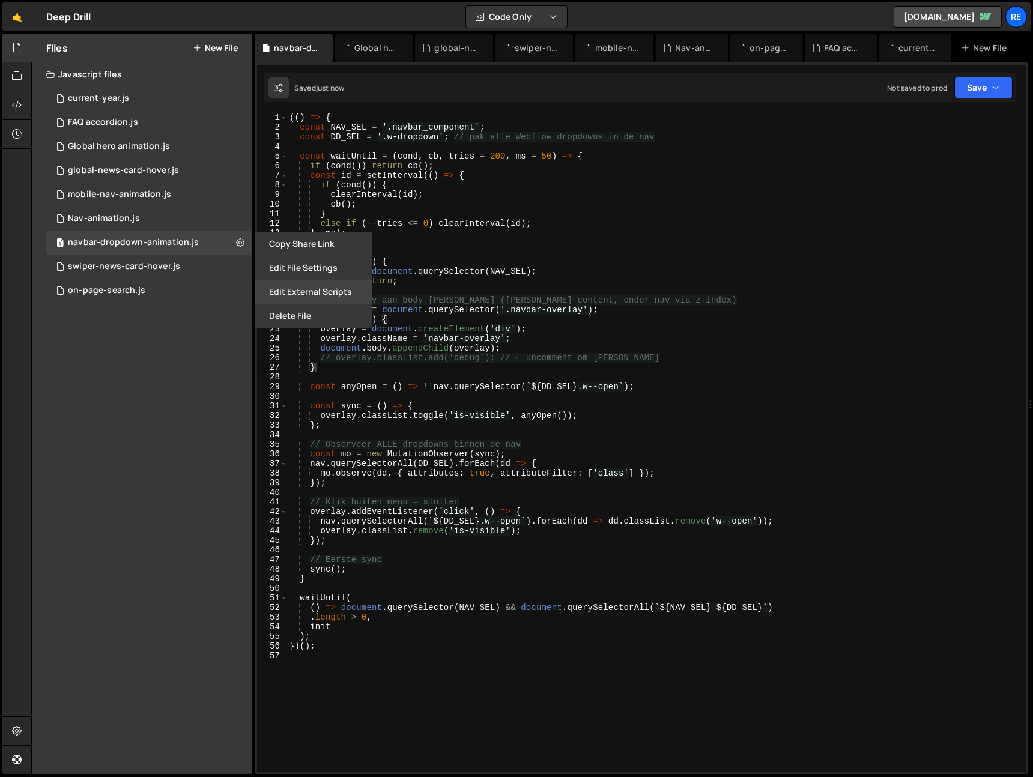
click at [298, 294] on button "Edit External Scripts" at bounding box center [314, 292] width 118 height 24
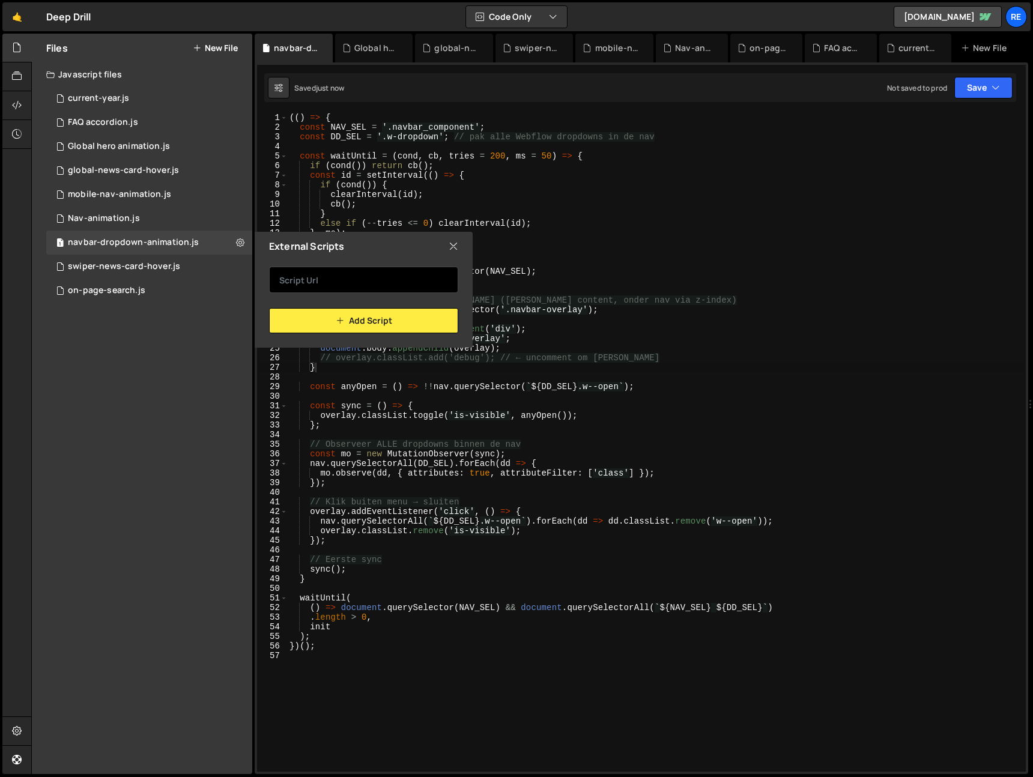
click at [339, 278] on input "text" at bounding box center [363, 280] width 189 height 26
click at [449, 242] on icon at bounding box center [454, 246] width 10 height 13
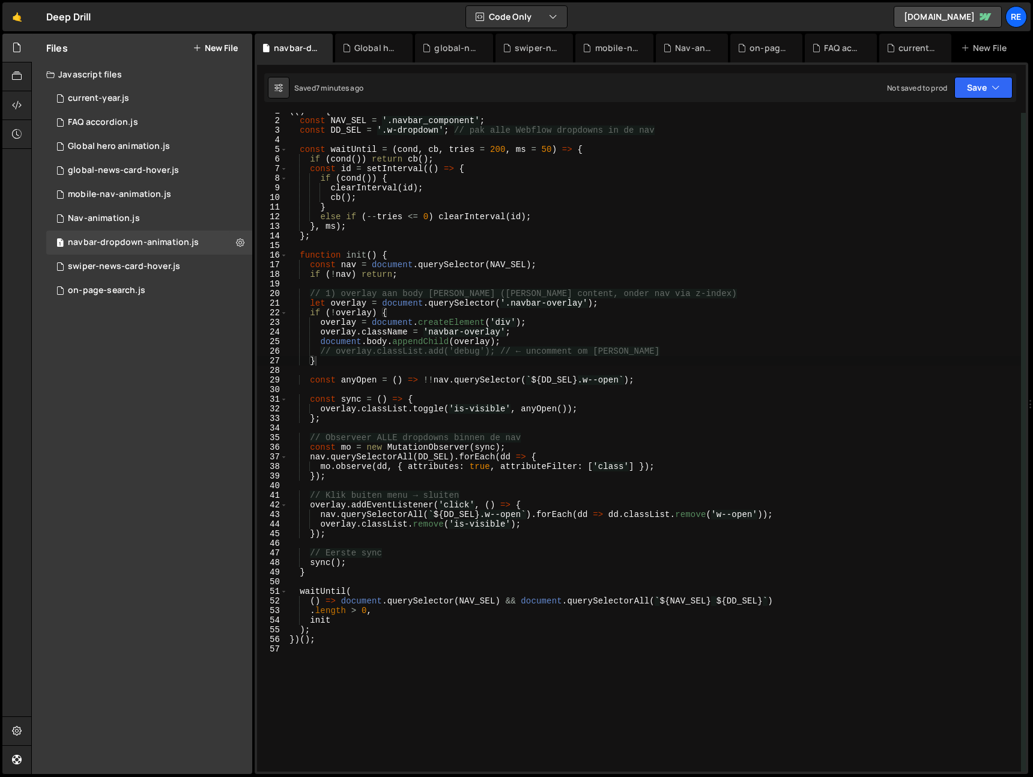
scroll to position [35, 0]
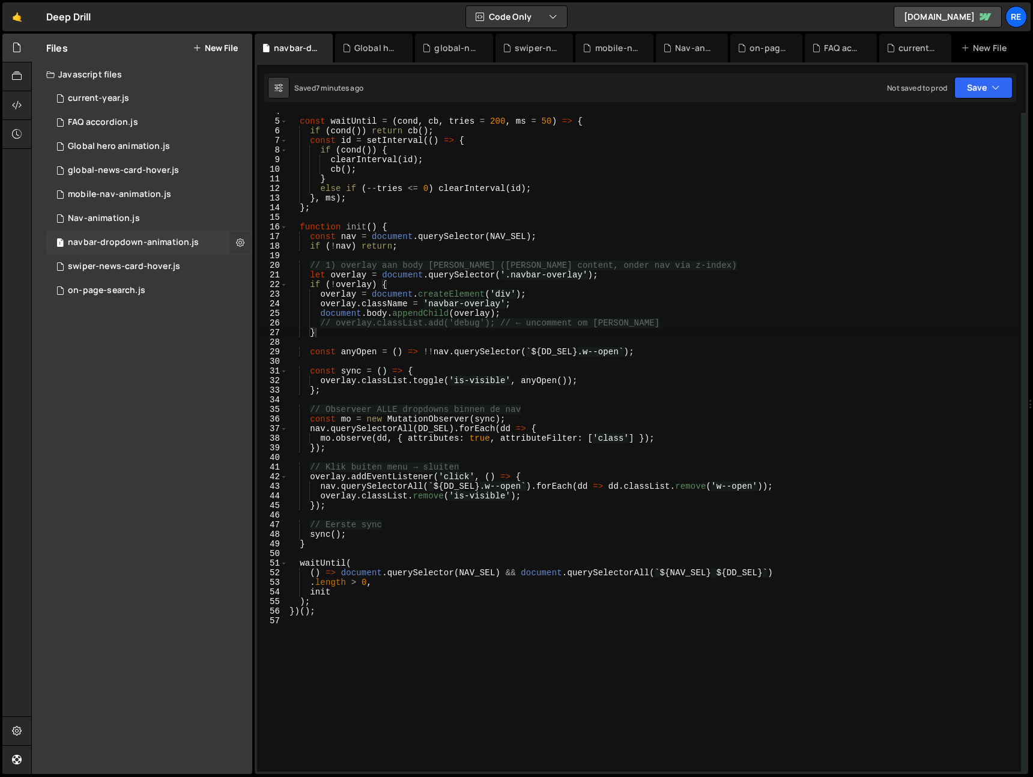
click at [243, 246] on icon at bounding box center [240, 242] width 8 height 11
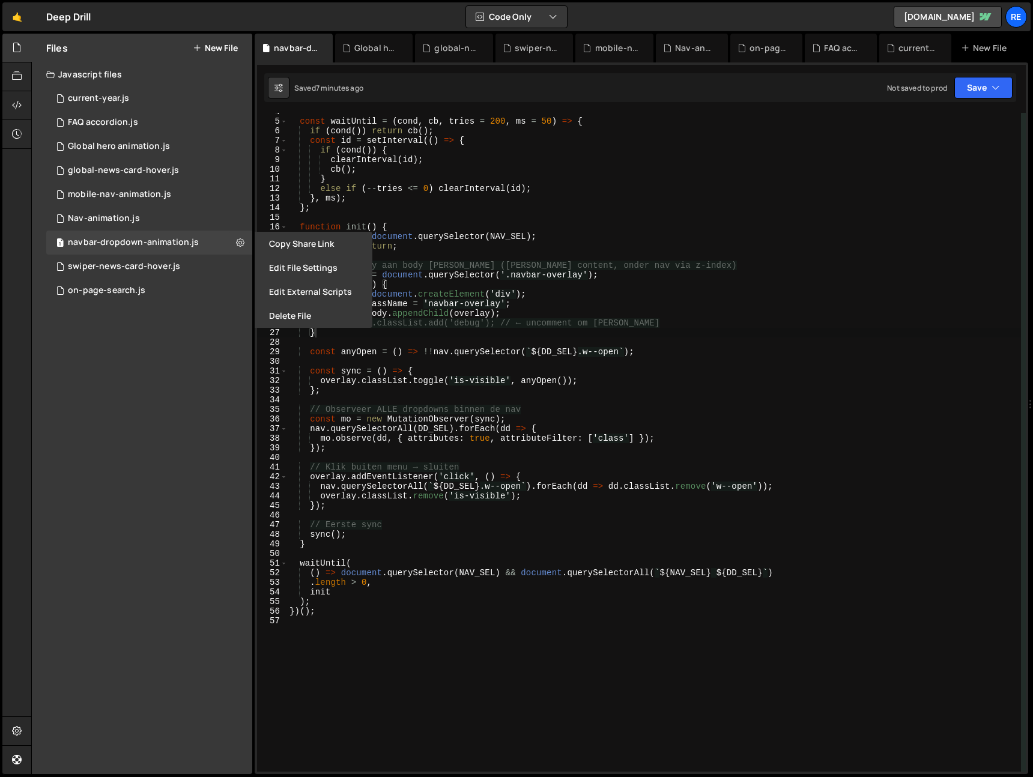
drag, startPoint x: 295, startPoint y: 327, endPoint x: 377, endPoint y: 329, distance: 81.7
click at [295, 327] on button "Delete File" at bounding box center [314, 316] width 118 height 24
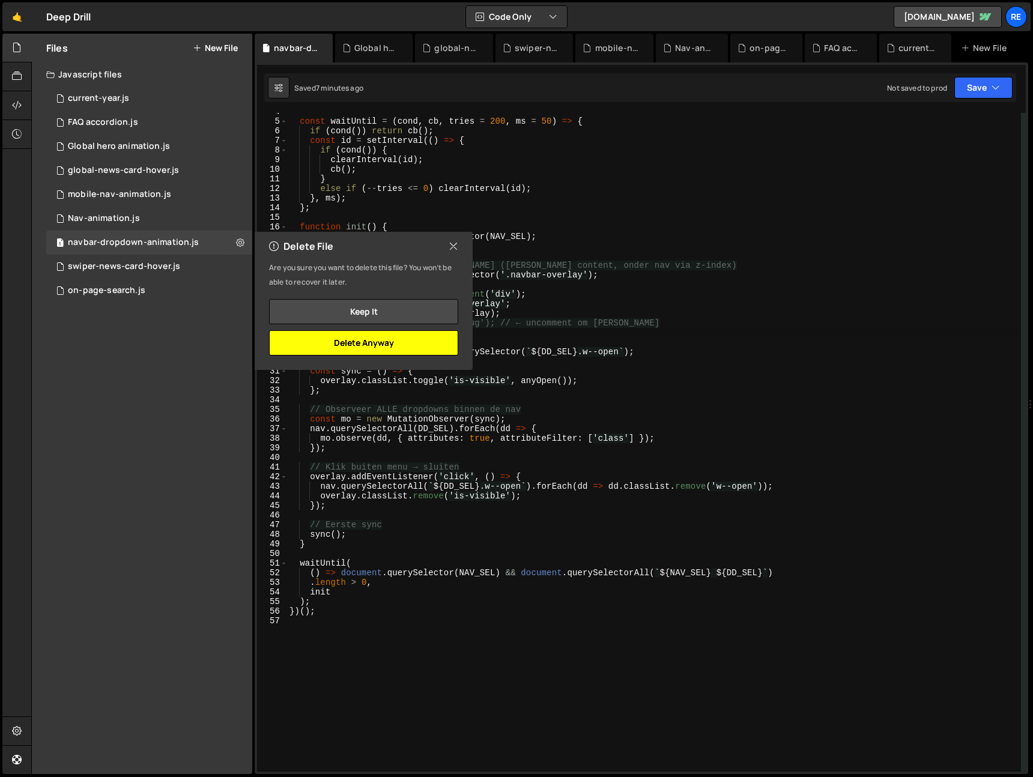
click at [407, 341] on button "Delete Anyway" at bounding box center [363, 342] width 189 height 25
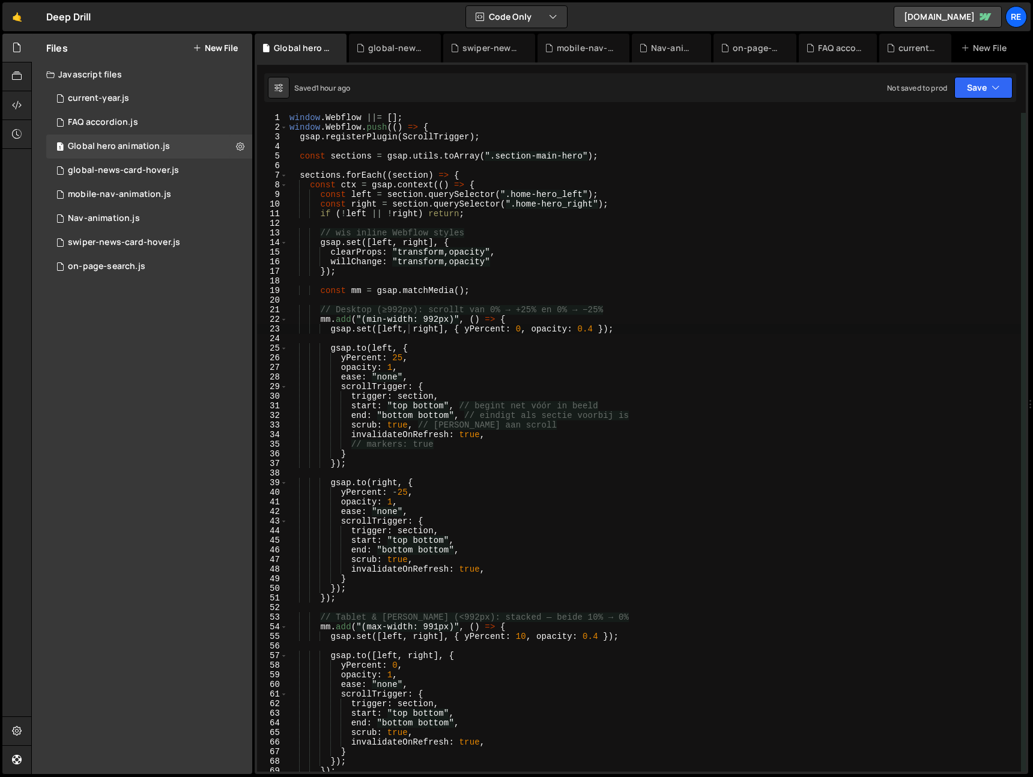
click at [226, 44] on button "New File" at bounding box center [215, 48] width 45 height 10
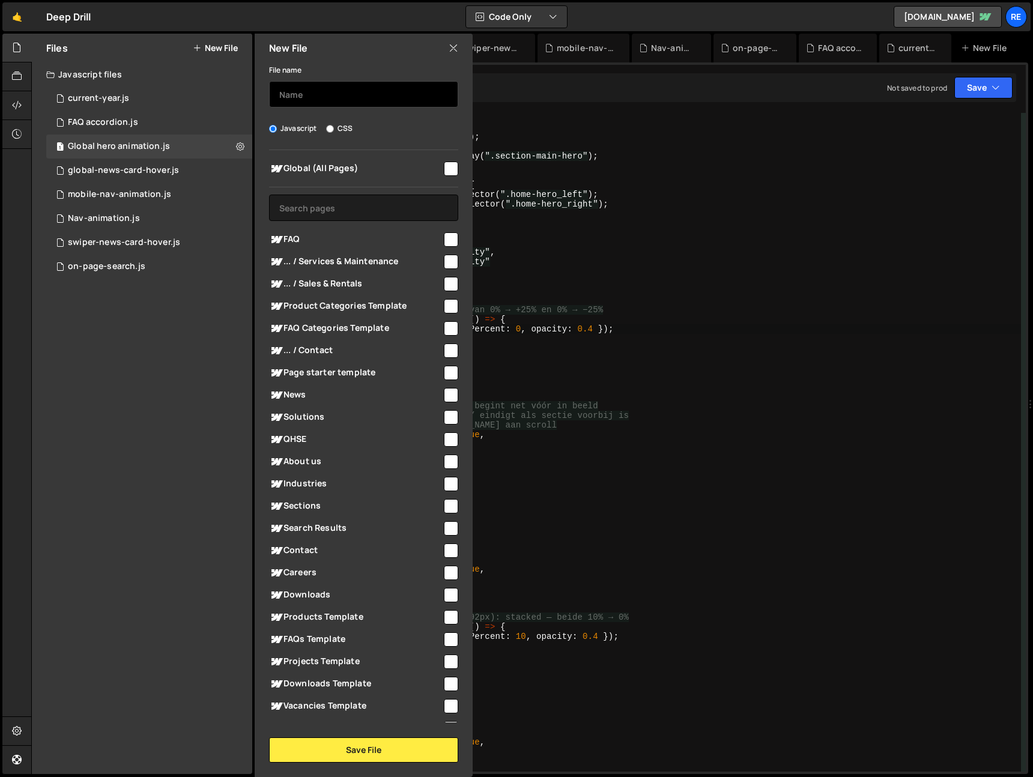
click at [371, 105] on input "text" at bounding box center [363, 94] width 189 height 26
type input "nav ho"
type input "nav-hover-dropdown"
click at [444, 162] on input "checkbox" at bounding box center [451, 169] width 14 height 14
checkbox input "true"
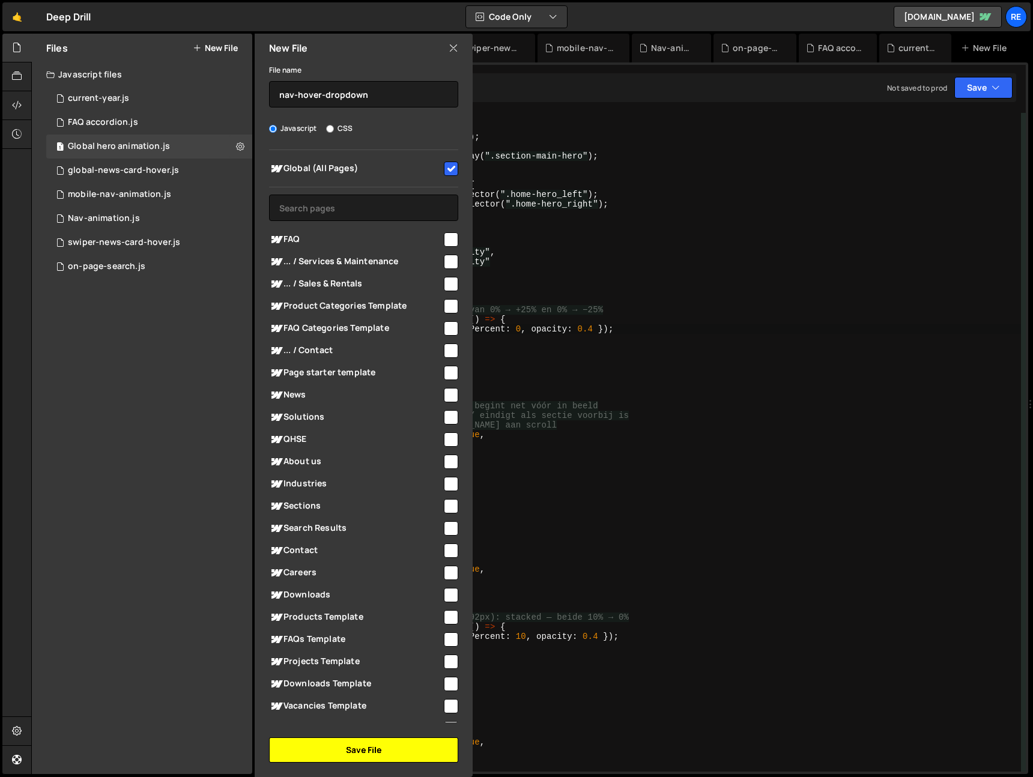
click at [411, 751] on button "Save File" at bounding box center [363, 750] width 189 height 25
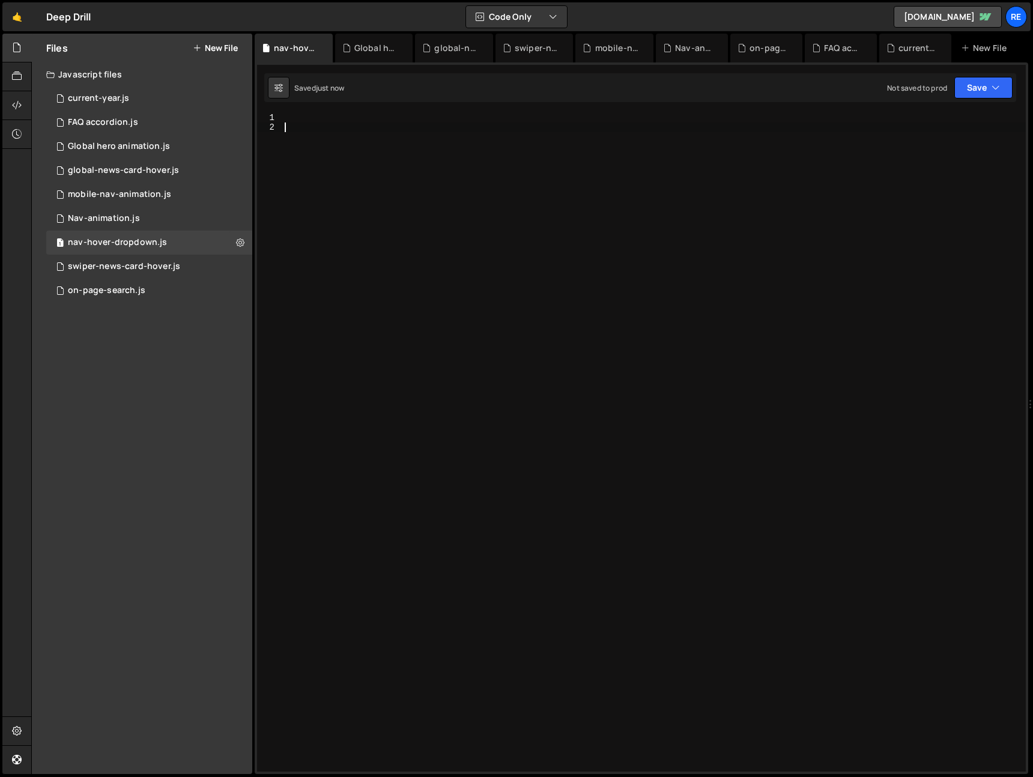
click at [578, 497] on div at bounding box center [654, 452] width 744 height 678
paste textarea "// [PERSON_NAME]: GSAP animatie voor navbar dropdowns met bg overlay + staggere…"
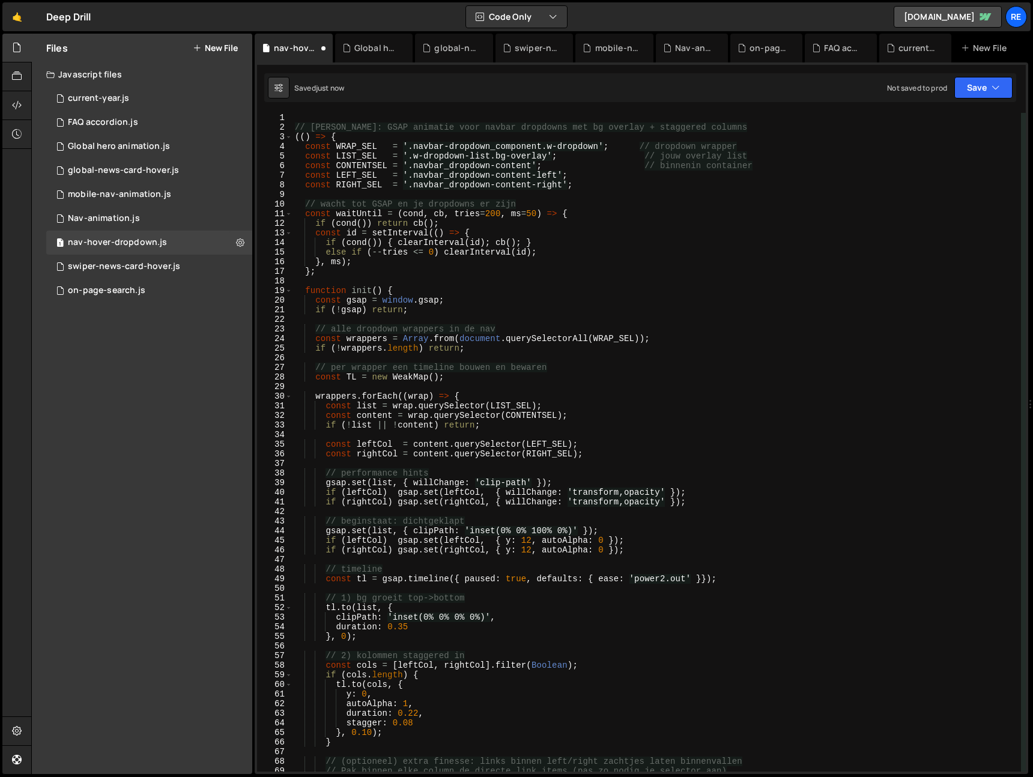
scroll to position [0, 0]
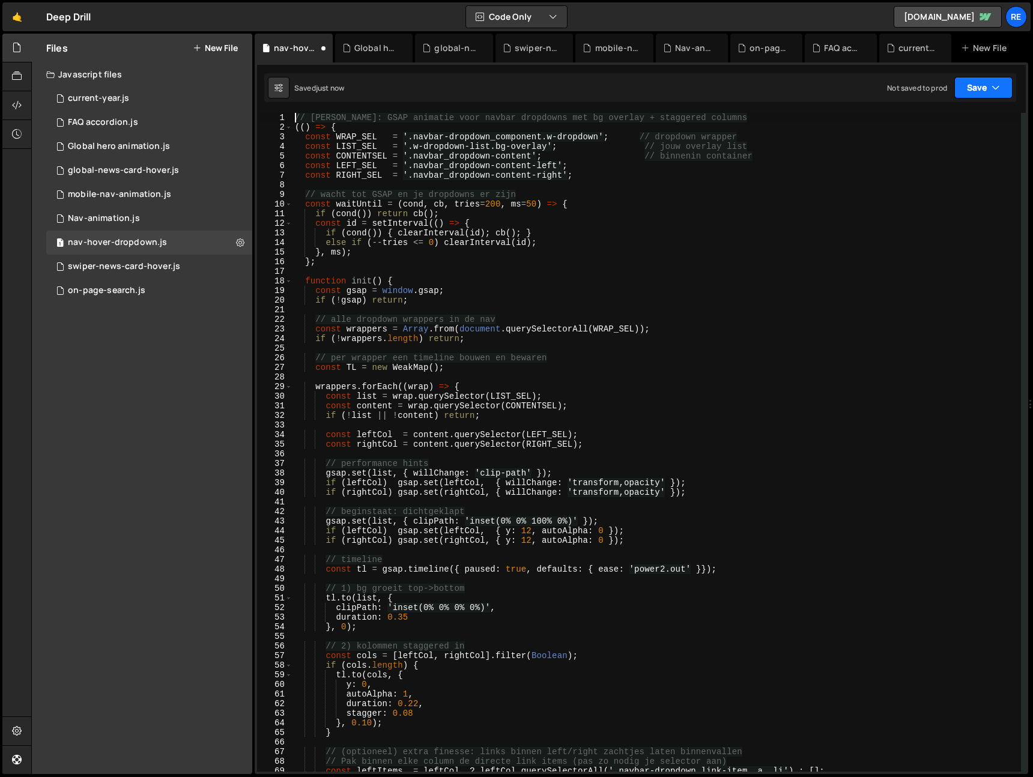
click at [974, 88] on button "Save" at bounding box center [983, 88] width 58 height 22
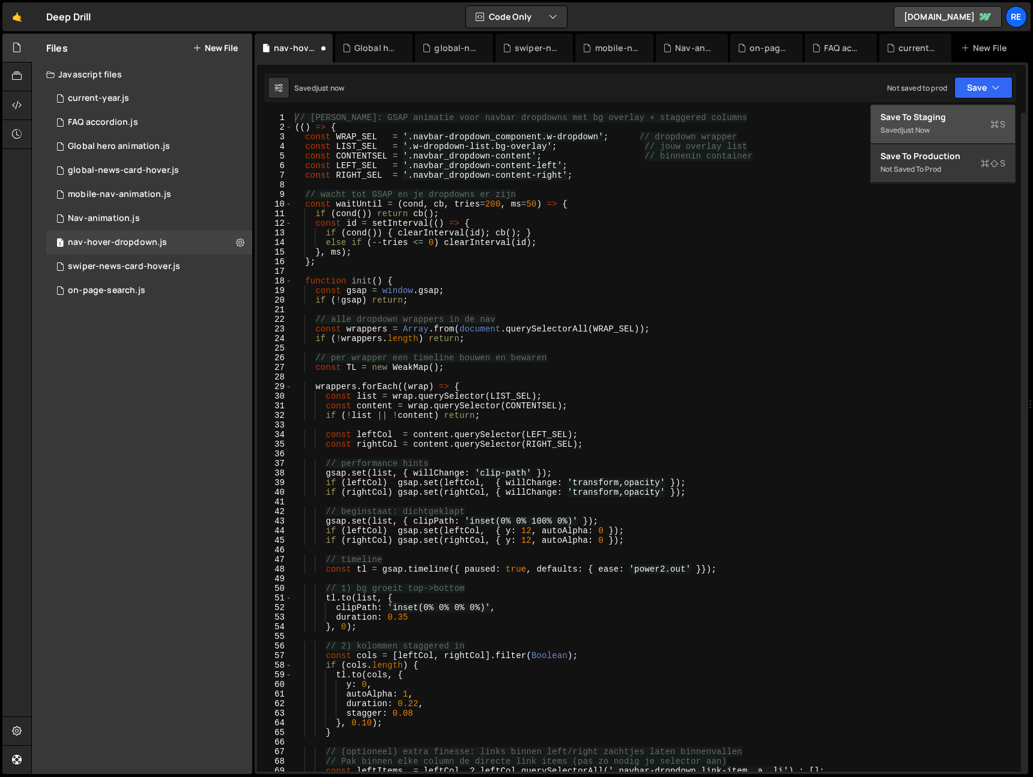
click at [960, 117] on div "Save to Staging S" at bounding box center [943, 117] width 125 height 12
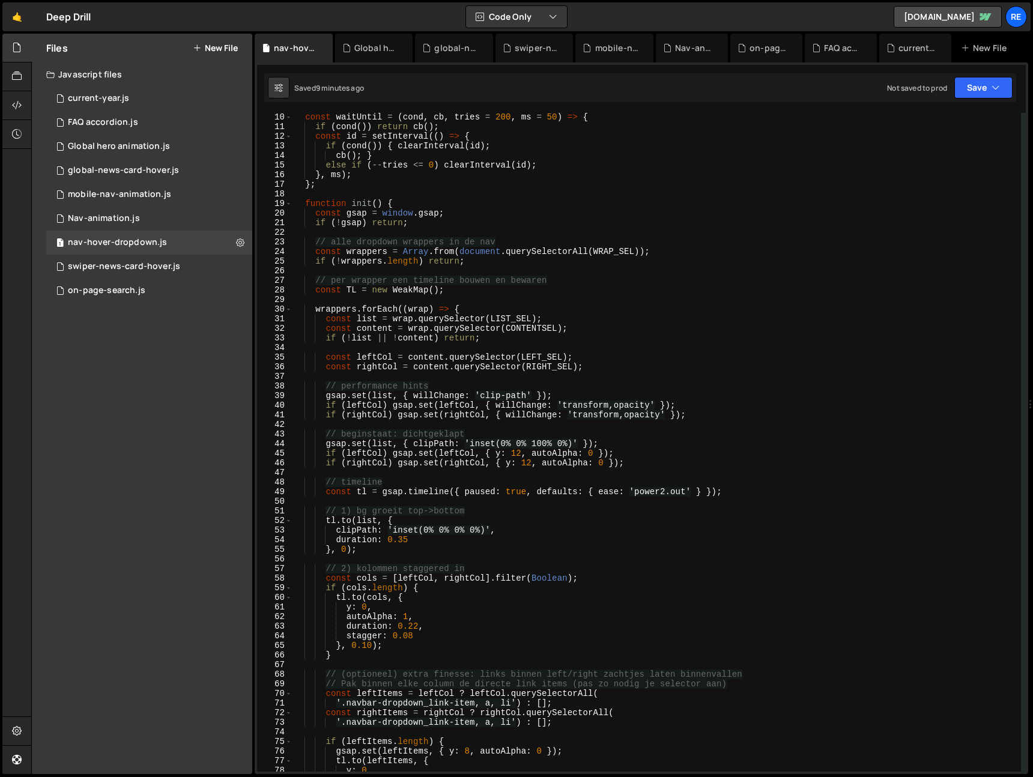
scroll to position [111, 0]
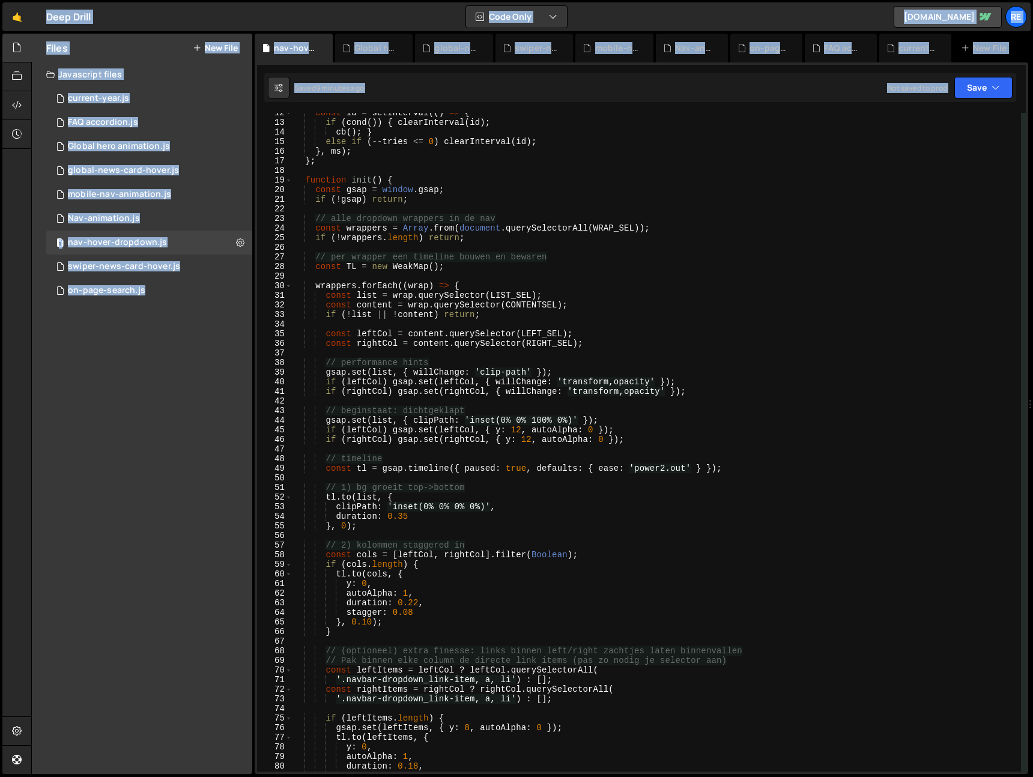
copy body "Lo Ipsumdol Sita Conse Adipis elit seddoe Tempori Utlabor Etdolo Magn al e adm.…"
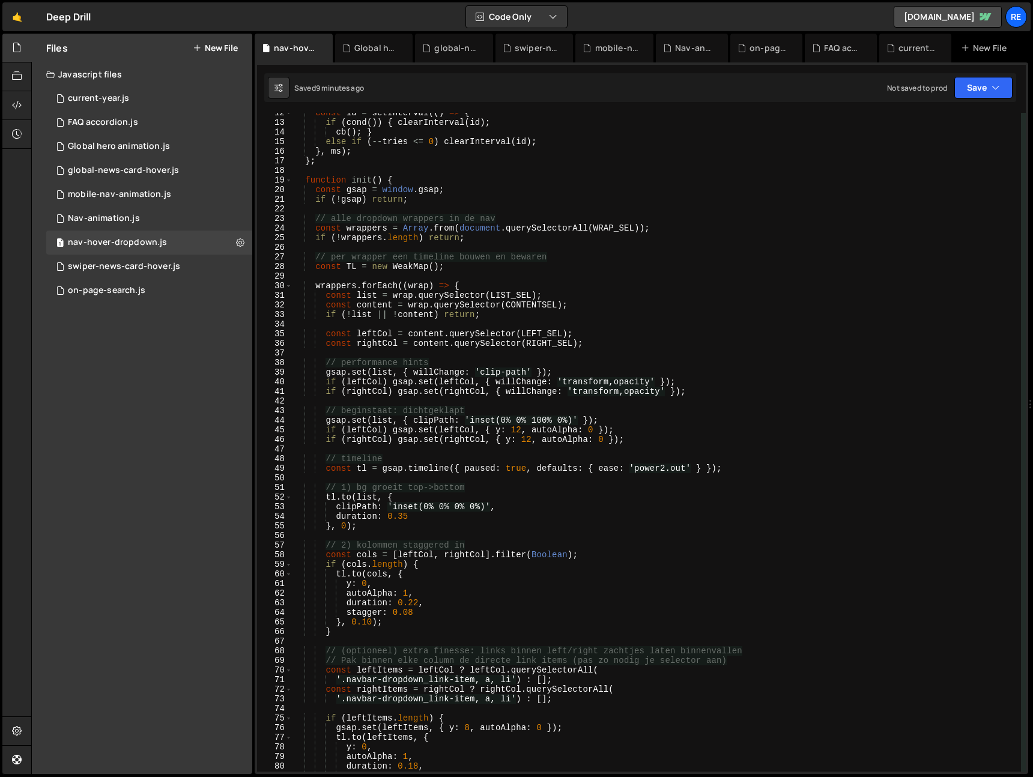
click at [702, 261] on div "const id = setInterval (( ) => { if ( cond ( )) { clearInterval ( id ) ; cb ( )…" at bounding box center [657, 447] width 729 height 678
click at [786, 178] on div "const id = setInterval (( ) => { if ( cond ( )) { clearInterval ( id ) ; cb ( )…" at bounding box center [657, 447] width 729 height 678
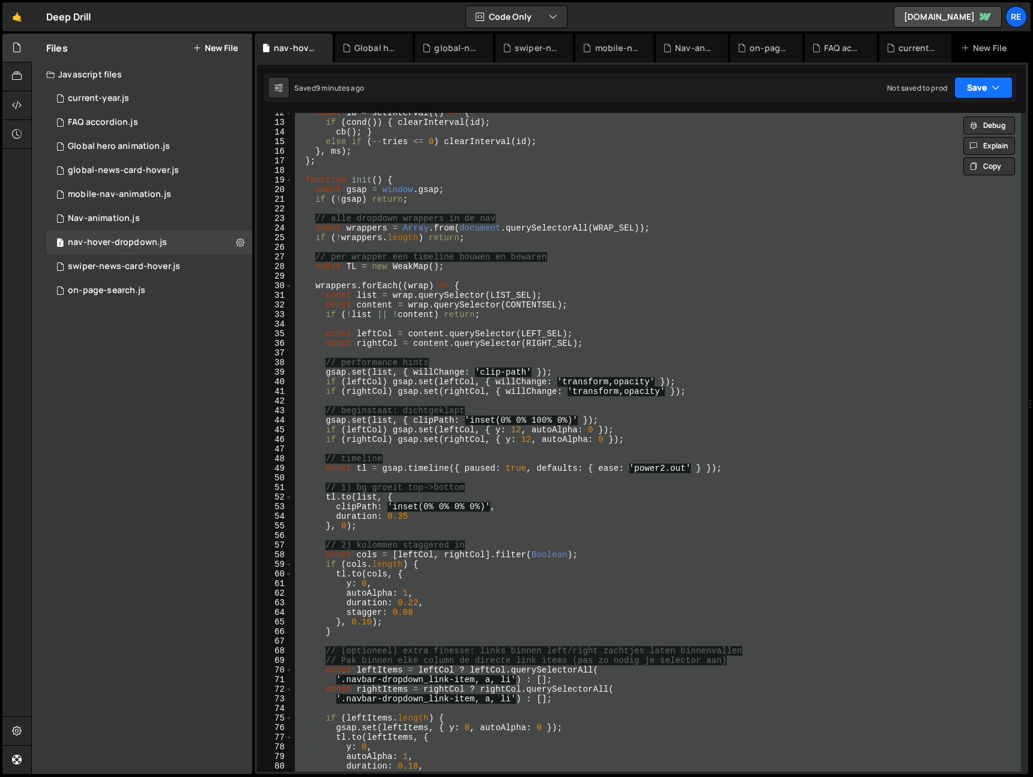
click at [992, 94] on button "Save" at bounding box center [983, 88] width 58 height 22
click at [948, 129] on div "9 minutes ago" at bounding box center [925, 130] width 47 height 10
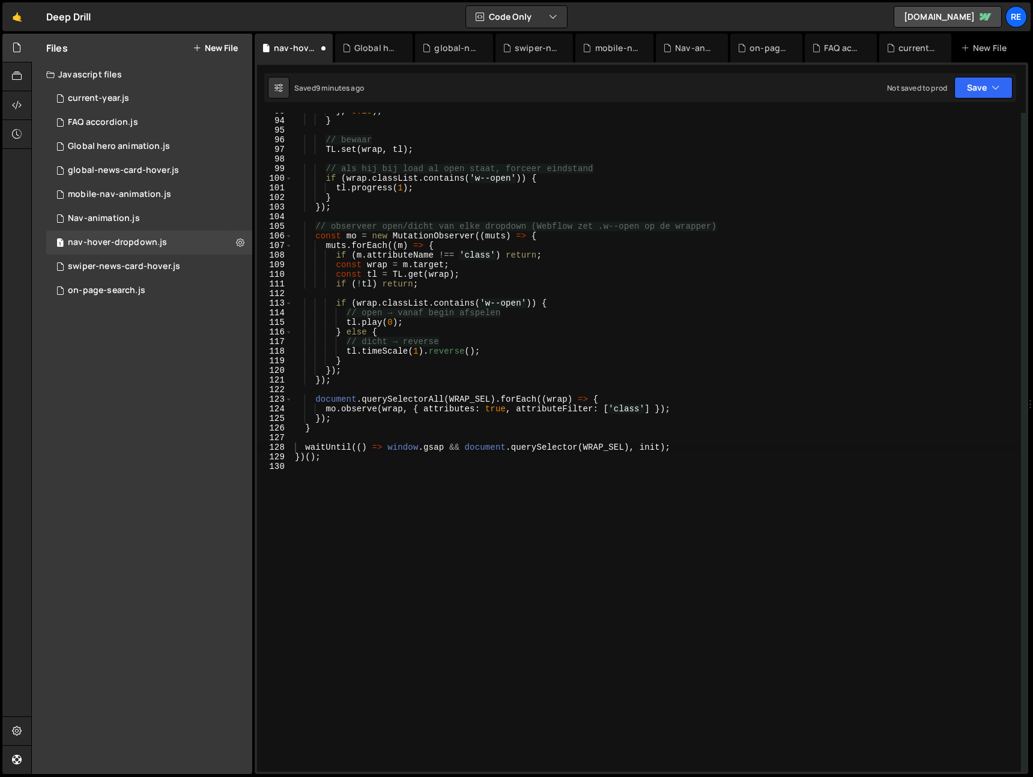
scroll to position [891, 0]
click at [741, 330] on div "} , 0.18 ) ; } // bewaar TL . set ( wrap , tl ) ; // als hij bij load al open s…" at bounding box center [657, 445] width 729 height 678
type textarea "})();"
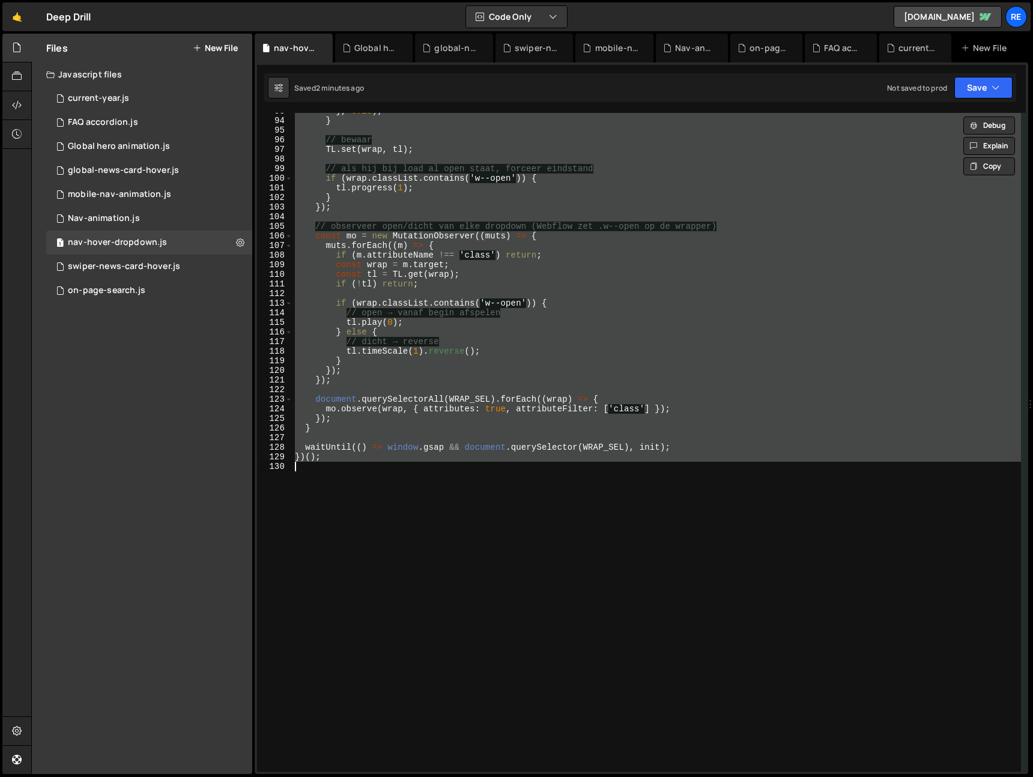
paste textarea
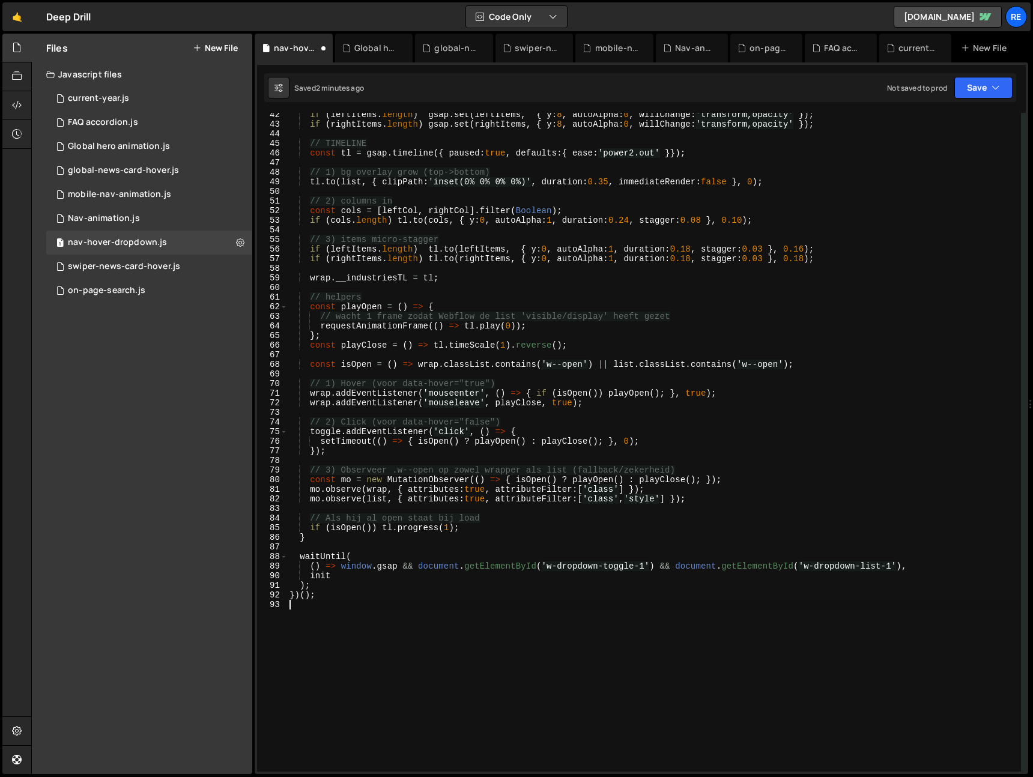
scroll to position [0, 0]
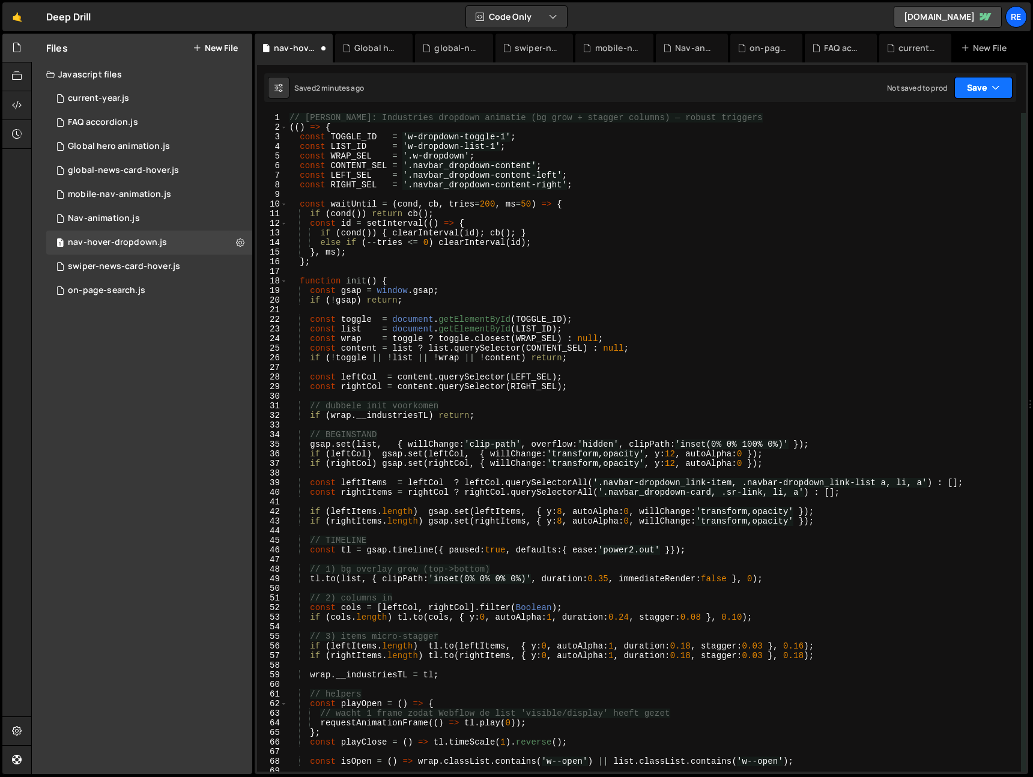
click at [1002, 86] on button "Save" at bounding box center [983, 88] width 58 height 22
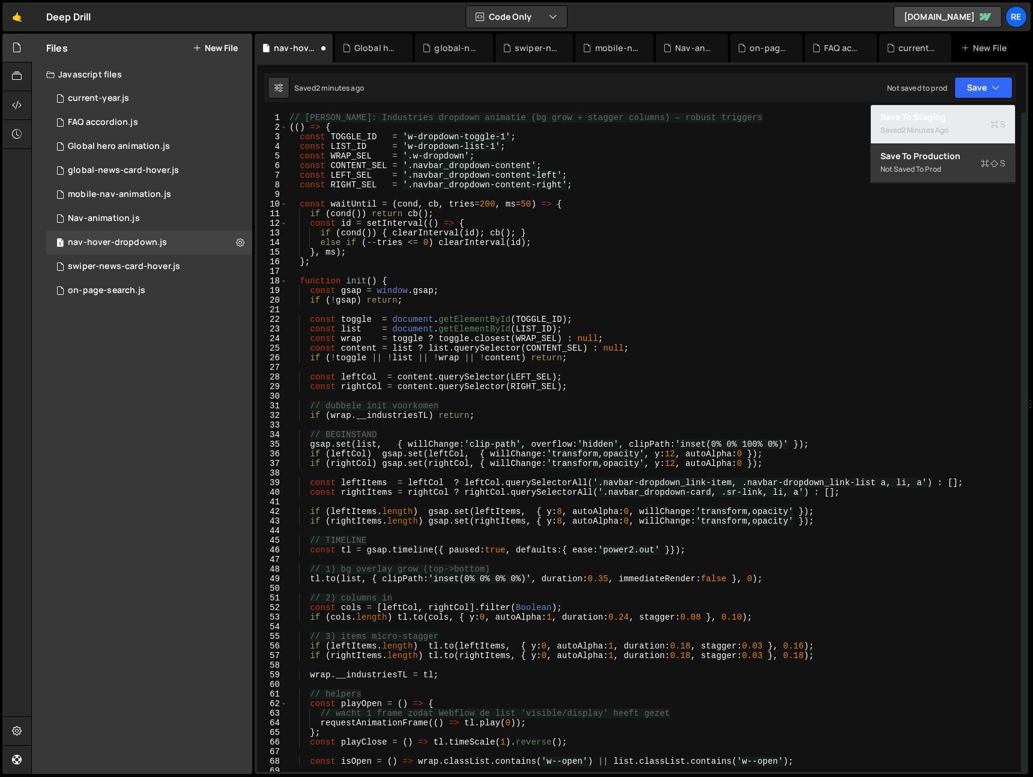
click at [974, 125] on div "Saved 2 minutes ago" at bounding box center [943, 130] width 125 height 14
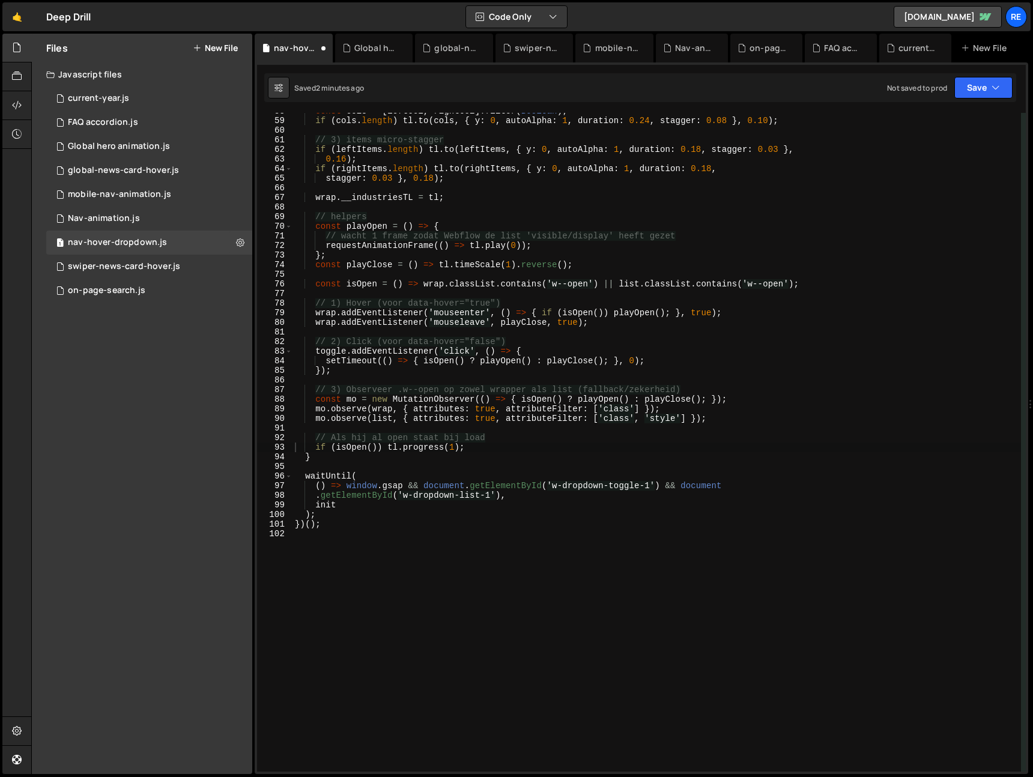
scroll to position [555, 0]
click at [602, 335] on div "const cols = [ leftCol , rightCol ] . filter ( Boolean ) ; if ( cols . length )…" at bounding box center [657, 445] width 729 height 678
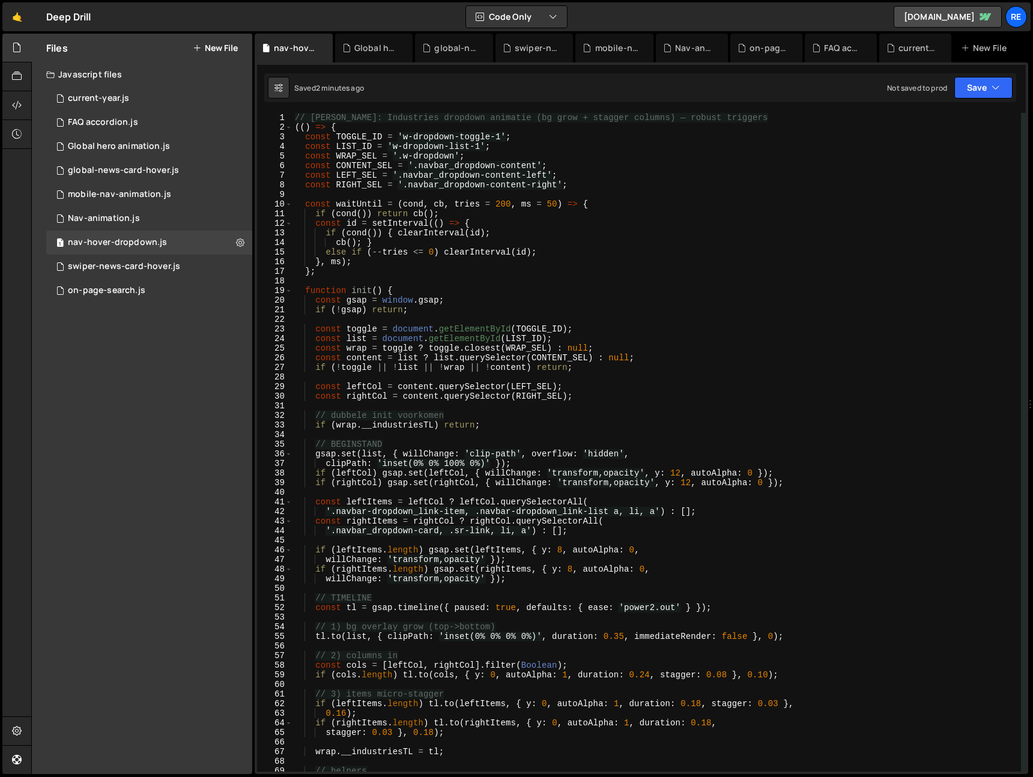
scroll to position [0, 0]
type textarea "})();"
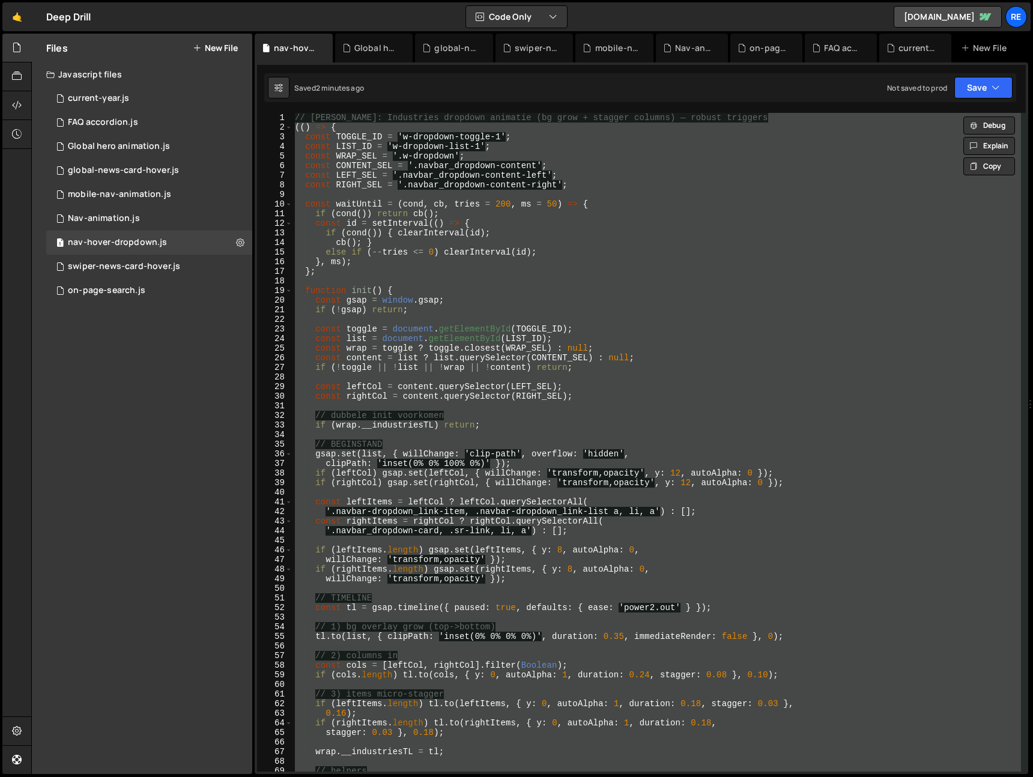
paste textarea
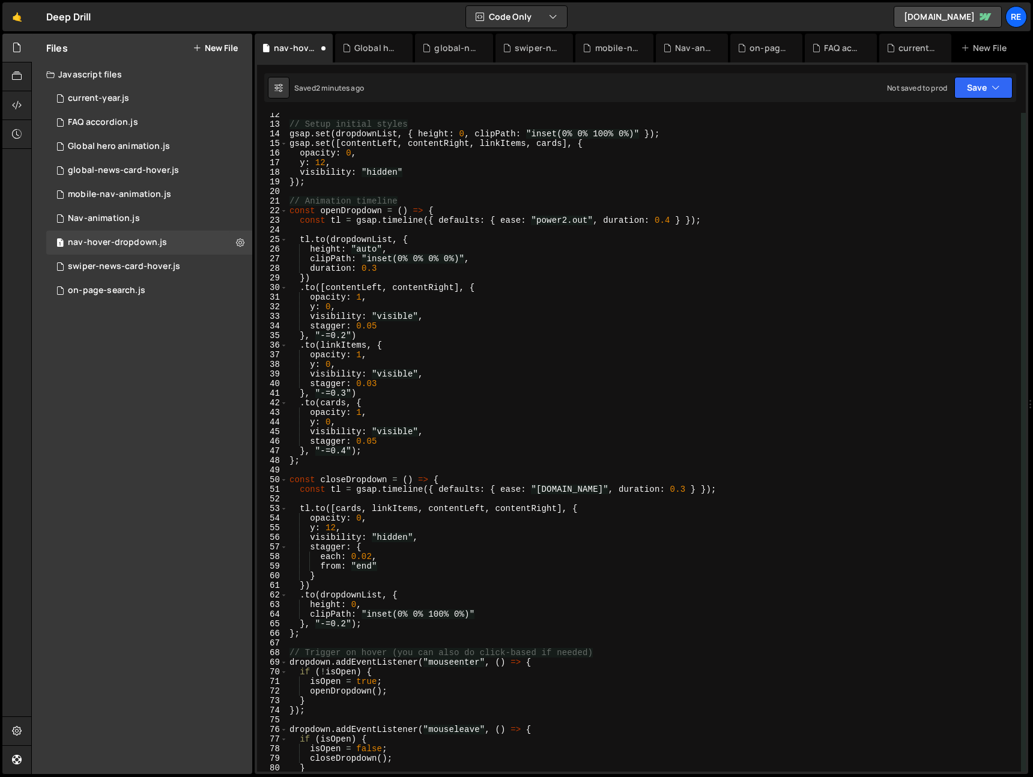
scroll to position [109, 0]
type textarea "});"
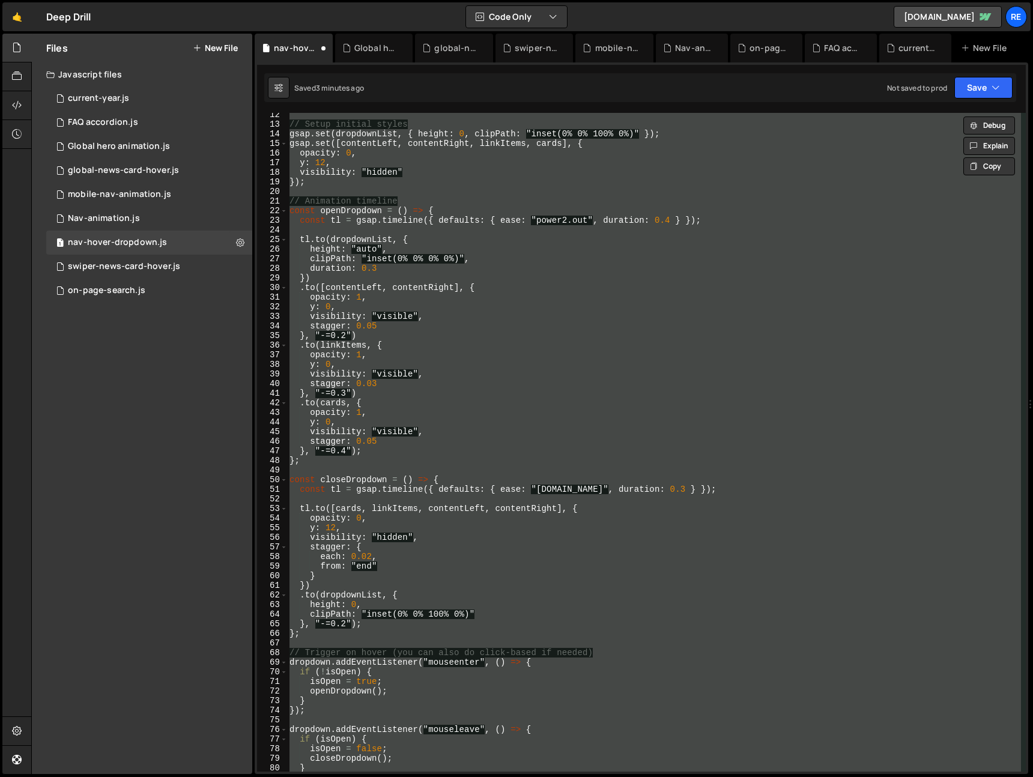
paste textarea
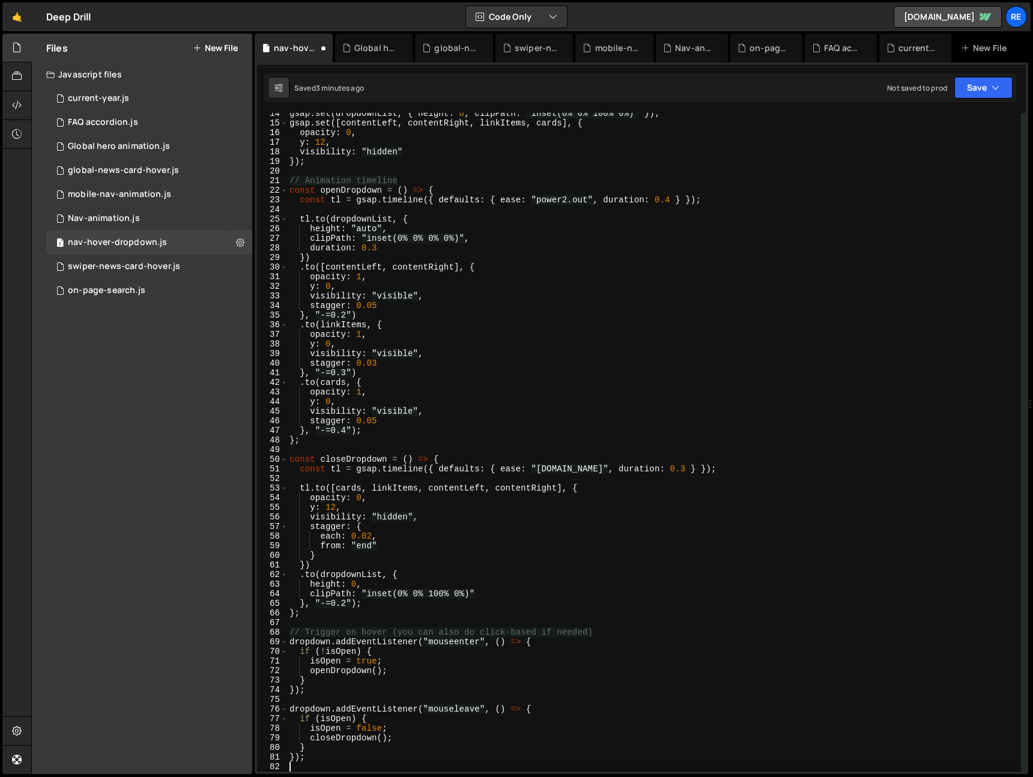
scroll to position [0, 0]
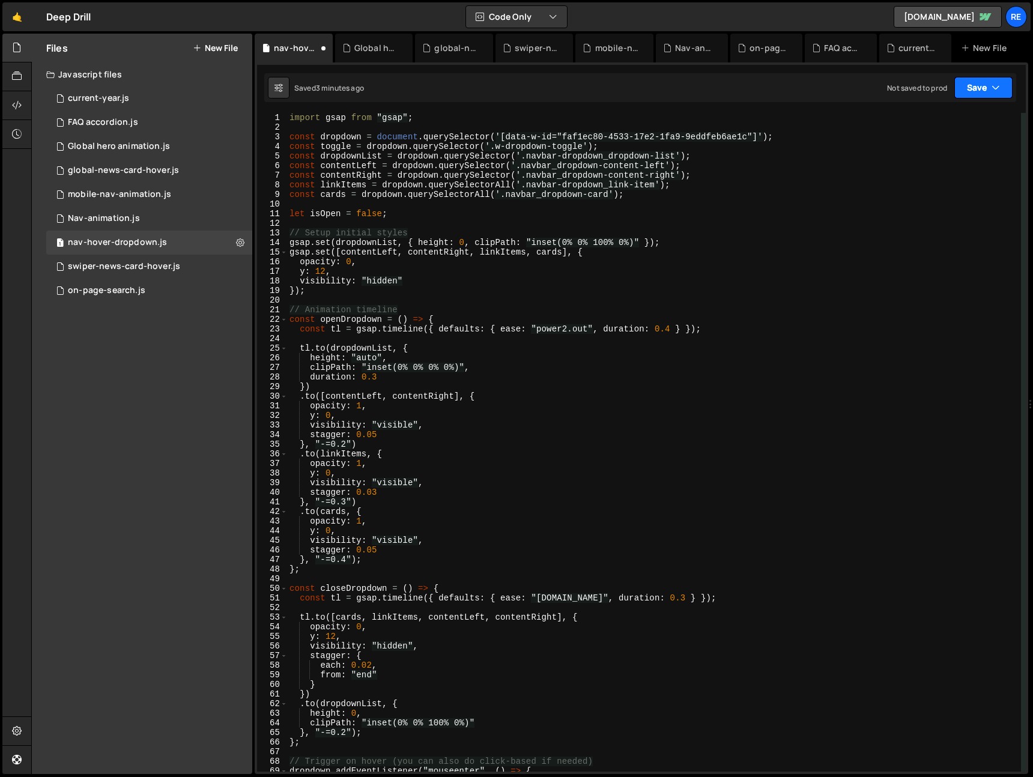
click at [974, 86] on button "Save" at bounding box center [983, 88] width 58 height 22
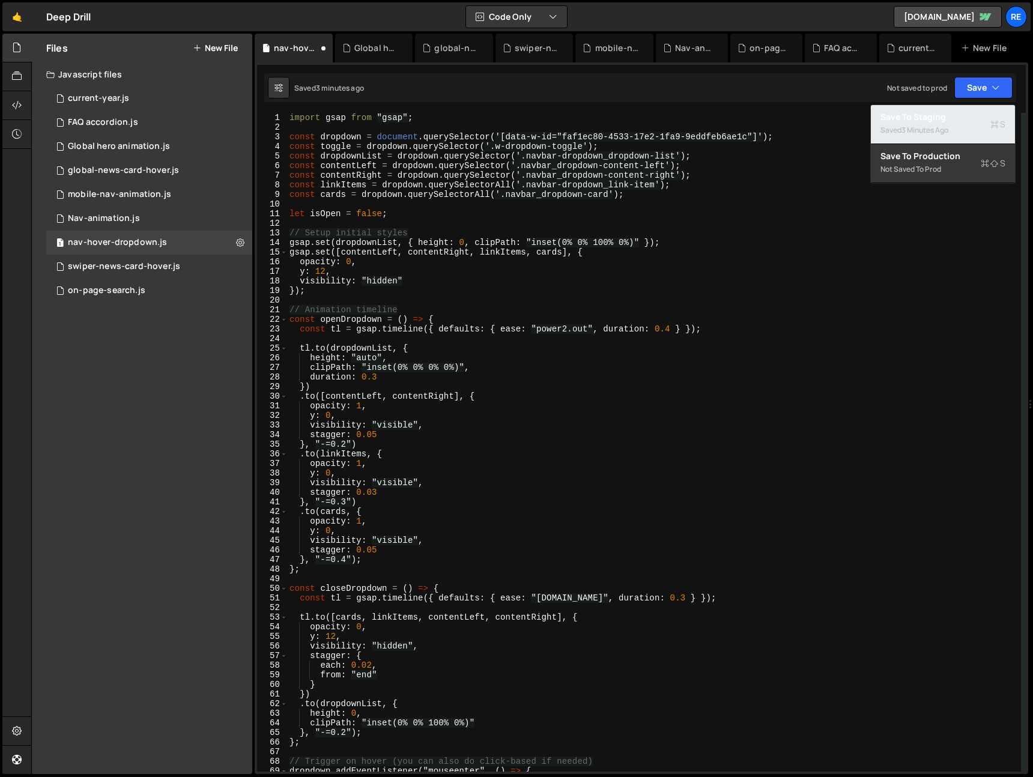
drag, startPoint x: 945, startPoint y: 131, endPoint x: 934, endPoint y: 137, distance: 12.9
click at [945, 131] on div "3 minutes ago" at bounding box center [925, 130] width 47 height 10
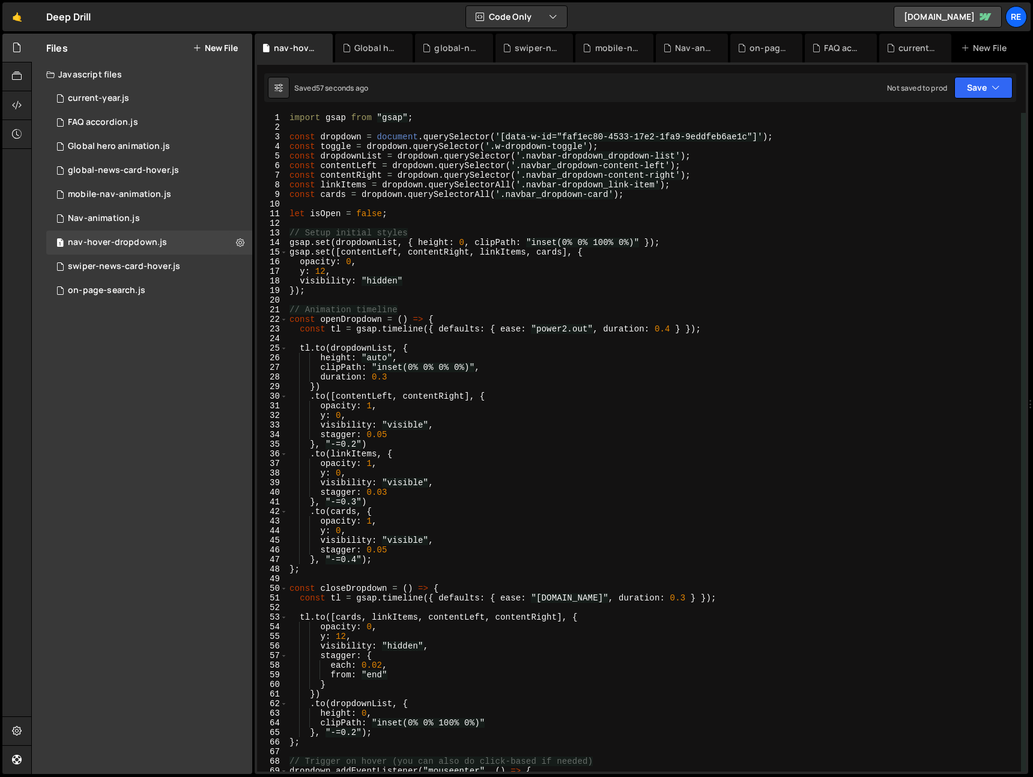
click at [525, 142] on div "import gsap from "gsap" ; const dropdown = document . querySelector ( '[data-w-…" at bounding box center [654, 452] width 734 height 678
click at [544, 133] on div "import gsap from "gsap" ; const dropdown = document . querySelector ( '[data-w-…" at bounding box center [654, 452] width 734 height 678
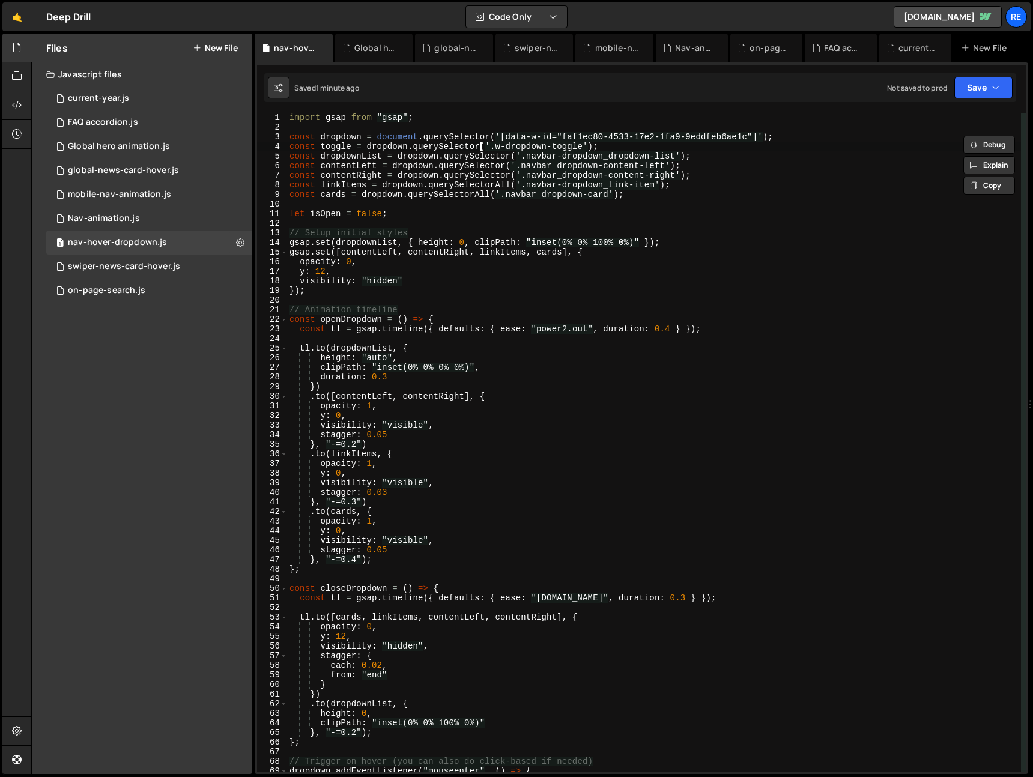
click at [478, 150] on div "import gsap from "gsap" ; const dropdown = document . querySelector ( '[data-w-…" at bounding box center [654, 452] width 734 height 678
click at [584, 135] on div "import gsap from "gsap" ; const dropdown = document . querySelector ( '[data-w-…" at bounding box center [654, 452] width 734 height 678
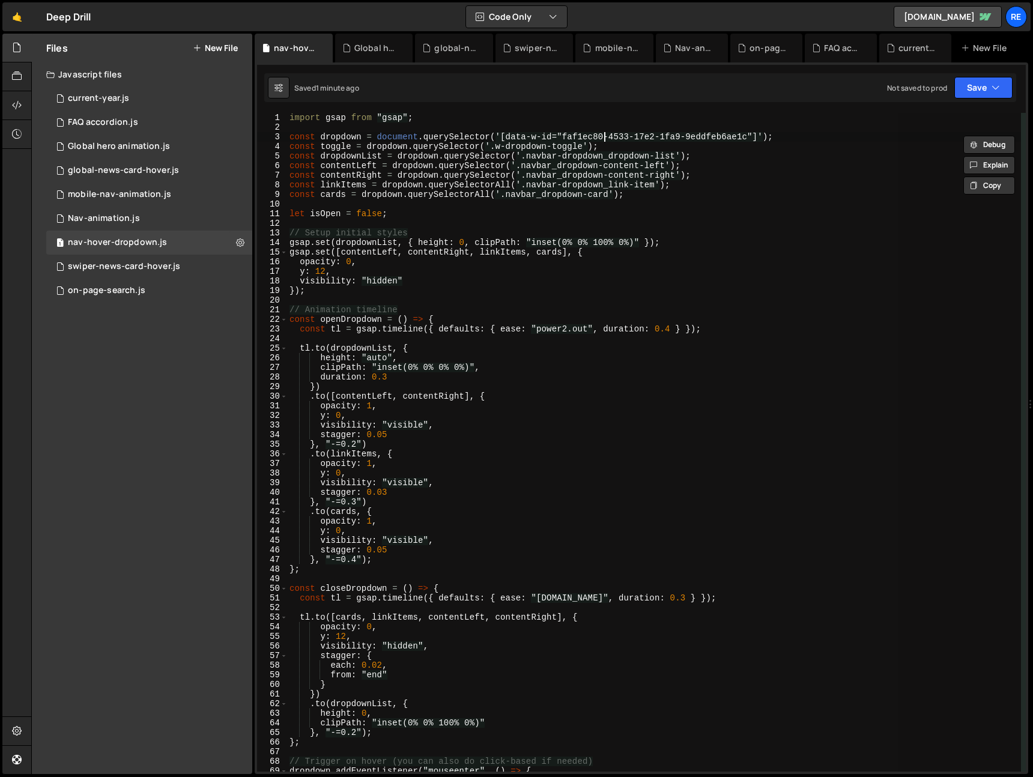
click at [584, 135] on div "import gsap from "gsap" ; const dropdown = document . querySelector ( '[data-w-…" at bounding box center [654, 442] width 734 height 659
click at [356, 133] on div "import gsap from "gsap" ; const dropdown = document . querySelector ( '[data-w-…" at bounding box center [654, 452] width 734 height 678
drag, startPoint x: 748, startPoint y: 136, endPoint x: 565, endPoint y: 139, distance: 183.8
click at [565, 139] on div "import gsap from "gsap" ; const dropdown = document . querySelector ( '[data-w-…" at bounding box center [654, 452] width 734 height 678
paste textarea "industries"
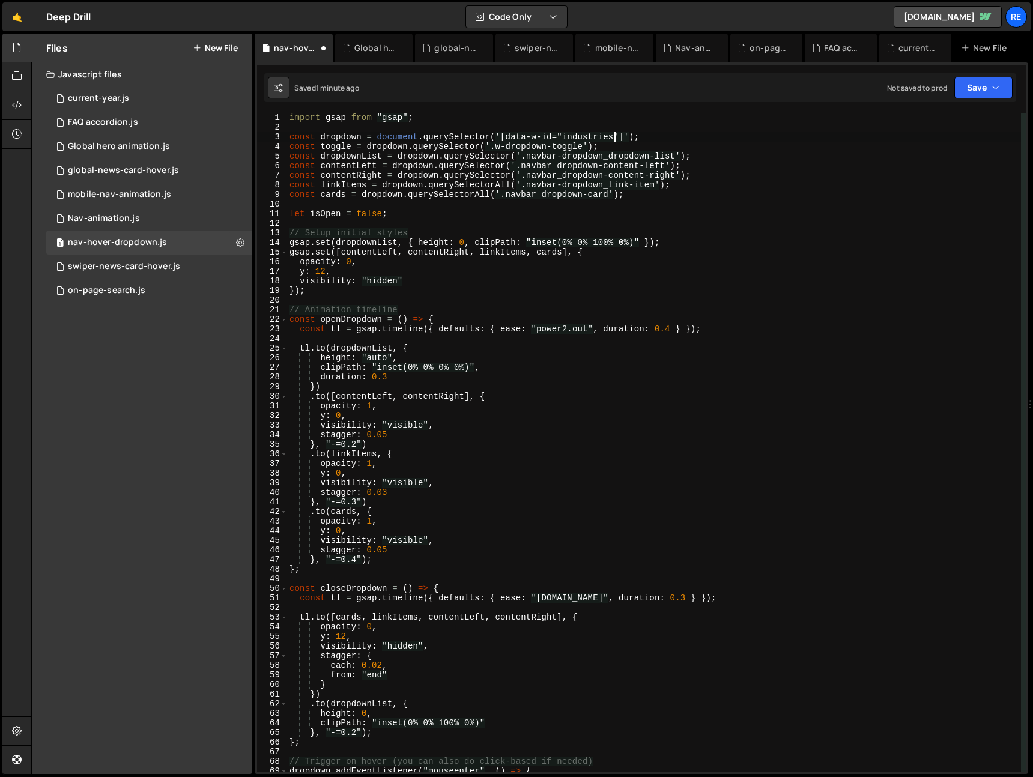
drag, startPoint x: 552, startPoint y: 135, endPoint x: 620, endPoint y: 132, distance: 68.0
click at [553, 135] on div "import gsap from "gsap" ; const dropdown = document . querySelector ( '[data-w-…" at bounding box center [654, 452] width 734 height 678
click at [990, 87] on button "Save" at bounding box center [983, 88] width 58 height 22
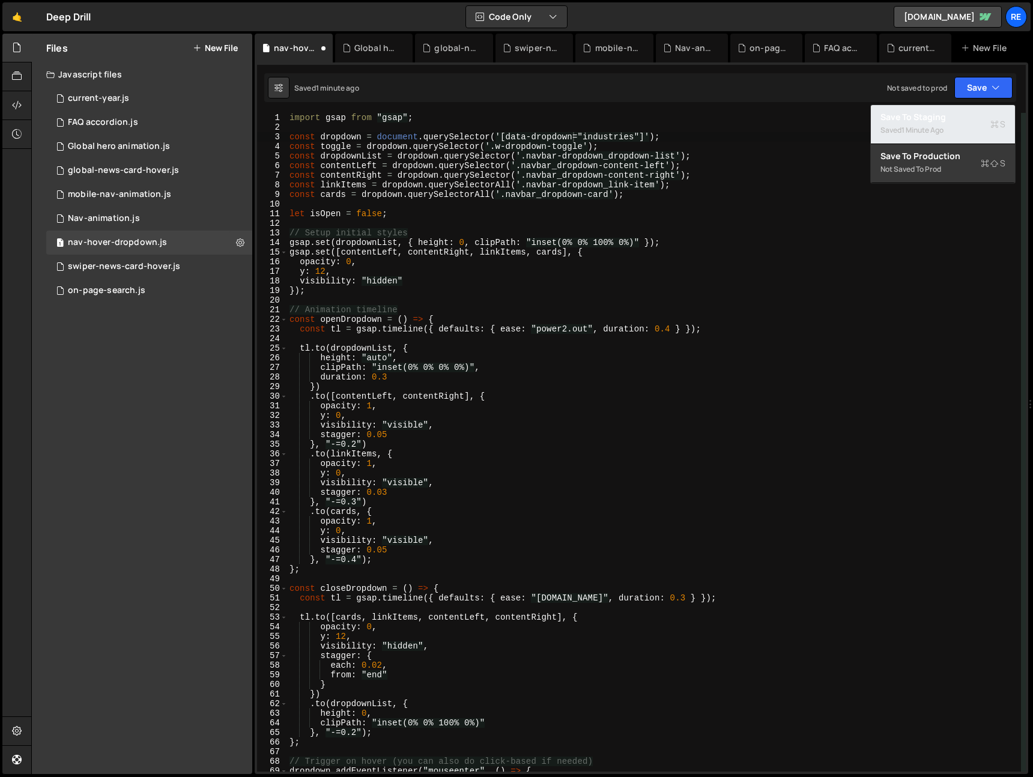
click at [938, 124] on div "Saved 1 minute ago" at bounding box center [943, 130] width 125 height 14
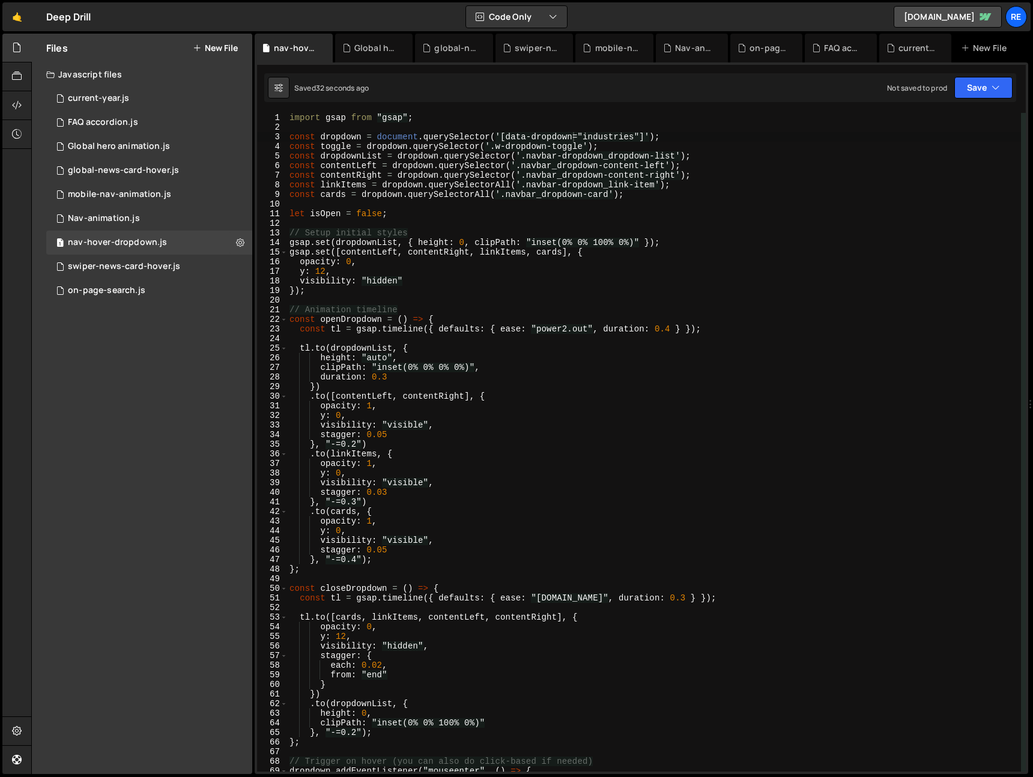
type textarea "opacity: 0,"
click at [629, 264] on div "import gsap from "gsap" ; const dropdown = document . querySelector ( '[data-dr…" at bounding box center [654, 452] width 734 height 678
click at [237, 240] on icon at bounding box center [240, 242] width 8 height 11
type input "nav-hover-dropdown"
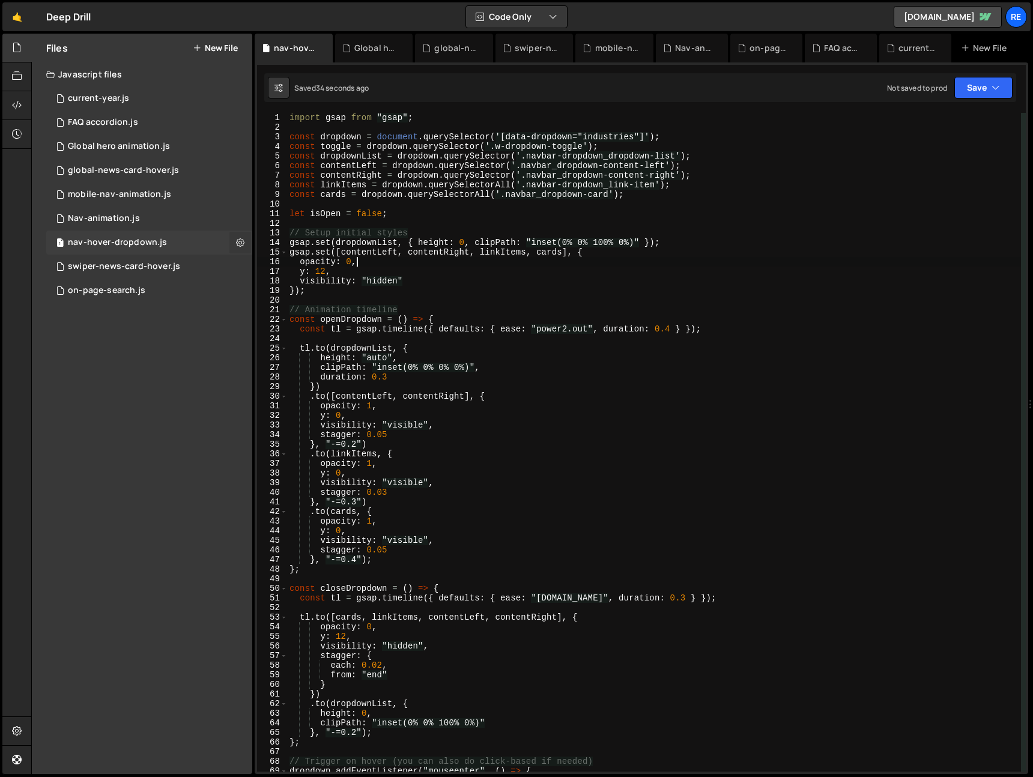
radio input "true"
checkbox input "true"
click at [281, 270] on button "Edit File Settings" at bounding box center [314, 268] width 118 height 24
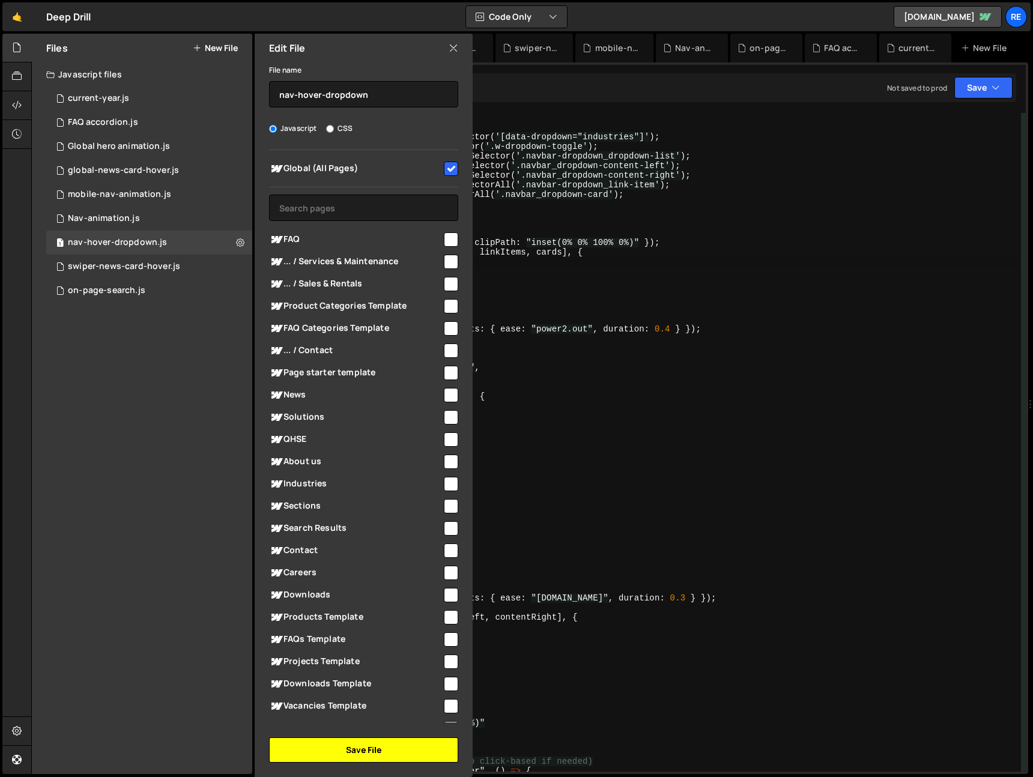
click at [381, 753] on button "Save File" at bounding box center [363, 750] width 189 height 25
click at [652, 650] on div "import gsap from "gsap" ; const dropdown = document . querySelector ( '[data-dr…" at bounding box center [654, 452] width 734 height 678
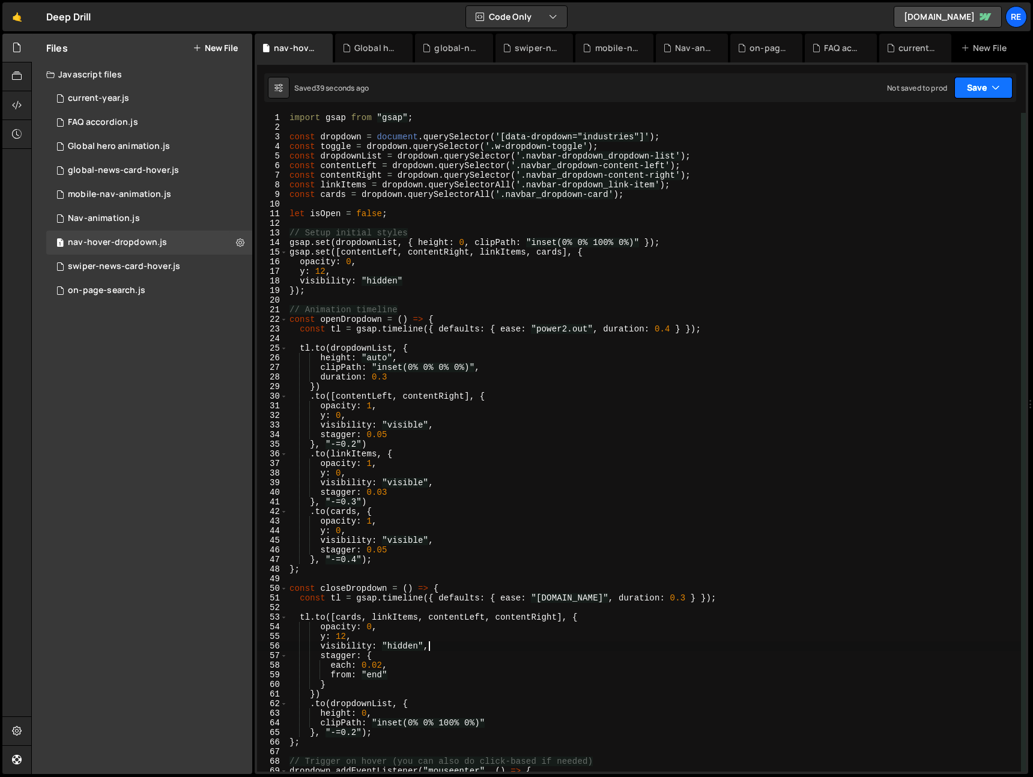
click at [982, 85] on button "Save" at bounding box center [983, 88] width 58 height 22
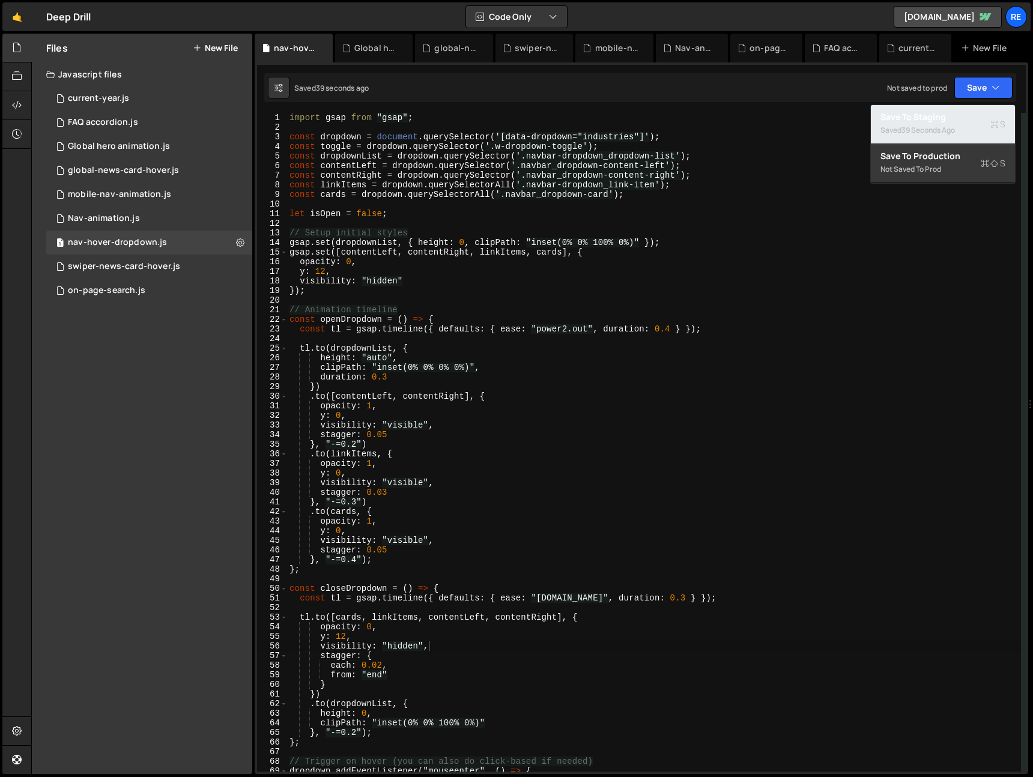
click at [977, 109] on button "Save to Staging S Saved 39 seconds ago" at bounding box center [943, 124] width 144 height 39
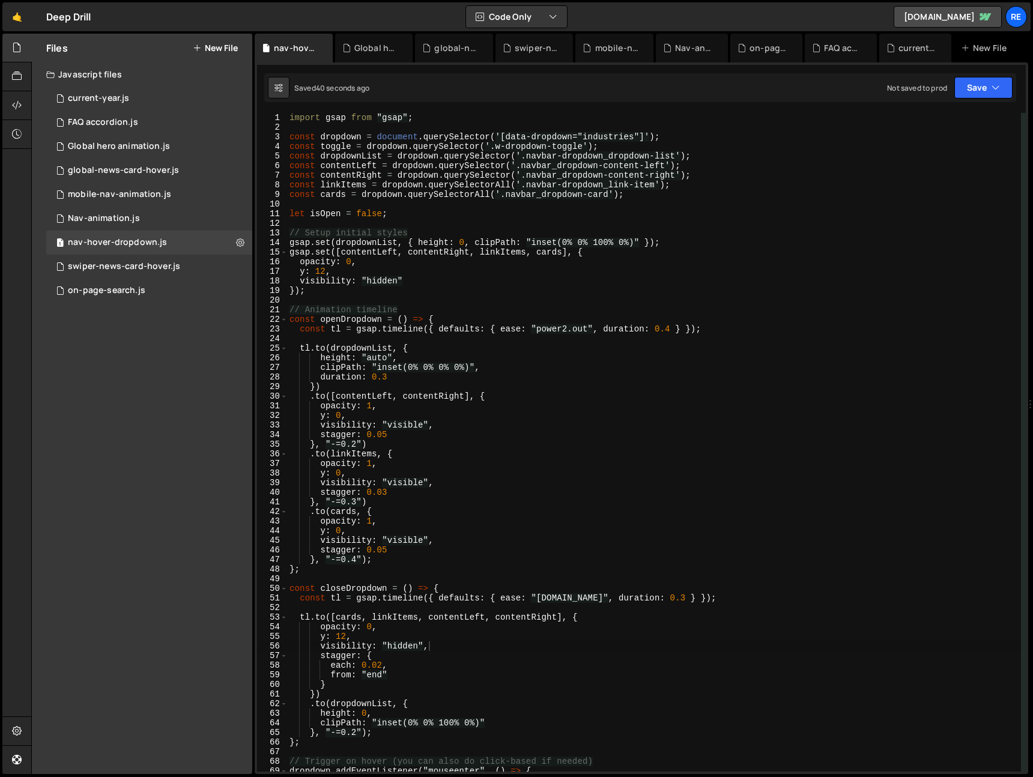
click at [581, 144] on div "import gsap from "gsap" ; const dropdown = document . querySelector ( '[data-dr…" at bounding box center [654, 452] width 734 height 678
click at [606, 138] on div "import gsap from "gsap" ; const dropdown = document . querySelector ( '[data-dr…" at bounding box center [654, 452] width 734 height 678
click at [605, 141] on div "import gsap from "gsap" ; const dropdown = document . querySelector ( '[data-dr…" at bounding box center [654, 442] width 734 height 659
click at [605, 140] on div "import gsap from "gsap" ; const dropdown = document . querySelector ( '[data-dr…" at bounding box center [654, 452] width 734 height 678
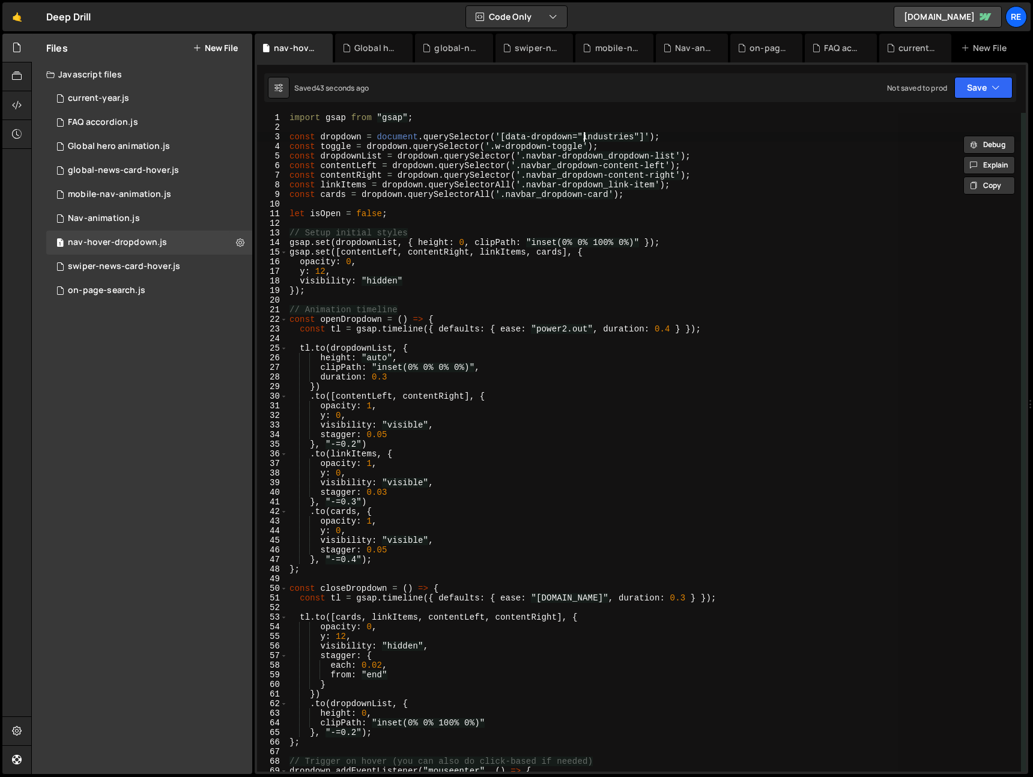
click at [622, 133] on div "import gsap from "gsap" ; const dropdown = document . querySelector ( '[data-dr…" at bounding box center [654, 442] width 734 height 659
click at [622, 133] on div "import gsap from "gsap" ; const dropdown = document . querySelector ( '[data-dr…" at bounding box center [654, 452] width 734 height 678
click at [610, 138] on div "import gsap from "gsap" ; const dropdown = document . querySelector ( '[data-dr…" at bounding box center [654, 442] width 734 height 659
click at [610, 138] on div "import gsap from "gsap" ; const dropdown = document . querySelector ( '[data-dr…" at bounding box center [654, 452] width 734 height 678
click at [981, 20] on link "[DOMAIN_NAME]" at bounding box center [948, 17] width 108 height 22
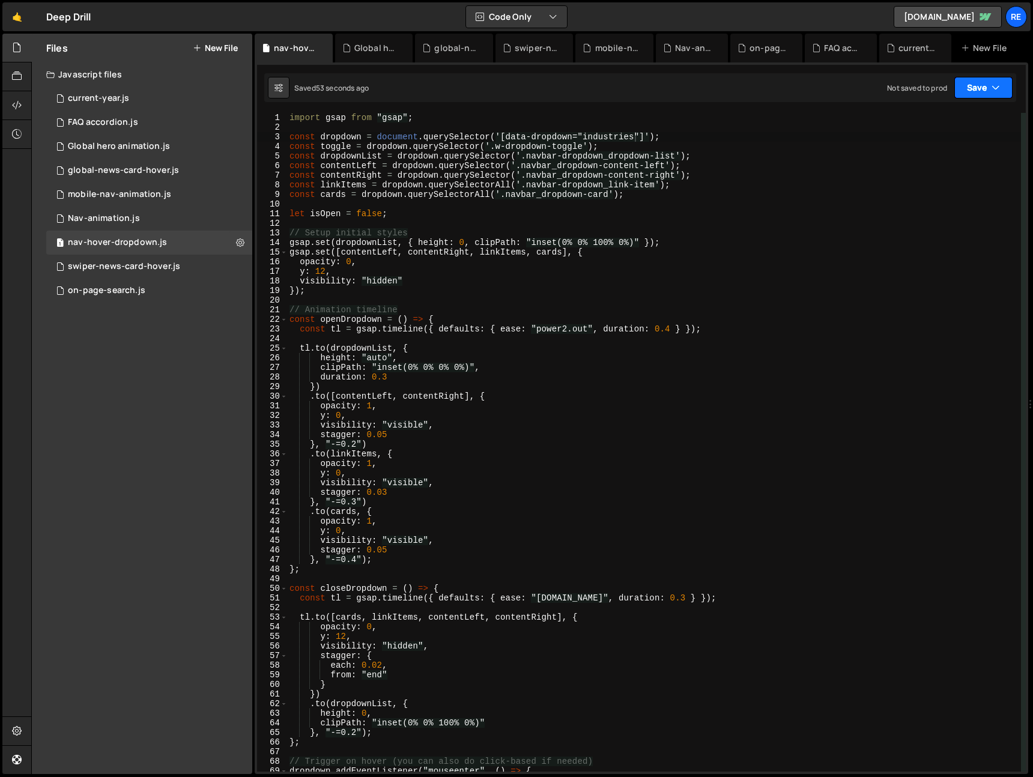
drag, startPoint x: 993, startPoint y: 86, endPoint x: 972, endPoint y: 127, distance: 45.4
click at [993, 86] on icon "button" at bounding box center [996, 88] width 8 height 12
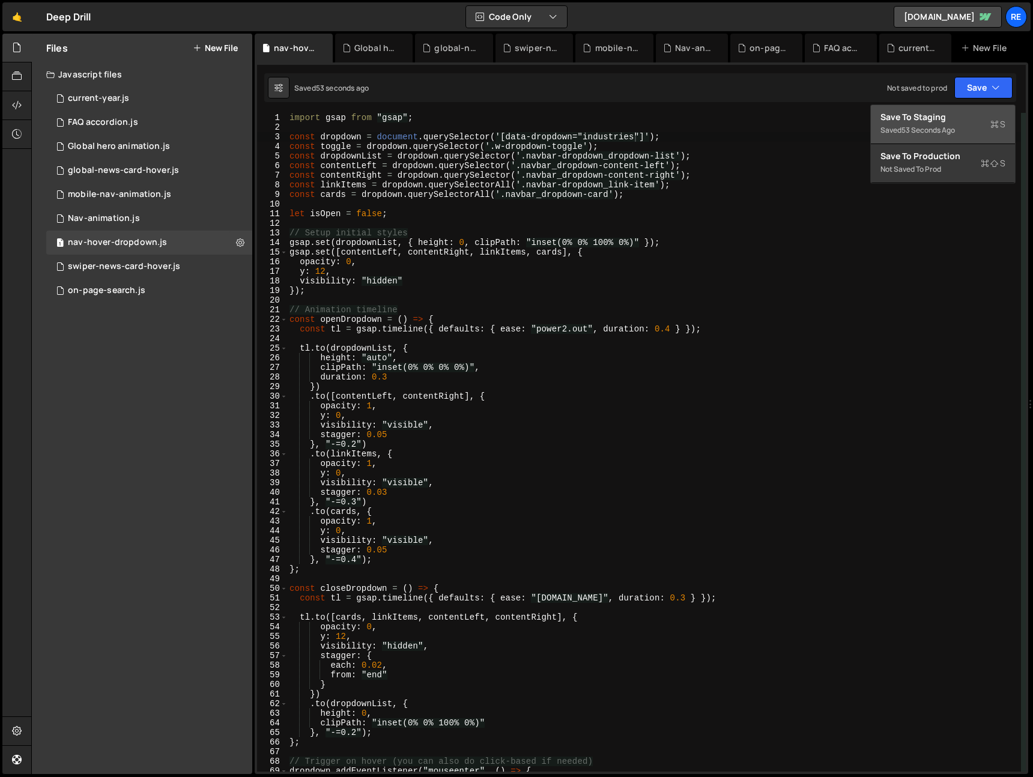
click at [954, 130] on div "53 seconds ago" at bounding box center [928, 130] width 53 height 10
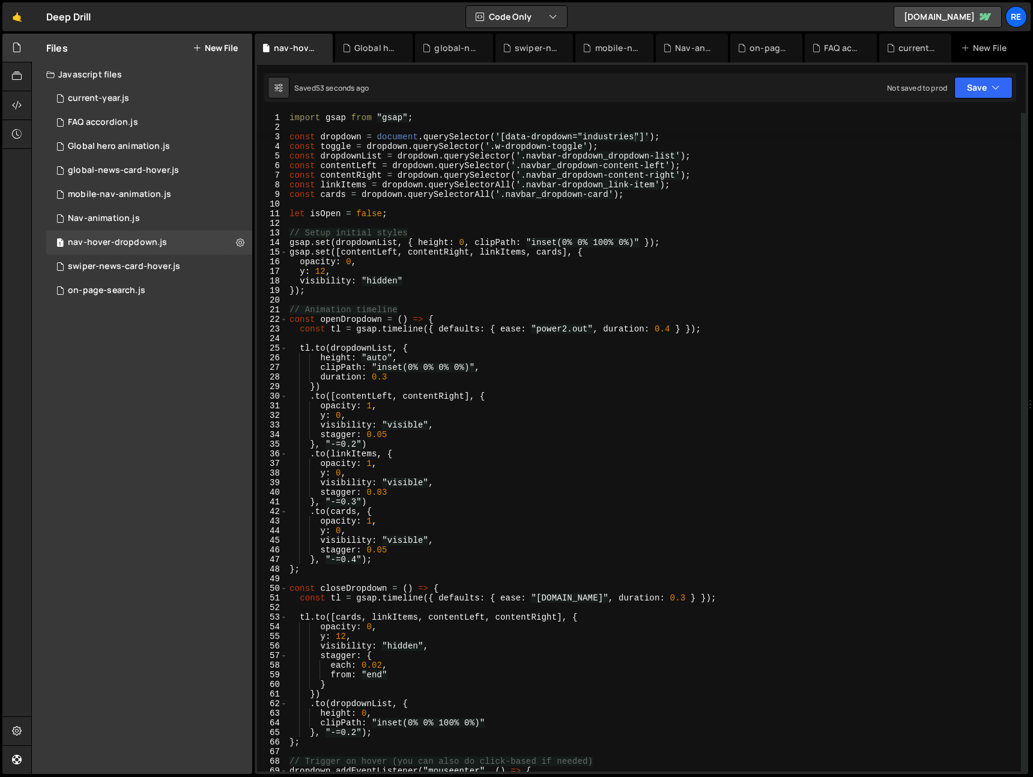
click at [581, 242] on div "import gsap from "gsap" ; const dropdown = document . querySelector ( '[data-dr…" at bounding box center [654, 452] width 734 height 678
type textarea "});"
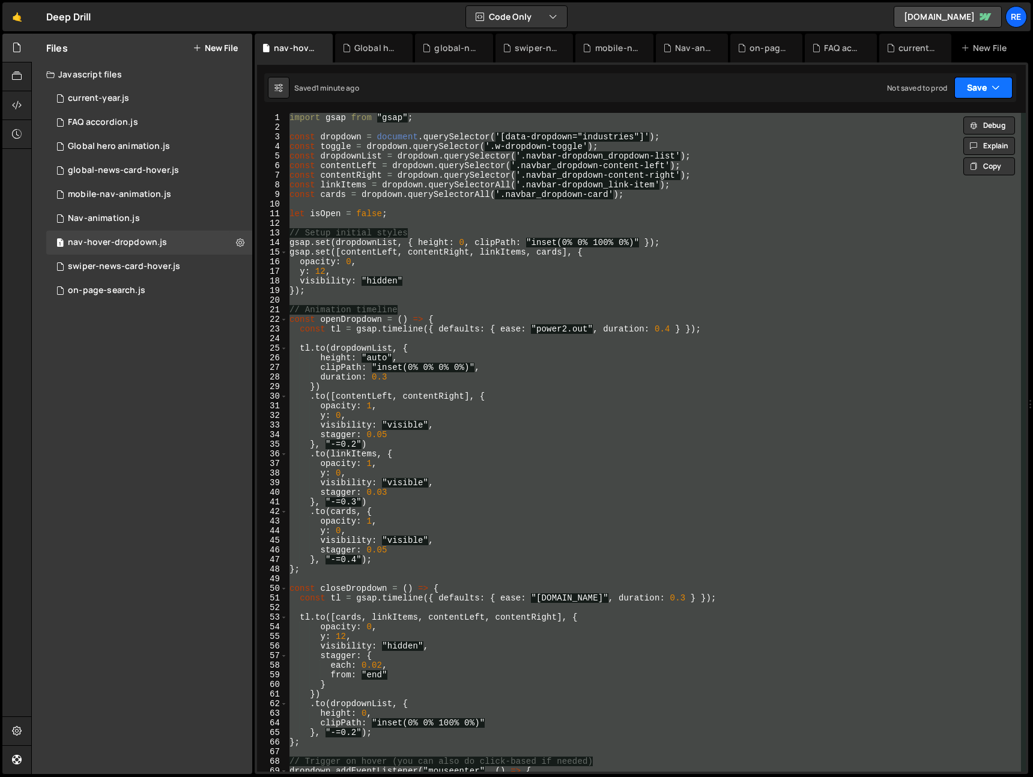
click at [982, 86] on button "Save" at bounding box center [983, 88] width 58 height 22
click at [704, 253] on div "import gsap from "gsap" ; const dropdown = document . querySelector ( '[data-dr…" at bounding box center [654, 442] width 734 height 659
paste textarea
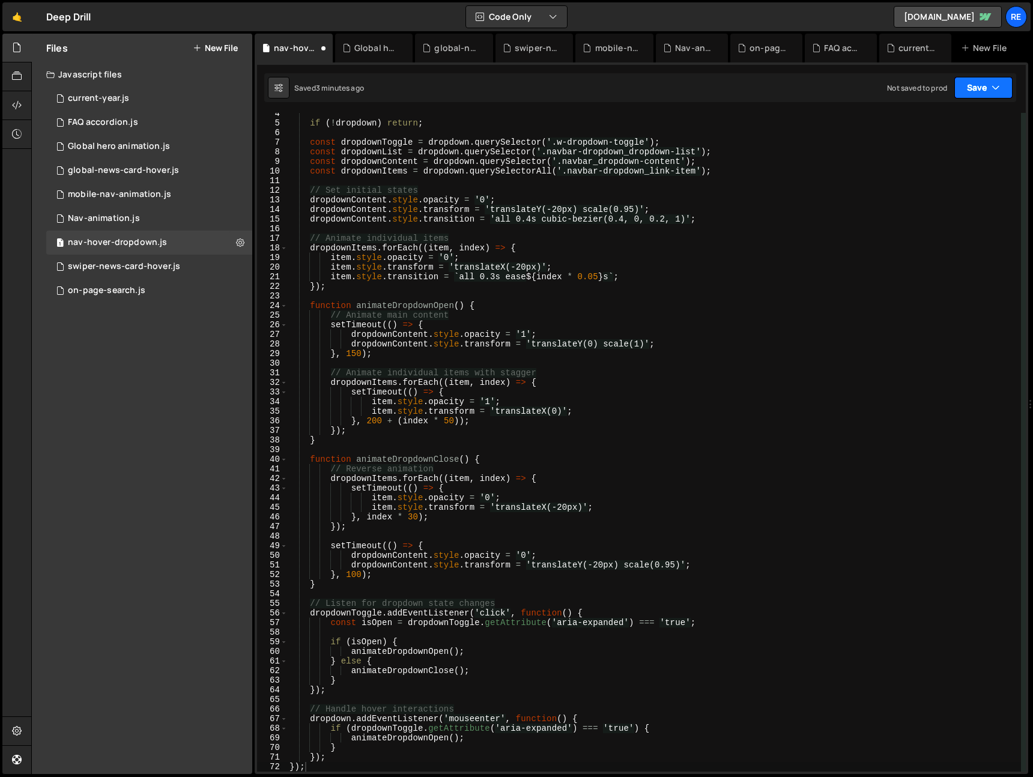
drag, startPoint x: 980, startPoint y: 93, endPoint x: 975, endPoint y: 103, distance: 11.6
click at [980, 93] on button "Save" at bounding box center [983, 88] width 58 height 22
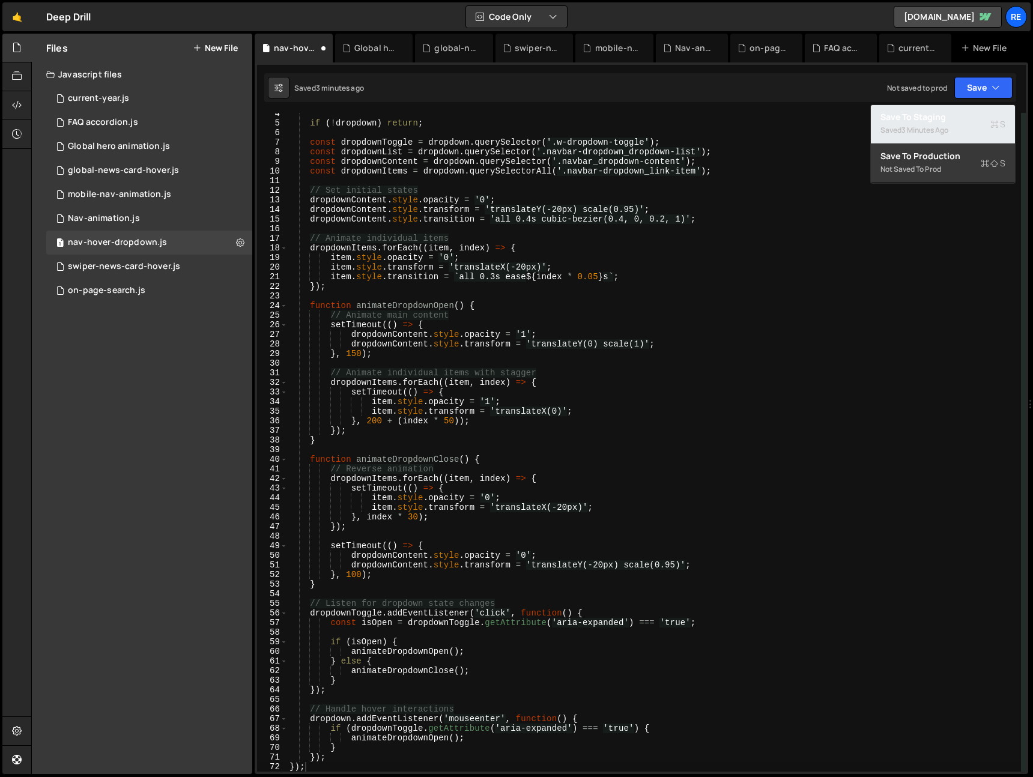
click at [960, 123] on div "Saved 3 minutes ago" at bounding box center [943, 130] width 125 height 14
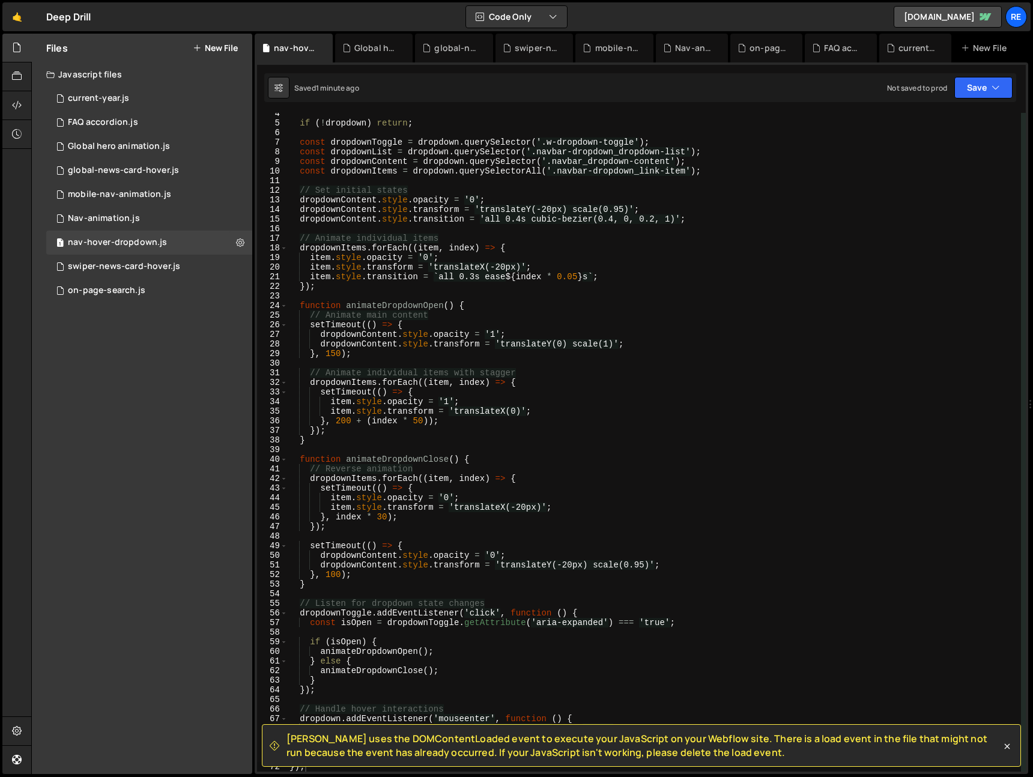
click at [704, 281] on div "if ( ! dropdown ) return ; const dropdownToggle = dropdown . querySelector ( '.…" at bounding box center [654, 448] width 734 height 678
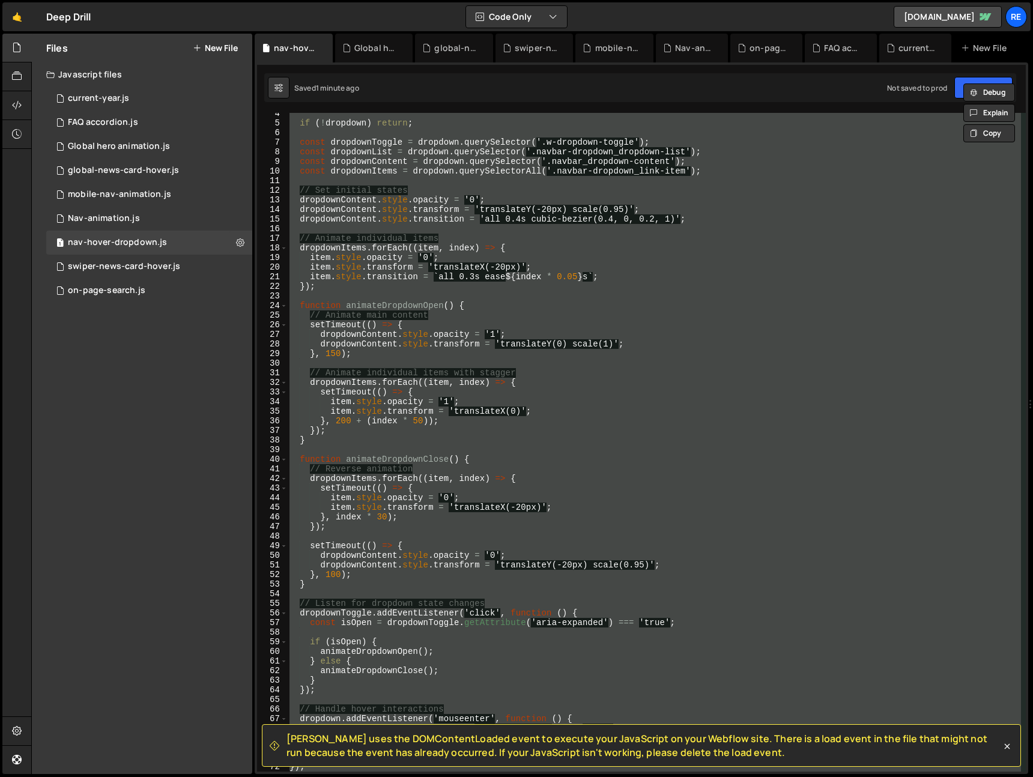
paste textarea
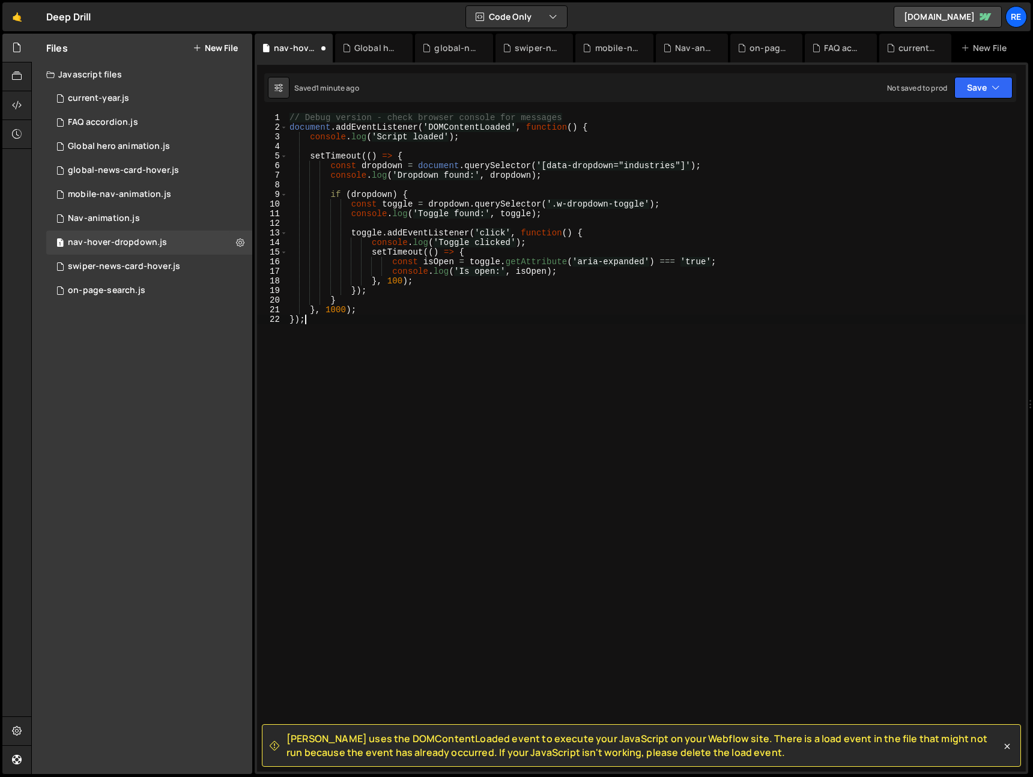
scroll to position [368, 0]
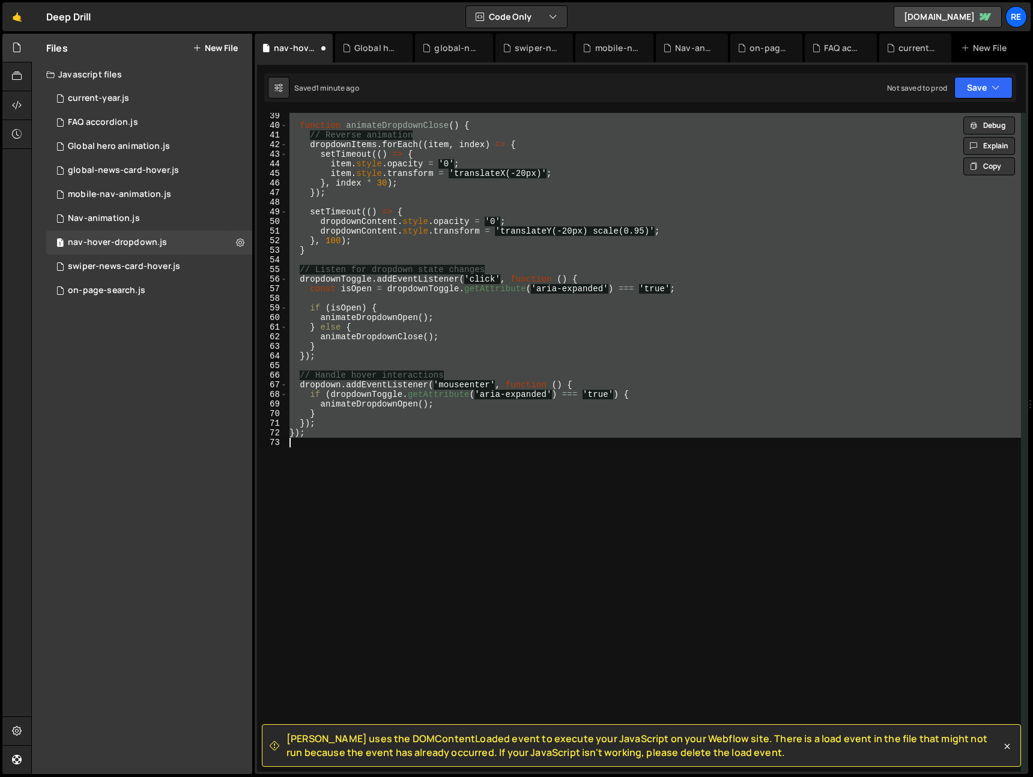
paste textarea
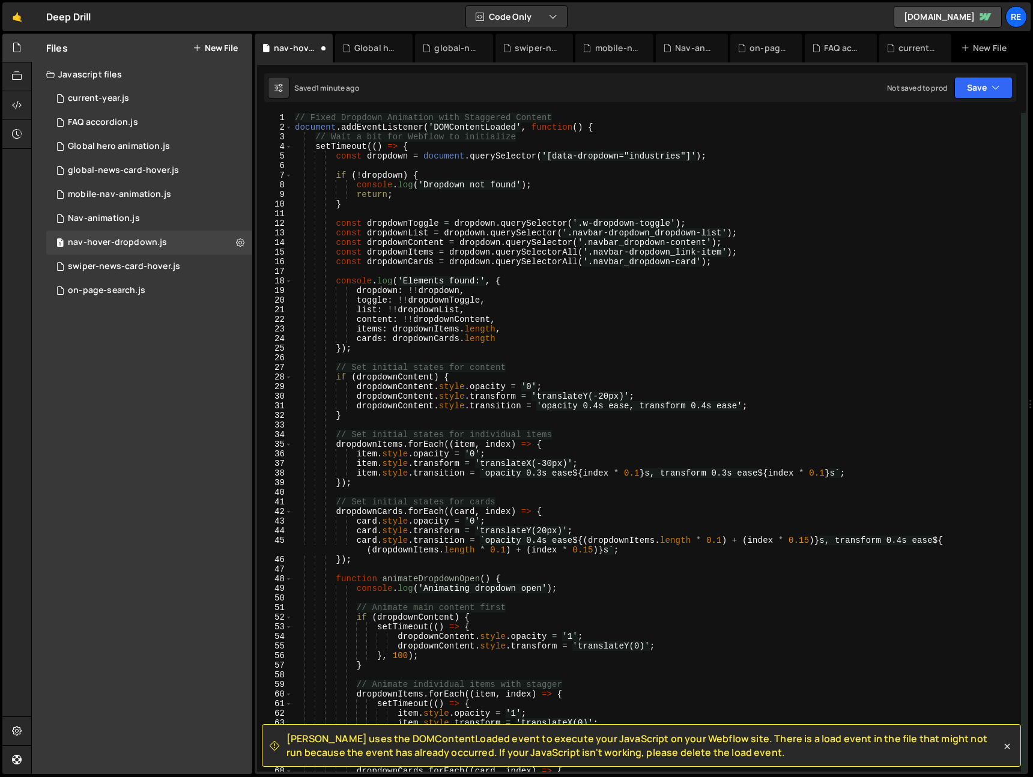
scroll to position [0, 0]
drag, startPoint x: 976, startPoint y: 87, endPoint x: 956, endPoint y: 117, distance: 35.8
click at [975, 88] on button "Save" at bounding box center [983, 88] width 58 height 22
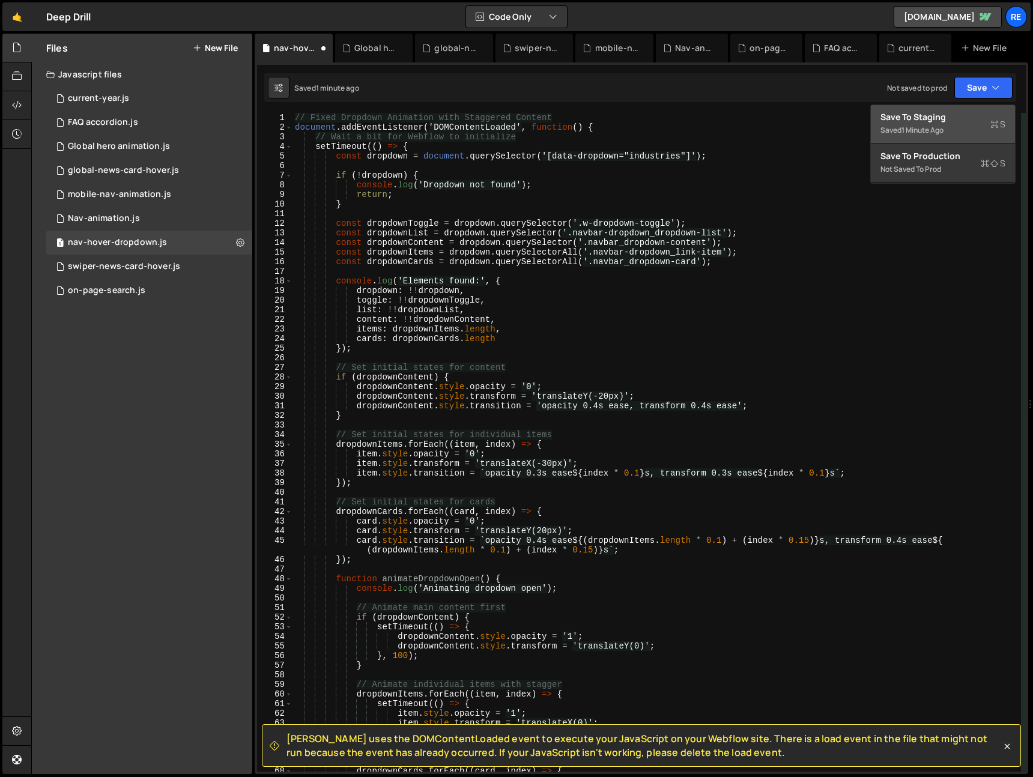
click at [953, 119] on div "Save to Staging S" at bounding box center [943, 117] width 125 height 12
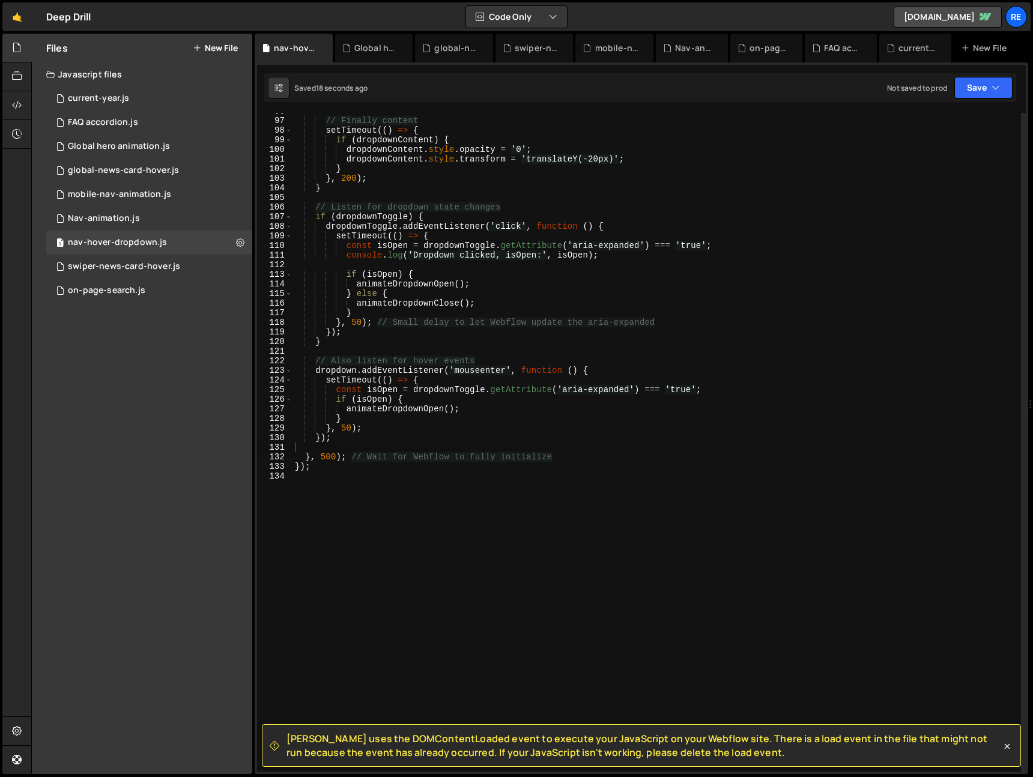
click at [687, 218] on div "// Finally content setTimeout (( ) => { if ( dropdownContent ) { dropdownConten…" at bounding box center [657, 445] width 729 height 678
type textarea "});"
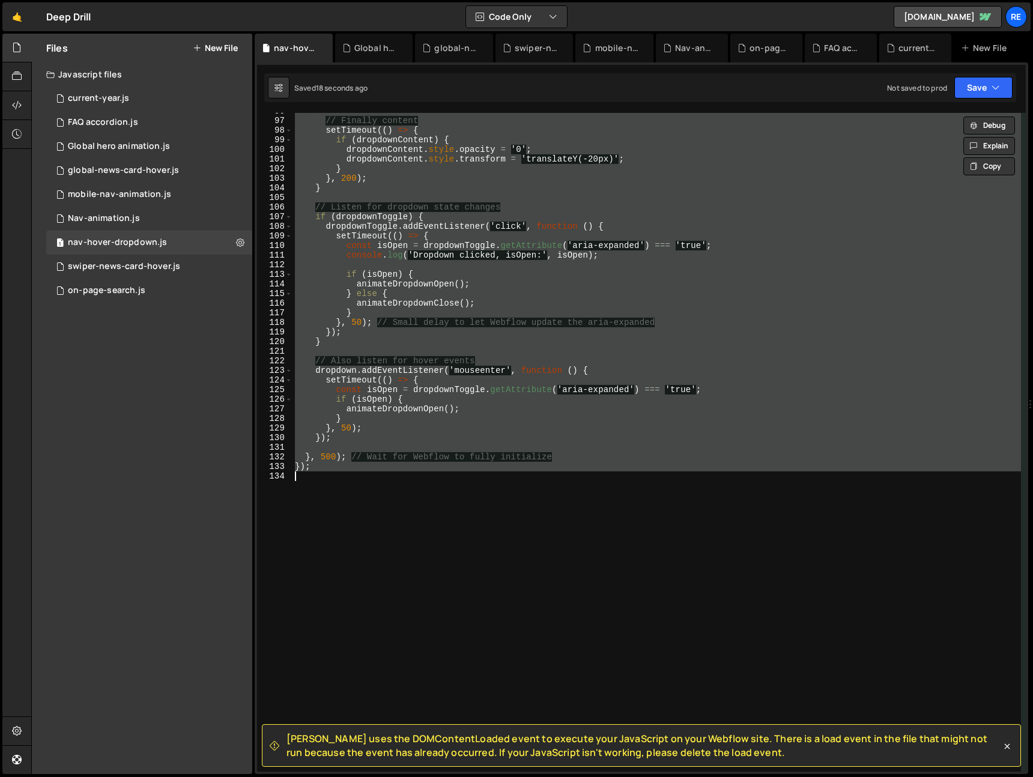
scroll to position [0, 0]
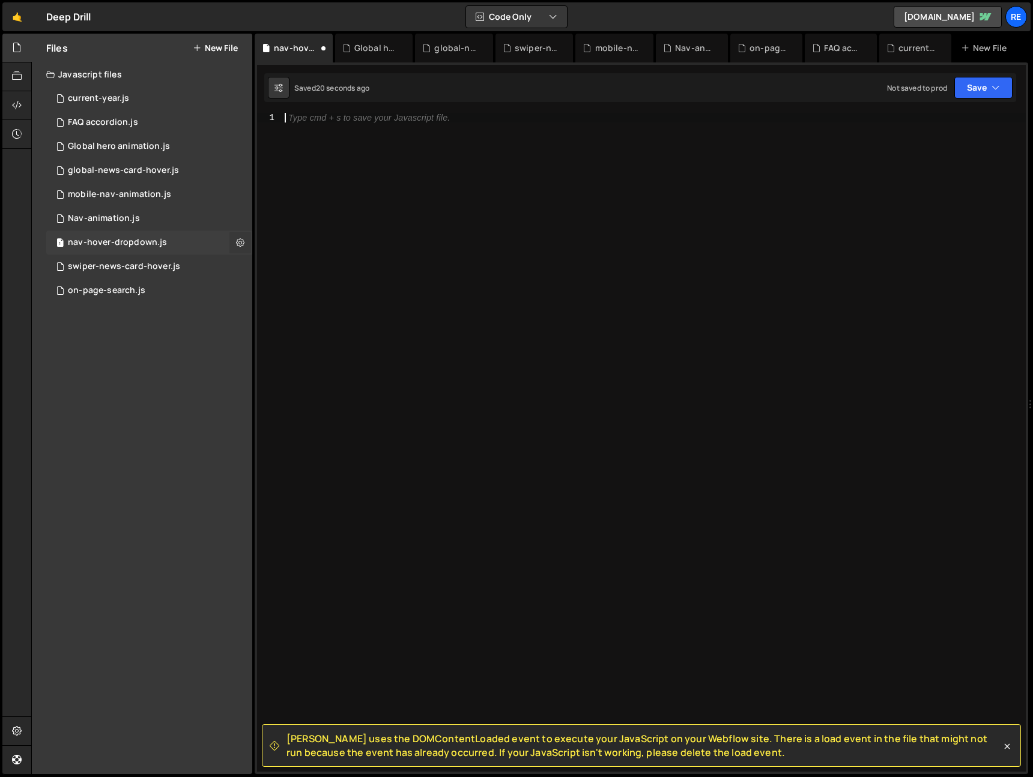
click at [237, 249] on button at bounding box center [240, 243] width 22 height 22
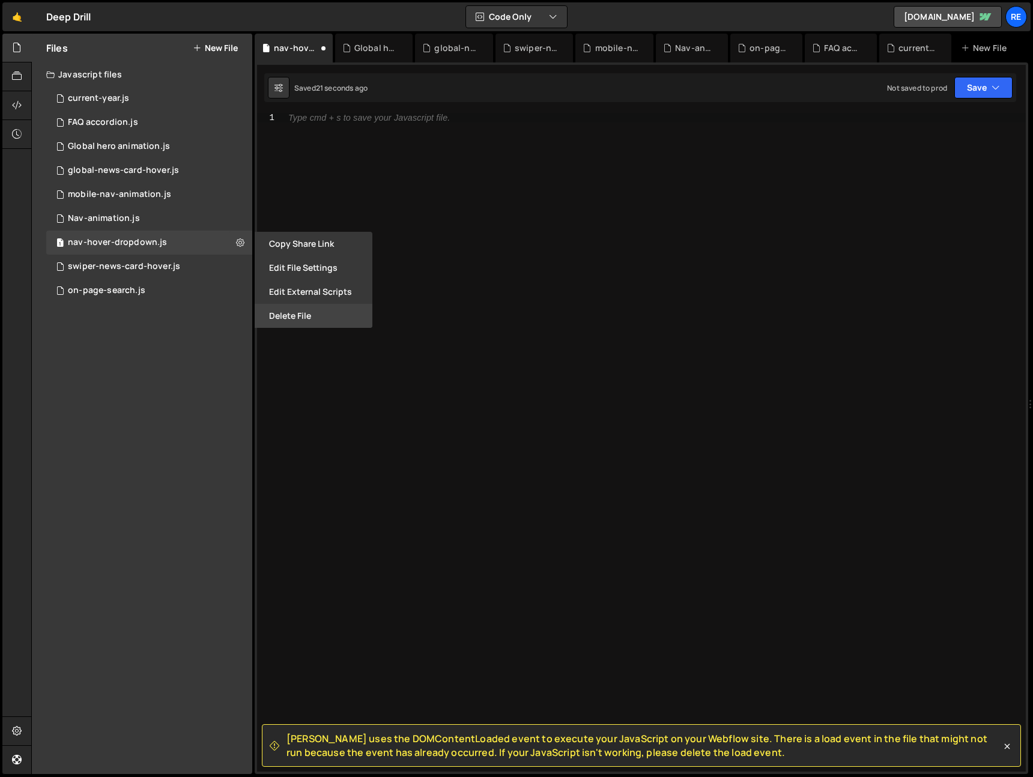
click at [302, 325] on button "Delete File" at bounding box center [314, 316] width 118 height 24
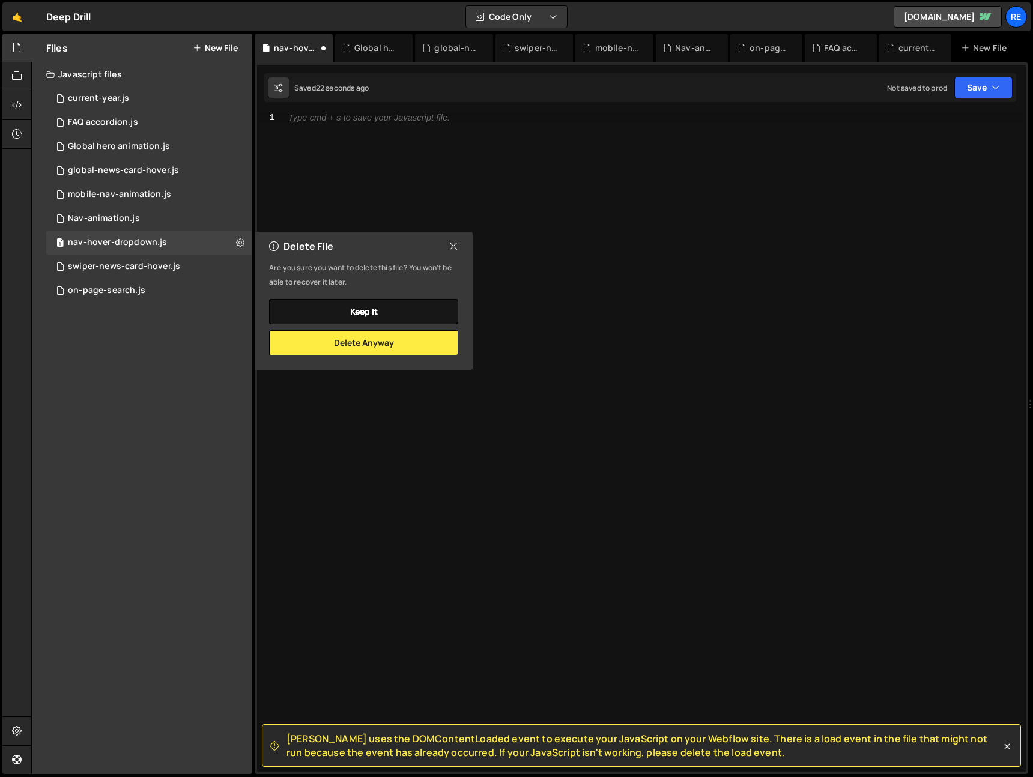
click at [368, 305] on button "Keep it" at bounding box center [363, 311] width 189 height 25
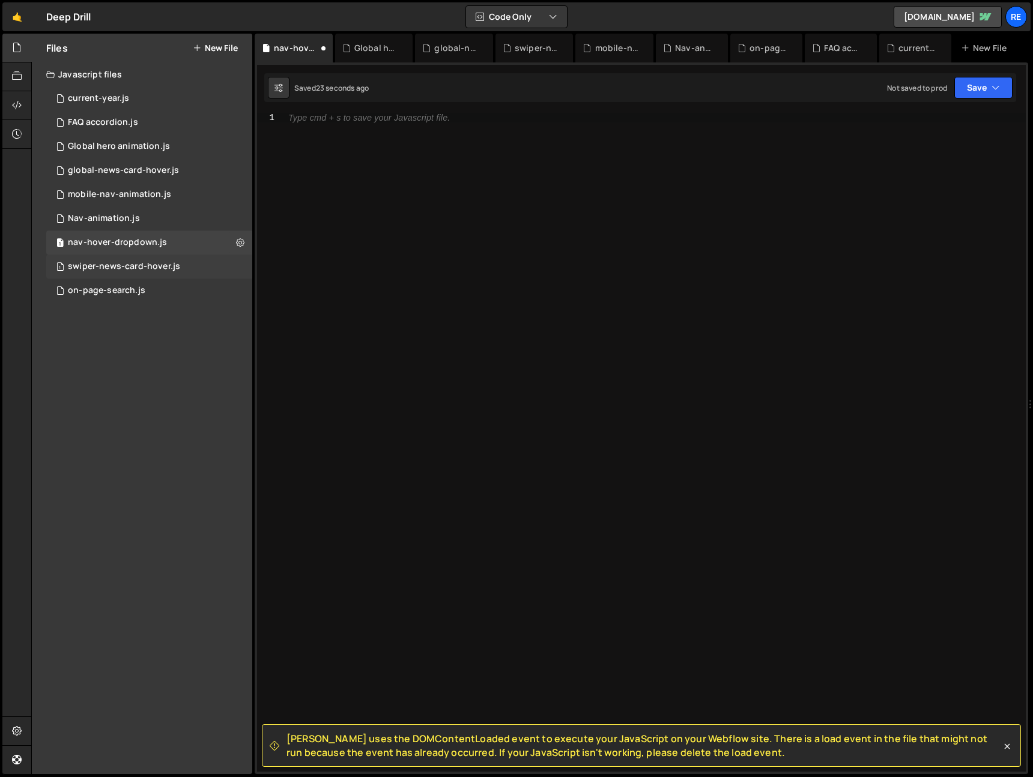
drag, startPoint x: 237, startPoint y: 237, endPoint x: 235, endPoint y: 255, distance: 18.1
click at [237, 237] on icon at bounding box center [240, 242] width 8 height 11
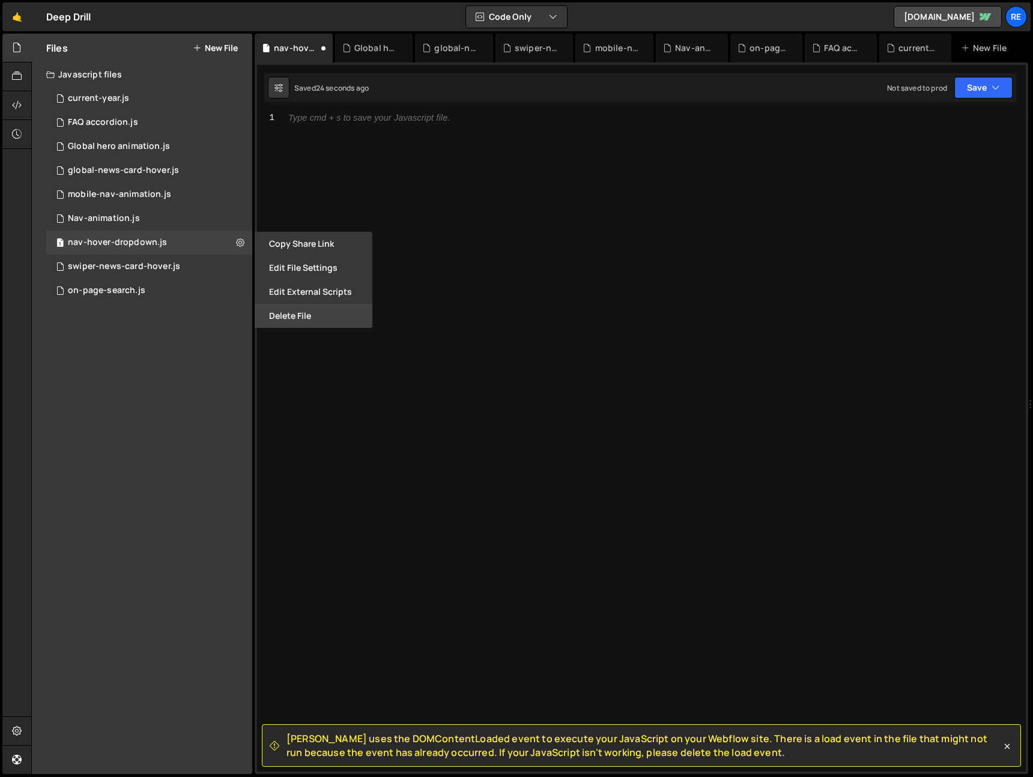
click at [305, 315] on button "Delete File" at bounding box center [314, 316] width 118 height 24
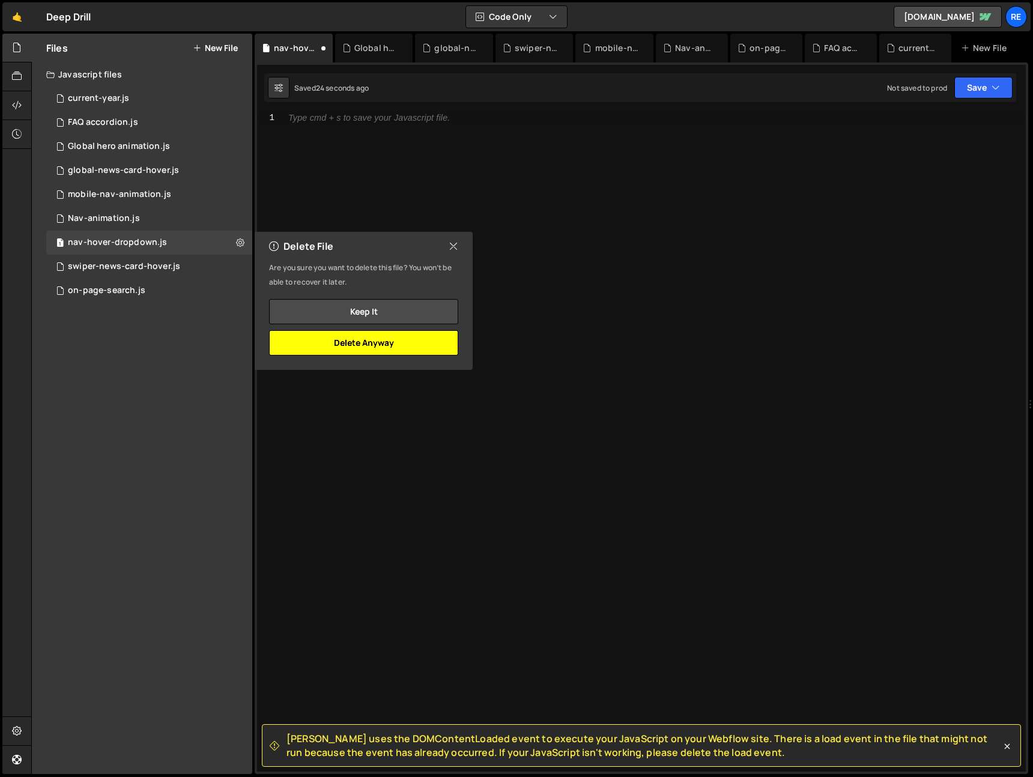
click at [427, 338] on button "Delete Anyway" at bounding box center [363, 342] width 189 height 25
